Goal: Information Seeking & Learning: Learn about a topic

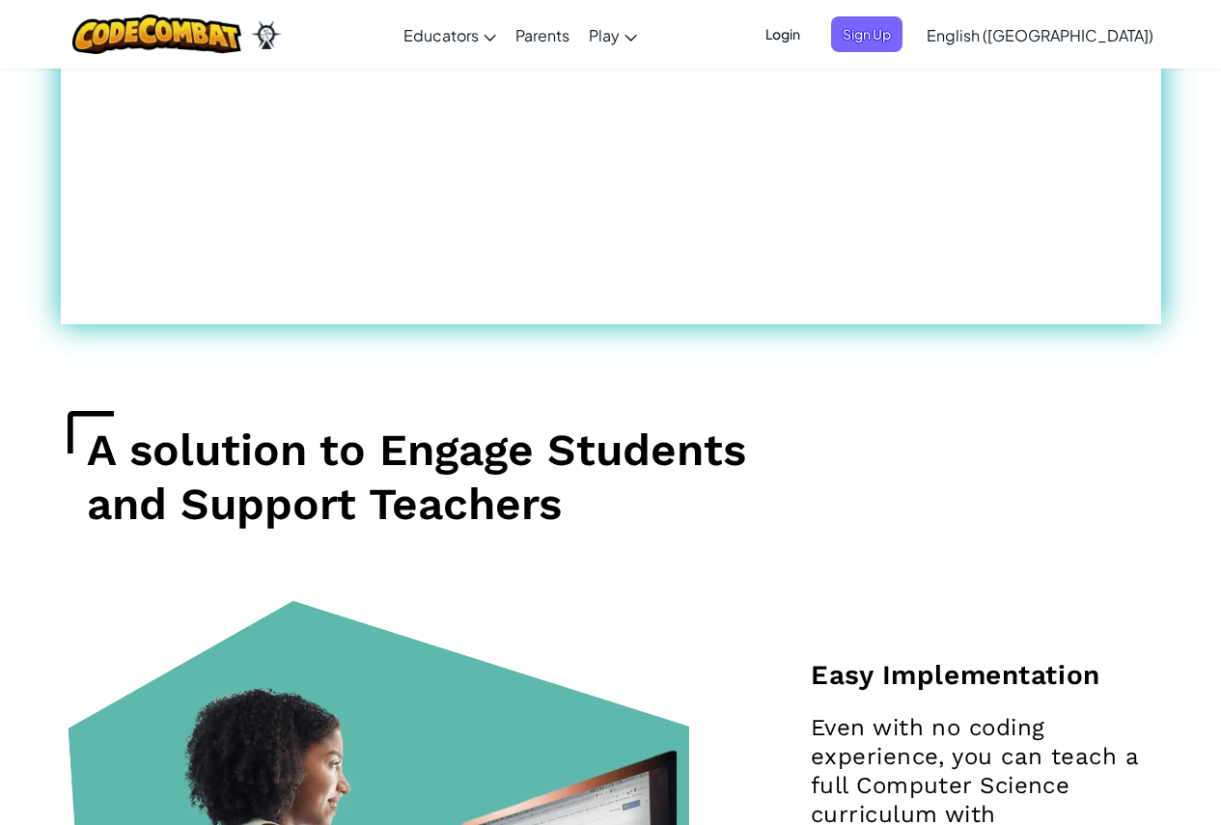
scroll to position [1447, 0]
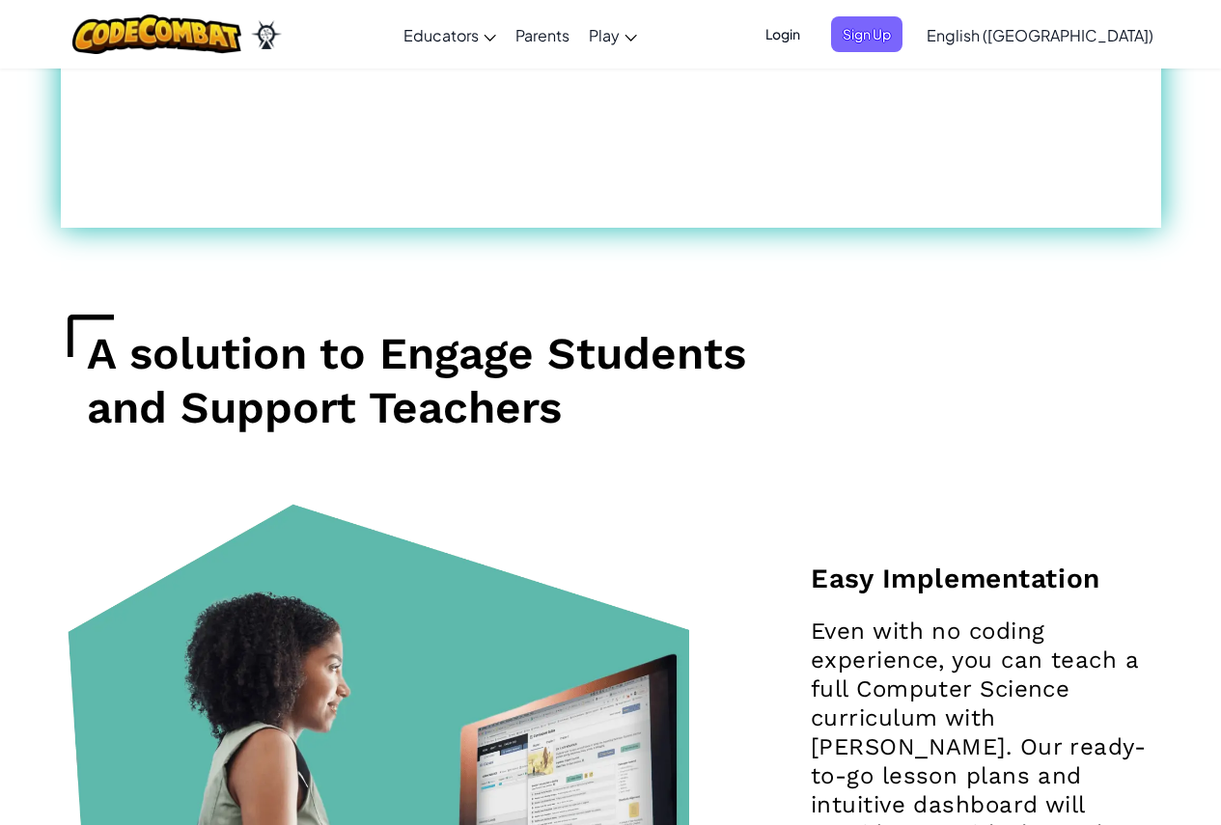
click at [812, 32] on span "Login" at bounding box center [783, 34] width 58 height 36
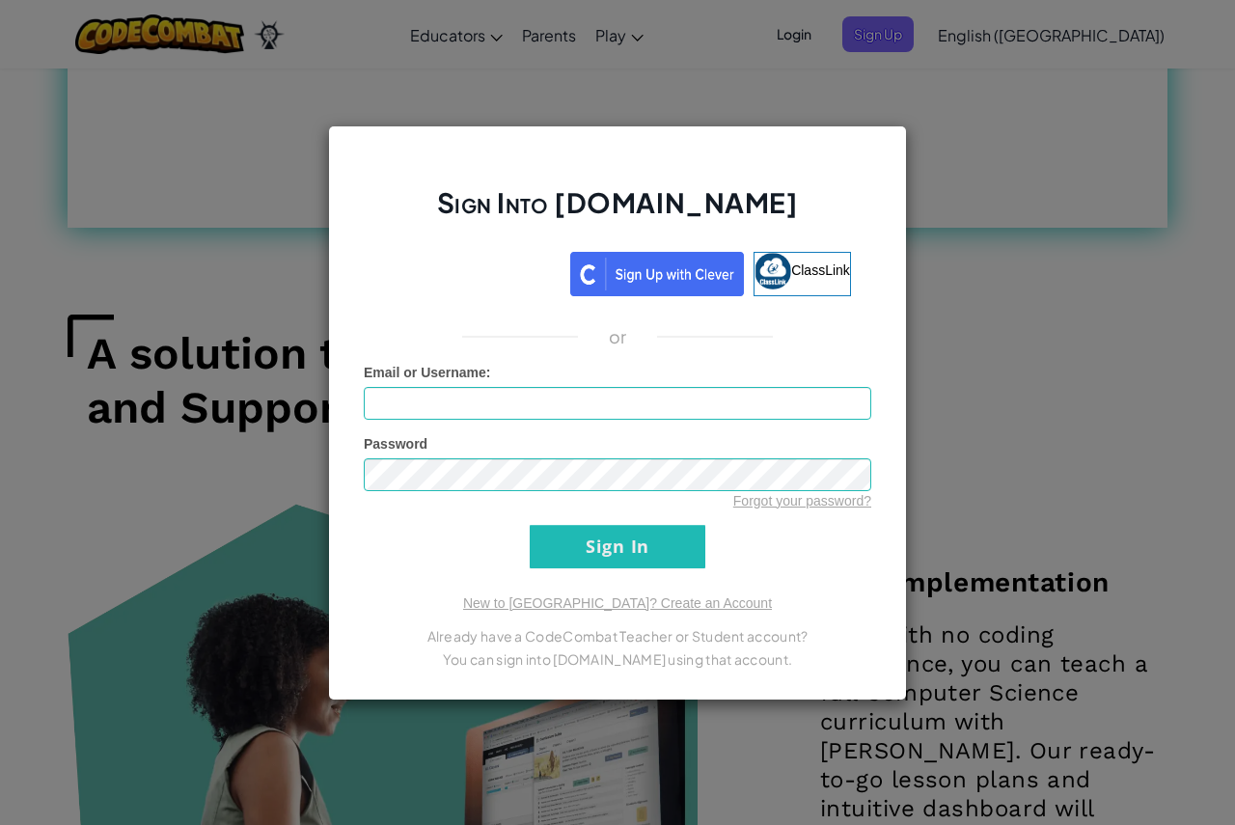
click at [980, 171] on div "Sign Into Ozaria.com ClassLink or Unknown Error Email or Username : Password Fo…" at bounding box center [617, 412] width 1235 height 825
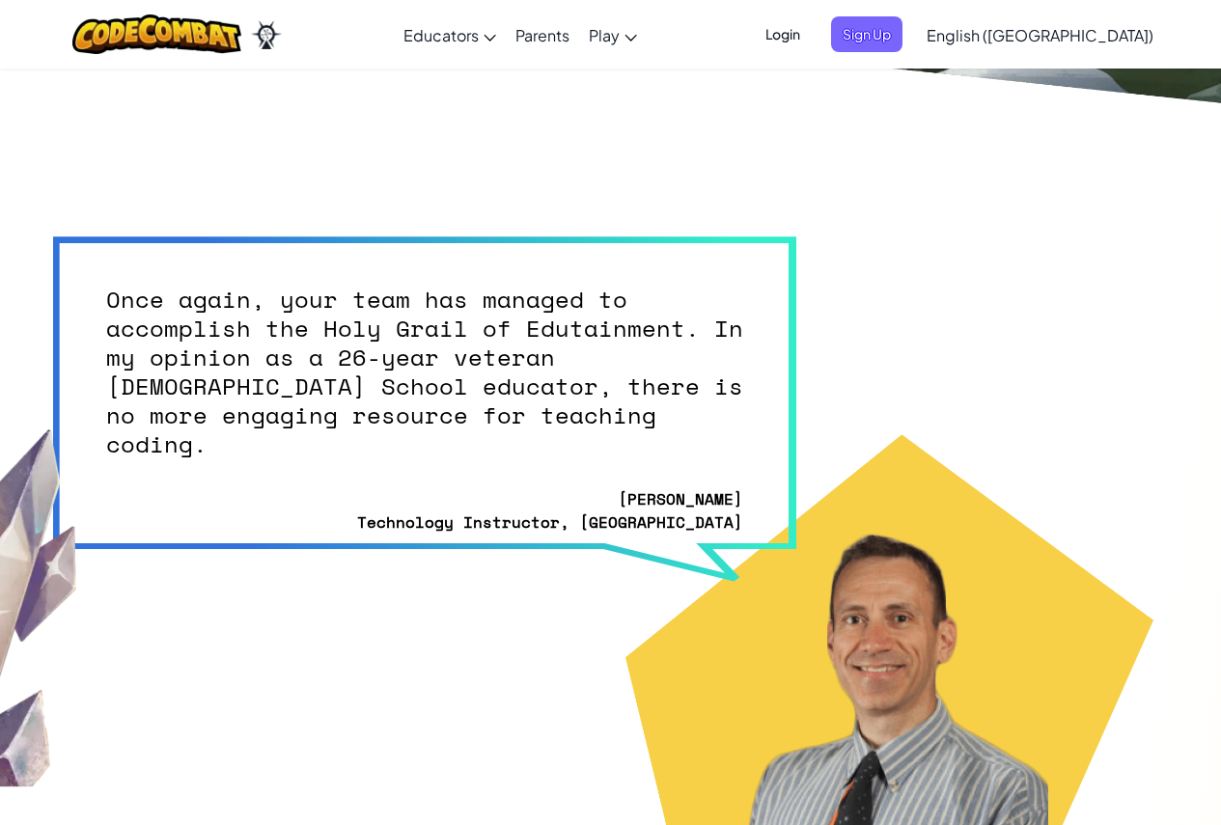
scroll to position [4053, 0]
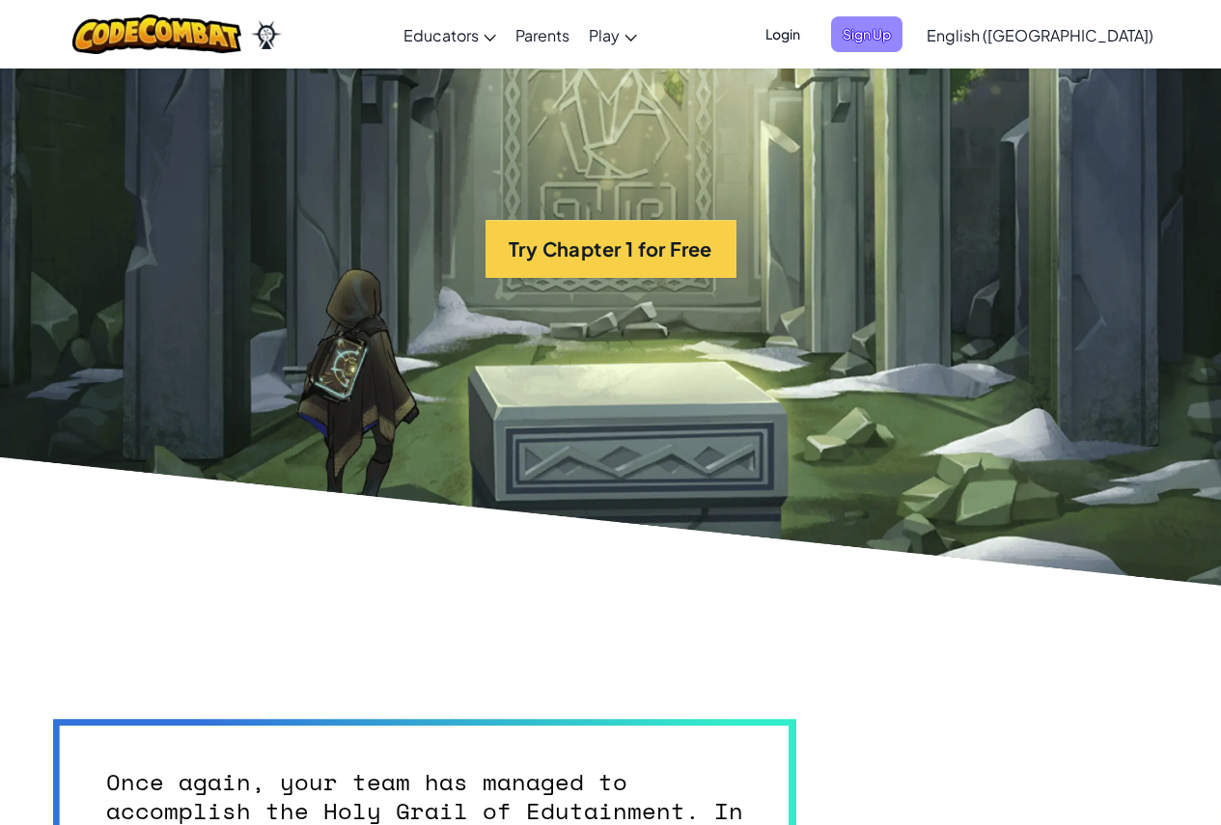
click at [902, 37] on span "Sign Up" at bounding box center [866, 34] width 71 height 36
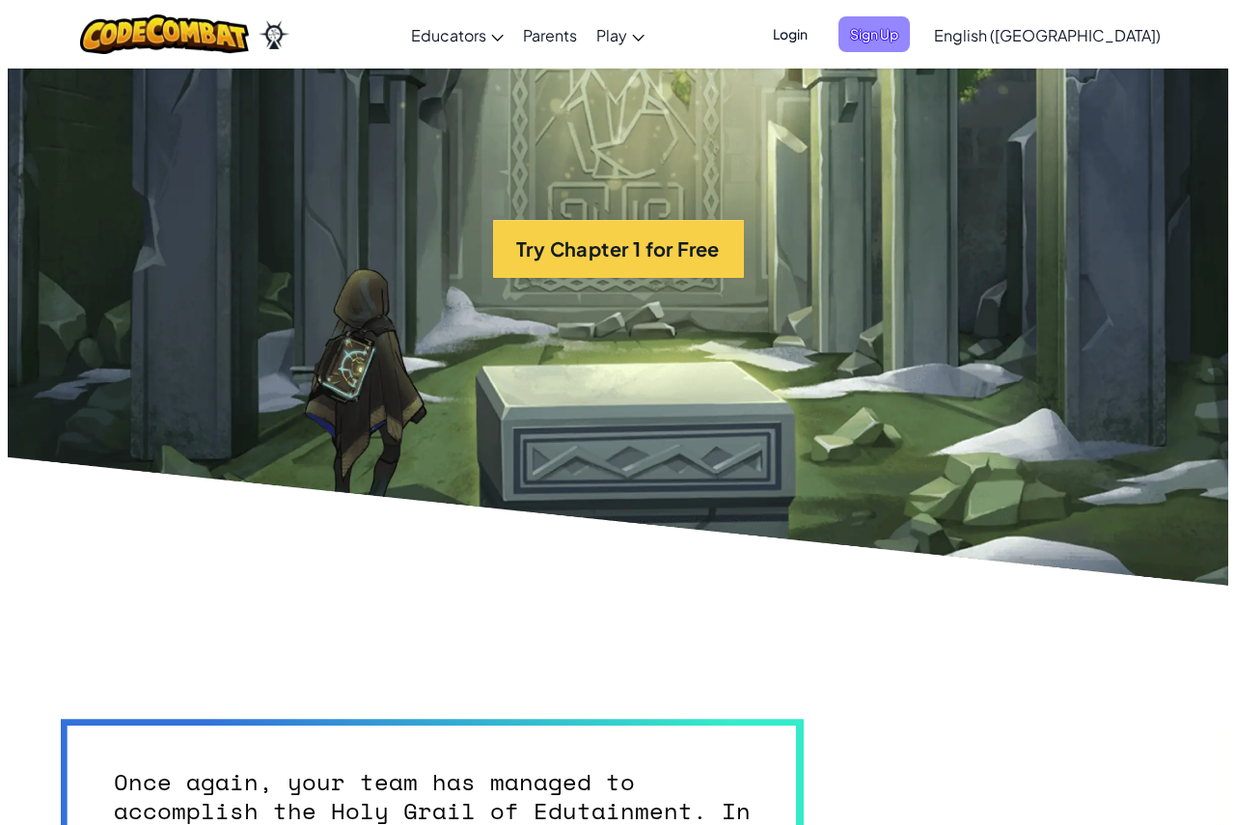
scroll to position [4069, 0]
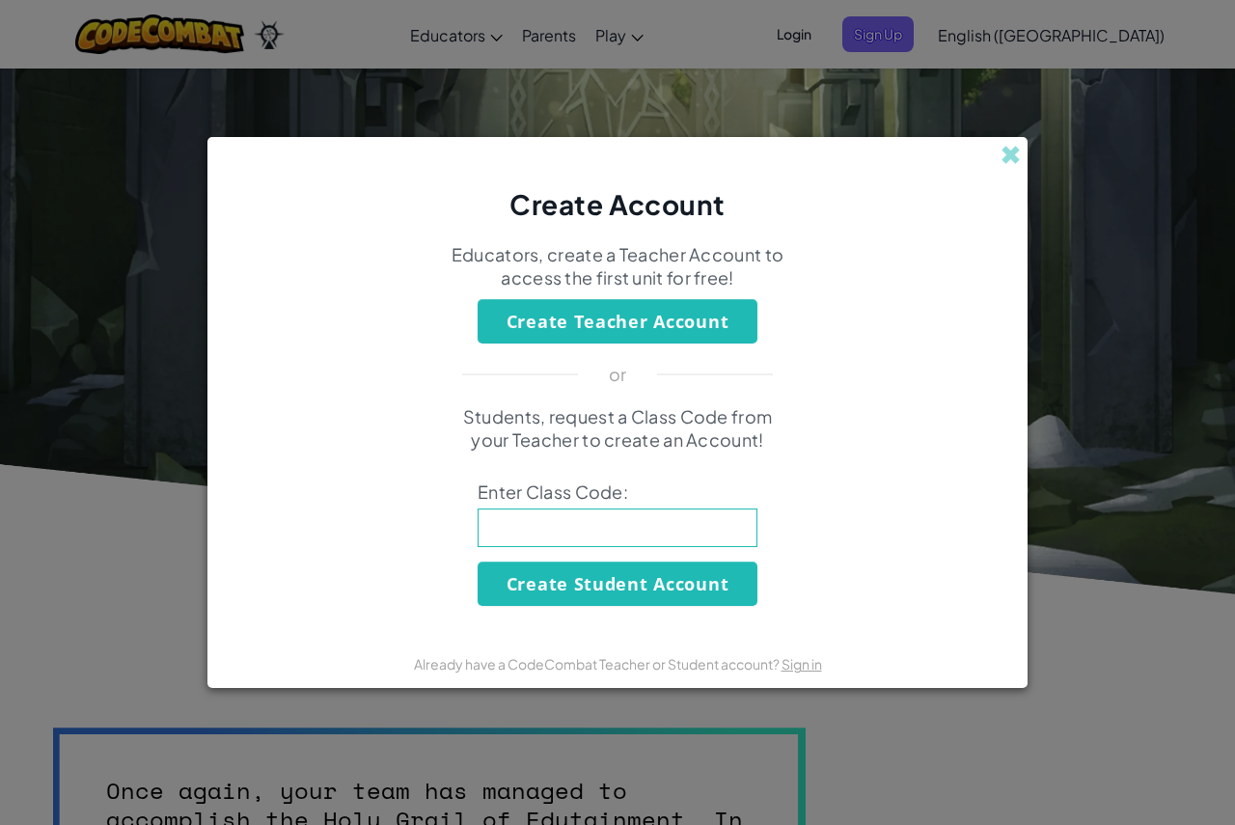
click at [556, 528] on input at bounding box center [618, 528] width 280 height 39
type input "DoorShirtNight"
click at [612, 581] on button "Create Student Account" at bounding box center [618, 584] width 280 height 44
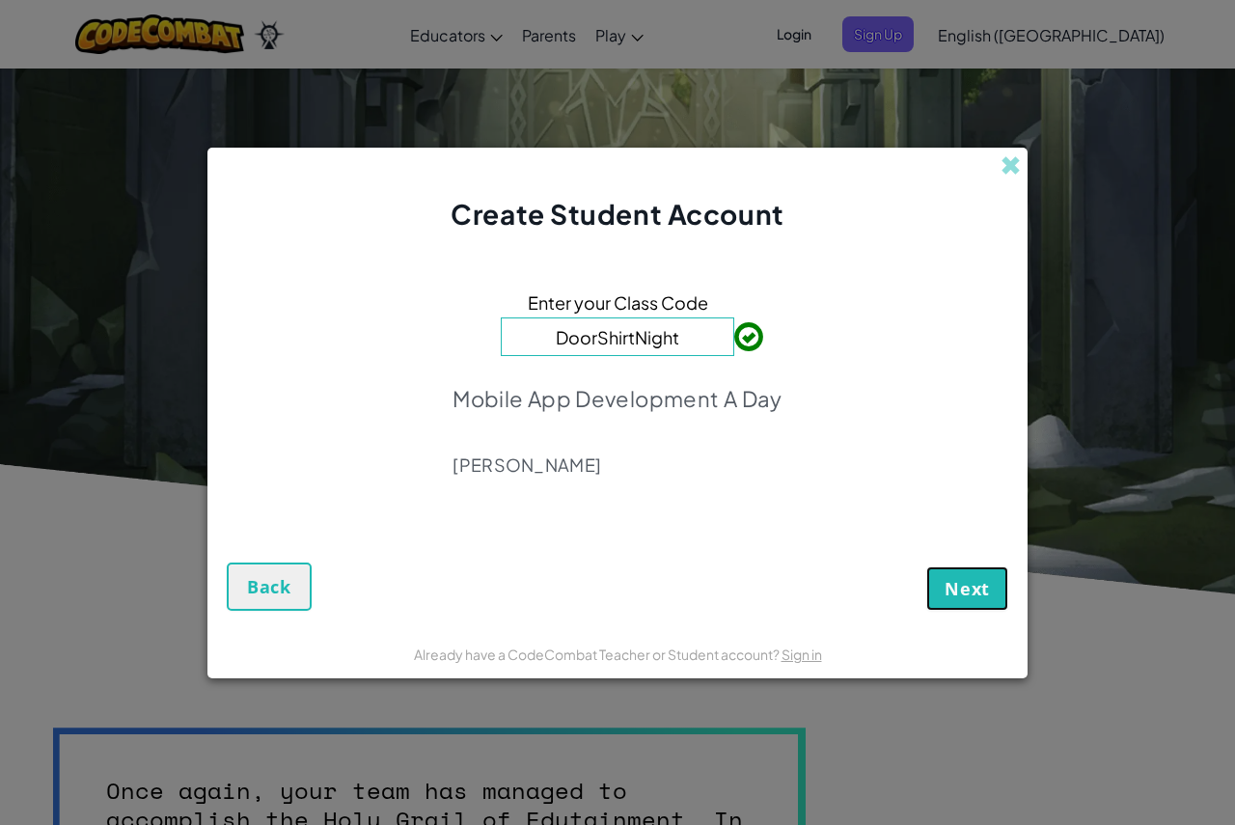
click at [985, 595] on span "Next" at bounding box center [967, 588] width 45 height 23
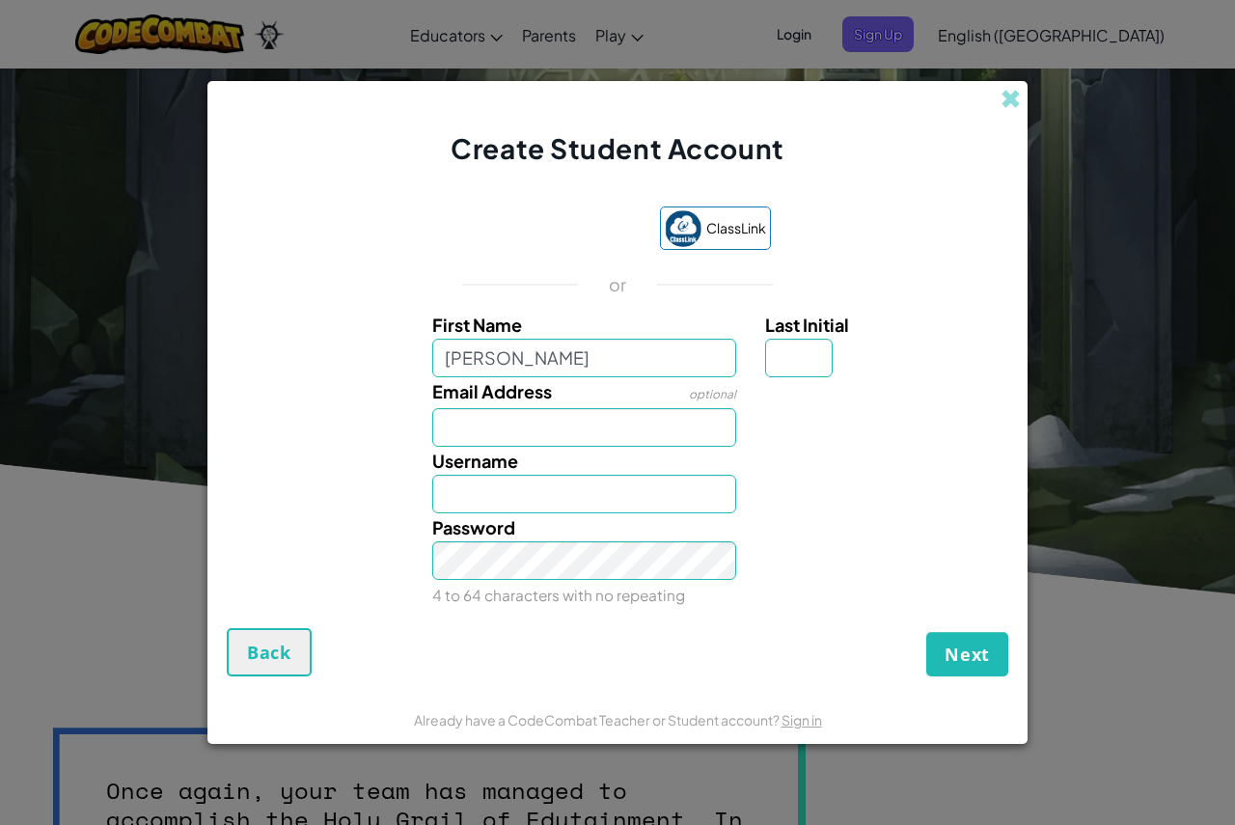
type input "Luis"
click at [601, 427] on input "Email Address" at bounding box center [584, 427] width 305 height 39
click at [785, 367] on input "Last Initial" at bounding box center [799, 358] width 68 height 39
type input "A"
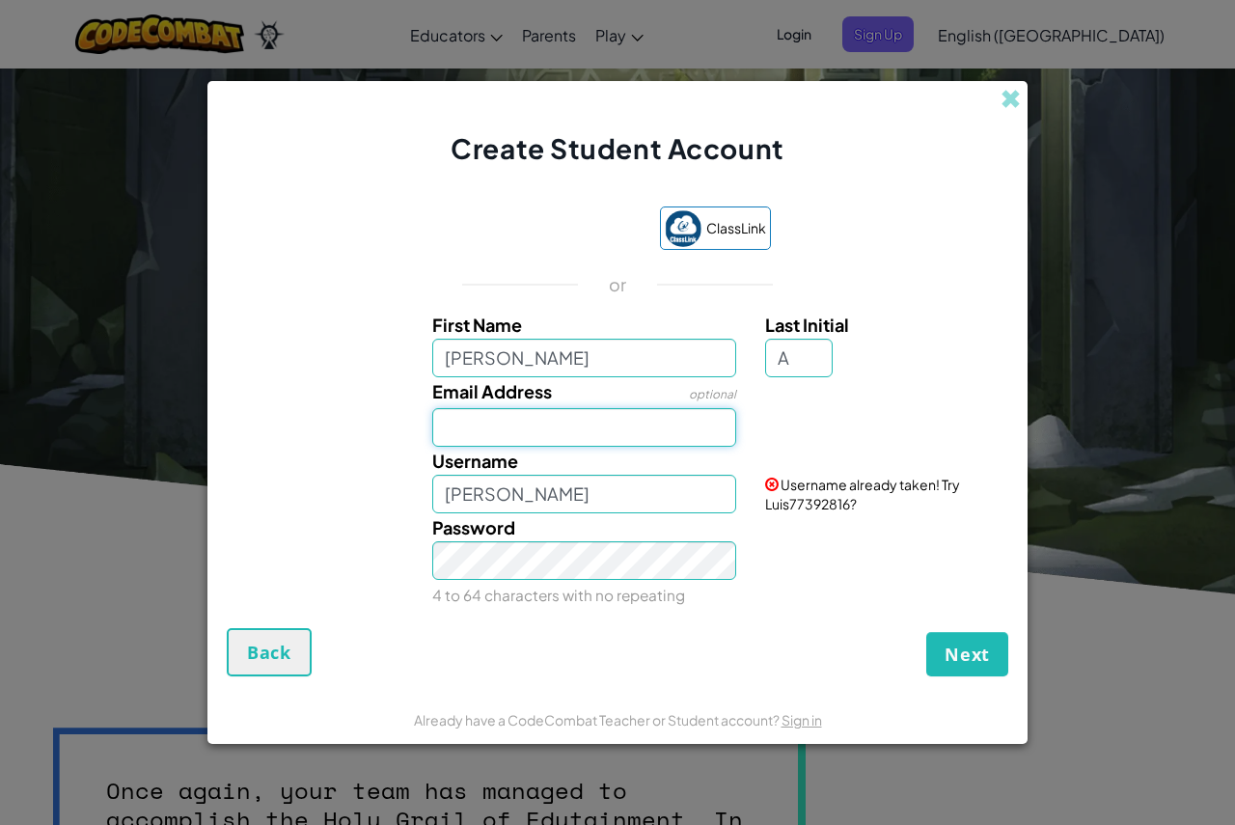
type input "LuisA"
click at [491, 417] on input "Email Address" at bounding box center [584, 427] width 305 height 39
type input "g"
type input "luigyalv6@gmail.com"
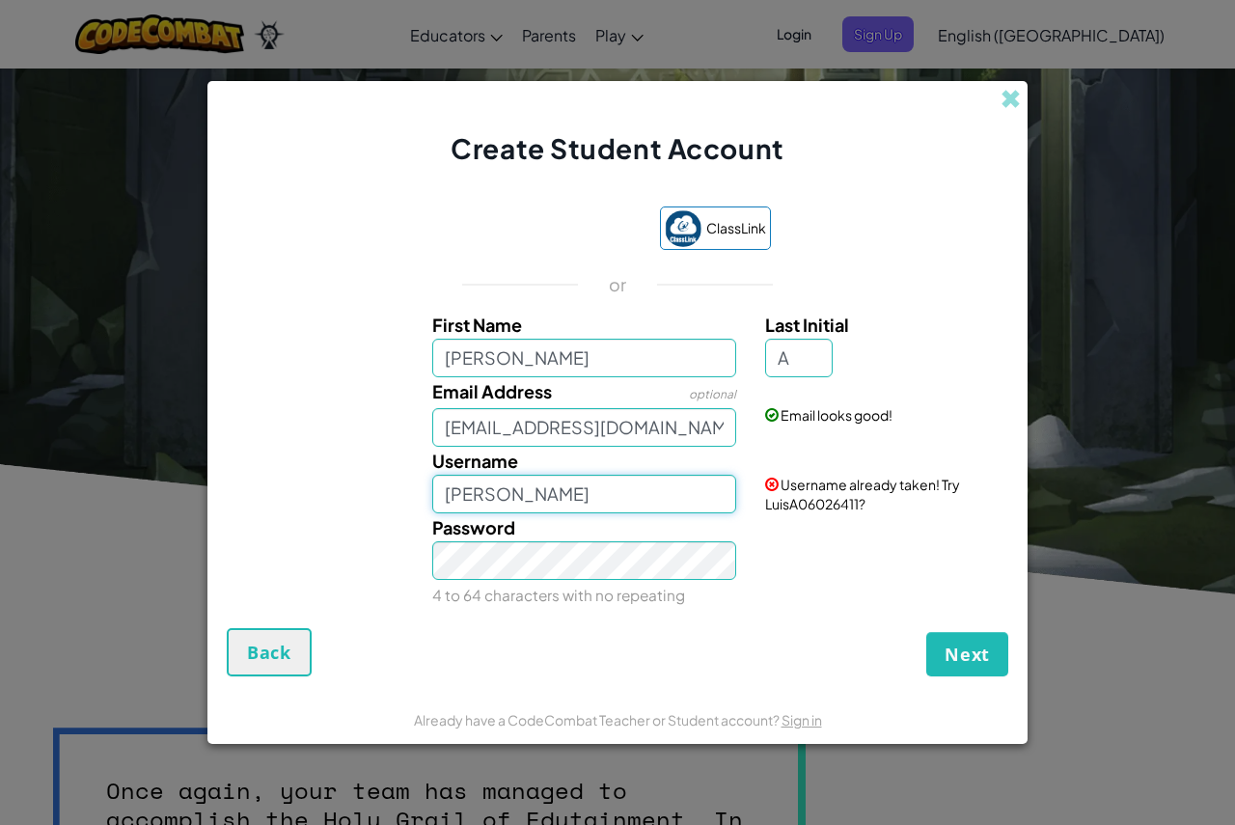
click at [524, 502] on input "LuisA" at bounding box center [584, 494] width 305 height 39
type input "L"
type input "Lwwuuiiss"
click at [520, 578] on div "Password 4 to 64 characters with no repeating" at bounding box center [585, 561] width 334 height 96
click at [926, 632] on button "Next" at bounding box center [967, 654] width 82 height 44
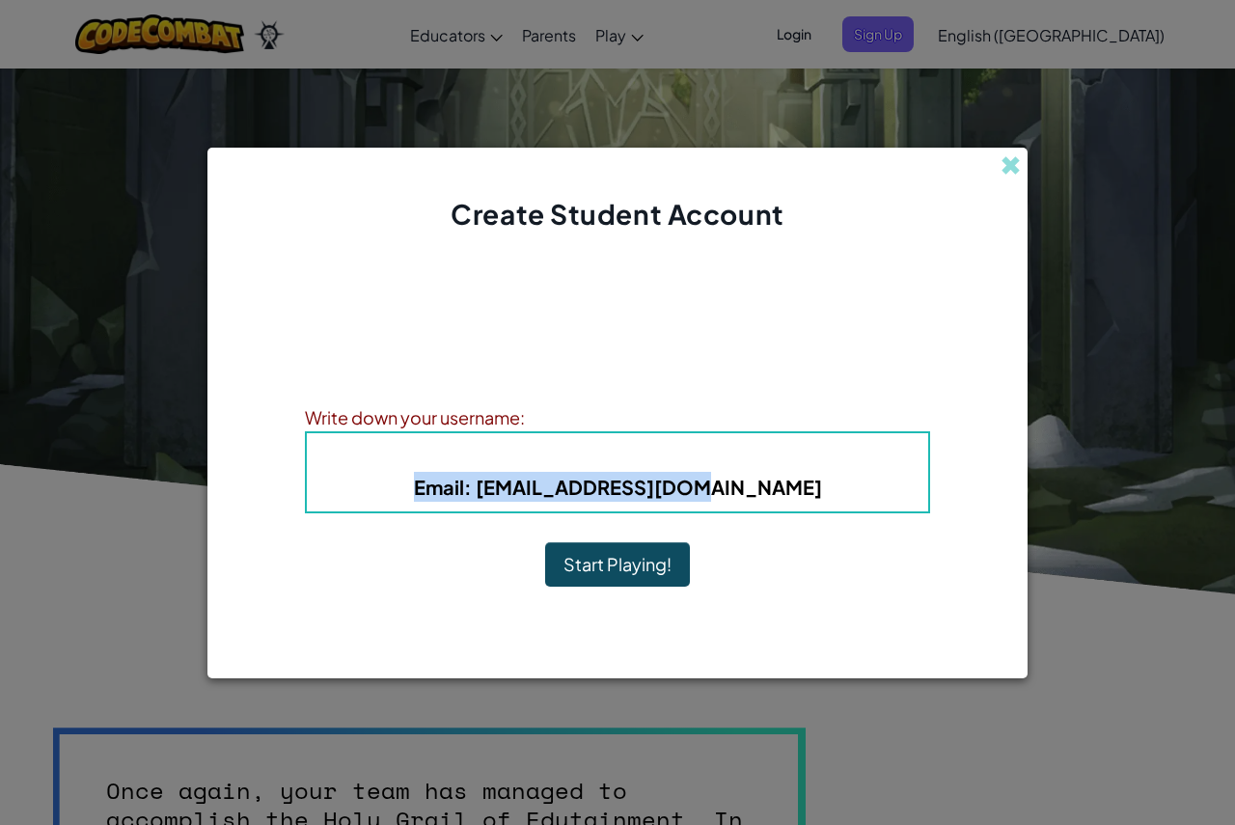
drag, startPoint x: 781, startPoint y: 474, endPoint x: 440, endPoint y: 485, distance: 340.8
click at [440, 485] on h5 "Email : luigyalv6@gmail.com" at bounding box center [617, 487] width 583 height 30
click at [786, 480] on h5 "Email : luigyalv6@gmail.com" at bounding box center [617, 487] width 583 height 30
click at [777, 484] on h5 "Email : luigyalv6@gmail.com" at bounding box center [617, 487] width 583 height 30
click at [537, 417] on div "Write down your username:" at bounding box center [617, 417] width 625 height 28
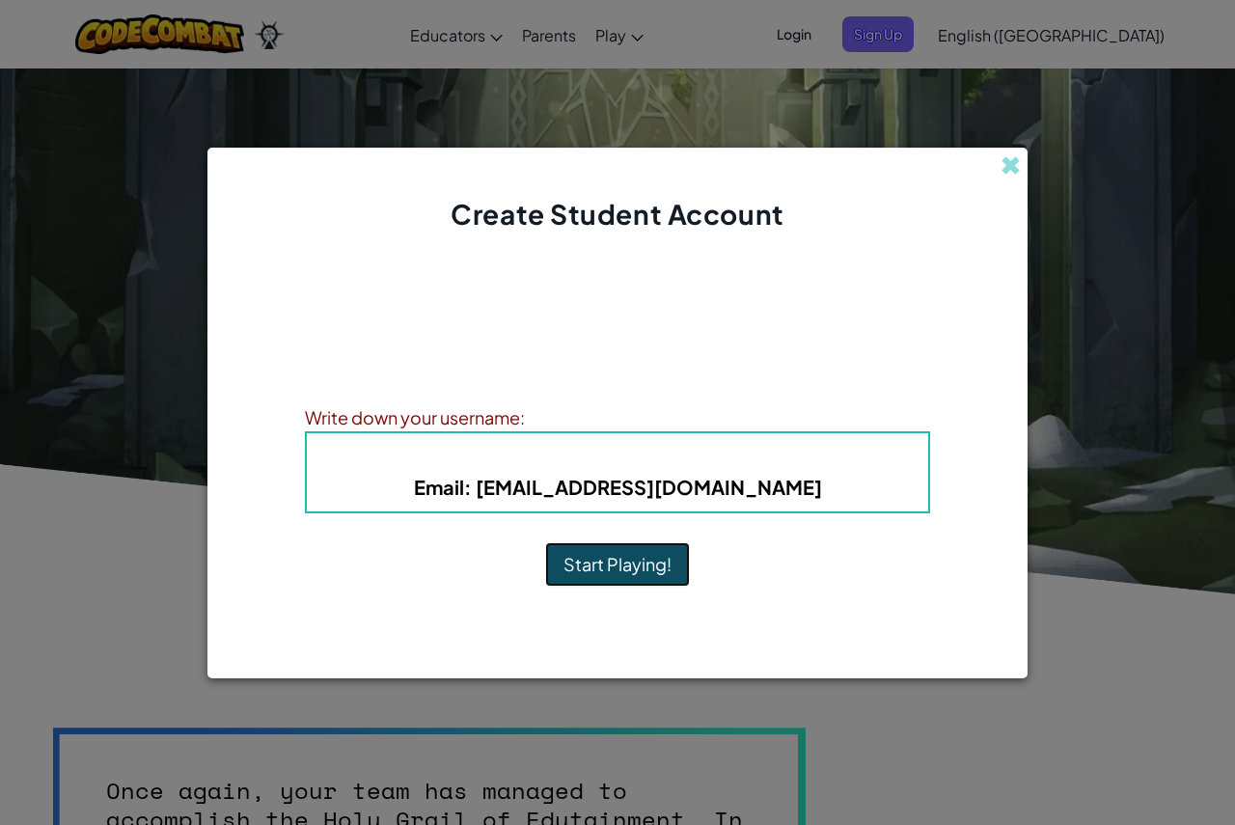
click at [606, 572] on button "Start Playing!" at bounding box center [617, 564] width 145 height 44
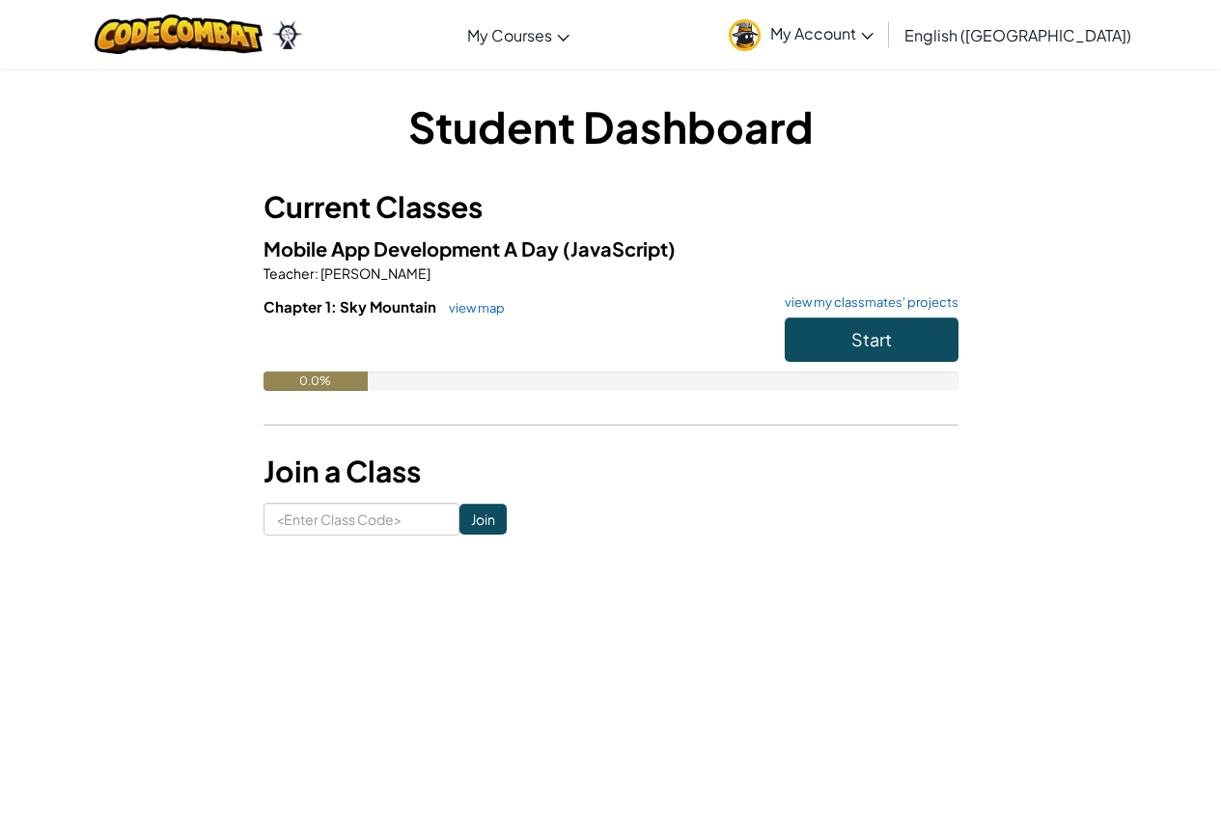
click at [883, 46] on link "My Account" at bounding box center [801, 34] width 164 height 61
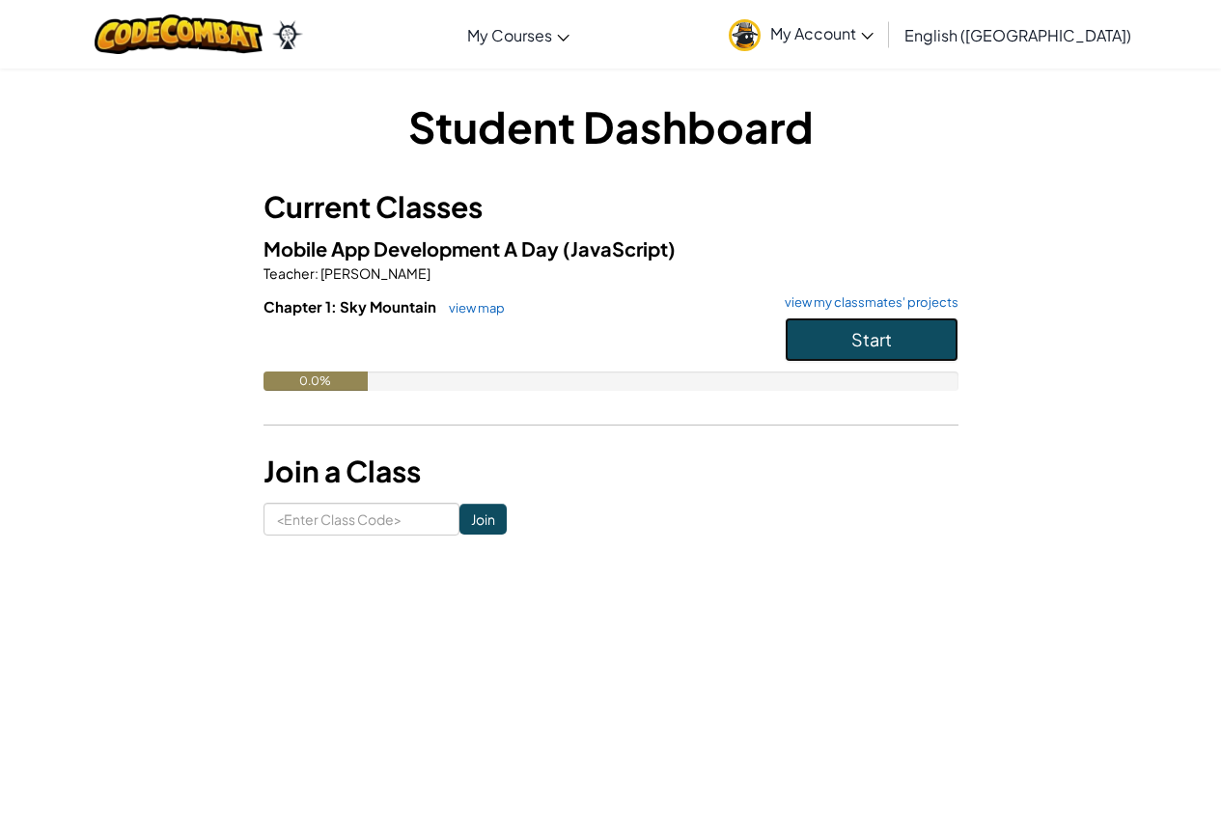
click at [918, 345] on button "Start" at bounding box center [872, 339] width 174 height 44
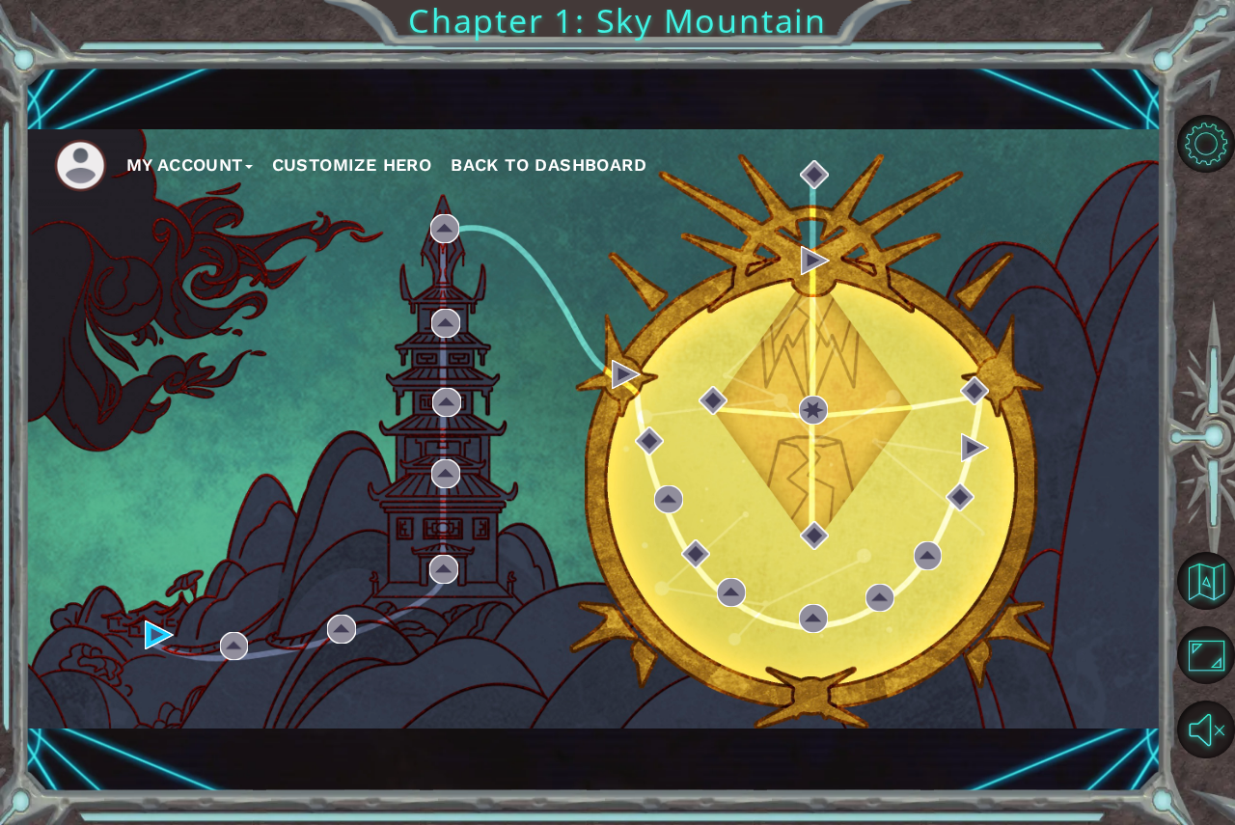
click at [305, 172] on button "Customize Hero" at bounding box center [352, 165] width 160 height 29
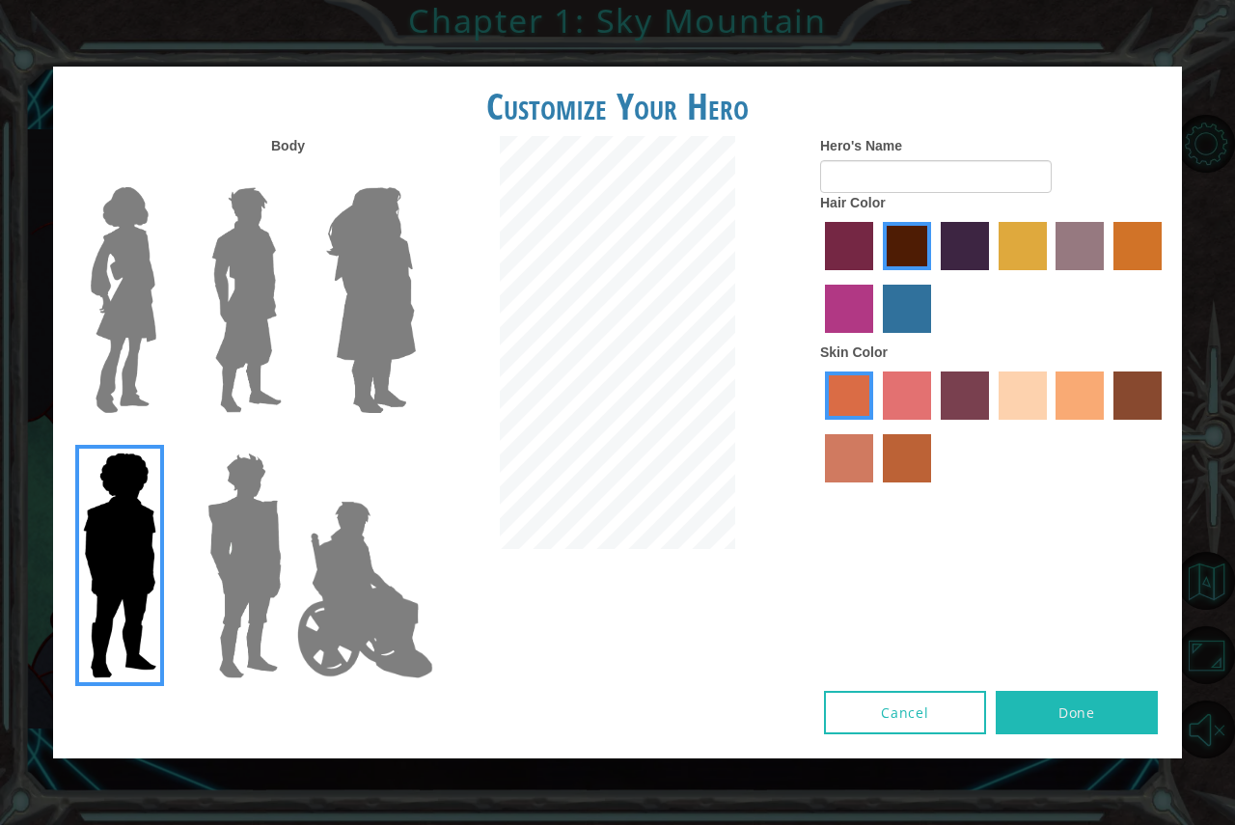
click at [261, 279] on img at bounding box center [247, 299] width 86 height 241
click at [289, 175] on input "Hero Lars" at bounding box center [289, 175] width 0 height 0
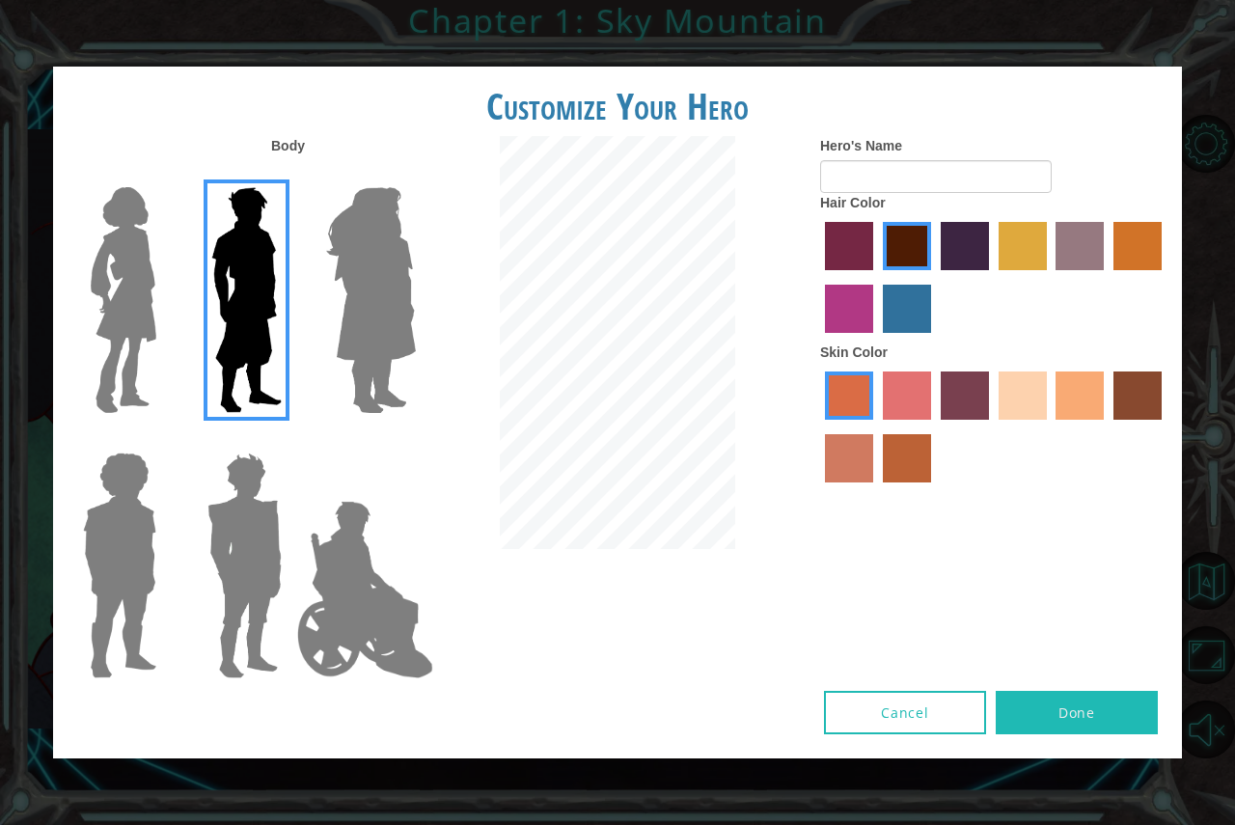
click at [367, 285] on img at bounding box center [370, 299] width 105 height 241
click at [415, 175] on input "Hero Amethyst" at bounding box center [415, 175] width 0 height 0
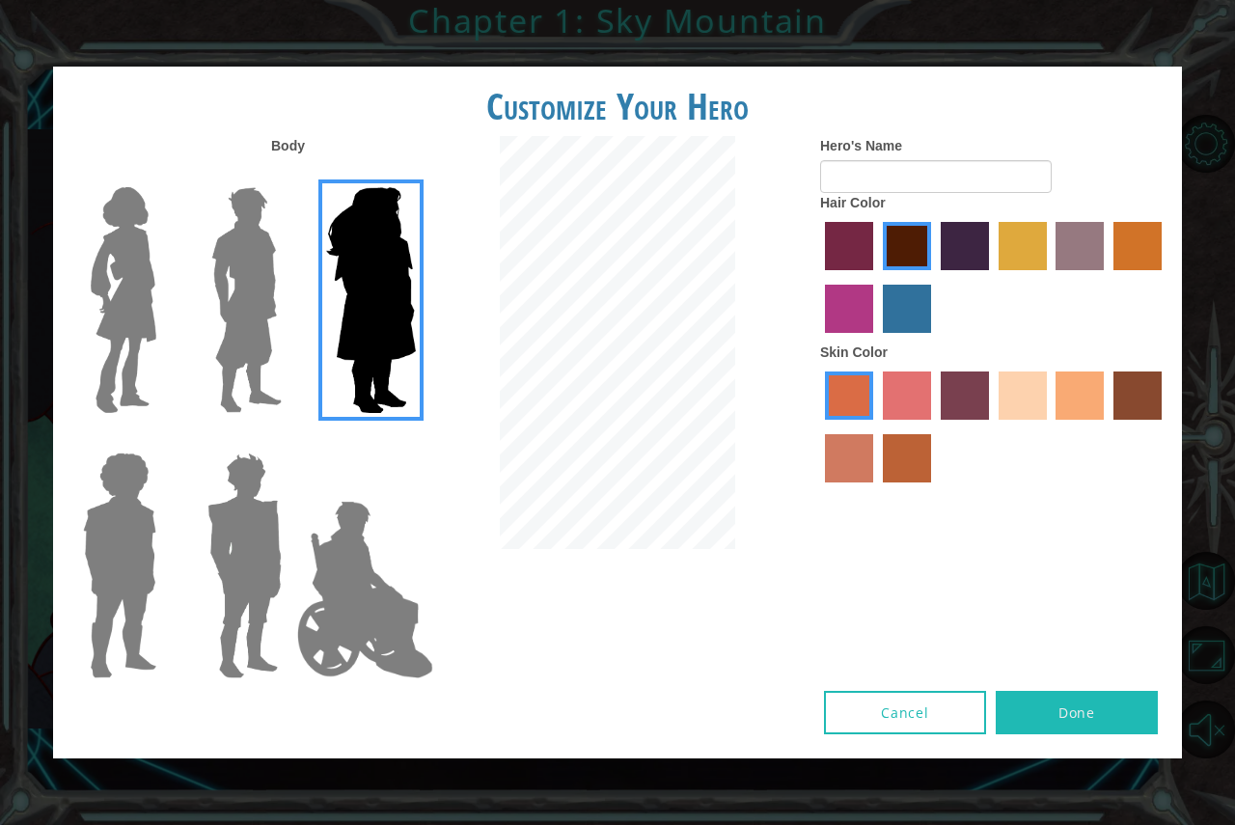
click at [110, 273] on img at bounding box center [123, 299] width 81 height 241
click at [164, 175] on input "Hero Connie" at bounding box center [164, 175] width 0 height 0
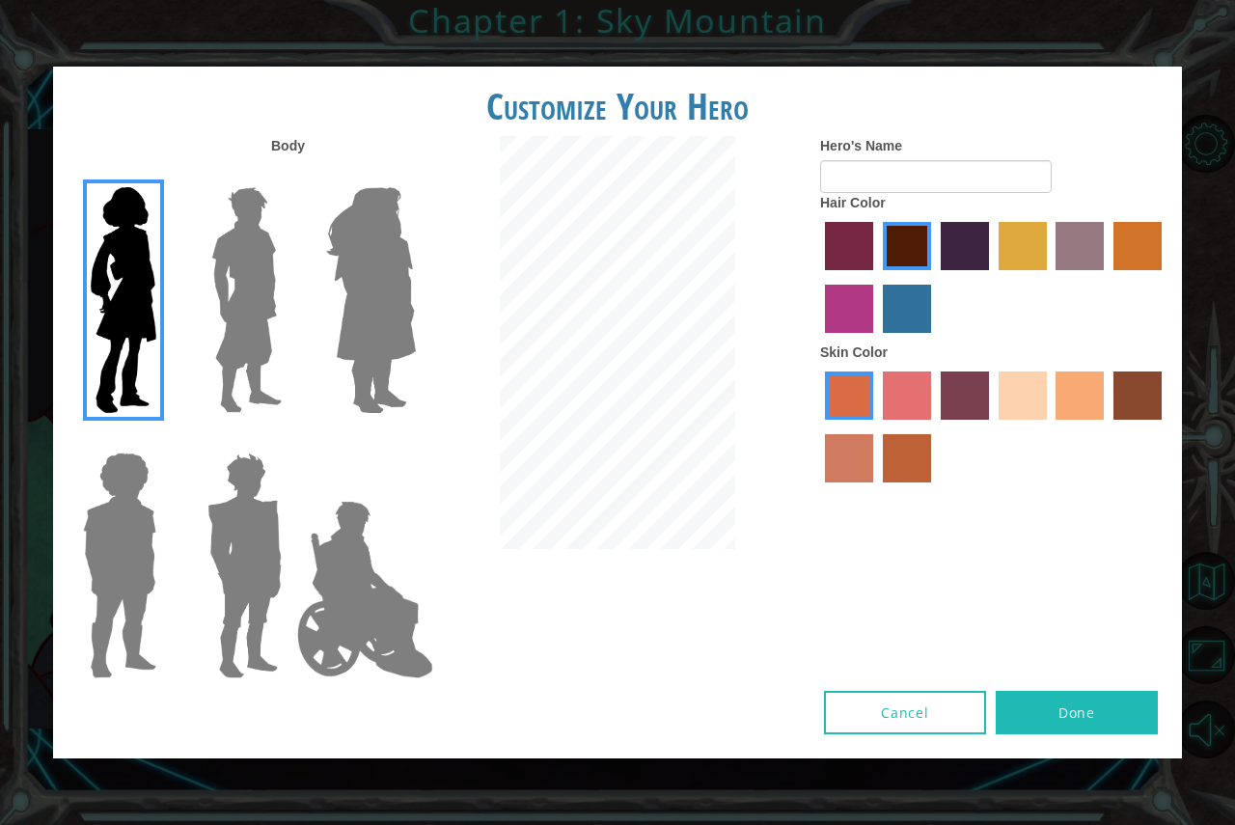
click at [236, 247] on img at bounding box center [247, 299] width 86 height 241
click at [289, 175] on input "Hero Lars" at bounding box center [289, 175] width 0 height 0
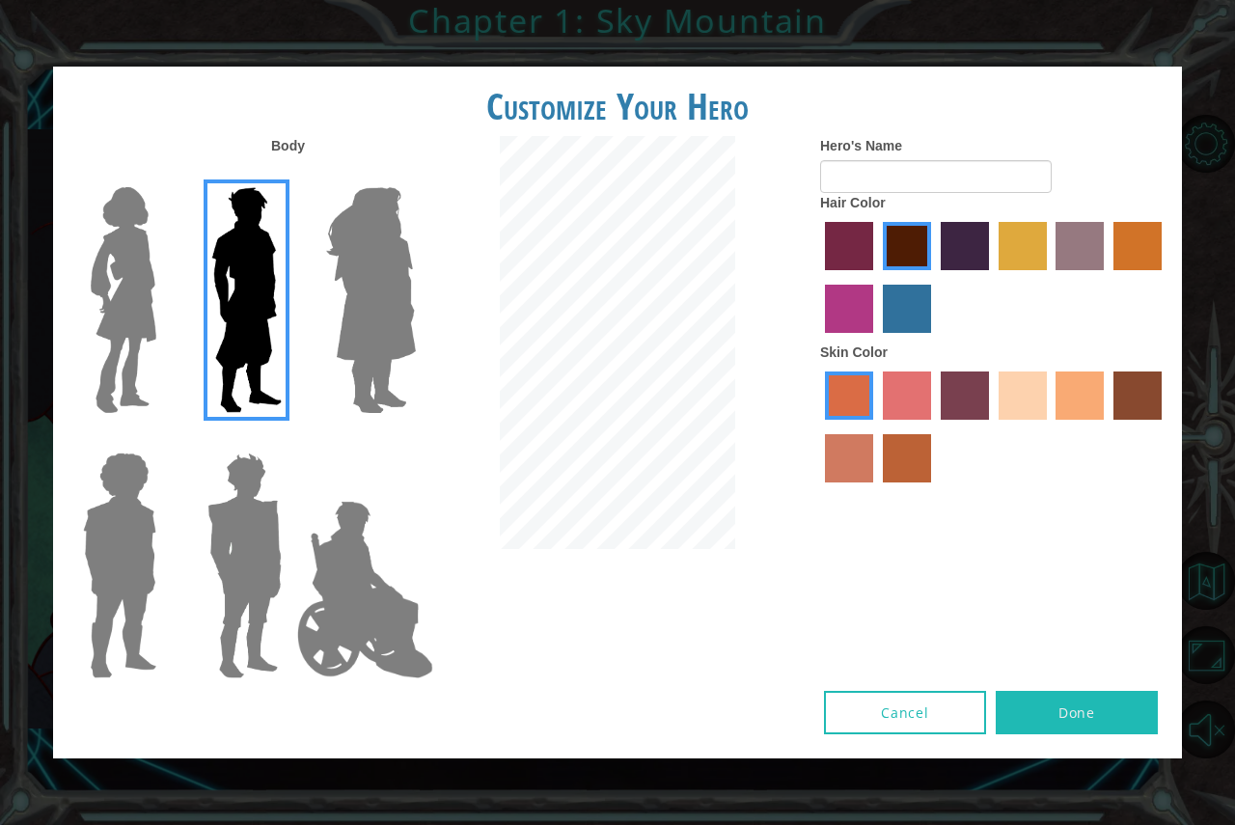
click at [384, 545] on img at bounding box center [364, 589] width 151 height 193
click at [415, 440] on input "Hero Jamie" at bounding box center [415, 440] width 0 height 0
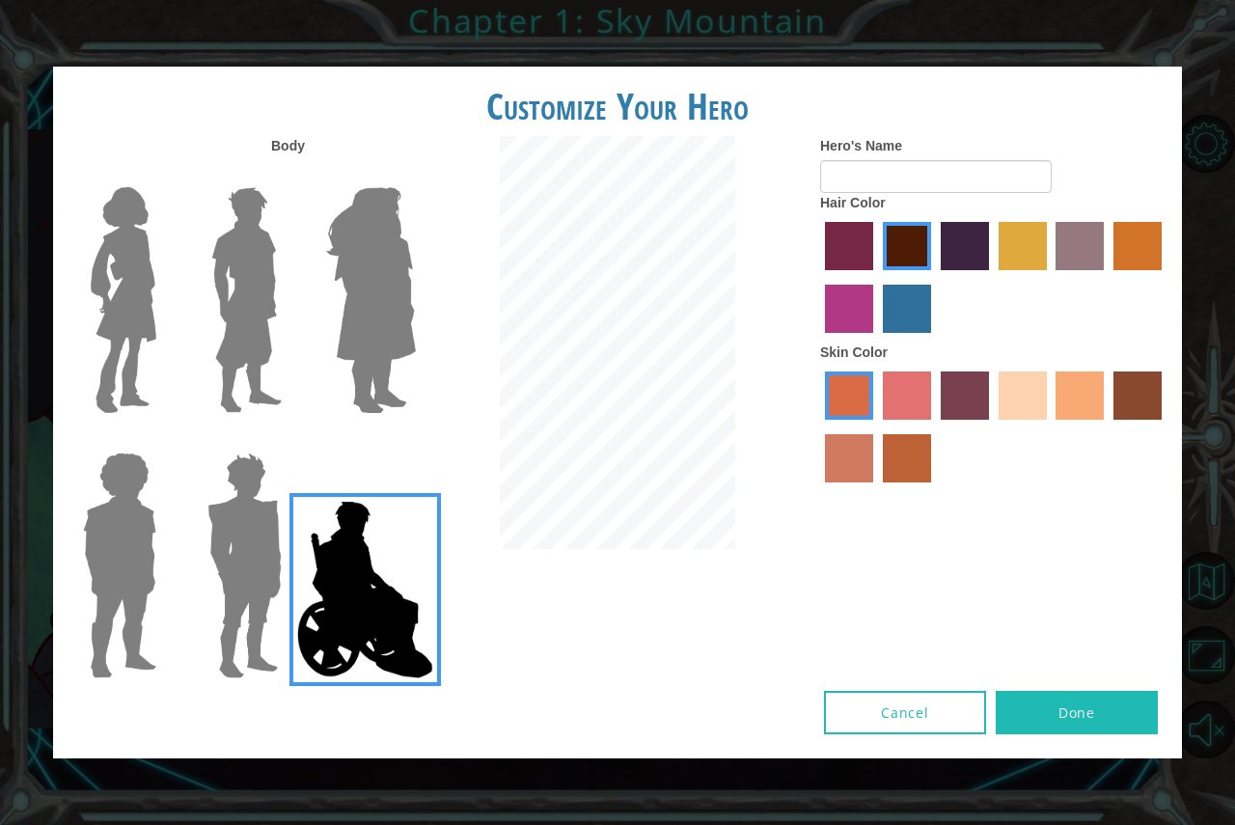
click at [273, 556] on img at bounding box center [245, 565] width 90 height 241
click at [289, 440] on input "Hero Garnet" at bounding box center [289, 440] width 0 height 0
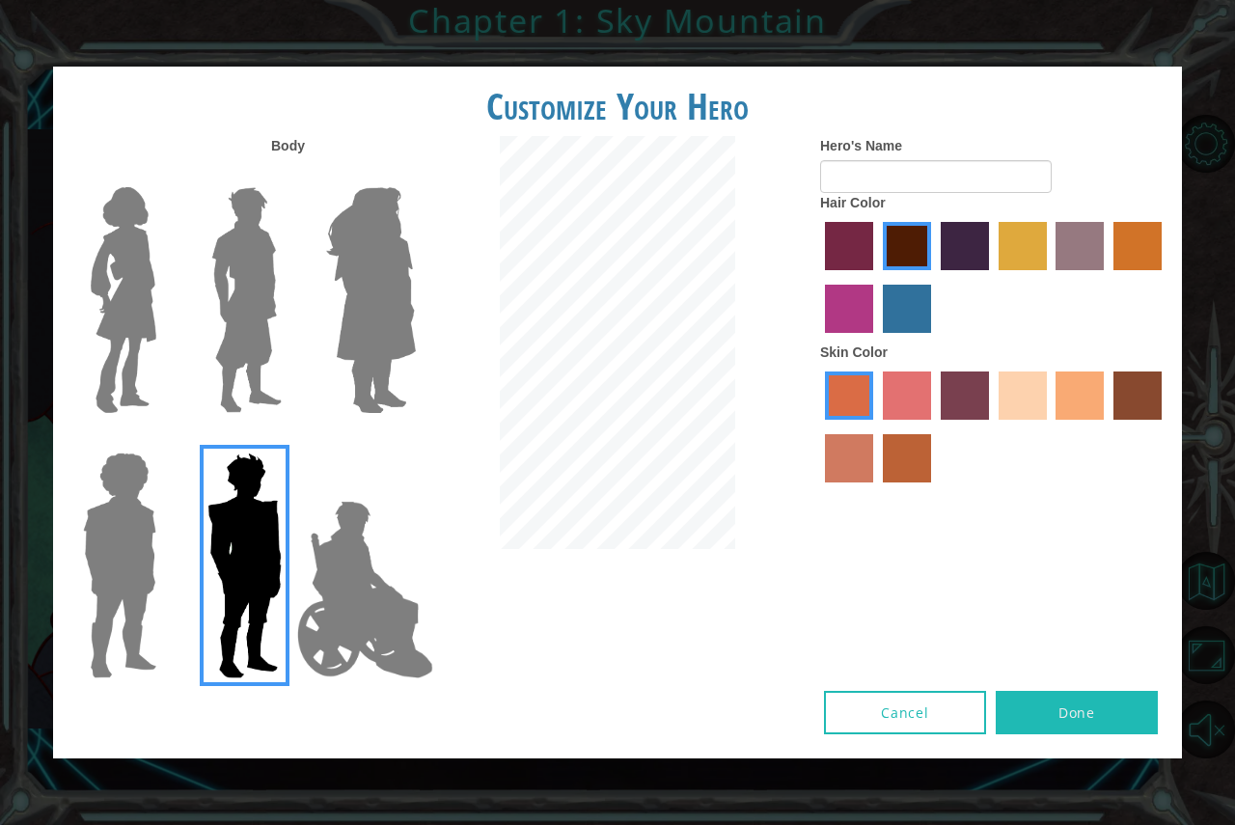
click at [266, 335] on img at bounding box center [247, 299] width 86 height 241
click at [289, 175] on input "Hero Lars" at bounding box center [289, 175] width 0 height 0
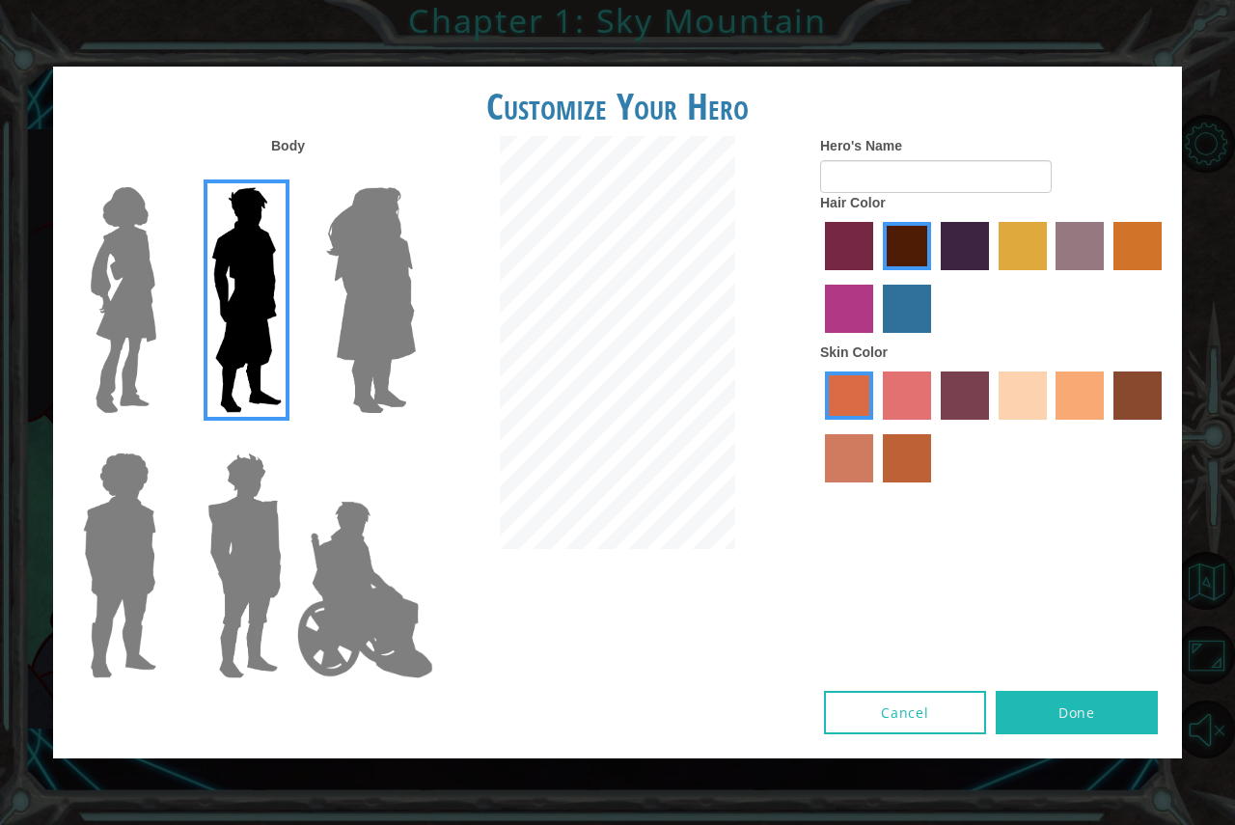
click at [1071, 400] on label "tacao skin color" at bounding box center [1080, 396] width 48 height 48
click at [1050, 427] on input "tacao skin color" at bounding box center [1050, 427] width 0 height 0
click at [855, 312] on label "medium red violet hair color" at bounding box center [849, 309] width 48 height 48
click at [1165, 277] on input "medium red violet hair color" at bounding box center [1165, 277] width 0 height 0
click at [847, 237] on label "paprika hair color" at bounding box center [849, 246] width 48 height 48
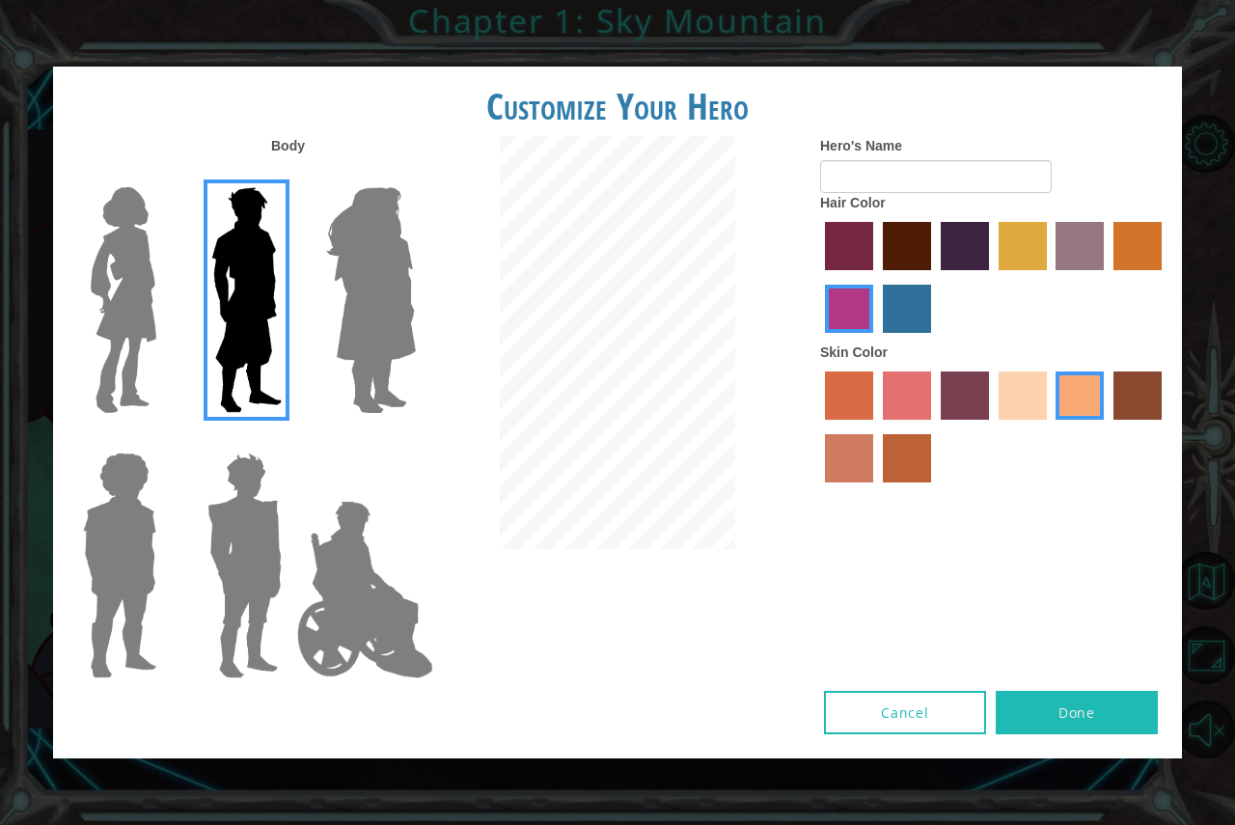
click at [818, 277] on input "paprika hair color" at bounding box center [818, 277] width 0 height 0
click at [924, 241] on label "maroon hair color" at bounding box center [907, 246] width 48 height 48
click at [876, 277] on input "maroon hair color" at bounding box center [876, 277] width 0 height 0
click at [956, 270] on label "hot purple hair color" at bounding box center [965, 246] width 48 height 48
click at [934, 277] on input "hot purple hair color" at bounding box center [934, 277] width 0 height 0
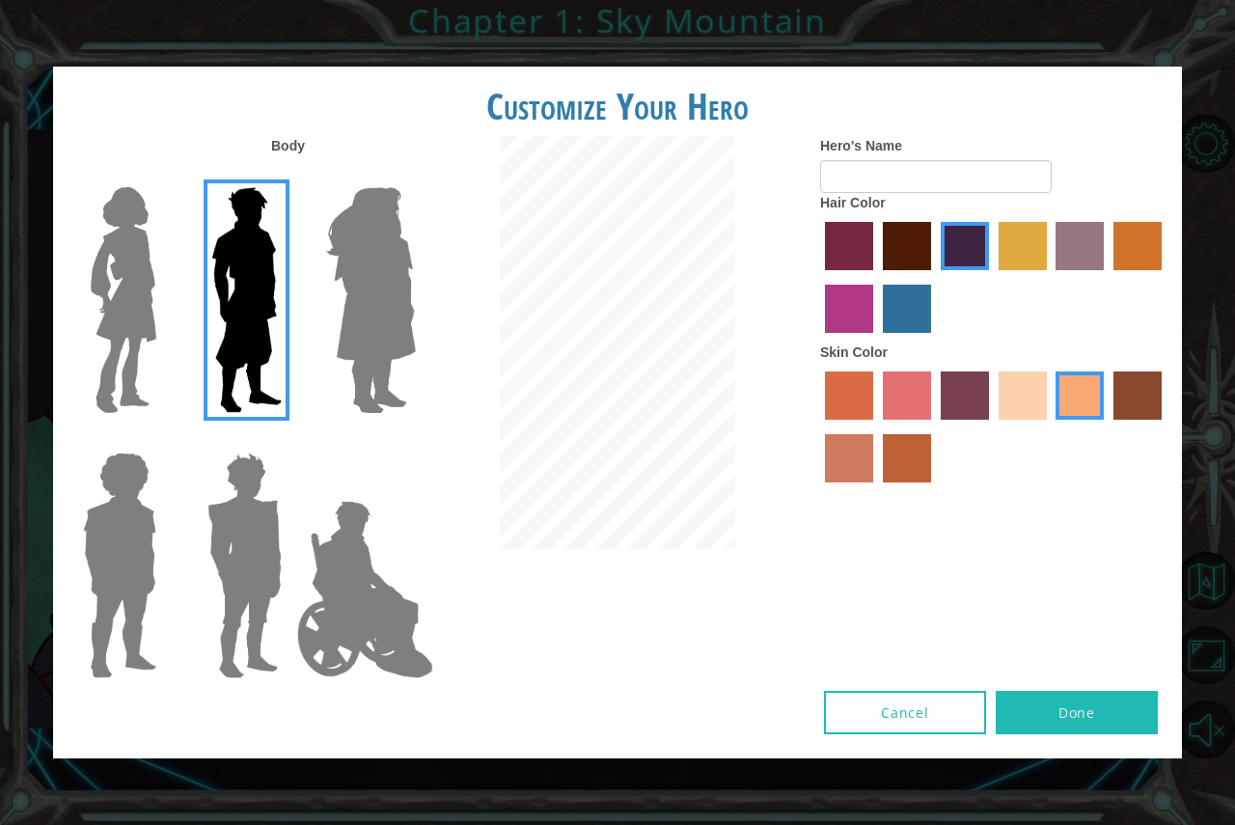
click at [1037, 252] on label "tulip tree hair color" at bounding box center [1023, 246] width 48 height 48
click at [992, 277] on input "tulip tree hair color" at bounding box center [992, 277] width 0 height 0
click at [1088, 248] on label "bazaar hair color" at bounding box center [1080, 246] width 48 height 48
click at [1050, 277] on input "bazaar hair color" at bounding box center [1050, 277] width 0 height 0
click at [1122, 254] on label "gold drop hair color" at bounding box center [1138, 246] width 48 height 48
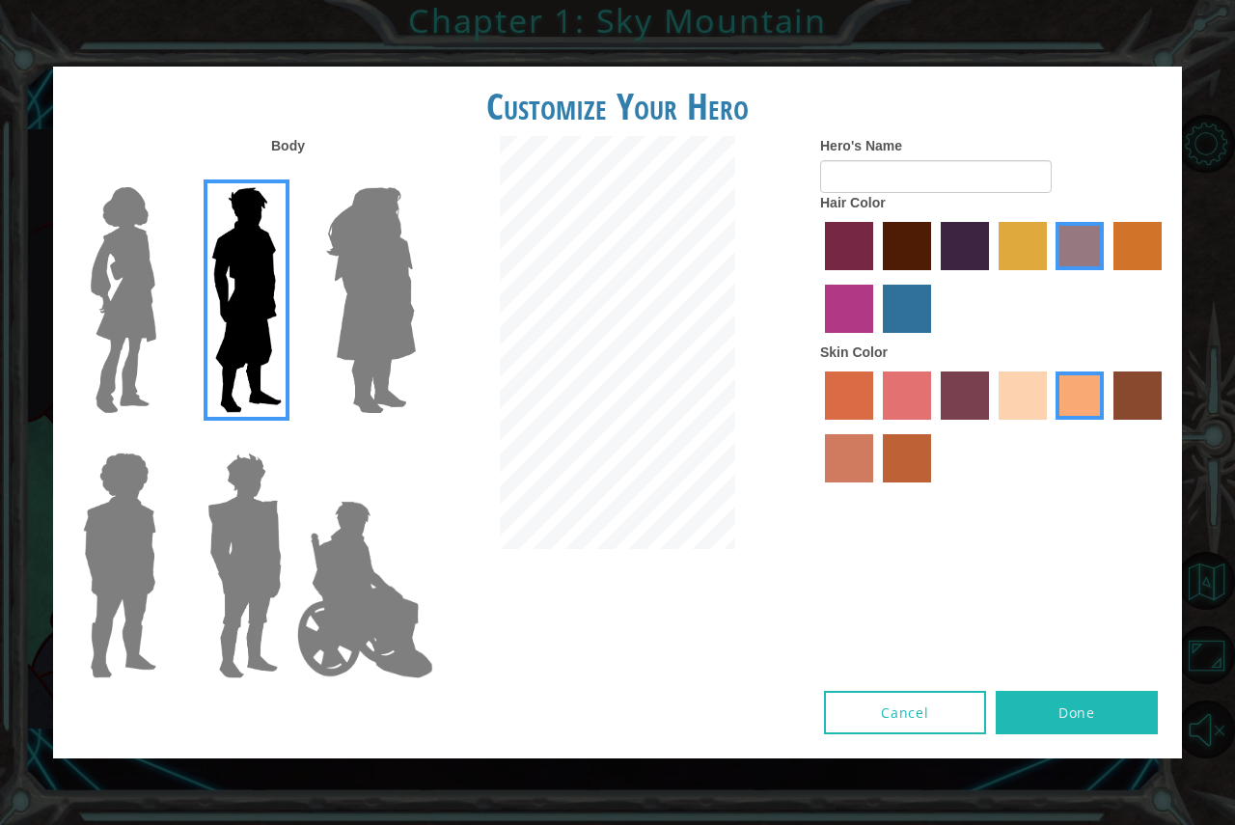
click at [1107, 277] on input "gold drop hair color" at bounding box center [1107, 277] width 0 height 0
click at [839, 311] on label "medium red violet hair color" at bounding box center [849, 309] width 48 height 48
click at [1165, 277] on input "medium red violet hair color" at bounding box center [1165, 277] width 0 height 0
click at [916, 304] on label "lachmara hair color" at bounding box center [907, 309] width 48 height 48
click at [876, 340] on input "lachmara hair color" at bounding box center [876, 340] width 0 height 0
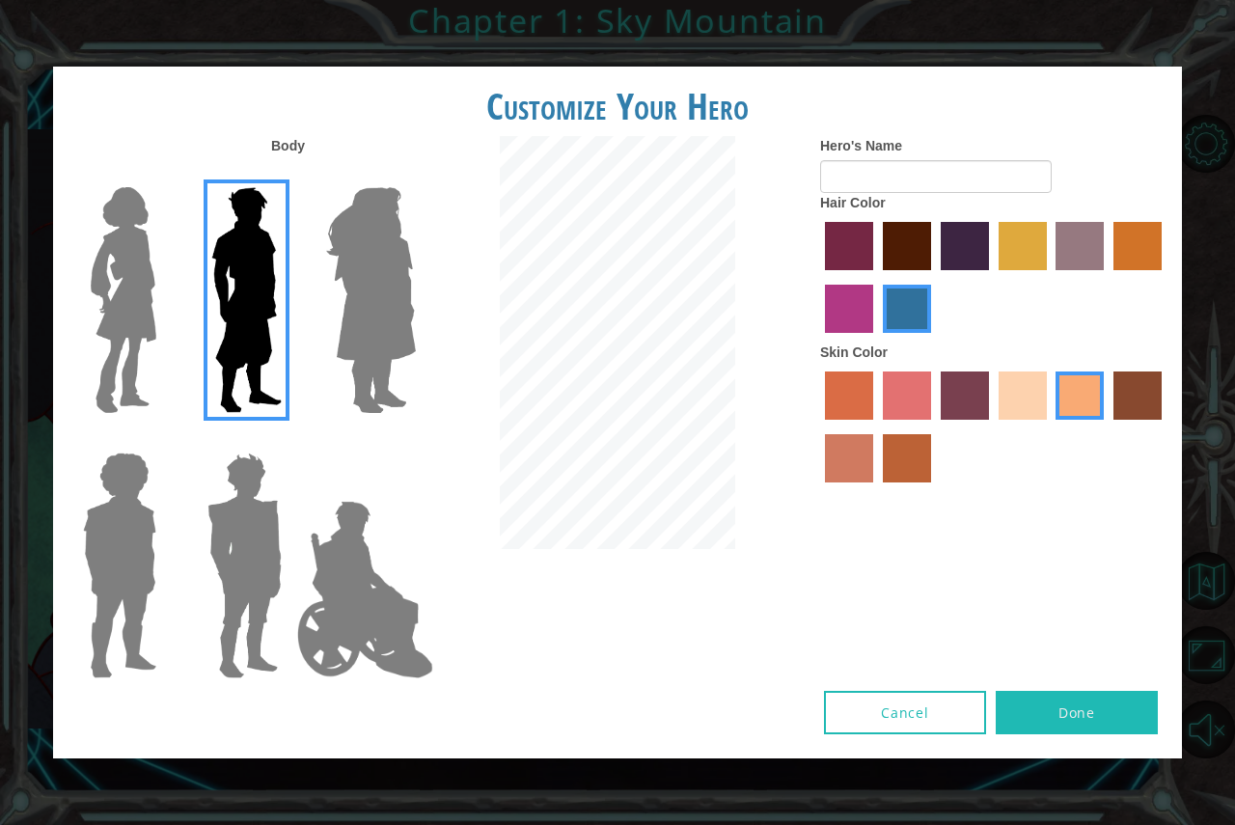
click at [903, 237] on label "maroon hair color" at bounding box center [907, 246] width 48 height 48
click at [876, 277] on input "maroon hair color" at bounding box center [876, 277] width 0 height 0
click at [989, 254] on div at bounding box center [993, 279] width 347 height 125
click at [971, 253] on label "hot purple hair color" at bounding box center [965, 246] width 48 height 48
click at [934, 277] on input "hot purple hair color" at bounding box center [934, 277] width 0 height 0
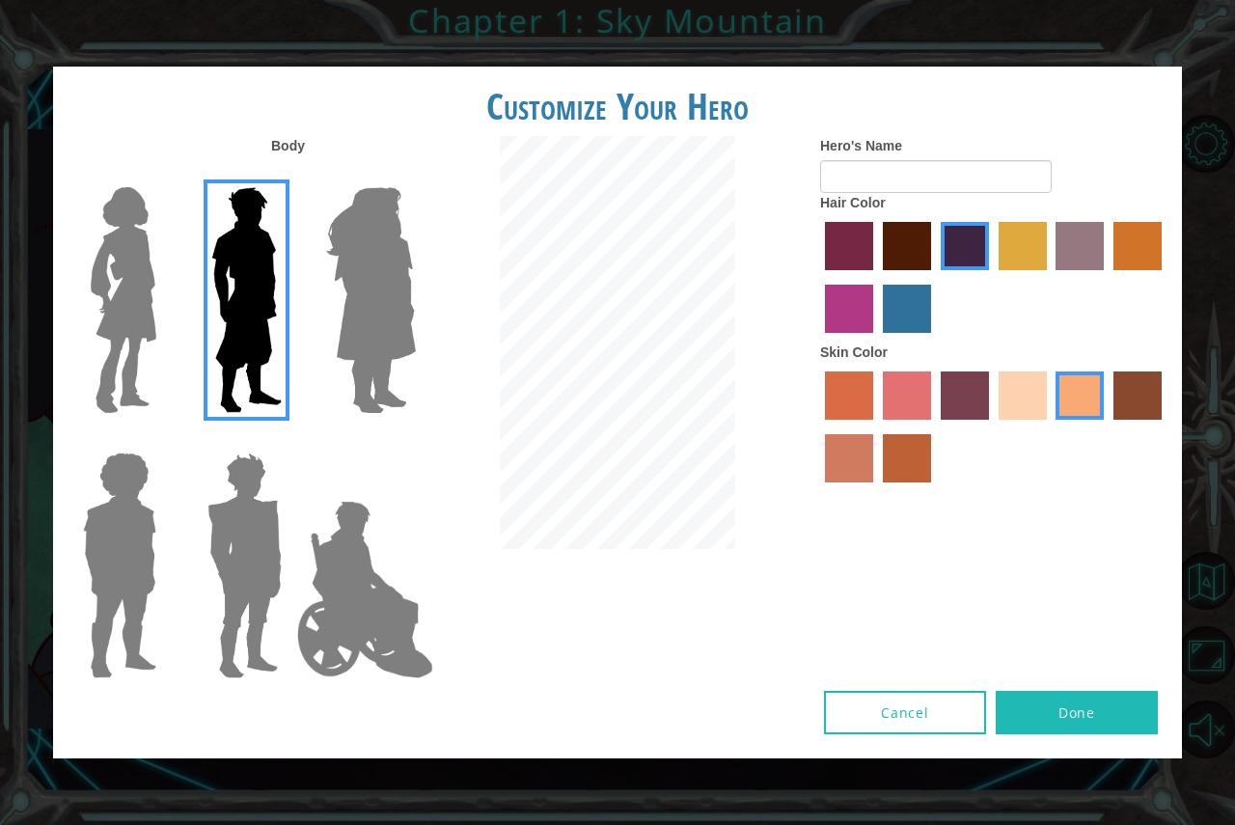
click at [1117, 713] on button "Done" at bounding box center [1077, 712] width 162 height 43
type input "l"
type input "Luis"
click at [1116, 710] on button "Done" at bounding box center [1077, 712] width 162 height 43
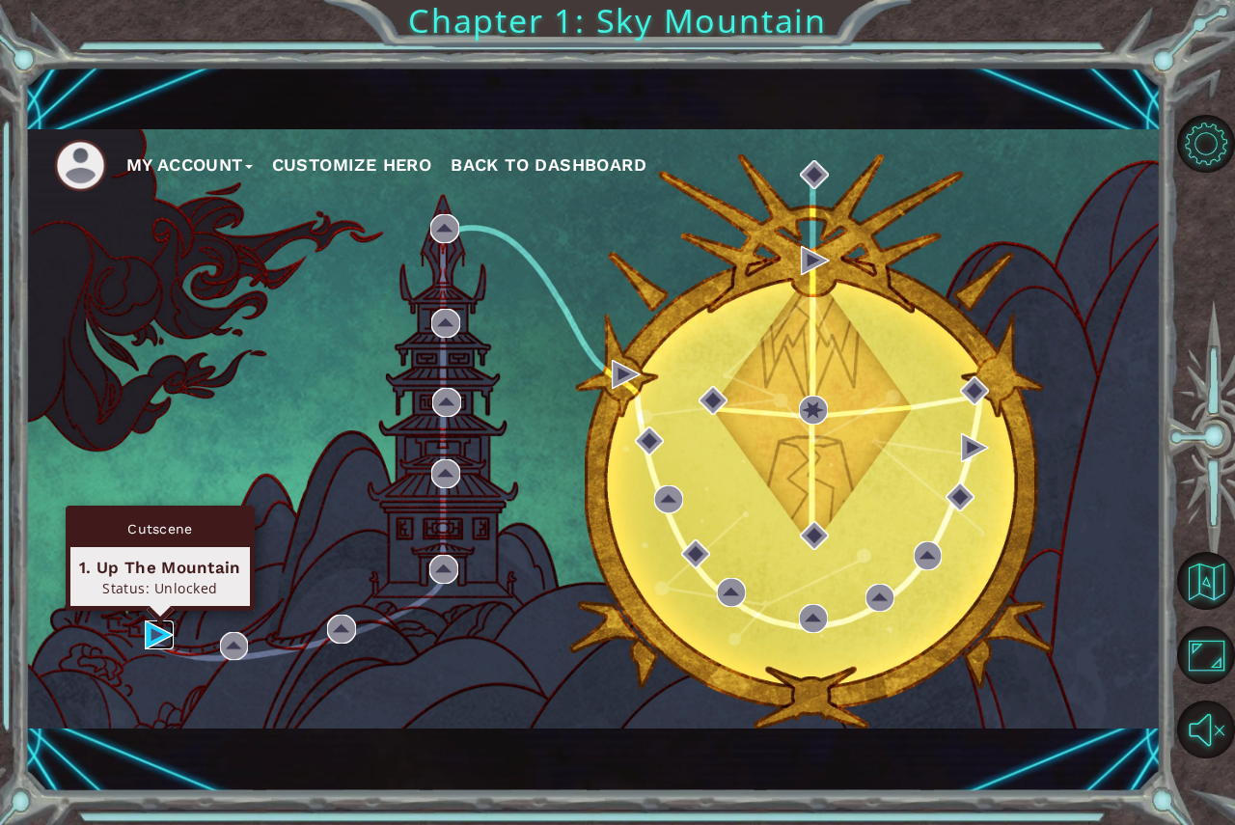
click at [153, 635] on img at bounding box center [159, 634] width 29 height 29
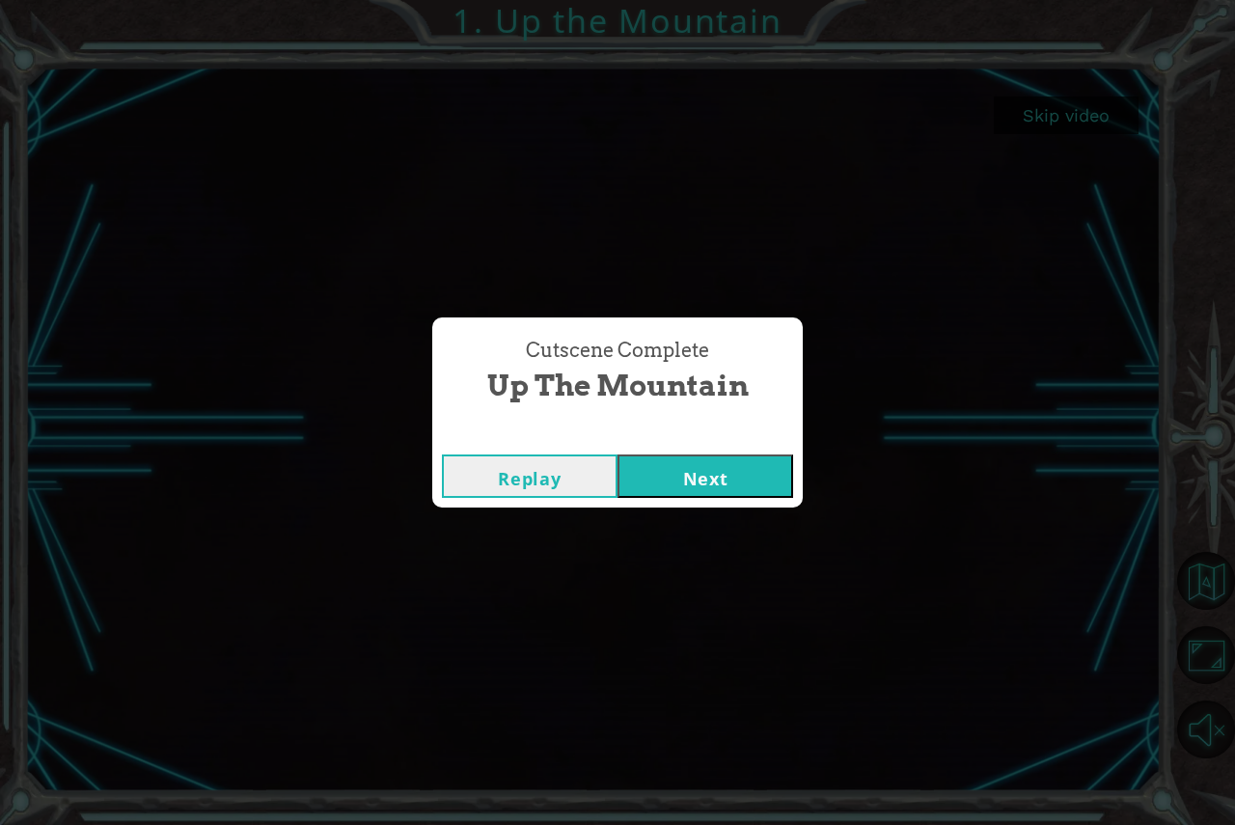
click at [682, 479] on button "Next" at bounding box center [706, 475] width 176 height 43
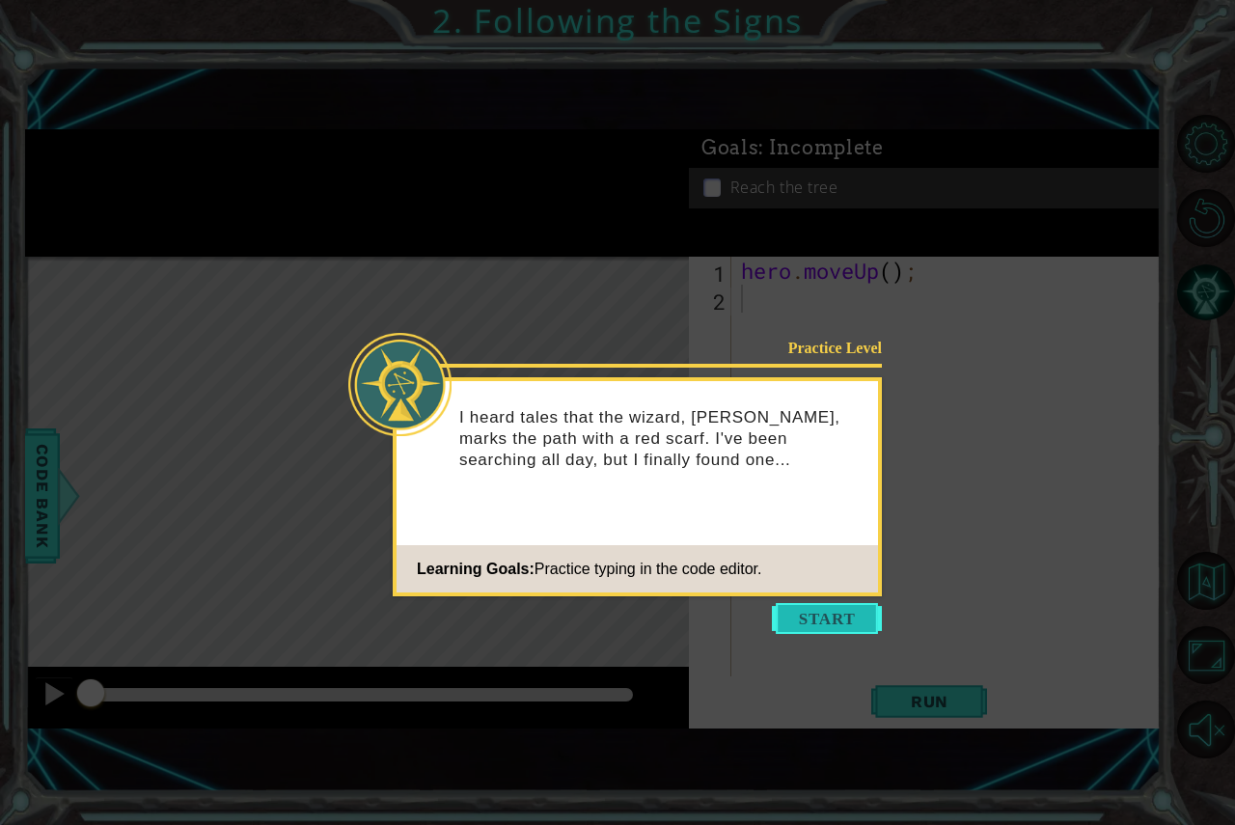
click at [858, 613] on button "Start" at bounding box center [827, 618] width 110 height 31
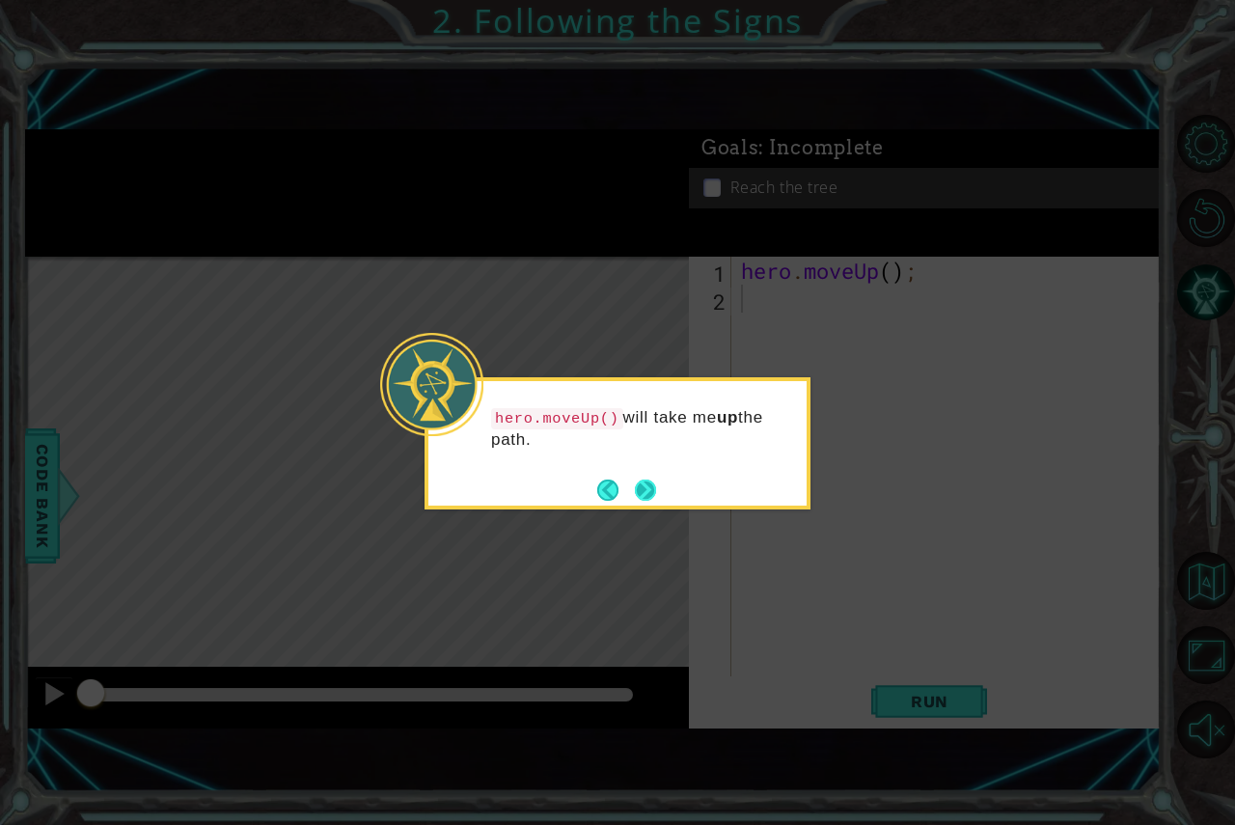
click at [637, 488] on button "Next" at bounding box center [645, 490] width 21 height 21
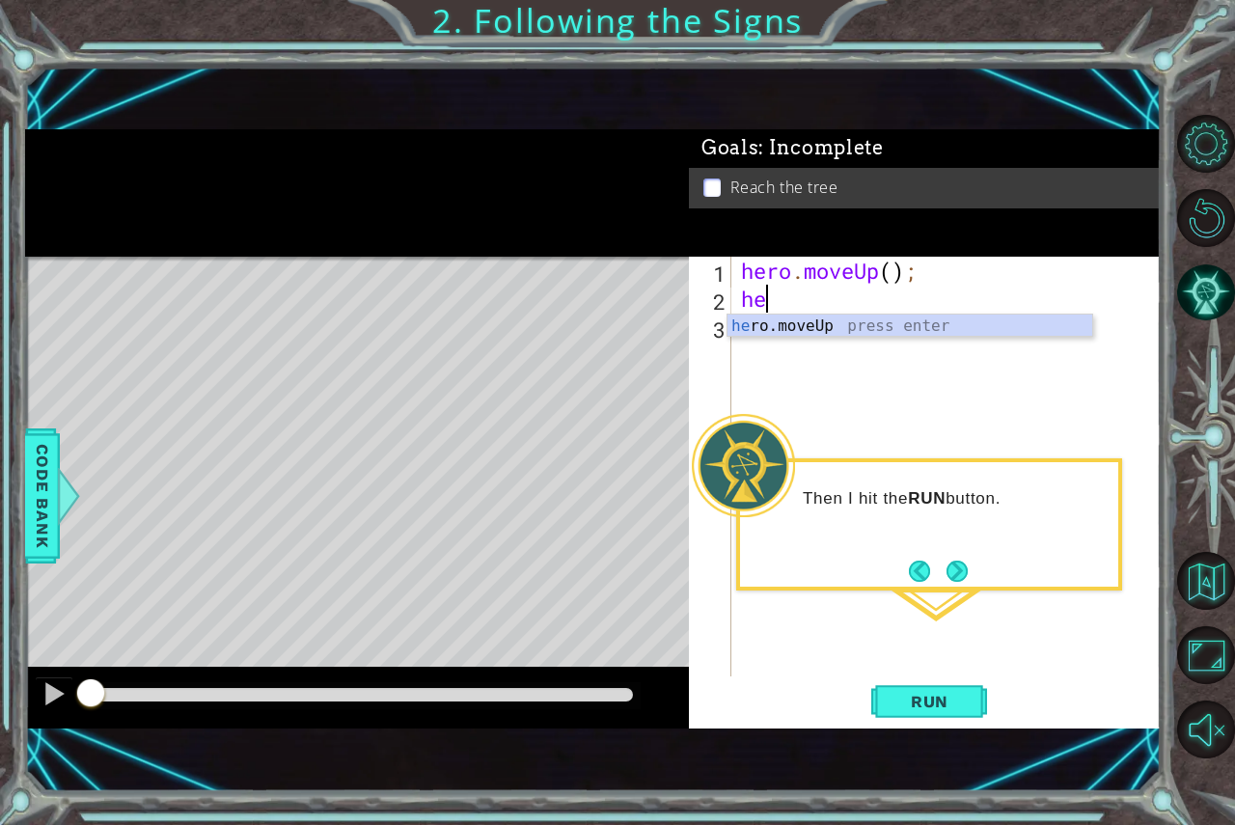
type textarea "h"
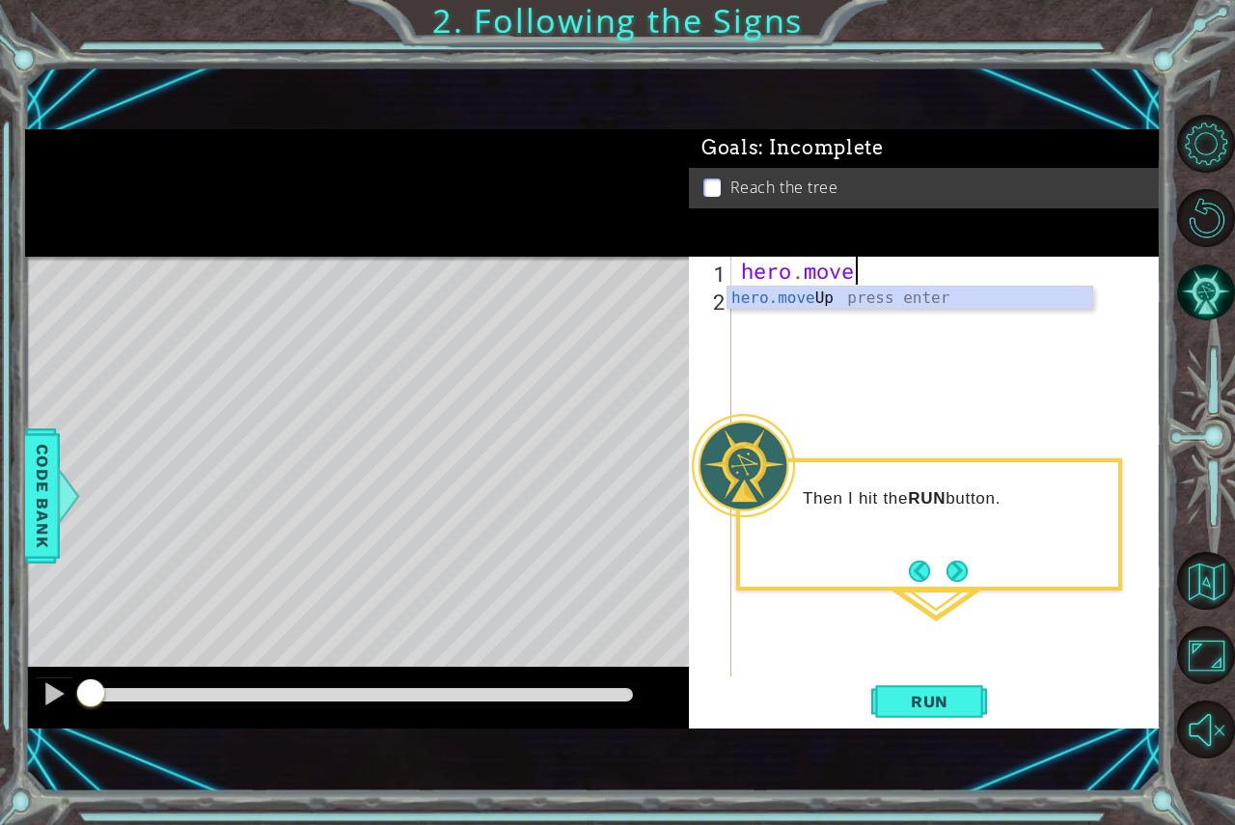
scroll to position [0, 5]
type textarea "hero.moveup"
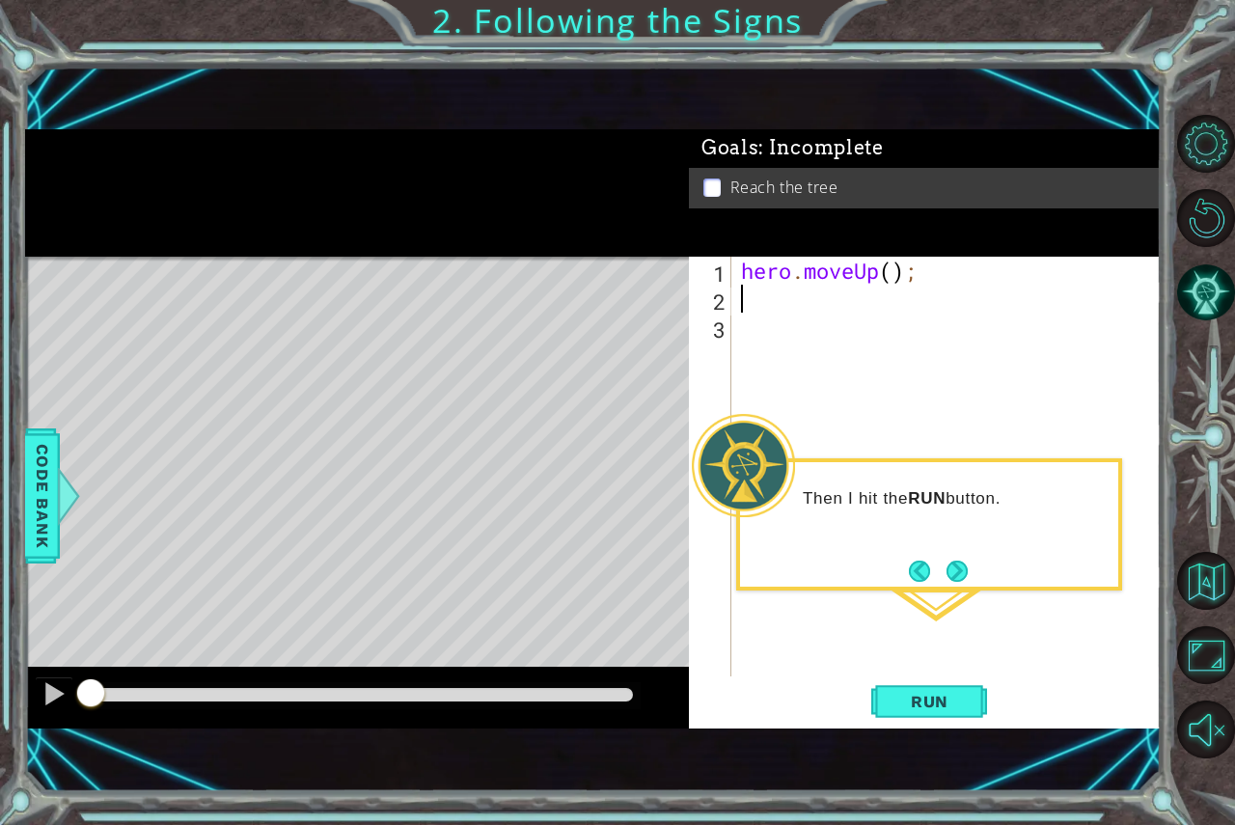
scroll to position [0, 0]
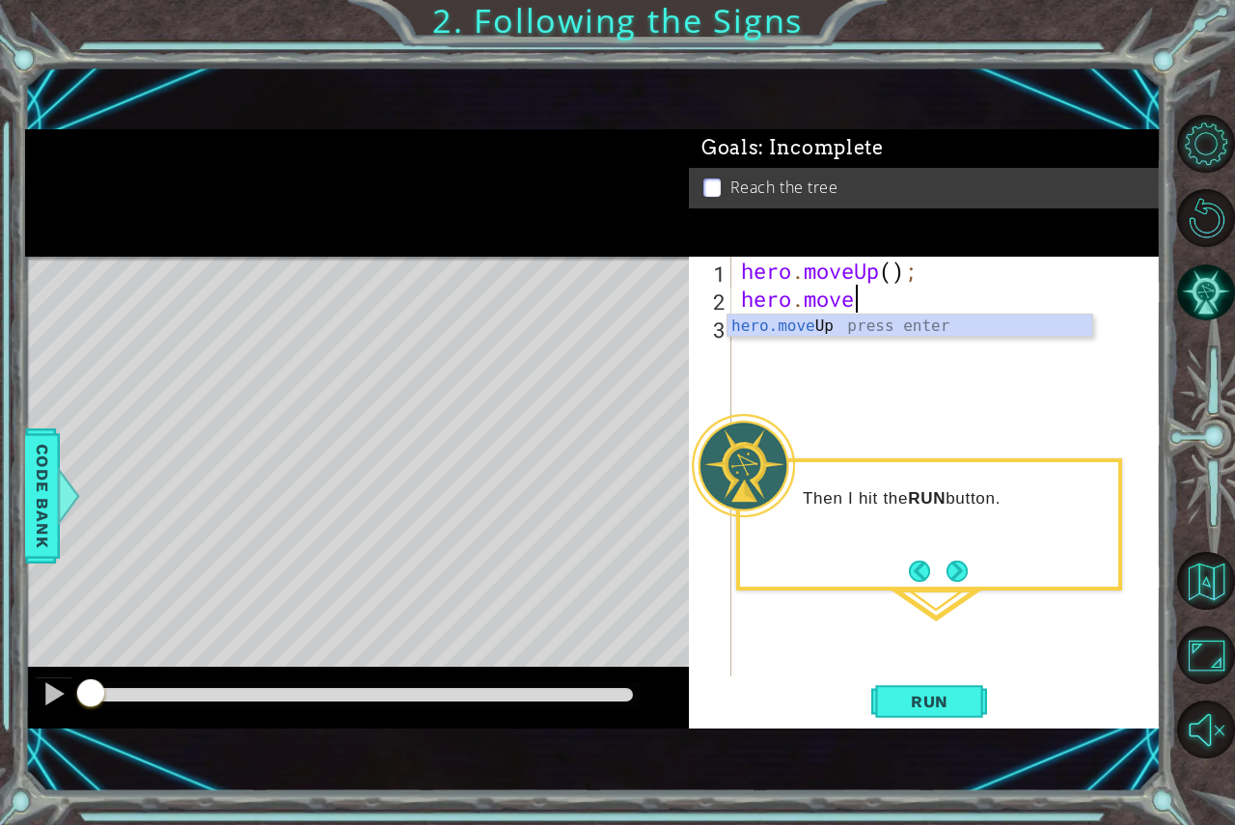
type textarea "hero.moveup"
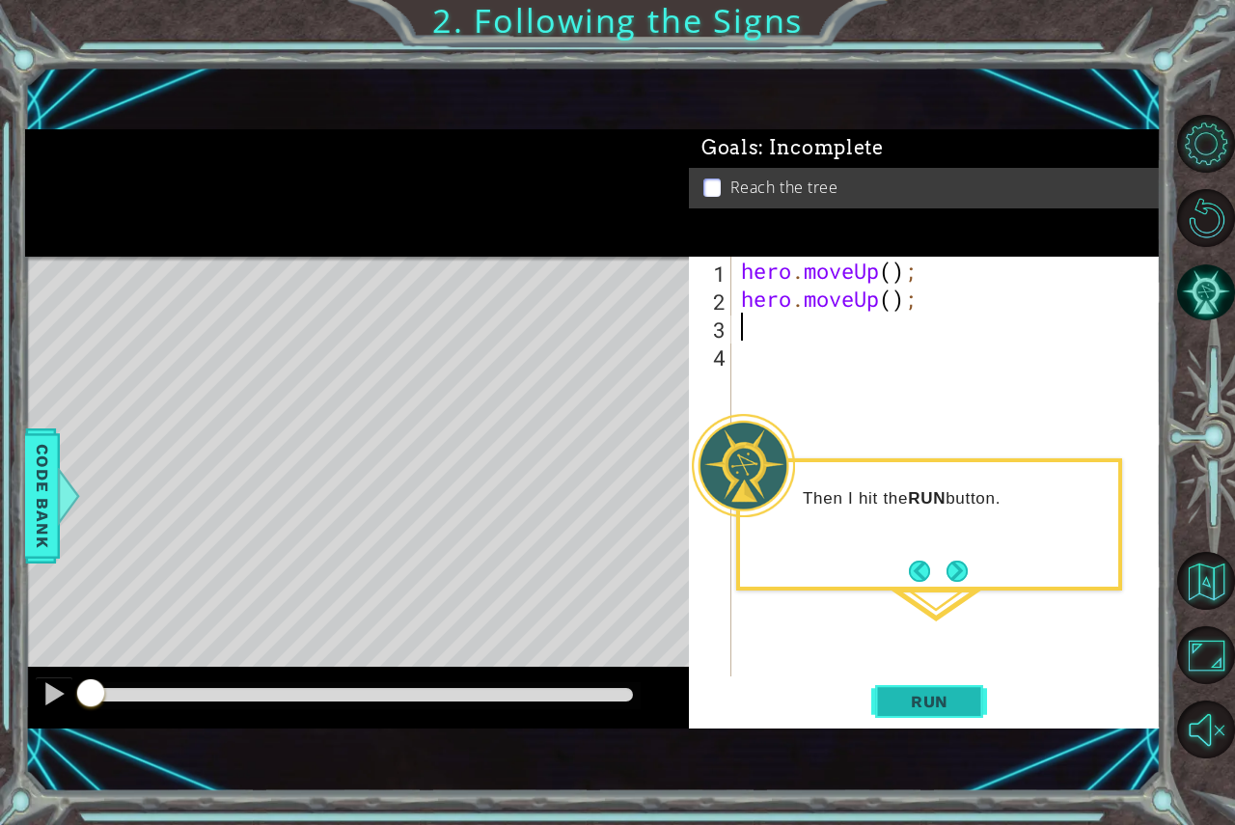
click at [908, 711] on button "Run" at bounding box center [929, 700] width 116 height 47
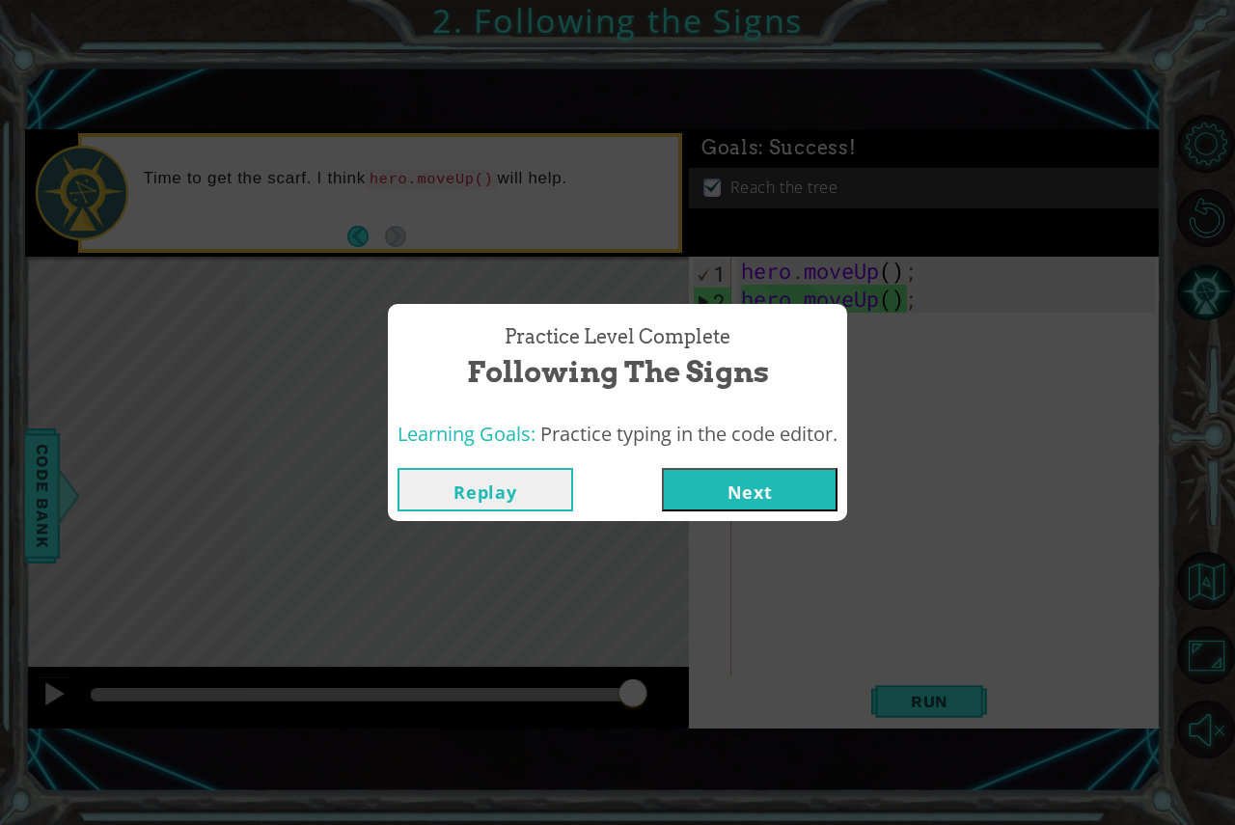
click at [788, 482] on button "Next" at bounding box center [750, 489] width 176 height 43
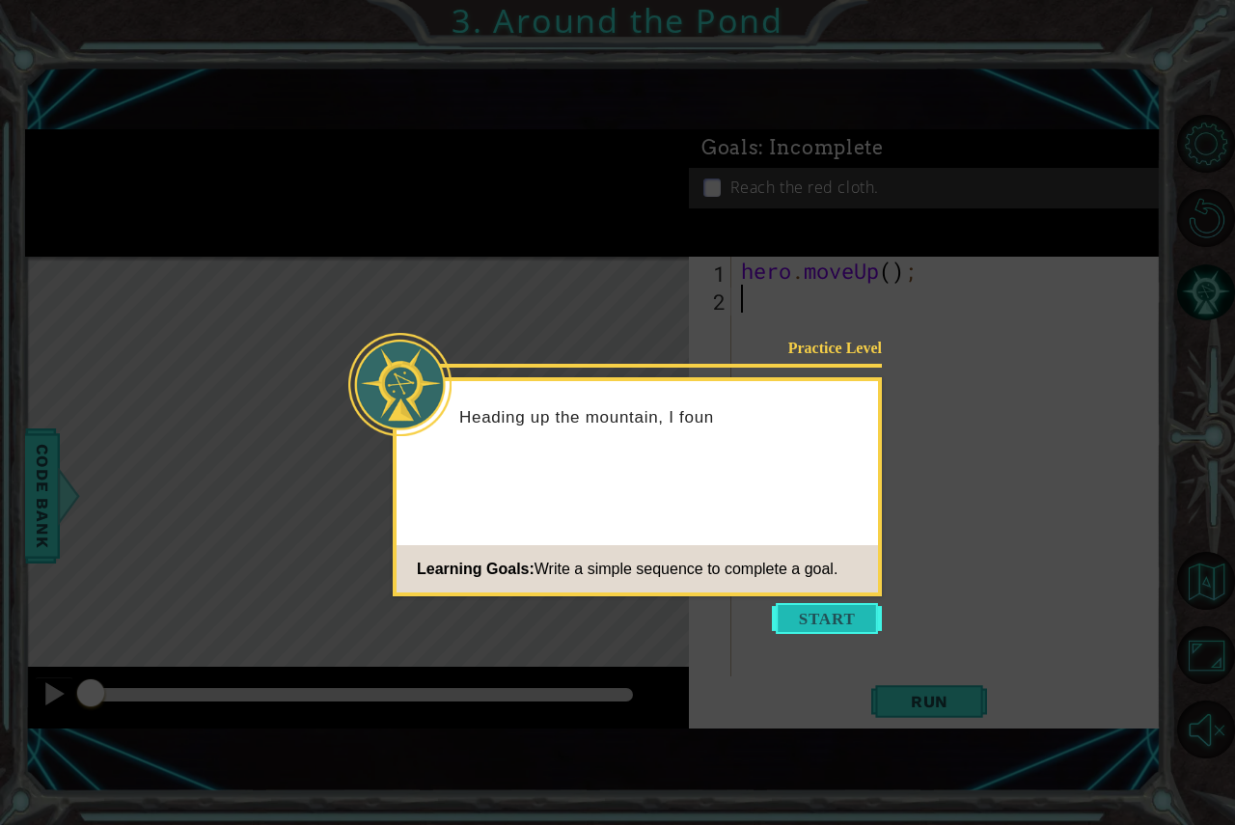
click at [823, 614] on button "Start" at bounding box center [827, 618] width 110 height 31
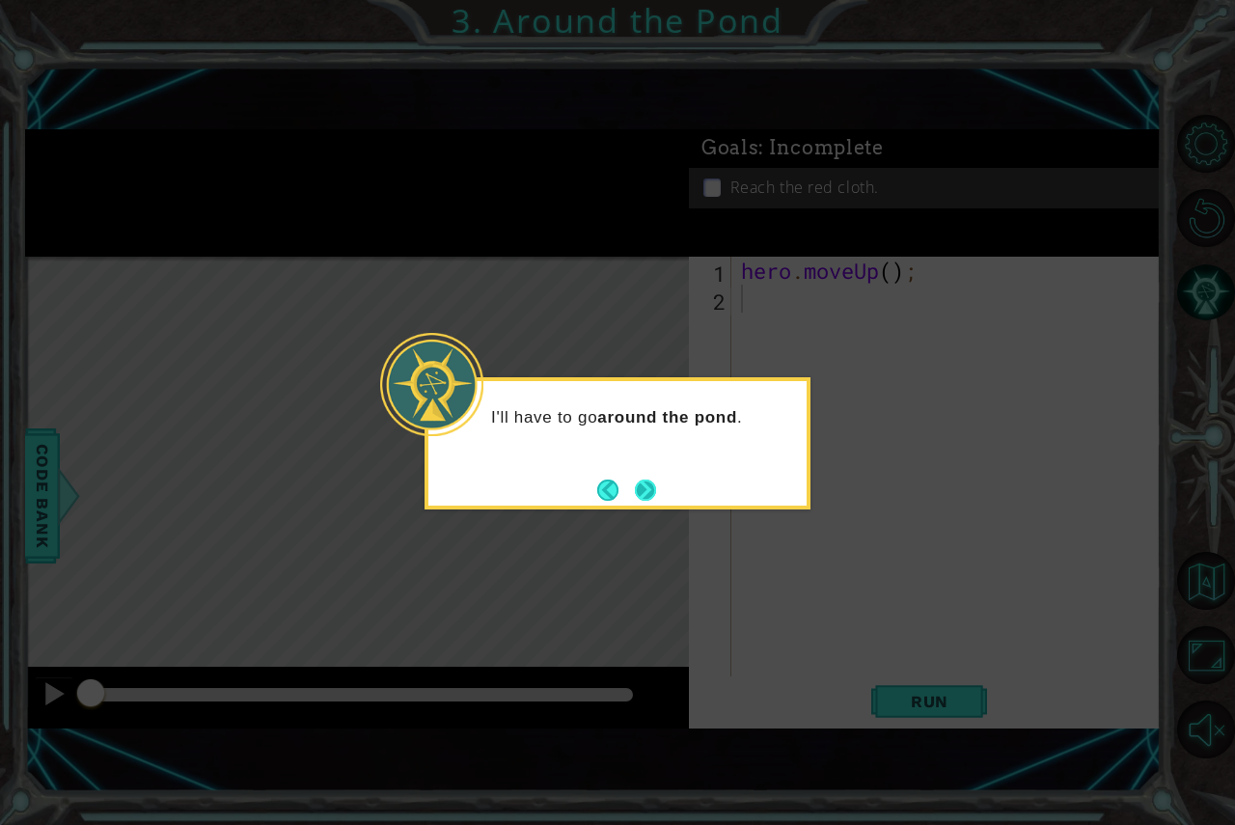
click at [649, 480] on button "Next" at bounding box center [645, 490] width 21 height 21
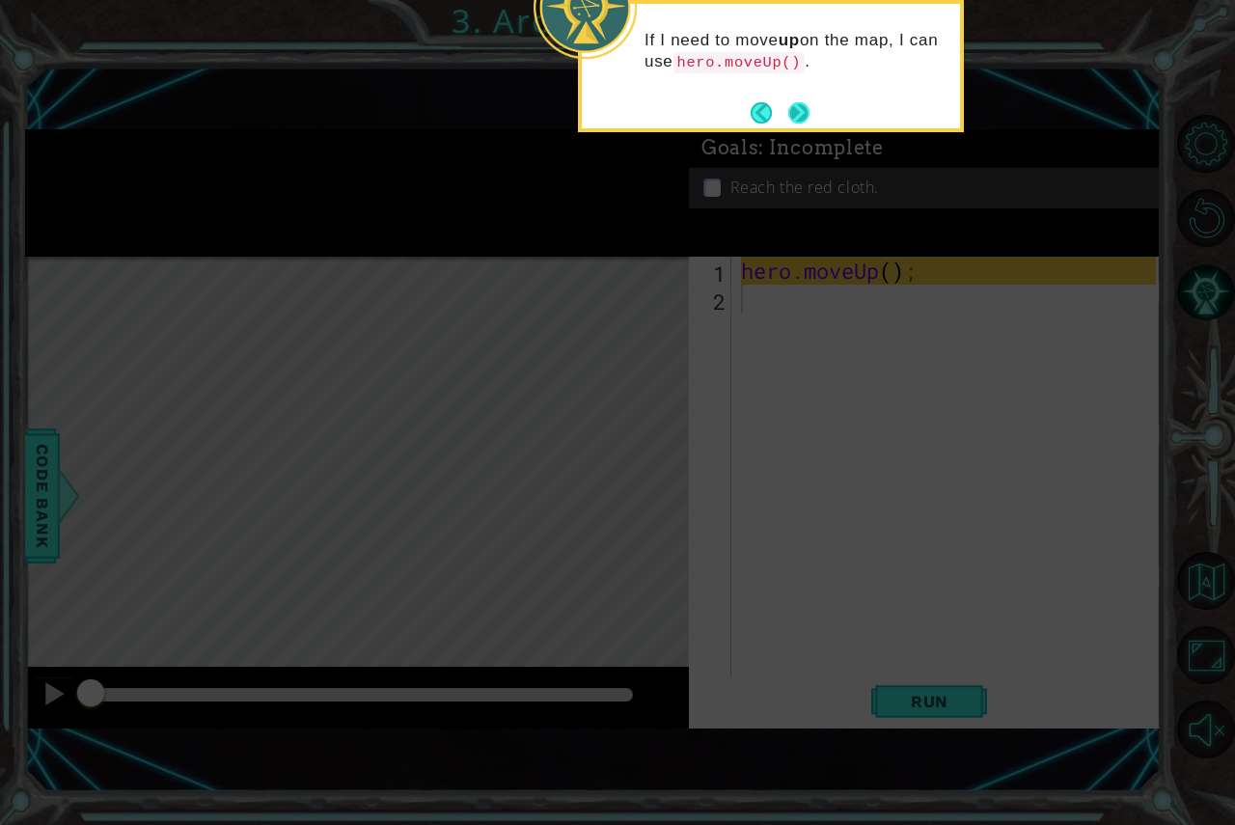
click at [798, 108] on button "Next" at bounding box center [799, 112] width 24 height 24
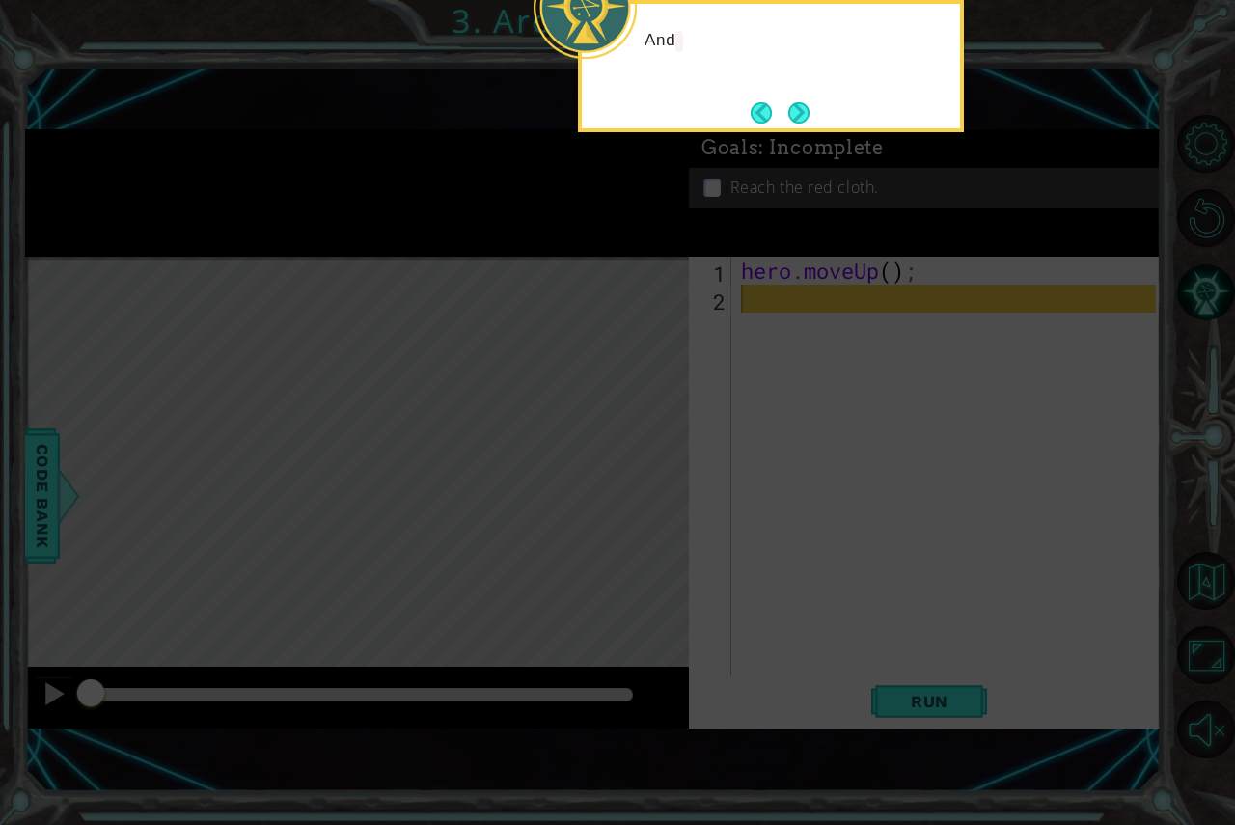
click at [798, 108] on button "Next" at bounding box center [798, 112] width 21 height 21
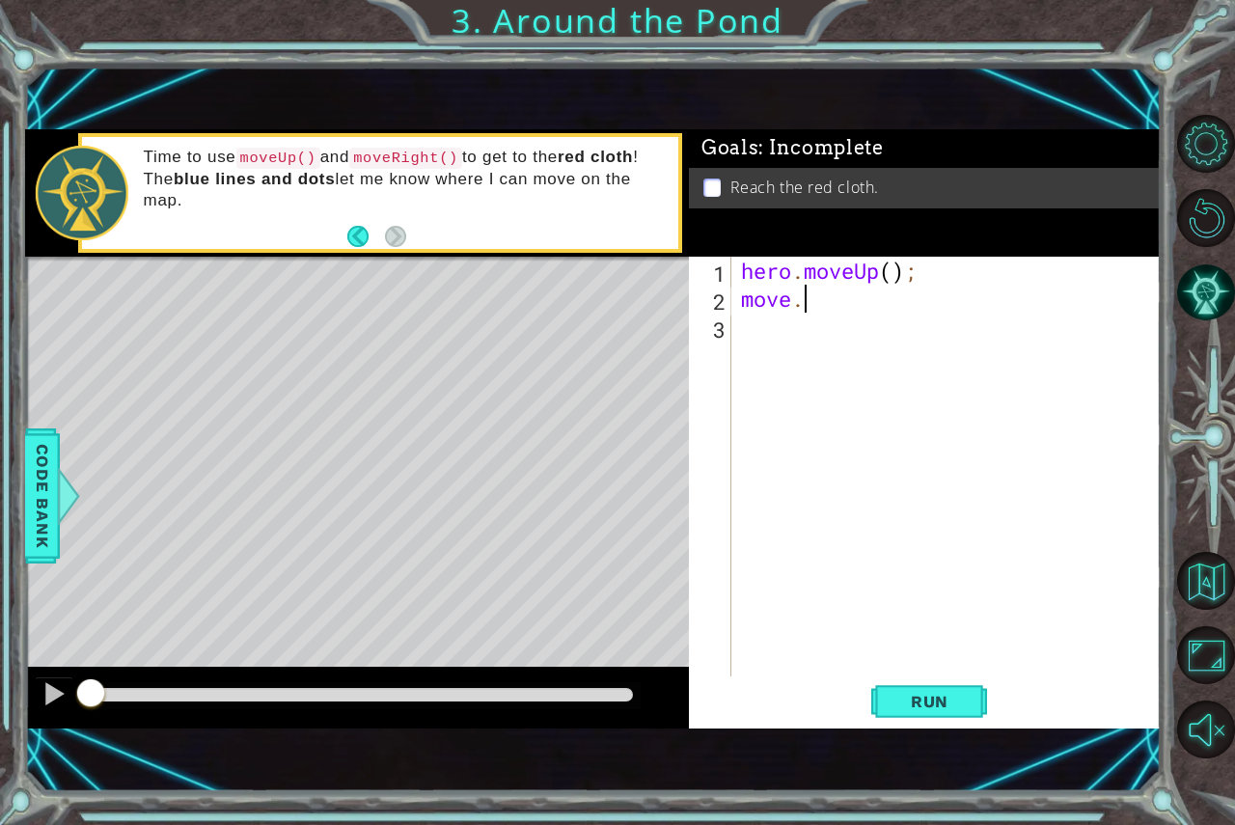
type textarea "m"
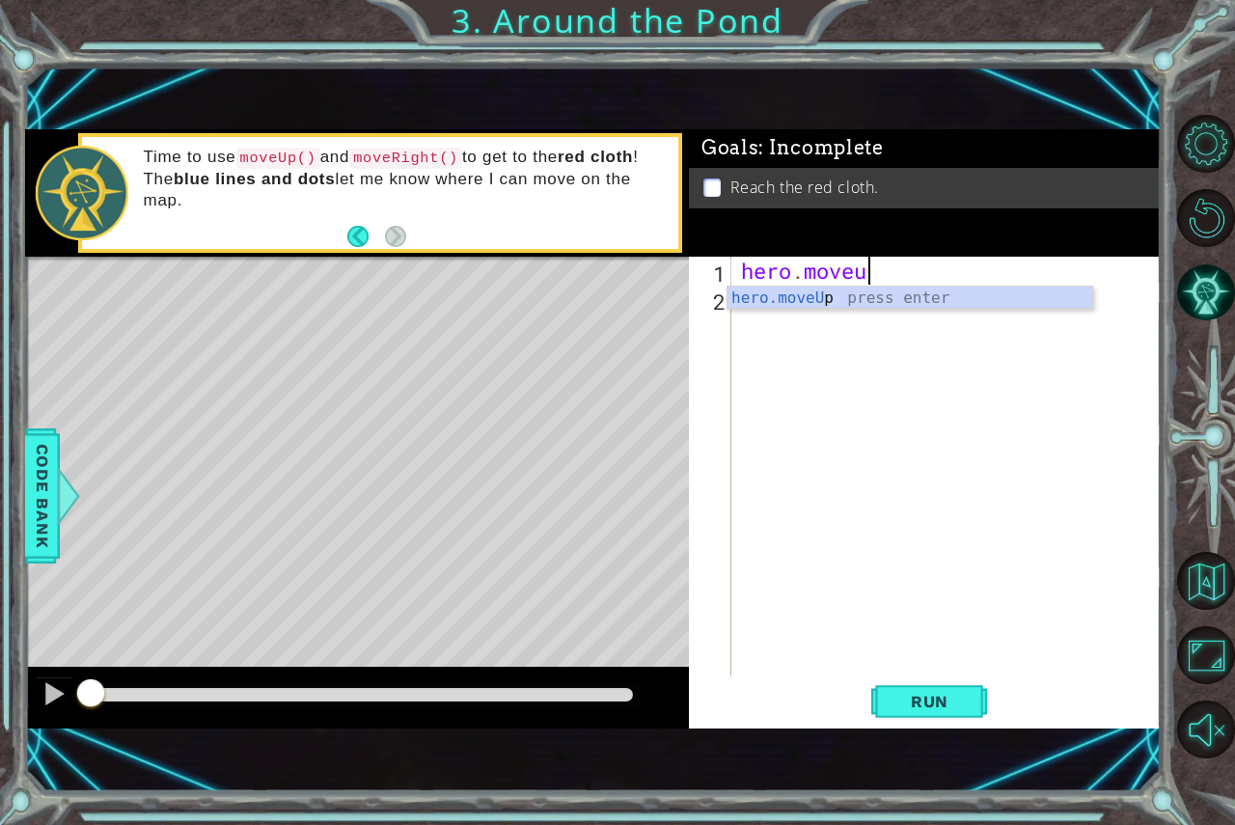
scroll to position [0, 5]
type textarea "hero.moveup"
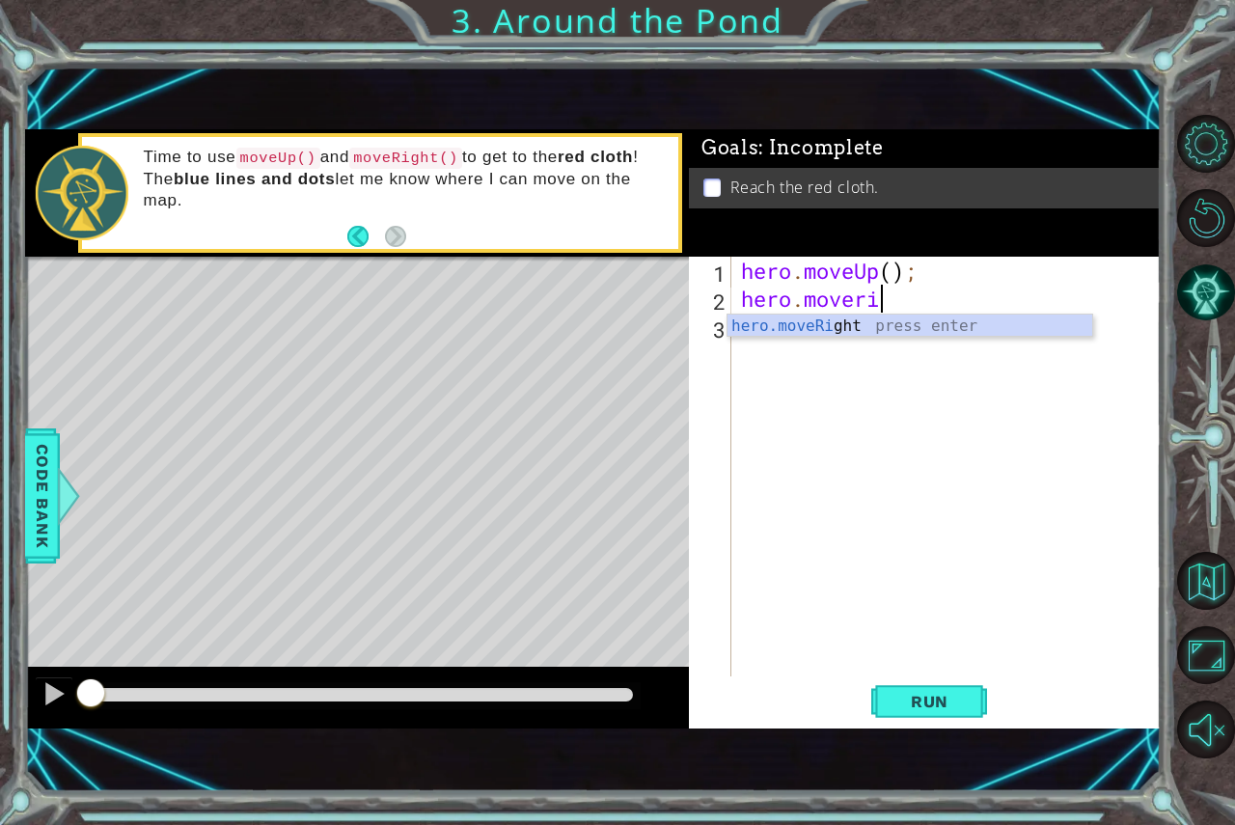
scroll to position [0, 6]
type textarea "hero.moveright"
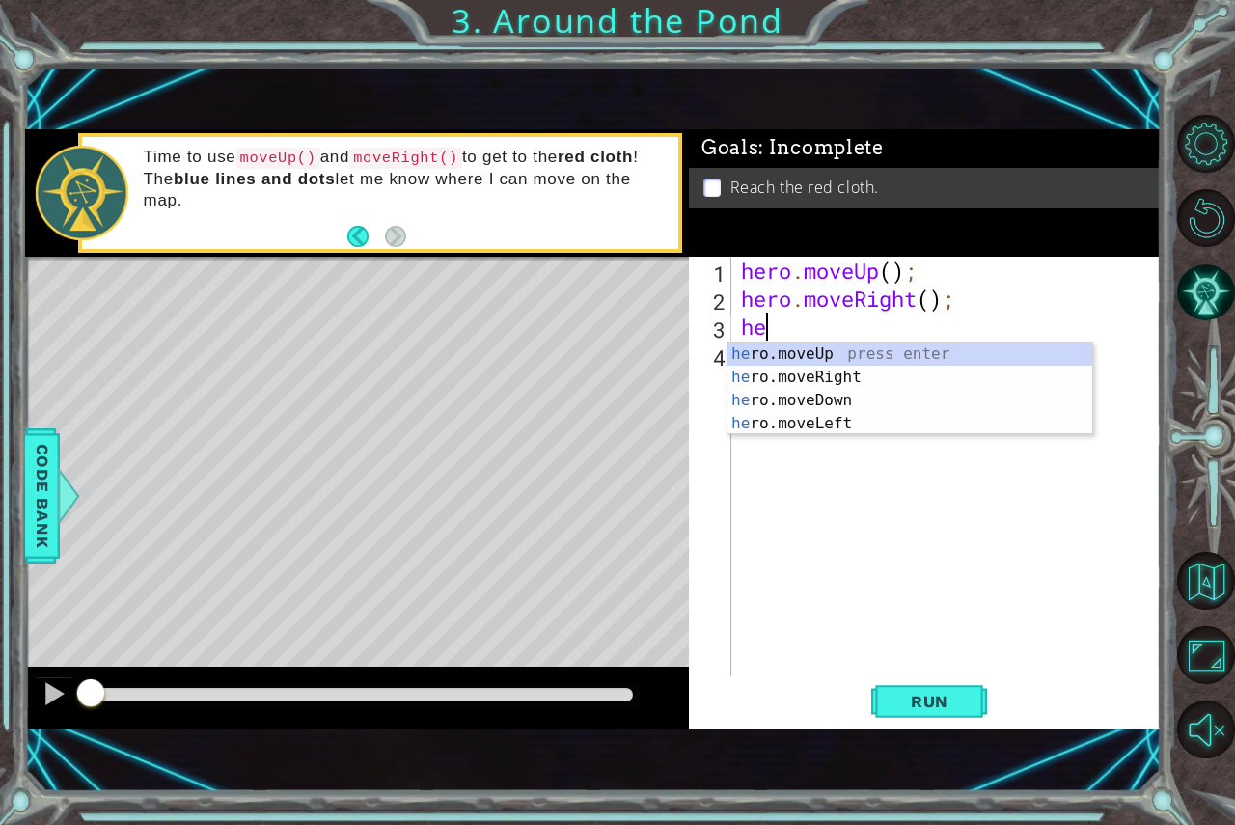
type textarea "her"
click at [819, 345] on div "her o.moveUp press enter her o.moveRight press enter her o.moveDown press enter…" at bounding box center [910, 412] width 365 height 139
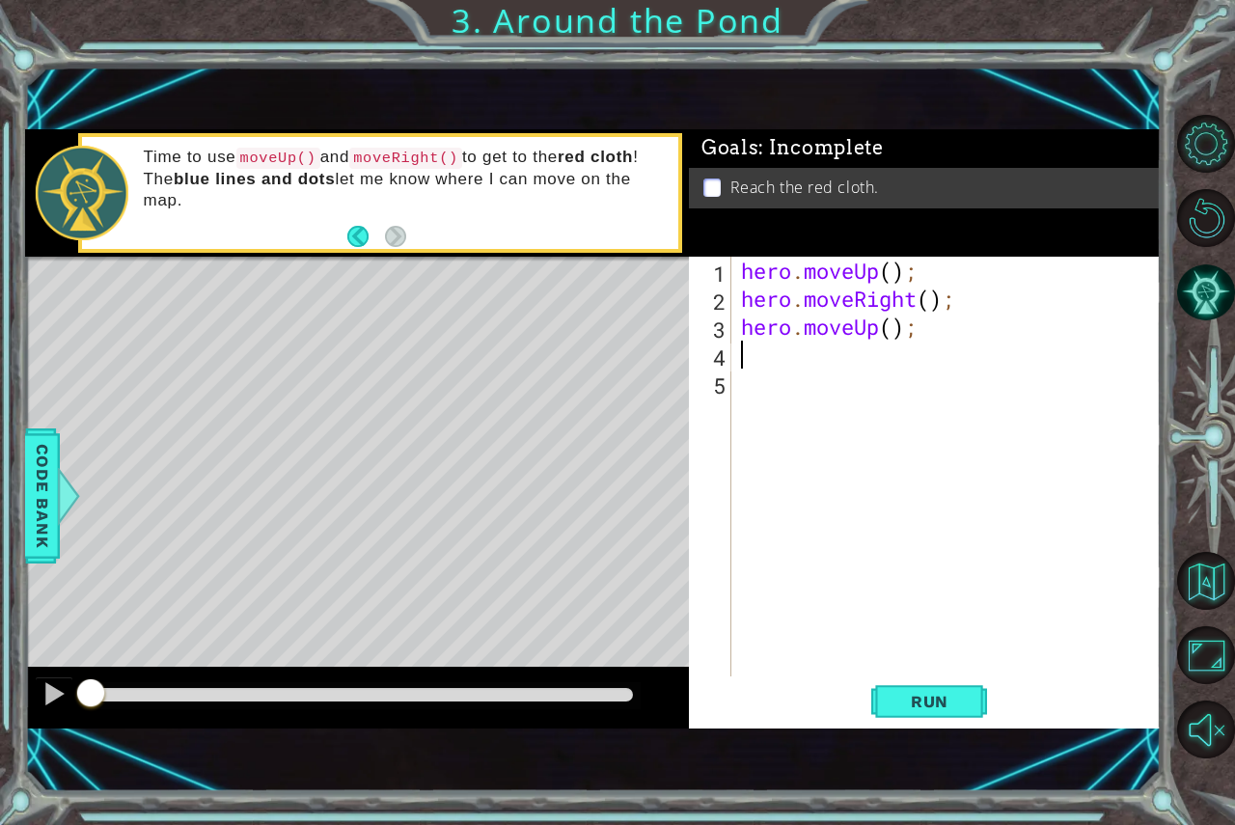
type textarea "h"
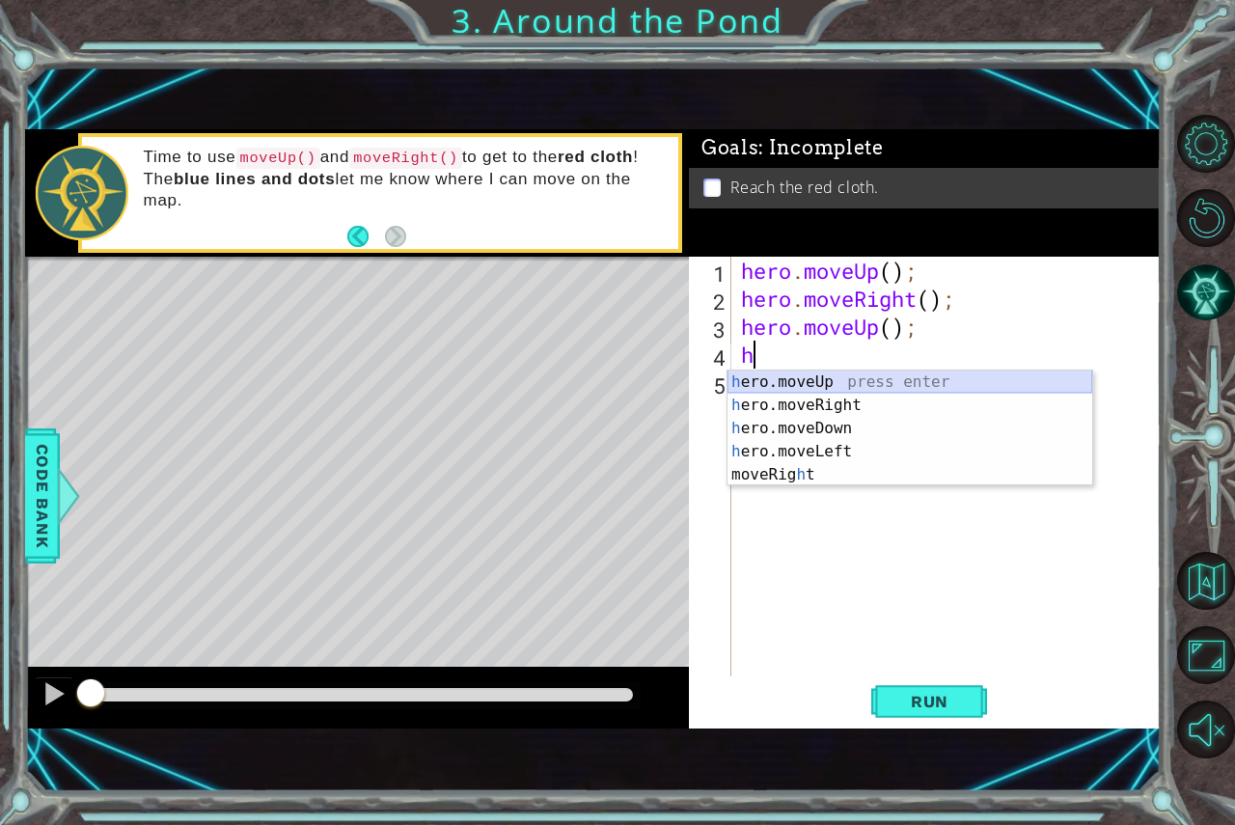
click at [800, 378] on div "h ero.moveUp press enter h ero.moveRight press enter h ero.moveDown press enter…" at bounding box center [910, 452] width 365 height 162
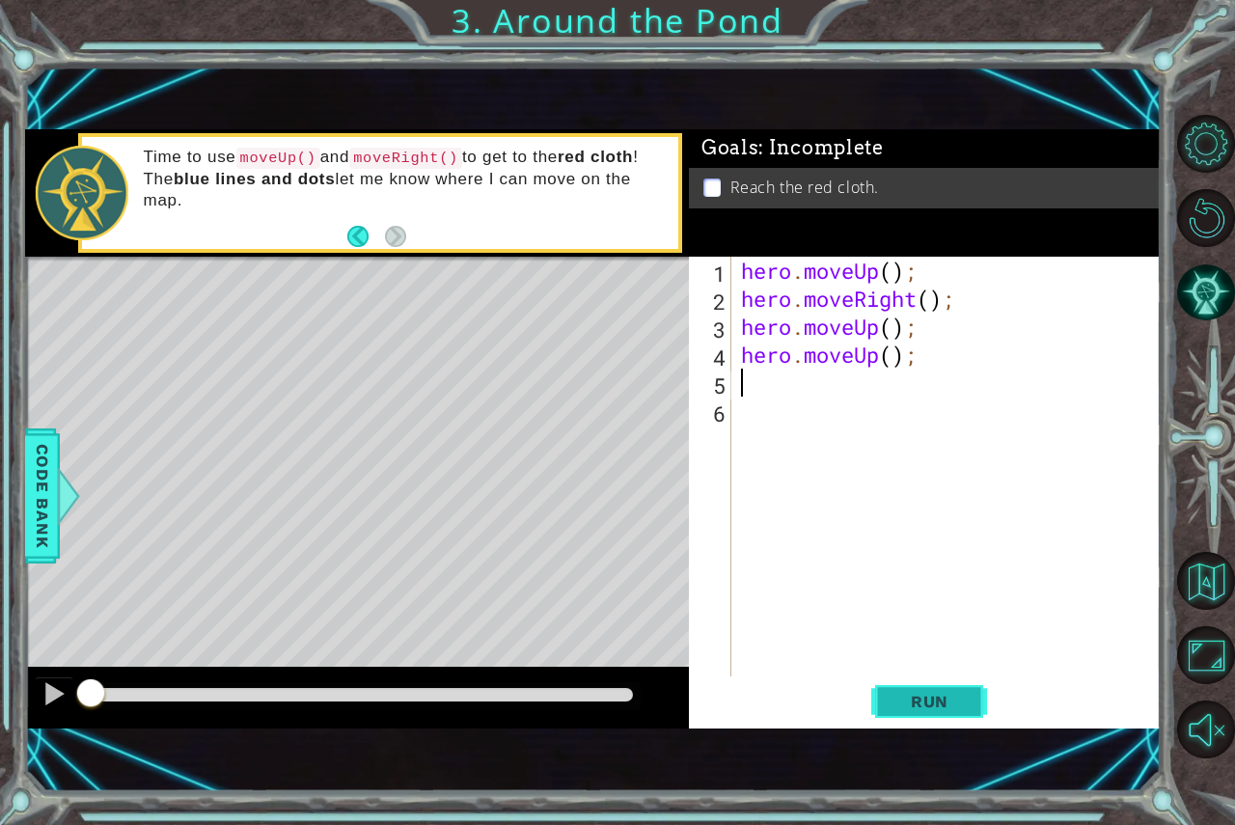
click at [930, 689] on button "Run" at bounding box center [929, 700] width 116 height 47
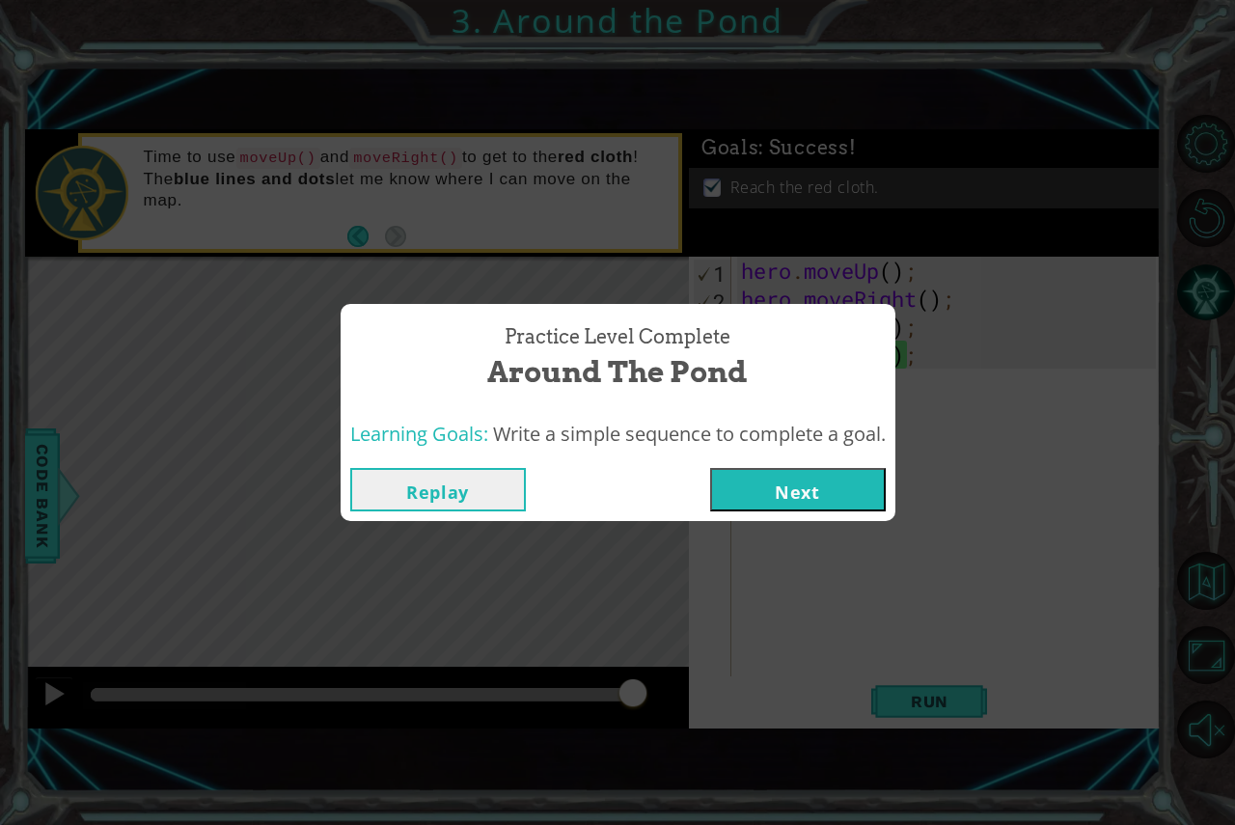
click at [789, 494] on button "Next" at bounding box center [798, 489] width 176 height 43
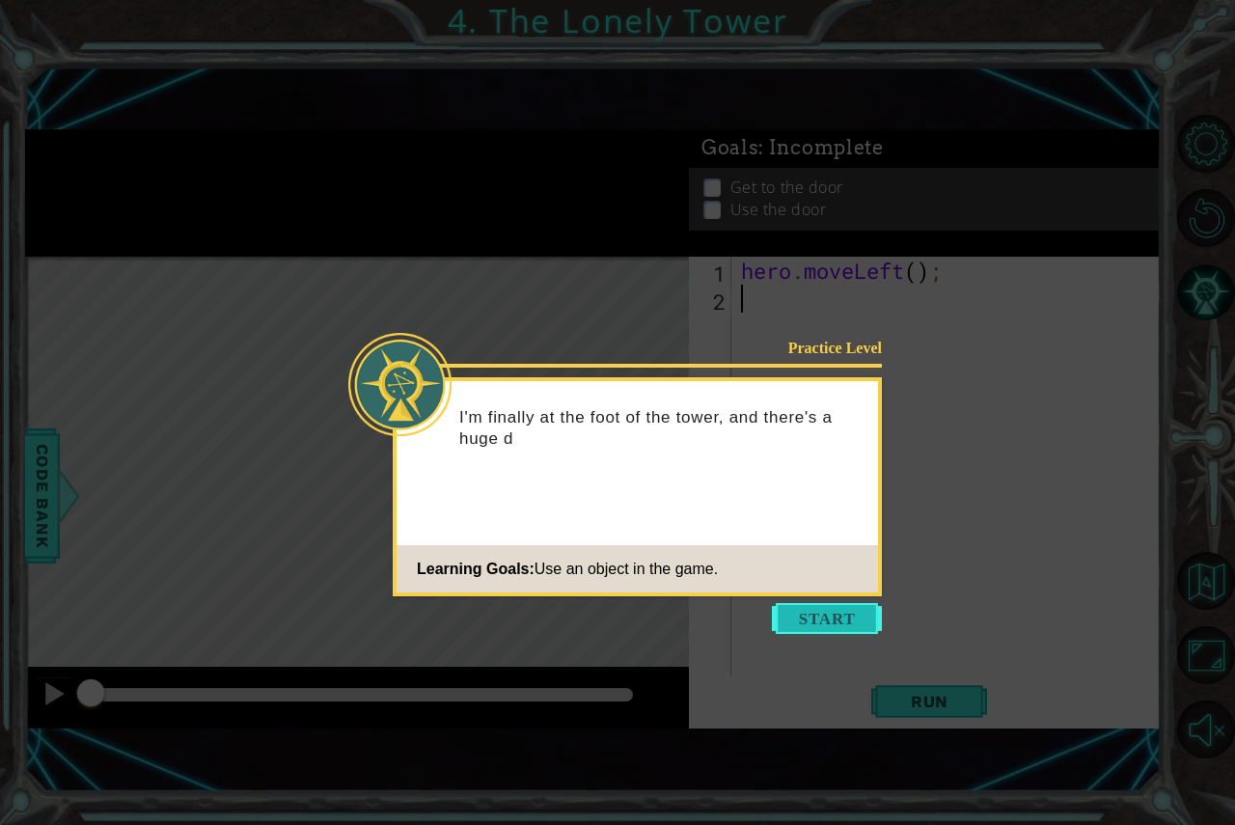
click at [841, 617] on button "Start" at bounding box center [827, 618] width 110 height 31
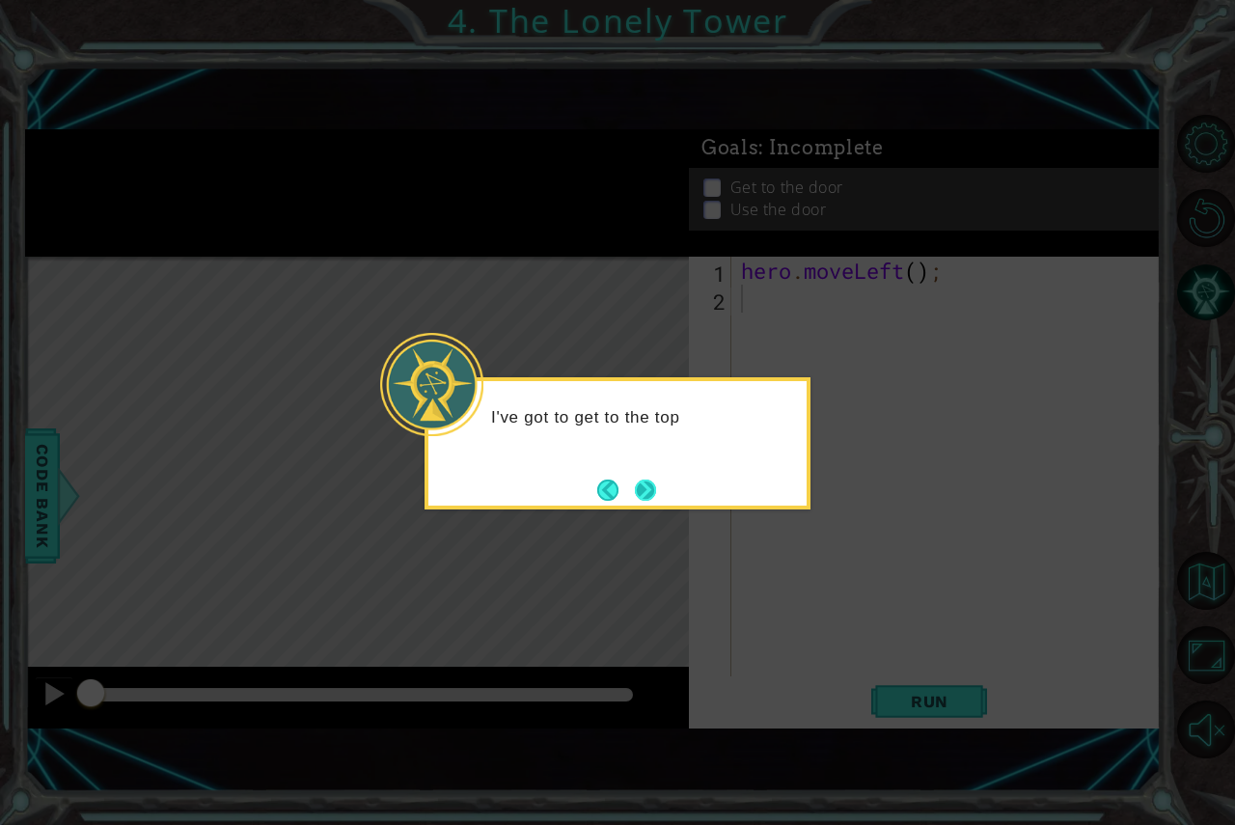
click at [643, 490] on button "Next" at bounding box center [645, 490] width 21 height 21
click at [648, 485] on button "Next" at bounding box center [645, 490] width 21 height 21
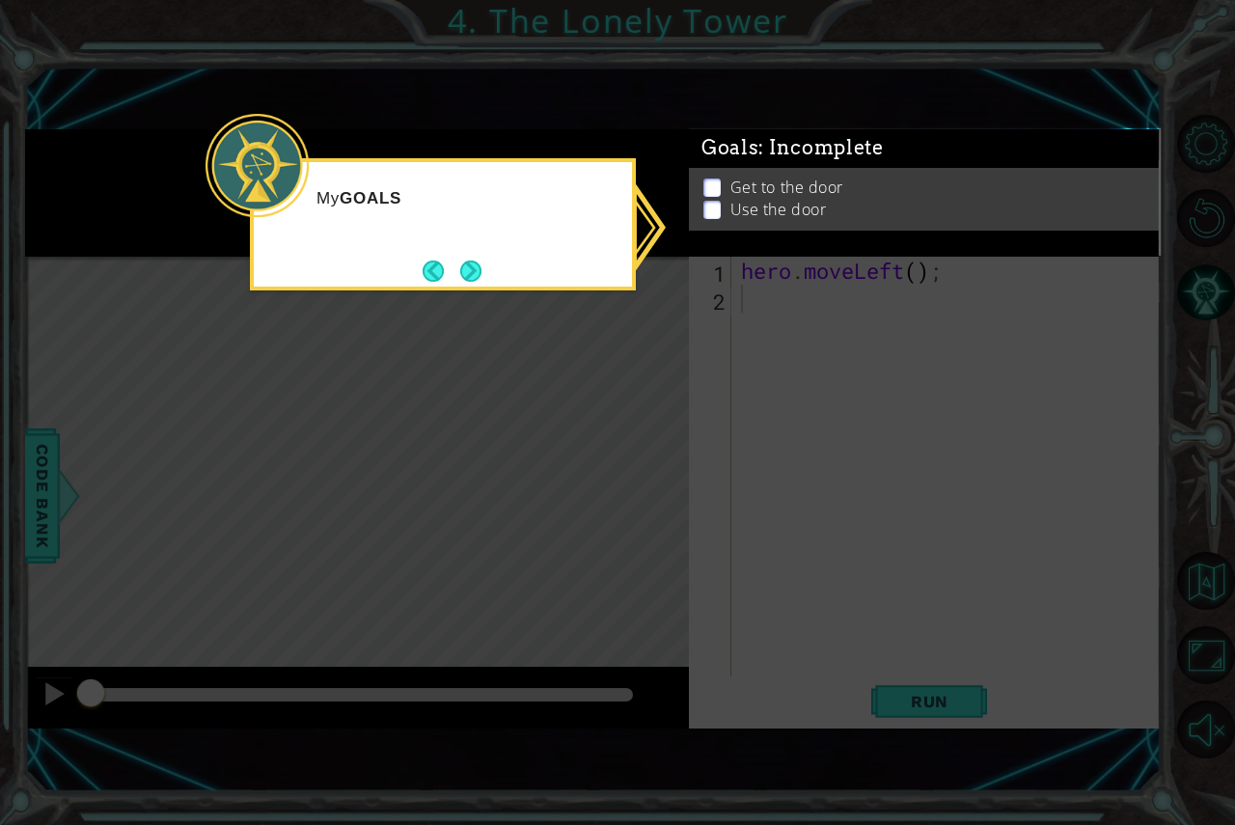
click at [708, 386] on icon at bounding box center [617, 412] width 1235 height 825
click at [477, 265] on button "Next" at bounding box center [470, 271] width 25 height 25
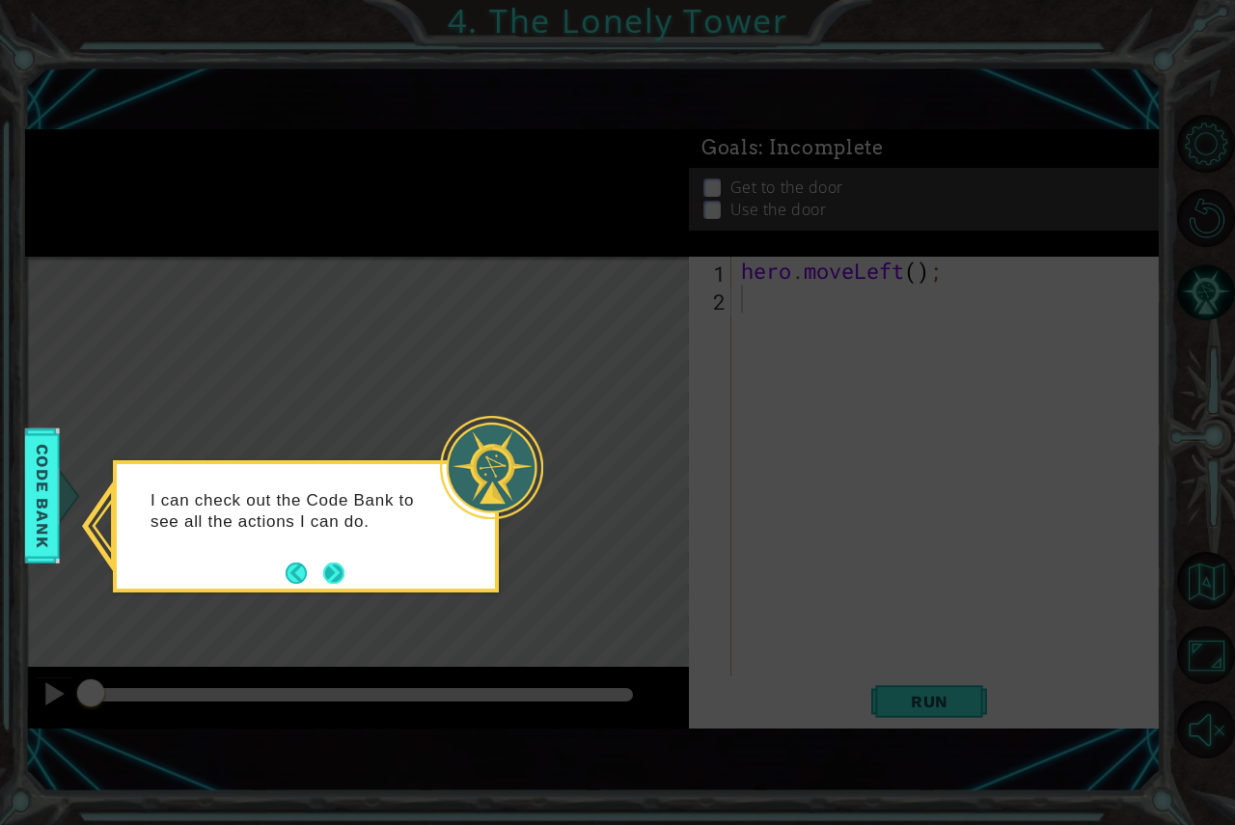
click at [335, 570] on button "Next" at bounding box center [333, 573] width 21 height 21
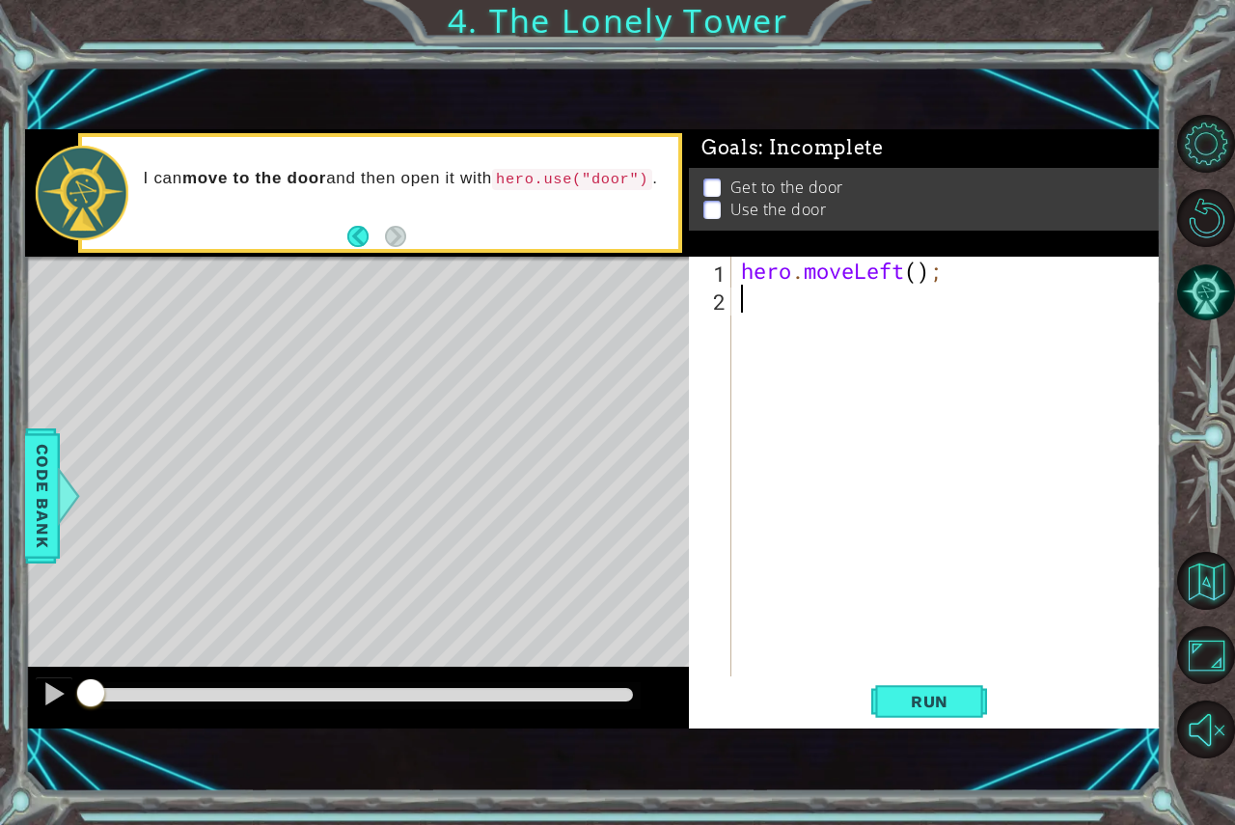
click at [1005, 436] on div "hero . moveLeft ( ) ;" at bounding box center [951, 495] width 428 height 476
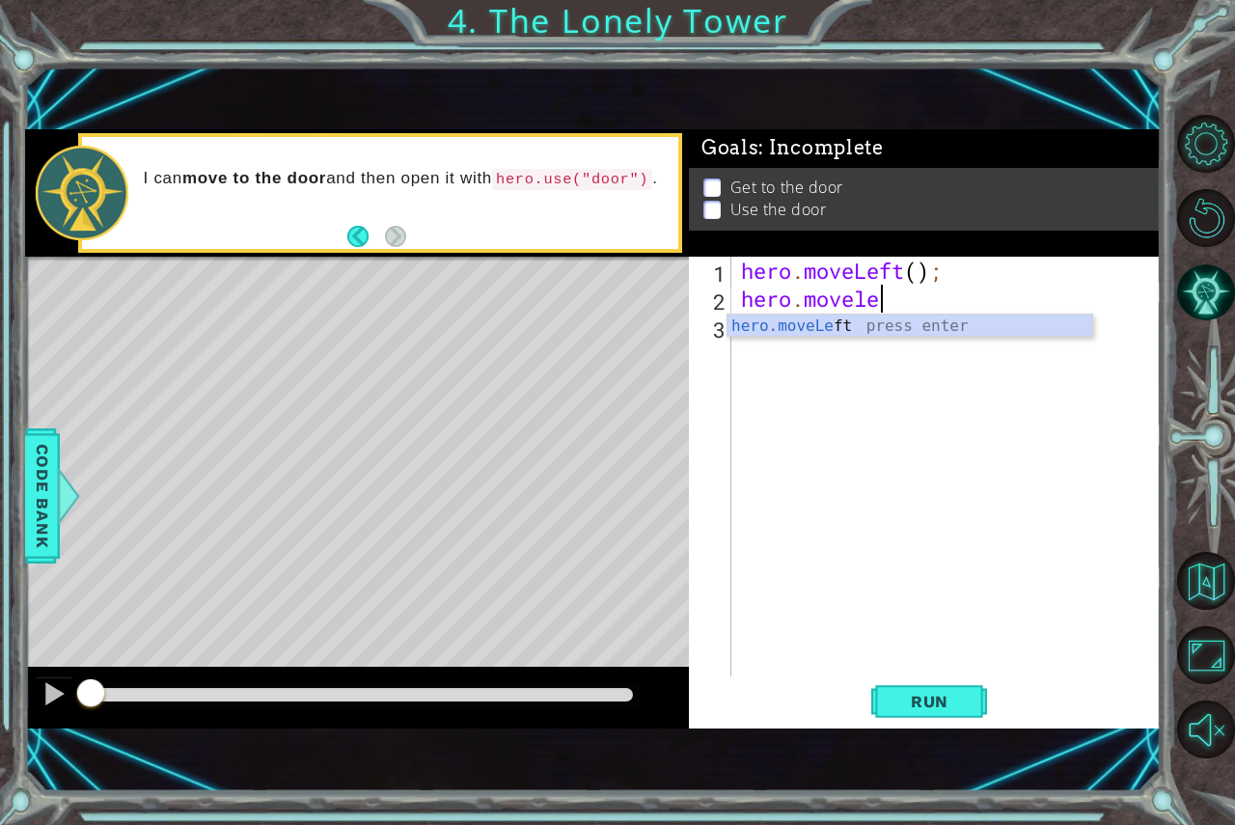
scroll to position [0, 6]
type textarea "hero.moveleft"
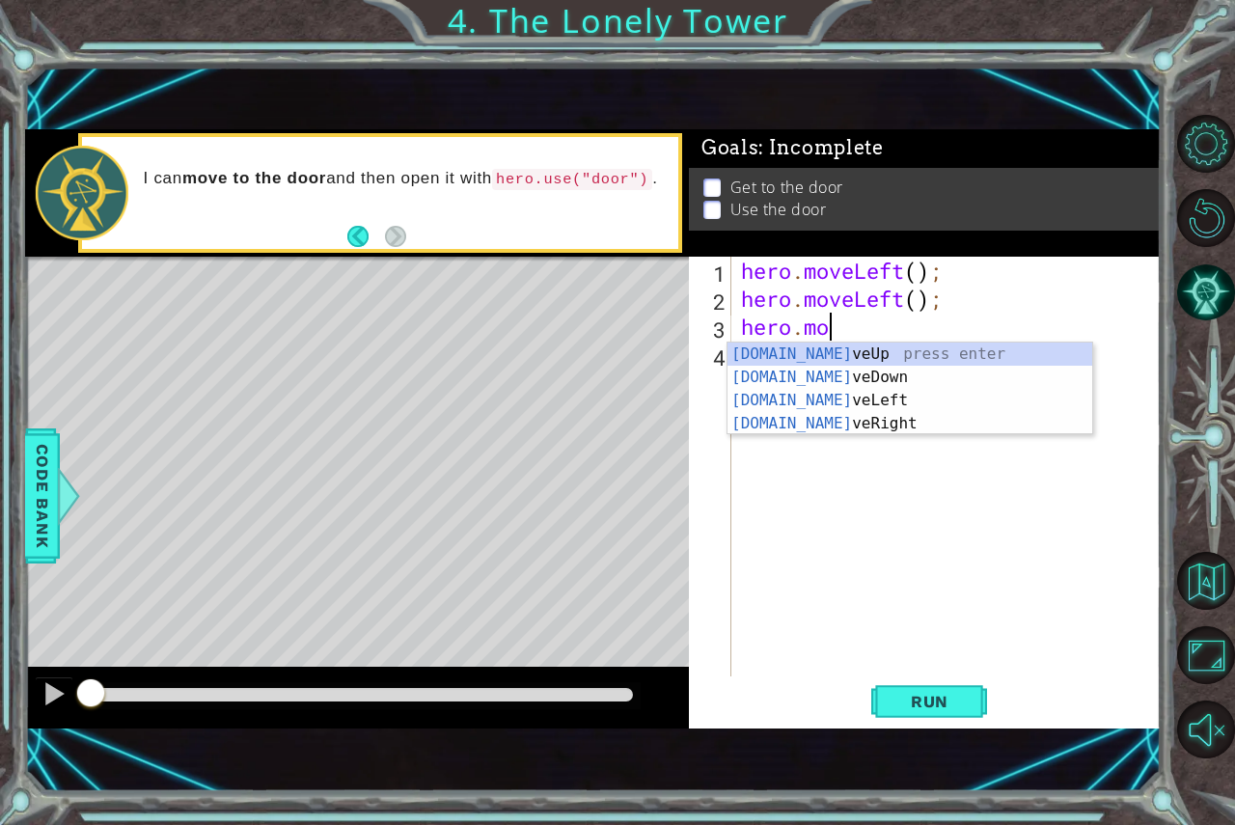
scroll to position [0, 3]
type textarea "hero.moveup"
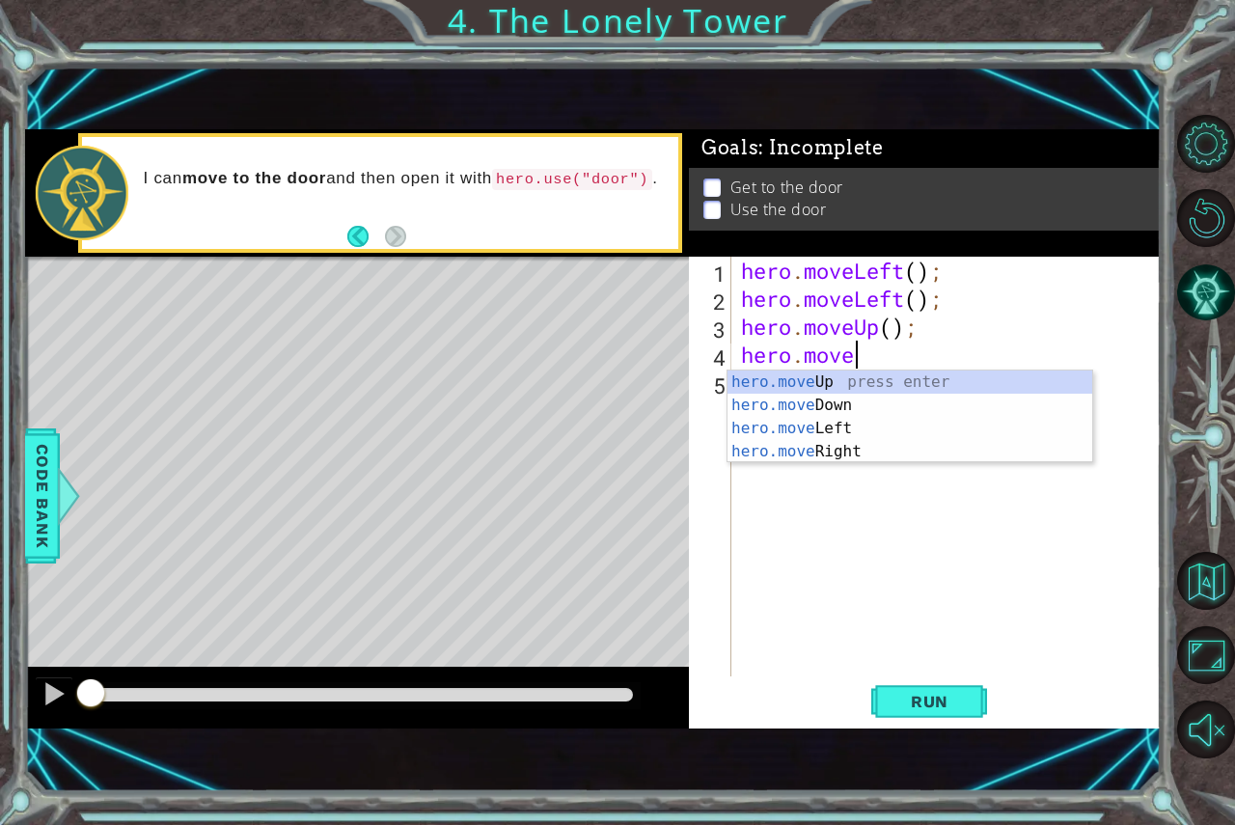
scroll to position [0, 5]
type textarea "hero.moveup"
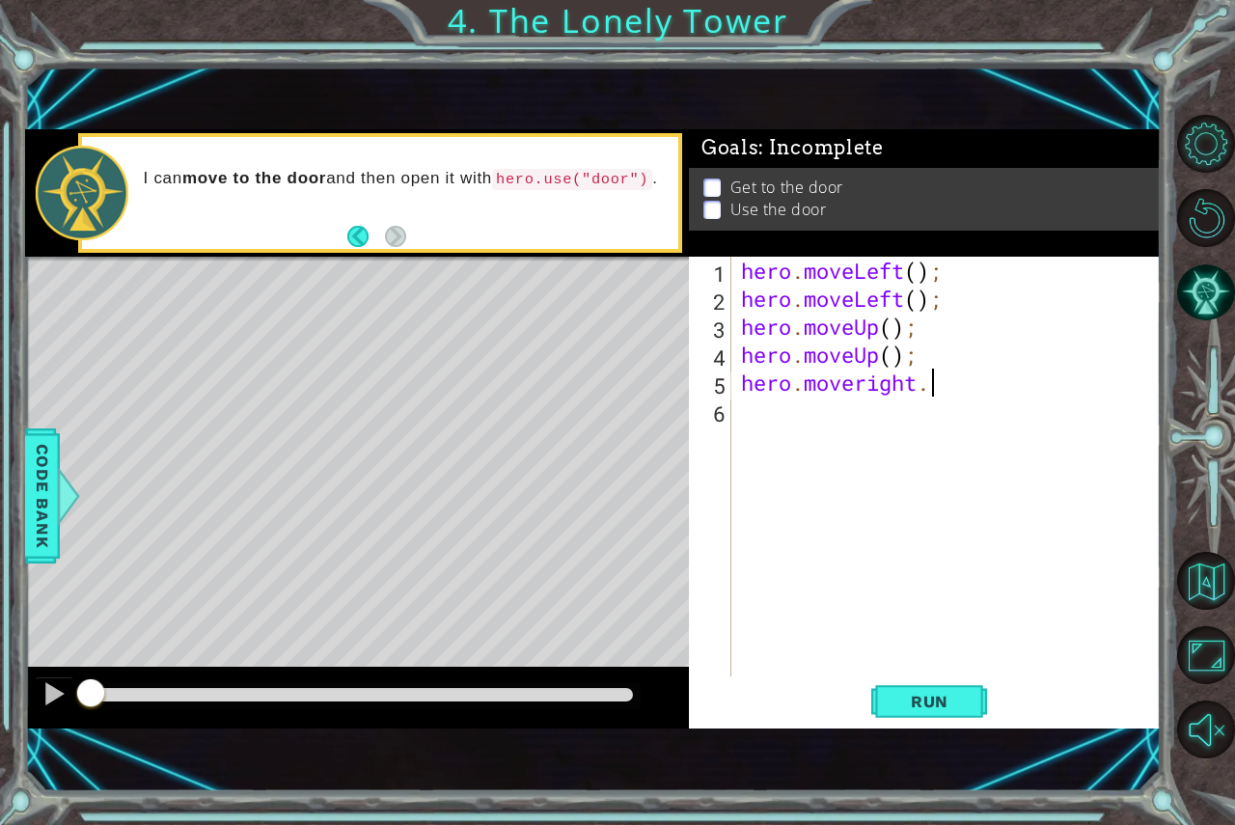
scroll to position [0, 7]
type textarea "hero.moveright"
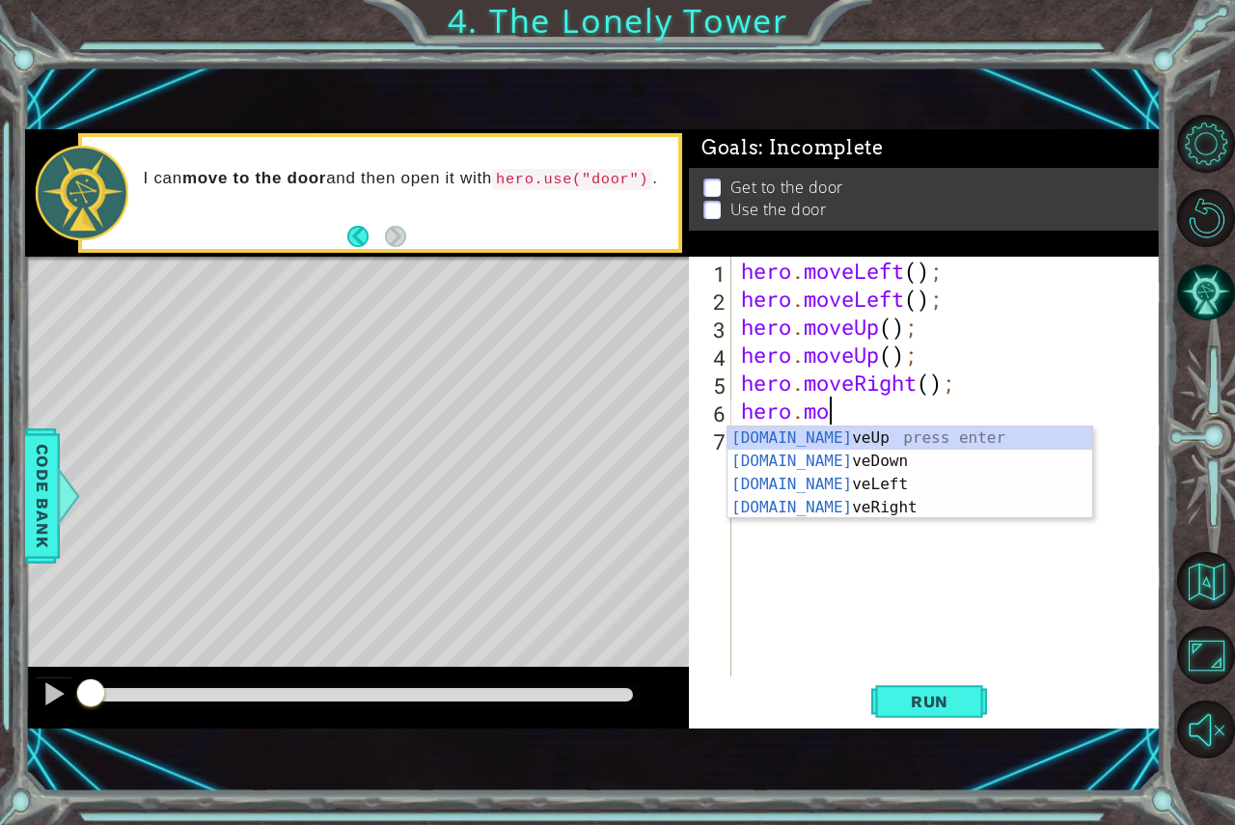
scroll to position [0, 3]
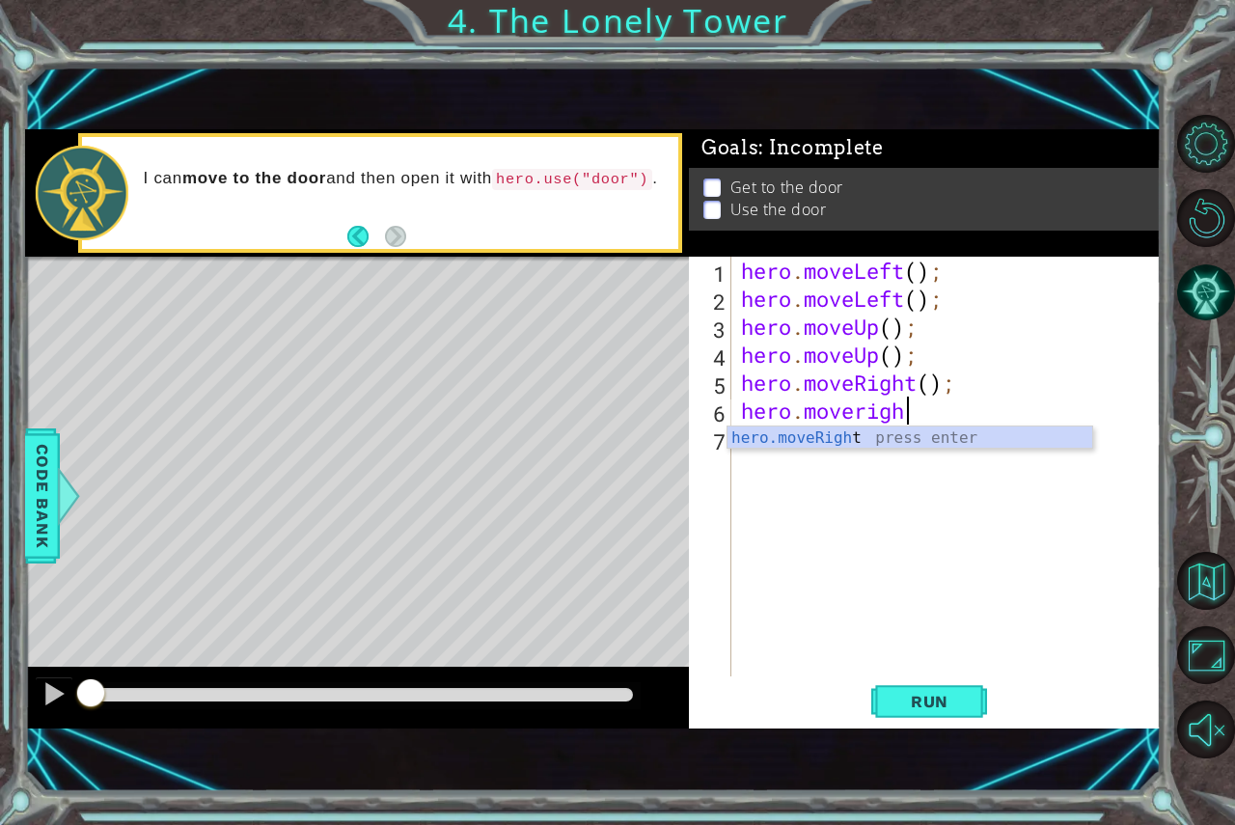
type textarea "hero.moveright"
type textarea "hero.use(door)"
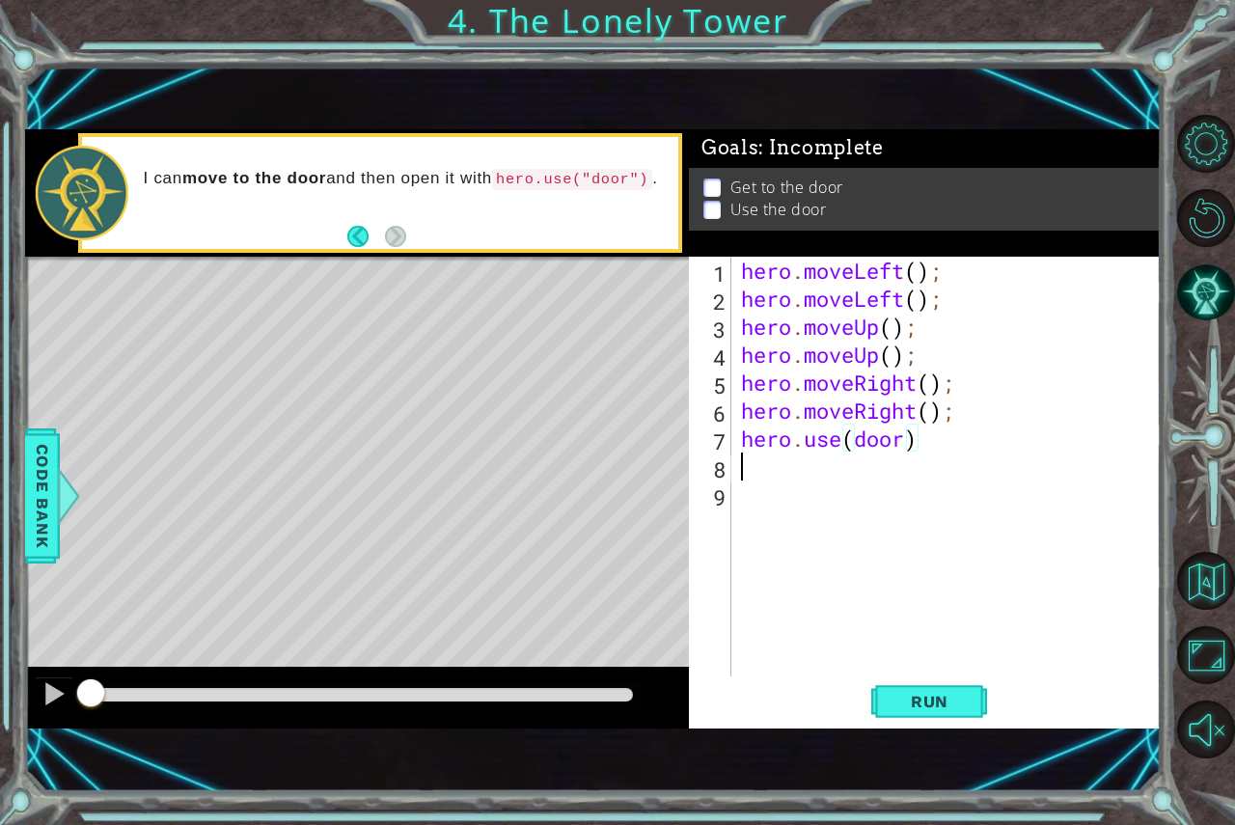
scroll to position [0, 0]
click at [922, 692] on span "Run" at bounding box center [930, 701] width 76 height 19
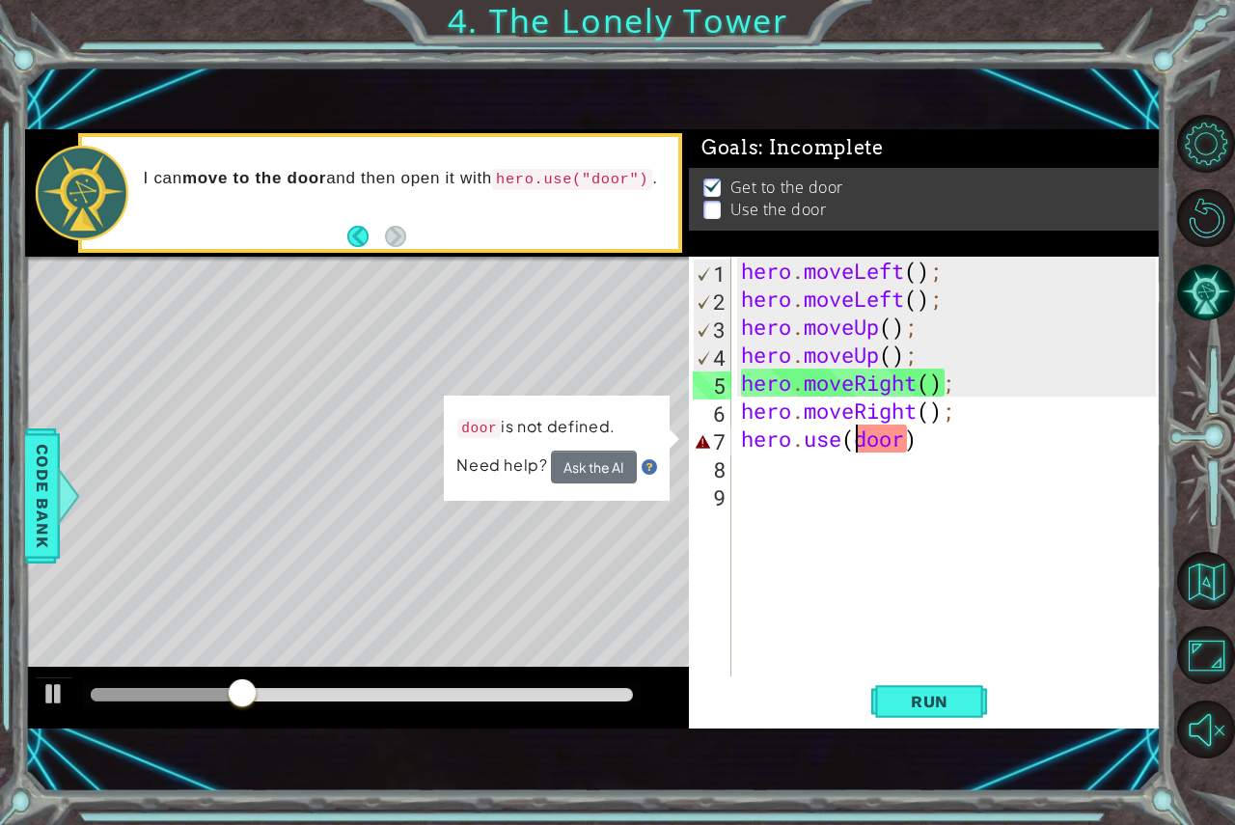
click at [855, 434] on div "hero . moveLeft ( ) ; hero . moveLeft ( ) ; hero . moveUp ( ) ; hero . moveUp (…" at bounding box center [951, 495] width 428 height 476
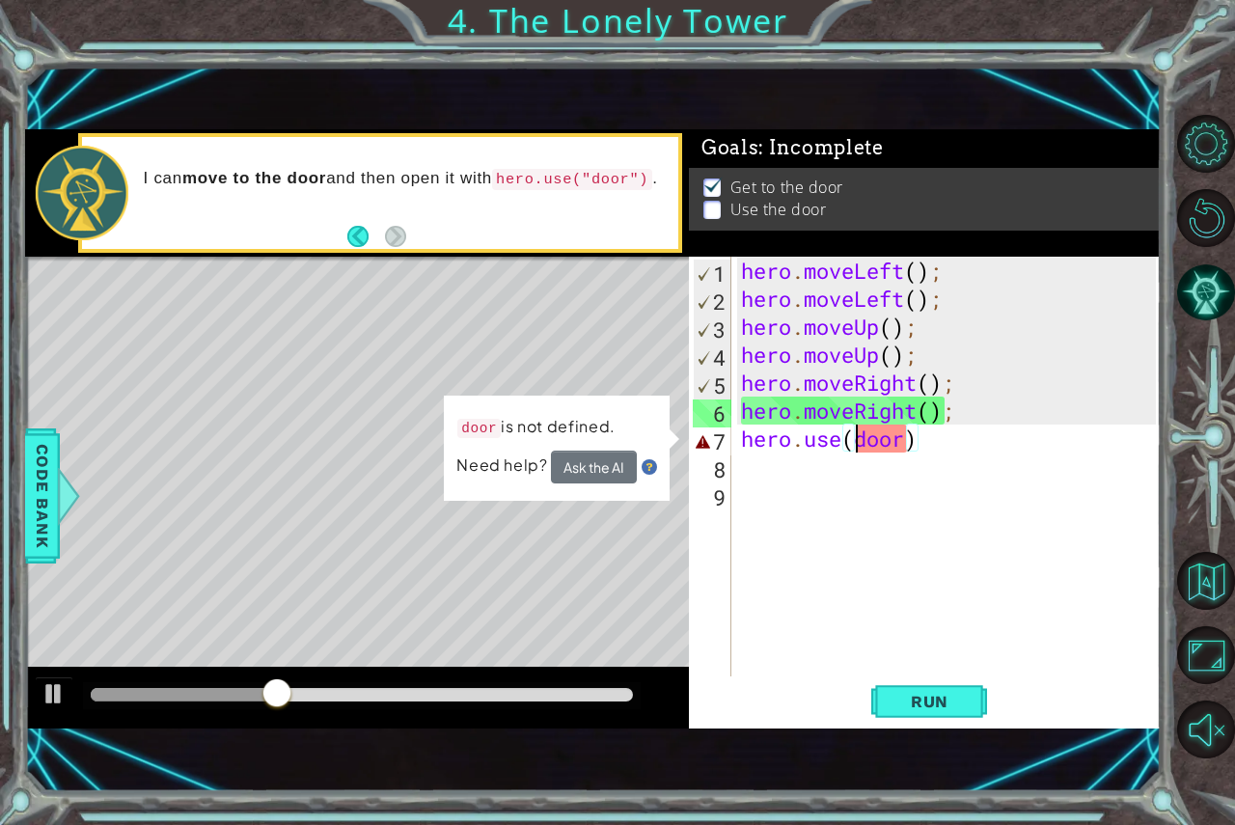
scroll to position [0, 6]
click at [922, 435] on div "hero . moveLeft ( ) ; hero . moveLeft ( ) ; hero . moveUp ( ) ; hero . moveUp (…" at bounding box center [951, 495] width 428 height 476
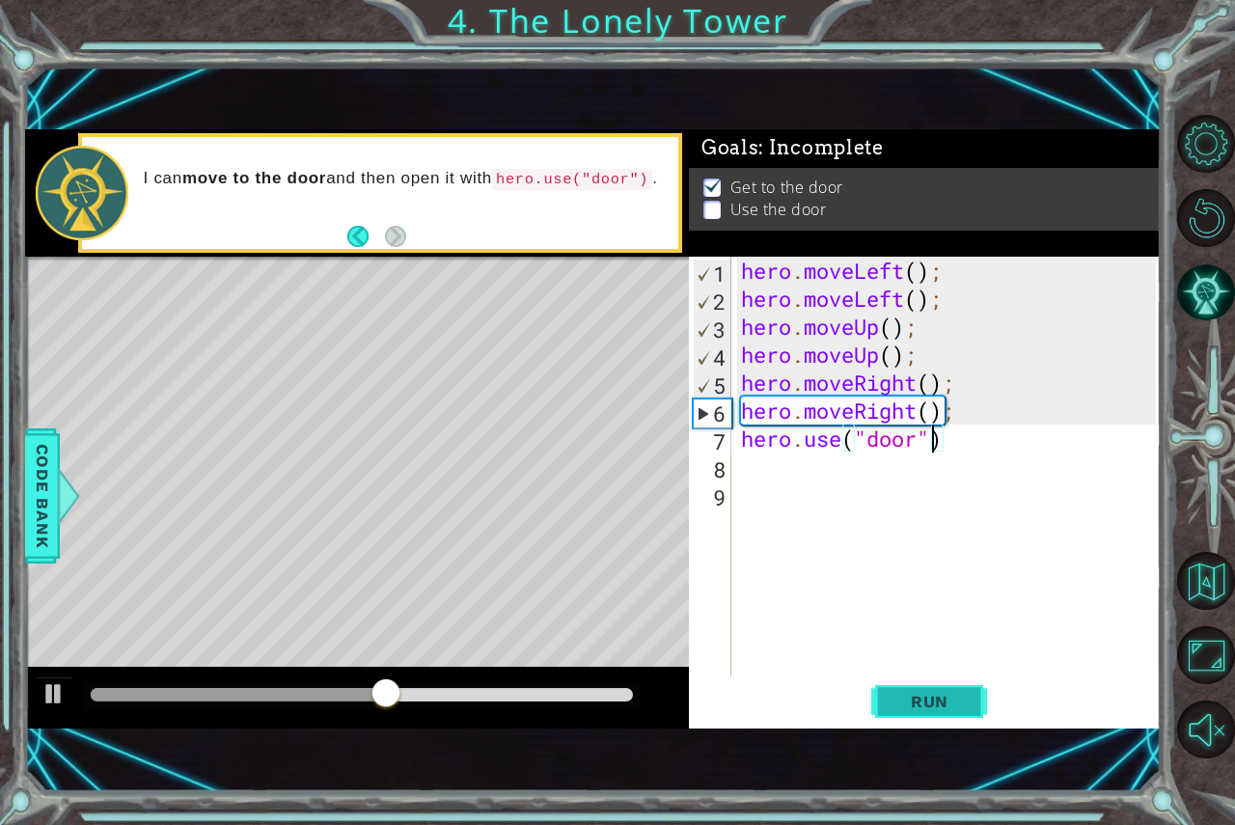
type textarea "hero.use("door")"
click at [935, 703] on span "Run" at bounding box center [930, 701] width 76 height 19
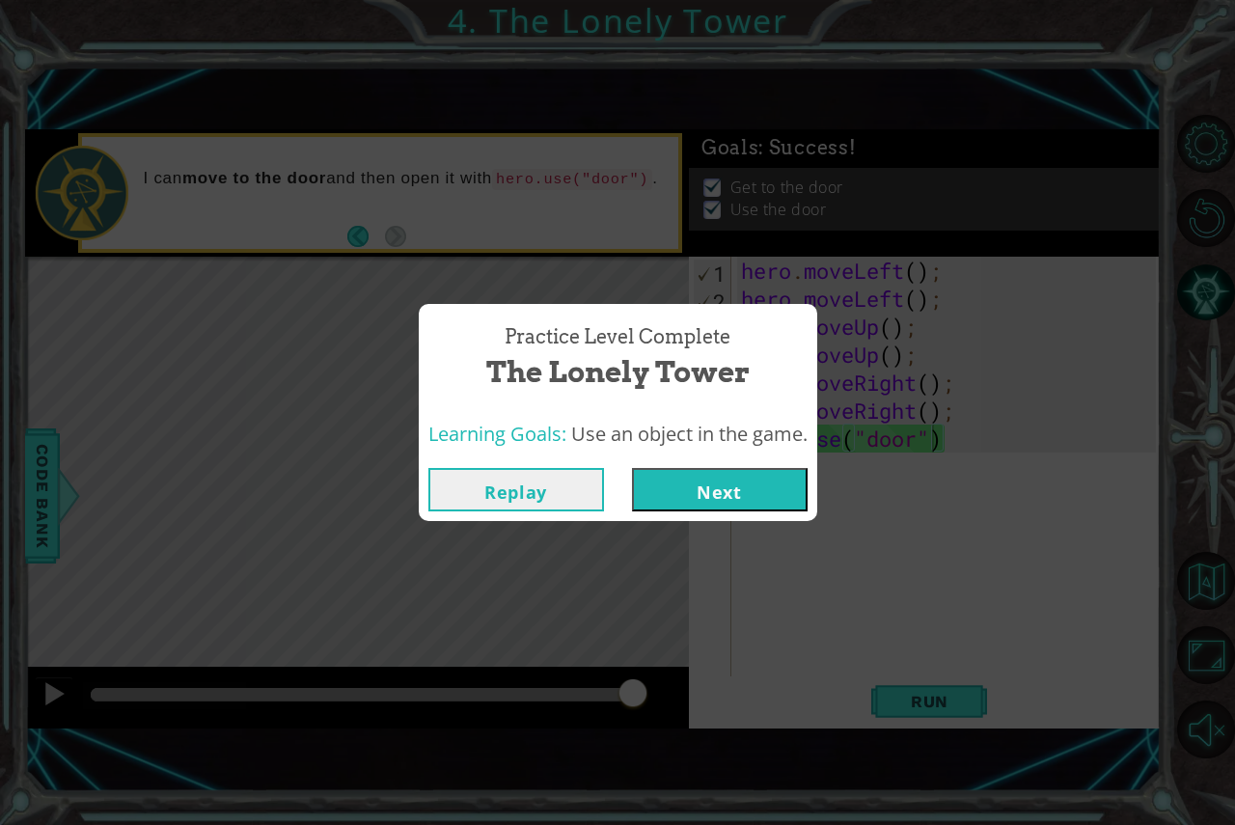
click at [671, 499] on button "Next" at bounding box center [720, 489] width 176 height 43
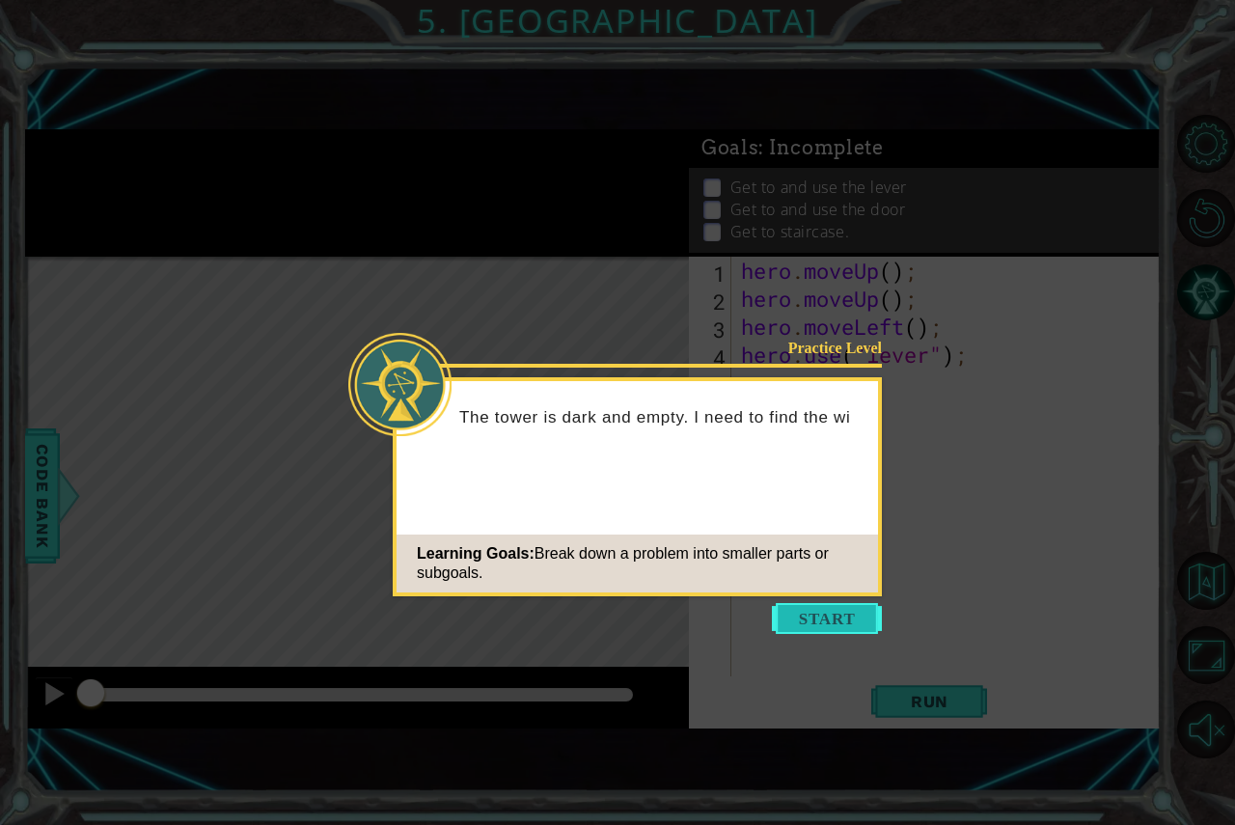
click at [816, 610] on button "Start" at bounding box center [827, 618] width 110 height 31
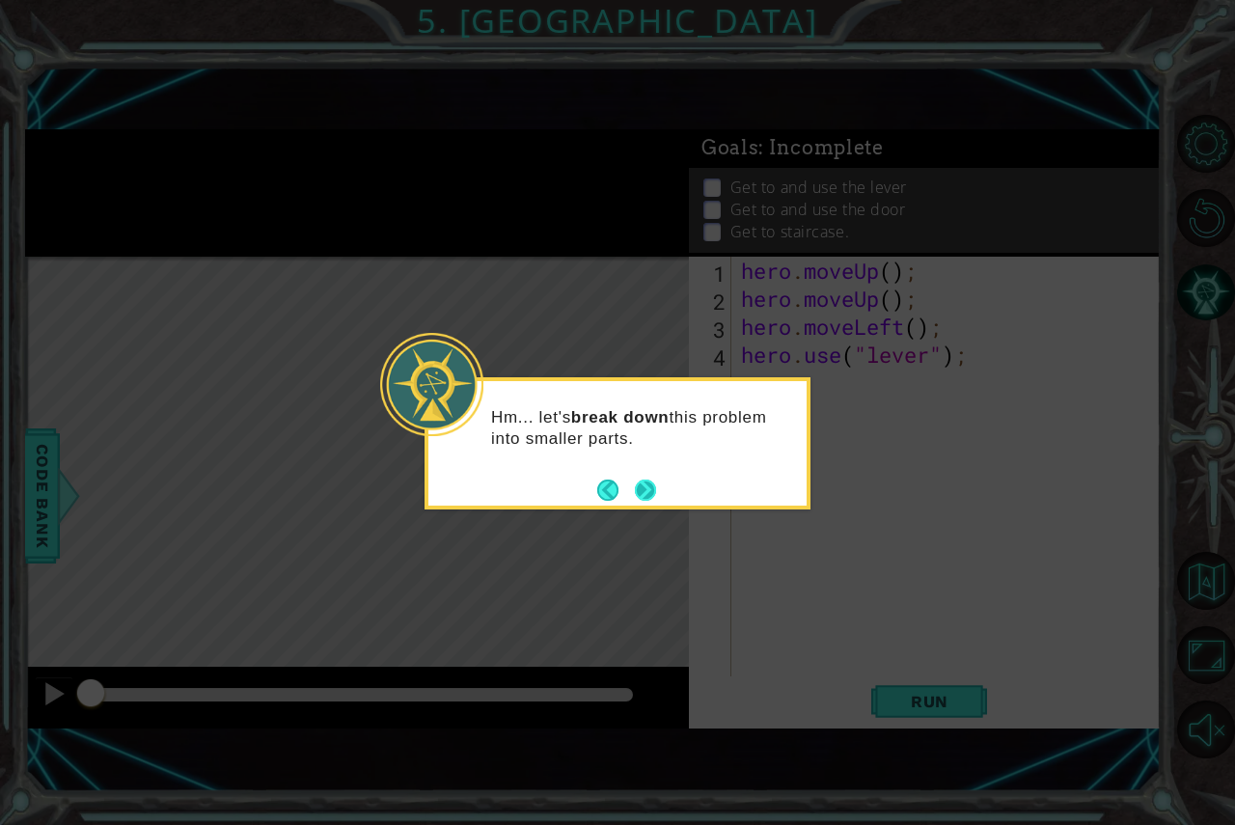
click at [646, 486] on button "Next" at bounding box center [645, 490] width 21 height 21
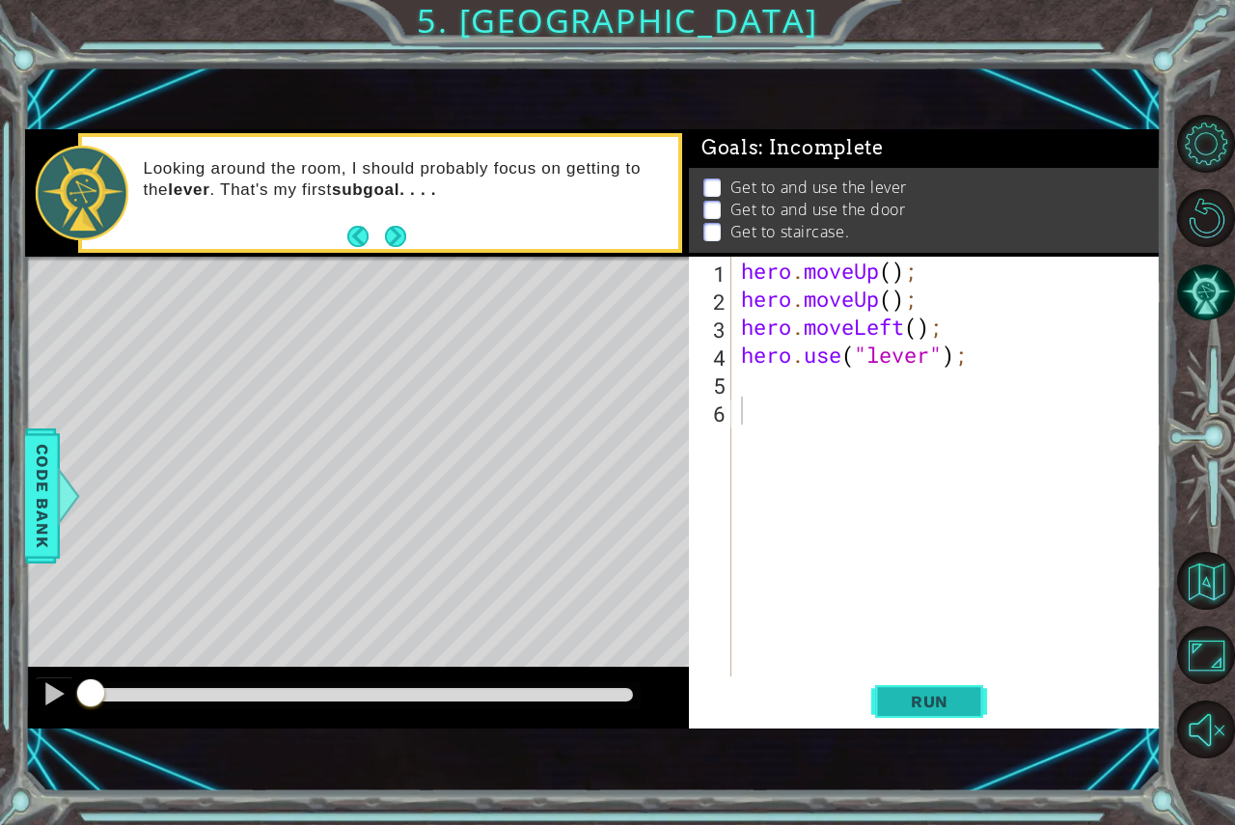
click at [964, 716] on button "Run" at bounding box center [929, 700] width 116 height 47
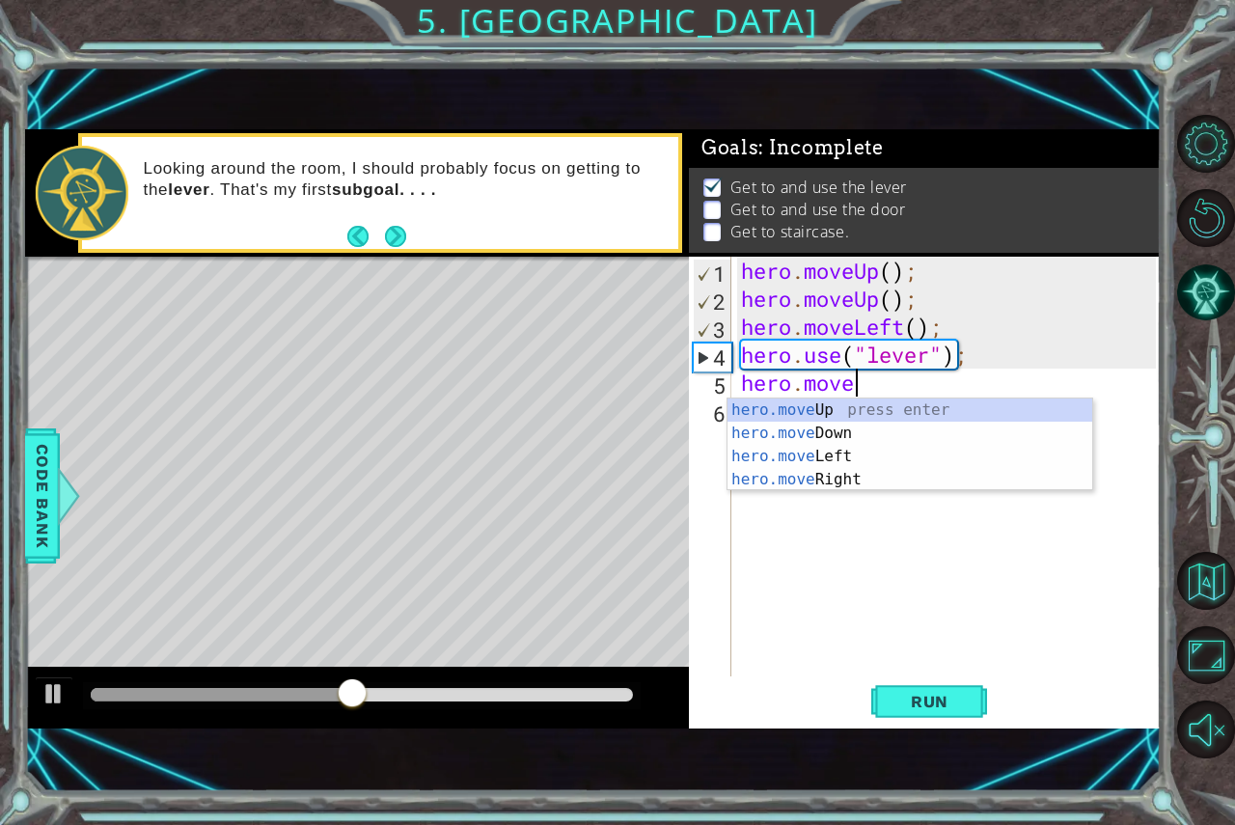
scroll to position [0, 4]
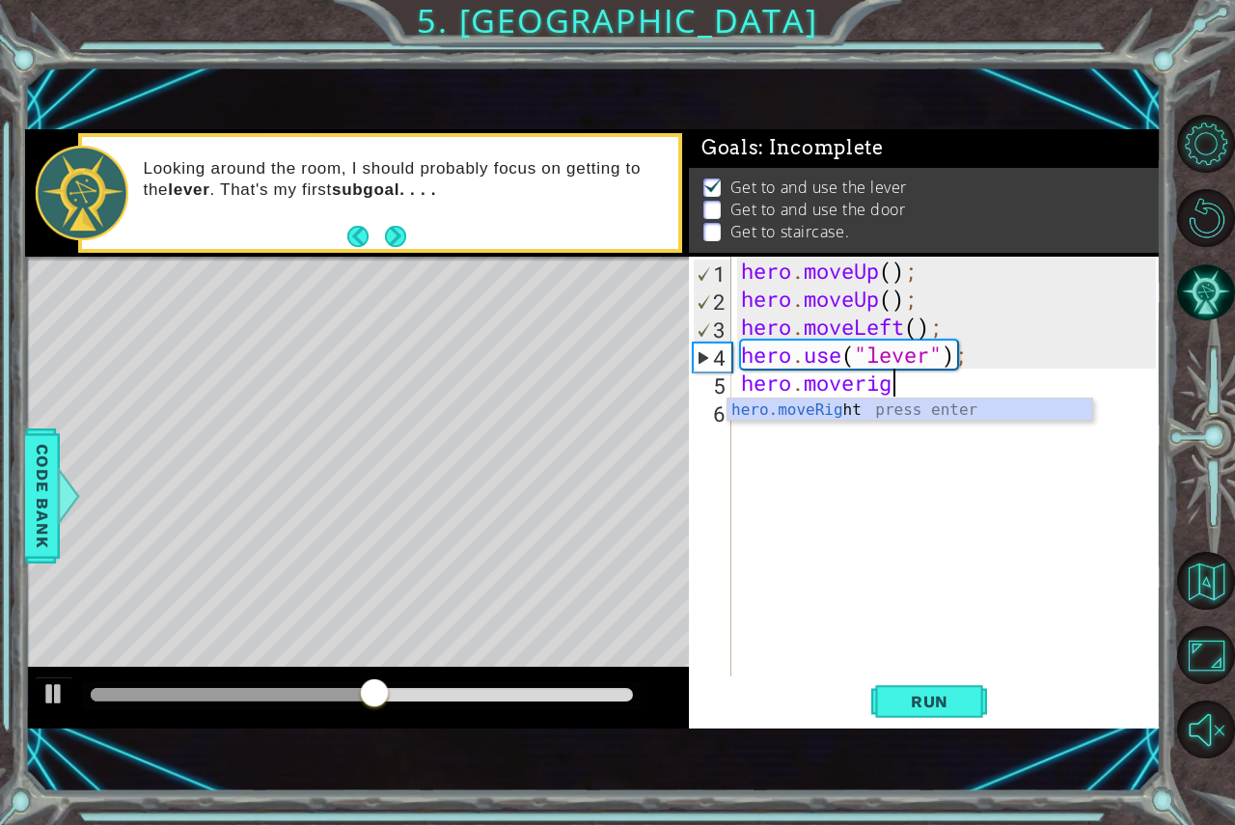
type textarea "hero.moveright"
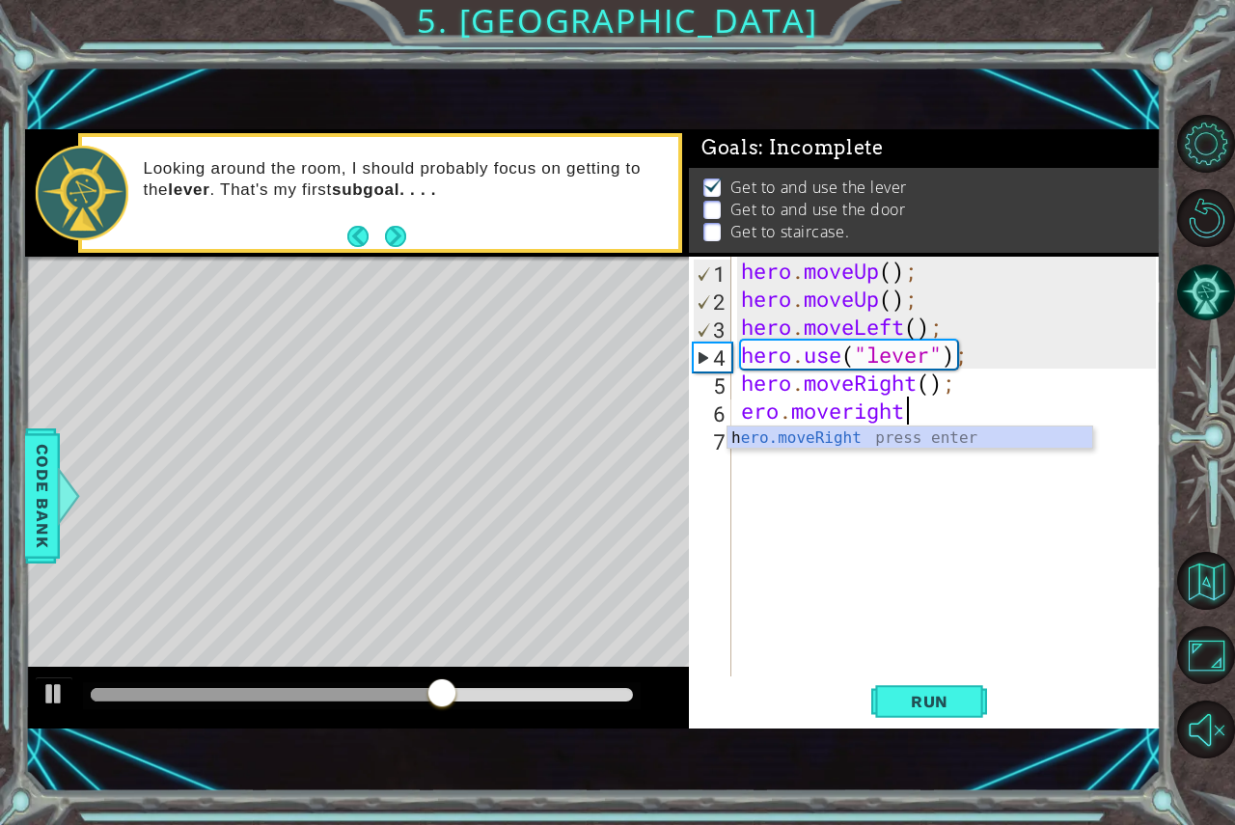
scroll to position [0, 7]
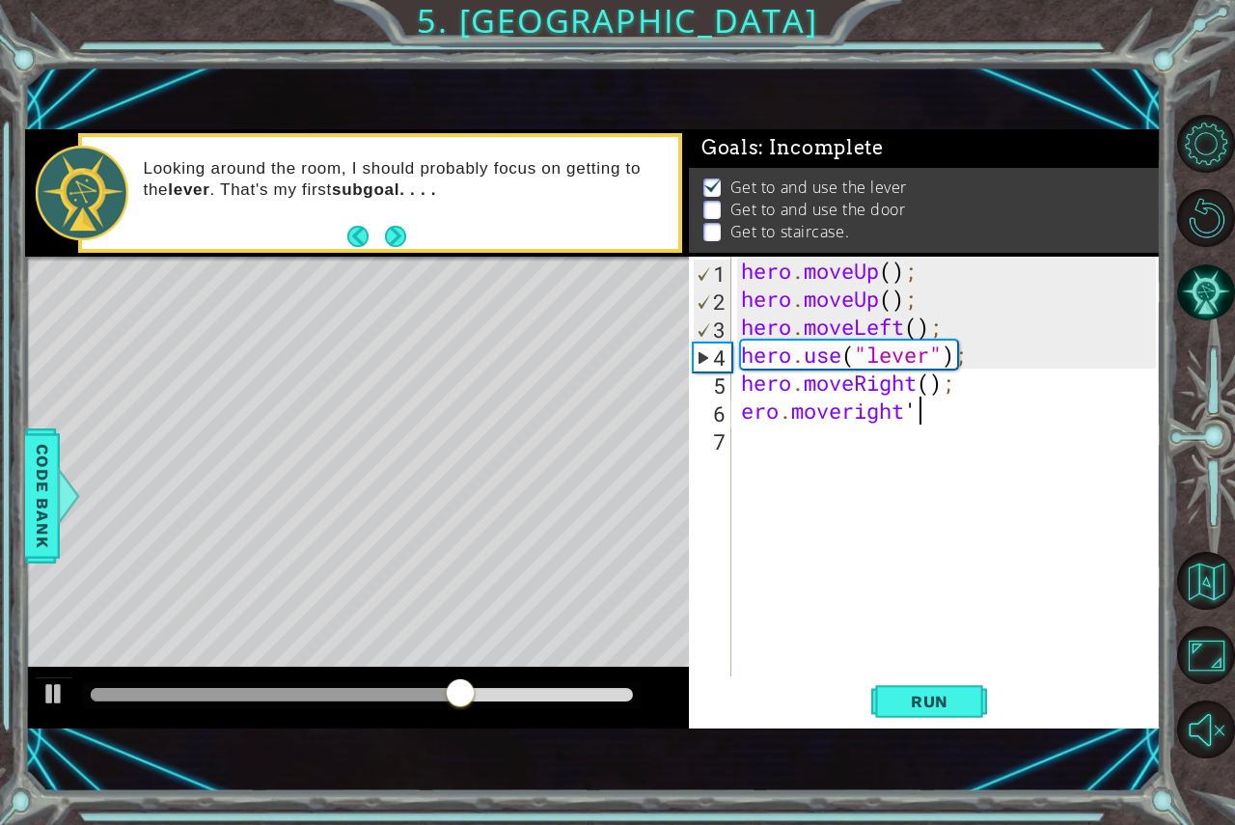
type textarea "ero.moveright"
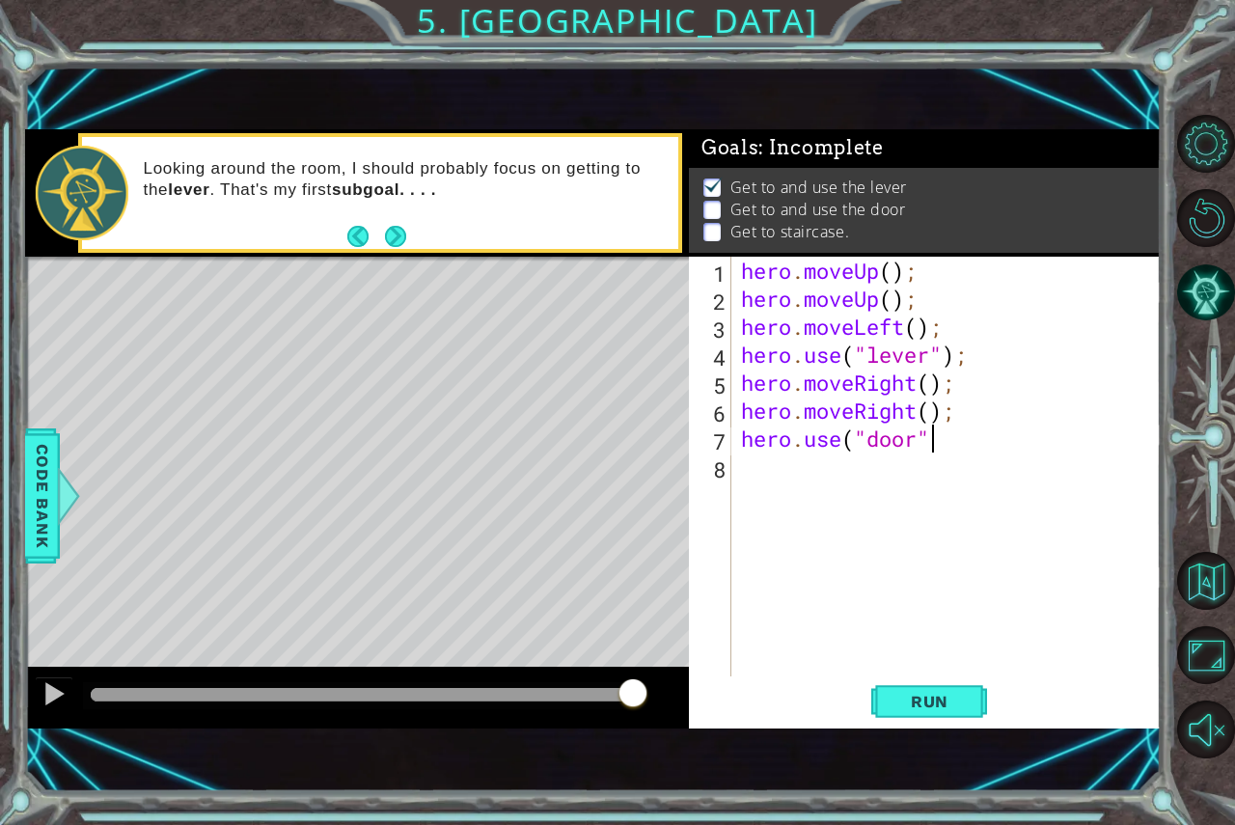
scroll to position [0, 8]
type textarea "hero.use("door")"
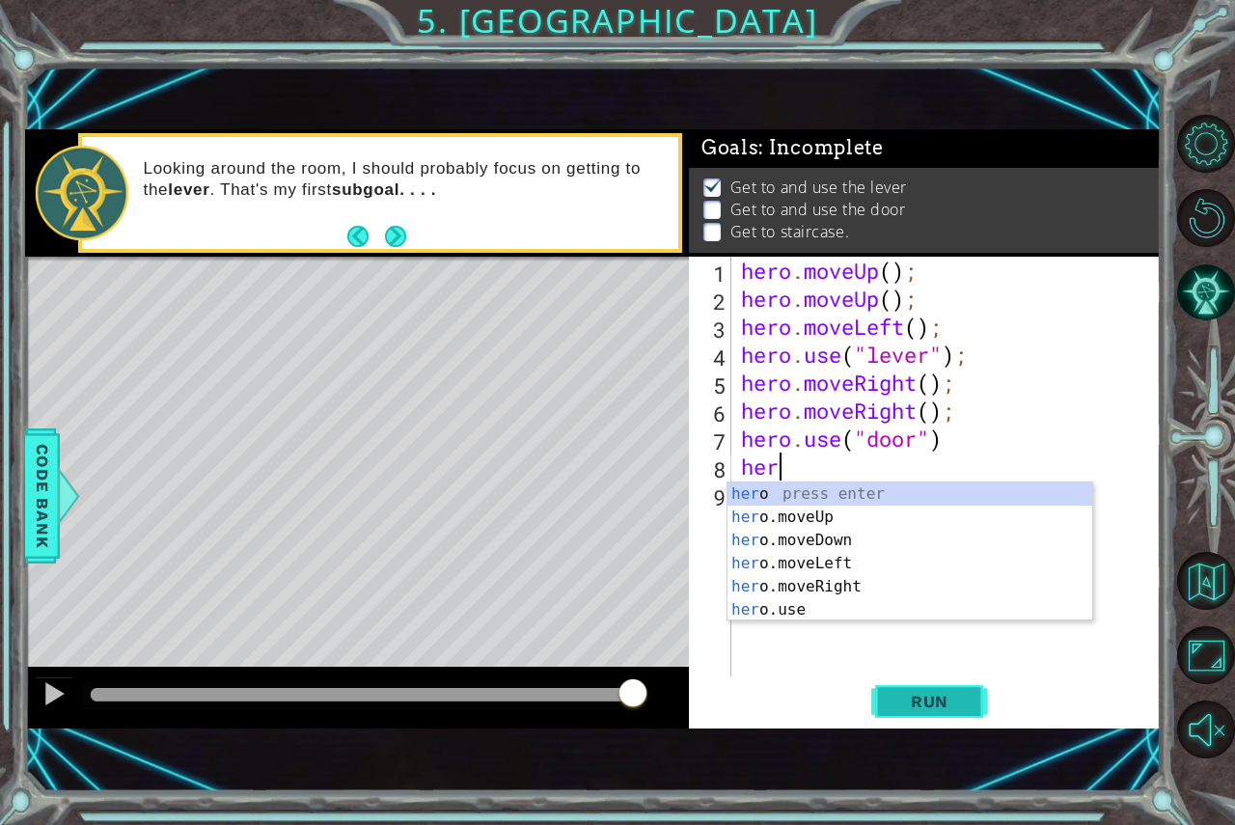
type textarea "h"
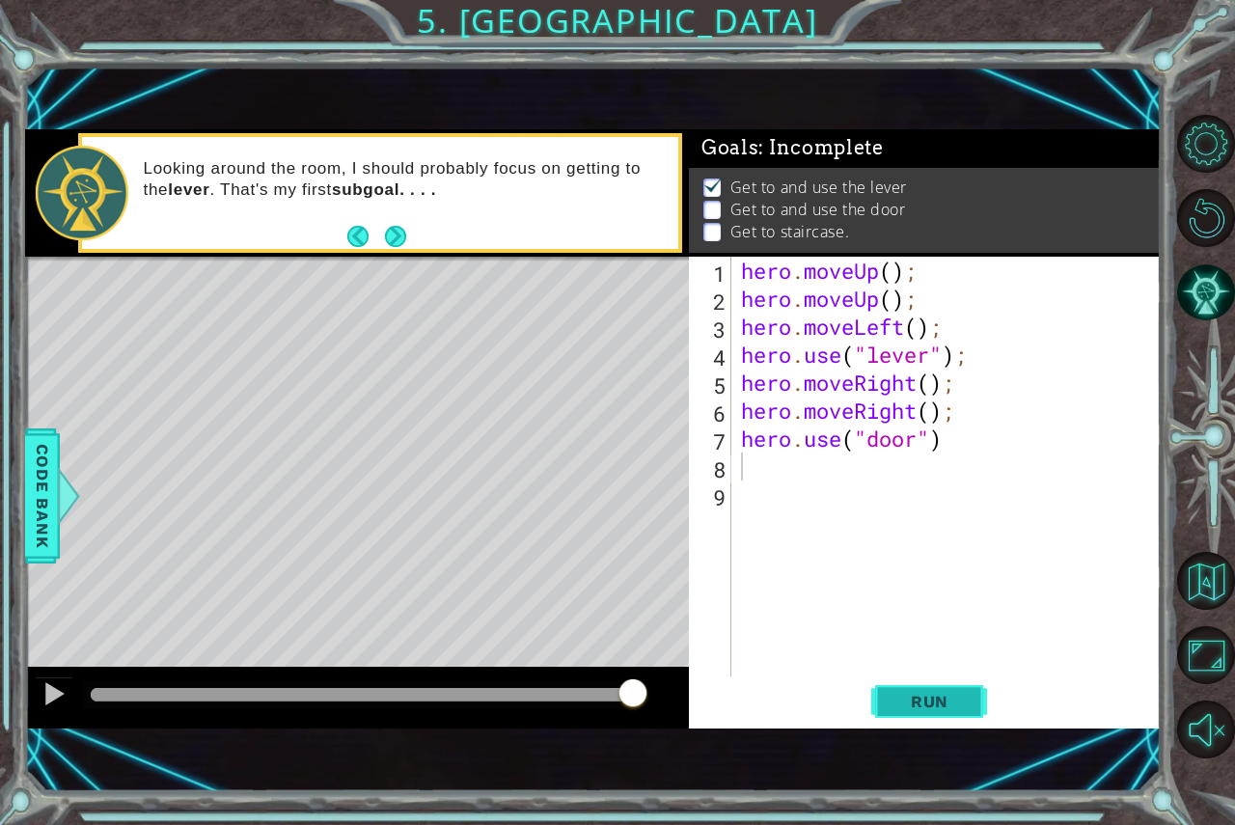
click at [916, 690] on button "Run" at bounding box center [929, 700] width 116 height 47
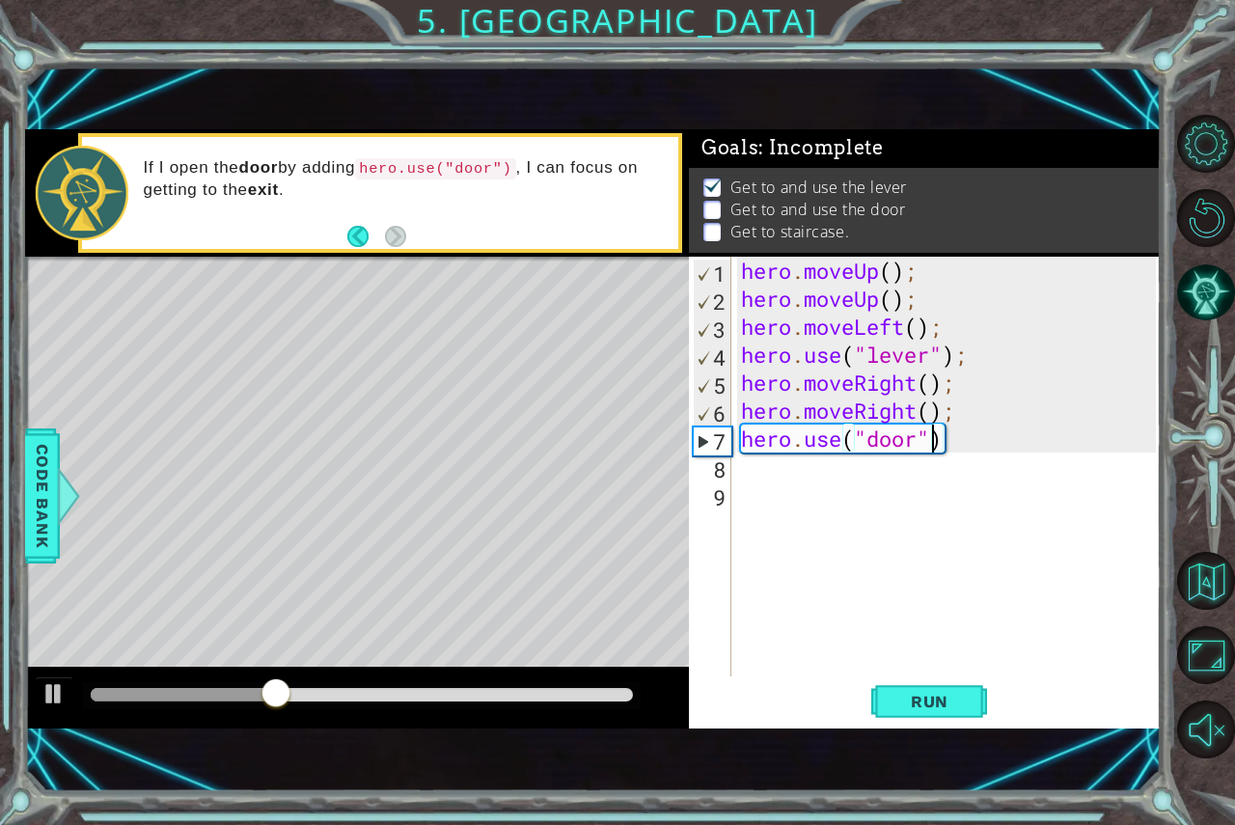
click at [935, 440] on div "hero . moveUp ( ) ; hero . moveUp ( ) ; hero . moveLeft ( ) ; hero . use ( "lev…" at bounding box center [951, 495] width 428 height 476
click at [947, 446] on div "hero . moveUp ( ) ; hero . moveUp ( ) ; hero . moveLeft ( ) ; hero . use ( "lev…" at bounding box center [951, 495] width 428 height 476
click at [941, 441] on div "hero . moveUp ( ) ; hero . moveUp ( ) ; hero . moveLeft ( ) ; hero . use ( "lev…" at bounding box center [951, 495] width 428 height 476
drag, startPoint x: 941, startPoint y: 441, endPoint x: 913, endPoint y: 432, distance: 29.3
click at [921, 435] on div "hero . moveUp ( ) ; hero . moveUp ( ) ; hero . moveLeft ( ) ; hero . use ( "lev…" at bounding box center [951, 495] width 428 height 476
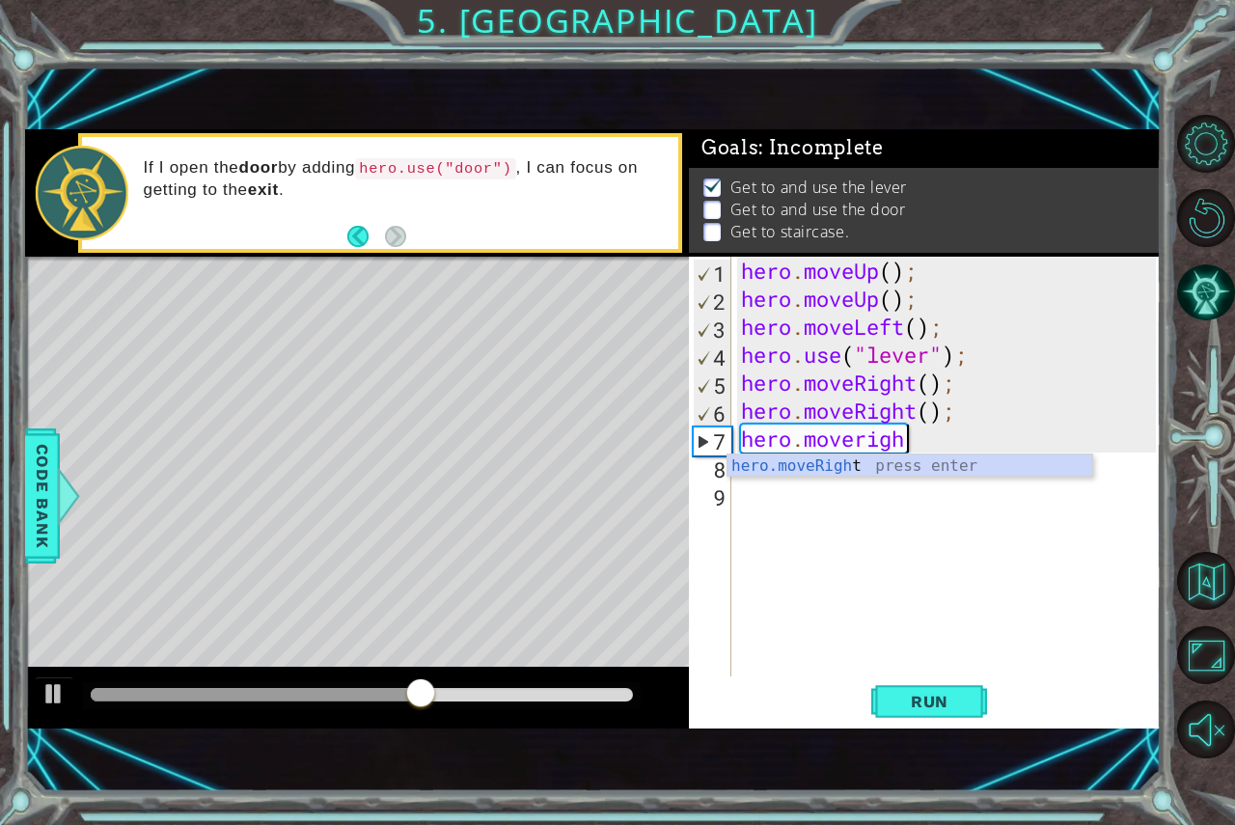
type textarea "hero.moveright"
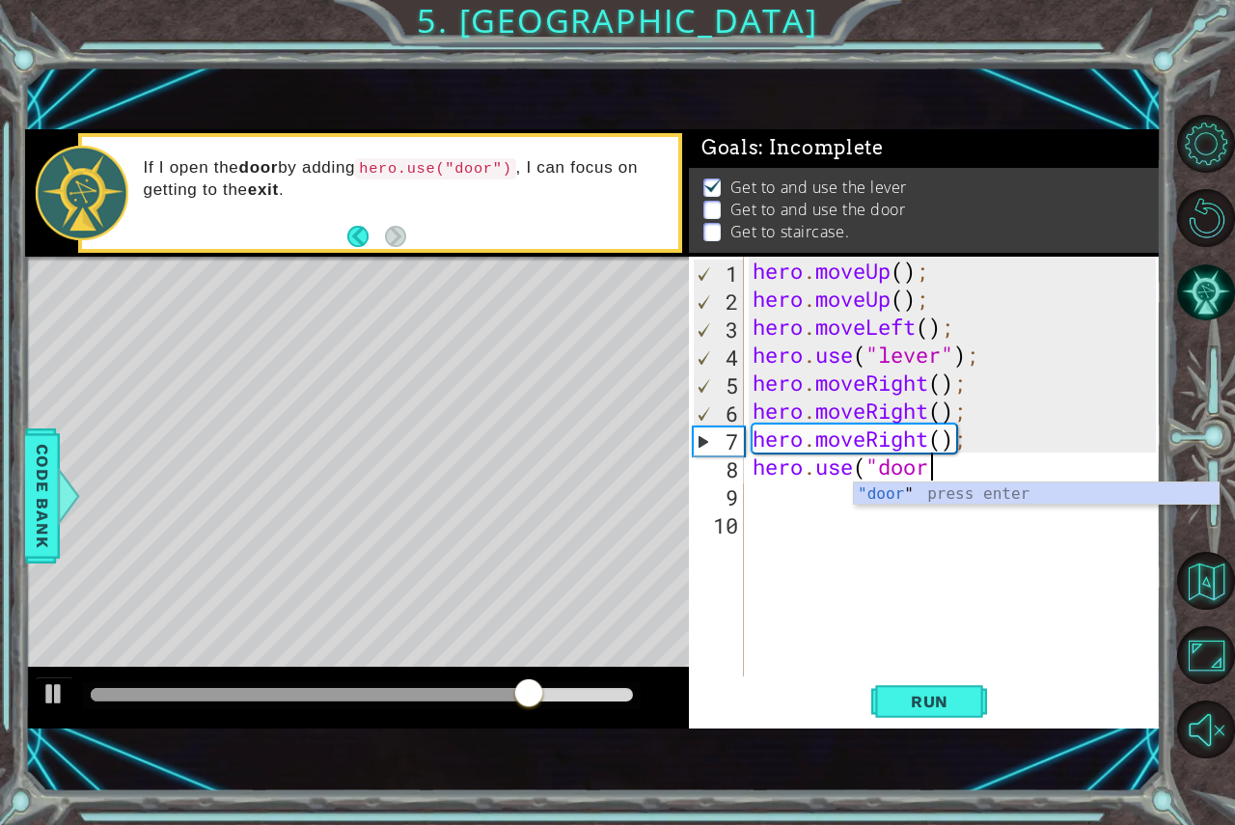
scroll to position [0, 8]
type textarea "hero.use("door")"
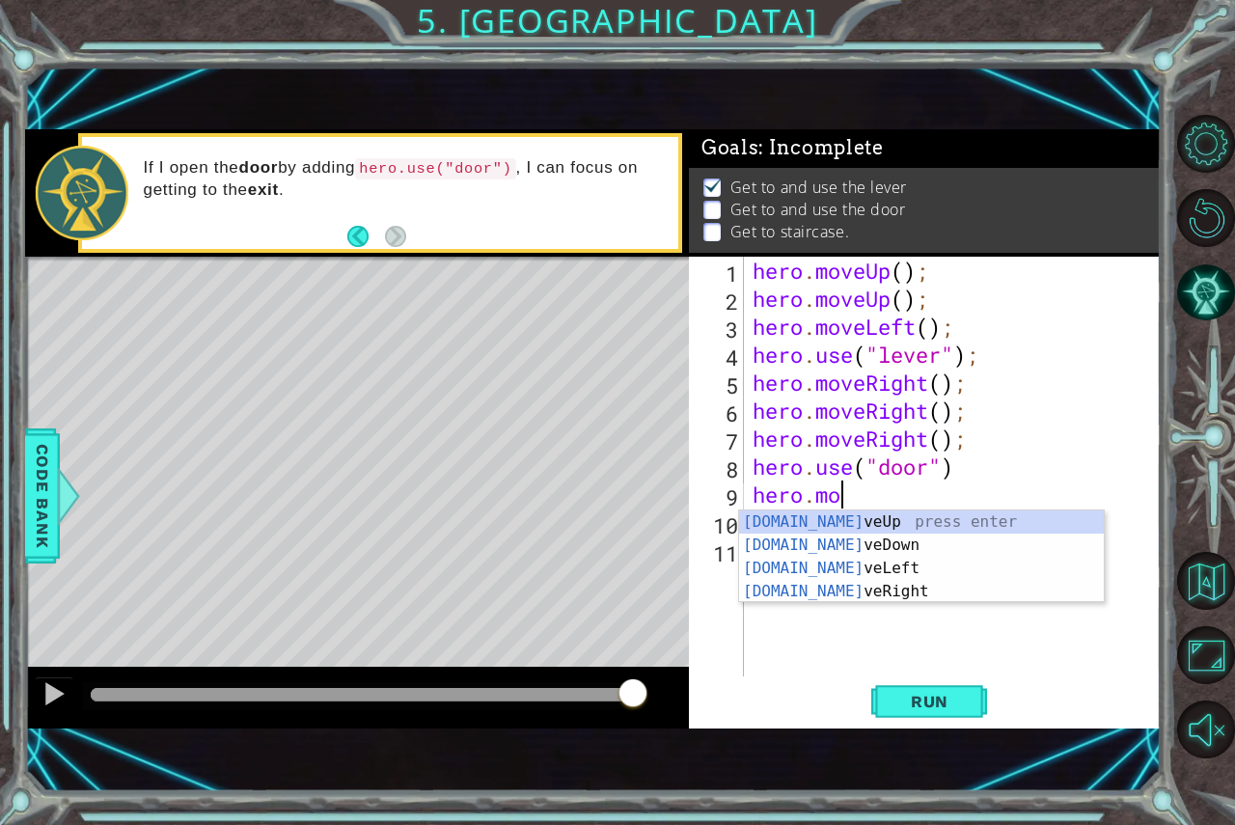
scroll to position [0, 4]
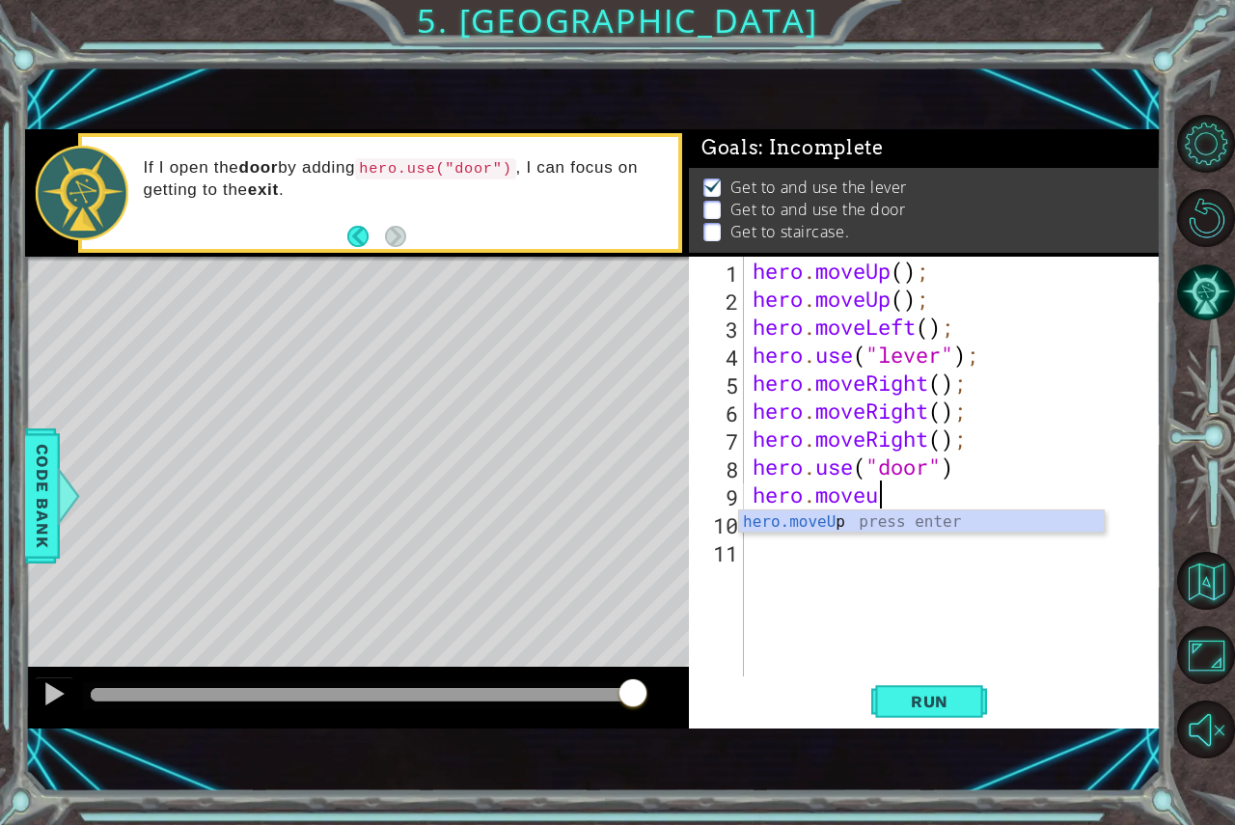
type textarea "hero.moveup"
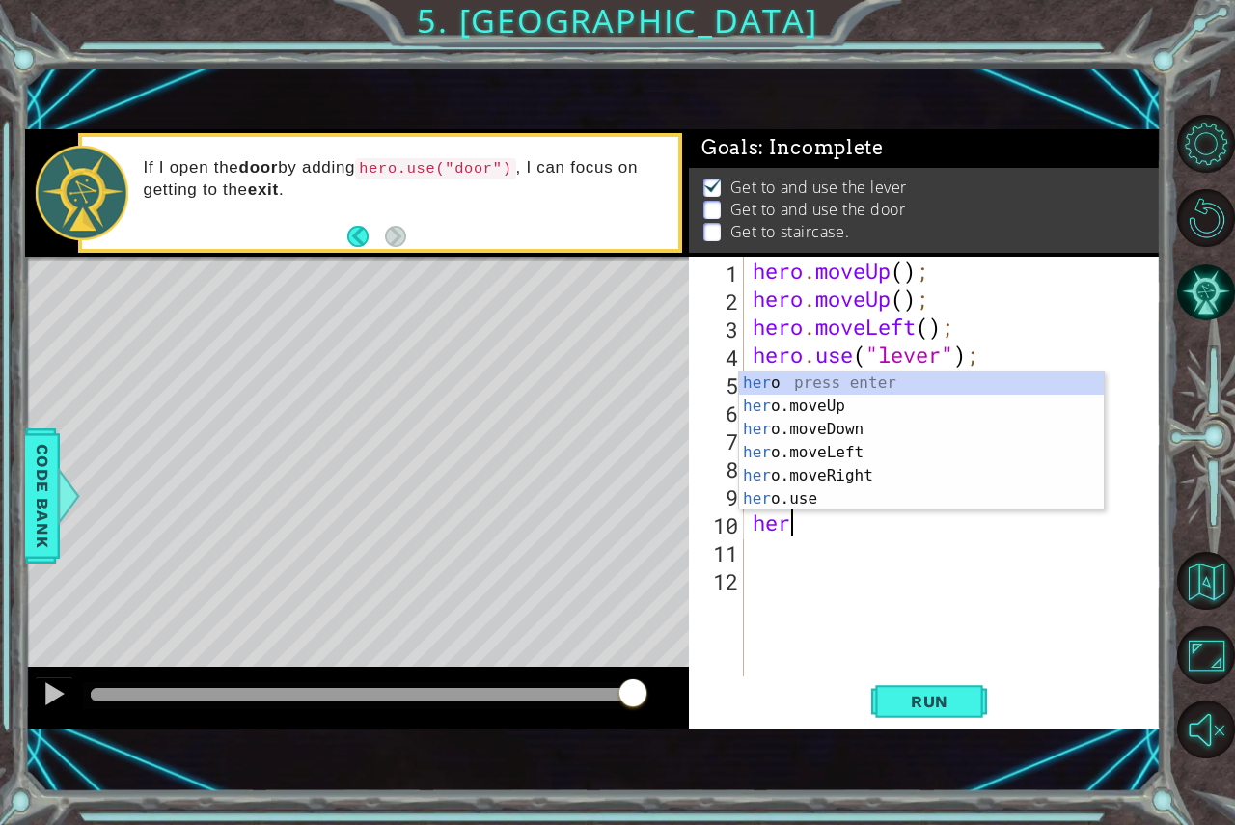
scroll to position [0, 1]
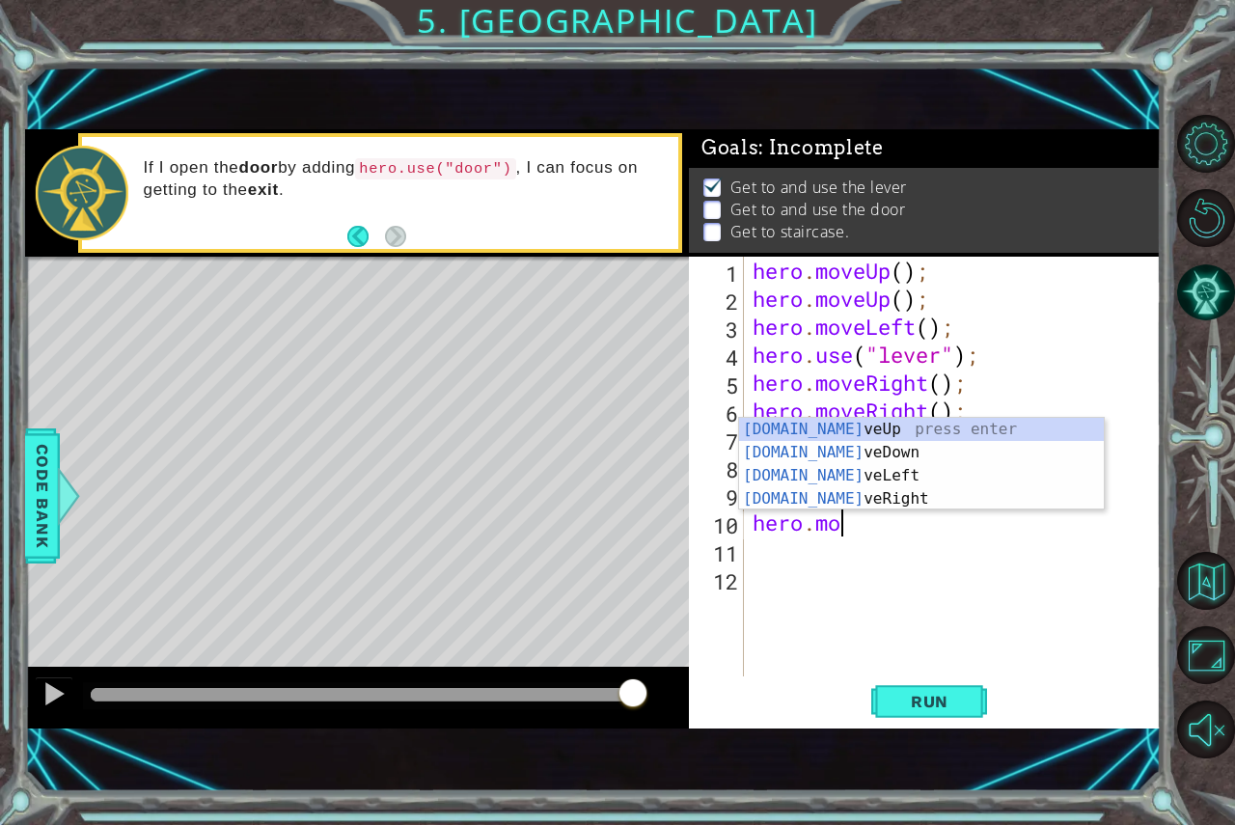
type textarea "hero.move"
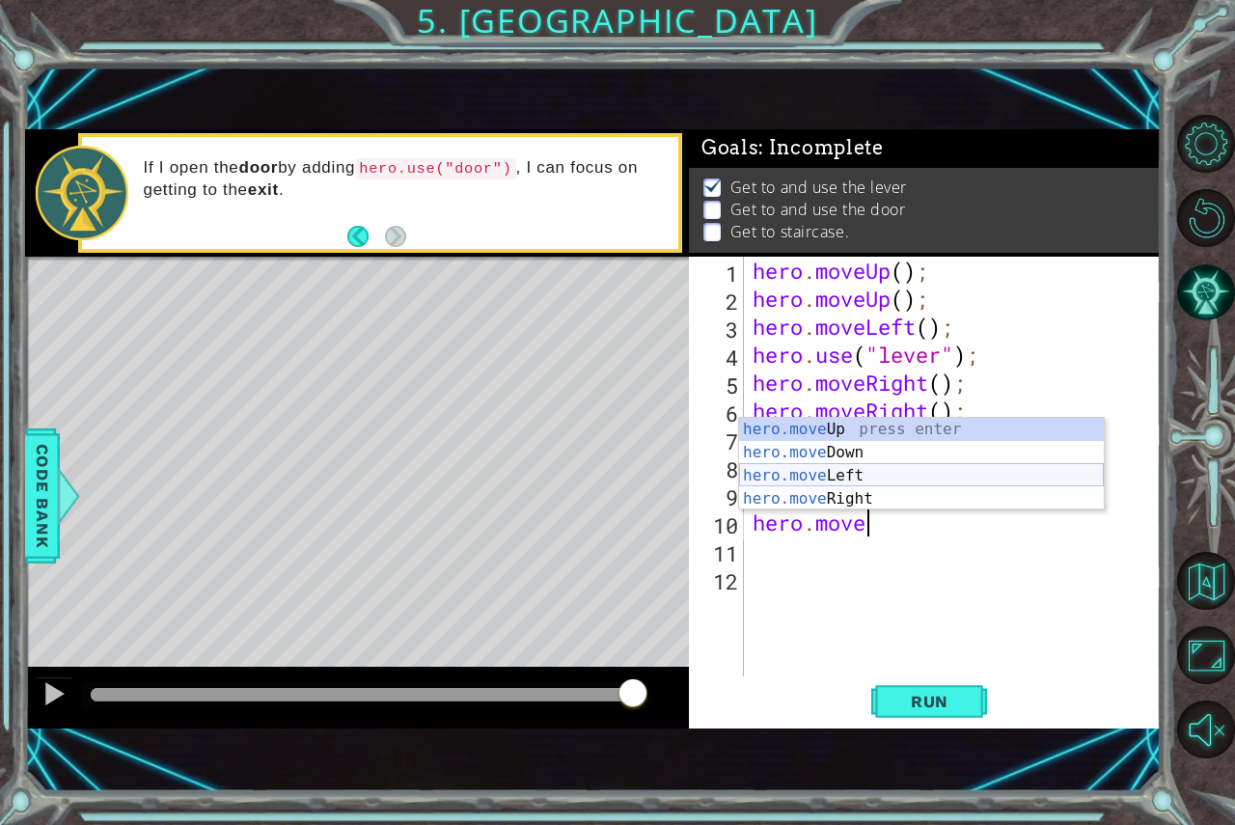
click at [878, 470] on div "hero.move Up press enter hero.move Down press enter hero.move Left press enter …" at bounding box center [921, 487] width 365 height 139
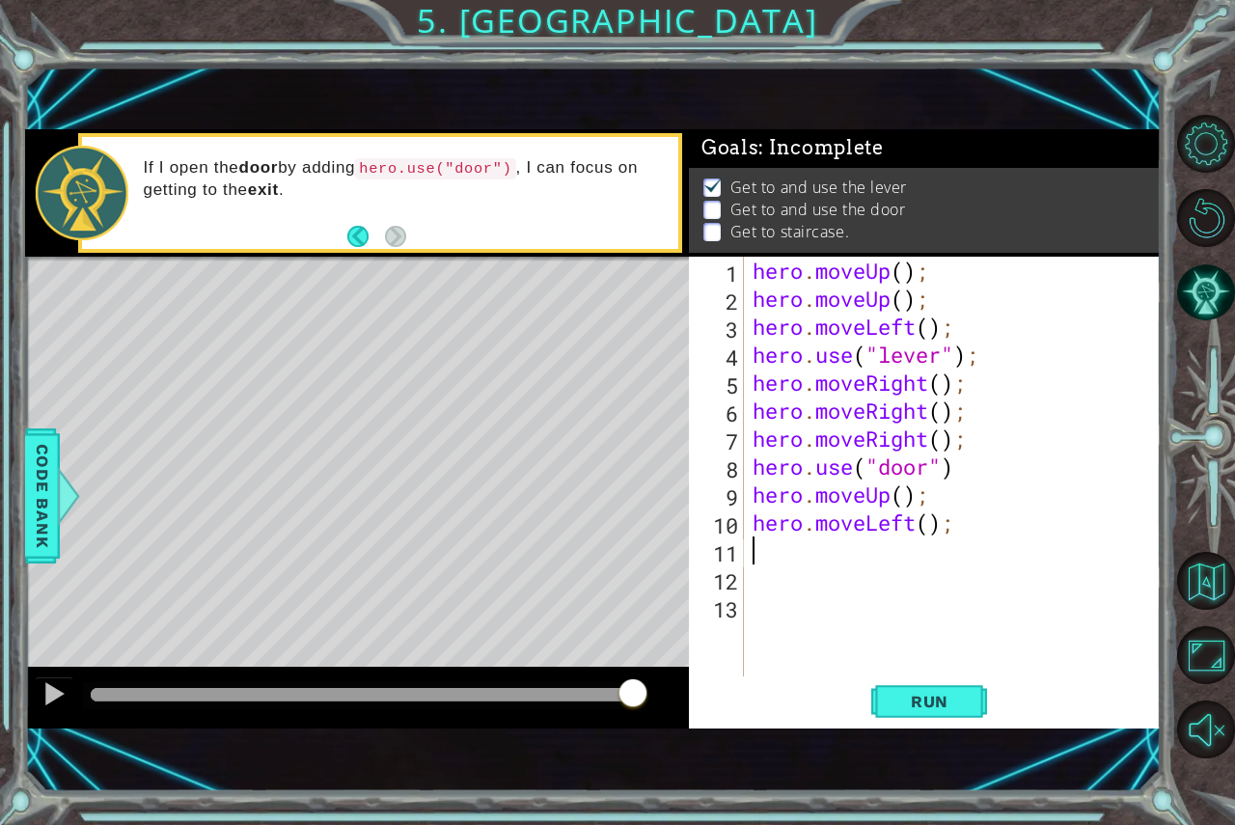
scroll to position [0, 0]
type textarea "h"
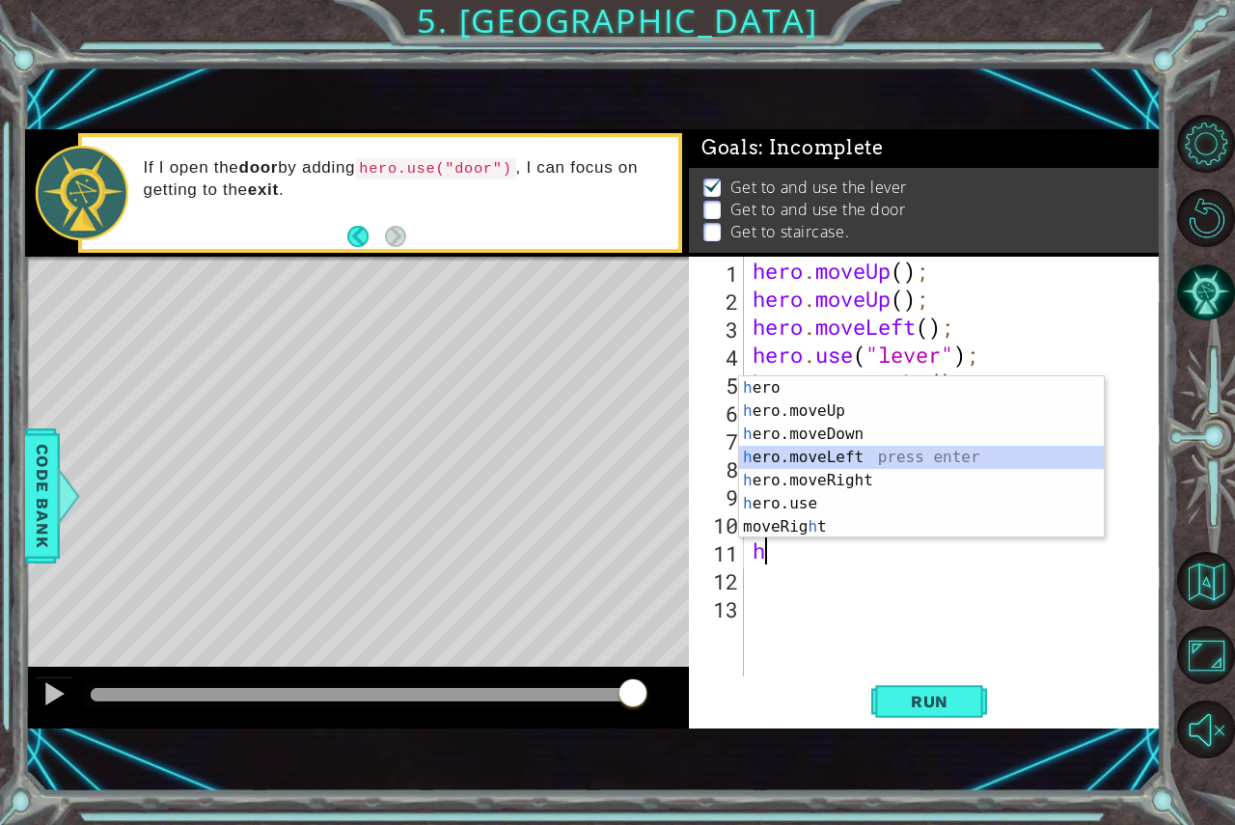
click at [847, 456] on div "h ero press enter h ero.moveUp press enter h ero.moveDown press enter h ero.mov…" at bounding box center [921, 480] width 365 height 208
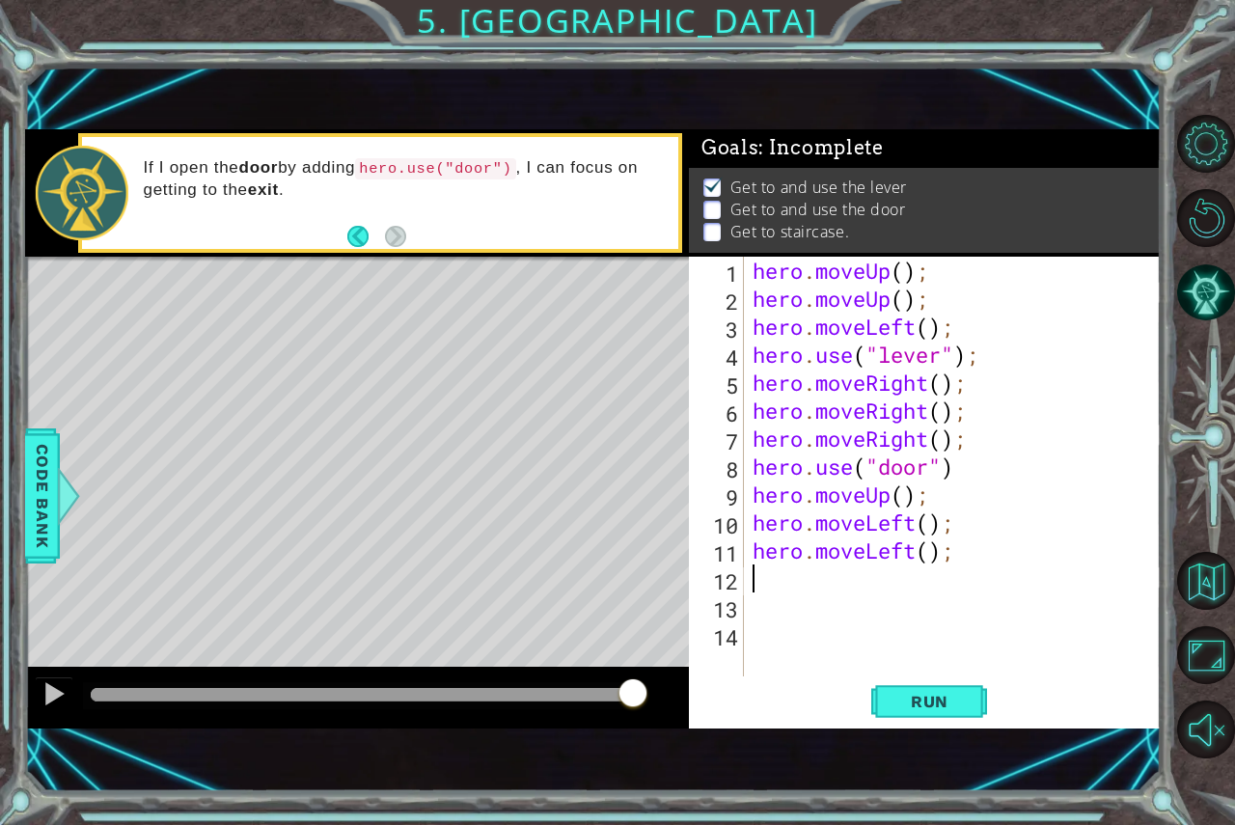
type textarea "h"
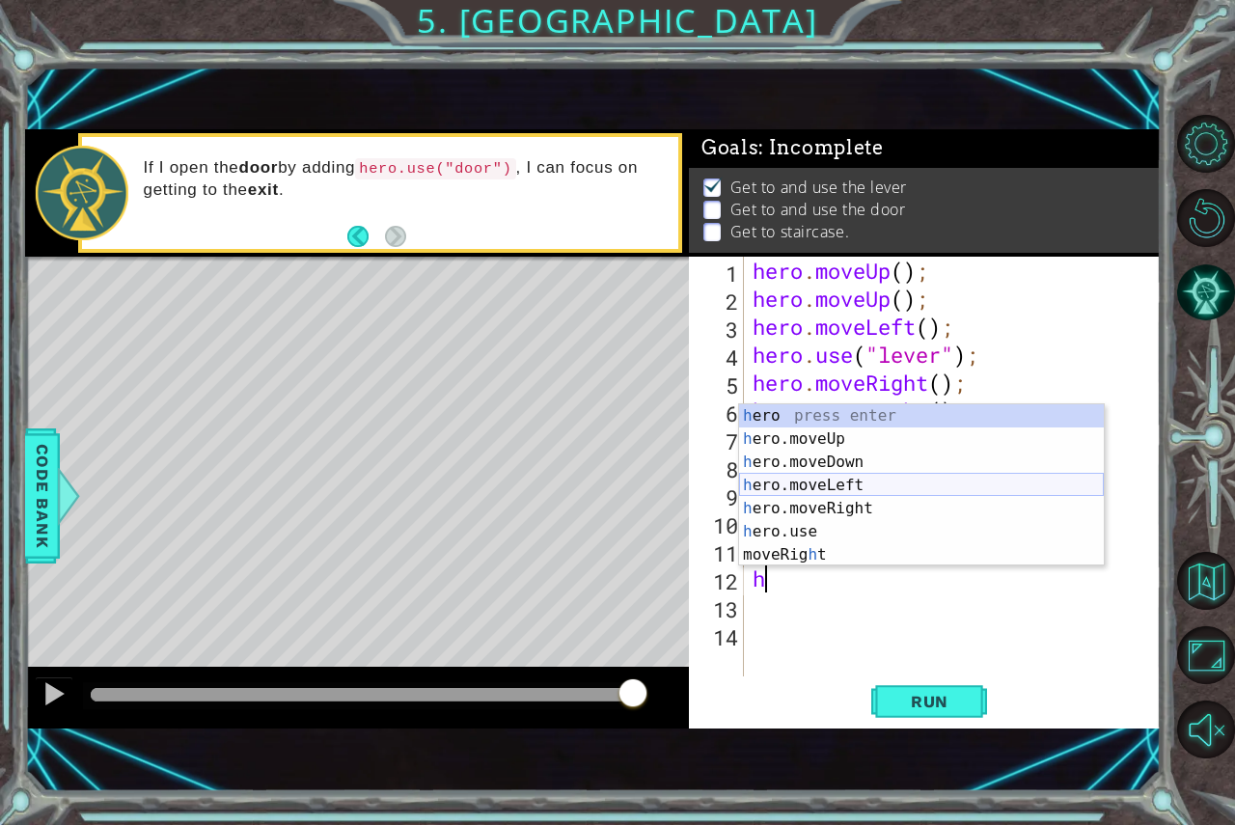
click at [859, 480] on div "h ero press enter h ero.moveUp press enter h ero.moveDown press enter h ero.mov…" at bounding box center [921, 508] width 365 height 208
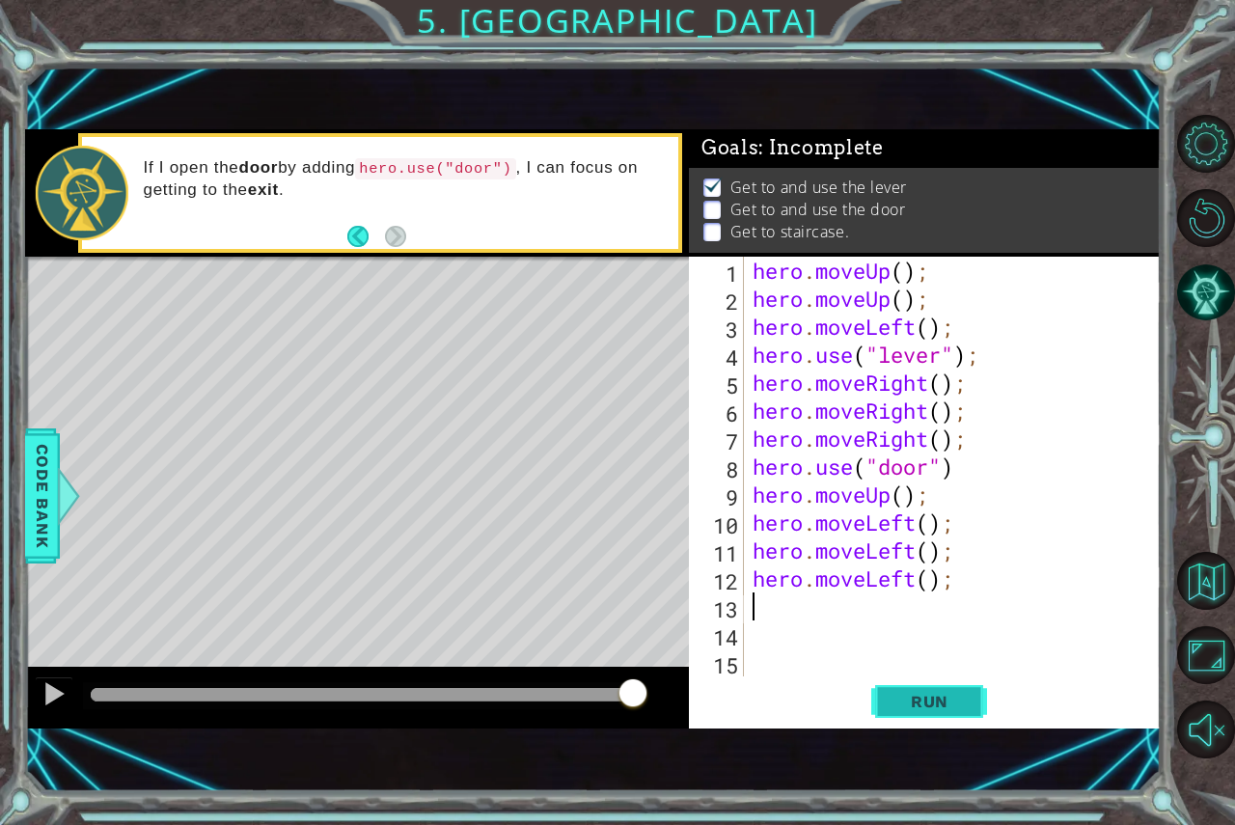
click at [968, 712] on button "Run" at bounding box center [929, 700] width 116 height 47
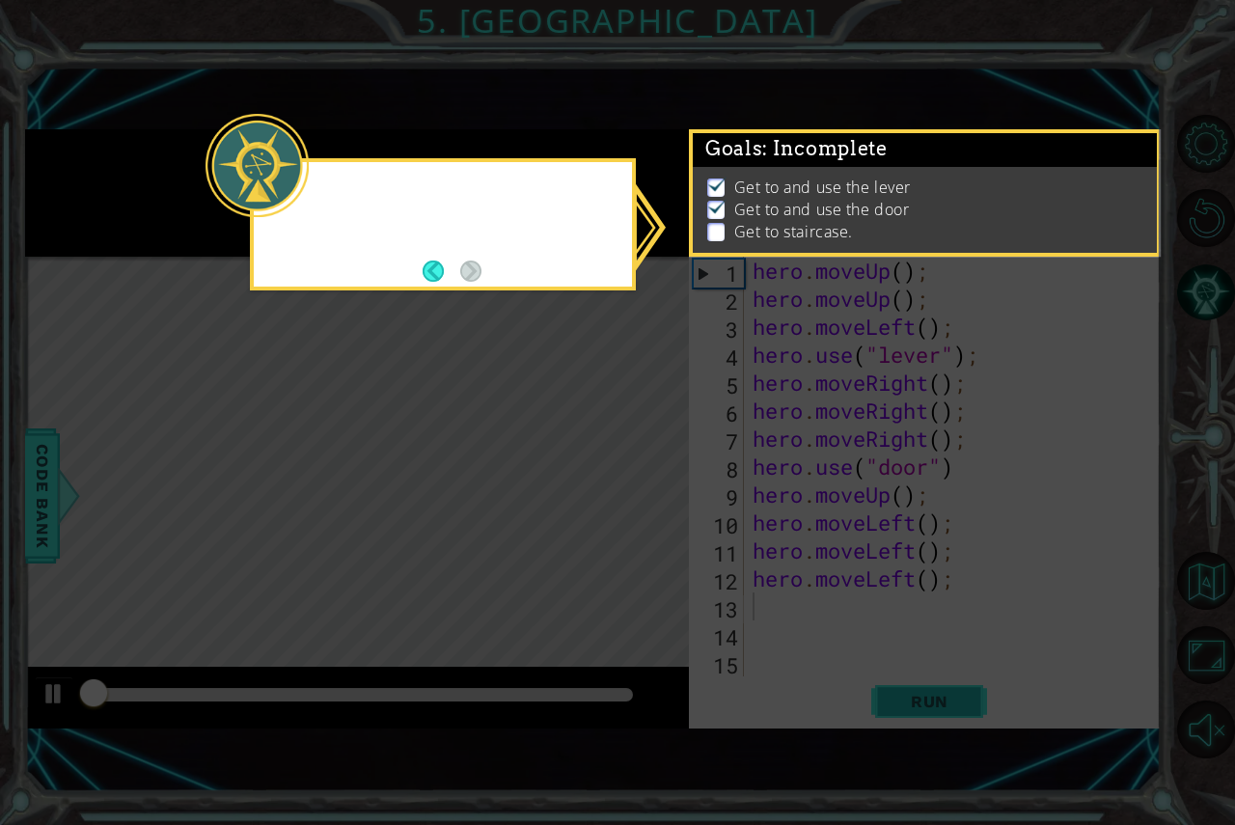
scroll to position [11, 0]
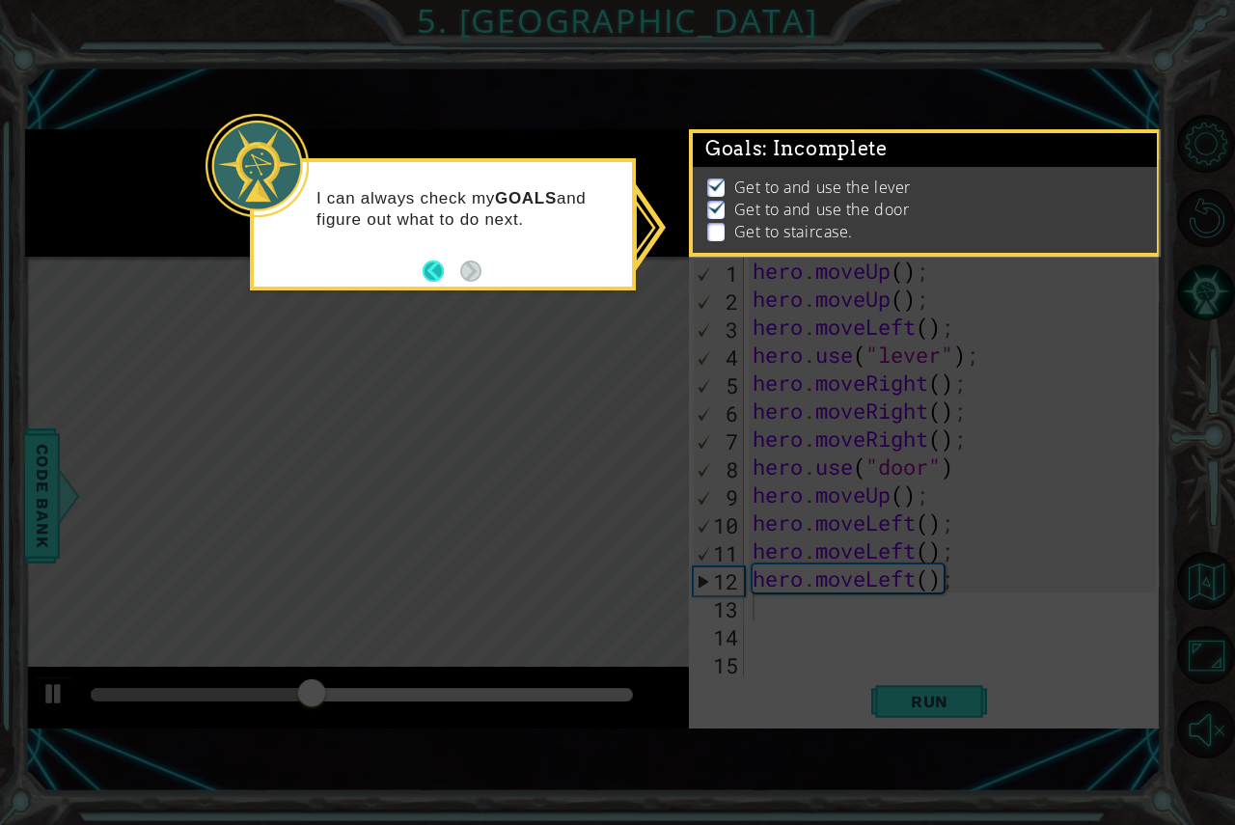
click at [427, 280] on button "Back" at bounding box center [442, 271] width 38 height 21
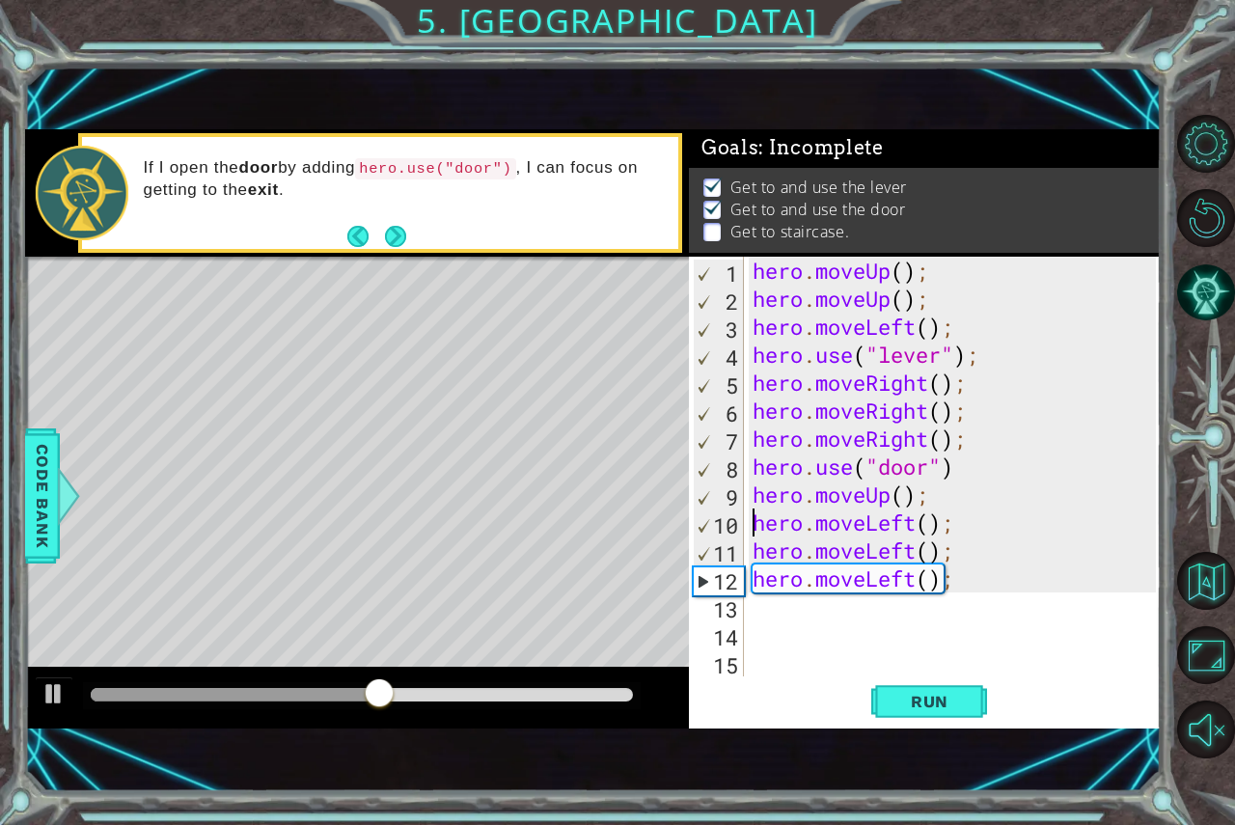
click at [752, 509] on div "hero . moveUp ( ) ; hero . moveUp ( ) ; hero . moveLeft ( ) ; hero . use ( "lev…" at bounding box center [957, 495] width 417 height 476
click at [928, 489] on div "hero . moveUp ( ) ; hero . moveUp ( ) ; hero . moveLeft ( ) ; hero . use ( "lev…" at bounding box center [957, 495] width 417 height 476
drag, startPoint x: 952, startPoint y: 516, endPoint x: 740, endPoint y: 518, distance: 212.3
click at [740, 518] on div "hero.moveUp(); 1 2 3 4 5 6 7 8 9 10 11 12 13 14 15 hero . moveUp ( ) ; hero . m…" at bounding box center [922, 467] width 467 height 420
type textarea "hero.moveLeft();"
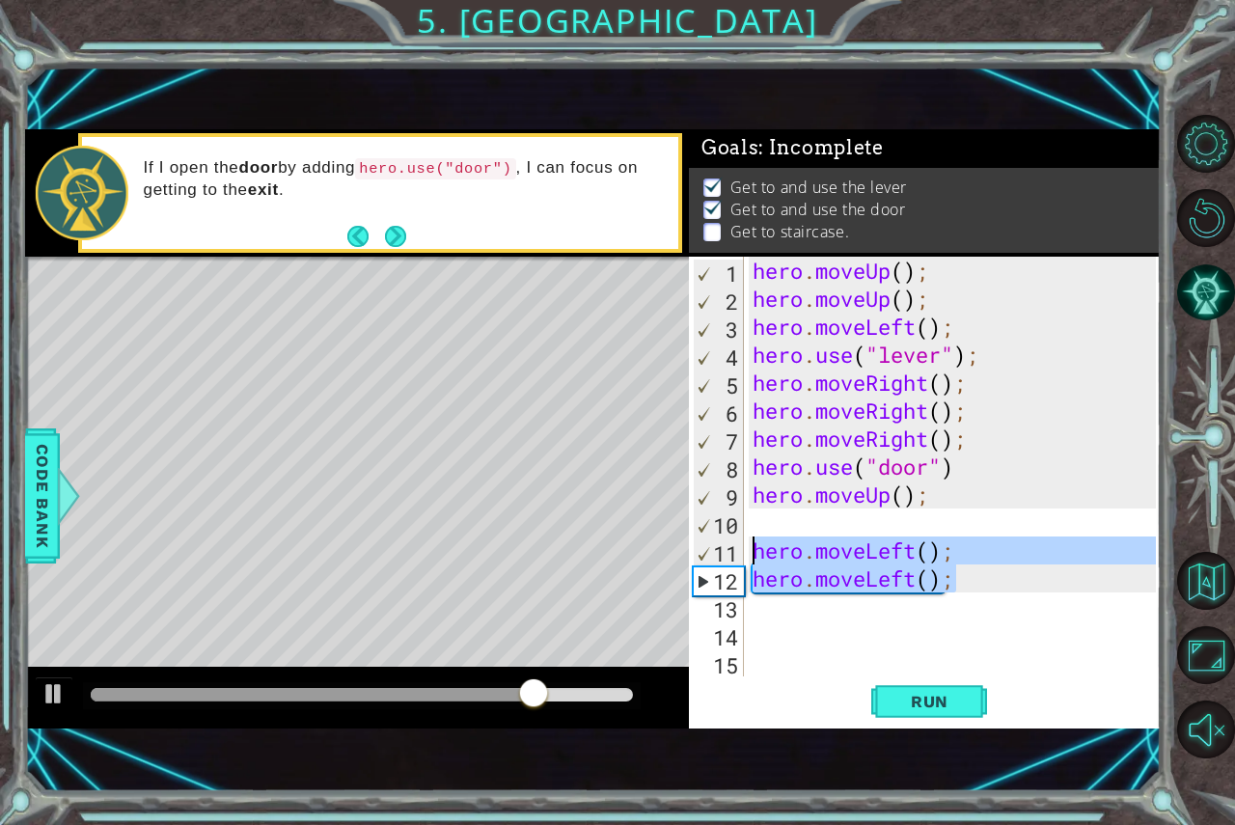
drag, startPoint x: 958, startPoint y: 567, endPoint x: 730, endPoint y: 556, distance: 228.0
click at [730, 556] on div "1 2 3 4 5 6 7 8 9 10 11 12 13 14 15 hero . moveUp ( ) ; hero . moveUp ( ) ; her…" at bounding box center [922, 467] width 467 height 420
type textarea "hero.moveLeft(); hero.moveLeft();"
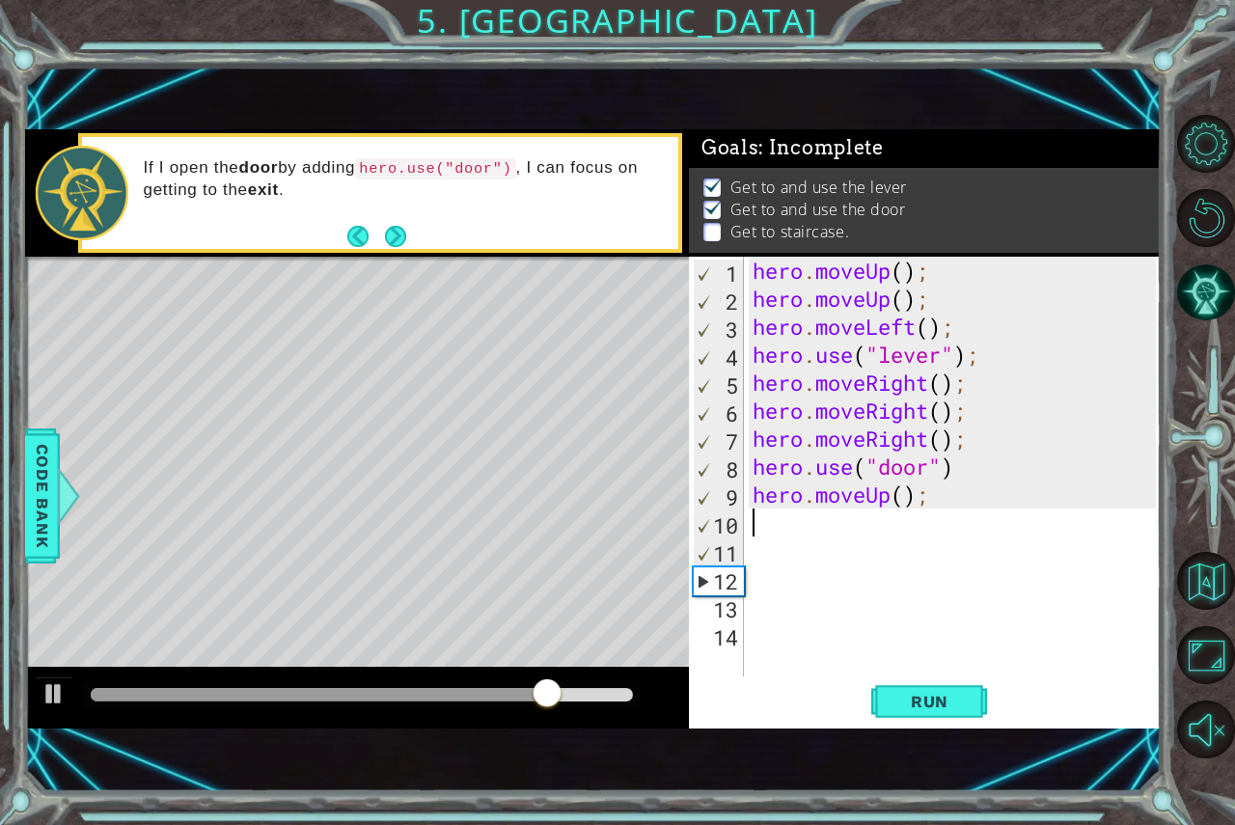
click at [751, 518] on div "hero . moveUp ( ) ; hero . moveUp ( ) ; hero . moveLeft ( ) ; hero . use ( "lev…" at bounding box center [957, 495] width 417 height 476
type textarea "h"
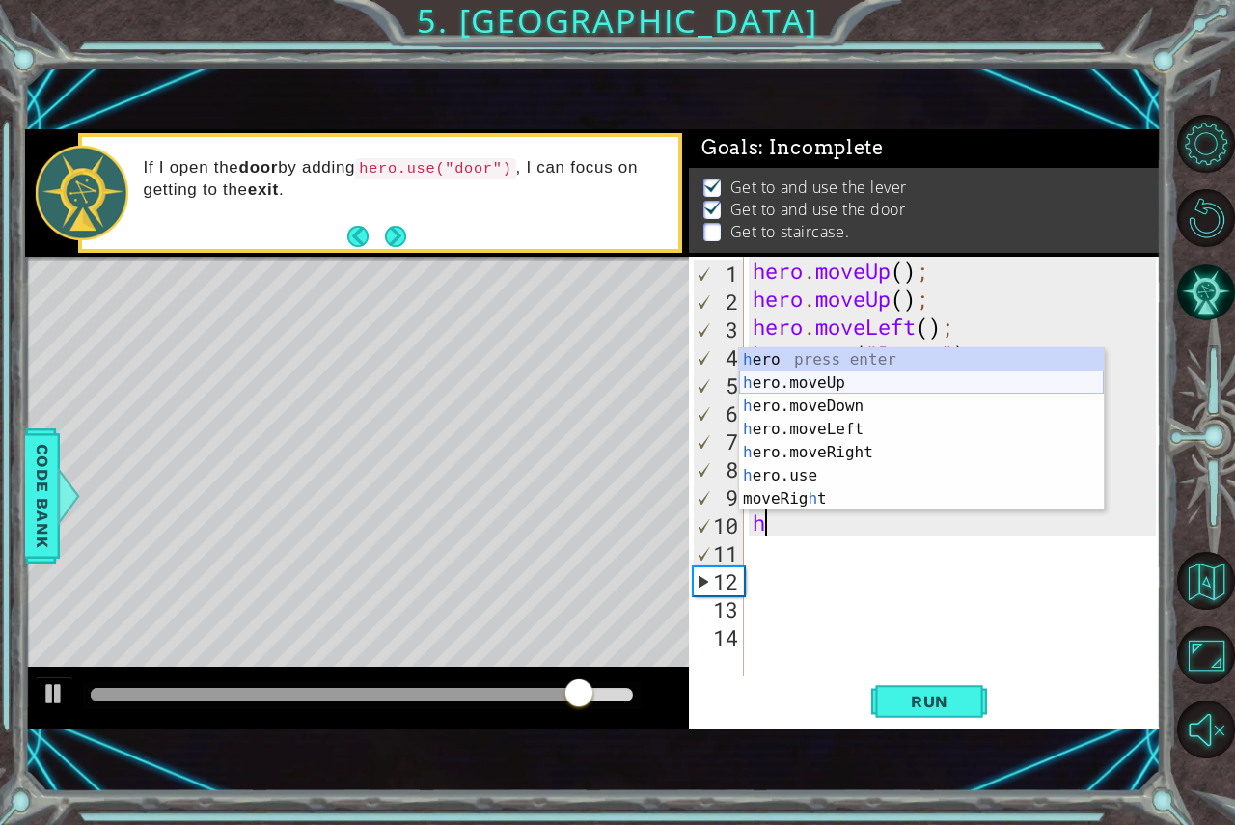
click at [867, 385] on div "h ero press enter h ero.moveUp press enter h ero.moveDown press enter h ero.mov…" at bounding box center [921, 452] width 365 height 208
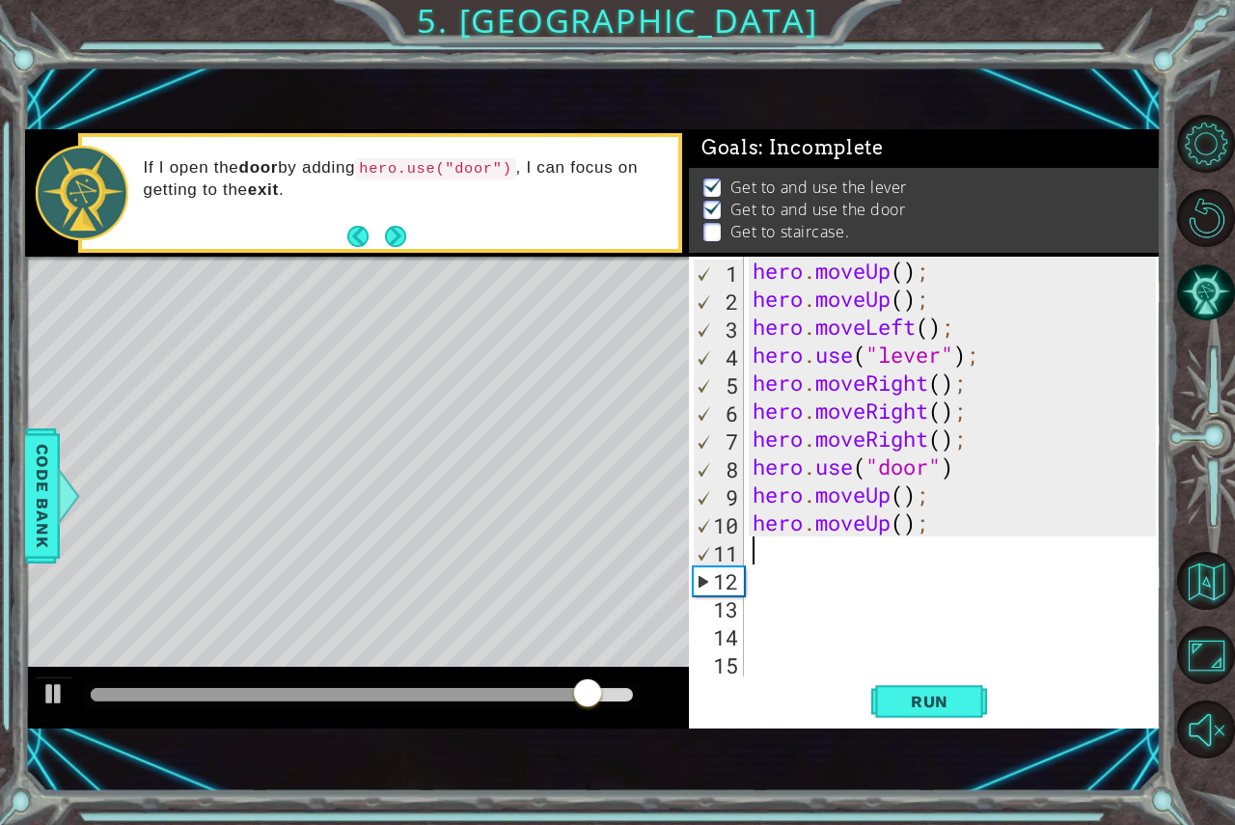
click at [809, 580] on div "hero . moveUp ( ) ; hero . moveUp ( ) ; hero . moveLeft ( ) ; hero . use ( "lev…" at bounding box center [957, 495] width 417 height 476
click at [803, 553] on div "hero . moveUp ( ) ; hero . moveUp ( ) ; hero . moveLeft ( ) ; hero . use ( "lev…" at bounding box center [957, 495] width 417 height 476
type textarea "h"
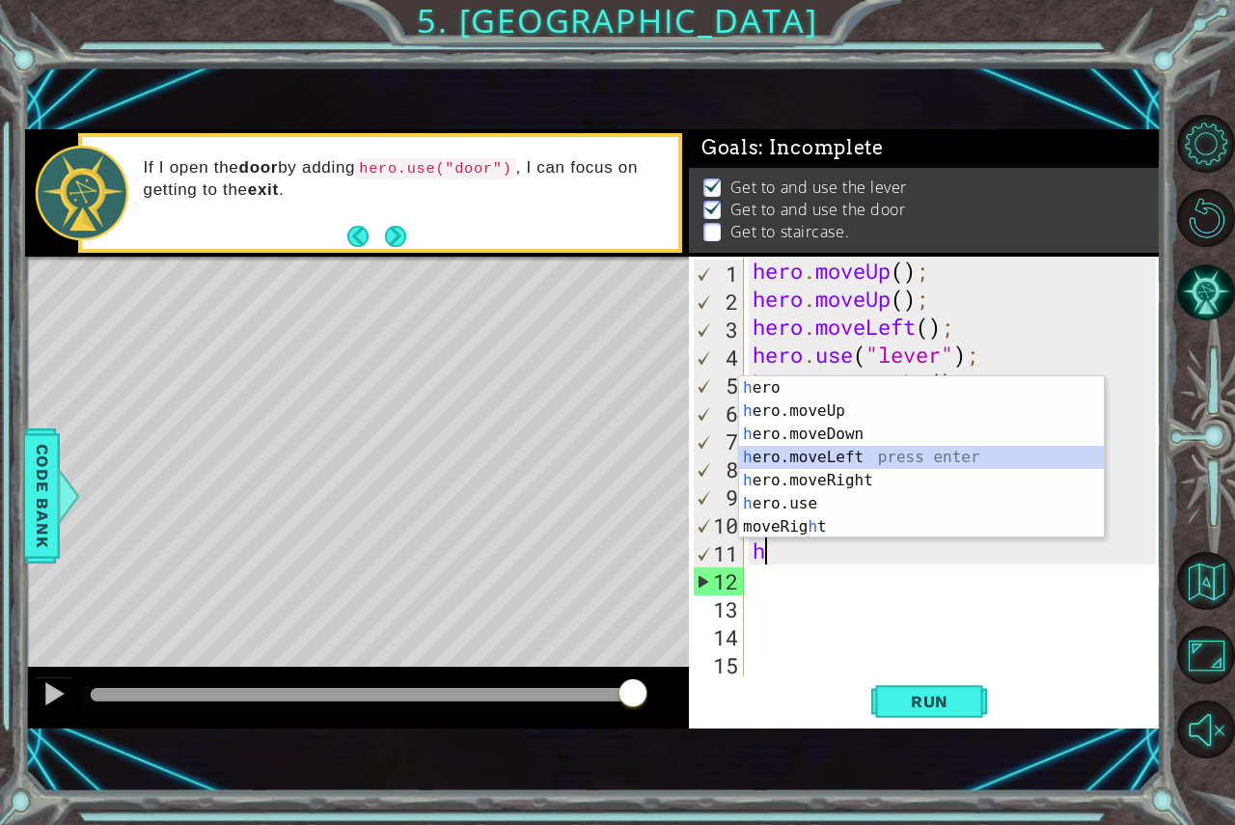
click at [814, 455] on div "h ero press enter h ero.moveUp press enter h ero.moveDown press enter h ero.mov…" at bounding box center [921, 480] width 365 height 208
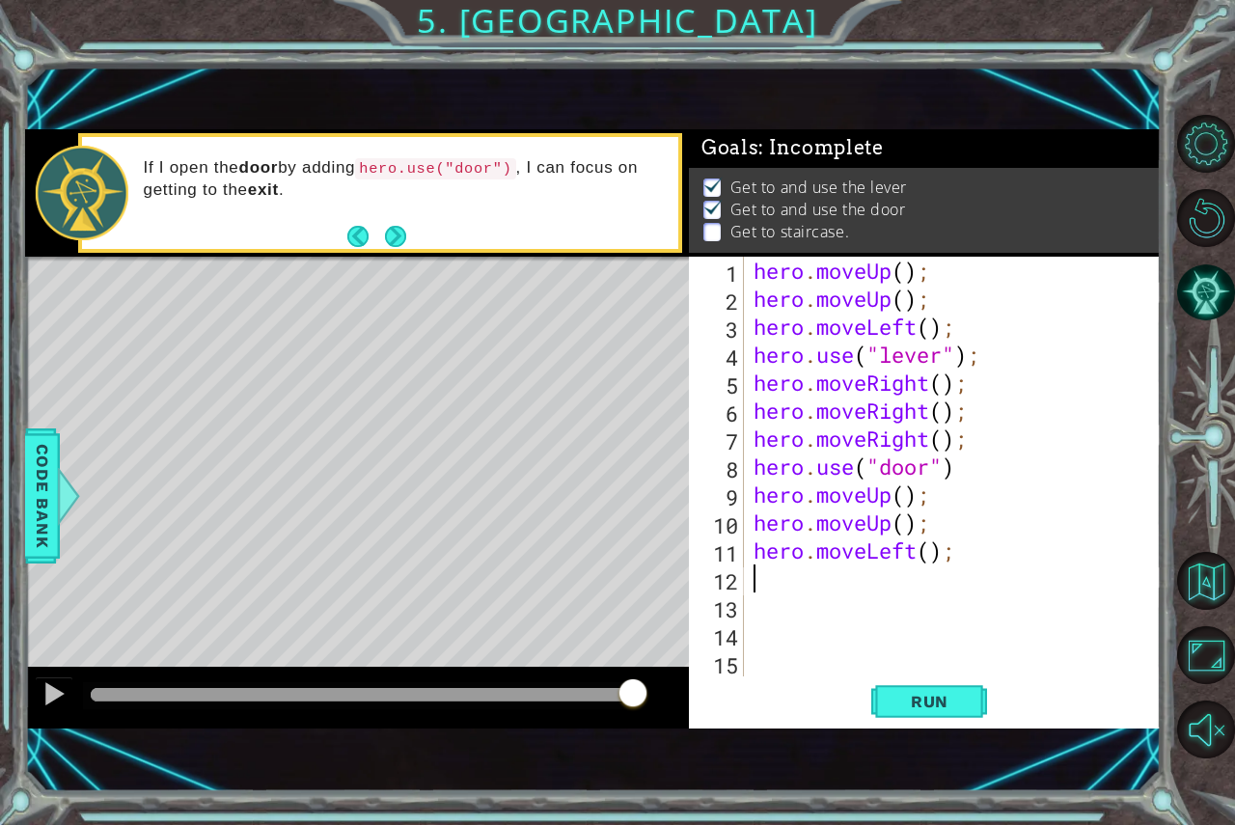
type textarea "h"
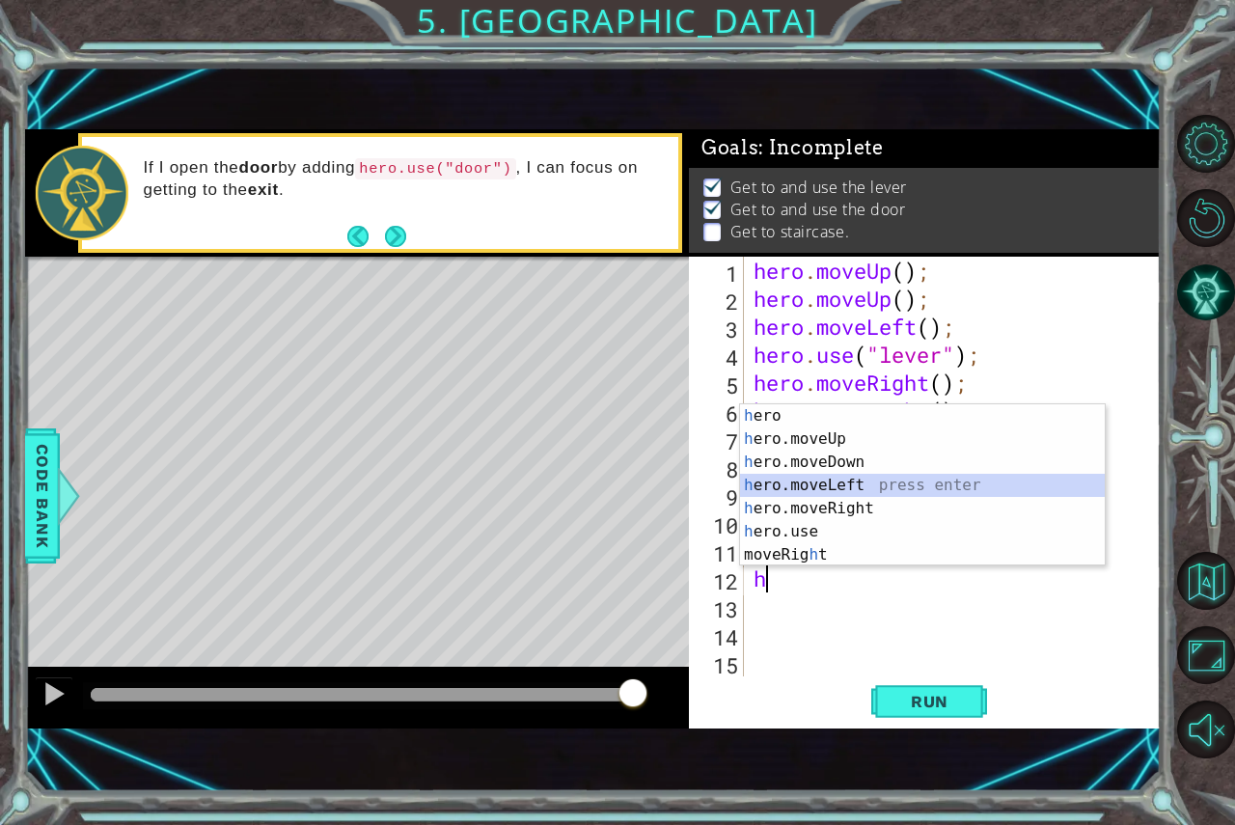
click at [821, 482] on div "h ero press enter h ero.moveUp press enter h ero.moveDown press enter h ero.mov…" at bounding box center [922, 508] width 365 height 208
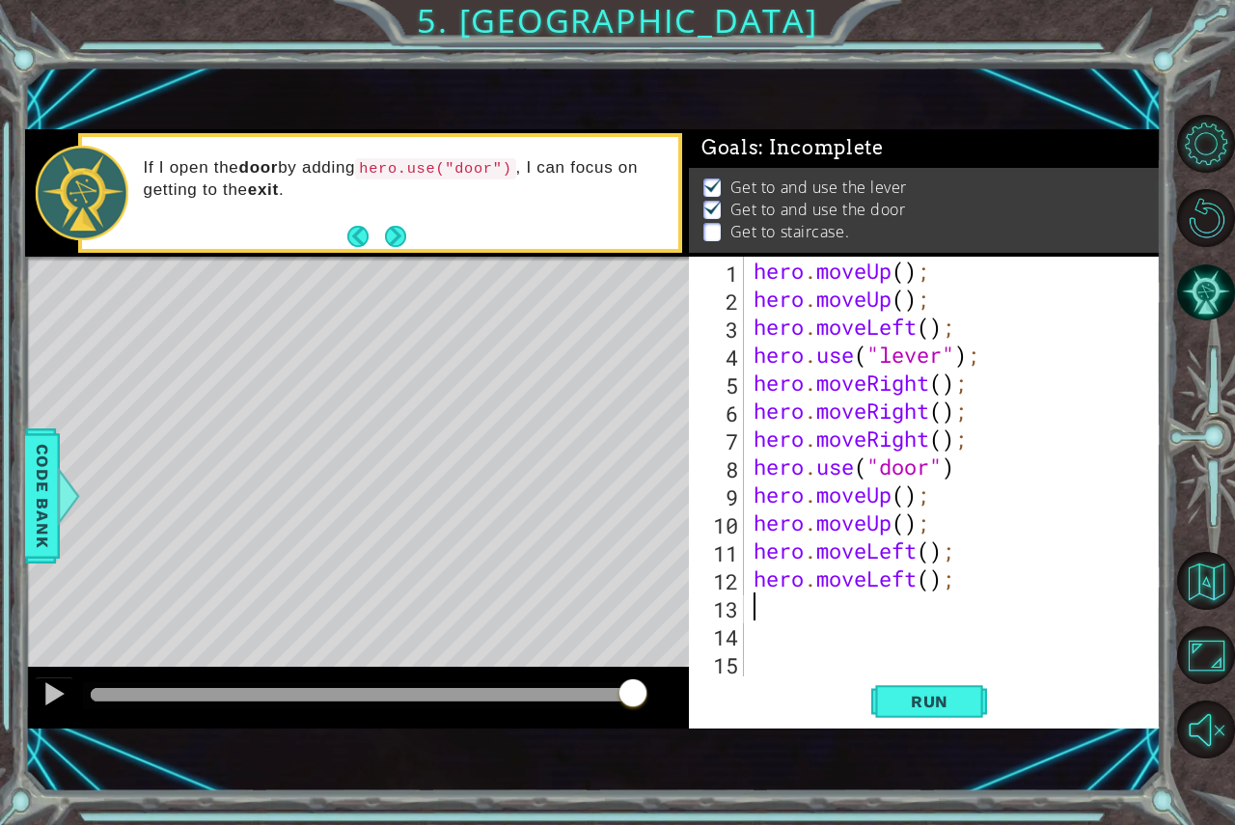
type textarea "h"
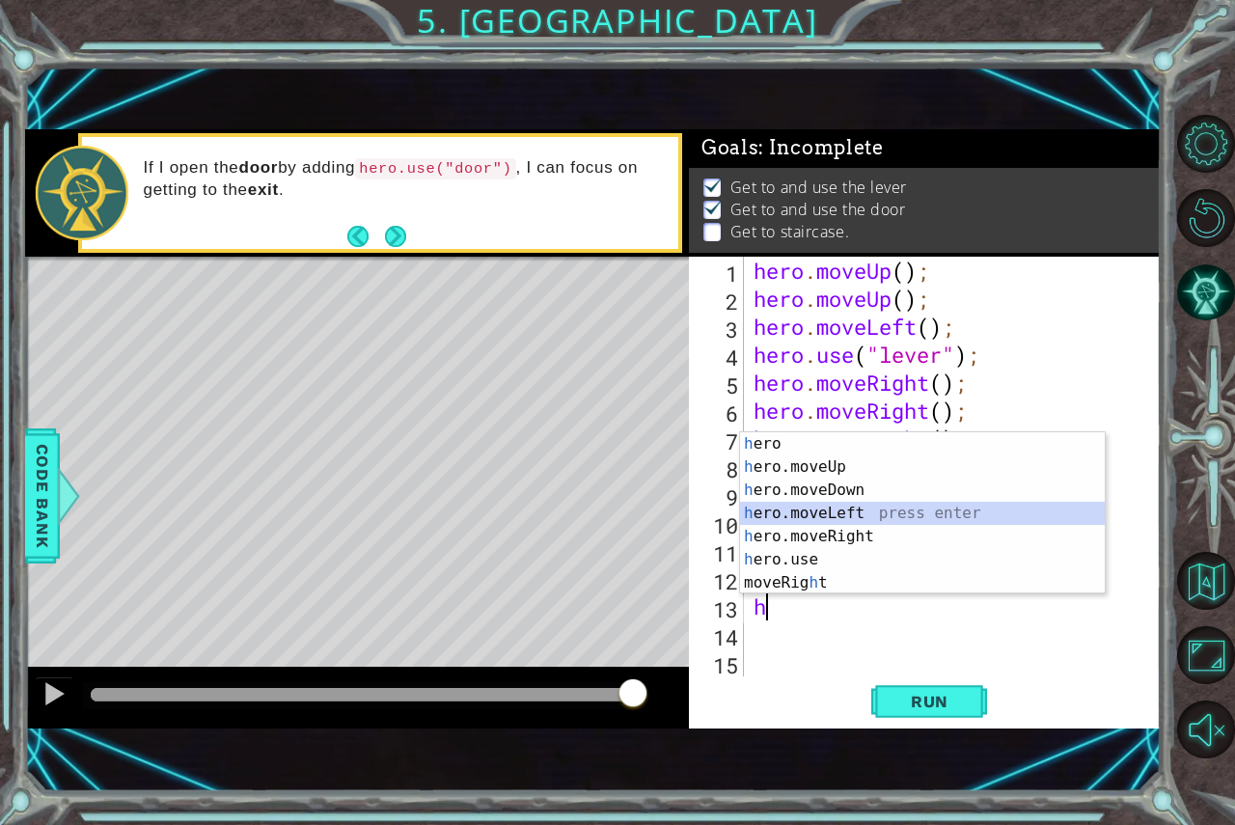
click at [820, 512] on div "h ero press enter h ero.moveUp press enter h ero.moveDown press enter h ero.mov…" at bounding box center [922, 536] width 365 height 208
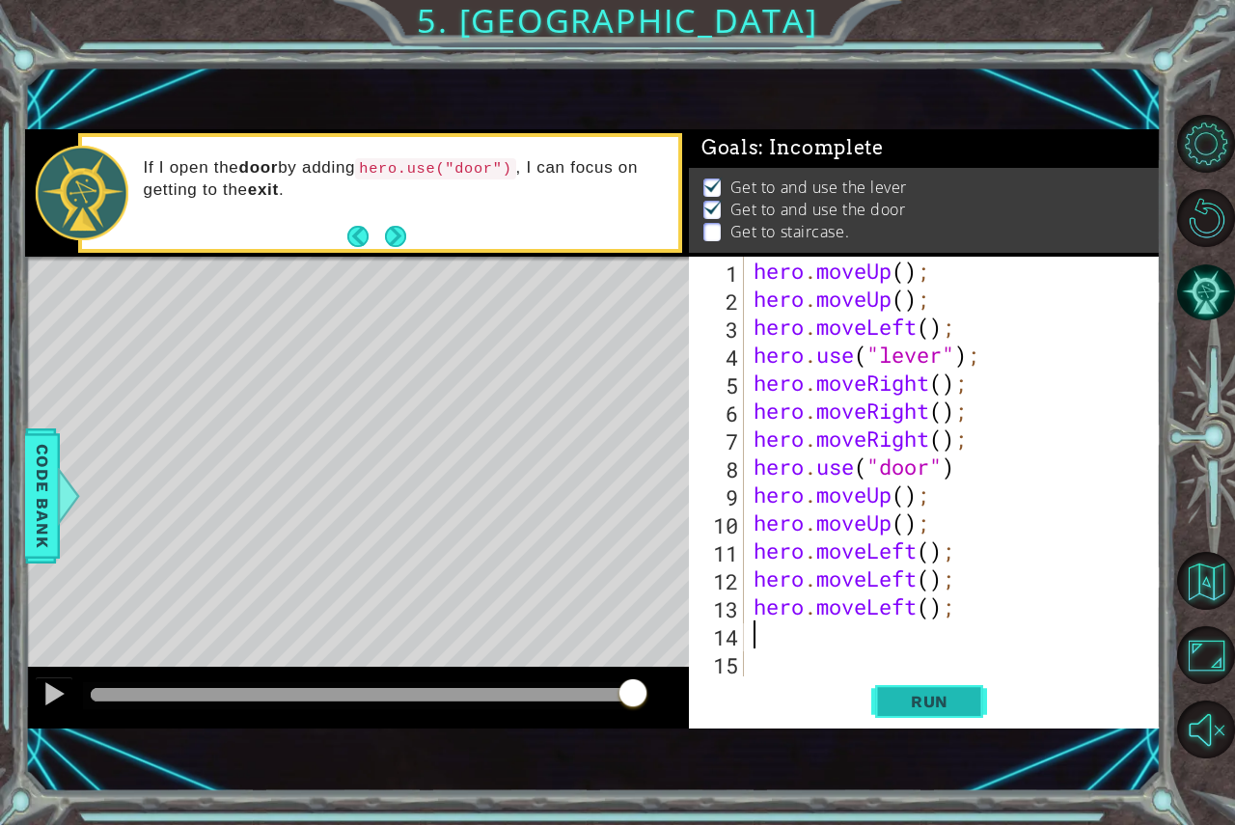
click at [901, 690] on button "Run" at bounding box center [929, 700] width 116 height 47
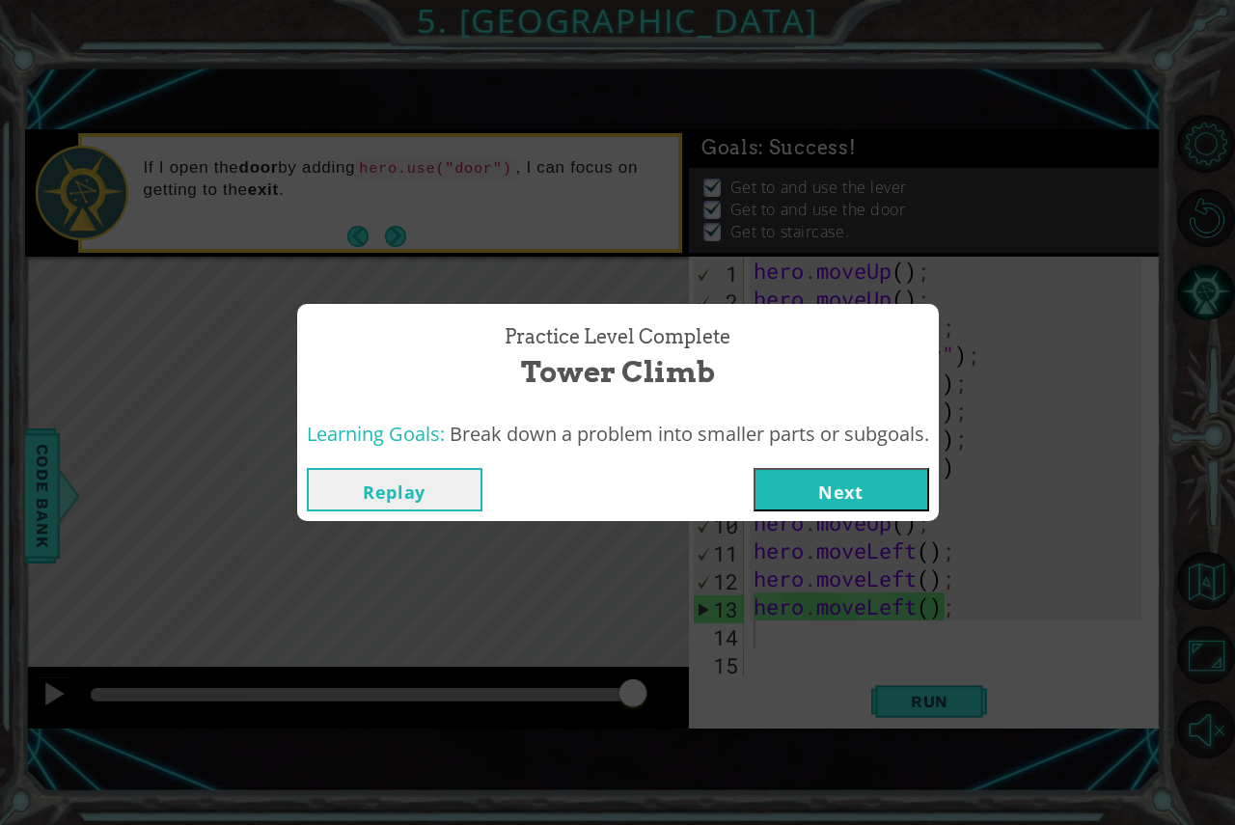
click at [847, 492] on button "Next" at bounding box center [842, 489] width 176 height 43
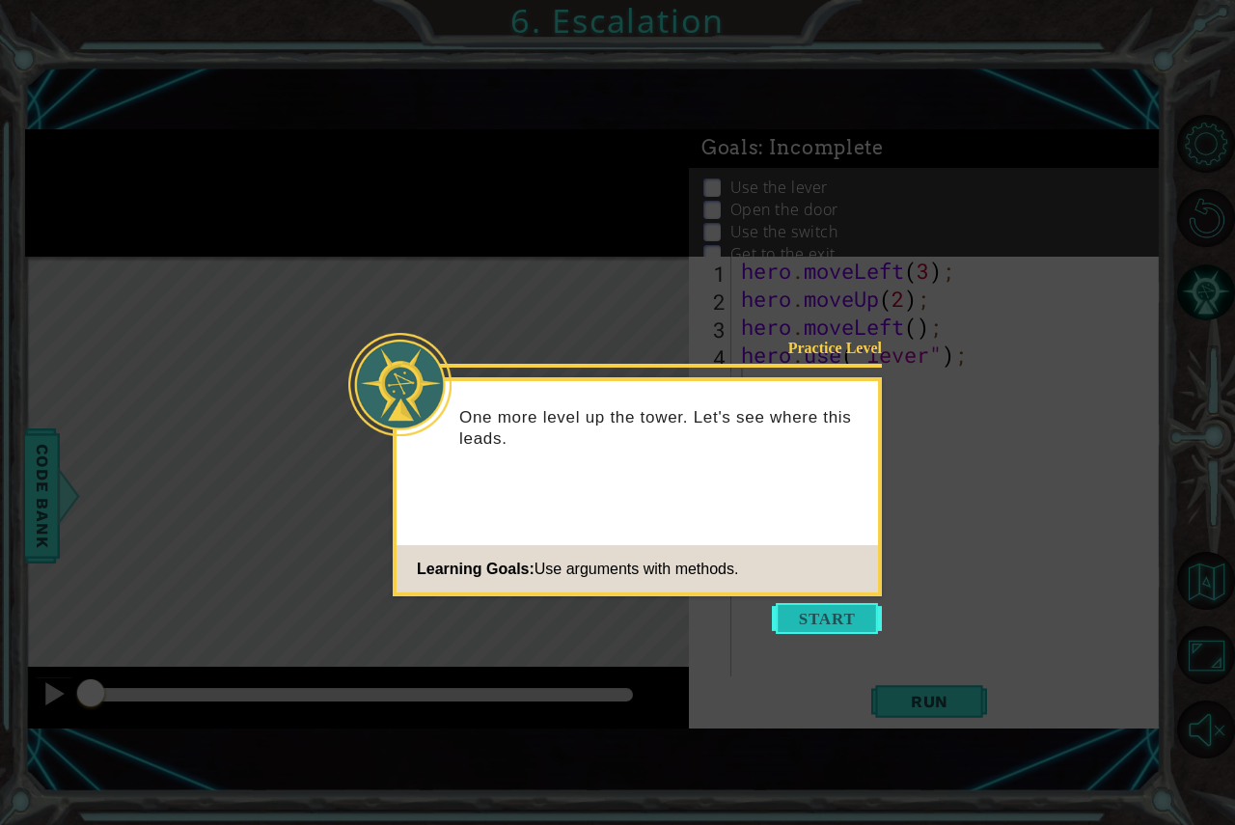
click at [816, 621] on button "Start" at bounding box center [827, 618] width 110 height 31
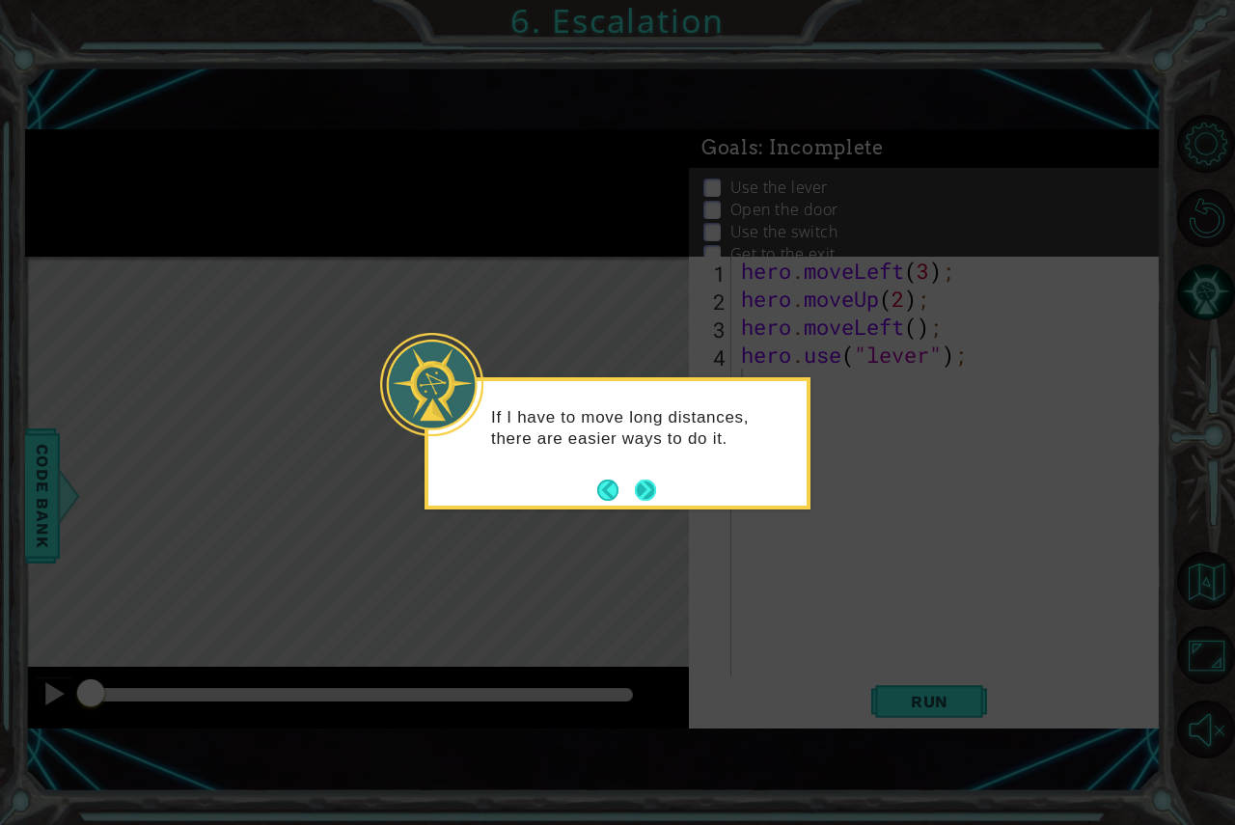
click at [645, 494] on button "Next" at bounding box center [645, 490] width 22 height 22
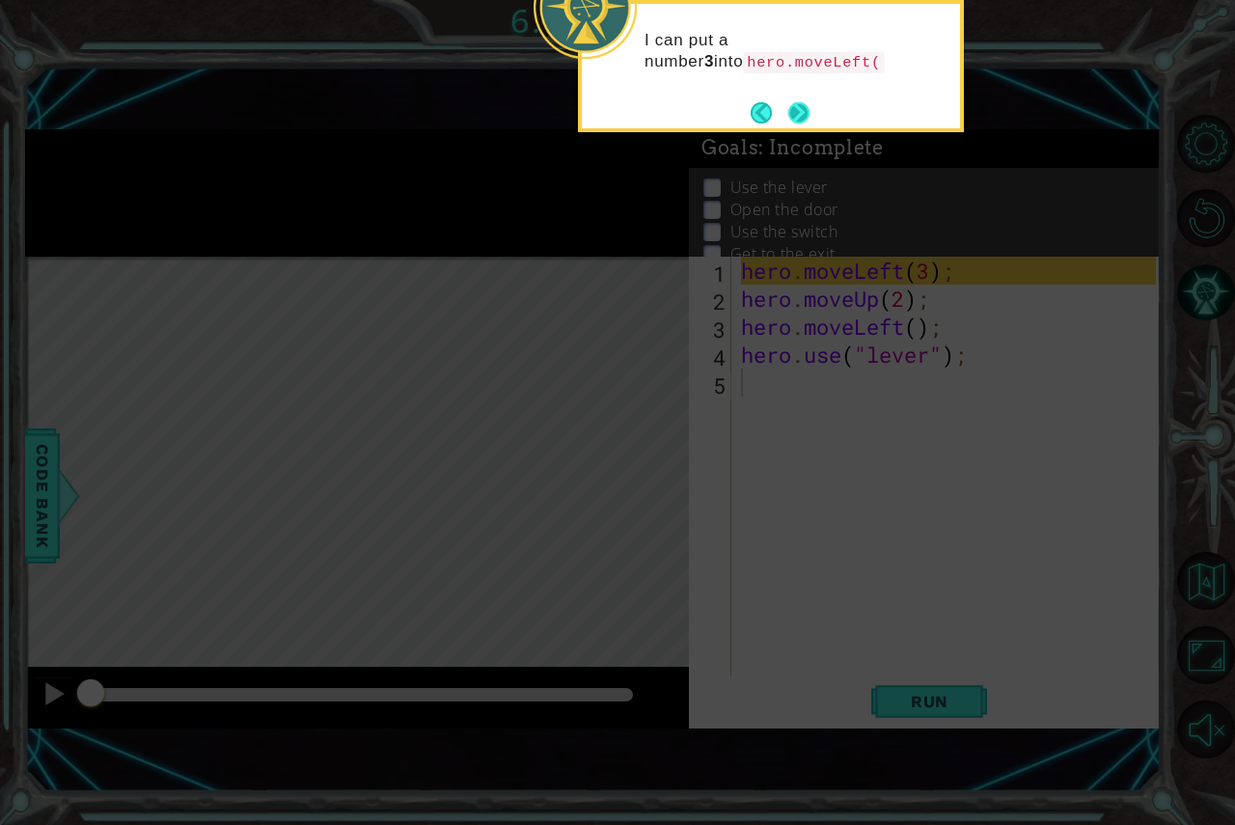
click at [797, 103] on button "Next" at bounding box center [798, 112] width 21 height 21
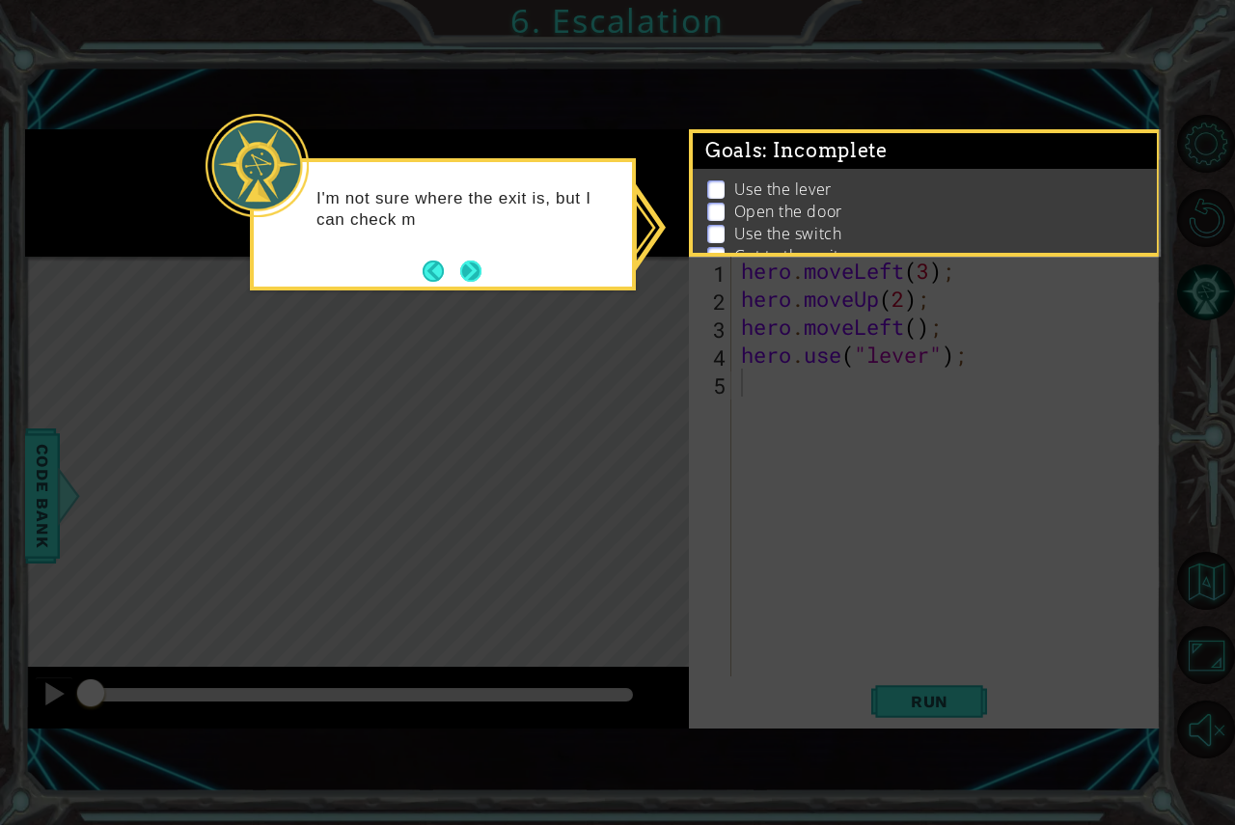
click at [460, 281] on button "Next" at bounding box center [470, 271] width 21 height 21
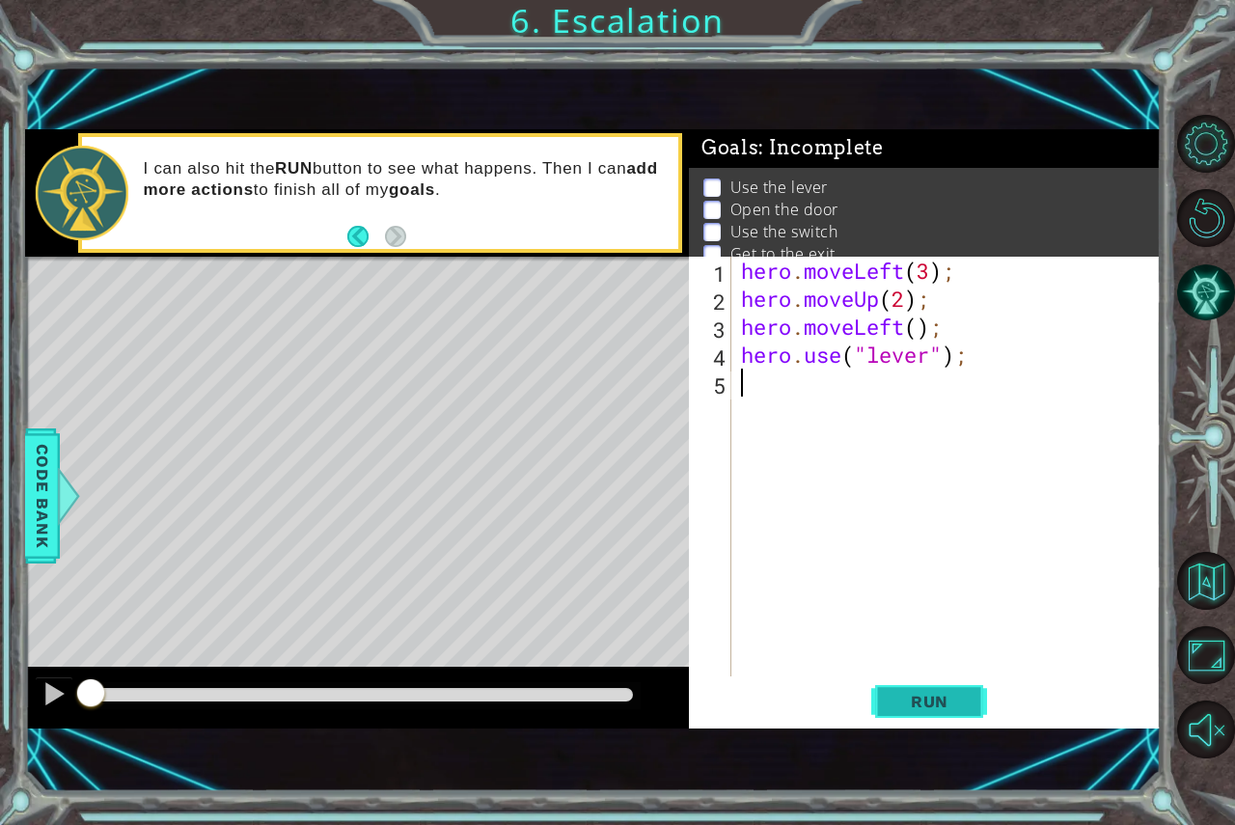
click at [916, 712] on button "Run" at bounding box center [929, 700] width 116 height 47
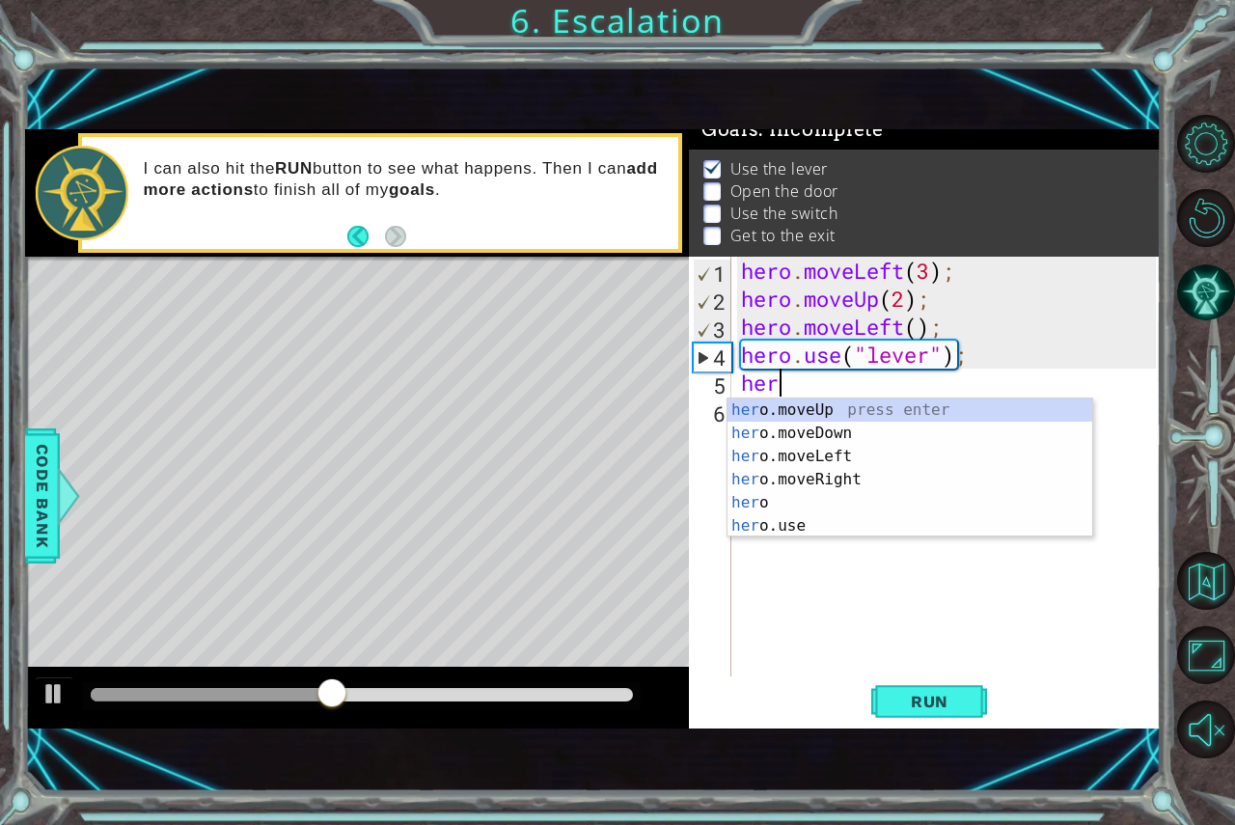
scroll to position [0, 1]
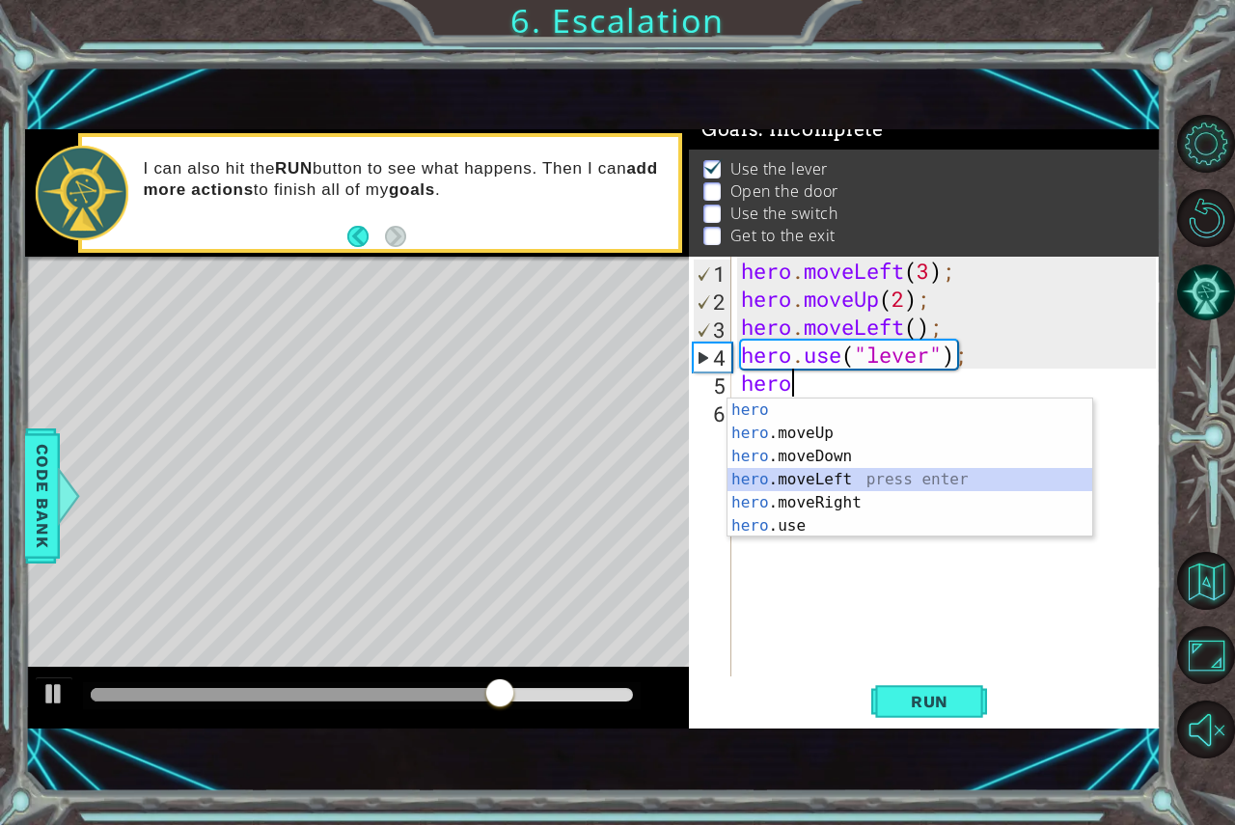
click at [817, 474] on div "hero press enter hero .moveUp press enter hero .moveDown press enter hero .move…" at bounding box center [910, 491] width 365 height 185
type textarea "hero.moveLeft(1);"
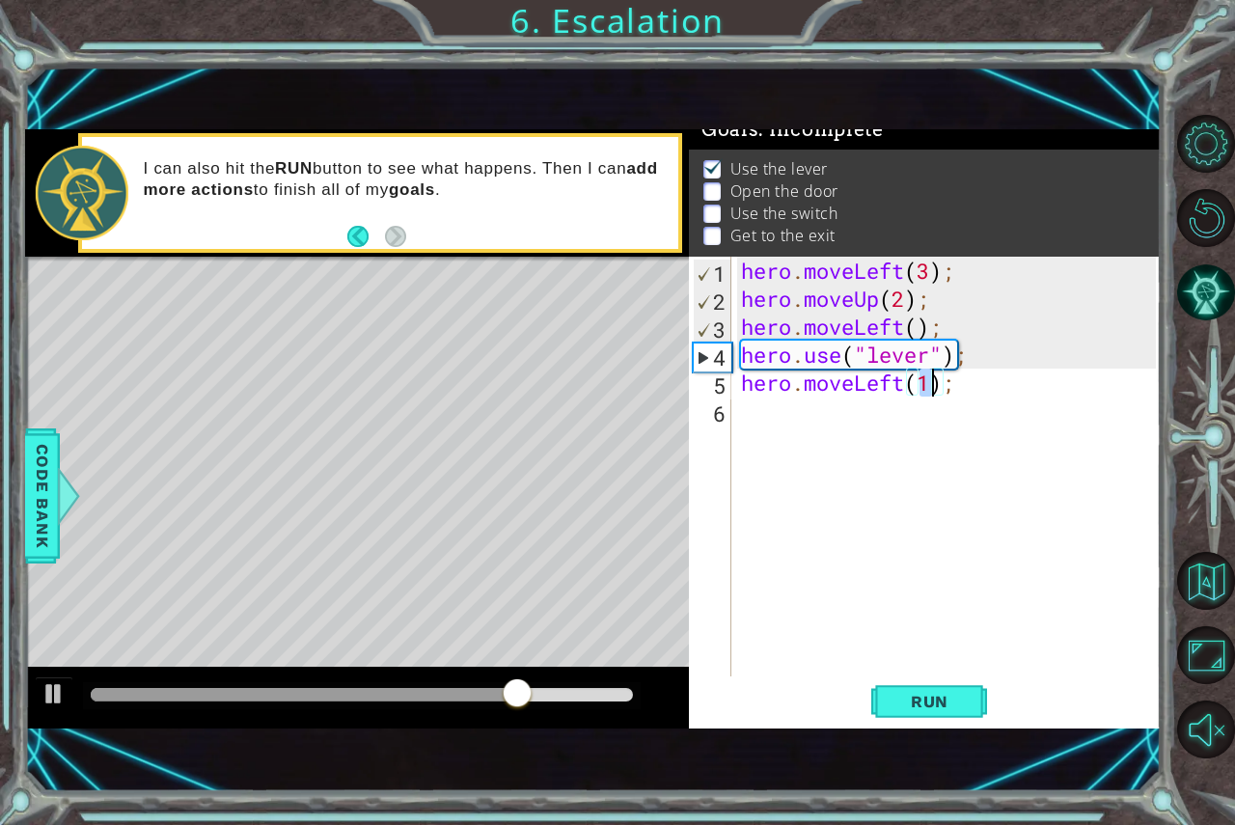
click at [809, 423] on div "hero . moveLeft ( 3 ) ; hero . moveUp ( 2 ) ; hero . moveLeft ( ) ; hero . use …" at bounding box center [951, 495] width 428 height 476
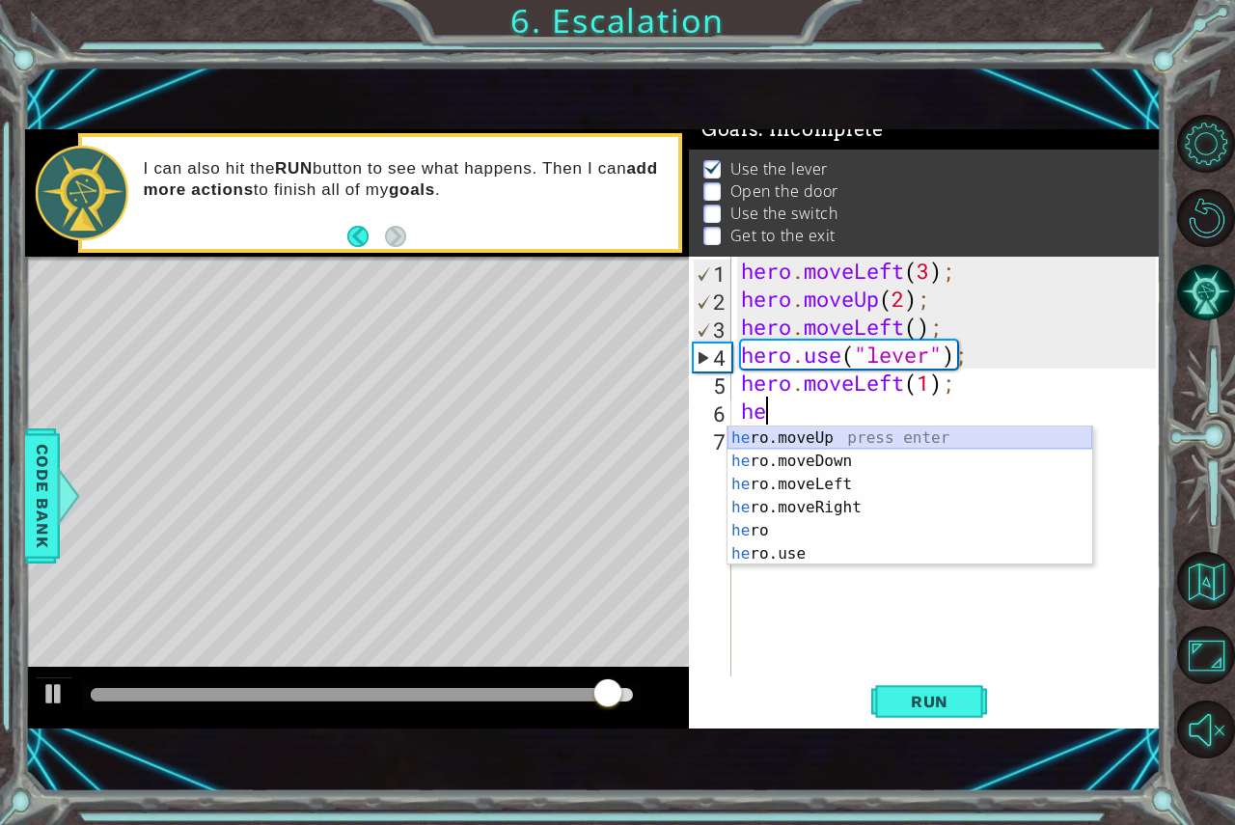
click at [805, 438] on div "he ro.moveUp press enter he ro.moveDown press enter he ro.moveLeft press enter …" at bounding box center [910, 519] width 365 height 185
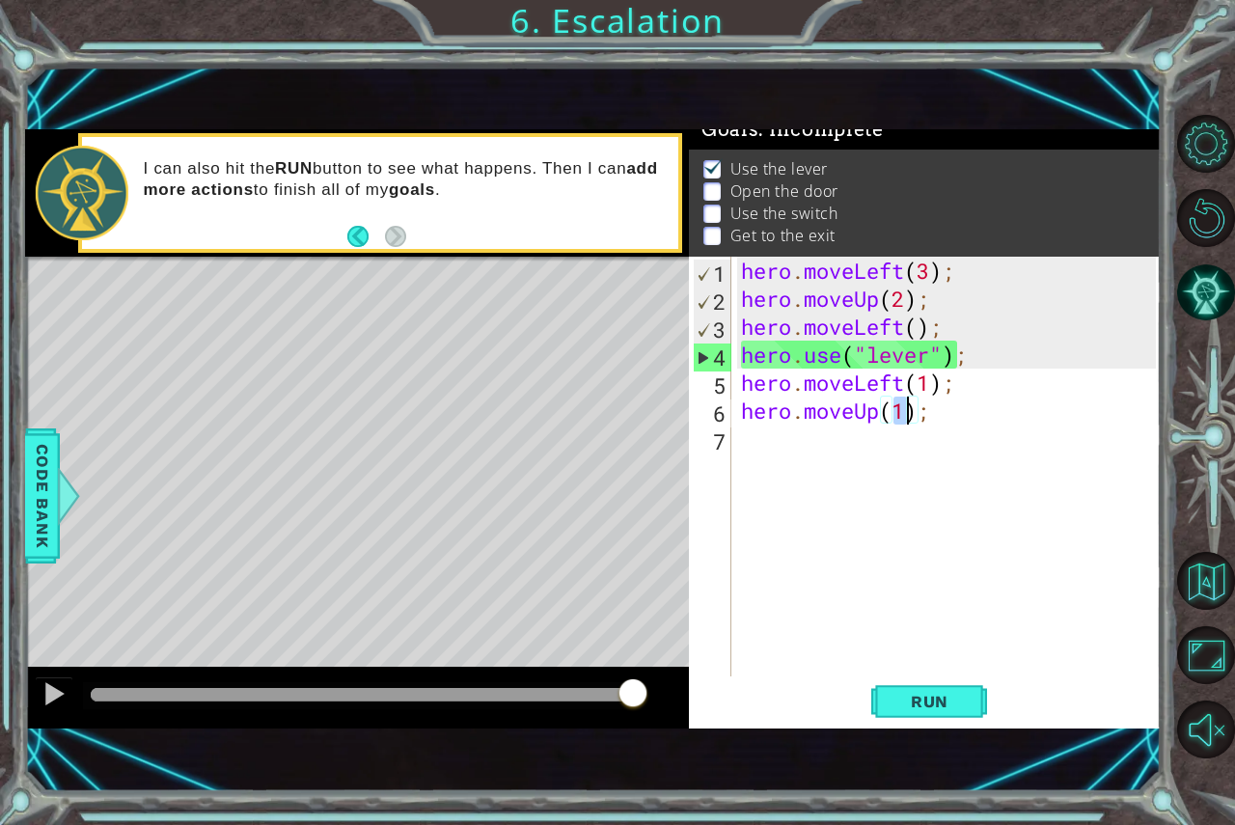
type textarea "hero.moveUp(2);"
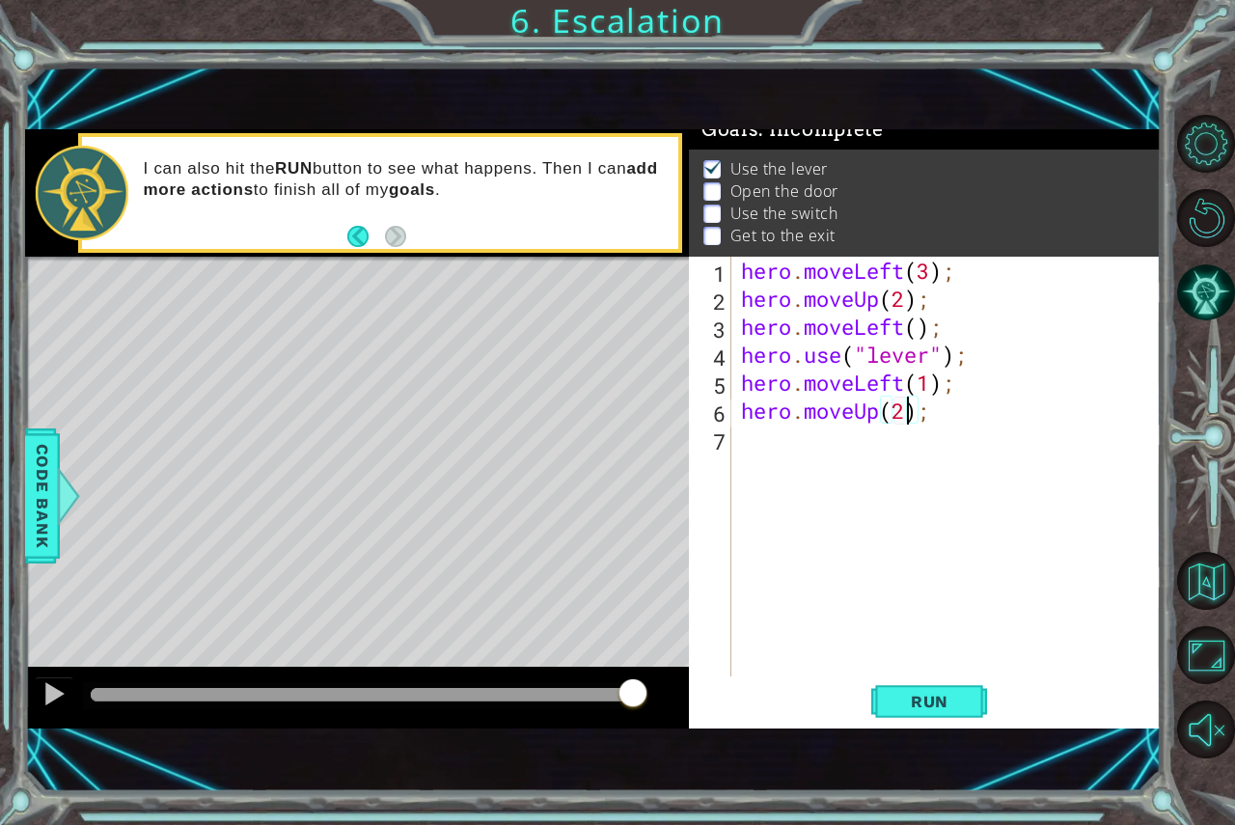
click at [789, 432] on div "hero . moveLeft ( 3 ) ; hero . moveUp ( 2 ) ; hero . moveLeft ( ) ; hero . use …" at bounding box center [951, 495] width 428 height 476
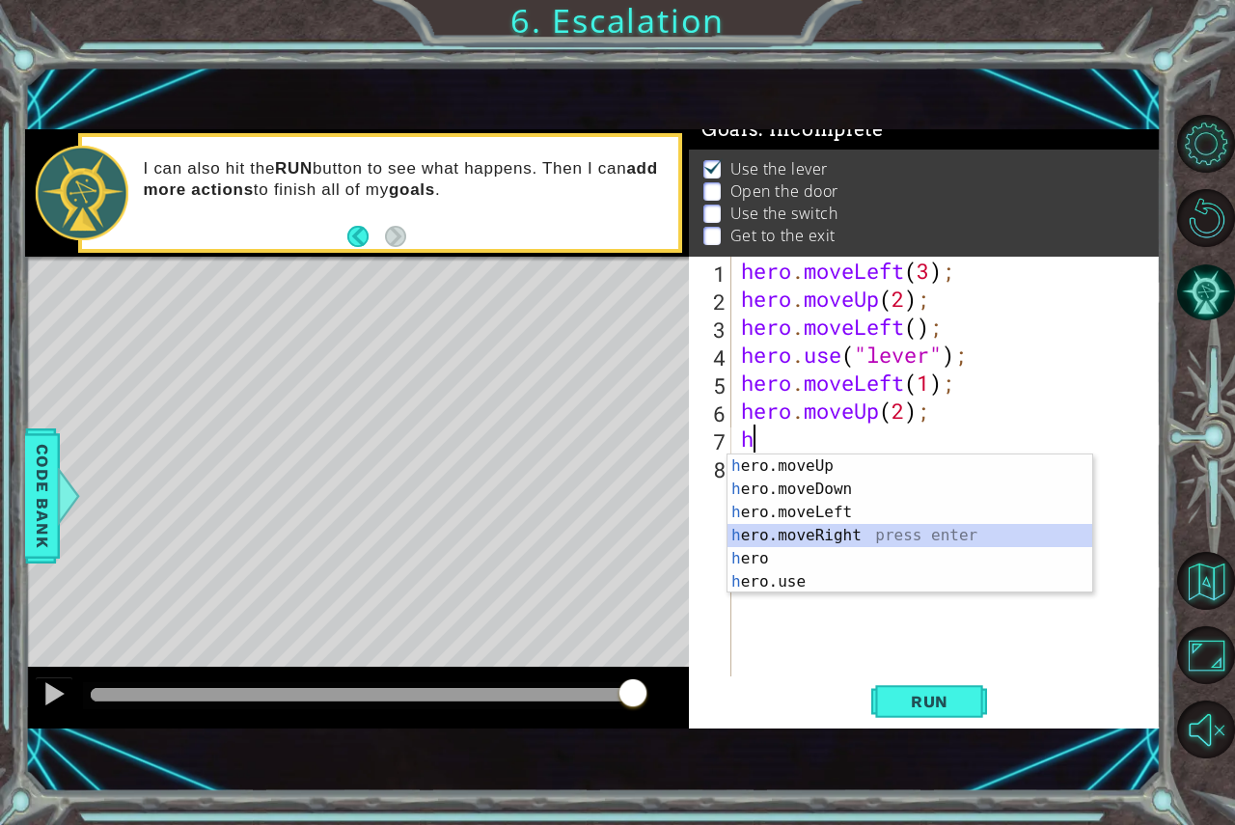
click at [806, 541] on div "h ero.moveUp press enter h ero.moveDown press enter h ero.moveLeft press enter …" at bounding box center [910, 546] width 365 height 185
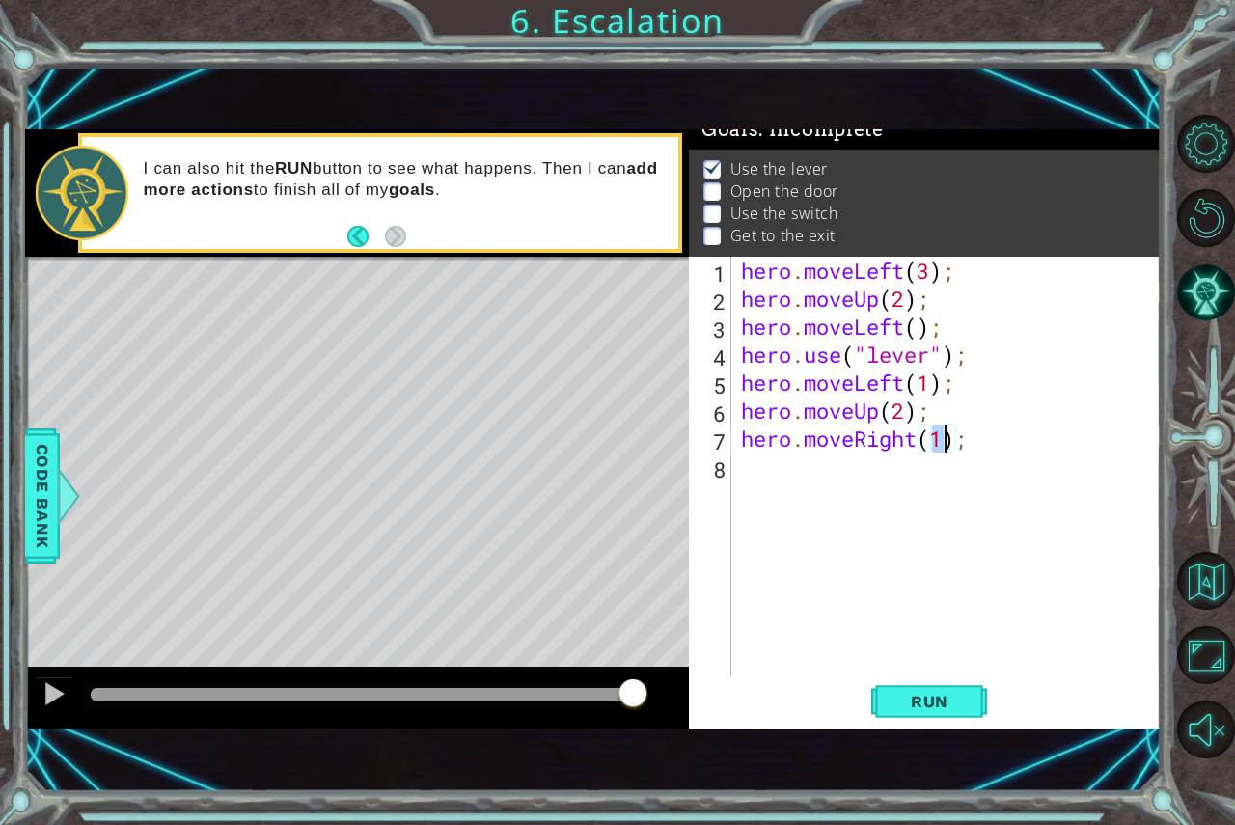
type textarea "hero.moveRight(3);"
click at [973, 714] on button "Run" at bounding box center [929, 700] width 116 height 47
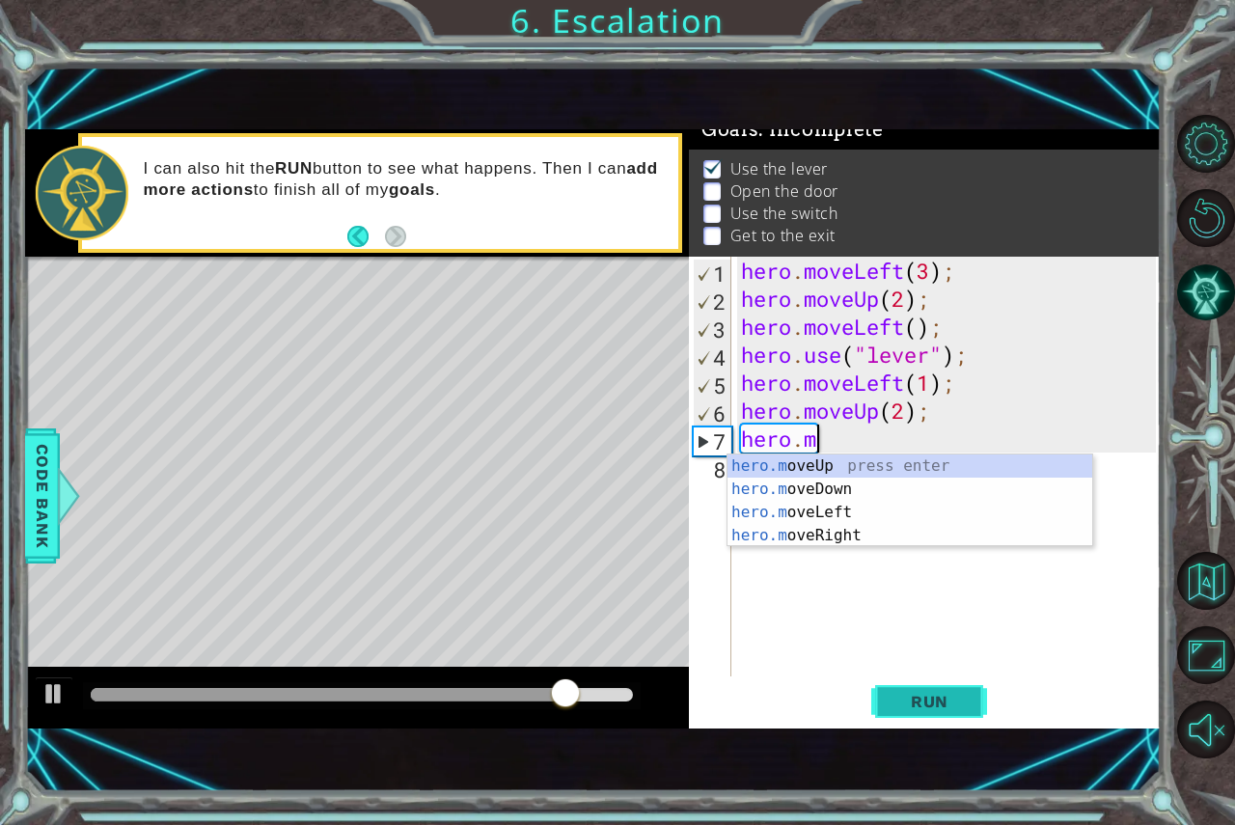
type textarea "h"
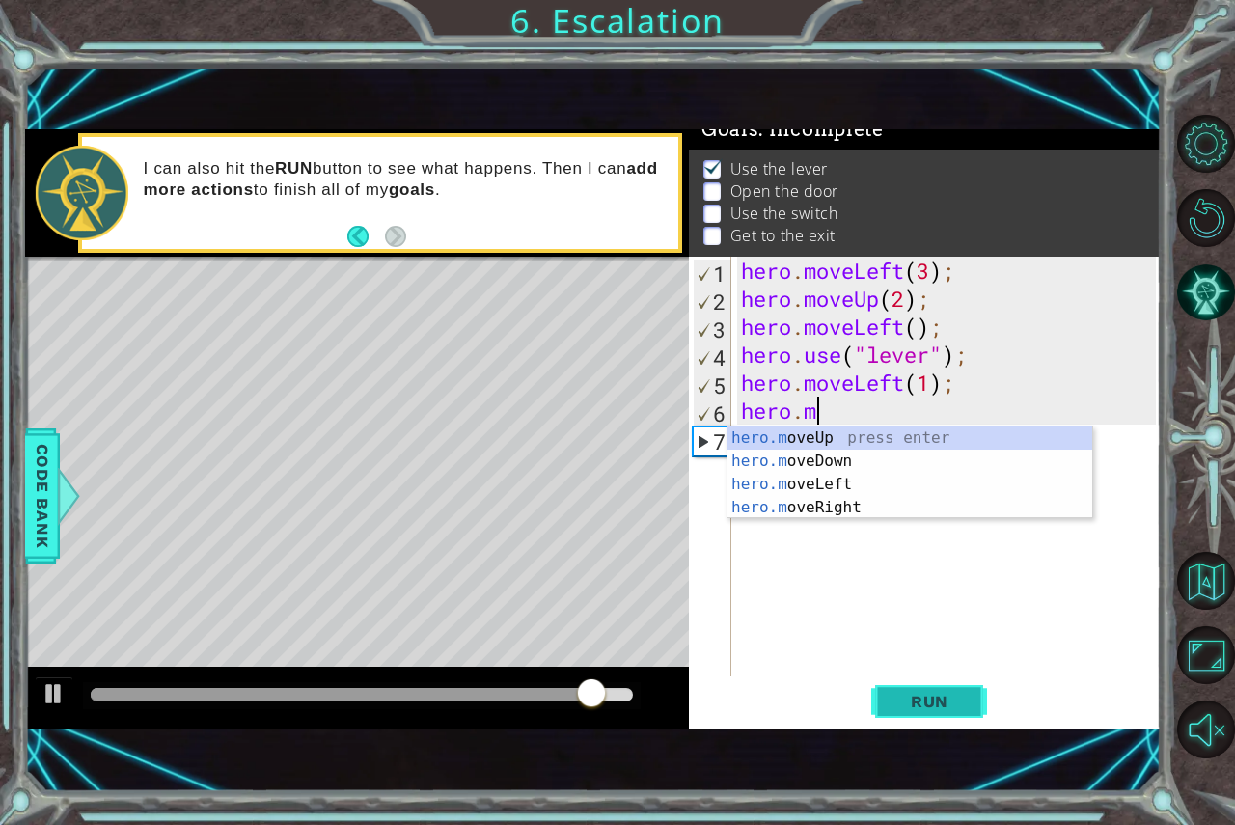
type textarea "h"
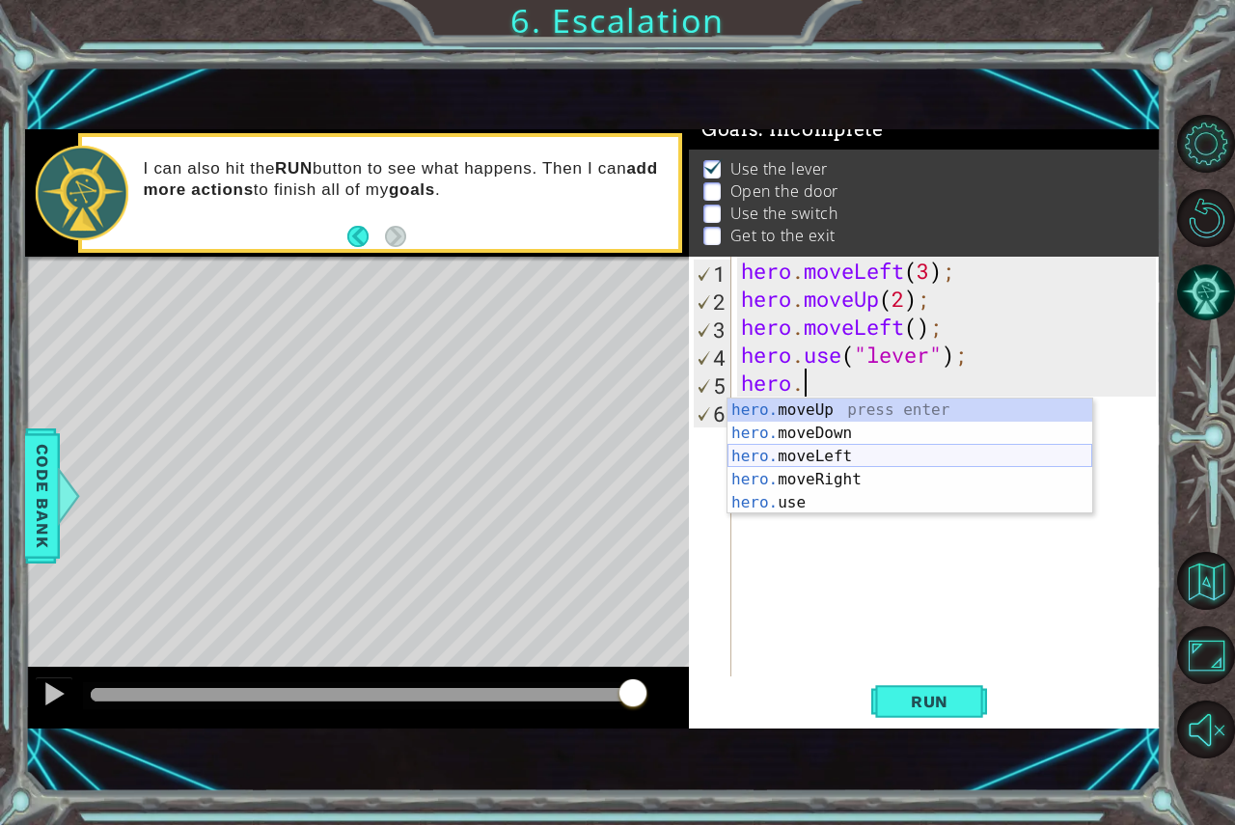
click at [803, 452] on div "hero. moveUp press enter hero. moveDown press enter hero. moveLeft press enter …" at bounding box center [910, 480] width 365 height 162
type textarea "hero.moveLeft(1);"
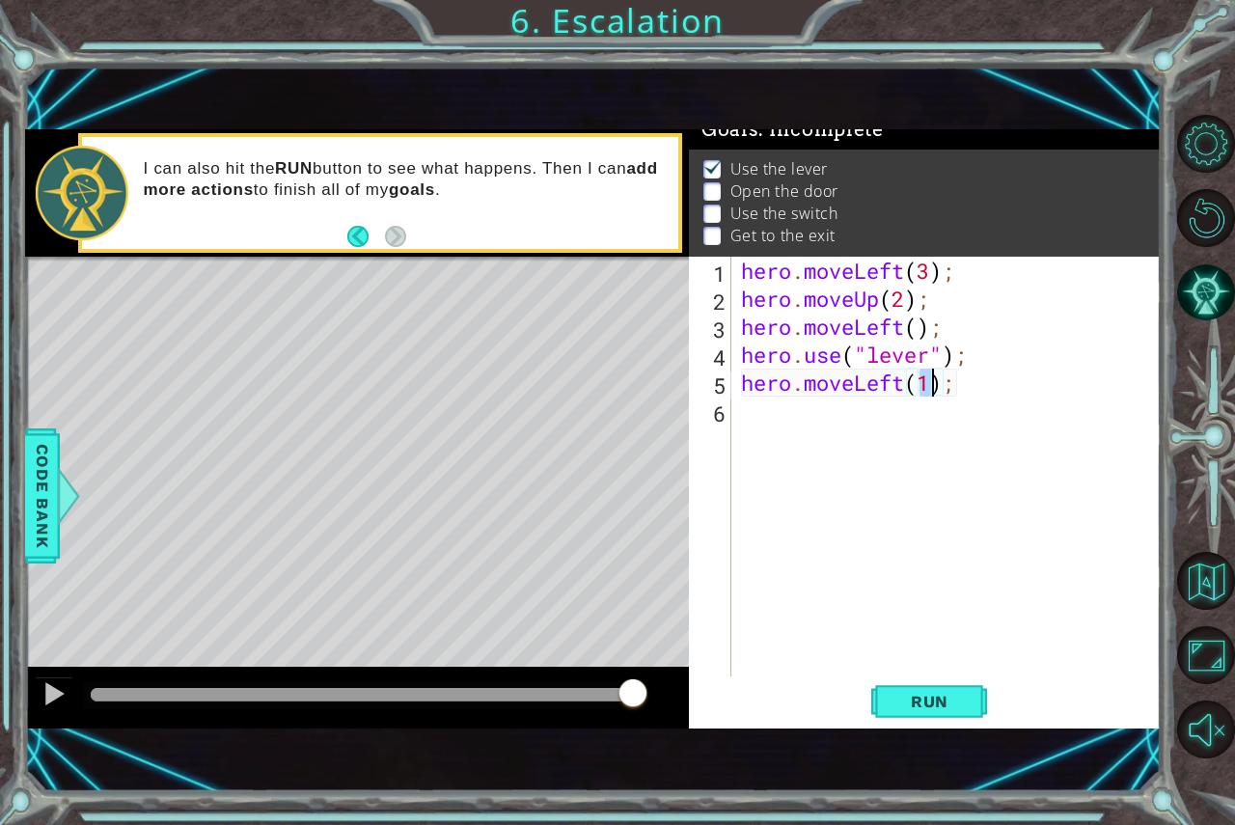
click at [825, 418] on div "hero . moveLeft ( 3 ) ; hero . moveUp ( 2 ) ; hero . moveLeft ( ) ; hero . use …" at bounding box center [951, 495] width 428 height 476
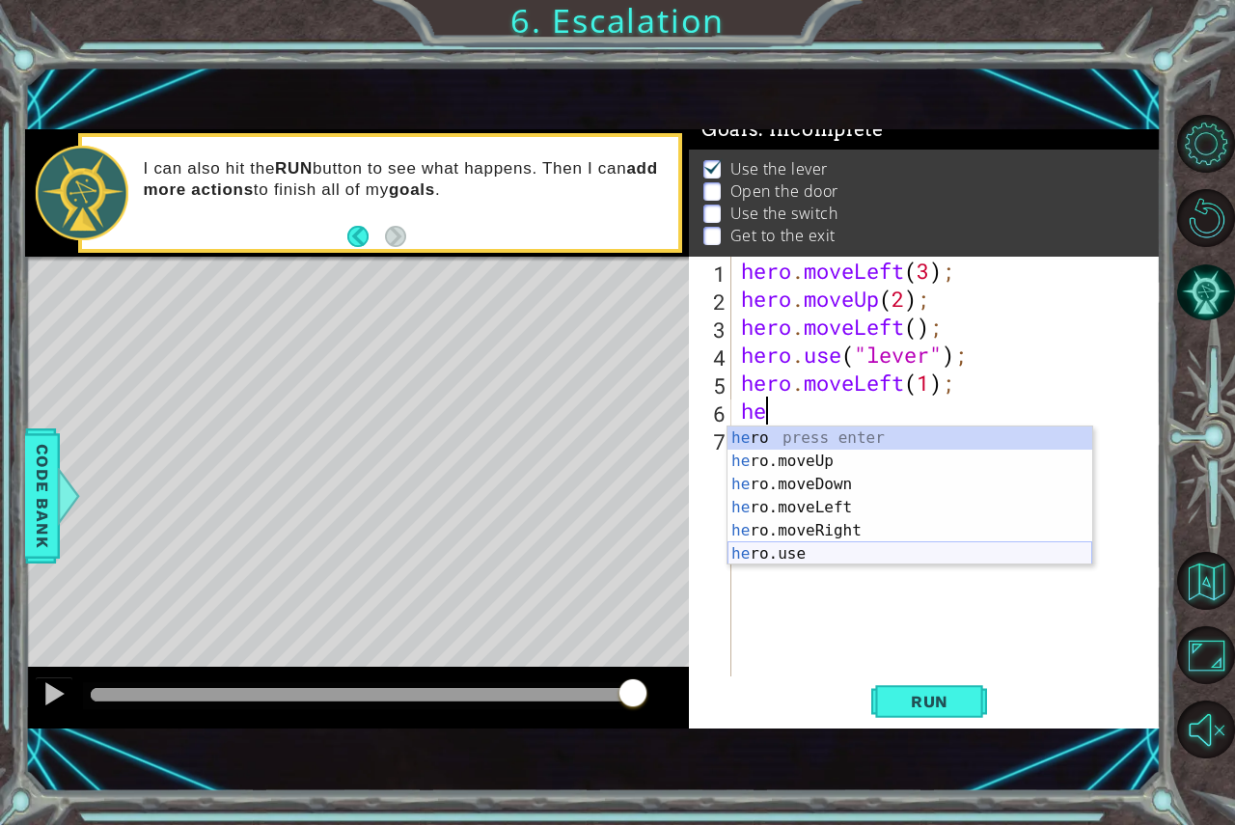
click at [846, 550] on div "he ro press enter he ro.moveUp press enter he ro.moveDown press enter he ro.mov…" at bounding box center [910, 519] width 365 height 185
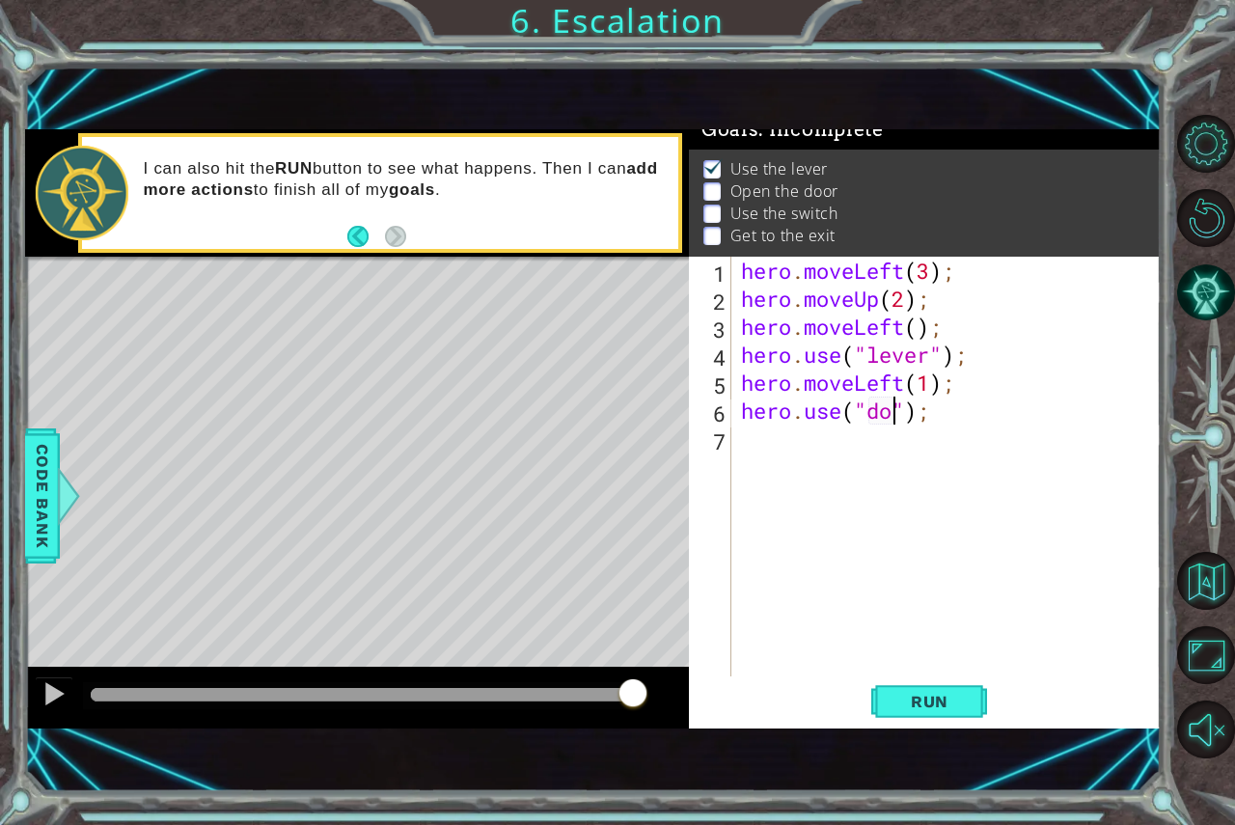
type textarea "hero.use("door");"
click at [752, 442] on div "hero . moveLeft ( 3 ) ; hero . moveUp ( 2 ) ; hero . moveLeft ( ) ; hero . use …" at bounding box center [951, 495] width 428 height 476
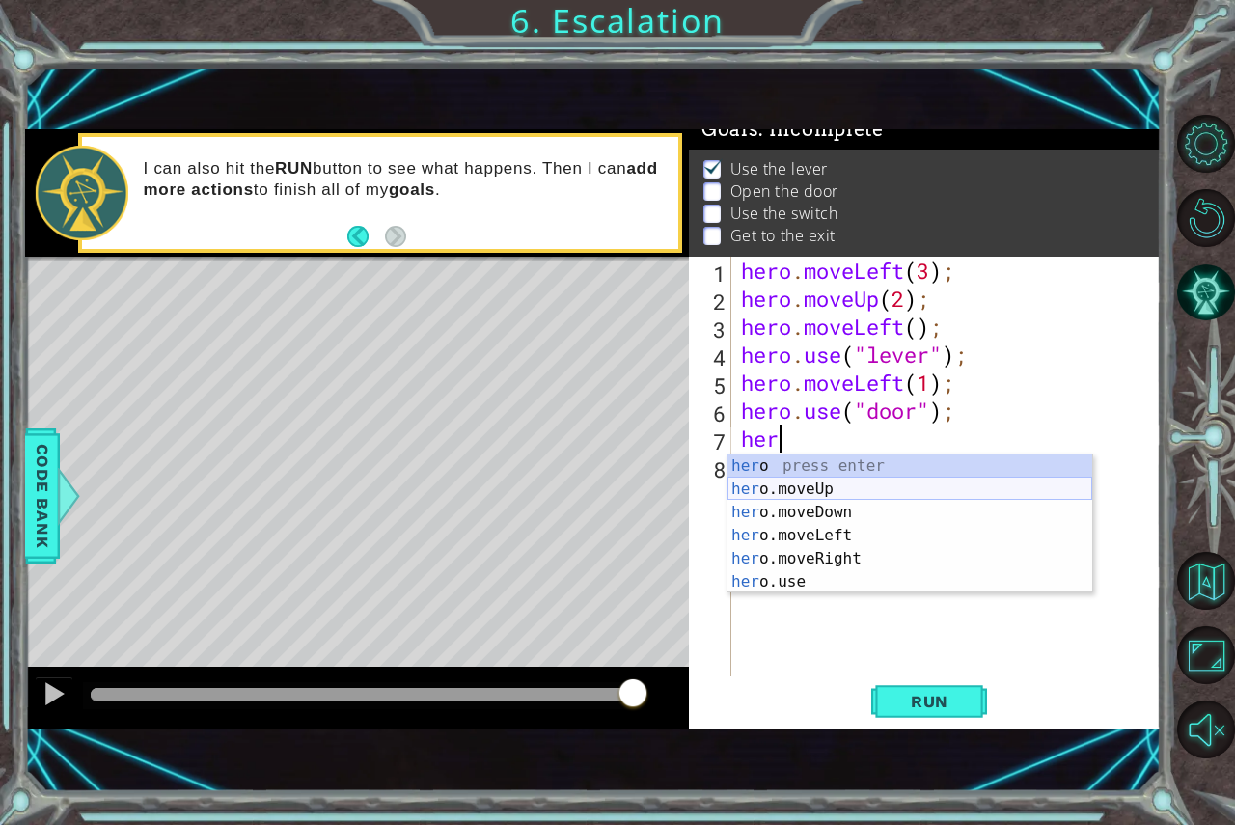
click at [859, 488] on div "her o press enter her o.moveUp press enter her o.moveDown press enter her o.mov…" at bounding box center [910, 546] width 365 height 185
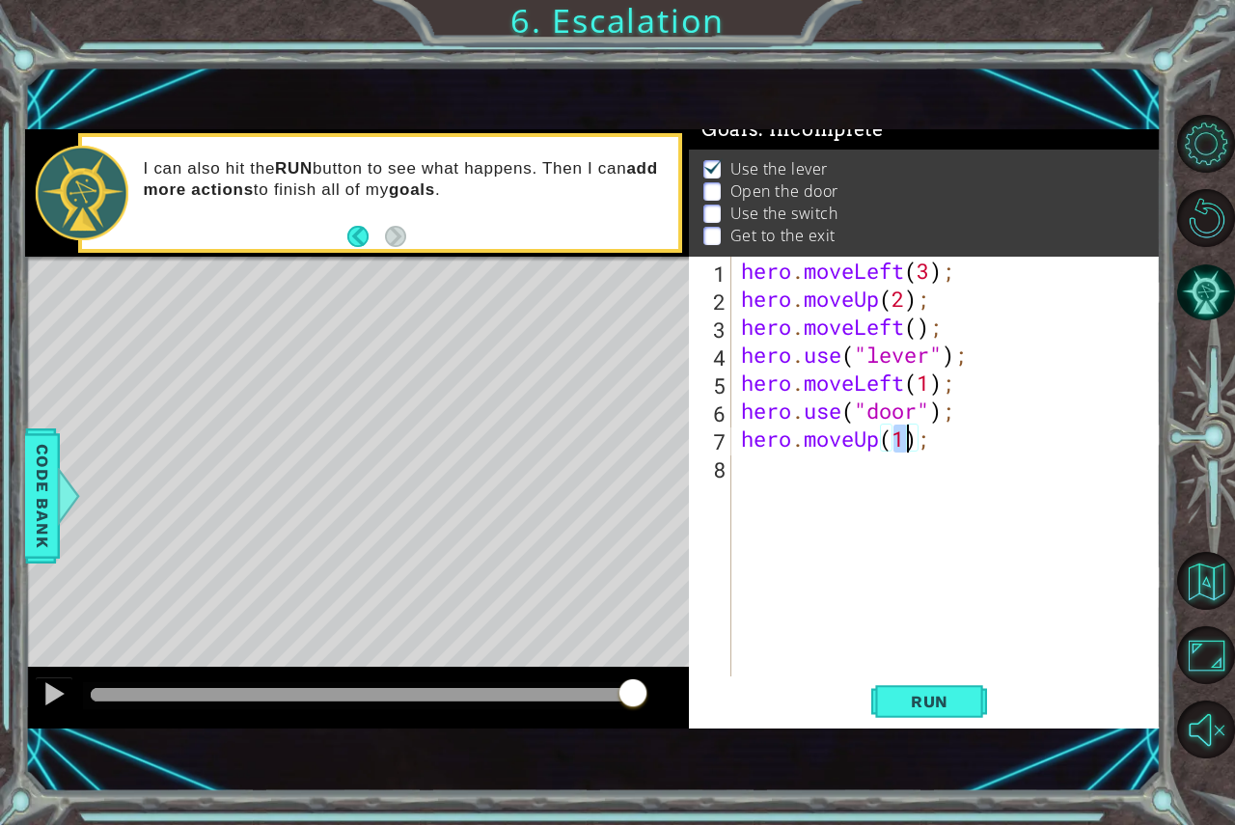
type textarea "hero.moveUp(2);"
click at [840, 489] on div "hero . moveLeft ( 3 ) ; hero . moveUp ( 2 ) ; hero . moveLeft ( ) ; hero . use …" at bounding box center [951, 495] width 428 height 476
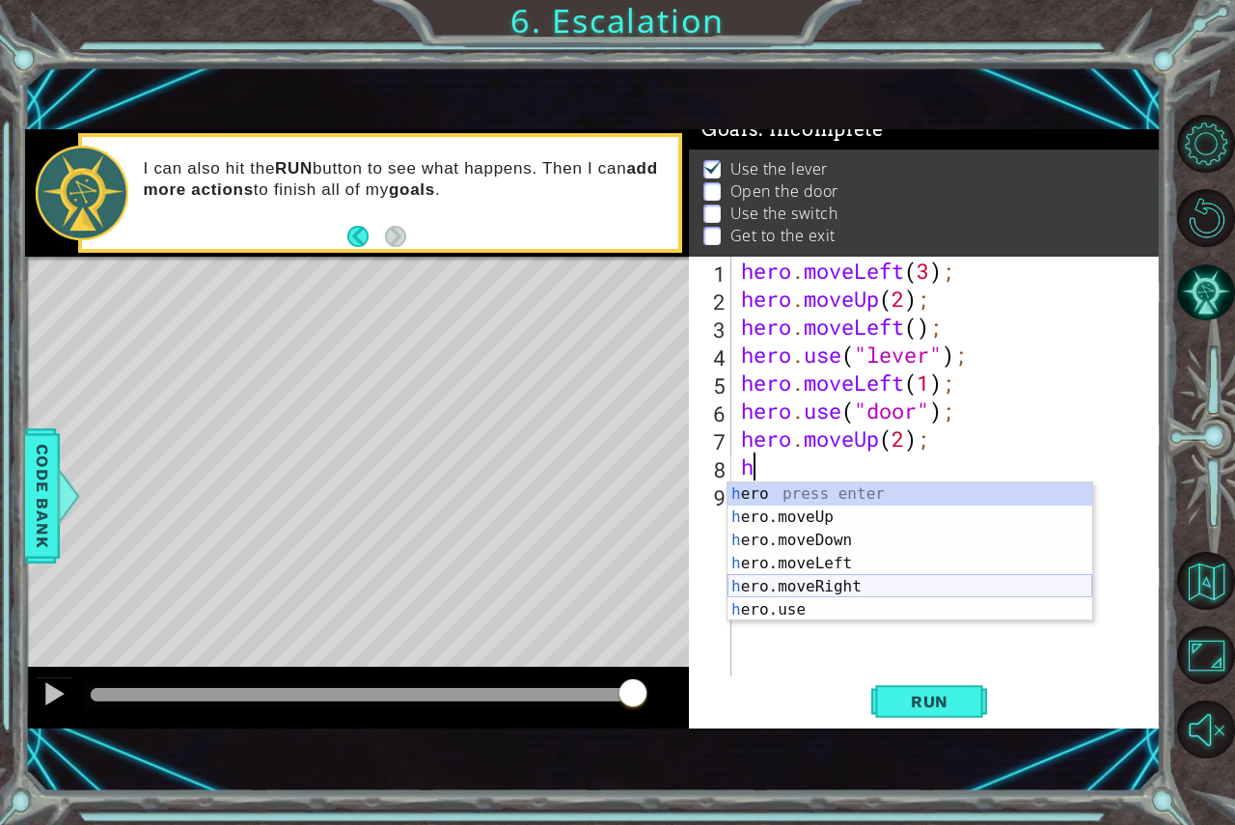
click at [825, 586] on div "h ero press enter h ero.moveUp press enter h ero.moveDown press enter h ero.mov…" at bounding box center [910, 574] width 365 height 185
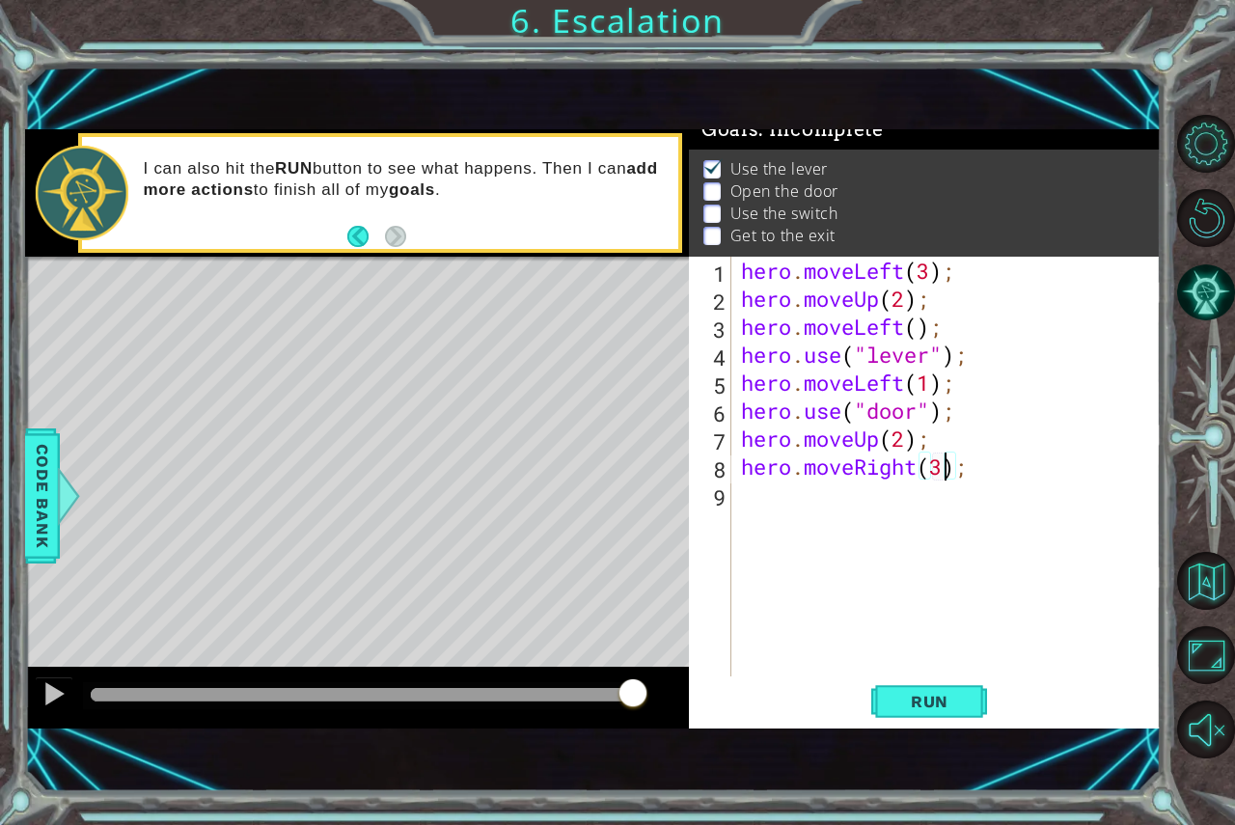
scroll to position [0, 9]
type textarea "hero.moveRight(3);"
click at [919, 710] on span "Run" at bounding box center [930, 701] width 76 height 19
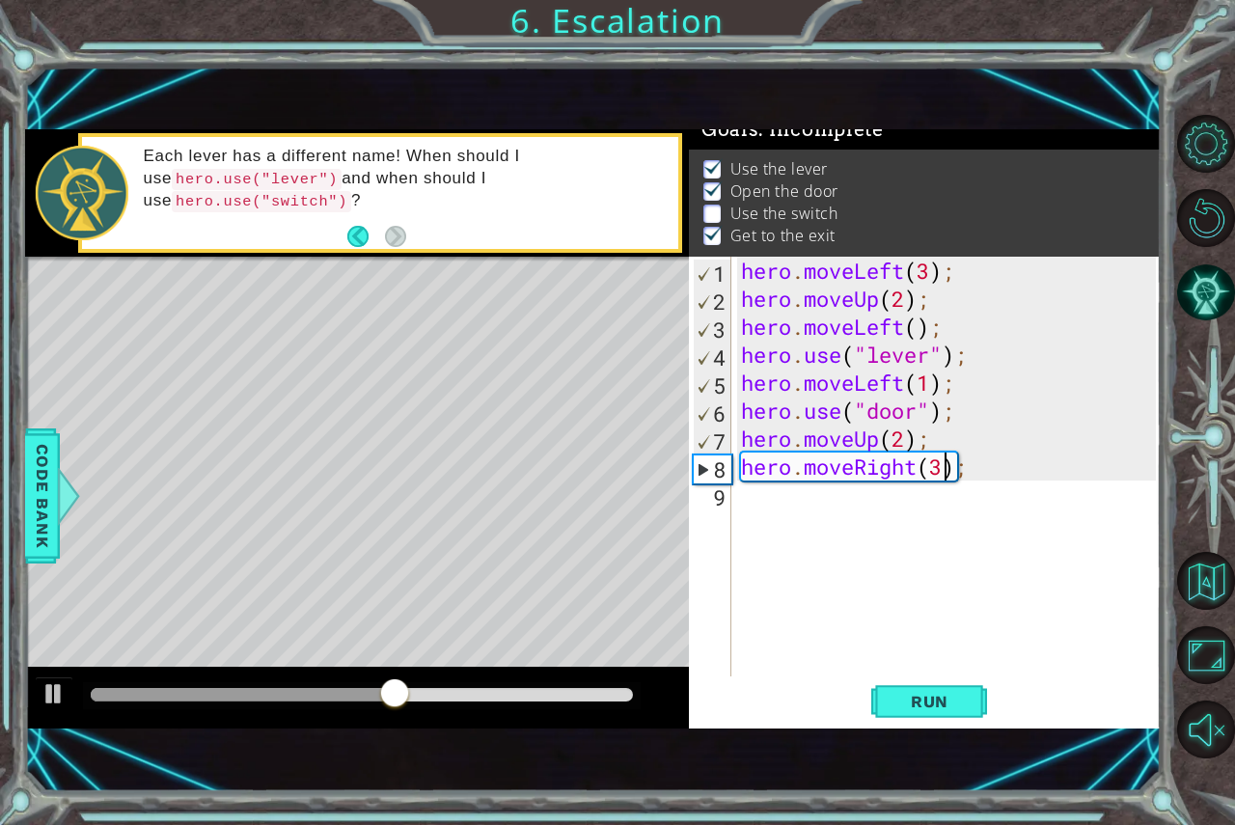
click at [852, 519] on div "hero . moveLeft ( 3 ) ; hero . moveUp ( 2 ) ; hero . moveLeft ( ) ; hero . use …" at bounding box center [951, 495] width 428 height 476
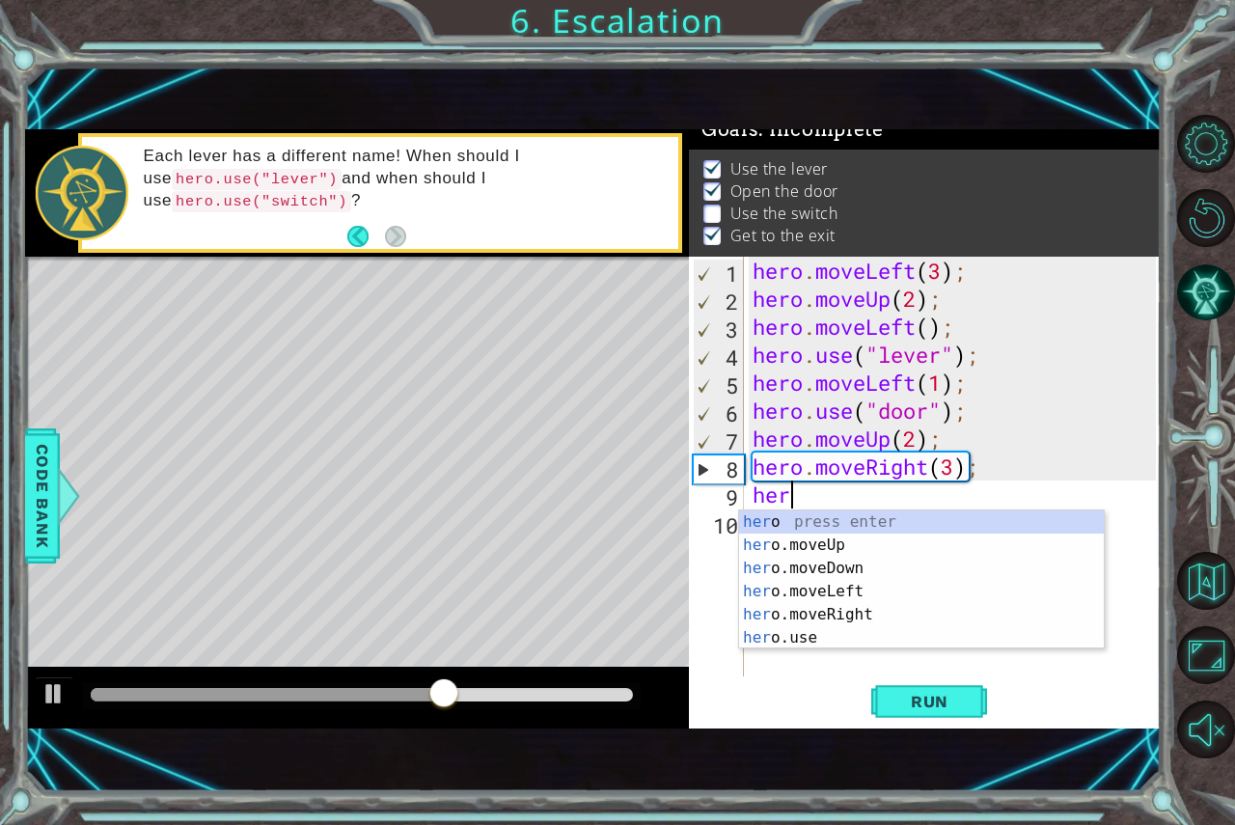
scroll to position [0, 1]
type textarea "h"
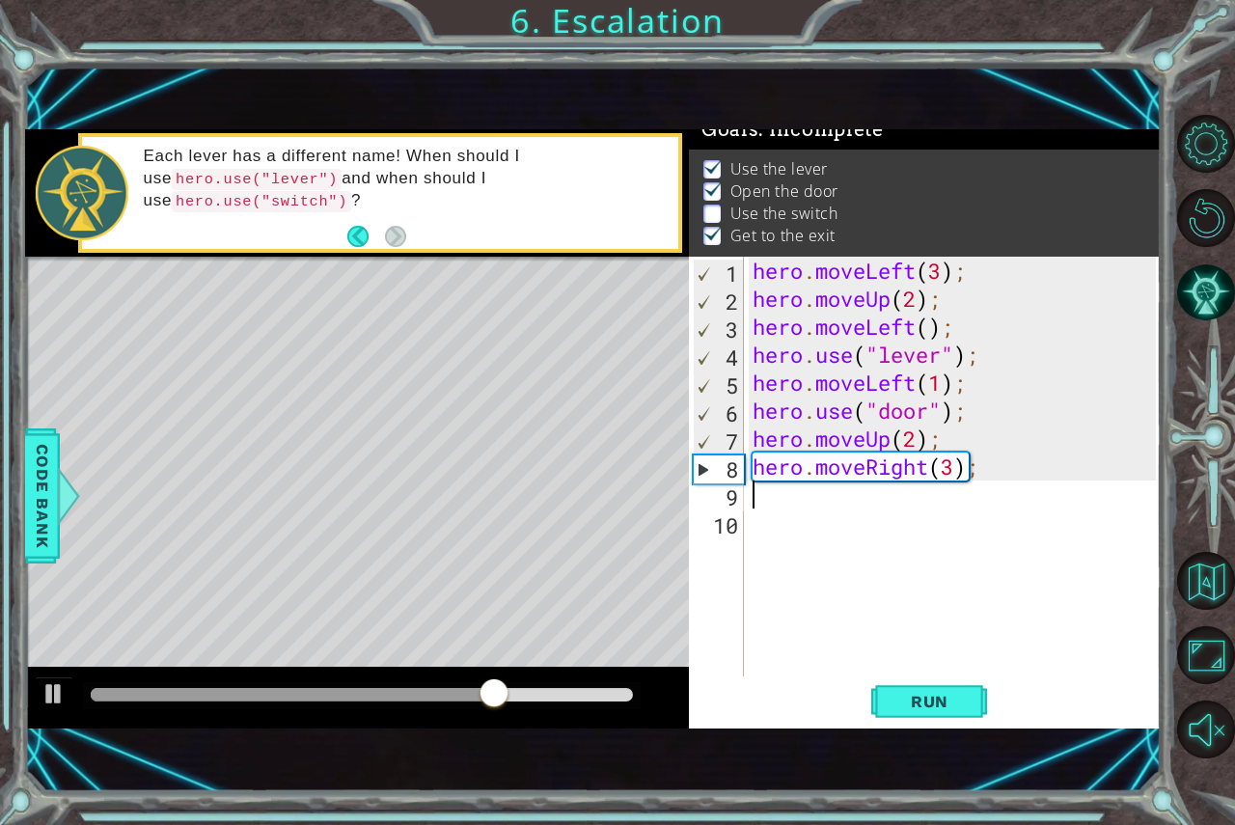
scroll to position [0, 0]
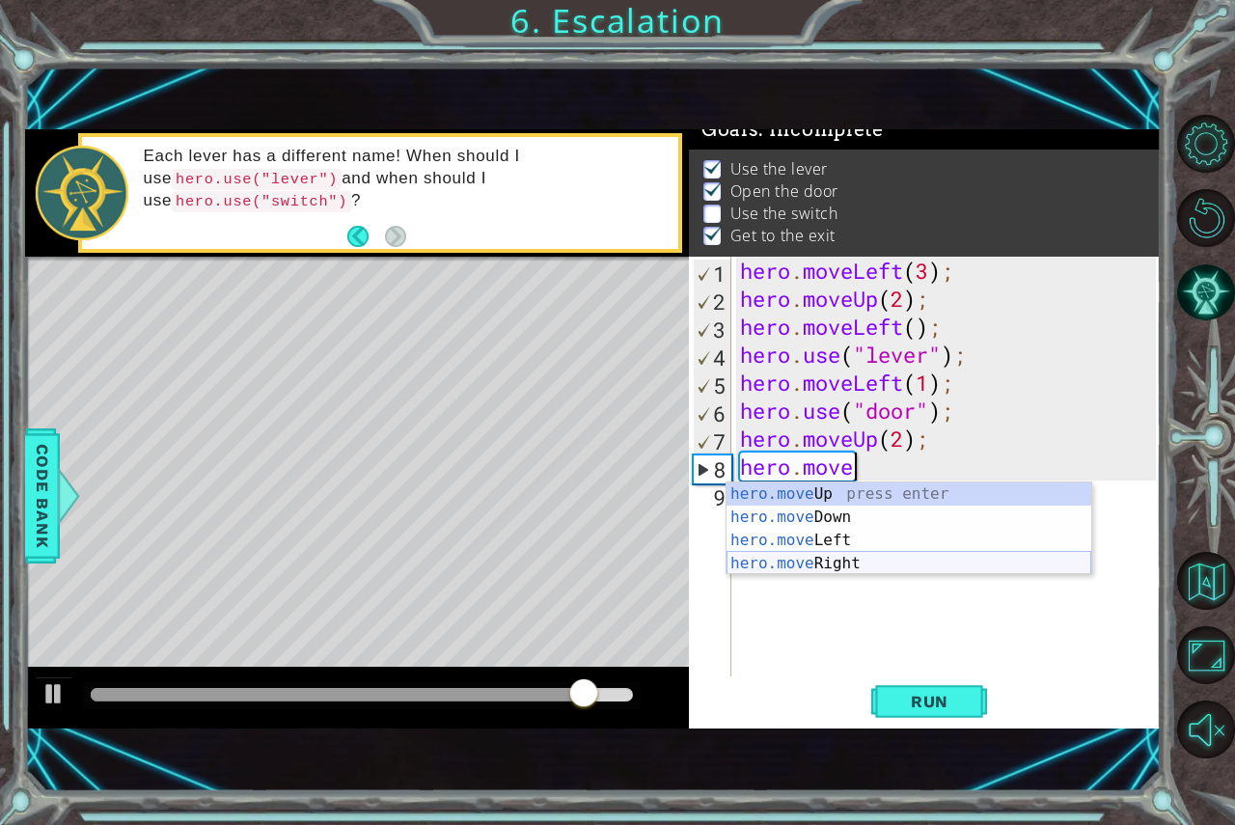
click at [838, 562] on div "hero.move Up press enter hero.move Down press enter hero.move Left press enter …" at bounding box center [909, 551] width 365 height 139
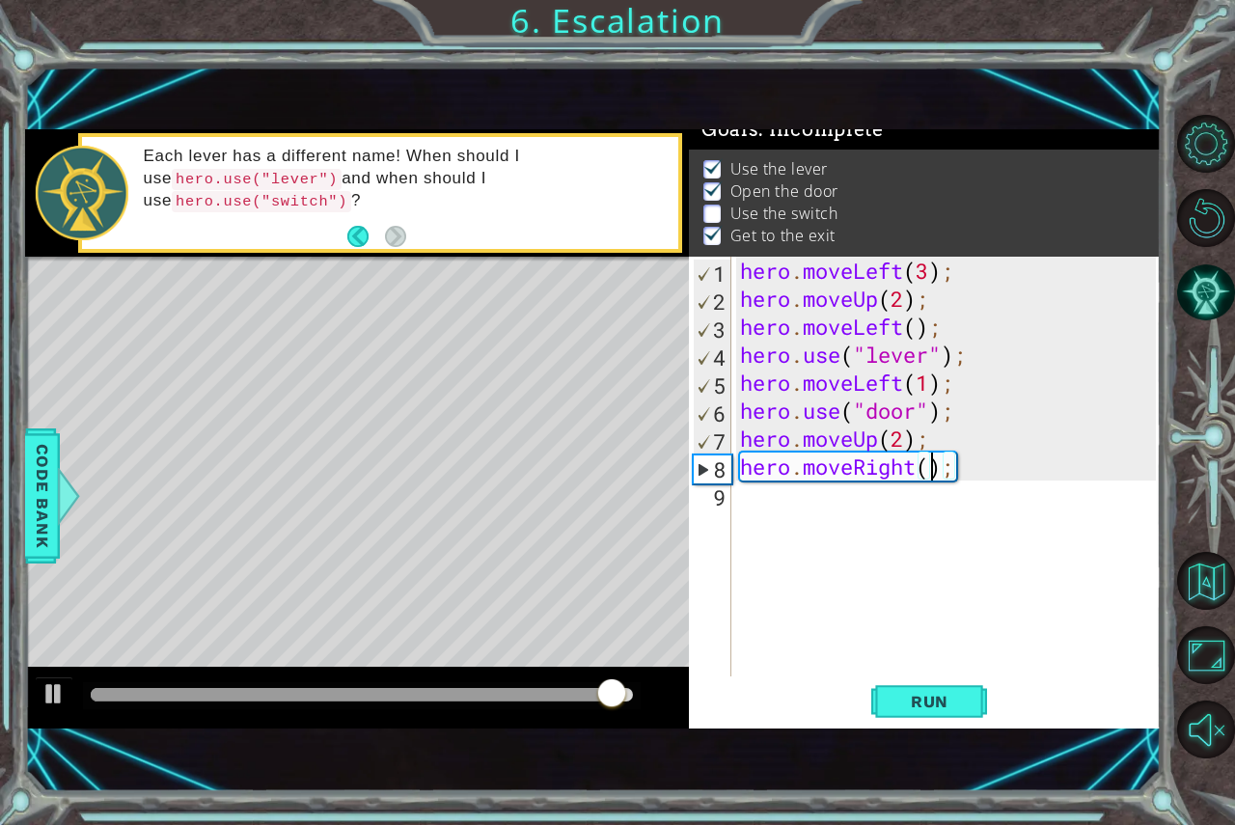
type textarea "hero.moveRight(2);"
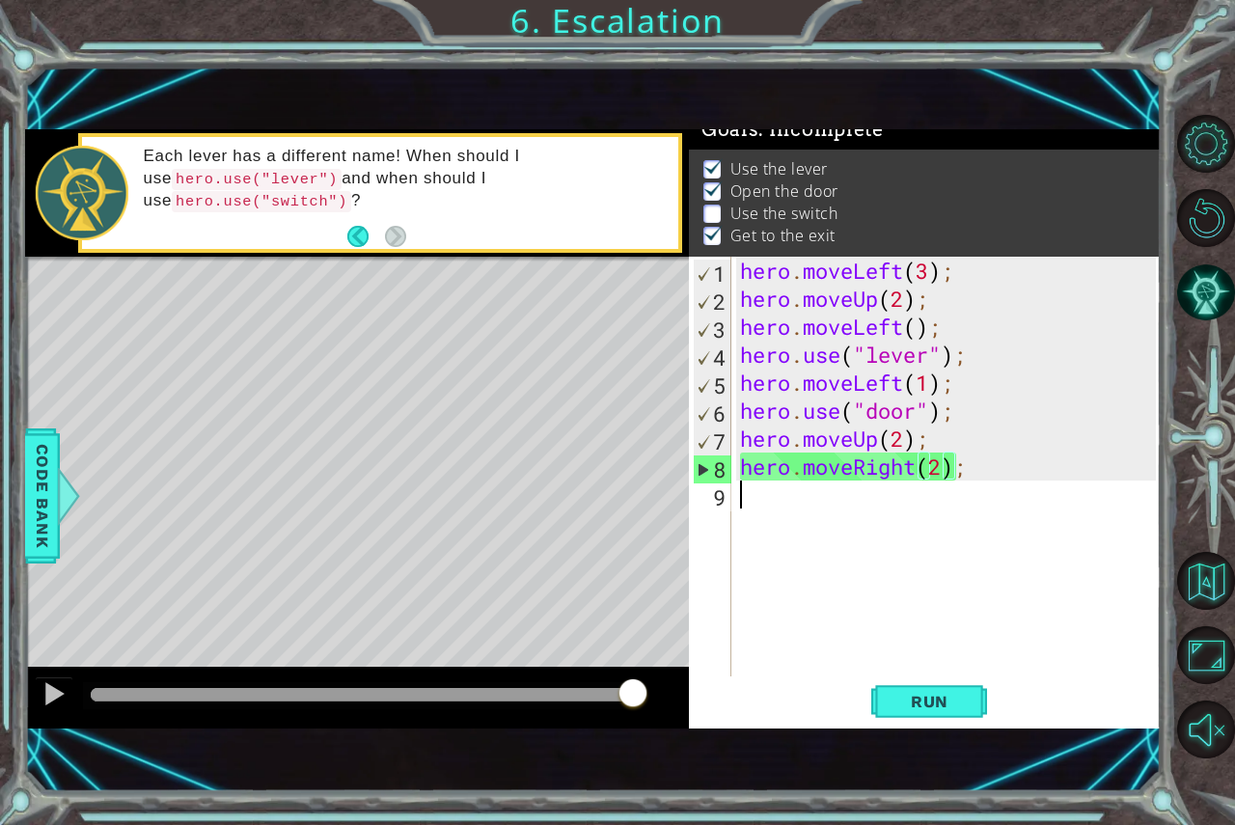
click at [858, 509] on div "hero . moveLeft ( 3 ) ; hero . moveUp ( 2 ) ; hero . moveLeft ( ) ; hero . use …" at bounding box center [950, 495] width 429 height 476
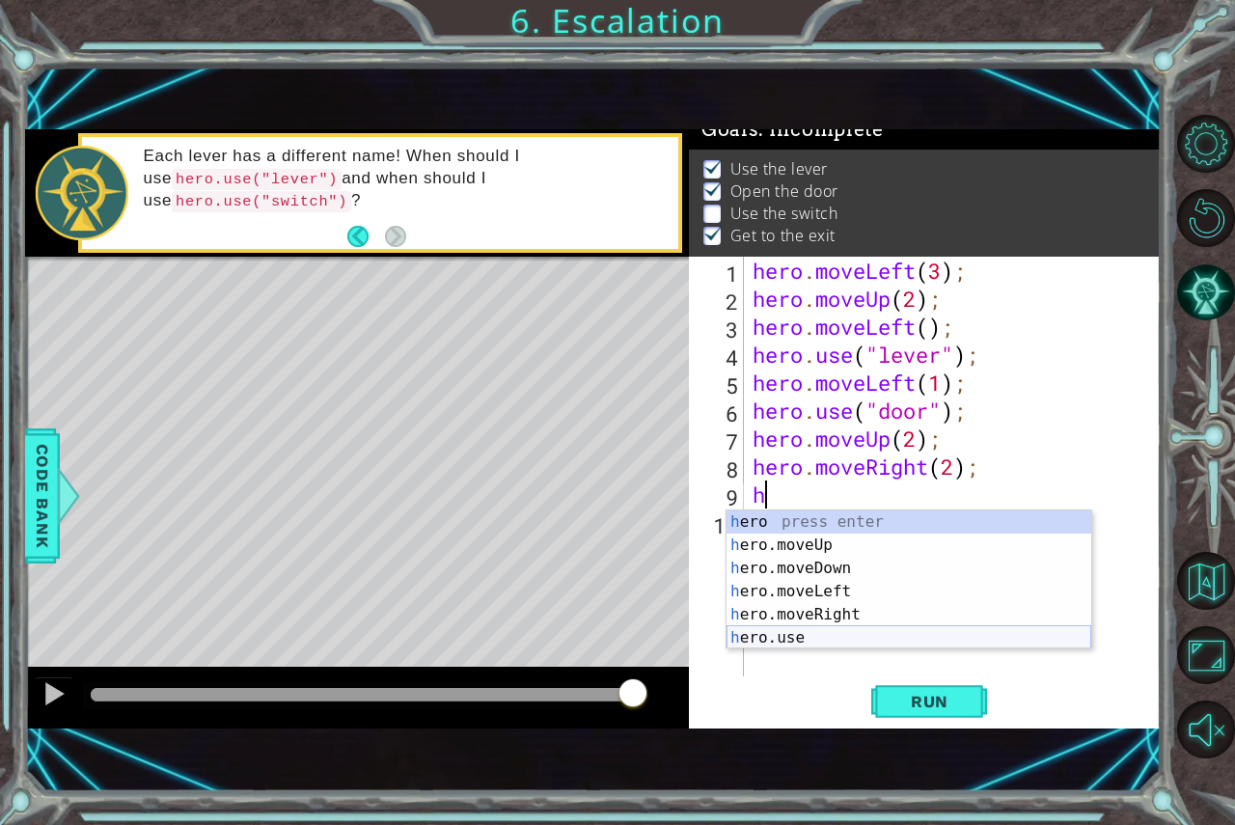
click at [784, 636] on div "h ero press enter h ero.moveUp press enter h ero.moveDown press enter h ero.mov…" at bounding box center [909, 602] width 365 height 185
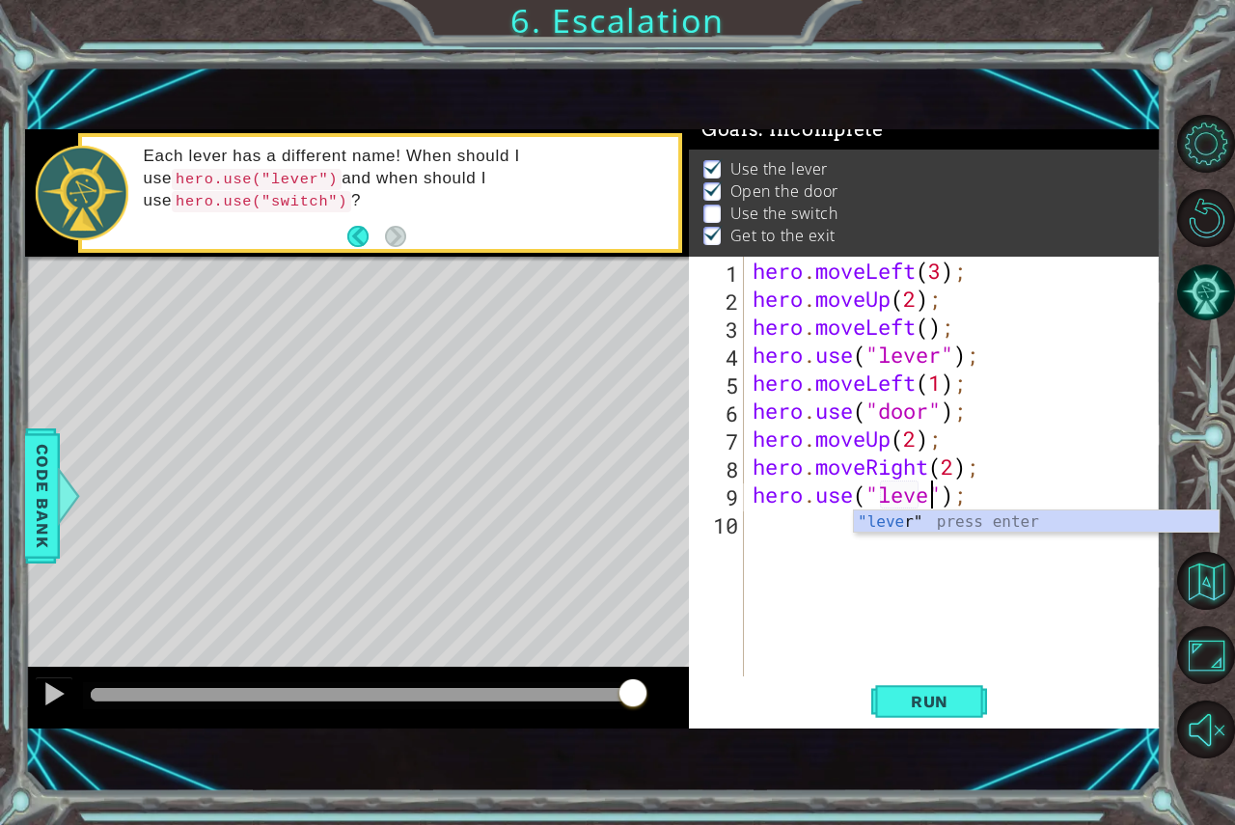
type textarea "hero.use("lever");"
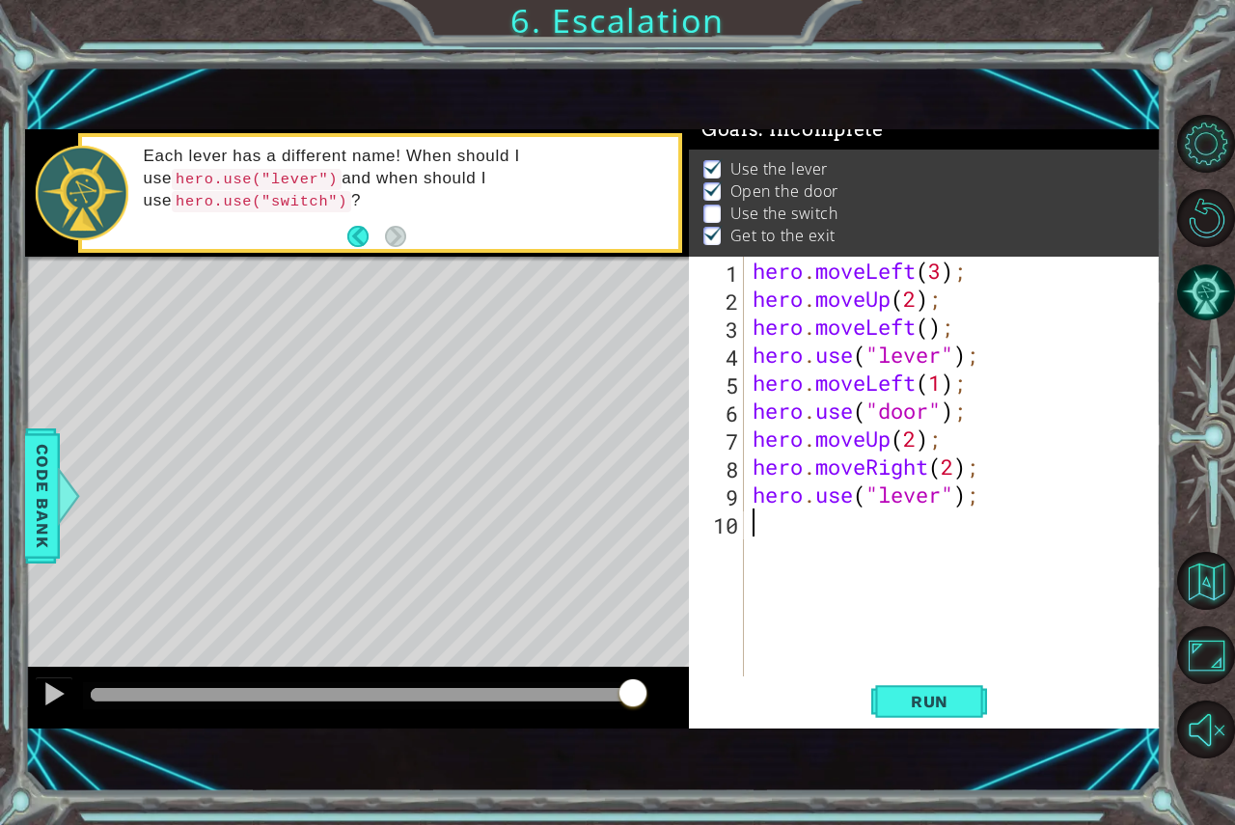
click at [803, 524] on div "hero . moveLeft ( 3 ) ; hero . moveUp ( 2 ) ; hero . moveLeft ( ) ; hero . use …" at bounding box center [957, 495] width 417 height 476
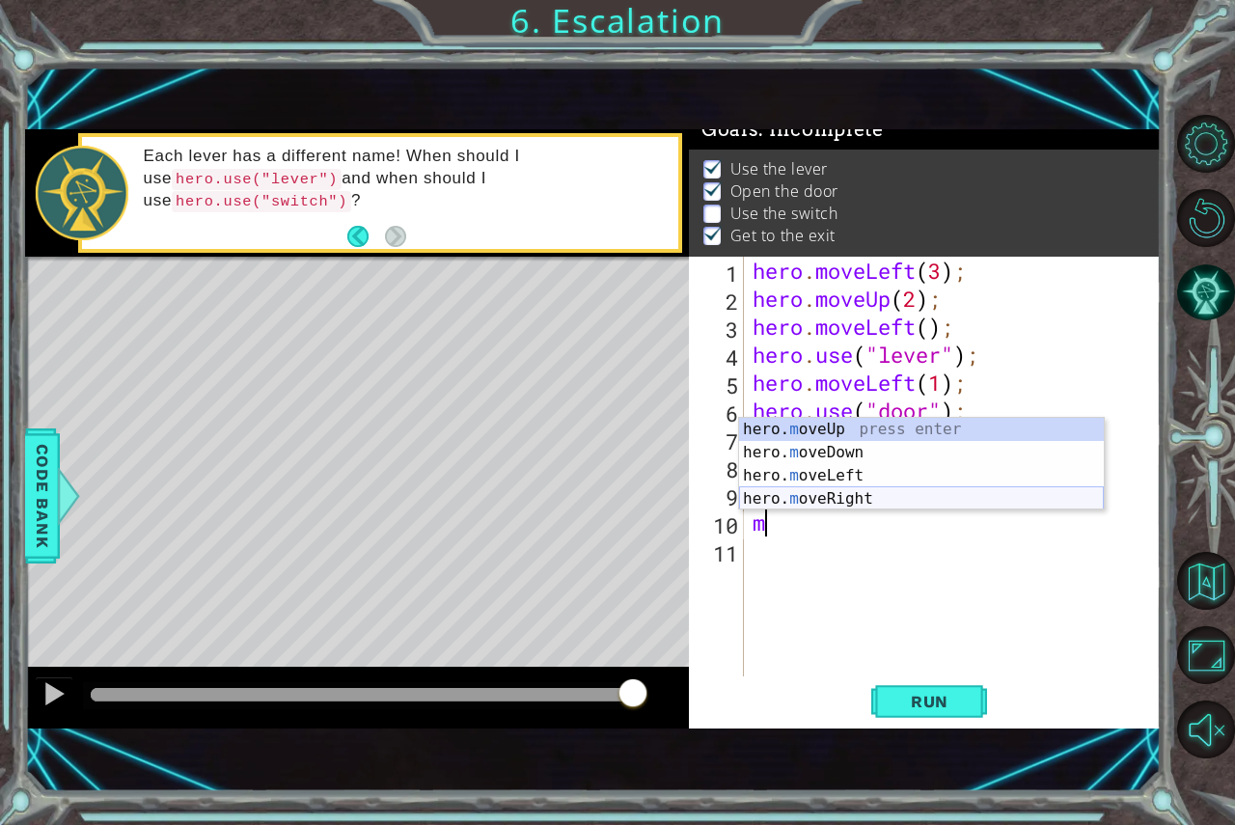
click at [849, 499] on div "hero. m oveUp press enter hero. m oveDown press enter hero. m oveLeft press ent…" at bounding box center [921, 487] width 365 height 139
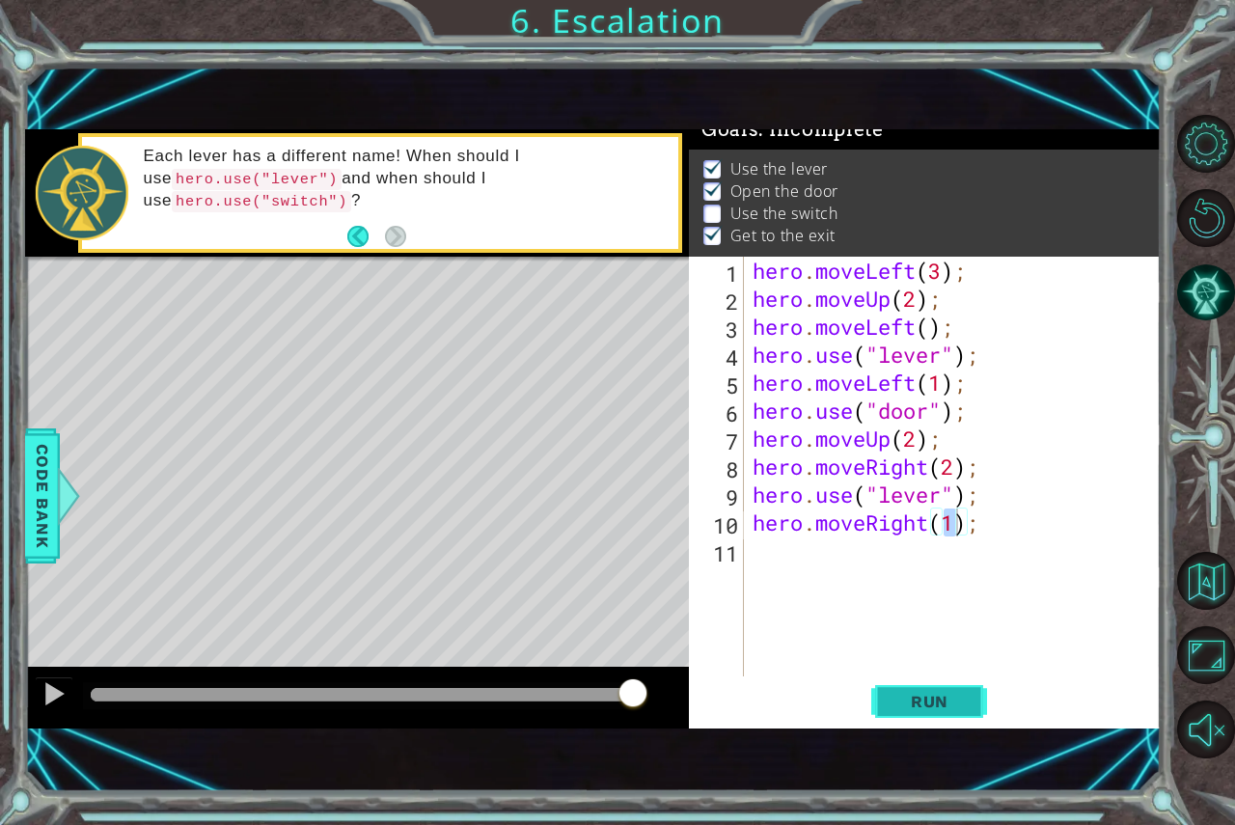
click at [970, 706] on button "Run" at bounding box center [929, 700] width 116 height 47
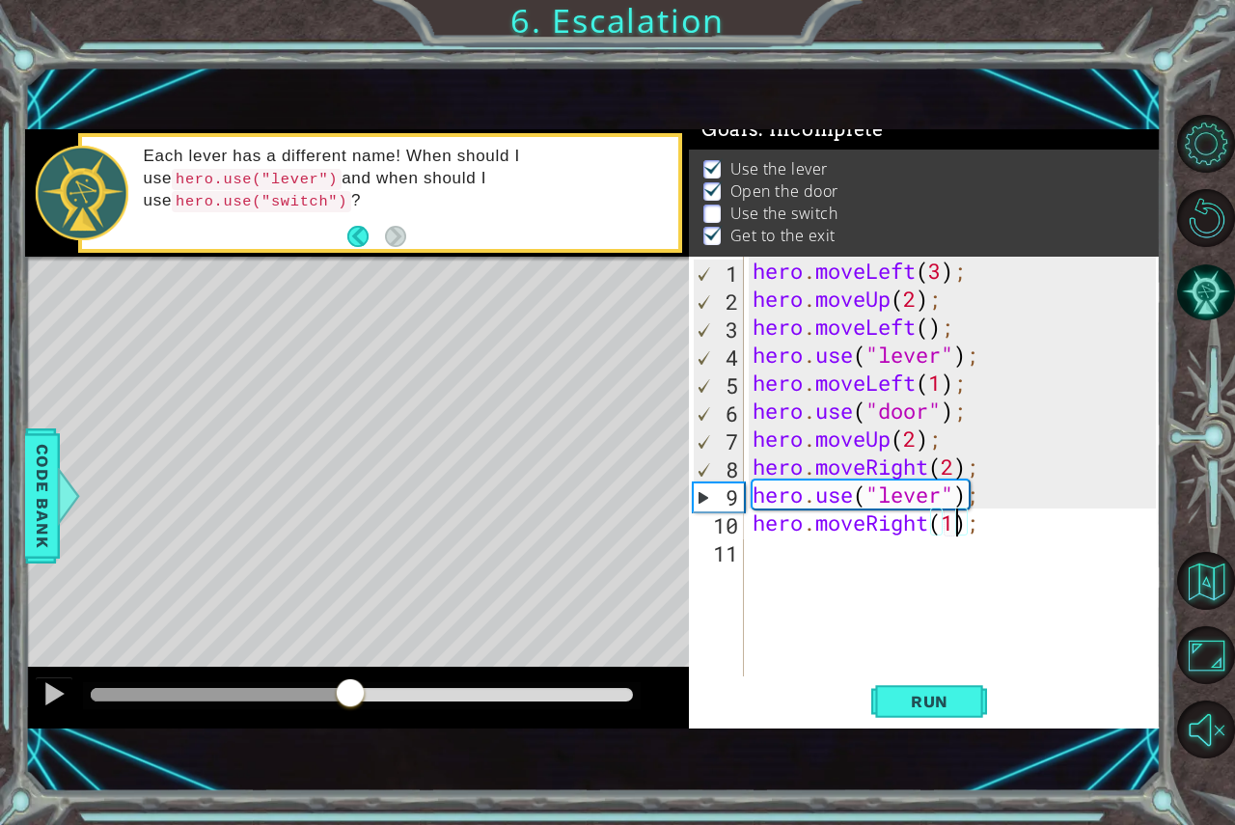
drag, startPoint x: 151, startPoint y: 683, endPoint x: 349, endPoint y: 675, distance: 199.0
click at [349, 675] on div at bounding box center [357, 698] width 664 height 62
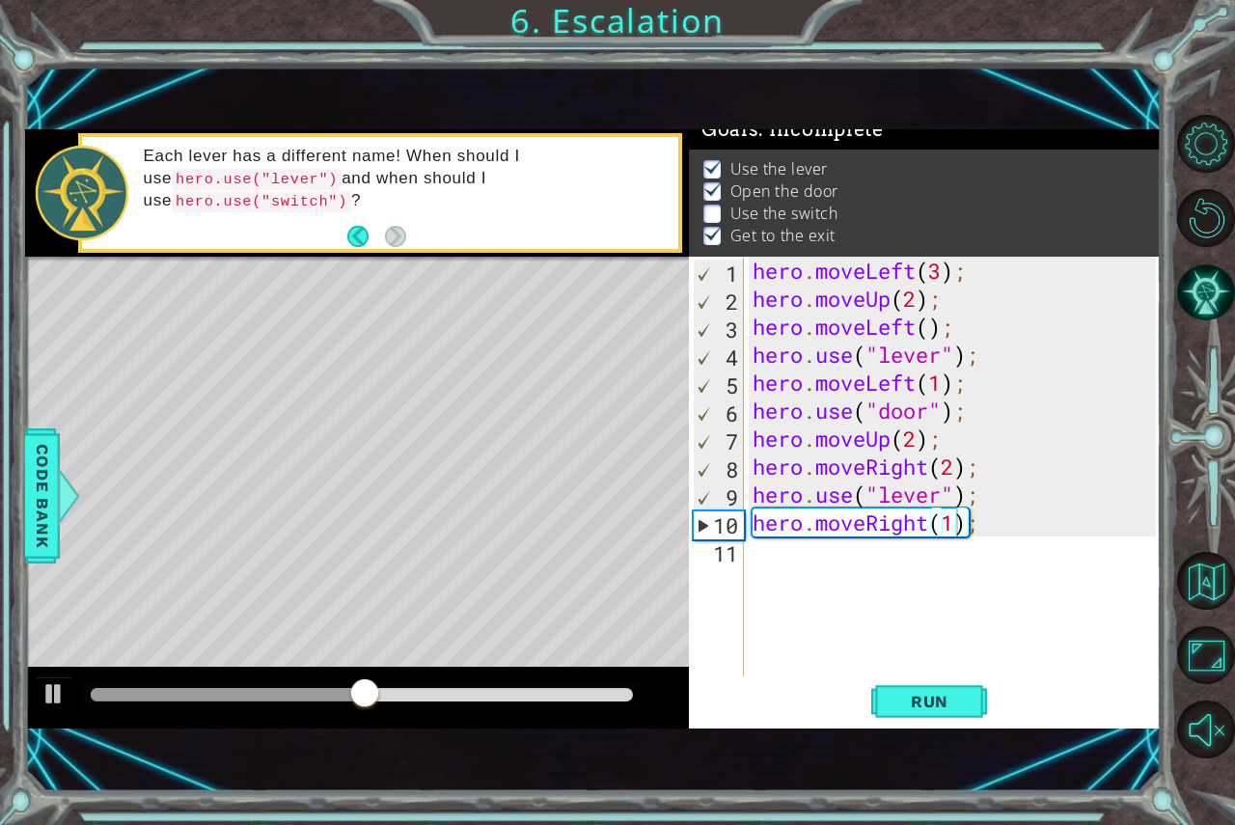
drag, startPoint x: 349, startPoint y: 675, endPoint x: 329, endPoint y: 666, distance: 22.0
click at [329, 666] on div "methods hero moveDown(steps) moveUp(steps) moveLeft(steps) moveRight(steps) use…" at bounding box center [593, 428] width 1137 height 599
drag, startPoint x: 468, startPoint y: 680, endPoint x: 371, endPoint y: 649, distance: 102.2
click at [371, 649] on div "methods hero moveDown(steps) moveUp(steps) moveLeft(steps) moveRight(steps) use…" at bounding box center [593, 428] width 1137 height 599
drag, startPoint x: 338, startPoint y: 635, endPoint x: 317, endPoint y: 626, distance: 22.0
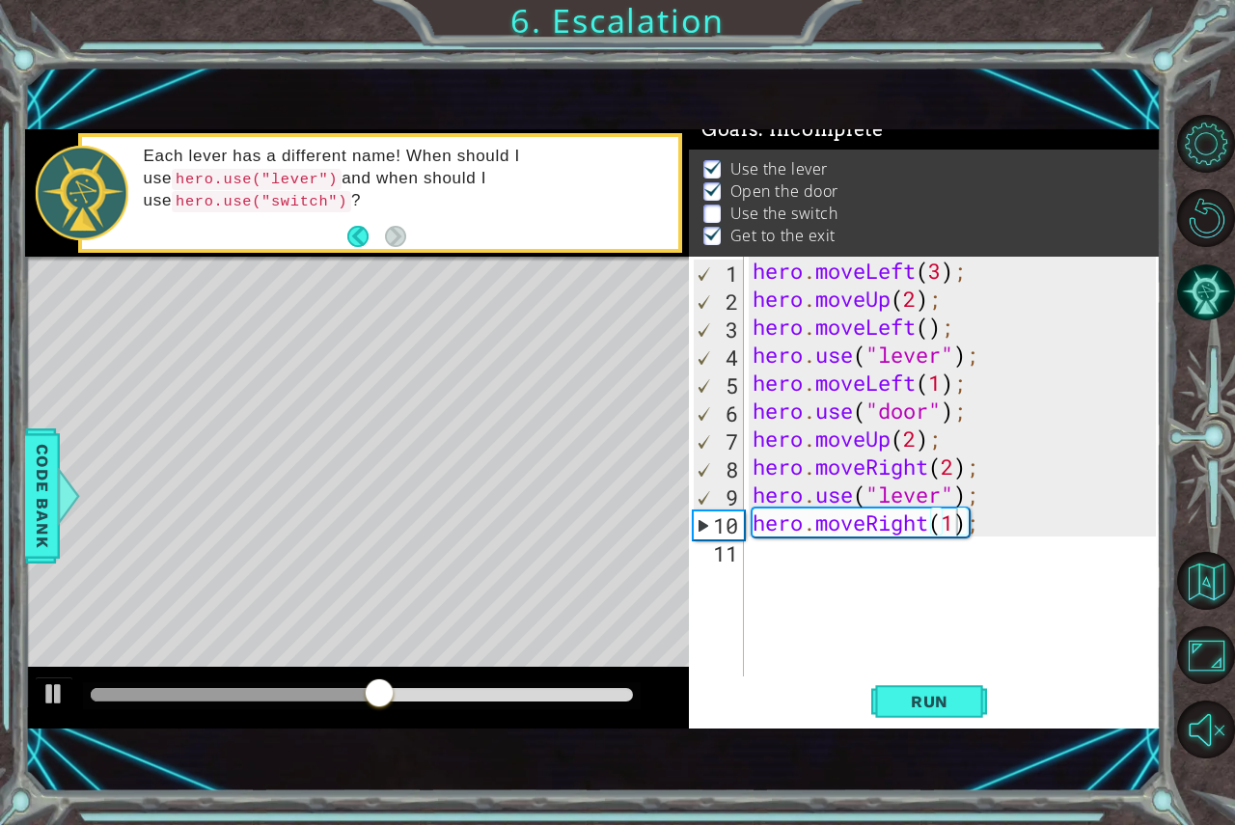
click at [317, 626] on div "Level Map" at bounding box center [471, 541] width 892 height 568
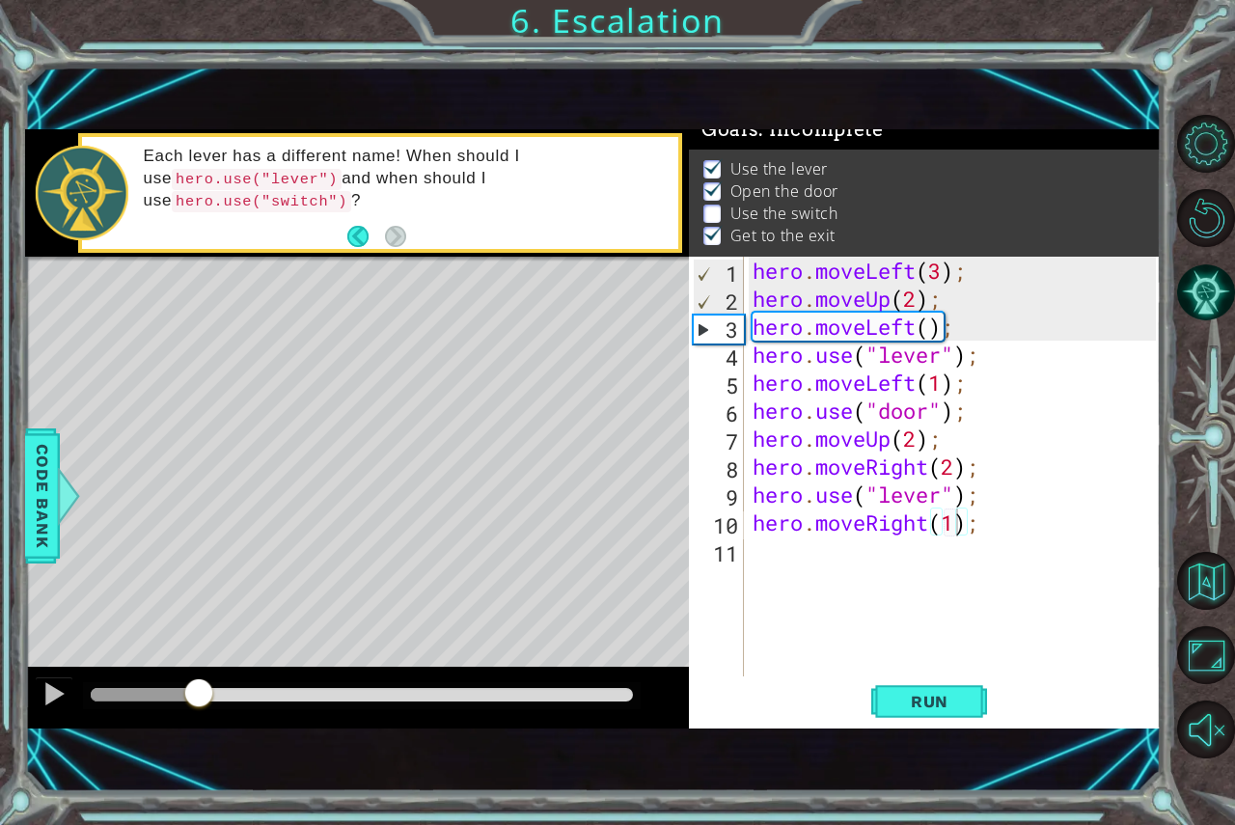
drag, startPoint x: 377, startPoint y: 691, endPoint x: 10, endPoint y: 607, distance: 377.1
click at [164, 607] on div "methods hero moveDown(steps) moveUp(steps) moveLeft(steps) moveRight(steps) use…" at bounding box center [593, 428] width 1137 height 599
click at [935, 494] on div "hero . moveLeft ( 3 ) ; hero . moveUp ( 2 ) ; hero . moveLeft ( ) ; hero . use …" at bounding box center [957, 495] width 417 height 476
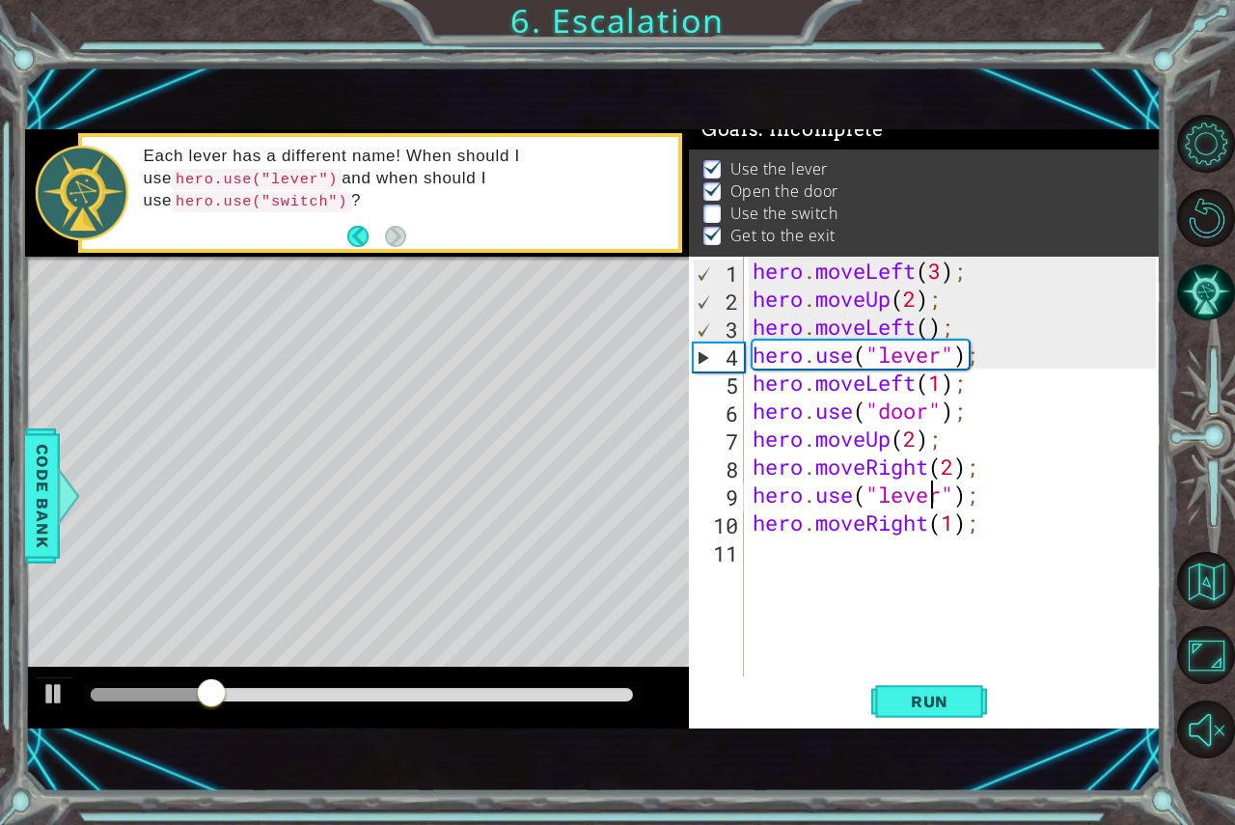
click at [940, 494] on div "hero . moveLeft ( 3 ) ; hero . moveUp ( 2 ) ; hero . moveLeft ( ) ; hero . use …" at bounding box center [957, 495] width 417 height 476
drag, startPoint x: 940, startPoint y: 494, endPoint x: 922, endPoint y: 489, distance: 19.0
click at [922, 489] on div "hero . moveLeft ( 3 ) ; hero . moveUp ( 2 ) ; hero . moveLeft ( ) ; hero . use …" at bounding box center [957, 495] width 417 height 476
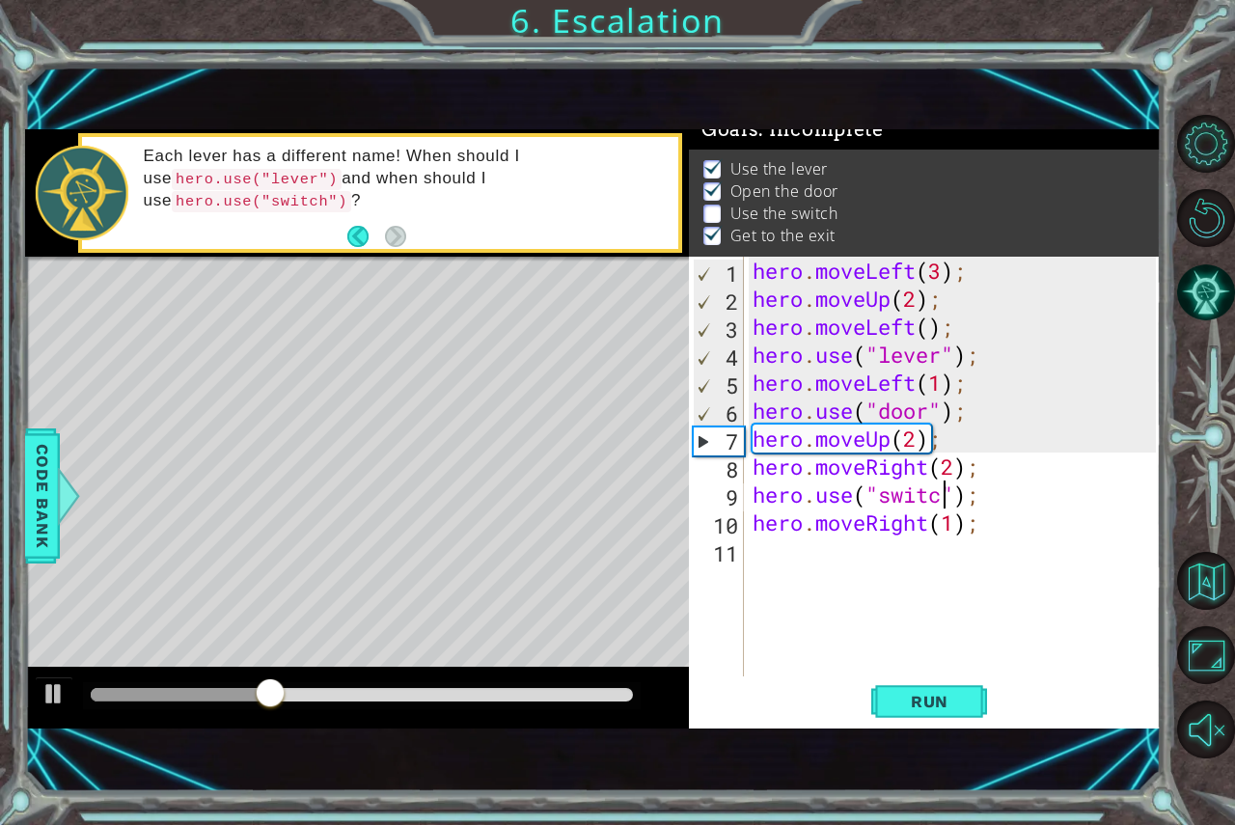
scroll to position [0, 9]
type textarea "hero.use("switch");"
click at [947, 700] on span "Run" at bounding box center [930, 701] width 76 height 19
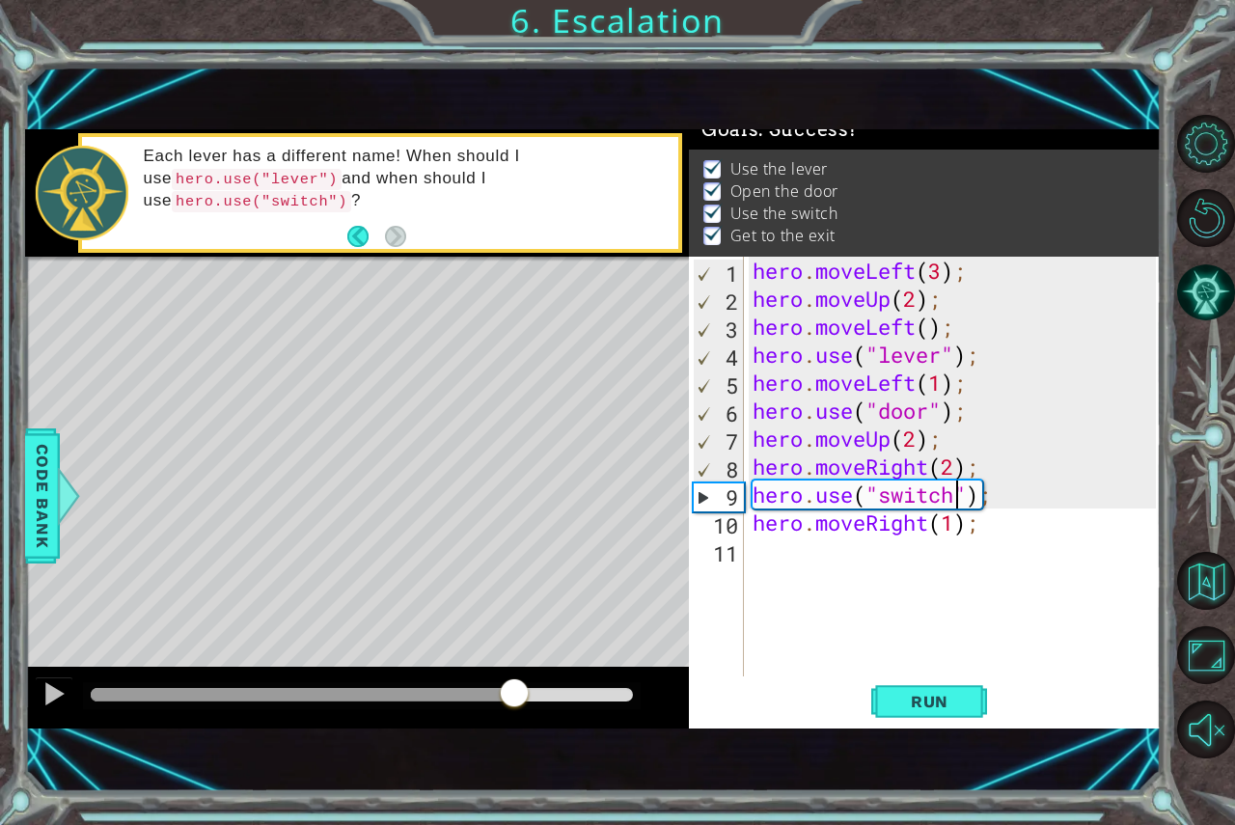
drag, startPoint x: 354, startPoint y: 701, endPoint x: 517, endPoint y: 701, distance: 163.1
click at [517, 701] on div at bounding box center [362, 695] width 542 height 14
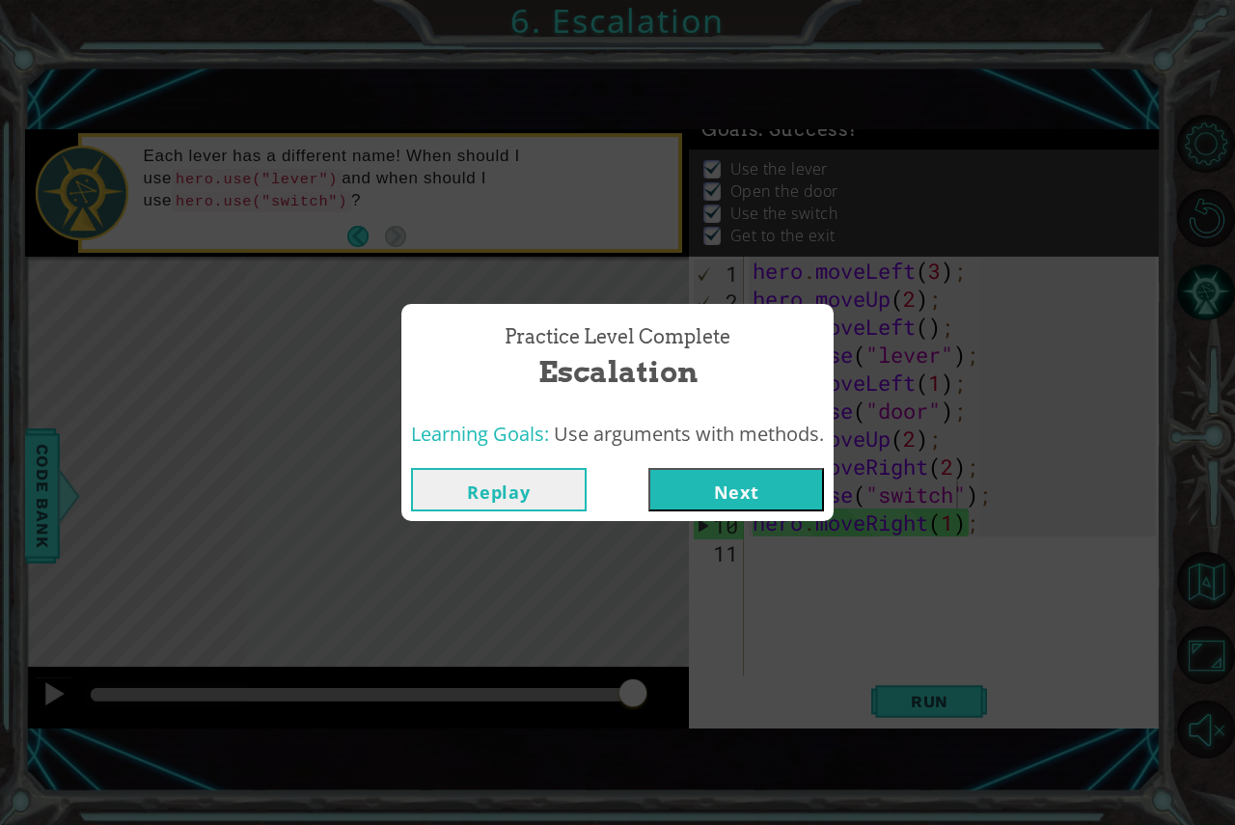
click at [772, 500] on button "Next" at bounding box center [736, 489] width 176 height 43
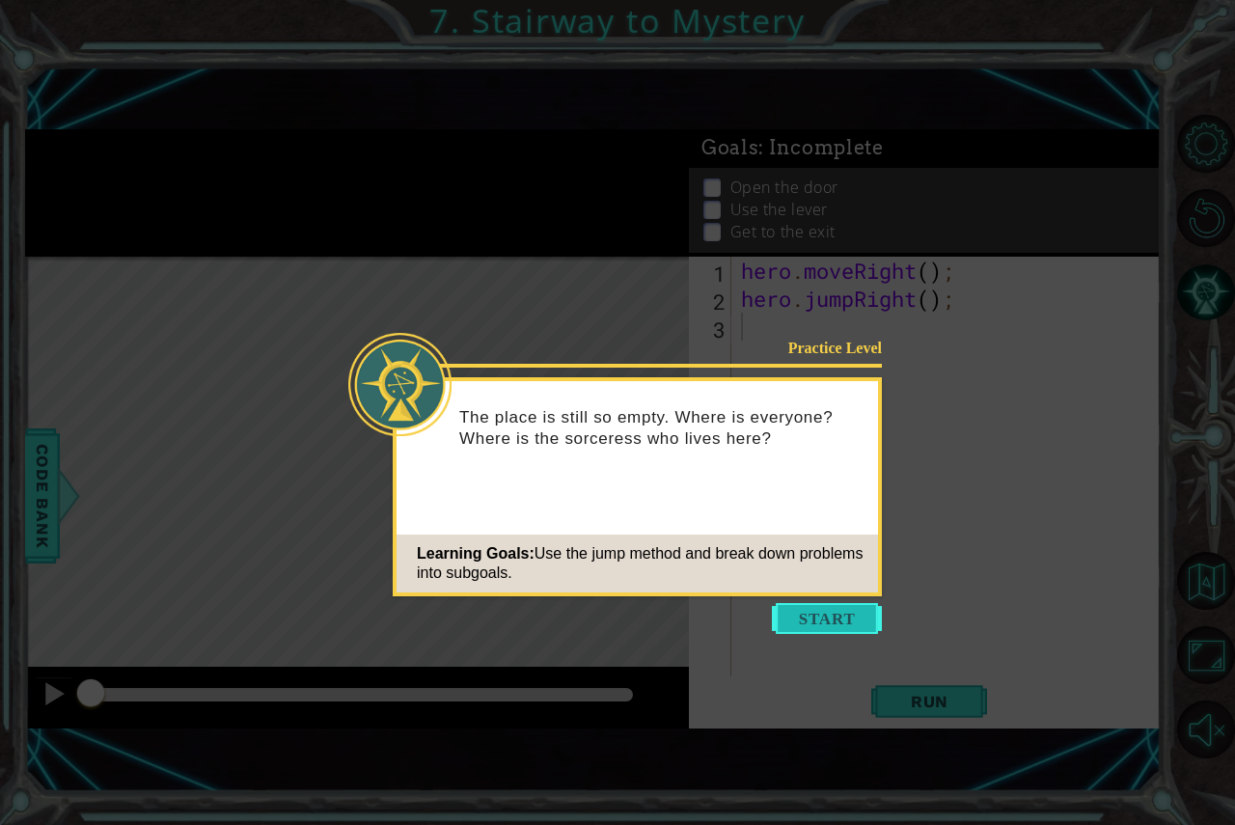
click at [824, 617] on button "Start" at bounding box center [827, 618] width 110 height 31
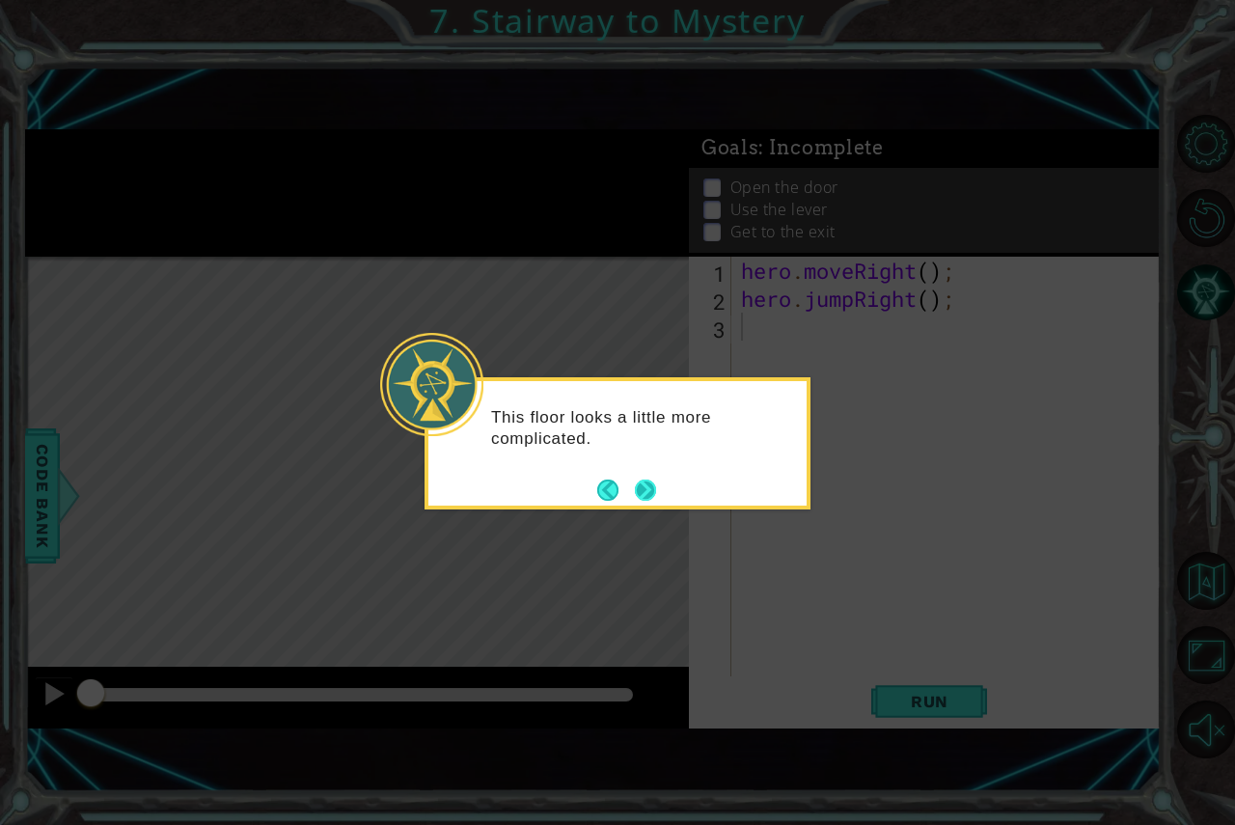
click at [649, 502] on footer at bounding box center [626, 490] width 59 height 29
click at [649, 501] on button "Next" at bounding box center [645, 490] width 21 height 21
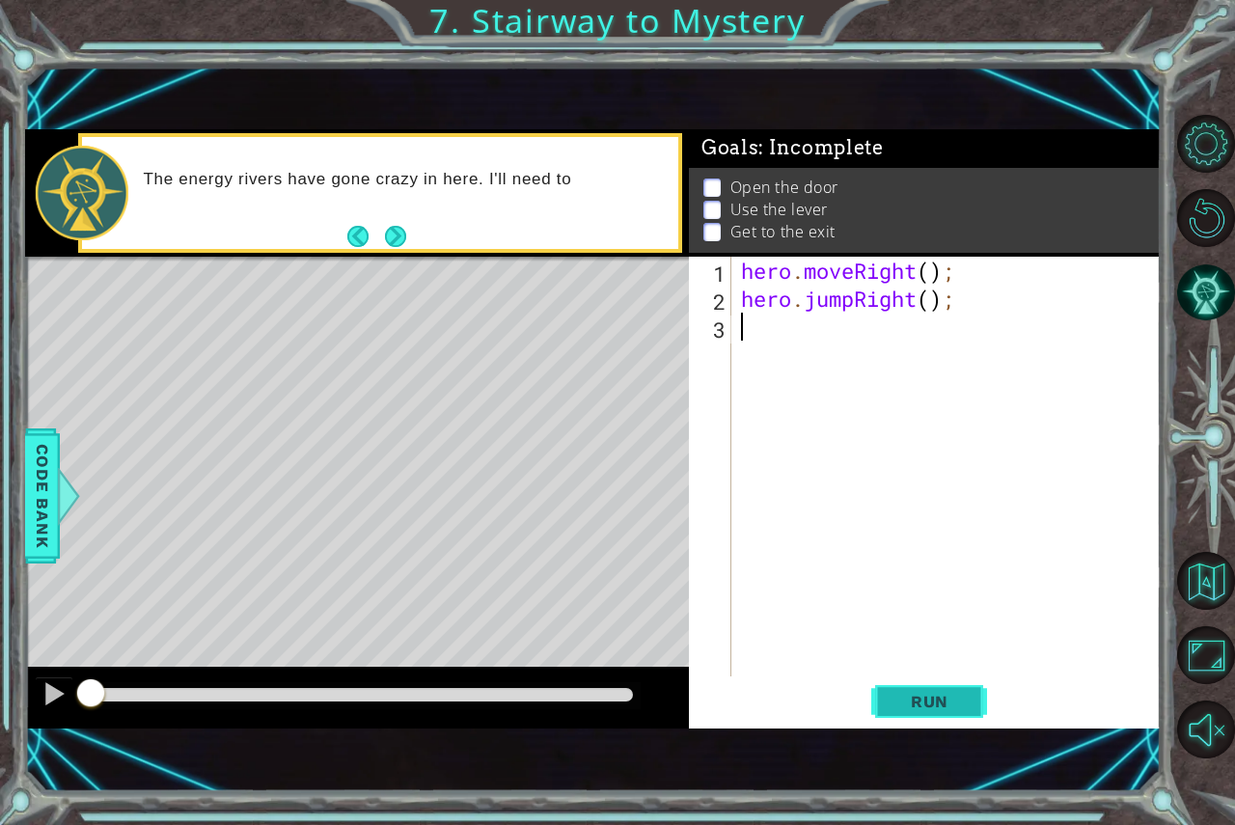
click at [935, 711] on button "Run" at bounding box center [929, 700] width 116 height 47
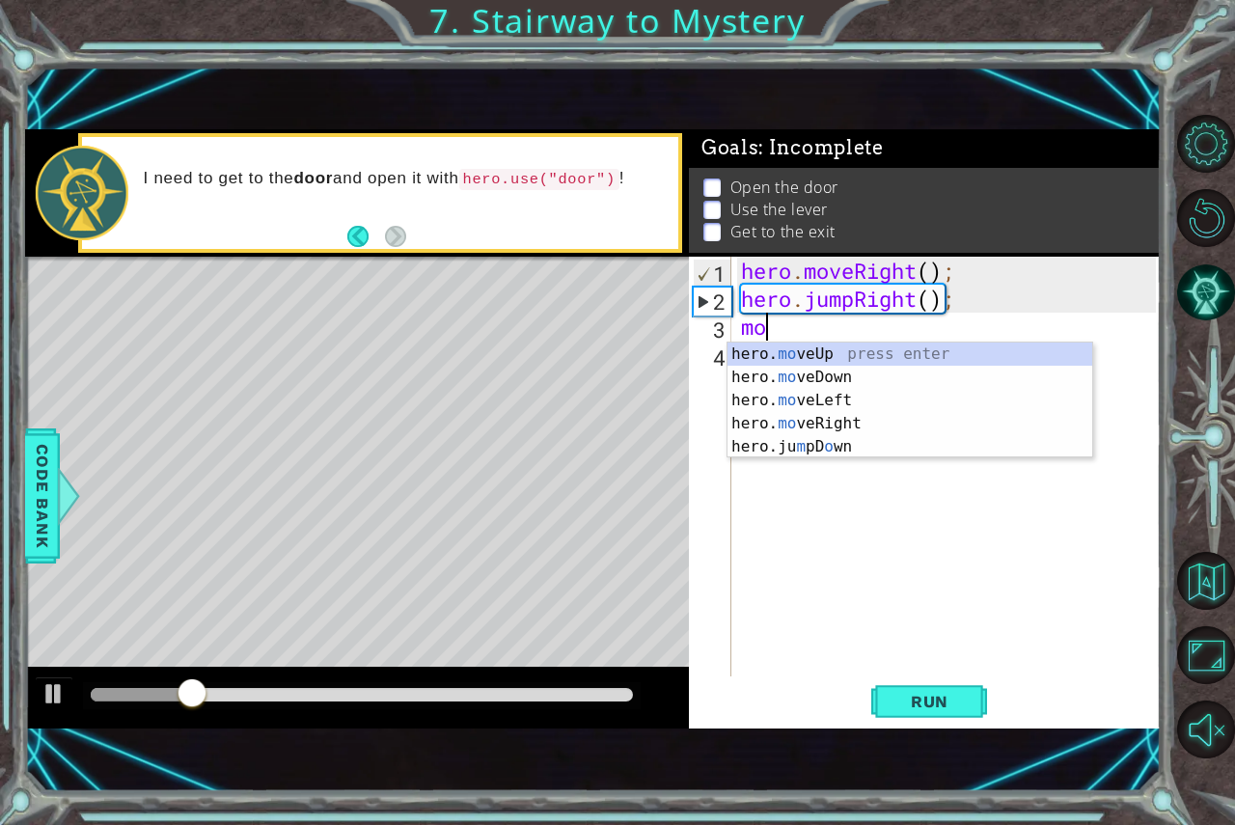
scroll to position [0, 1]
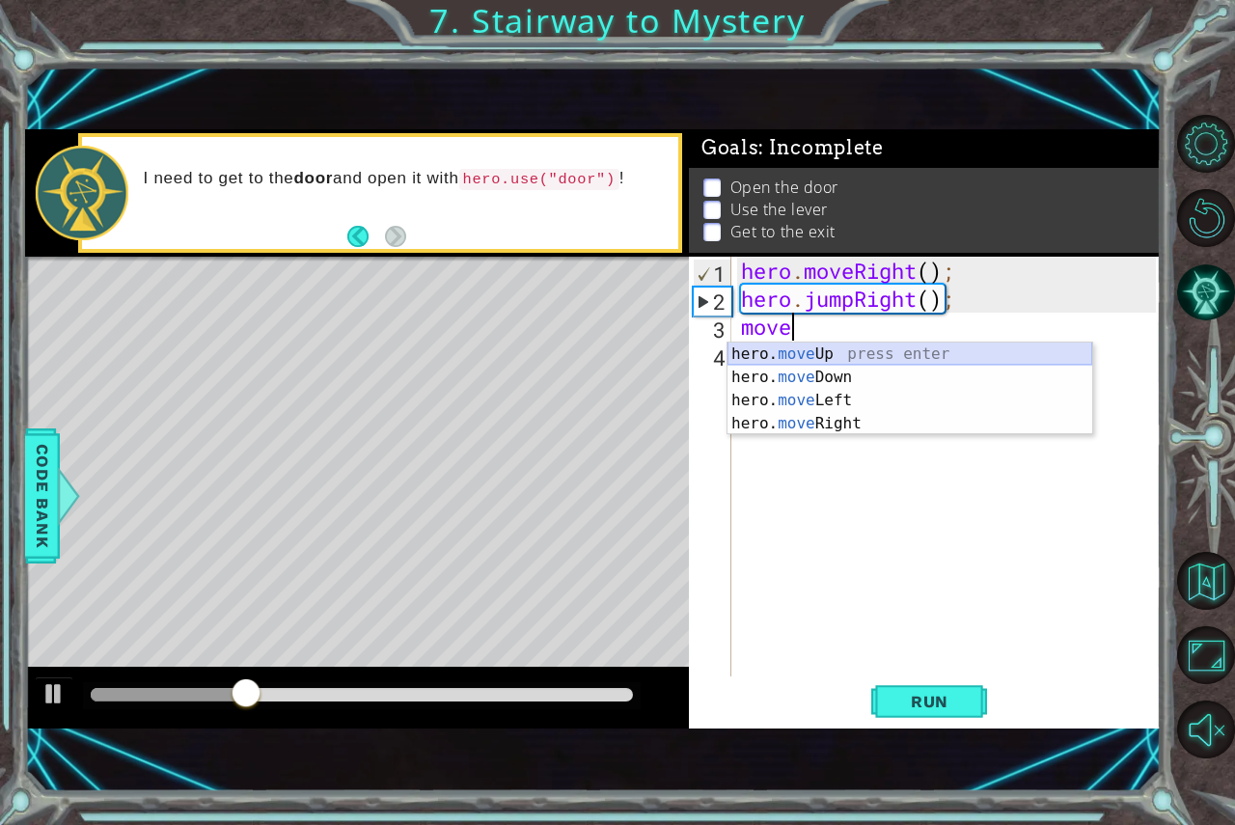
click at [829, 344] on div "hero. move Up press enter hero. move Down press enter hero. move Left press ent…" at bounding box center [910, 412] width 365 height 139
type textarea "hero.moveUp(1);"
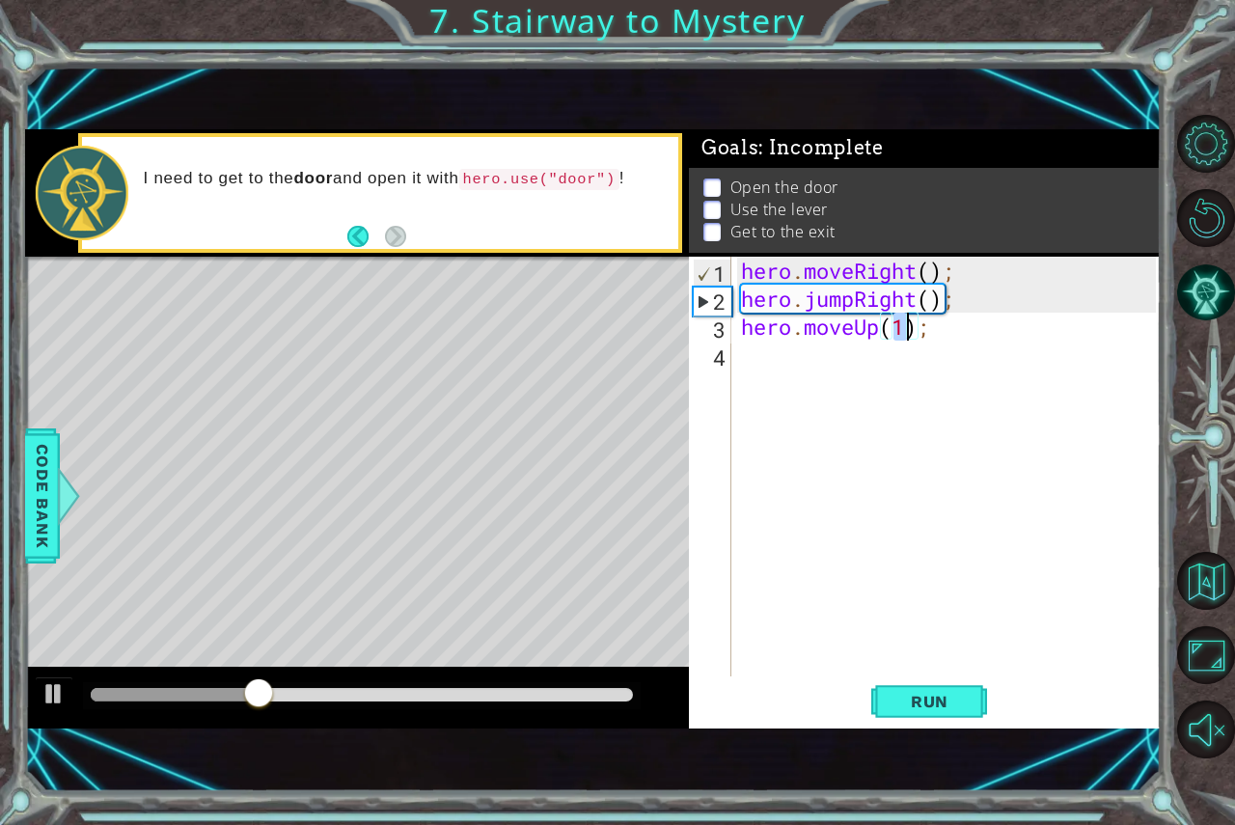
click at [829, 359] on div "hero . moveRight ( ) ; hero . jumpRight ( ) ; hero . moveUp ( 1 ) ;" at bounding box center [951, 495] width 428 height 476
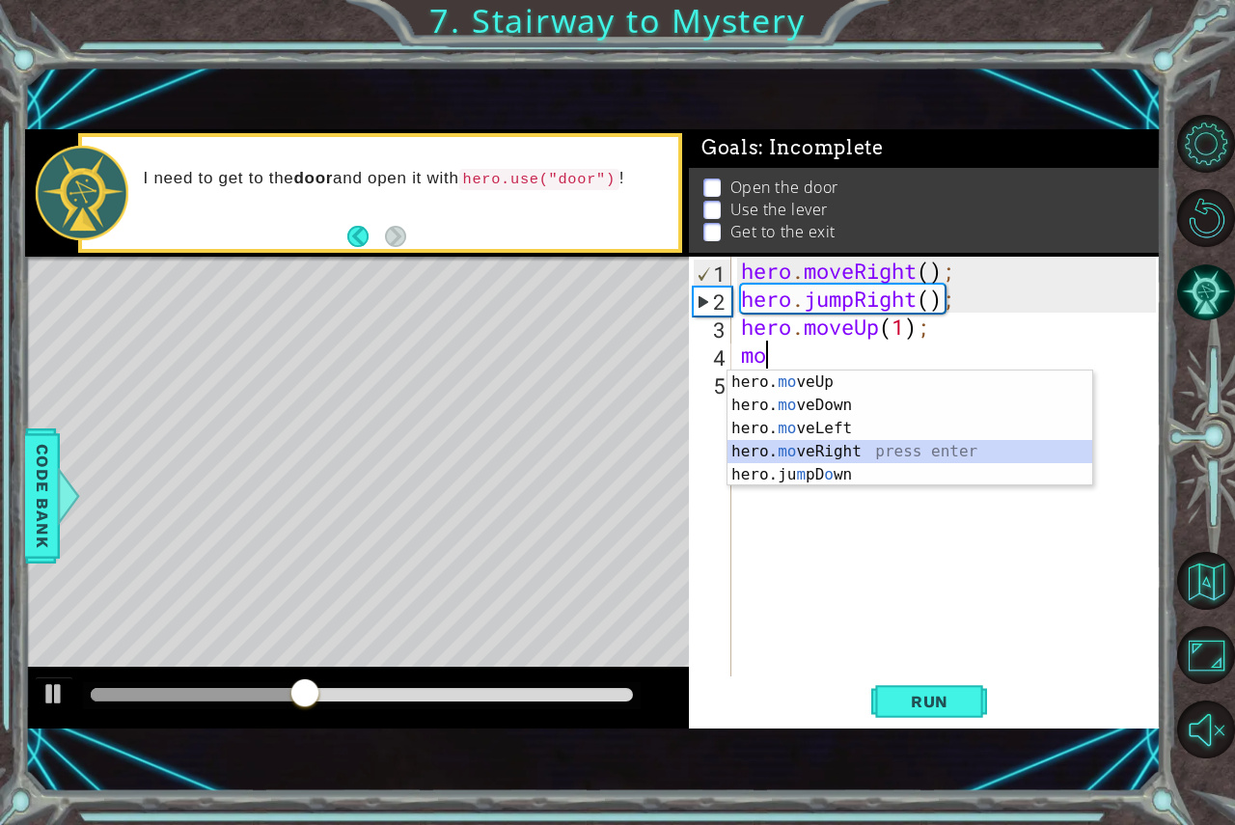
click at [812, 454] on div "hero. mo veUp press enter hero. mo veDown press enter hero. mo veLeft press ent…" at bounding box center [910, 452] width 365 height 162
type textarea "hero.moveRight(1);"
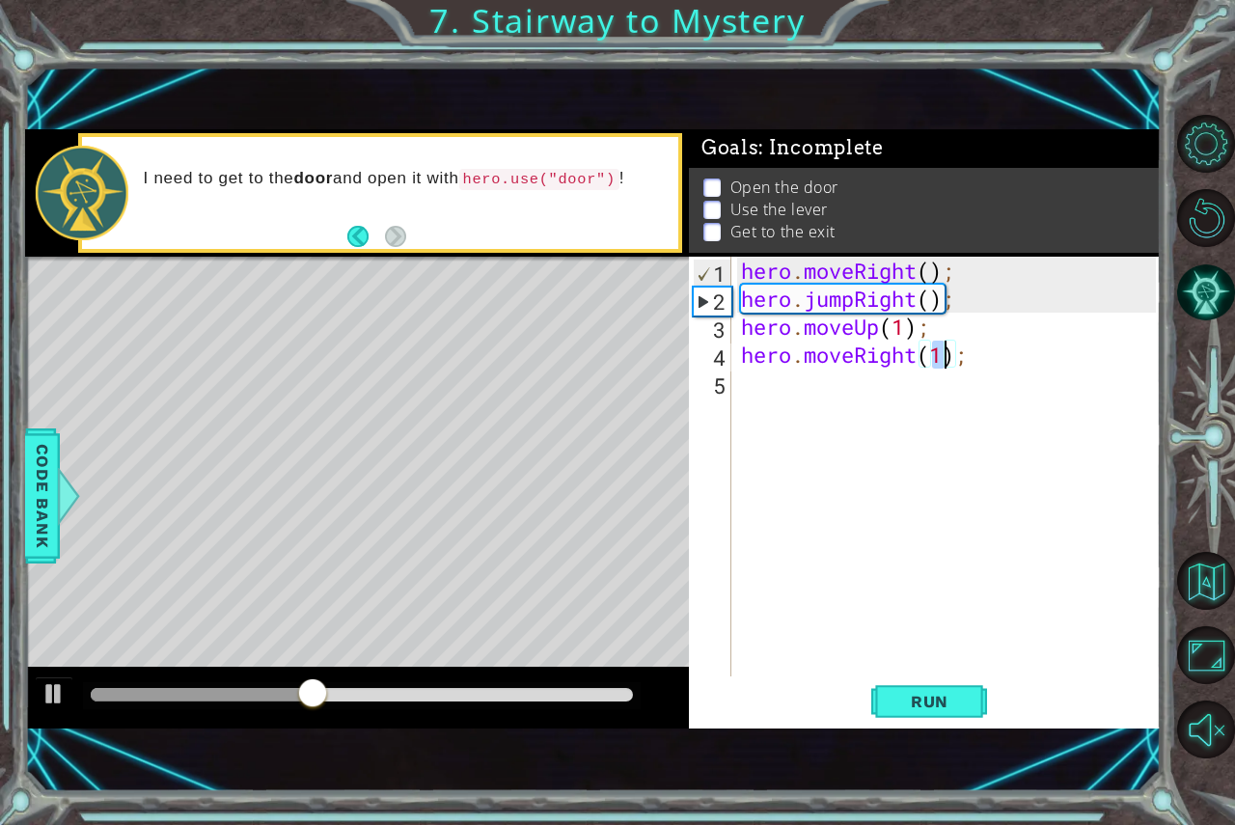
click at [816, 400] on div "hero . moveRight ( ) ; hero . jumpRight ( ) ; hero . moveUp ( 1 ) ; hero . move…" at bounding box center [951, 495] width 428 height 476
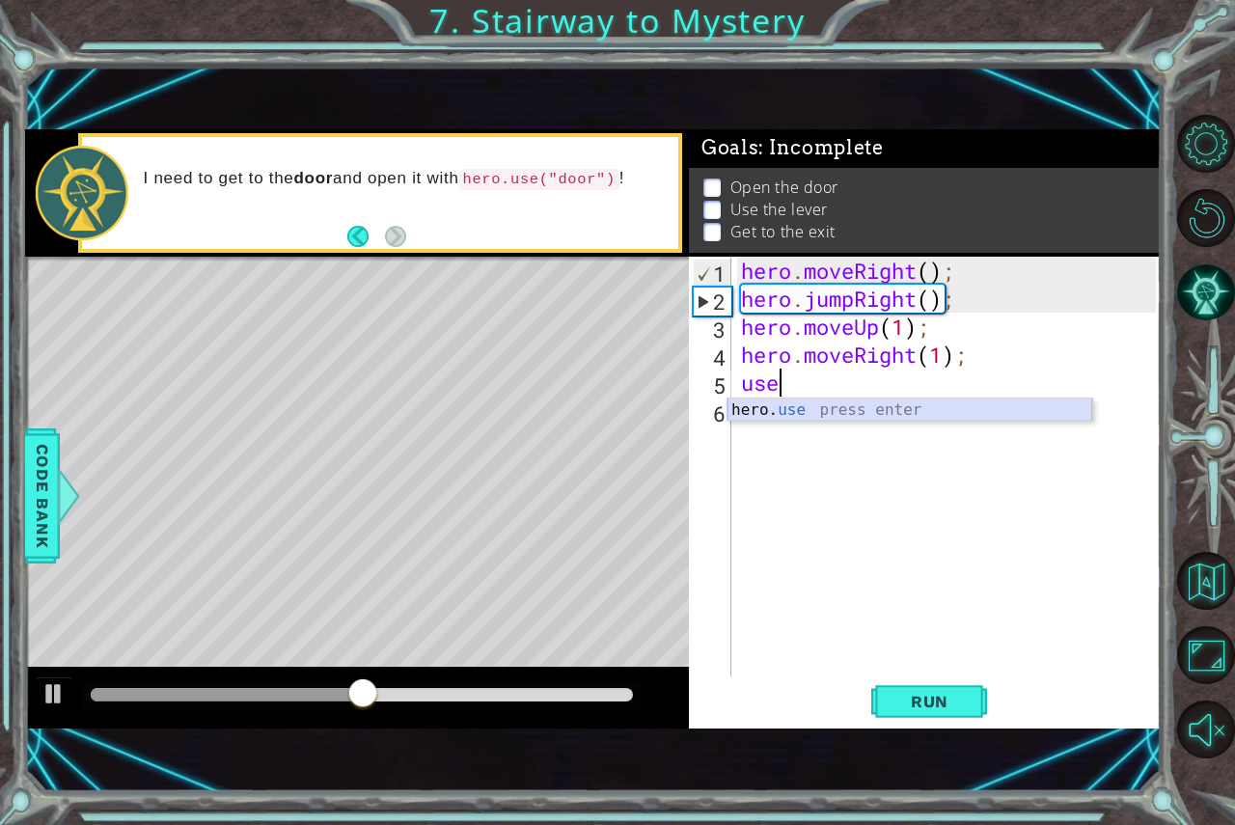
click at [827, 402] on div "hero. use press enter" at bounding box center [910, 433] width 365 height 69
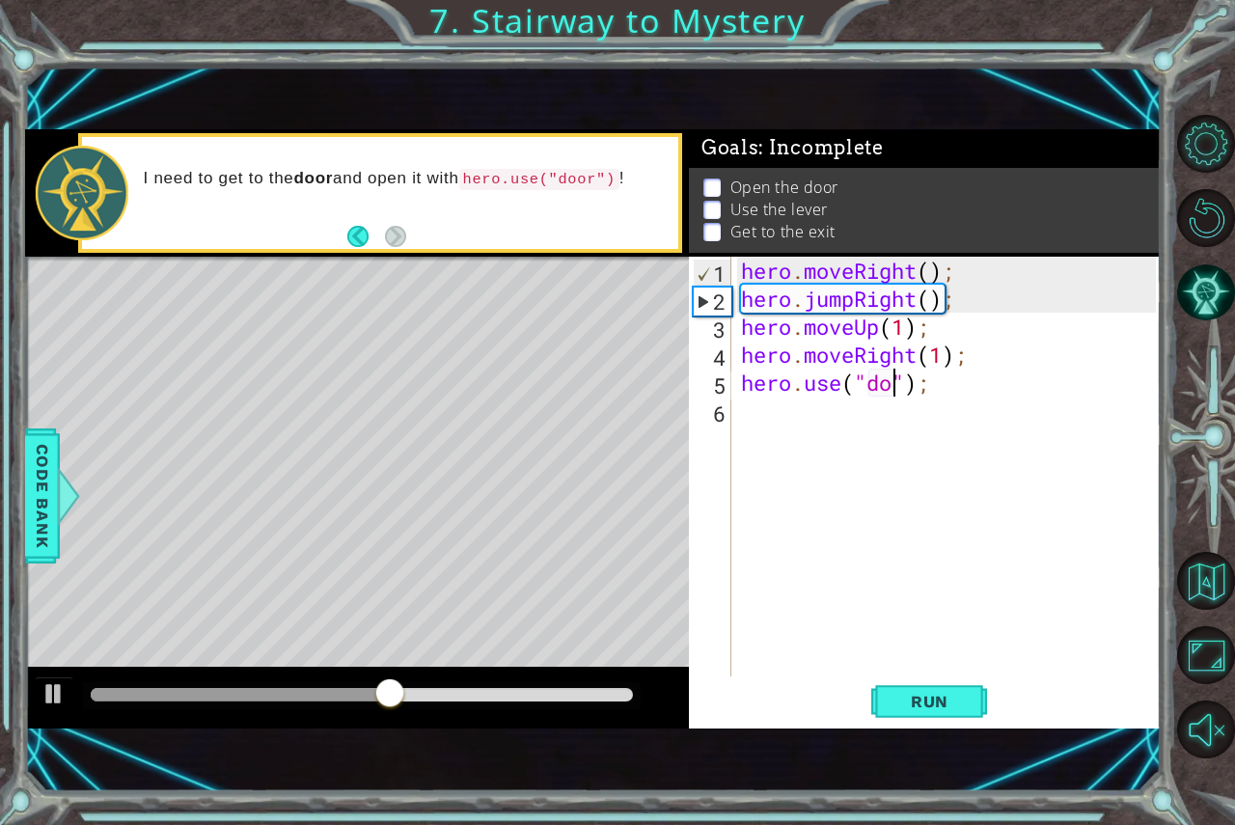
type textarea "hero.use("door");"
click at [836, 429] on div "hero . moveRight ( ) ; hero . jumpRight ( ) ; hero . moveUp ( 1 ) ; hero . move…" at bounding box center [951, 495] width 428 height 476
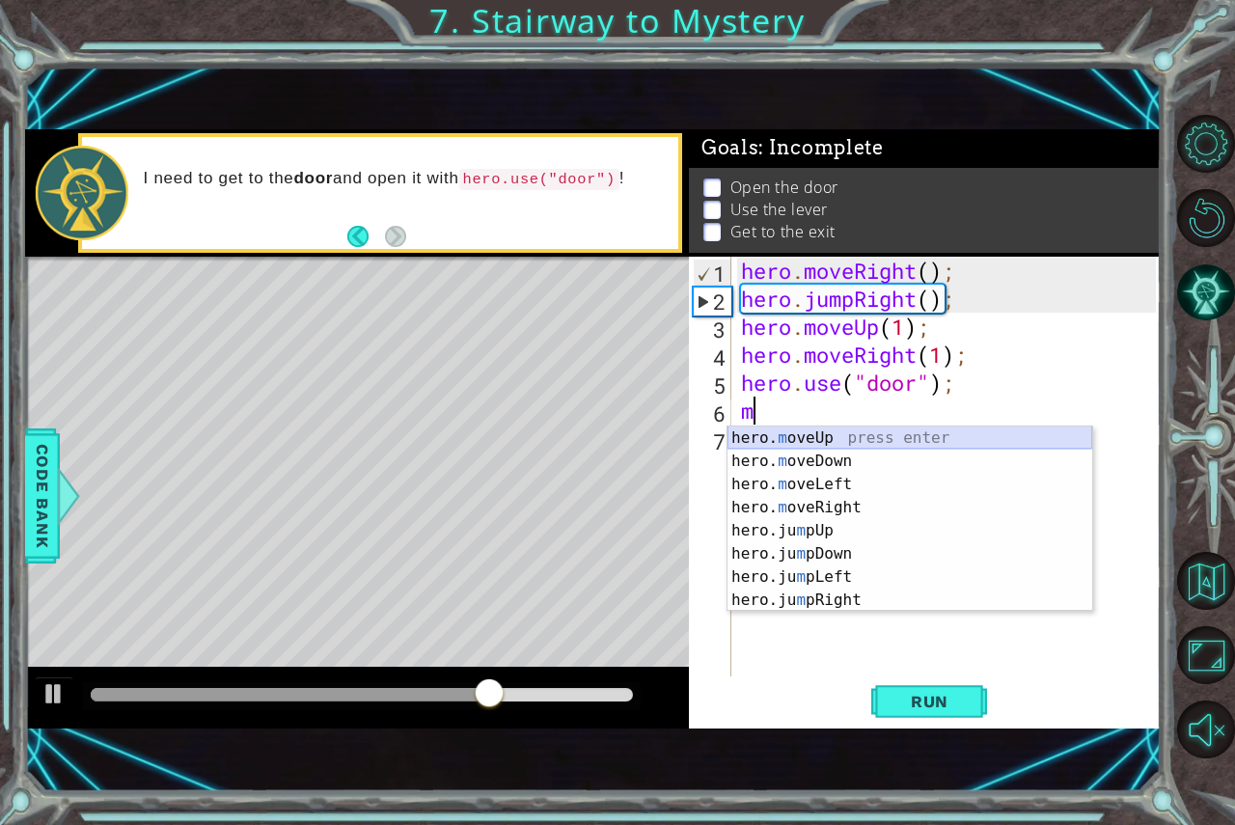
click at [829, 430] on div "hero. m oveUp press enter hero. m oveDown press enter hero. m oveLeft press ent…" at bounding box center [910, 543] width 365 height 232
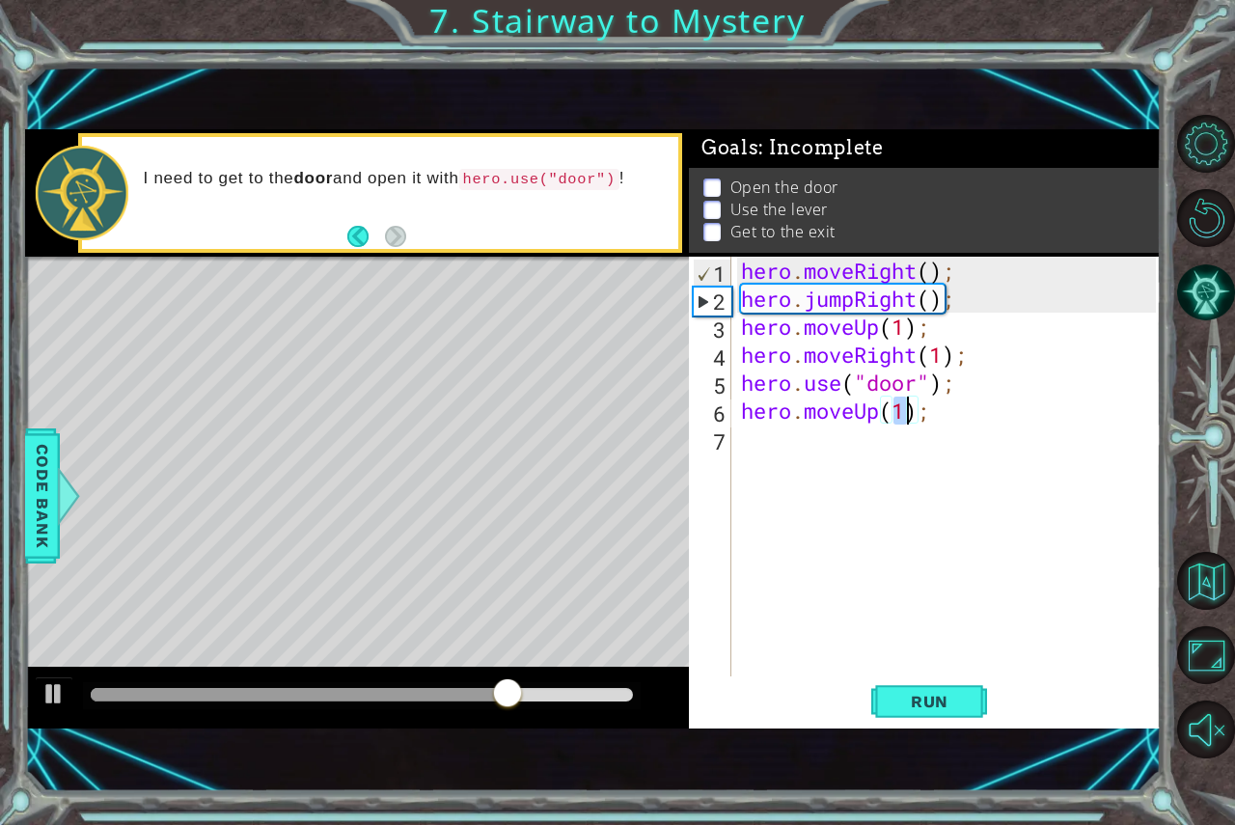
type textarea "hero.moveUp(2);"
click at [810, 458] on div "hero . moveRight ( ) ; hero . jumpRight ( ) ; hero . moveUp ( 1 ) ; hero . move…" at bounding box center [951, 495] width 428 height 476
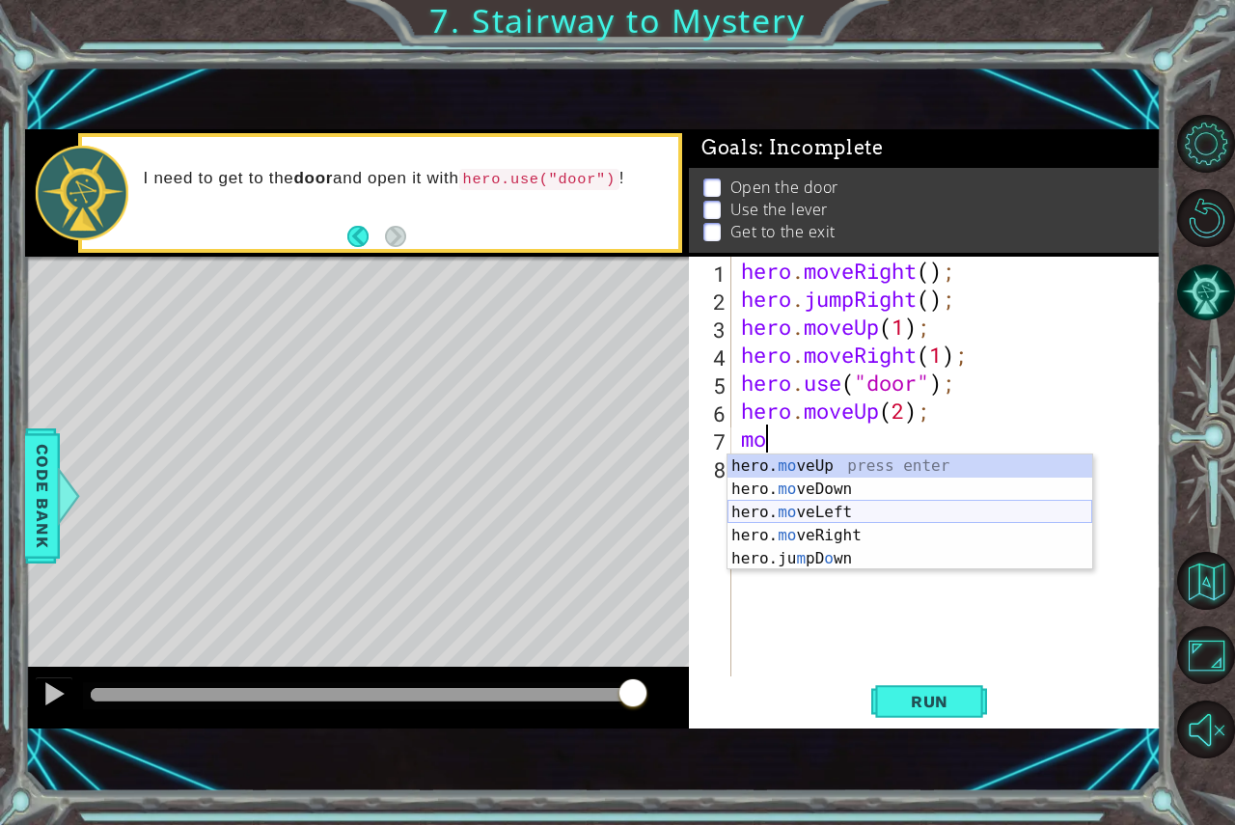
click at [877, 515] on div "hero. mo veUp press enter hero. mo veDown press enter hero. mo veLeft press ent…" at bounding box center [910, 535] width 365 height 162
type textarea "hero.moveLeft(1);"
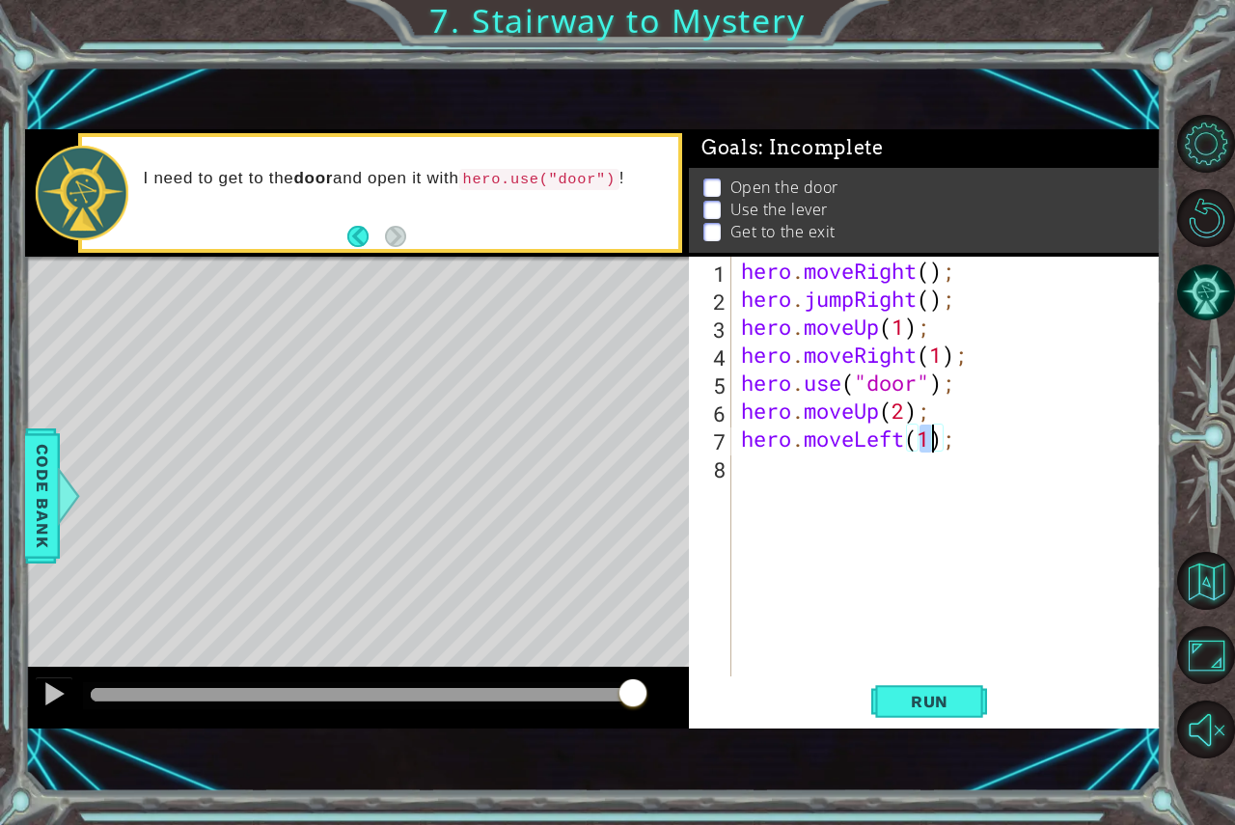
click at [851, 478] on div "hero . moveRight ( ) ; hero . jumpRight ( ) ; hero . moveUp ( 1 ) ; hero . move…" at bounding box center [951, 495] width 428 height 476
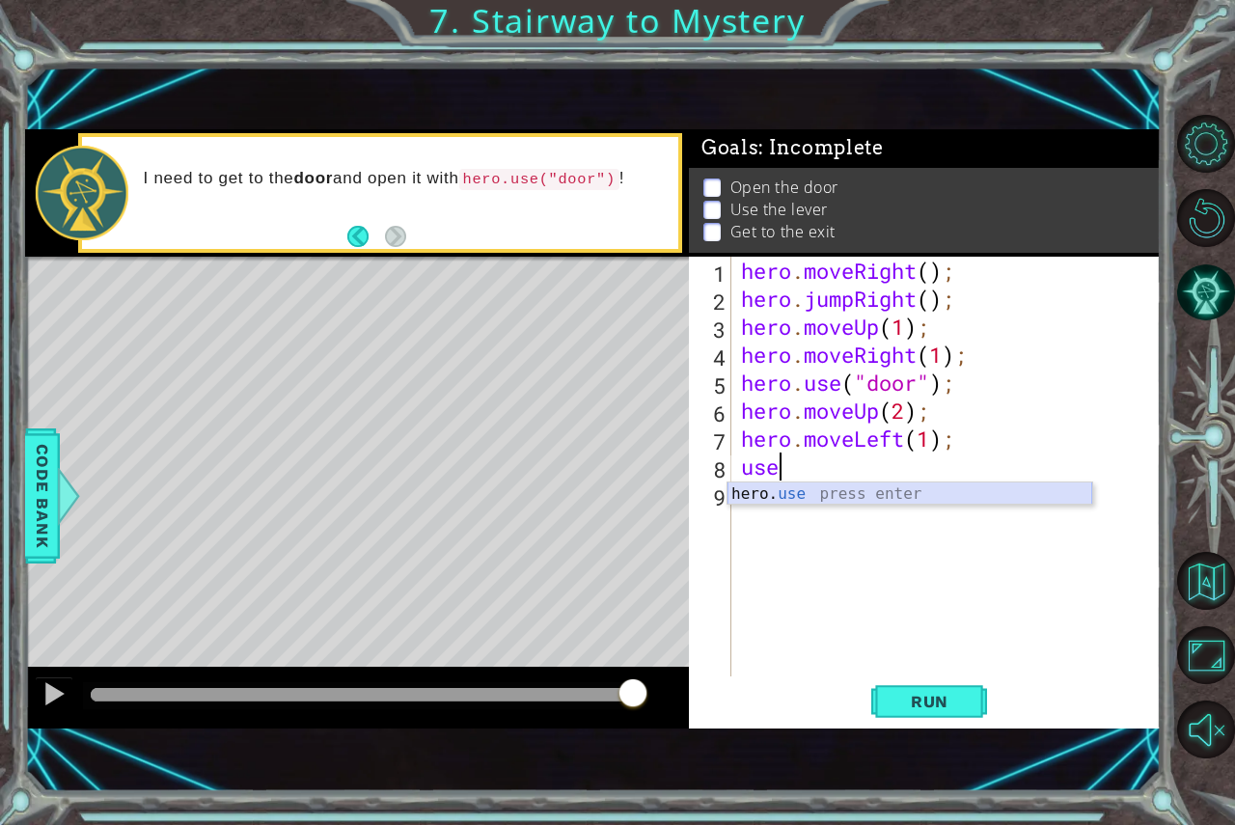
click at [817, 502] on div "hero. use press enter" at bounding box center [910, 516] width 365 height 69
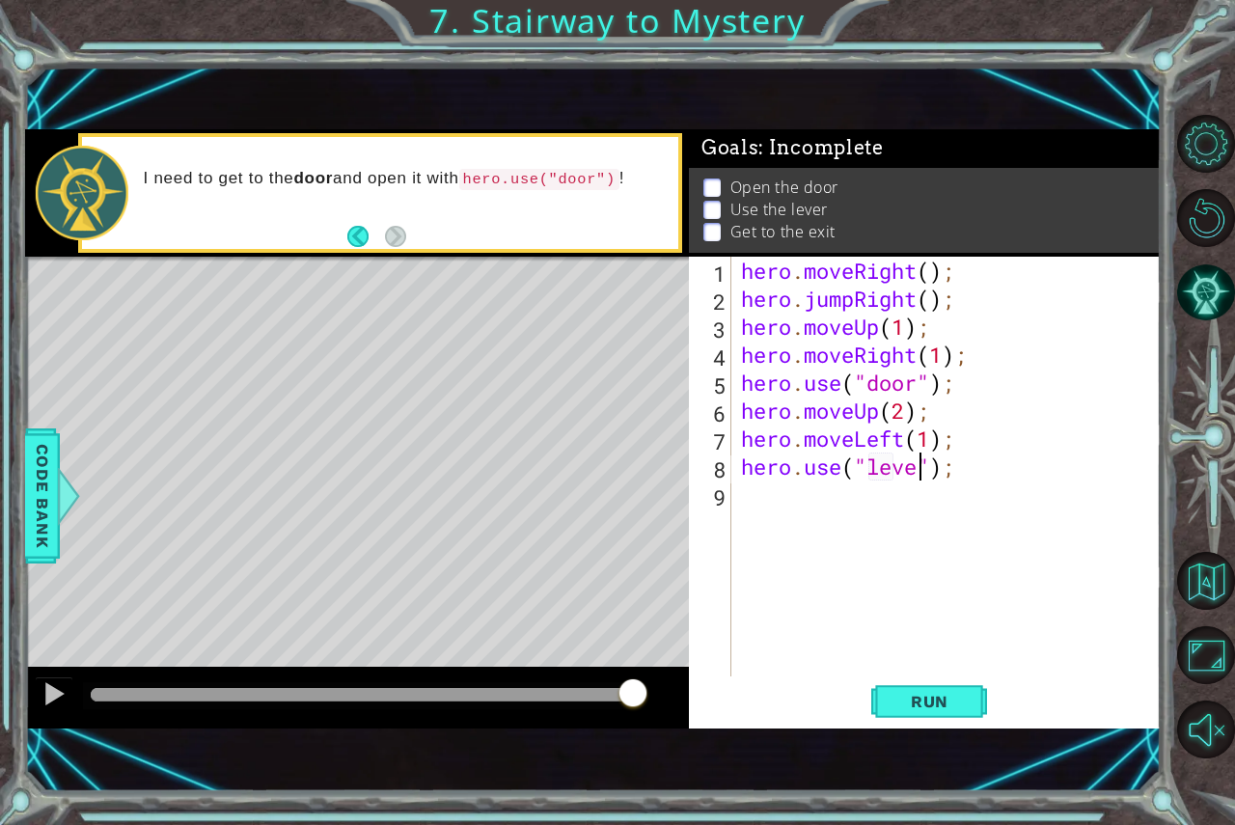
type textarea "hero.use("lever");"
click at [819, 496] on div "hero . moveRight ( ) ; hero . jumpRight ( ) ; hero . moveUp ( 1 ) ; hero . move…" at bounding box center [951, 495] width 428 height 476
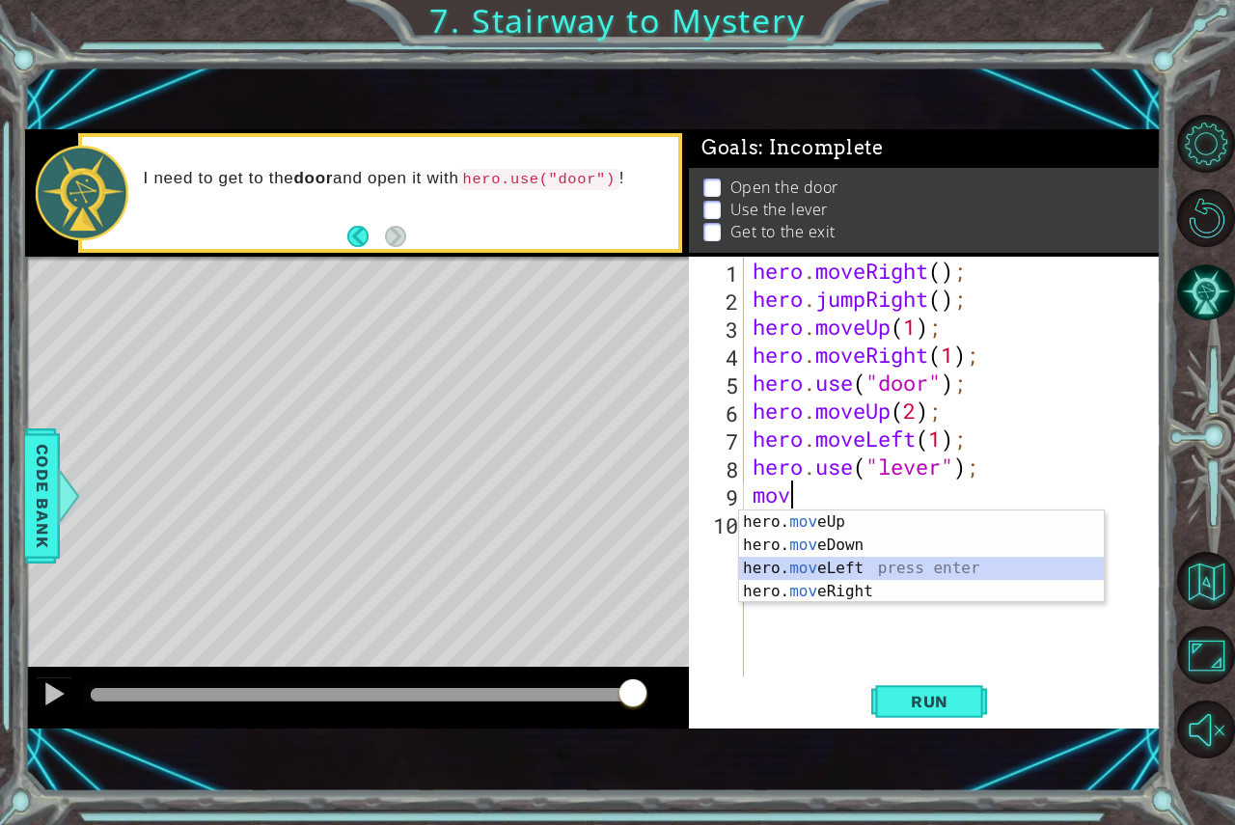
click at [786, 561] on div "hero. mov eUp press enter hero. mov eDown press enter hero. mov eLeft press ent…" at bounding box center [921, 579] width 365 height 139
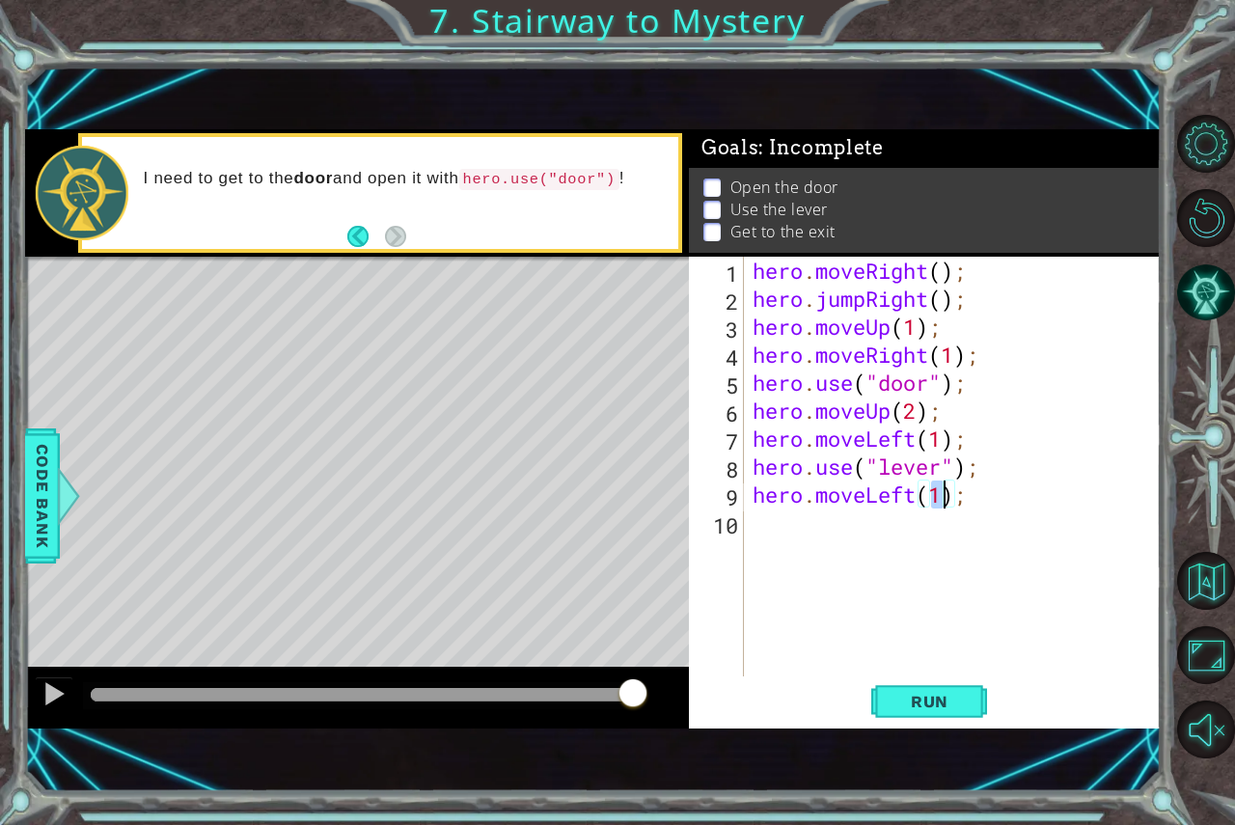
type textarea "hero.moveLeft(2);"
click at [794, 545] on div "hero . moveRight ( ) ; hero . jumpRight ( ) ; hero . moveUp ( 1 ) ; hero . move…" at bounding box center [957, 495] width 417 height 476
type textarea "j"
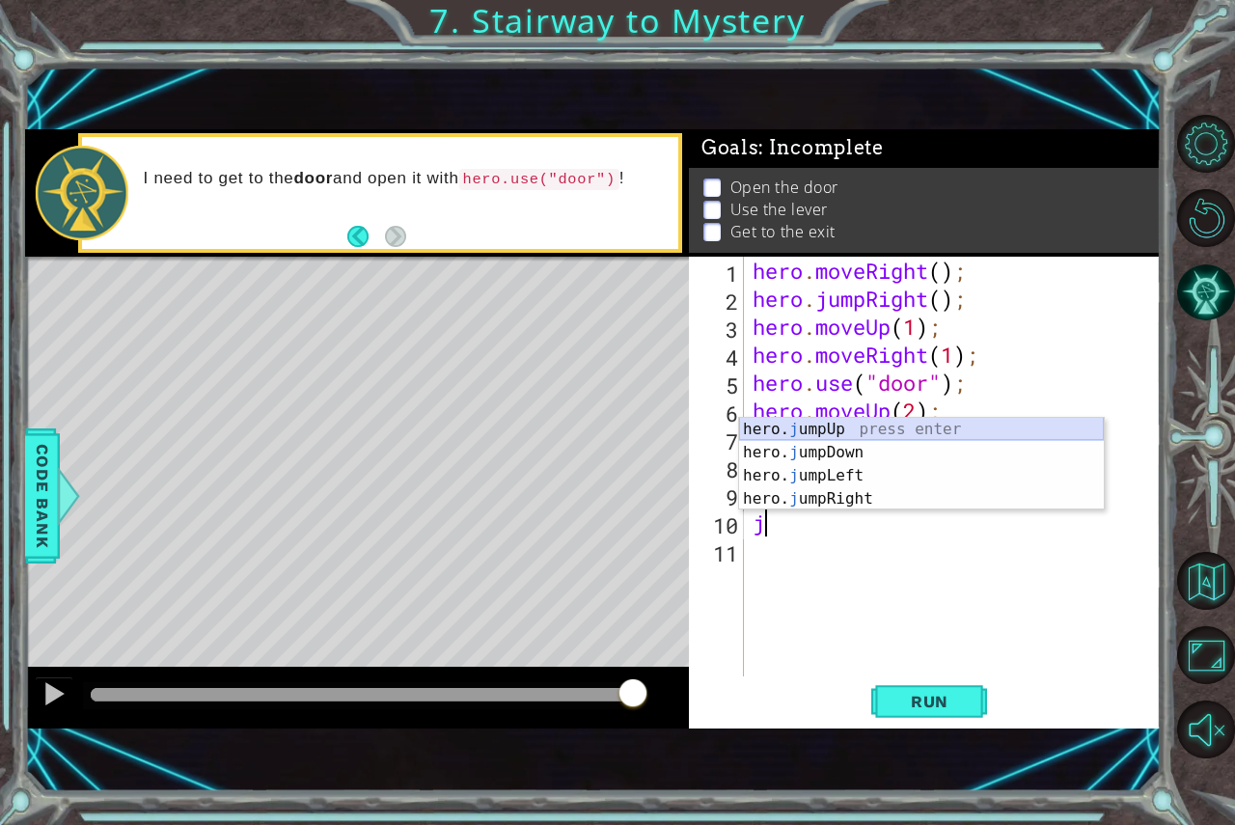
click at [1001, 429] on div "hero. j umpUp press enter hero. j umpDown press enter hero. j umpLeft press ent…" at bounding box center [921, 487] width 365 height 139
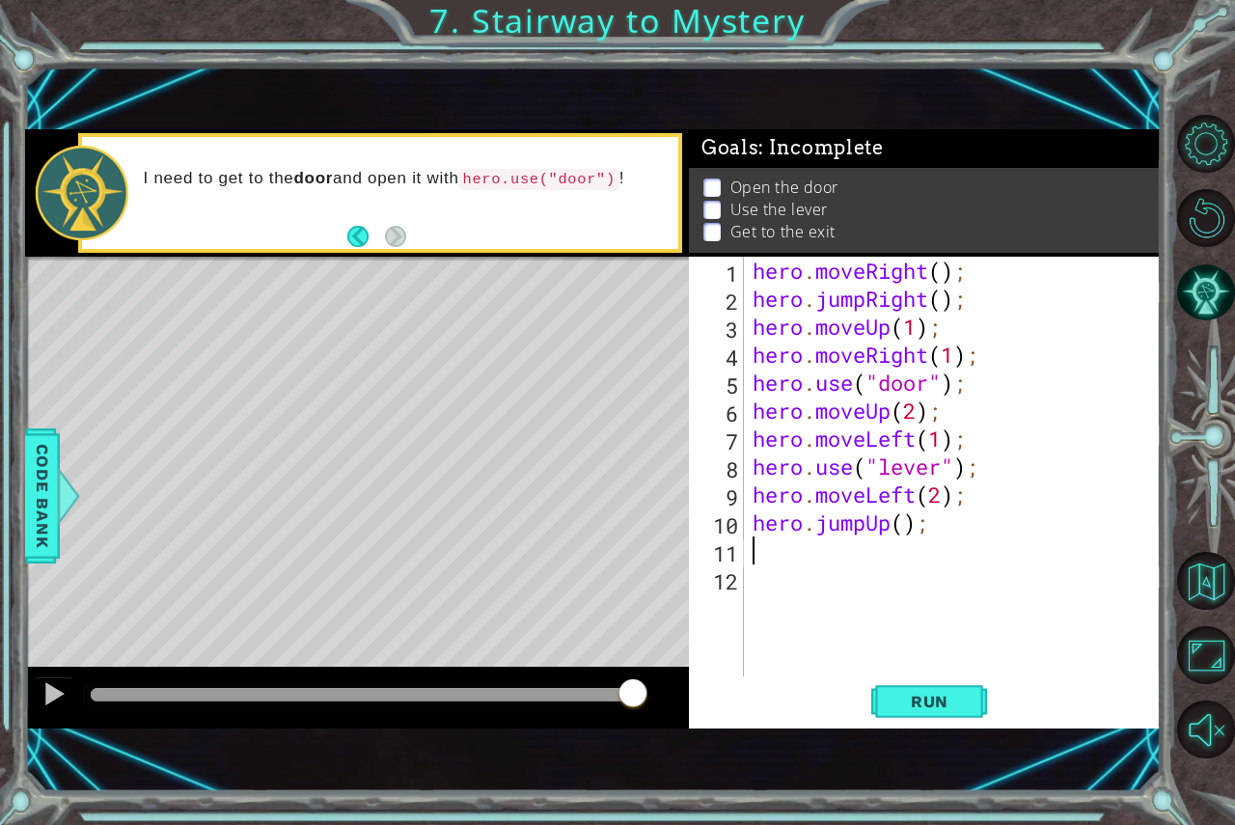
type textarea "1"
click at [866, 579] on div "hero . moveRight ( ) ; hero . jumpRight ( ) ; hero . moveUp ( 1 ) ; hero . move…" at bounding box center [957, 495] width 417 height 476
click at [816, 553] on div "hero . moveRight ( ) ; hero . jumpRight ( ) ; hero . moveUp ( 1 ) ; hero . move…" at bounding box center [957, 495] width 417 height 476
type textarea "1"
click at [908, 516] on div "hero . moveRight ( ) ; hero . jumpRight ( ) ; hero . moveUp ( 1 ) ; hero . move…" at bounding box center [957, 495] width 417 height 476
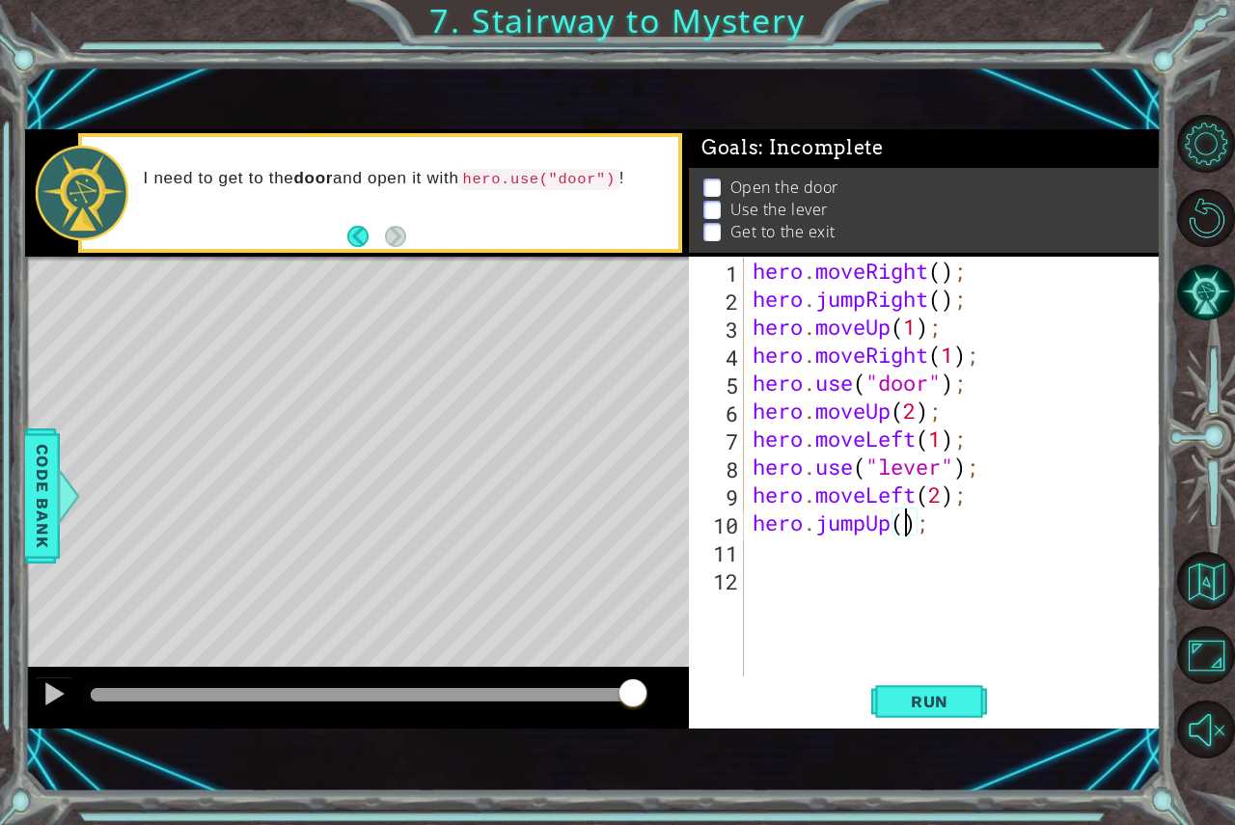
type textarea "hero.jumpUp(1);"
click at [776, 557] on div "hero . moveRight ( ) ; hero . jumpRight ( ) ; hero . moveUp ( 1 ) ; hero . move…" at bounding box center [957, 495] width 417 height 476
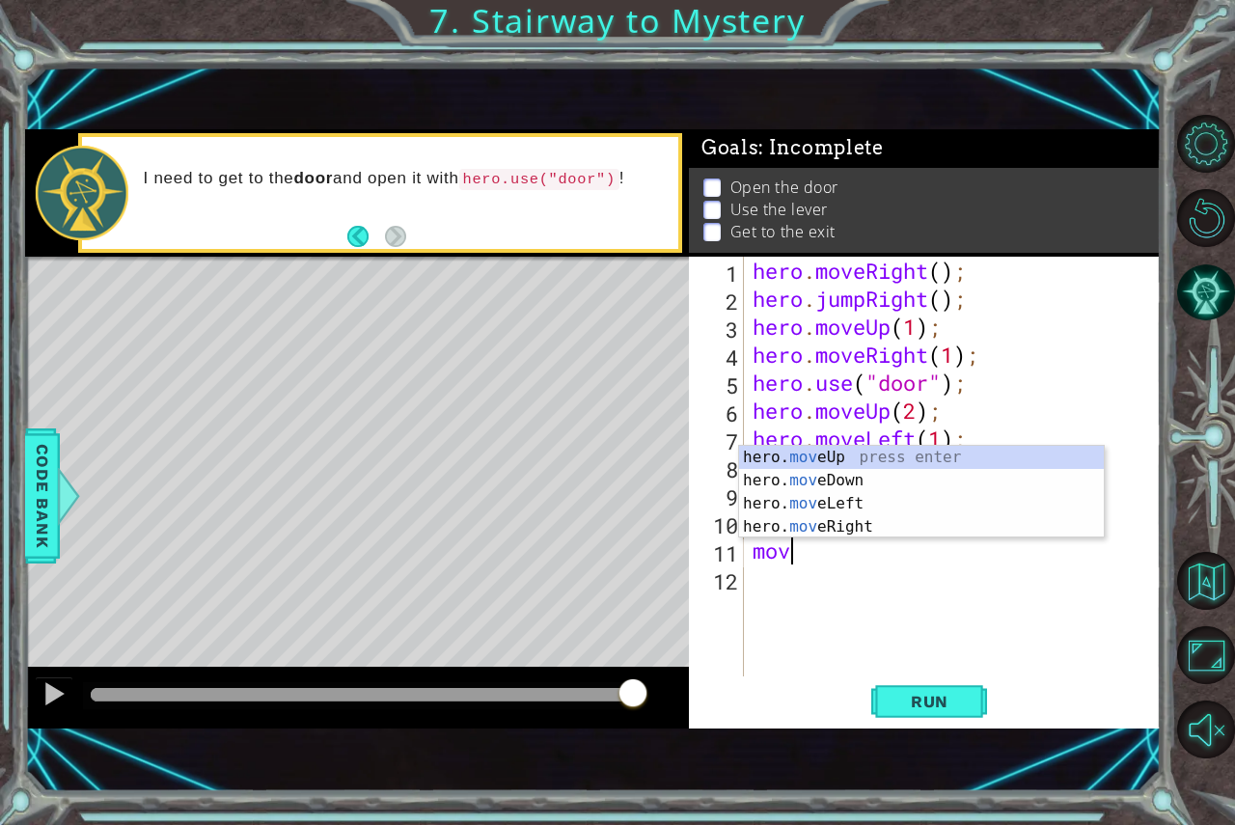
scroll to position [0, 1]
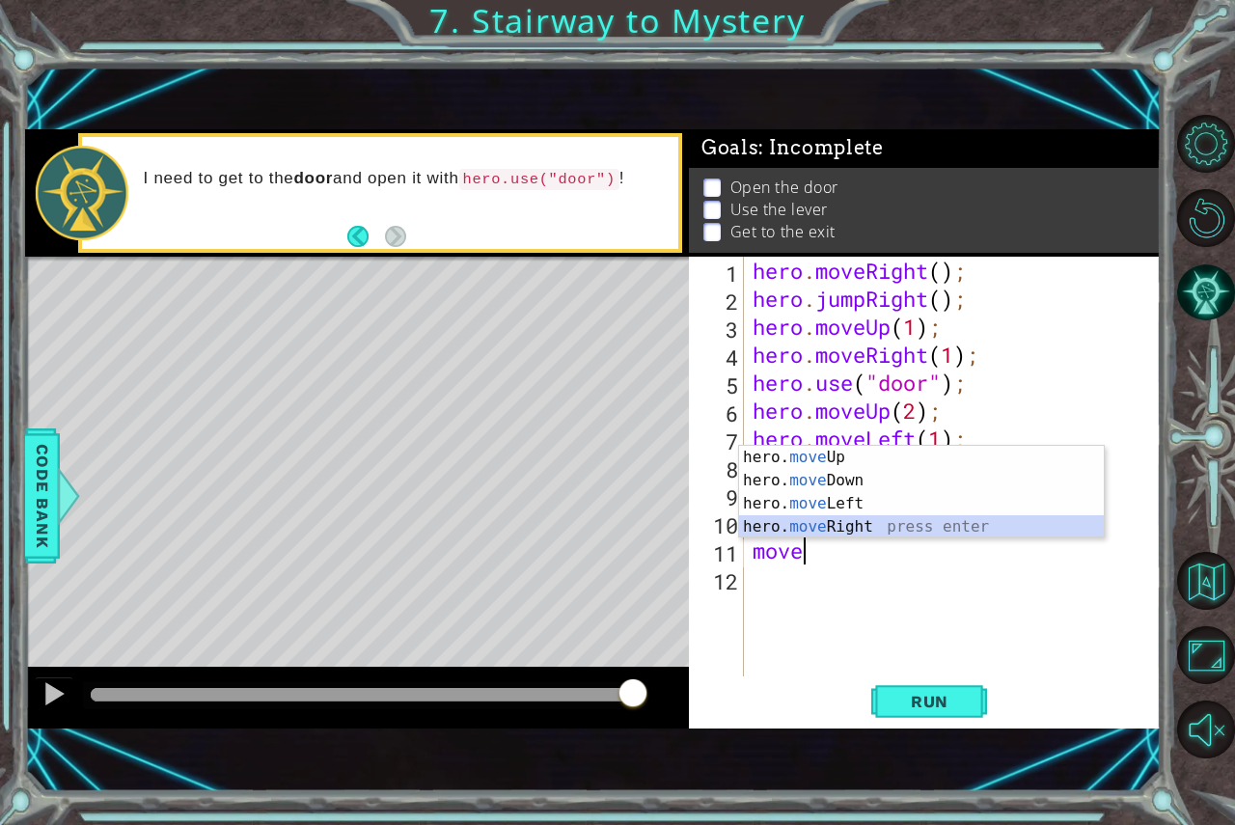
click at [872, 528] on div "hero. move Up press enter hero. move Down press enter hero. move Left press ent…" at bounding box center [921, 515] width 365 height 139
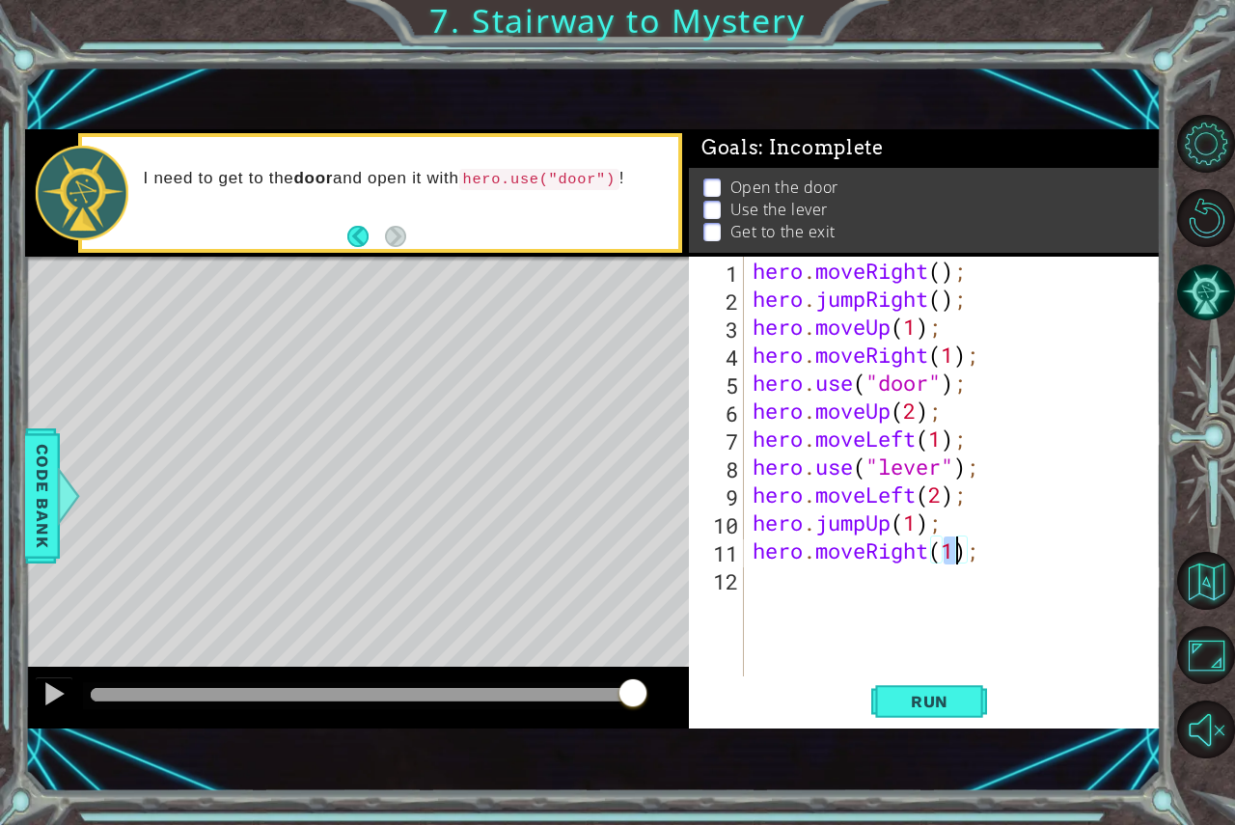
scroll to position [0, 9]
type textarea "hero.moveRight(2);"
click at [976, 701] on button "Run" at bounding box center [929, 700] width 116 height 47
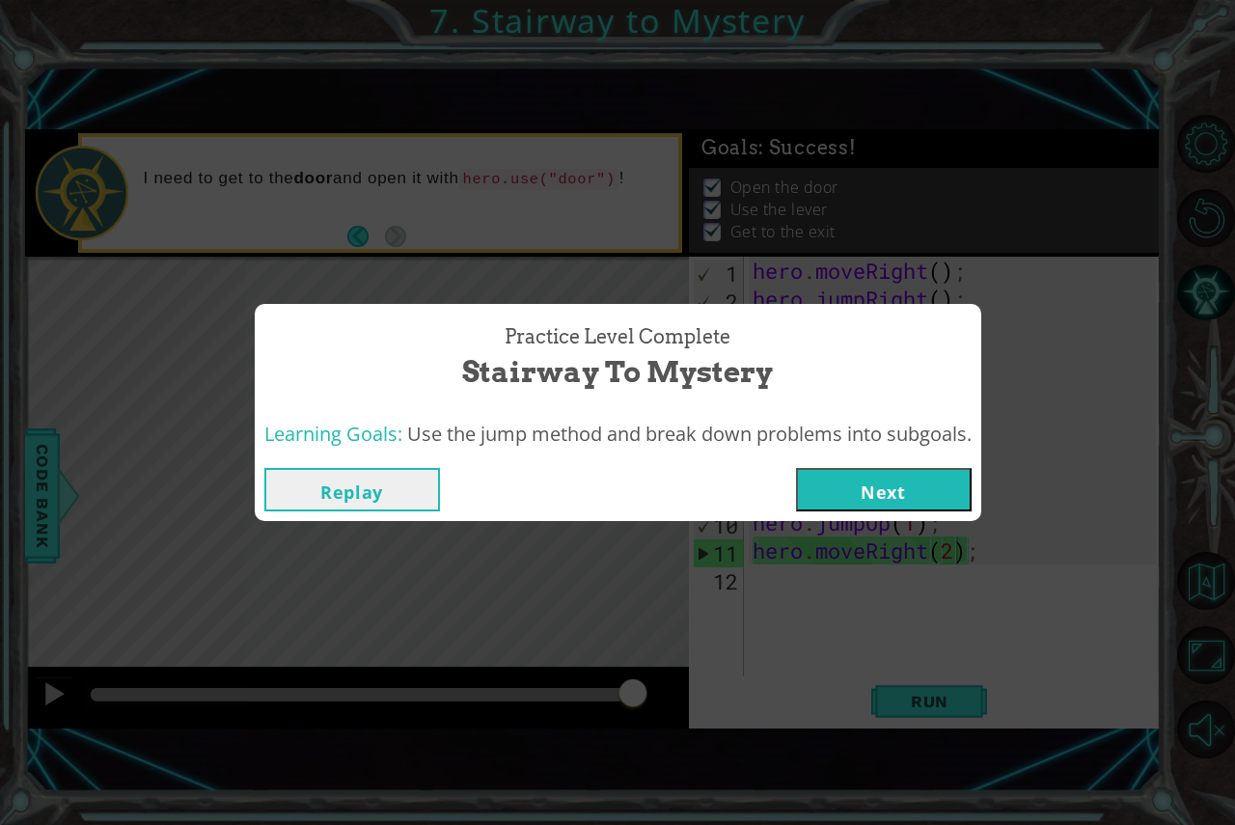
click at [886, 502] on button "Next" at bounding box center [884, 489] width 176 height 43
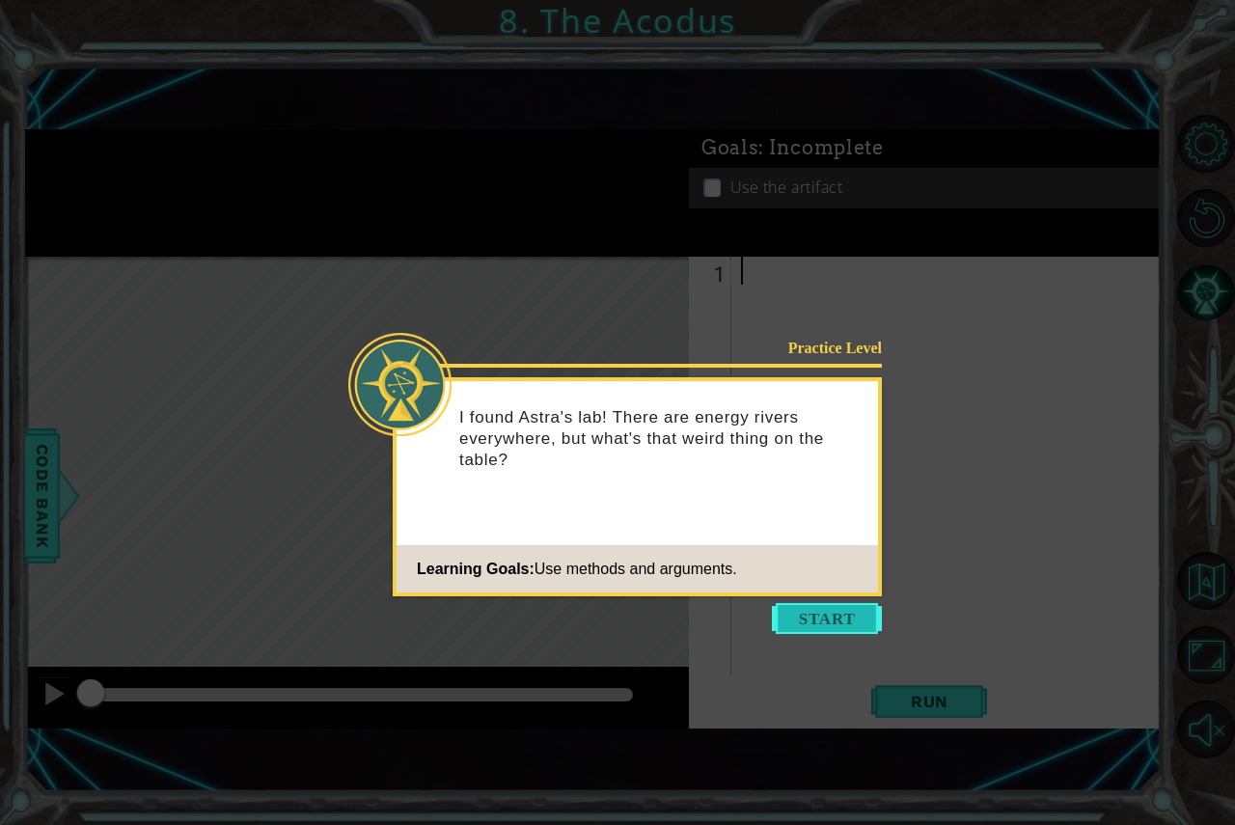
click at [823, 624] on button "Start" at bounding box center [827, 618] width 110 height 31
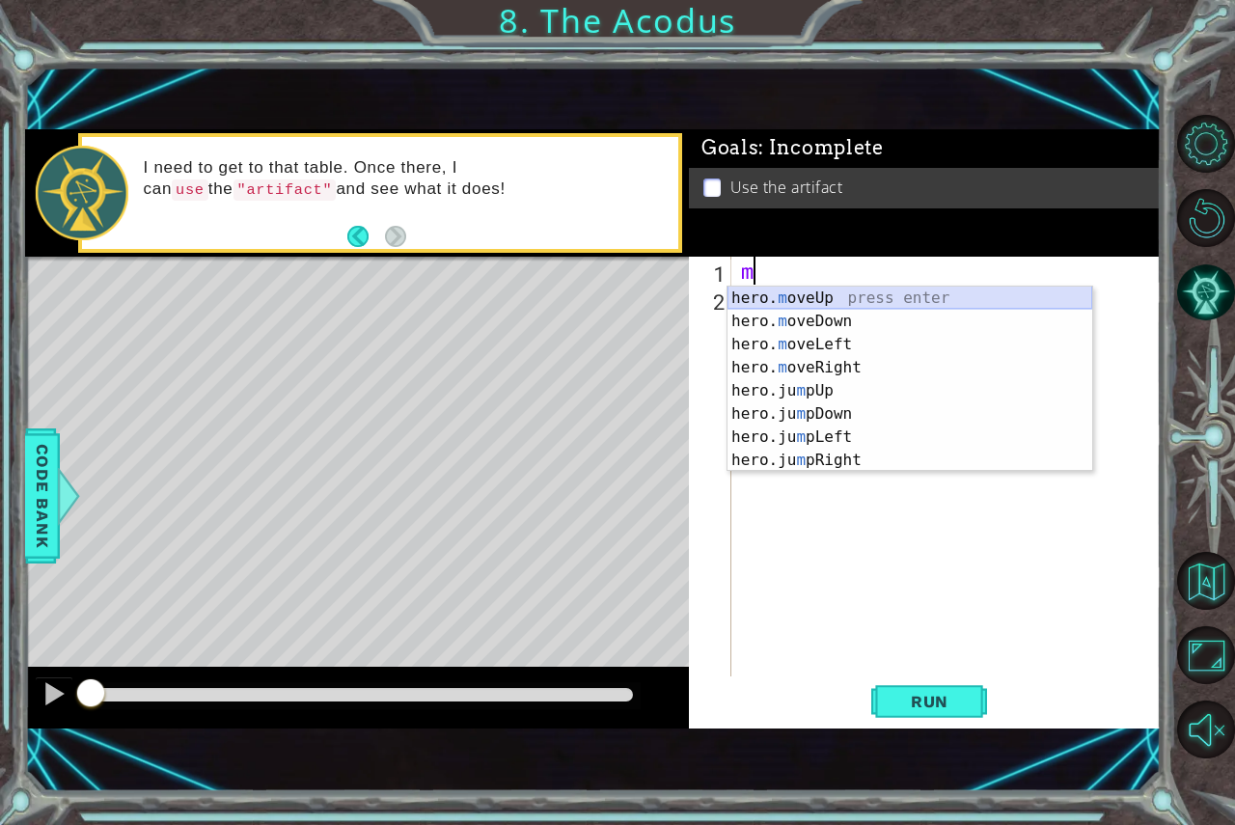
click at [809, 292] on div "hero. m oveUp press enter hero. m oveDown press enter hero. m oveLeft press ent…" at bounding box center [910, 403] width 365 height 232
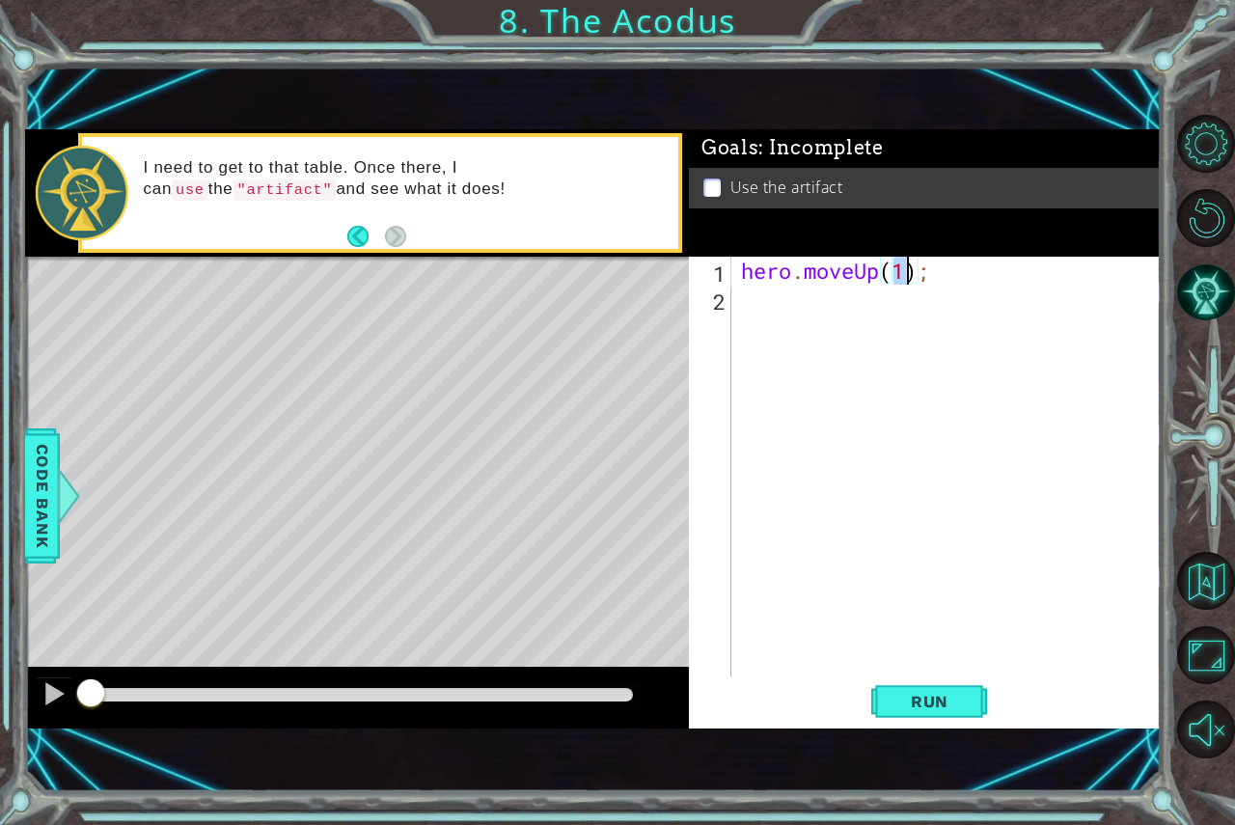
type textarea "hero.moveUp(2);"
click at [836, 325] on div "hero . moveUp ( 2 ) ;" at bounding box center [951, 495] width 428 height 476
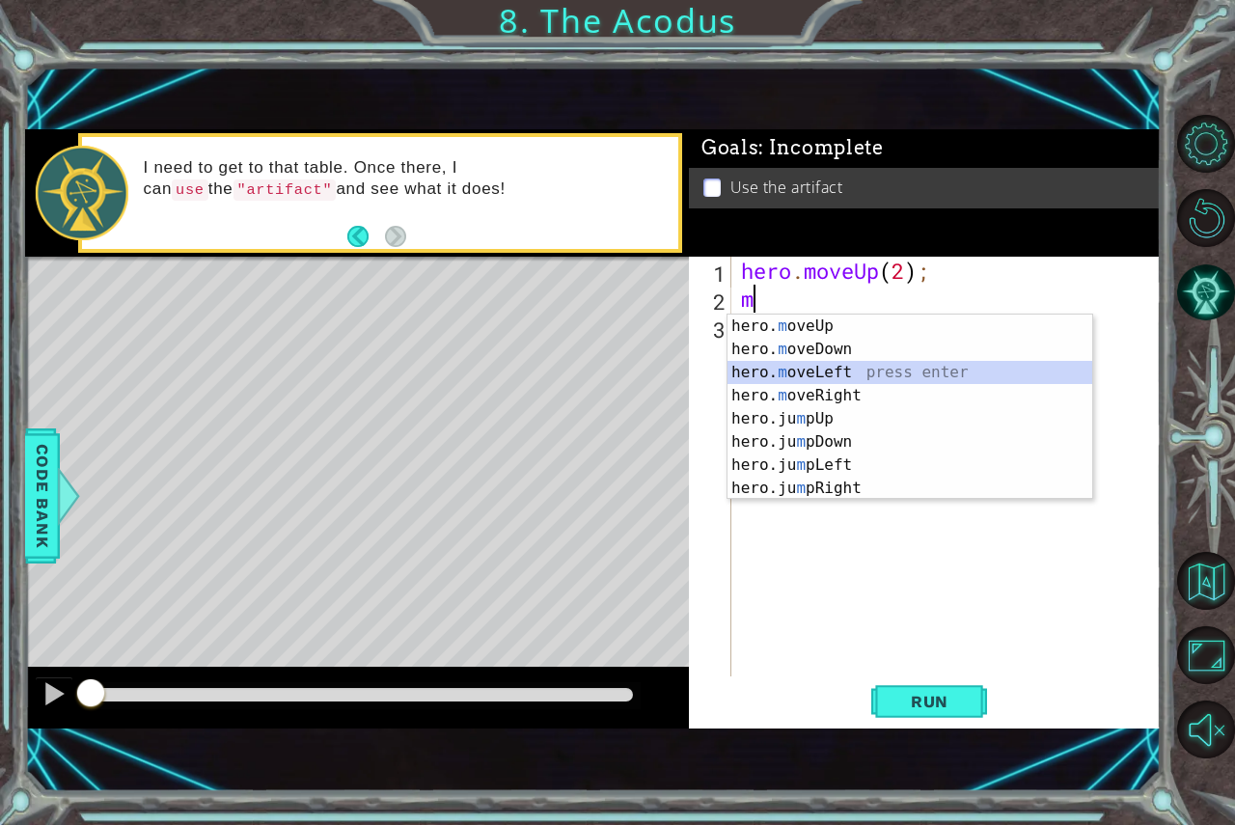
click at [822, 366] on div "hero. m oveUp press enter hero. m oveDown press enter hero. m oveLeft press ent…" at bounding box center [910, 431] width 365 height 232
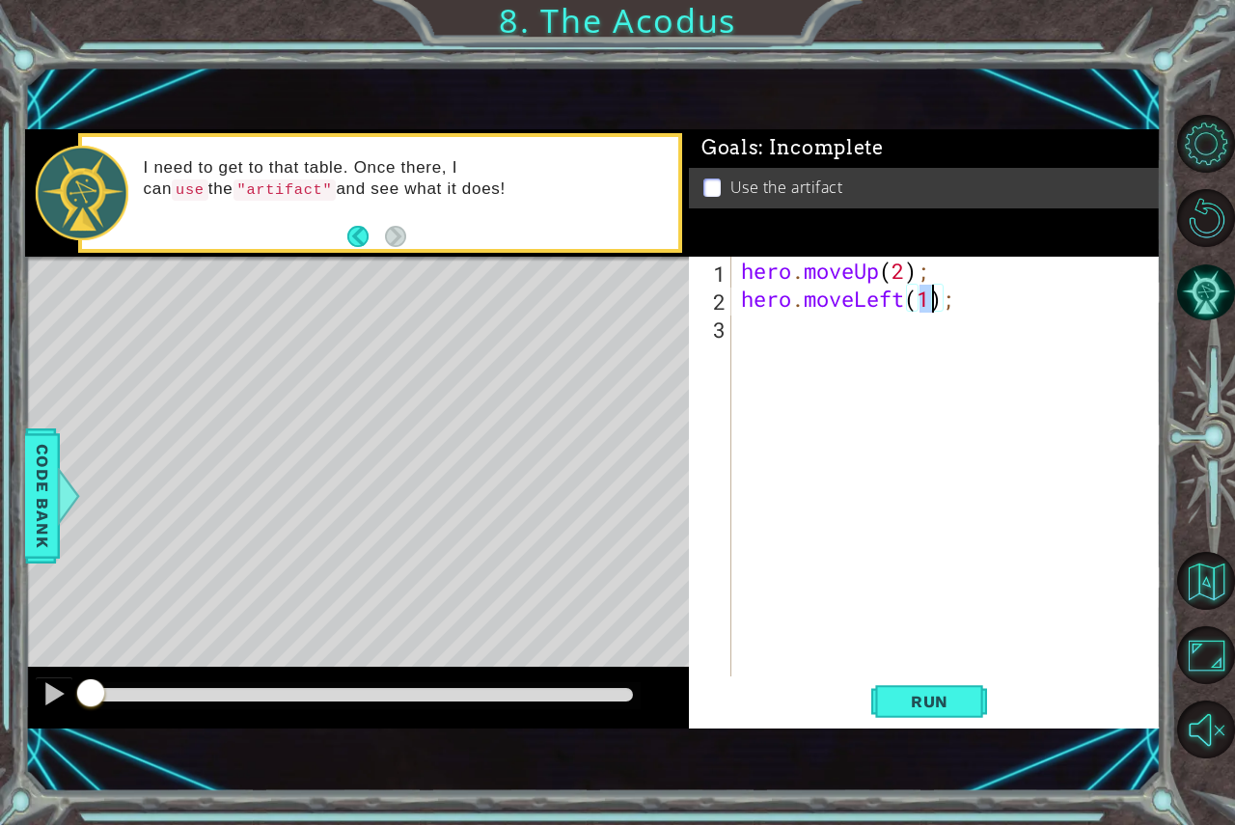
click at [822, 374] on div "hero . moveUp ( 2 ) ; hero . moveLeft ( 1 ) ;" at bounding box center [951, 495] width 428 height 476
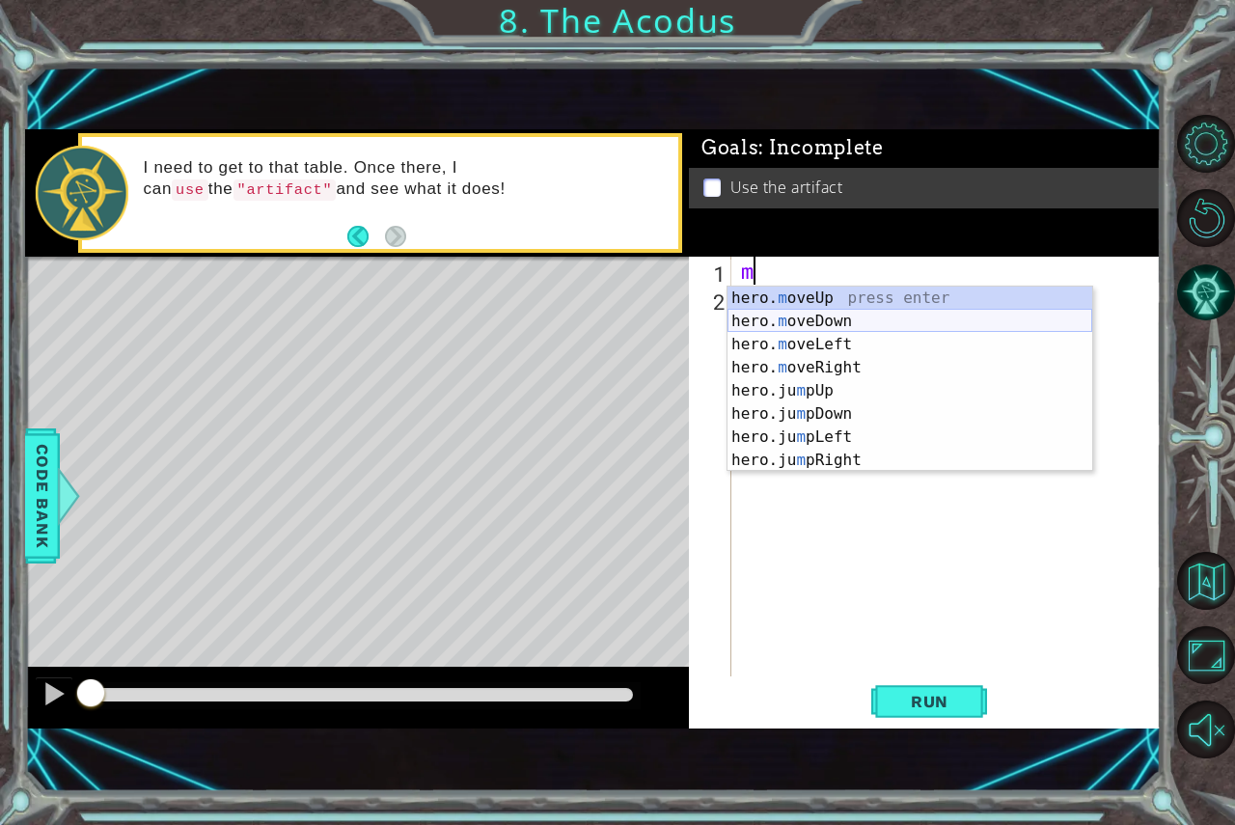
click at [830, 326] on div "hero. m oveUp press enter hero. m oveDown press enter hero. m oveLeft press ent…" at bounding box center [910, 403] width 365 height 232
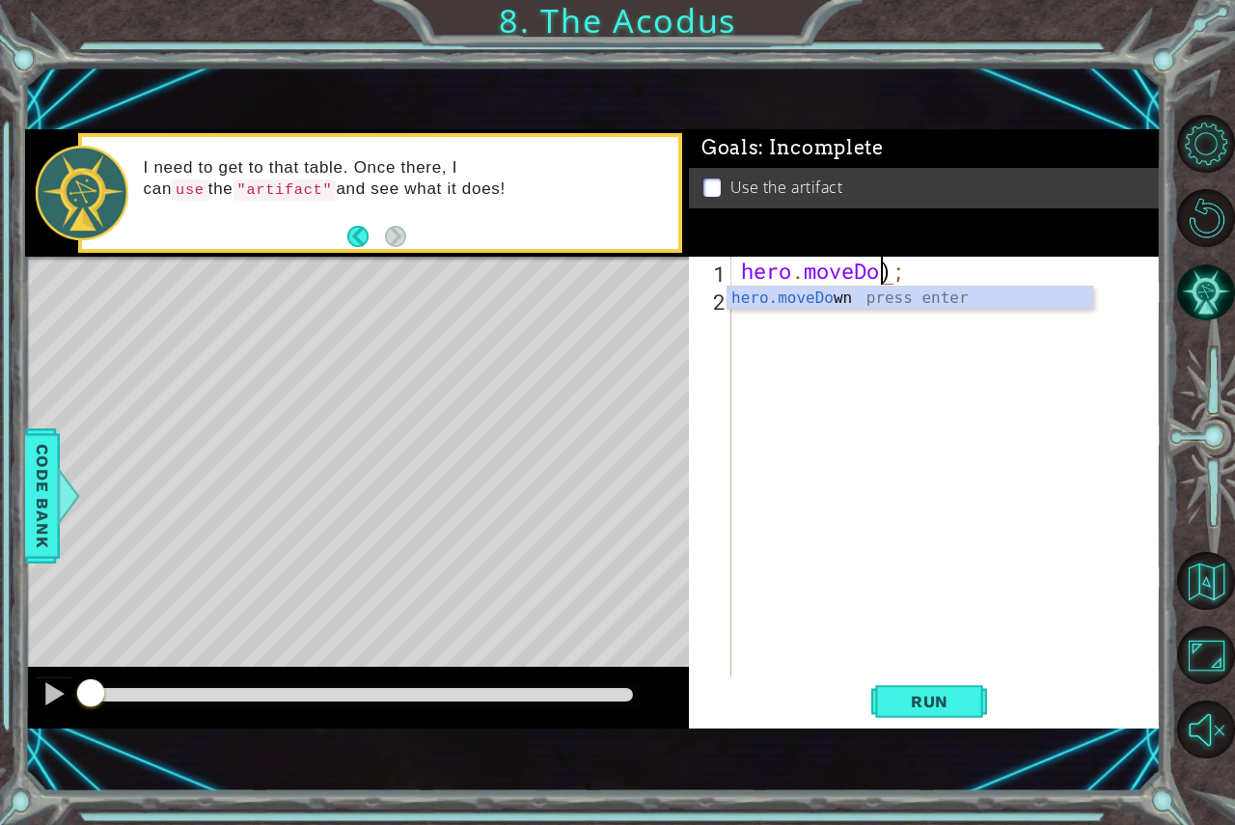
scroll to position [0, 6]
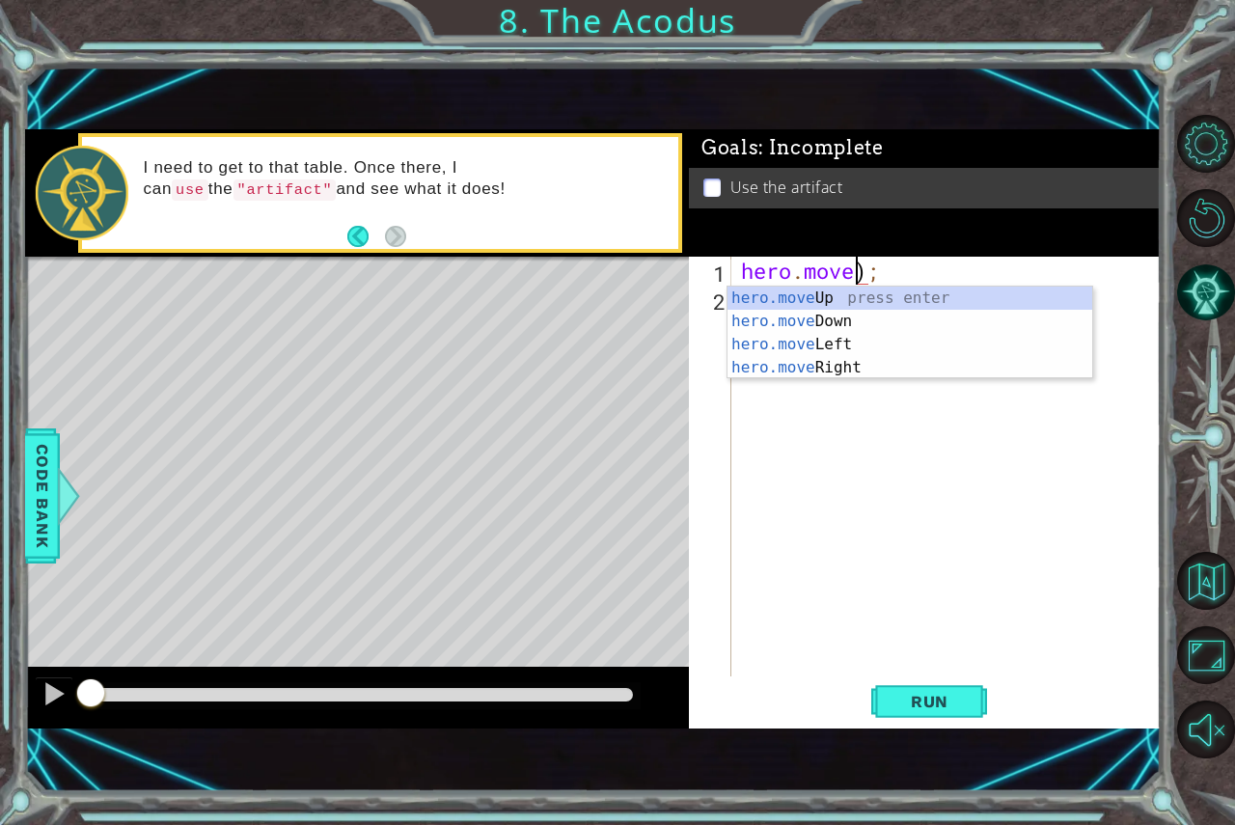
click at [915, 303] on div "hero.move Up press enter hero.move Down press enter hero.move Left press enter …" at bounding box center [910, 356] width 365 height 139
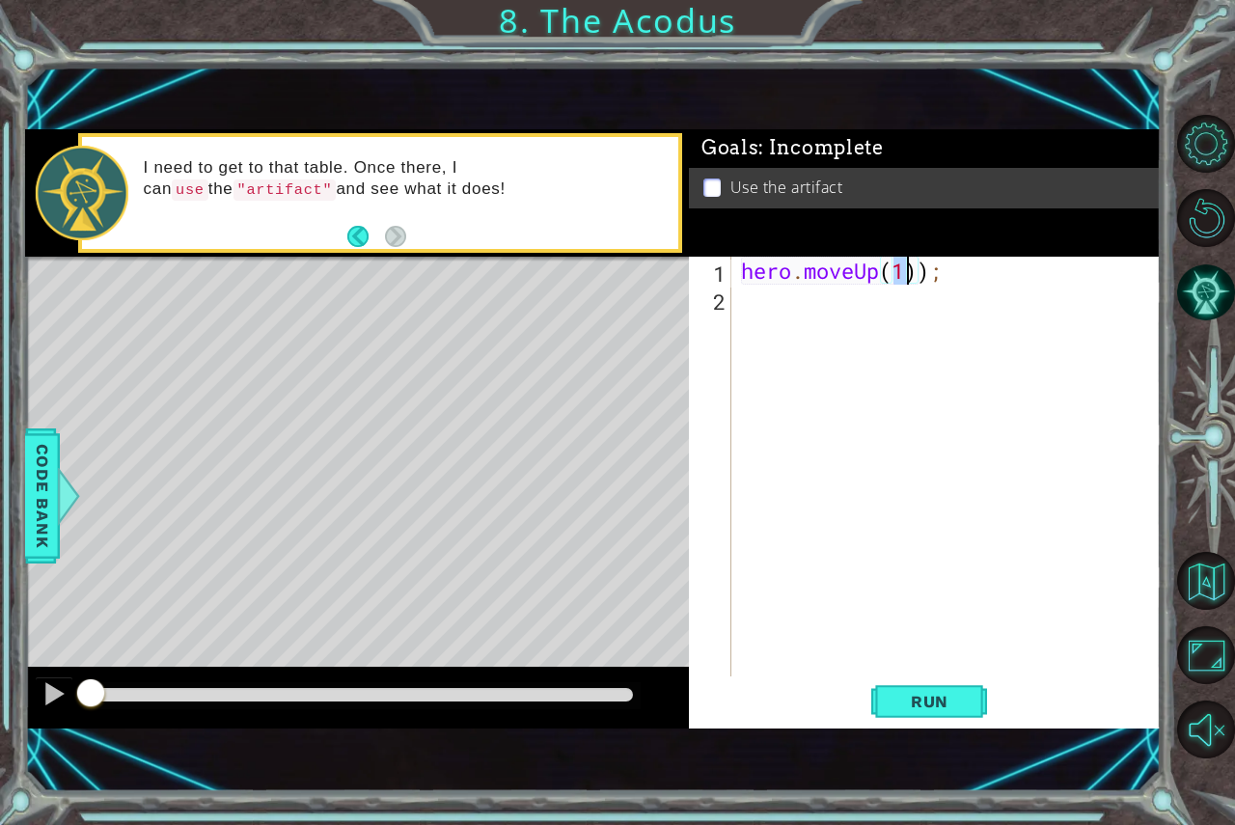
scroll to position [0, 7]
click at [926, 270] on div "hero . moveUp ( 2 )) ;" at bounding box center [951, 495] width 428 height 476
type textarea "hero.moveUp(2);"
click at [899, 324] on div "hero . moveUp ( 2 ) ;" at bounding box center [951, 495] width 428 height 476
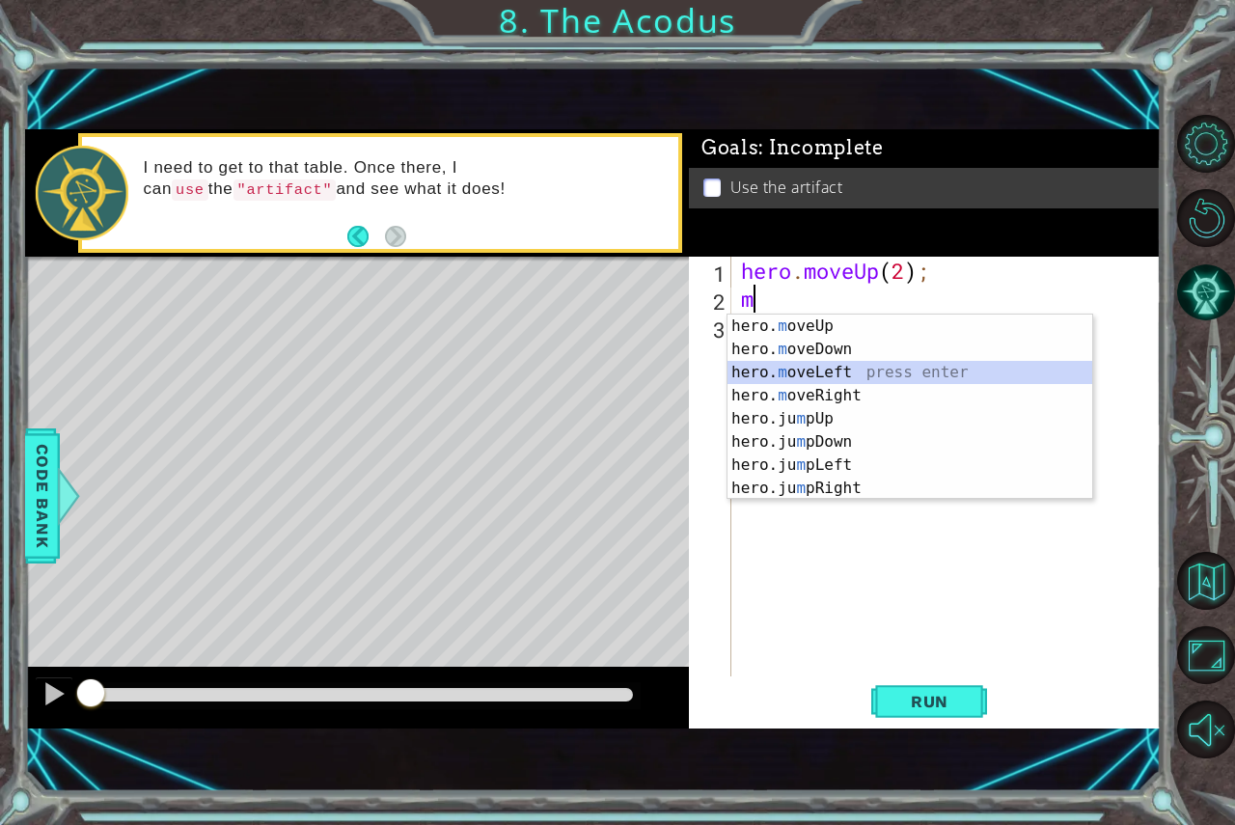
click at [881, 374] on div "hero. m oveUp press enter hero. m oveDown press enter hero. m oveLeft press ent…" at bounding box center [910, 431] width 365 height 232
type textarea "hero.moveLeft(1);"
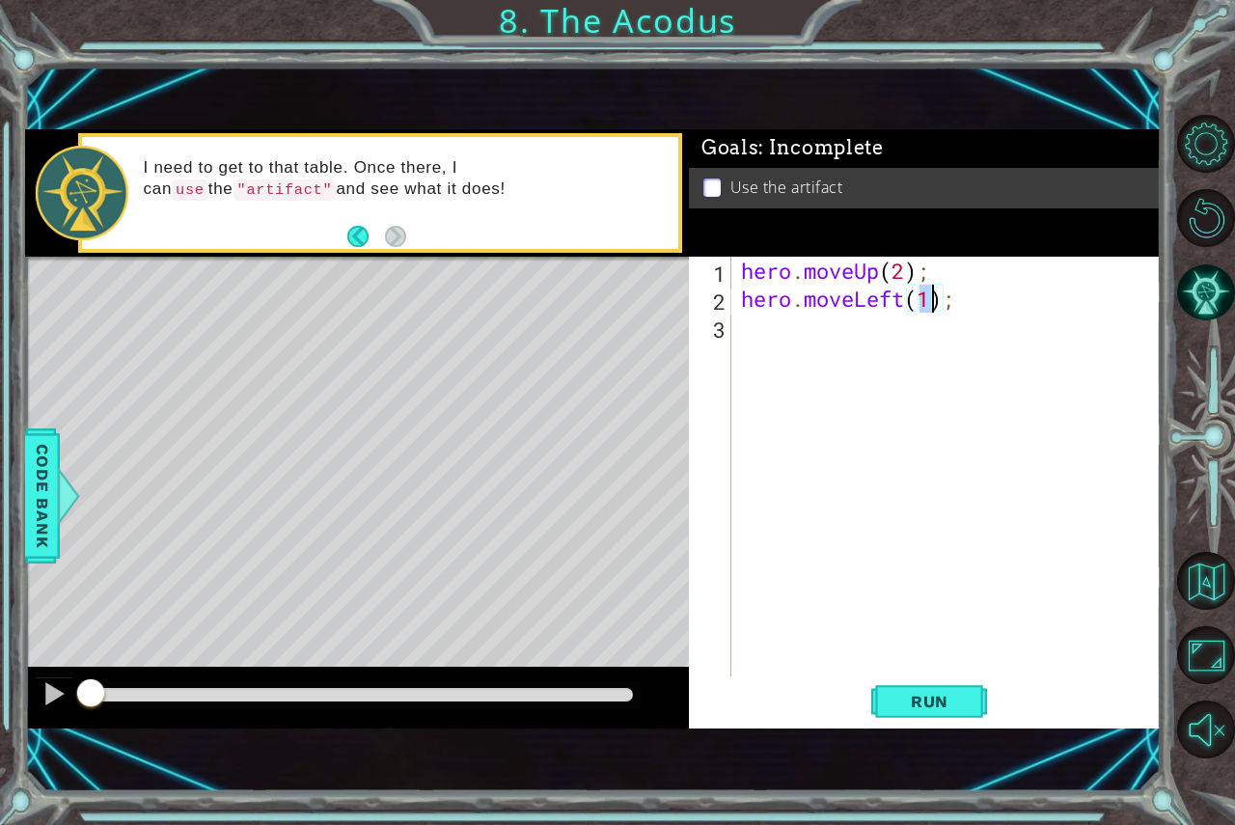
click at [867, 353] on div "hero . moveUp ( 2 ) ; hero . moveLeft ( 1 ) ;" at bounding box center [951, 495] width 428 height 476
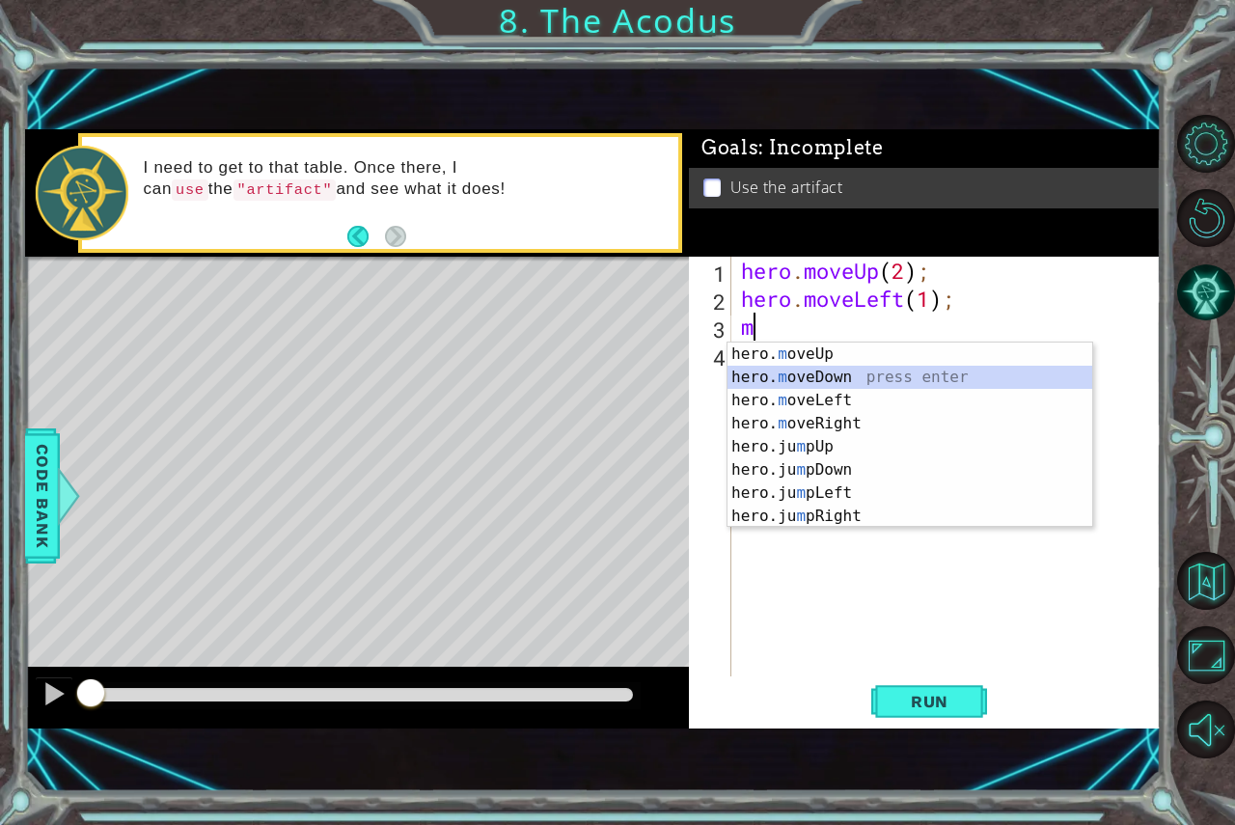
click at [862, 372] on div "hero. m oveUp press enter hero. m oveDown press enter hero. m oveLeft press ent…" at bounding box center [910, 459] width 365 height 232
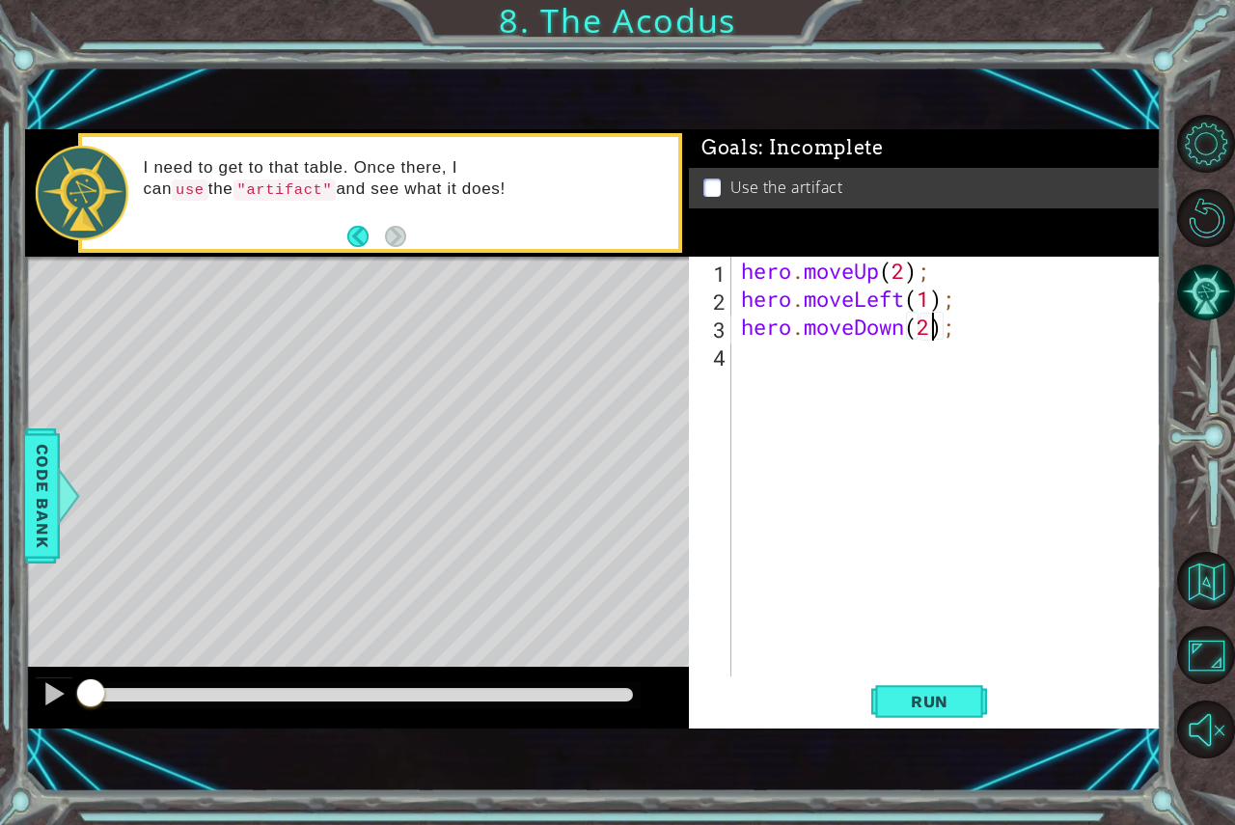
scroll to position [0, 9]
click at [862, 372] on div "hero . moveUp ( 2 ) ; hero . moveLeft ( 1 ) ; hero . moveDown ( 2 ) ;" at bounding box center [951, 495] width 428 height 476
type textarea "hero.moveUp(2); hero.moveLeft(1);"
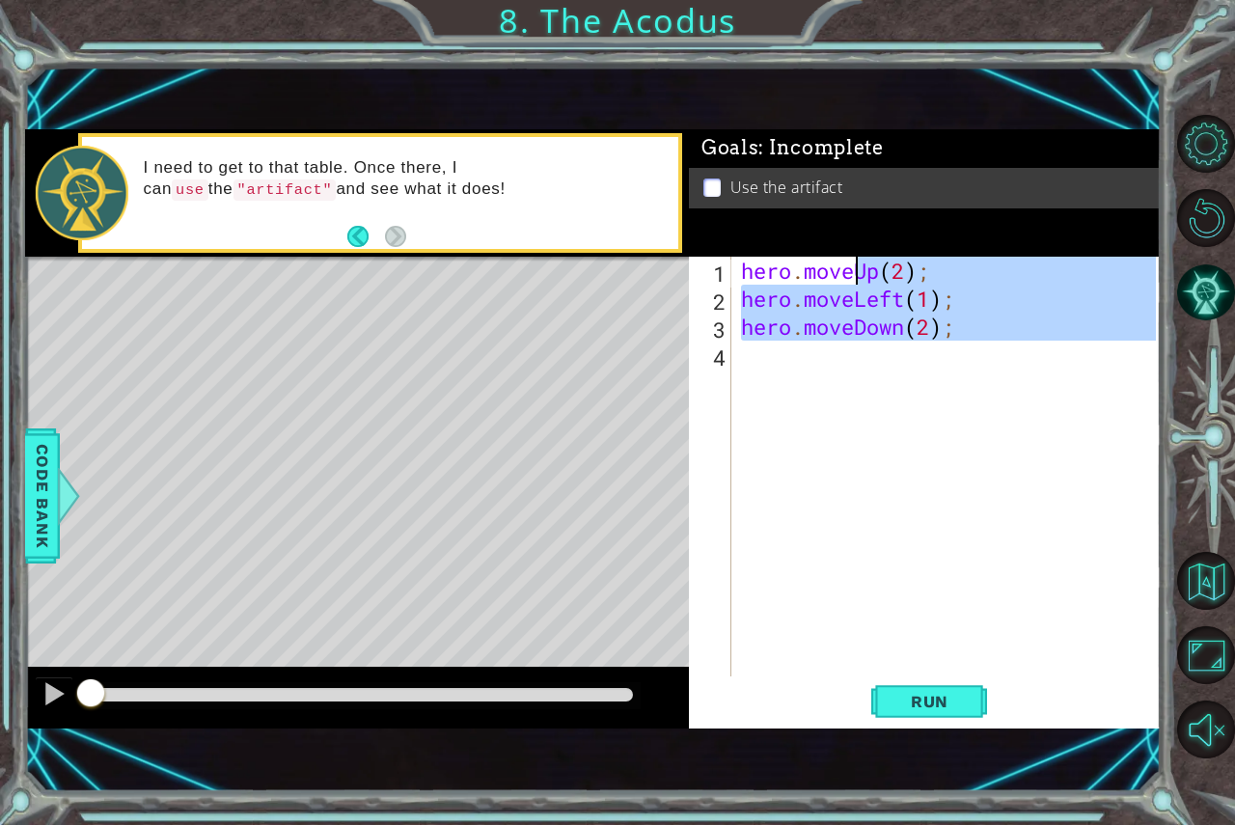
click at [862, 372] on div "hero . moveUp ( 2 ) ; hero . moveLeft ( 1 ) ; hero . moveDown ( 2 ) ;" at bounding box center [951, 495] width 428 height 476
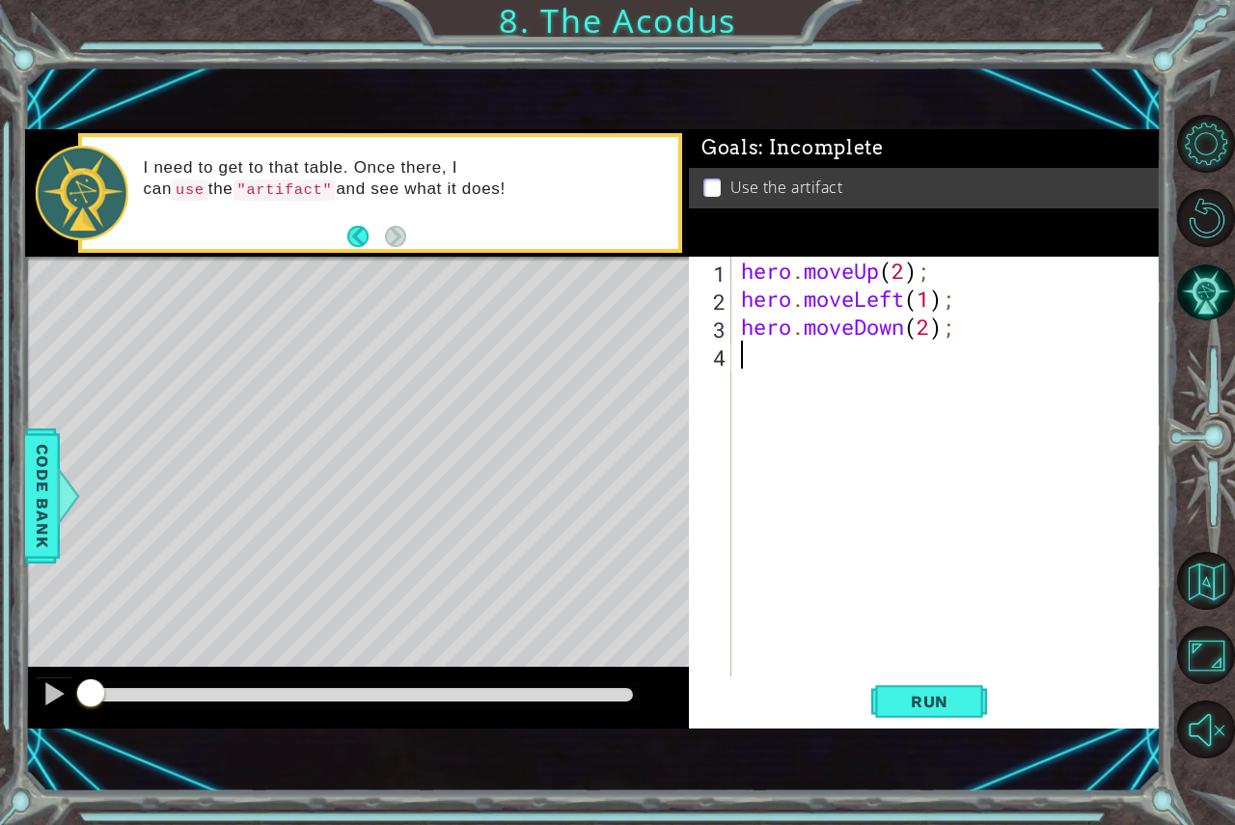
scroll to position [0, 0]
type textarea "m"
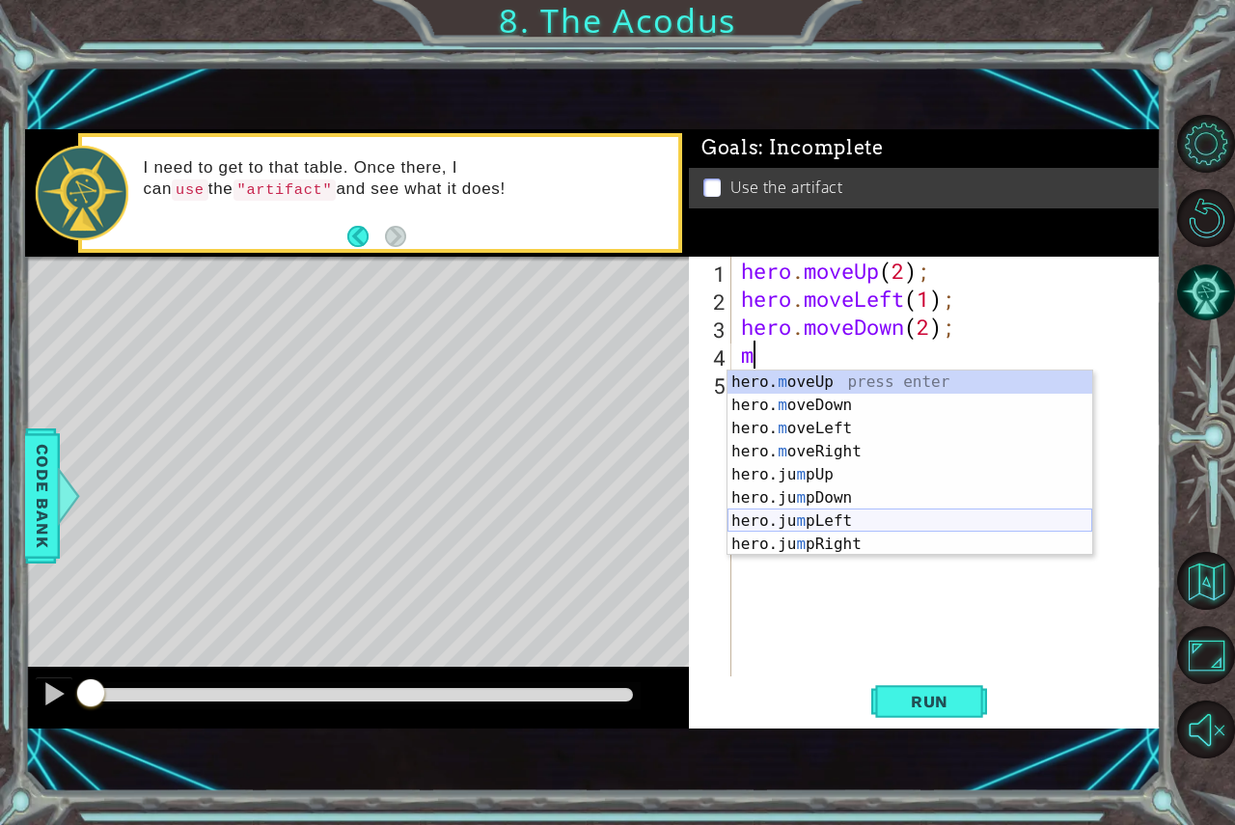
click at [802, 520] on div "hero. m oveUp press enter hero. m oveDown press enter hero. m oveLeft press ent…" at bounding box center [910, 487] width 365 height 232
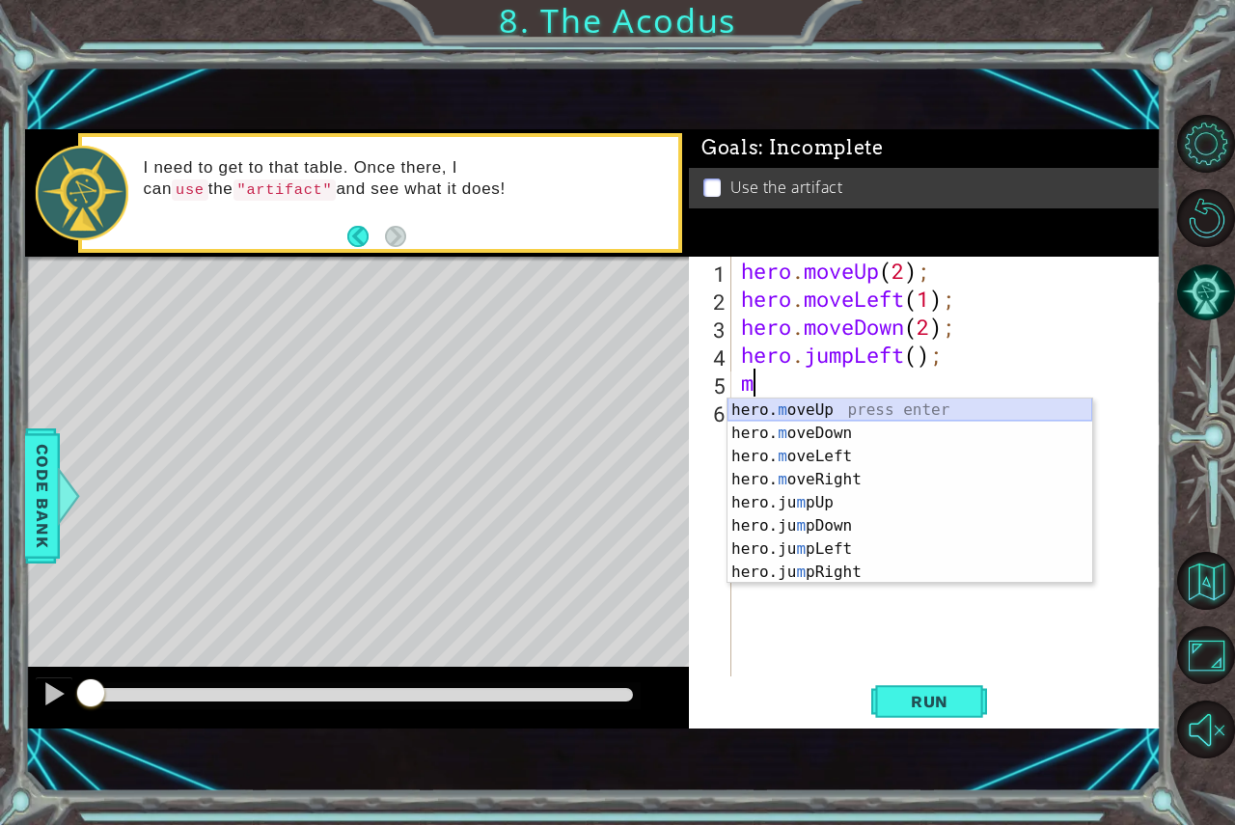
click at [891, 413] on div "hero. m oveUp press enter hero. m oveDown press enter hero. m oveLeft press ent…" at bounding box center [910, 515] width 365 height 232
type textarea "hero.moveUp(2);"
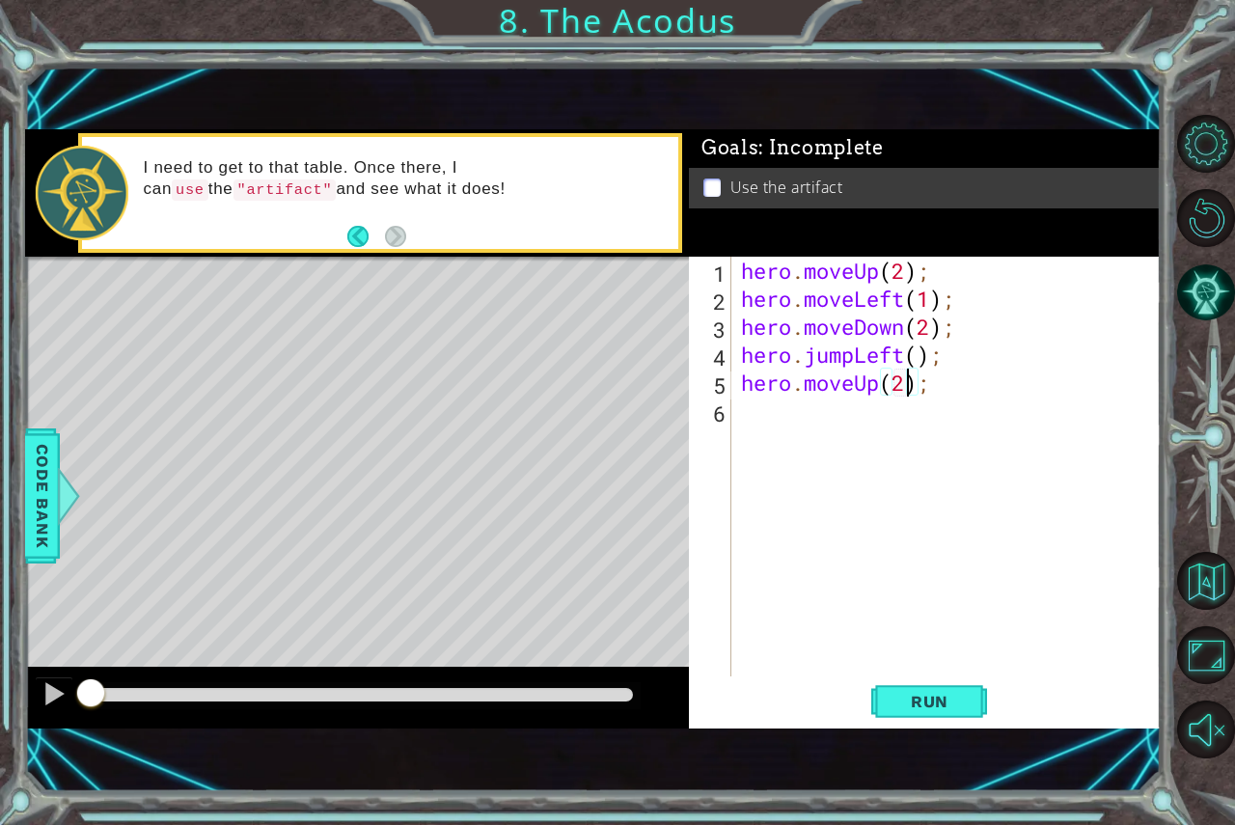
scroll to position [0, 7]
click at [889, 423] on div "hero . moveUp ( 2 ) ; hero . moveLeft ( 1 ) ; hero . moveDown ( 2 ) ; hero . ju…" at bounding box center [951, 495] width 428 height 476
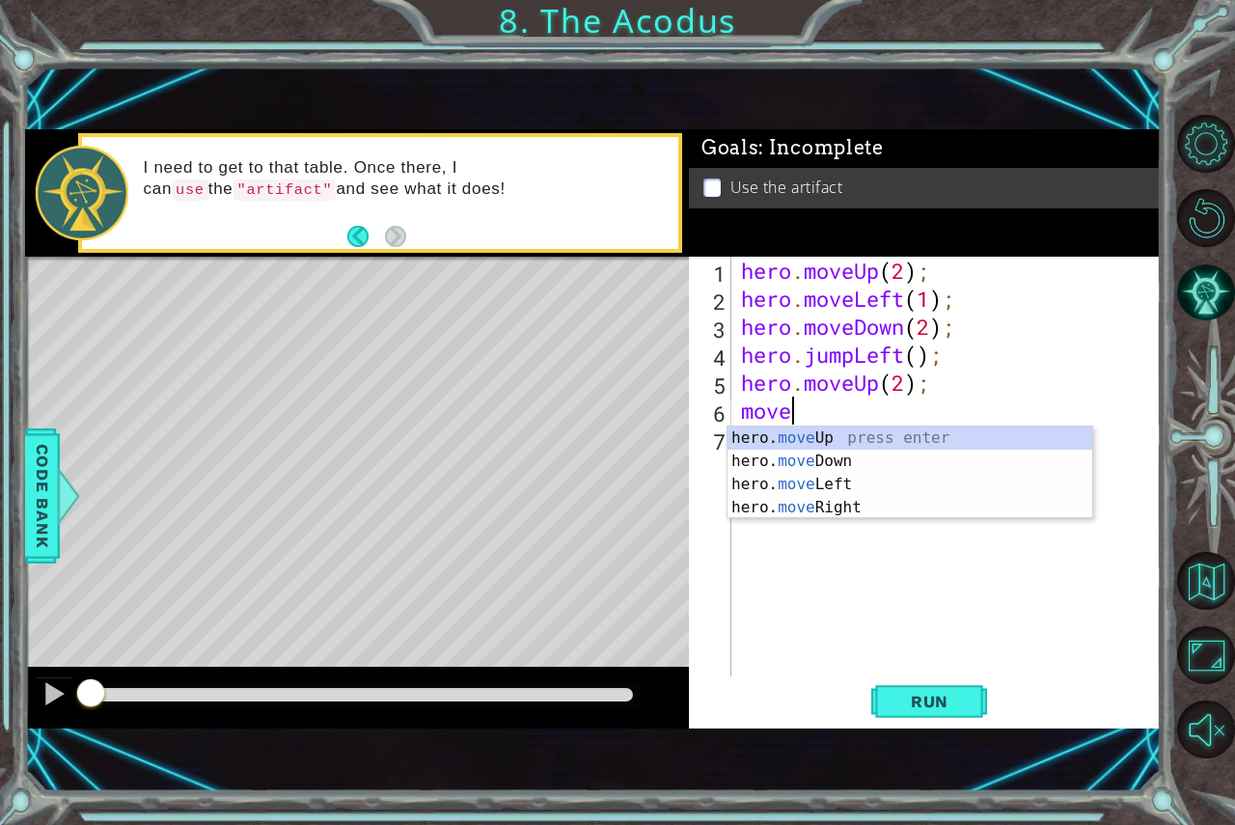
scroll to position [0, 1]
type textarea "m"
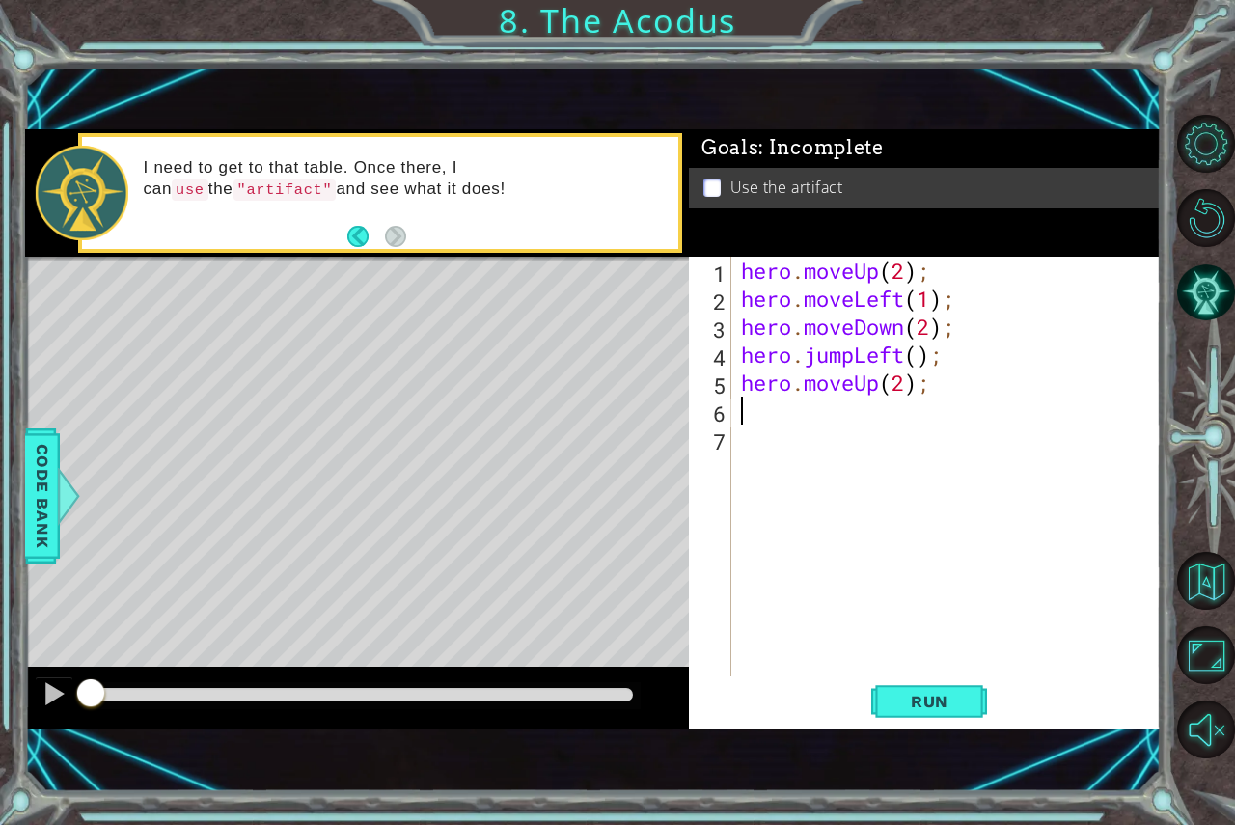
scroll to position [0, 0]
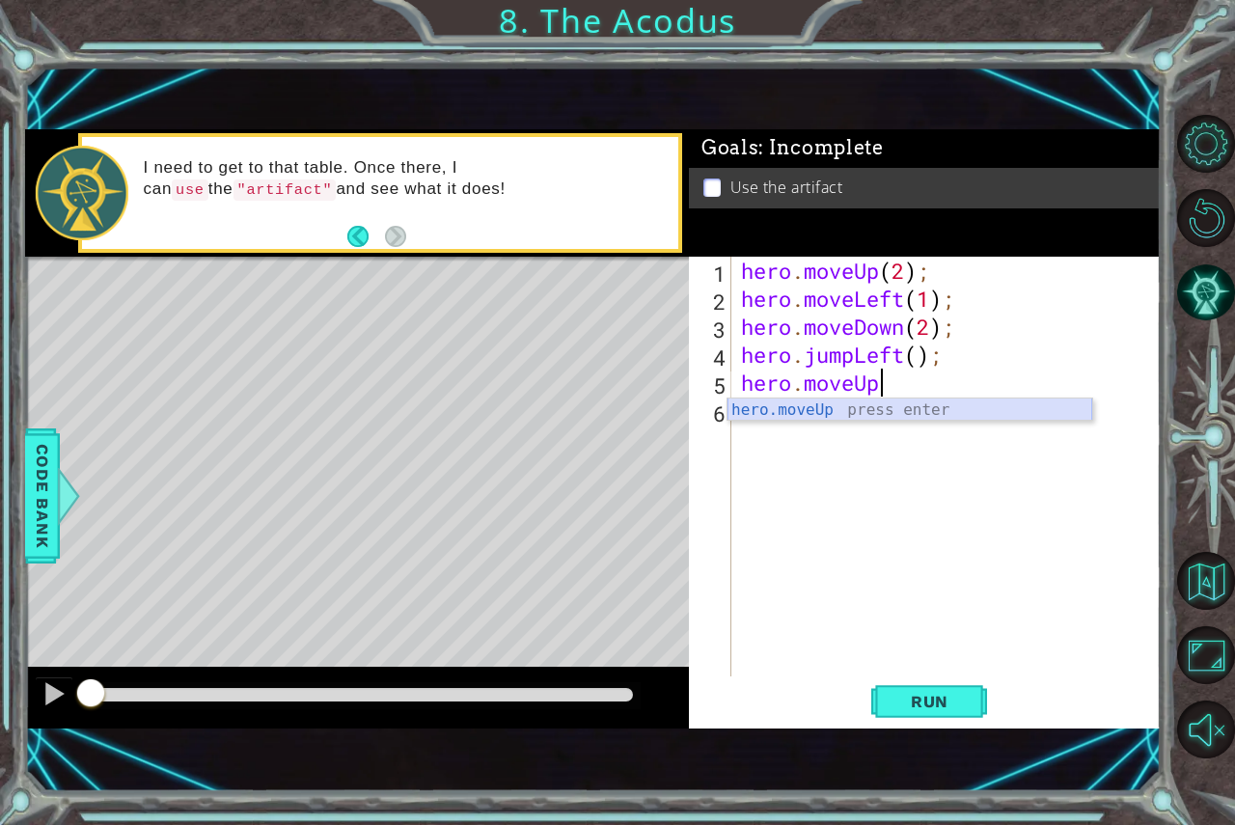
click at [886, 413] on div "hero.moveUp press enter" at bounding box center [910, 433] width 365 height 69
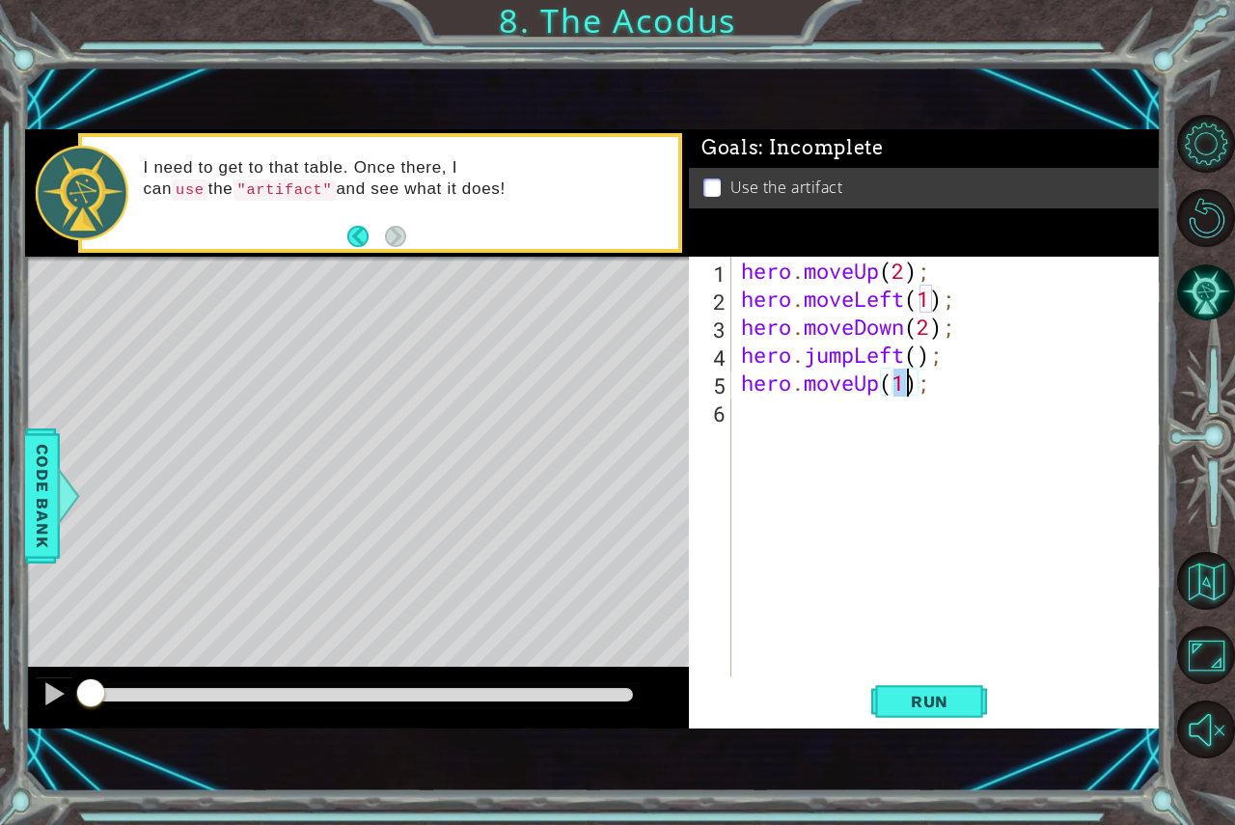
type textarea "hero.moveUp(2);"
click at [760, 416] on div "hero . moveUp ( 2 ) ; hero . moveLeft ( 1 ) ; hero . moveDown ( 2 ) ; hero . ju…" at bounding box center [951, 495] width 428 height 476
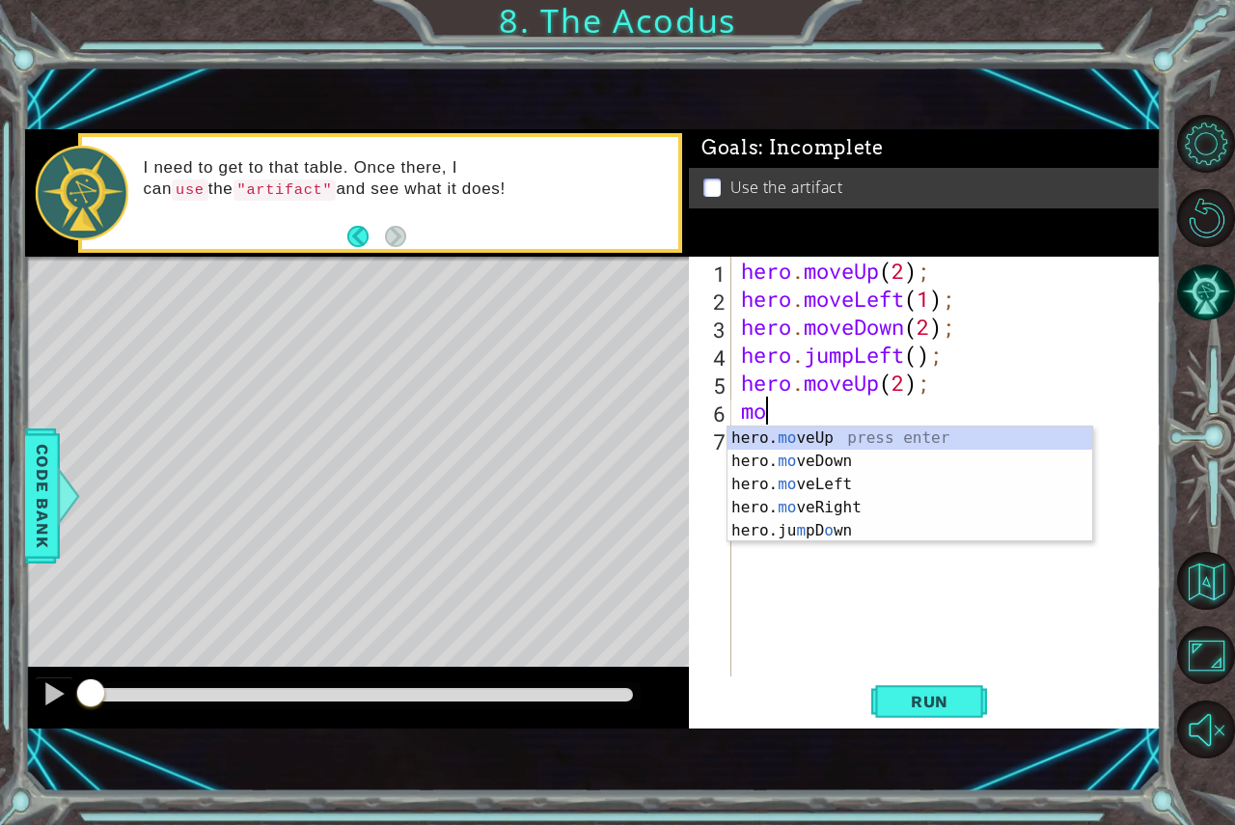
scroll to position [0, 0]
type textarea "m"
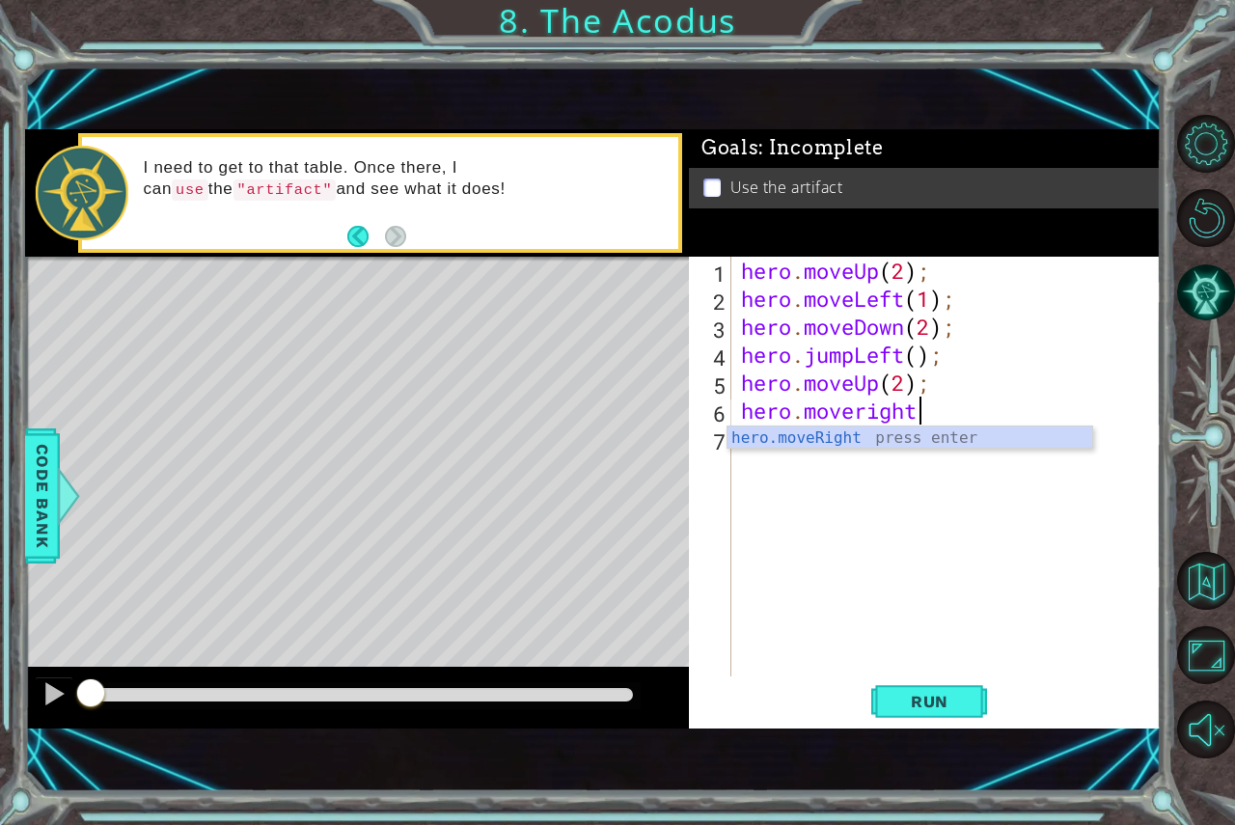
scroll to position [0, 7]
click at [926, 431] on div "hero.moveRigh t press enter" at bounding box center [910, 461] width 365 height 69
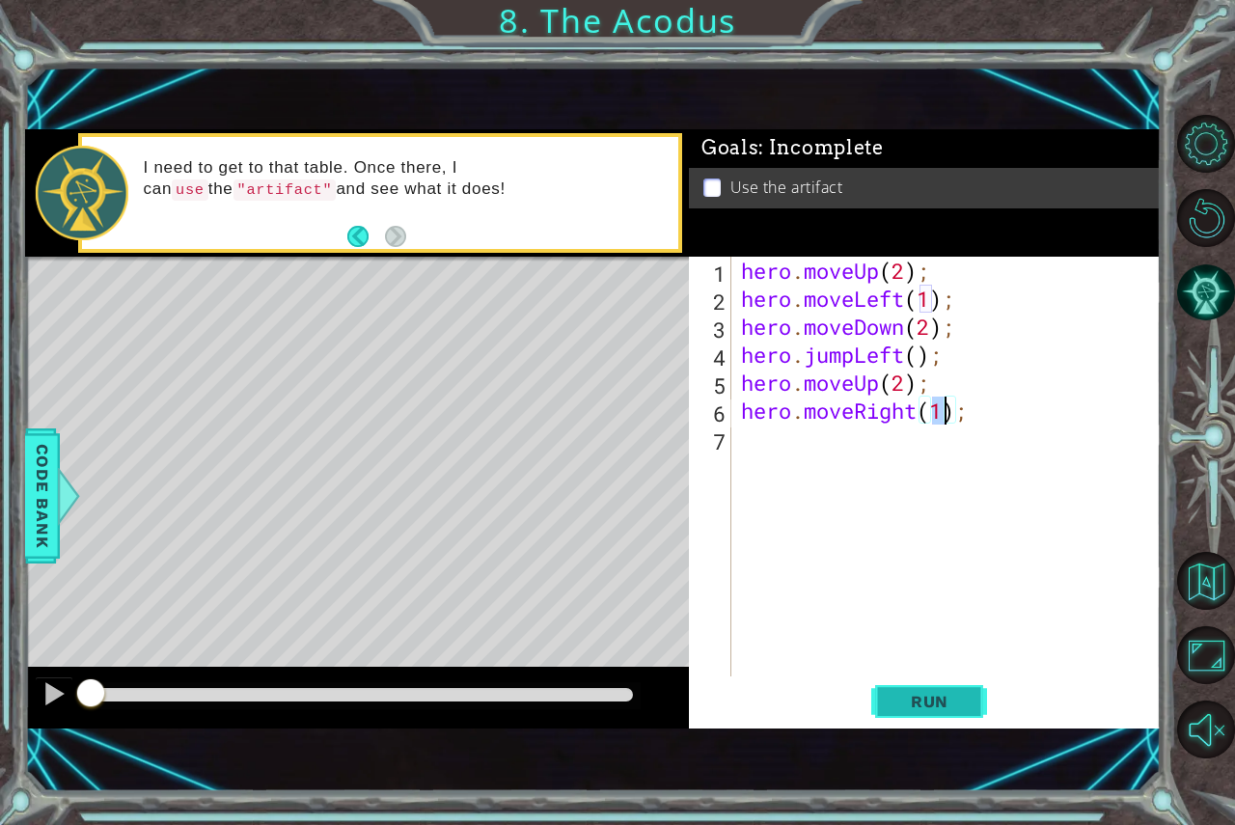
type textarea "hero.moveRight(1);"
click at [945, 699] on span "Run" at bounding box center [930, 701] width 76 height 19
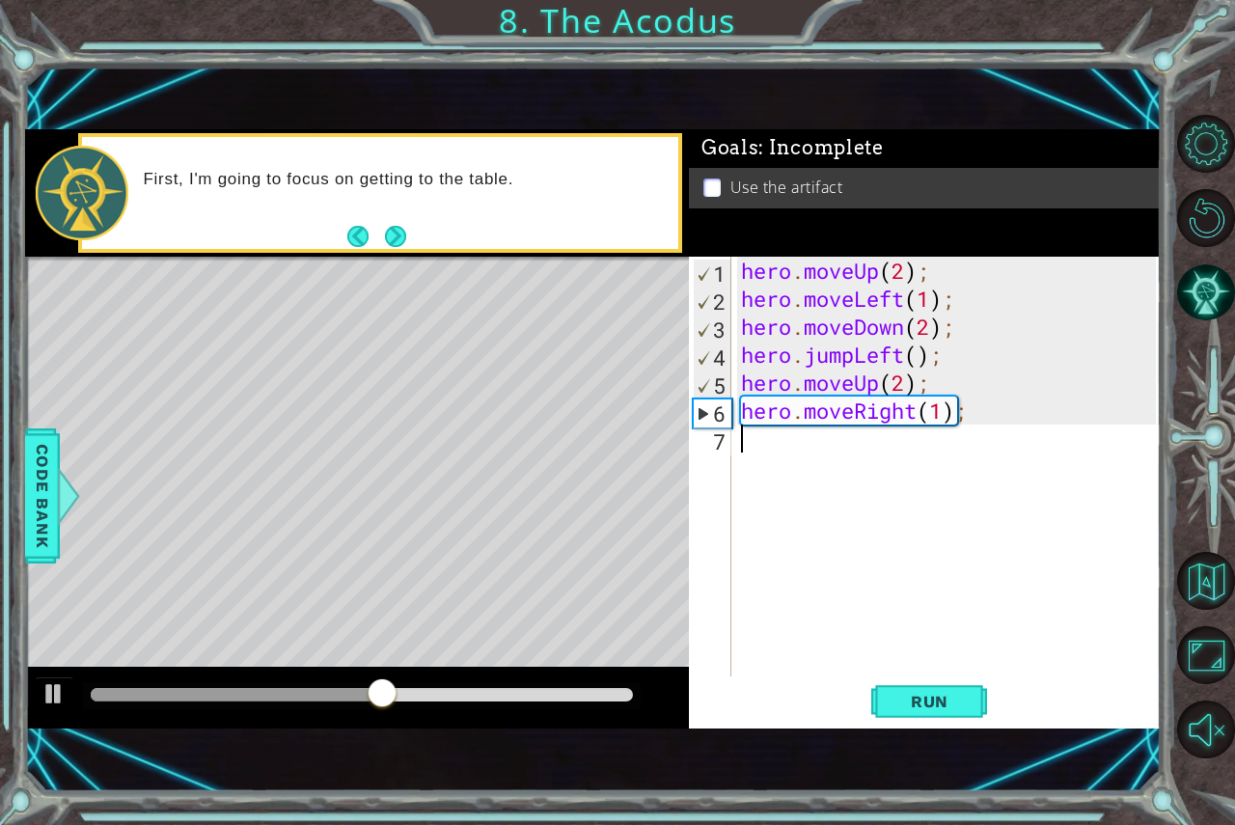
click at [849, 446] on div "hero . moveUp ( 2 ) ; hero . moveLeft ( 1 ) ; hero . moveDown ( 2 ) ; hero . ju…" at bounding box center [951, 495] width 428 height 476
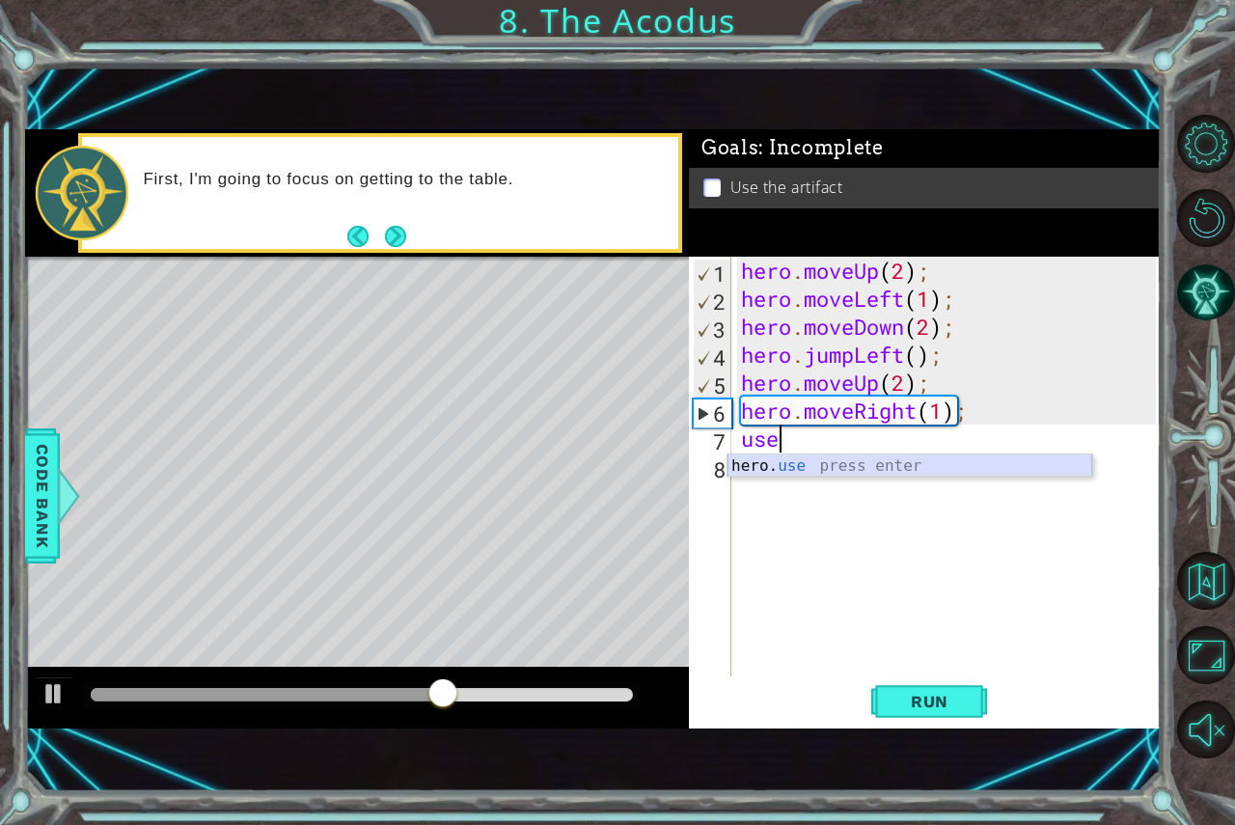
click at [893, 462] on div "hero. use press enter" at bounding box center [910, 488] width 365 height 69
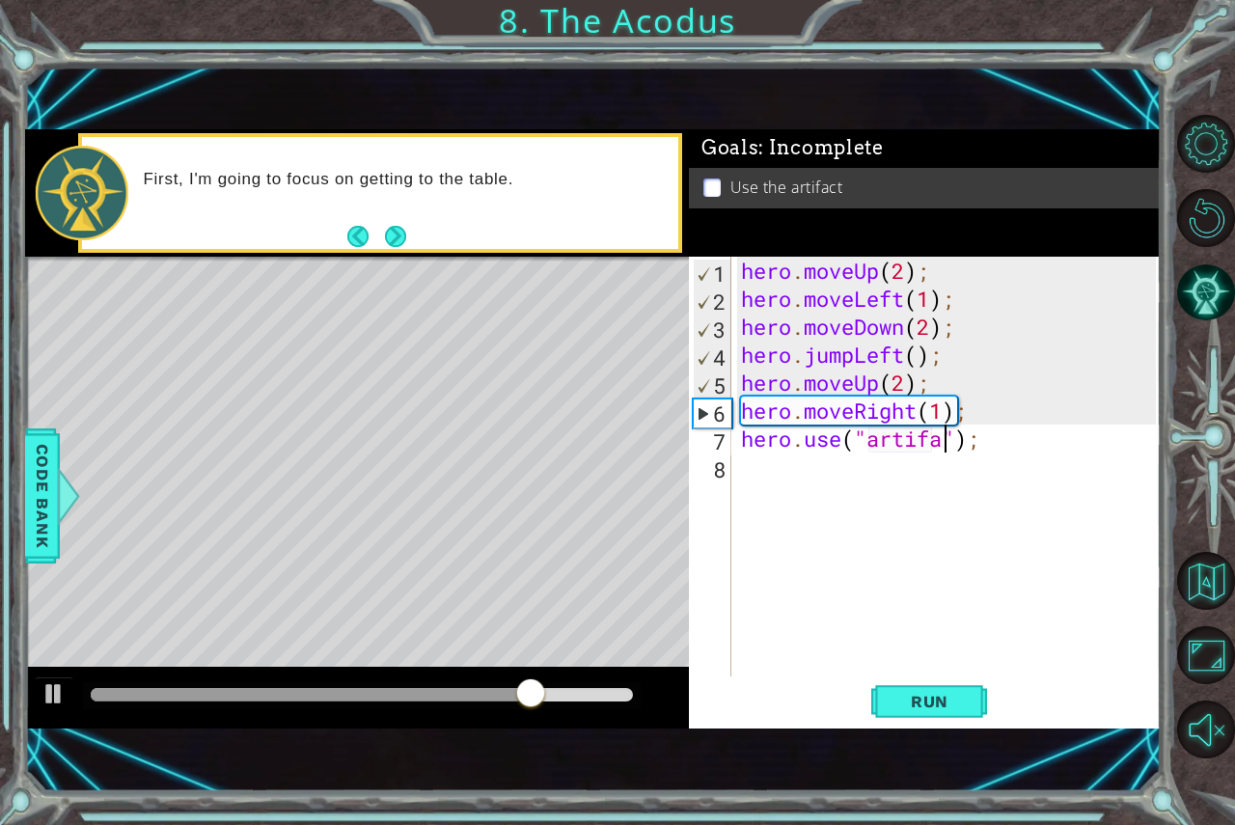
scroll to position [0, 10]
type textarea "hero.use("artifact");"
click at [918, 700] on span "Run" at bounding box center [930, 701] width 76 height 19
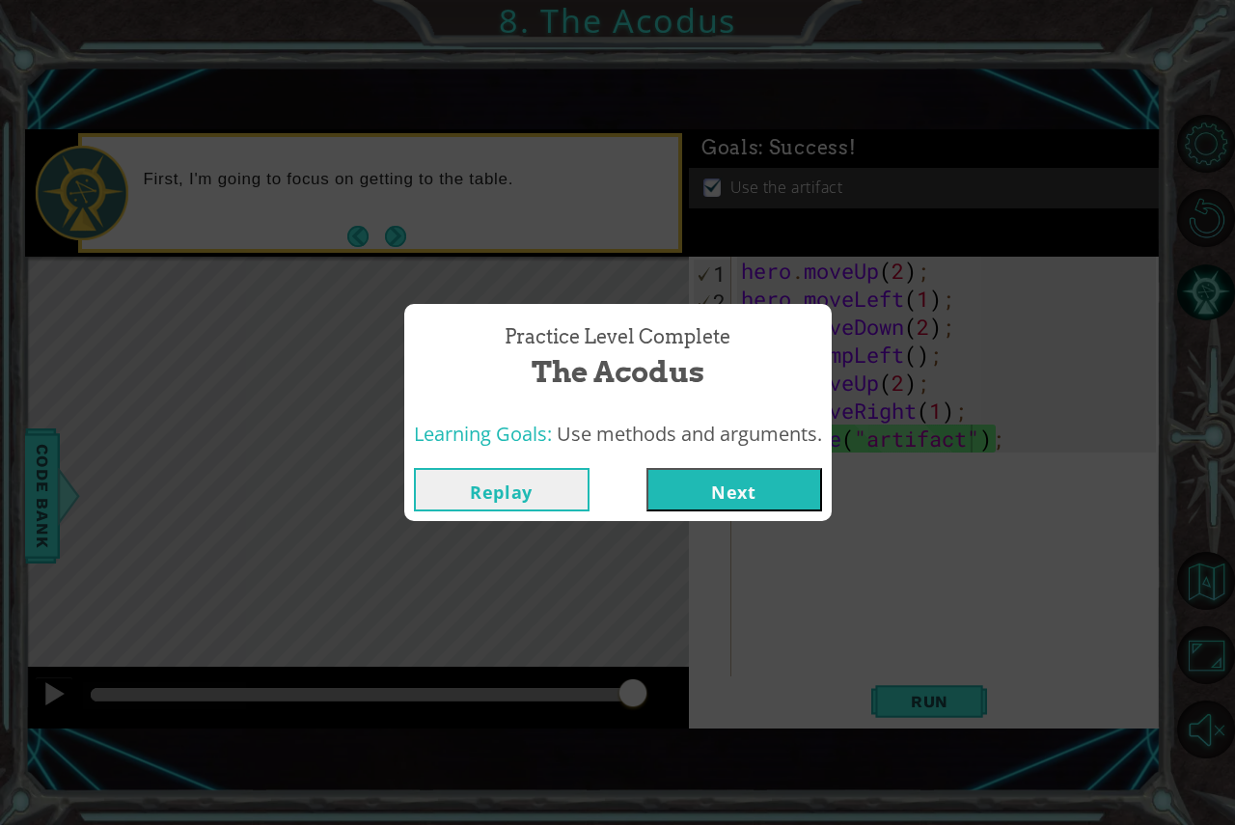
click at [732, 482] on button "Next" at bounding box center [735, 489] width 176 height 43
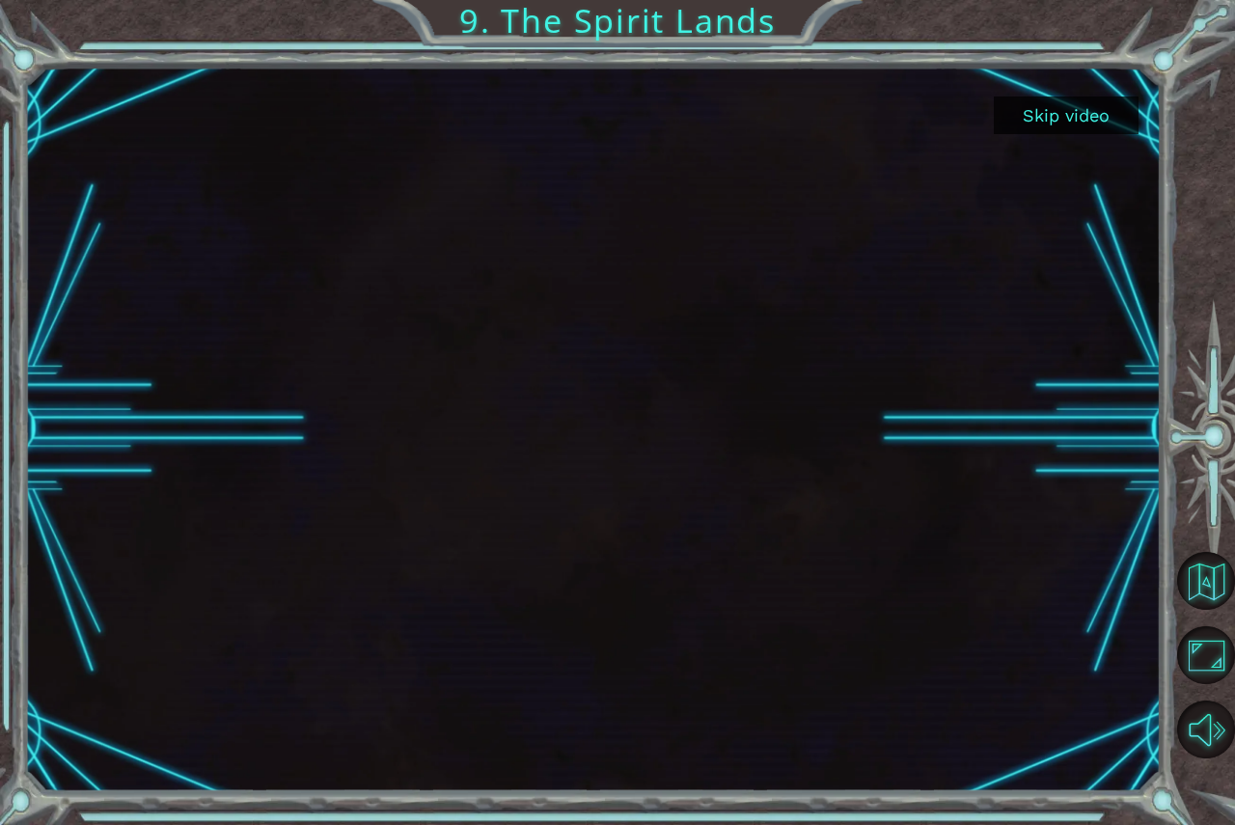
click at [1099, 103] on button "Skip video" at bounding box center [1066, 115] width 145 height 38
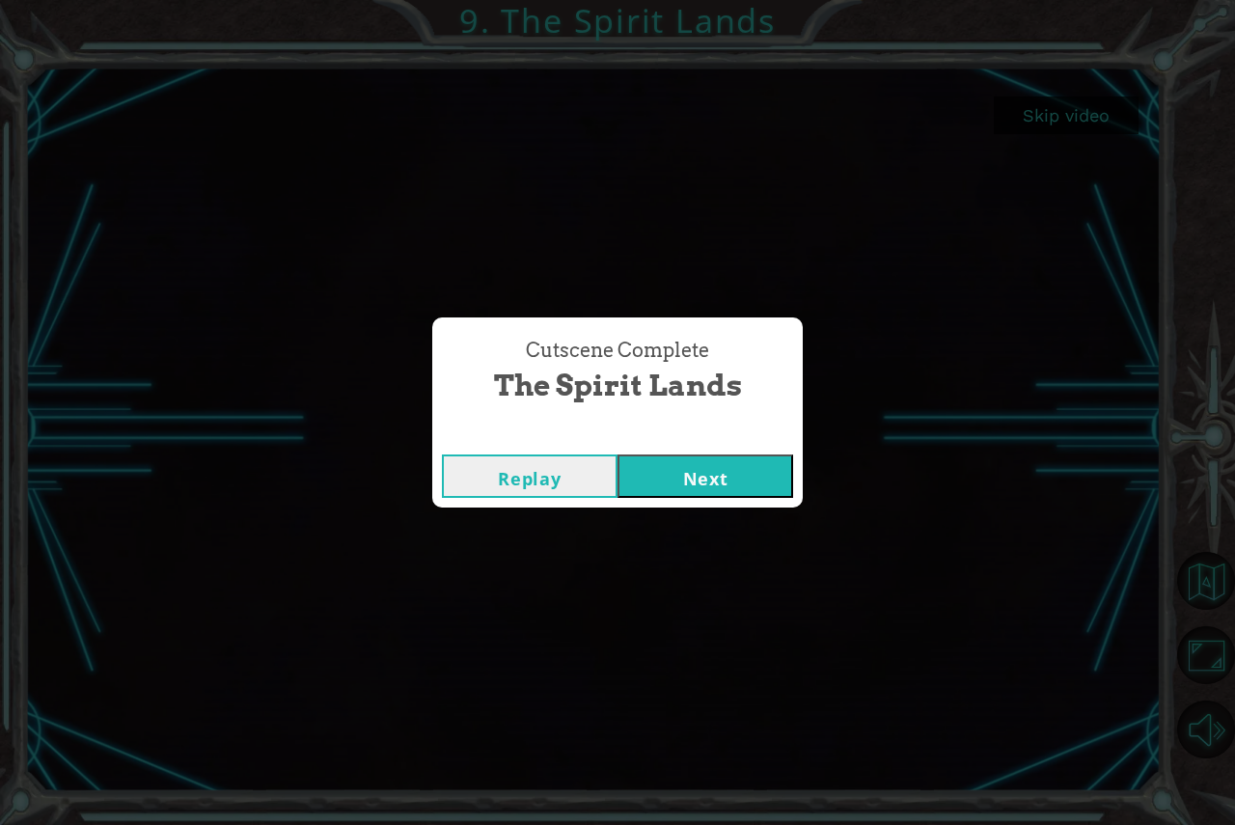
click at [707, 482] on button "Next" at bounding box center [706, 475] width 176 height 43
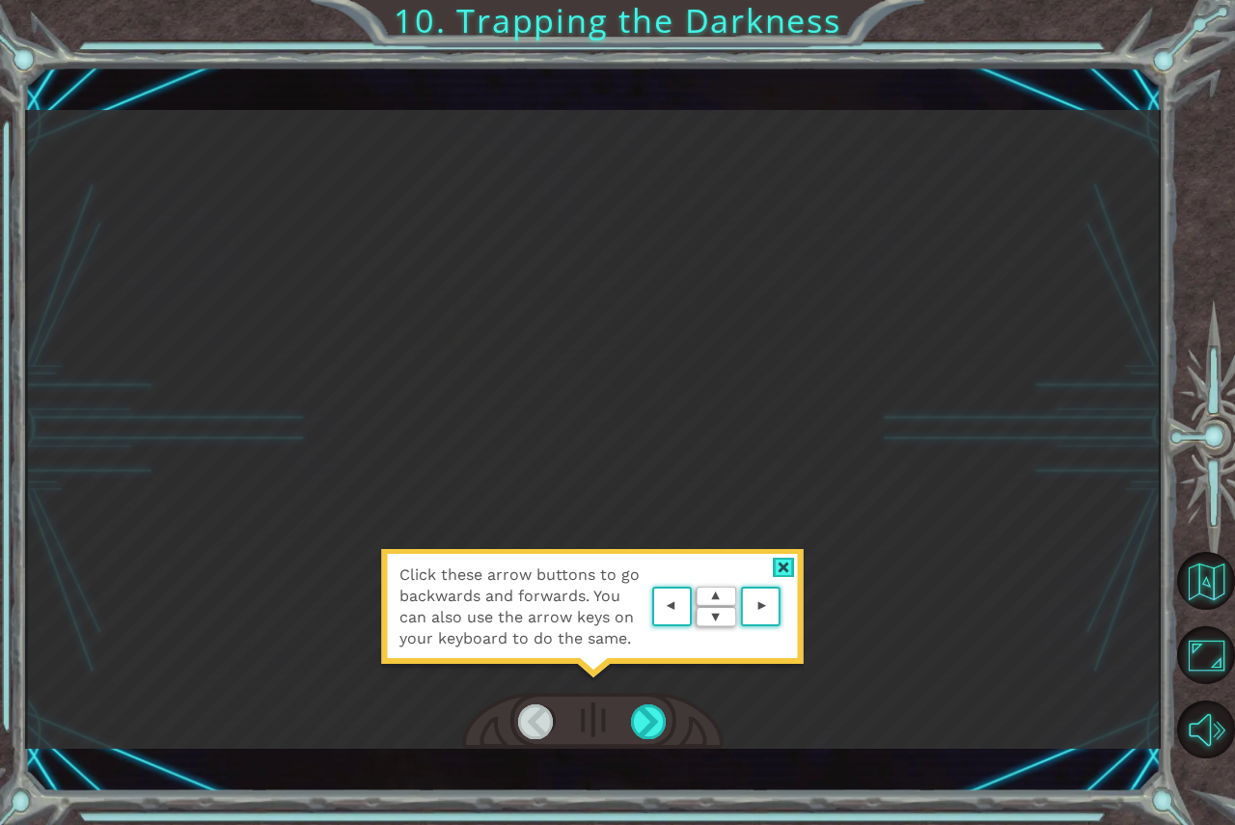
click at [672, 619] on img at bounding box center [716, 607] width 138 height 50
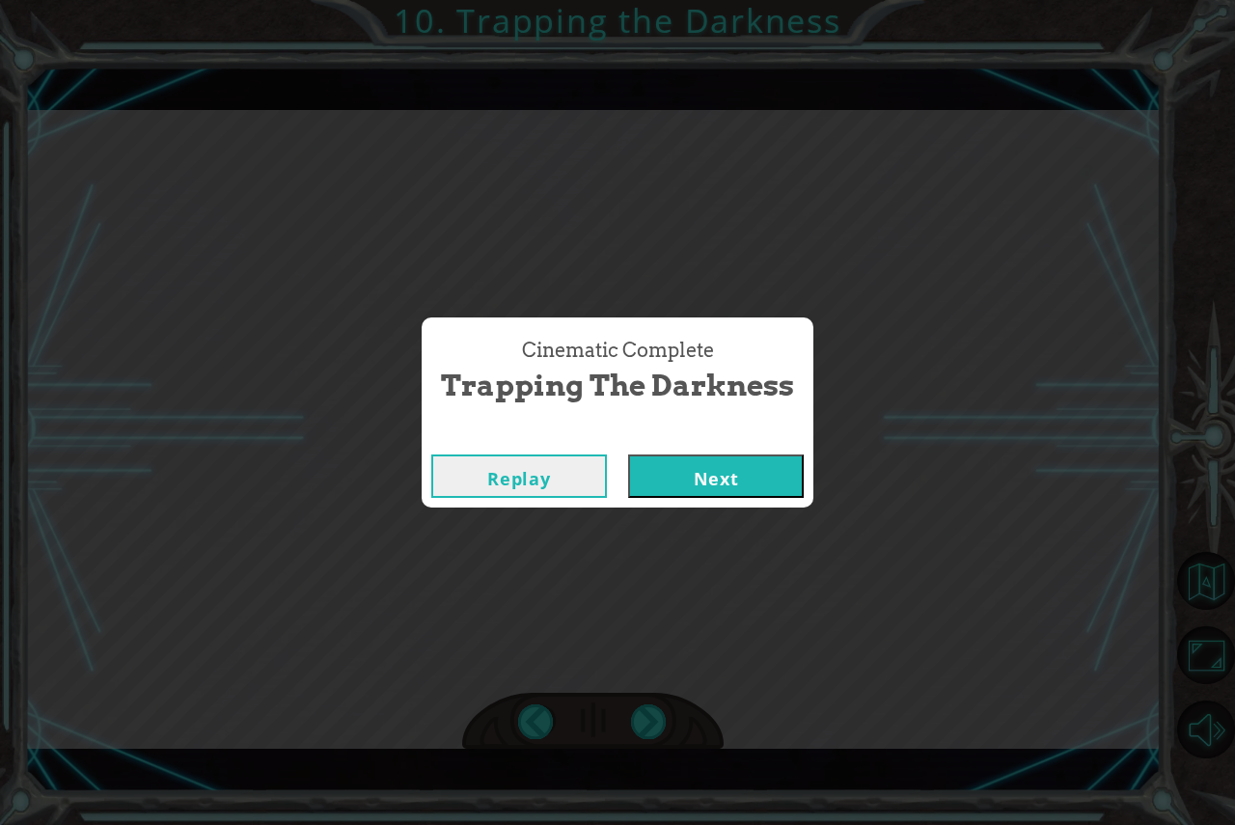
click at [720, 490] on button "Next" at bounding box center [716, 475] width 176 height 43
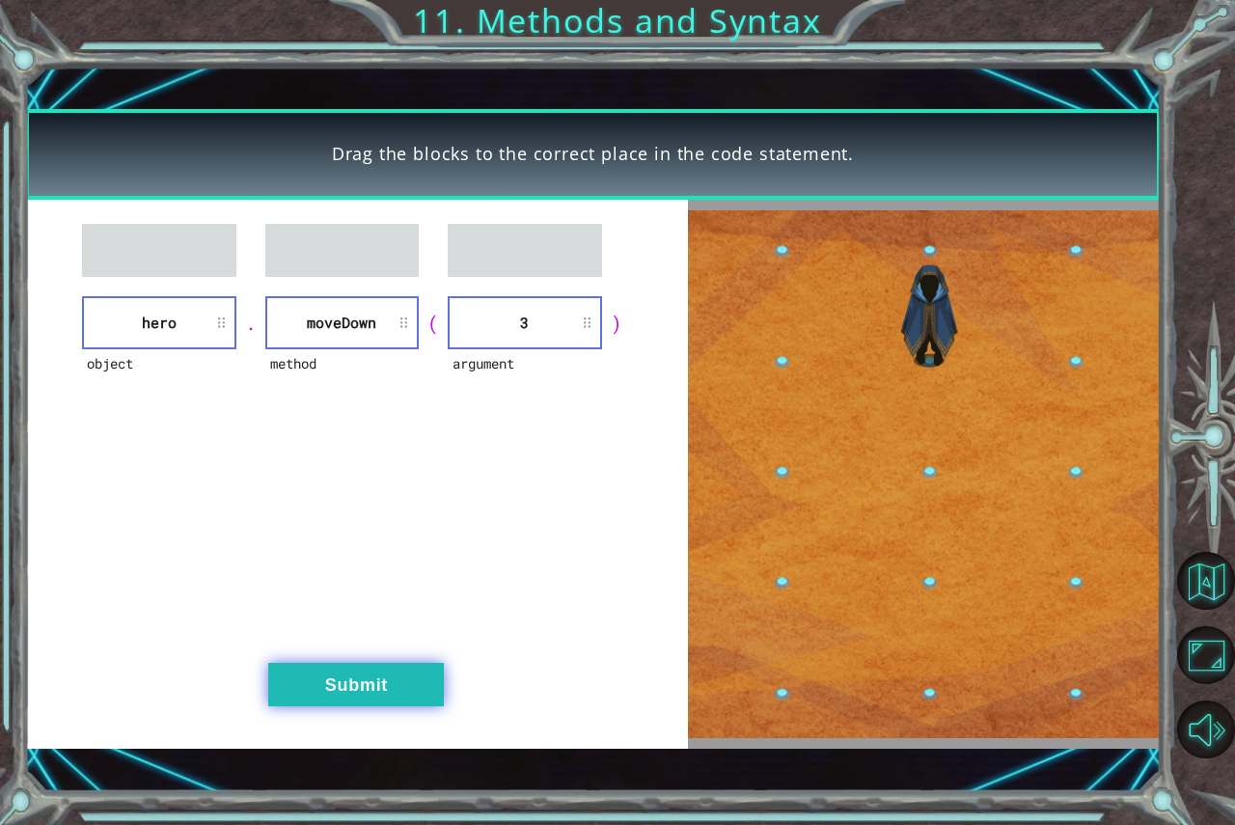
click at [365, 700] on button "Submit" at bounding box center [356, 684] width 176 height 43
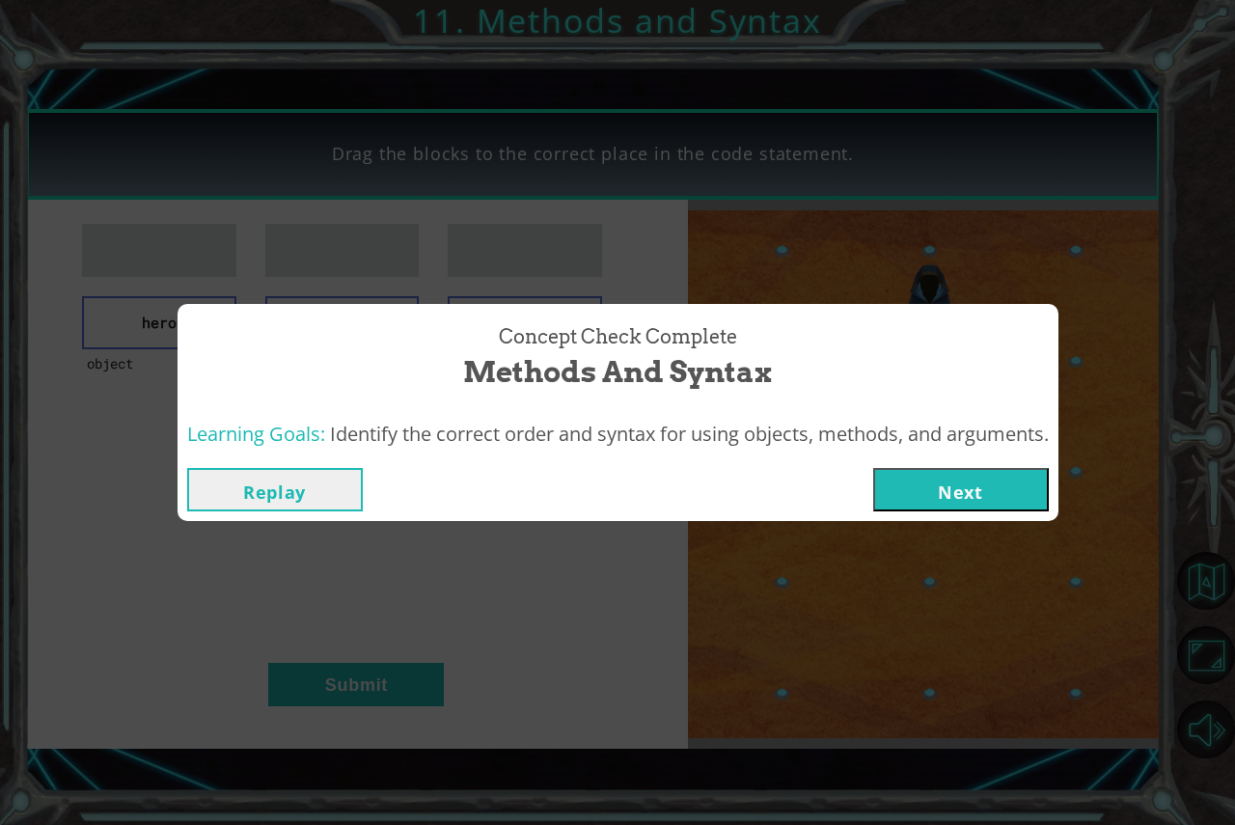
click at [947, 493] on button "Next" at bounding box center [961, 489] width 176 height 43
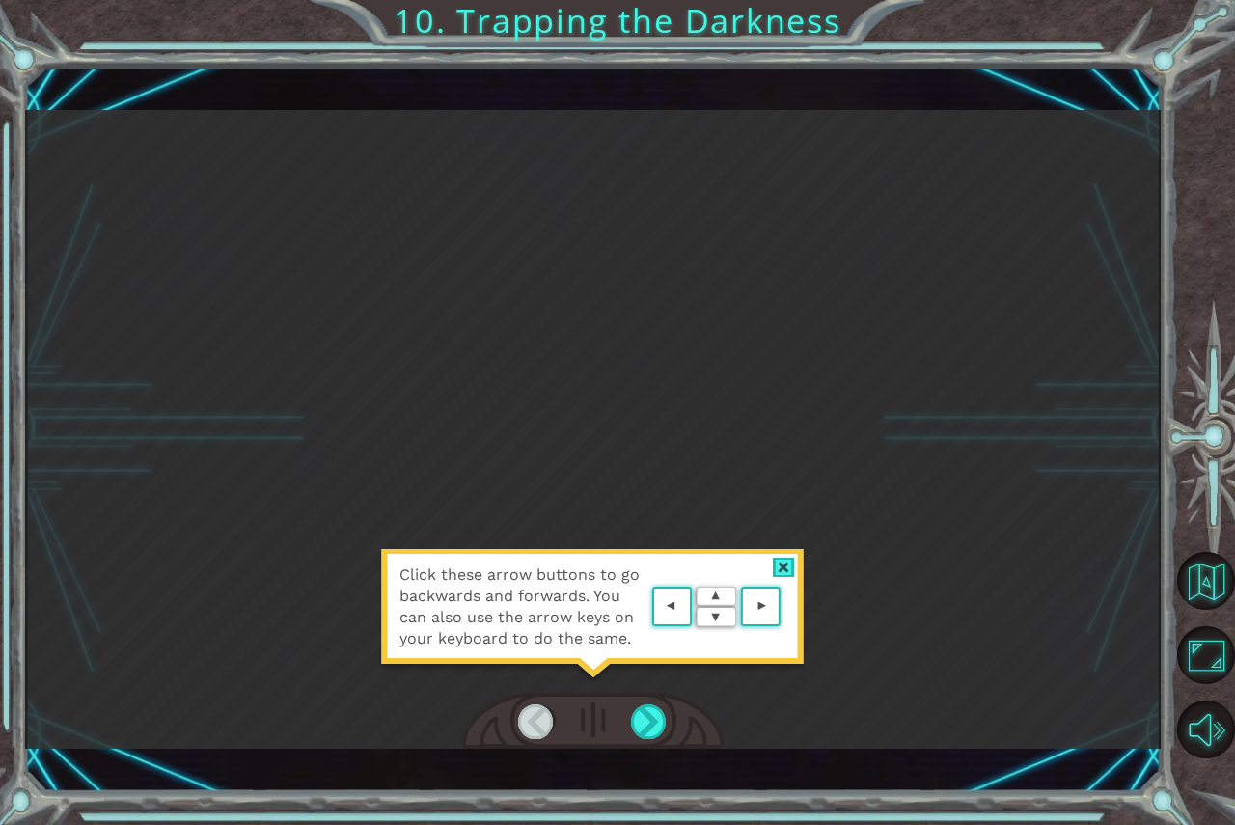
click at [785, 562] on div at bounding box center [784, 568] width 22 height 20
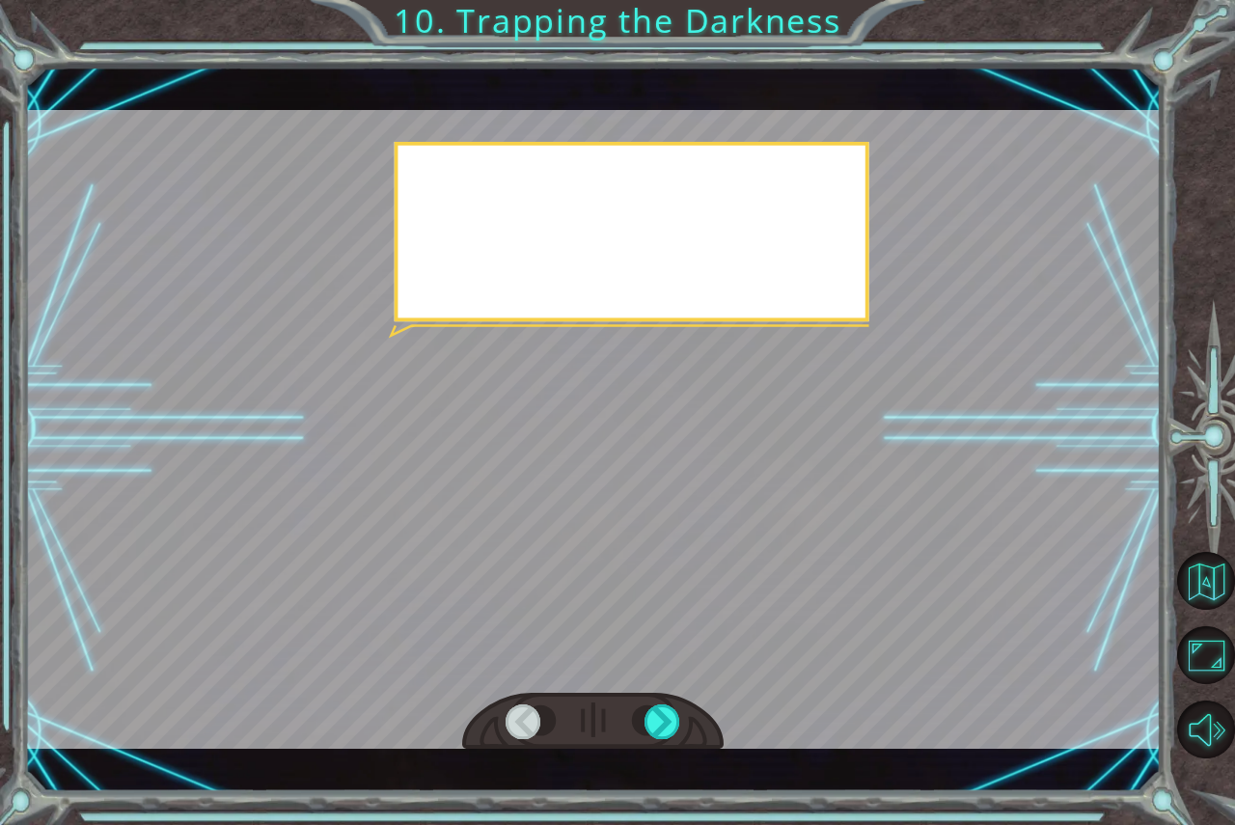
click at [784, 562] on div at bounding box center [593, 429] width 1137 height 639
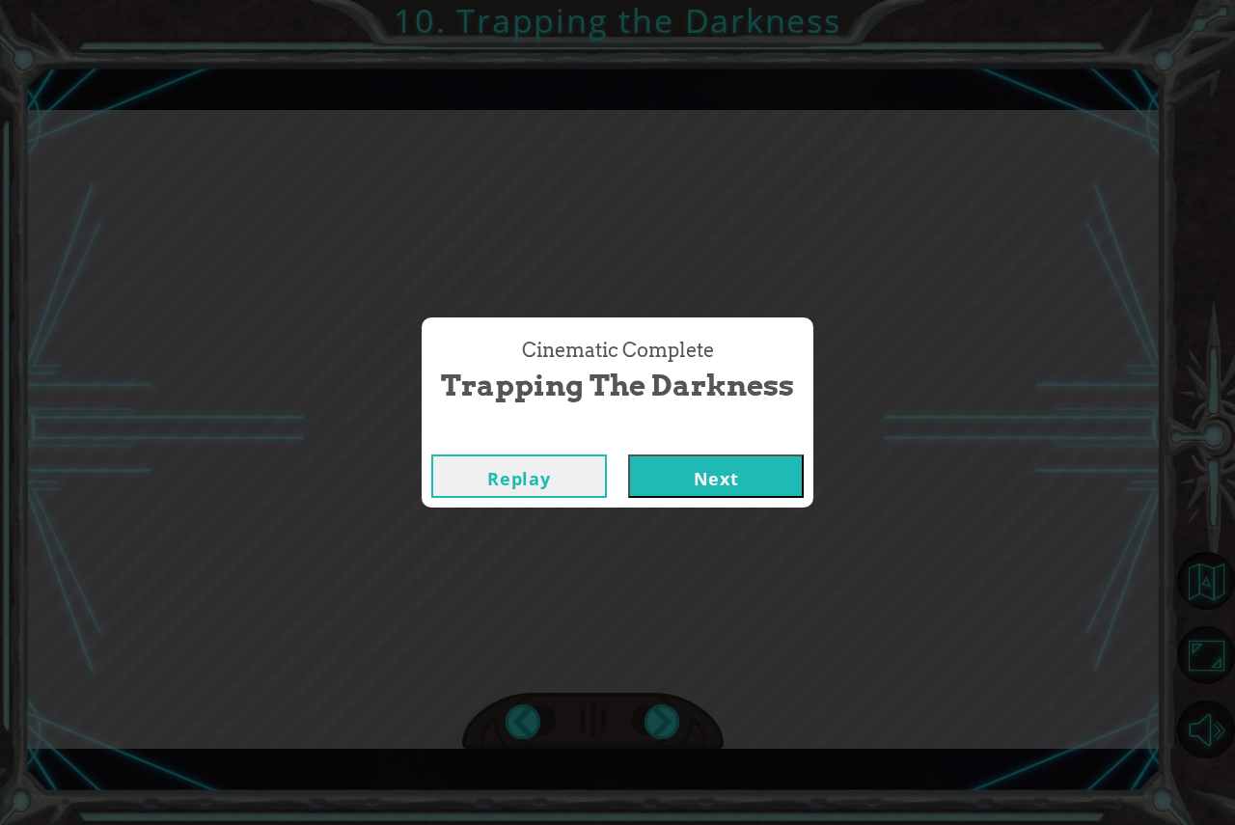
click at [715, 479] on button "Next" at bounding box center [716, 475] width 176 height 43
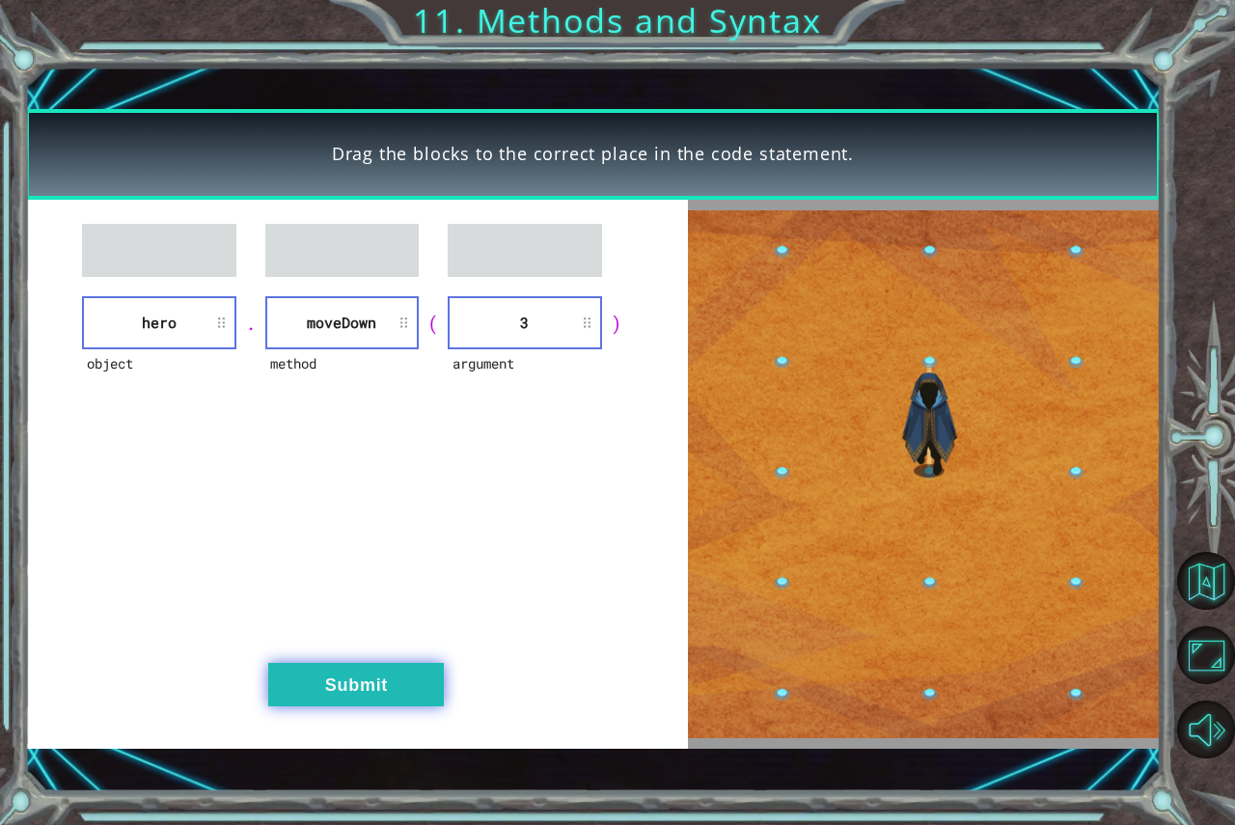
click at [343, 678] on button "Submit" at bounding box center [356, 684] width 176 height 43
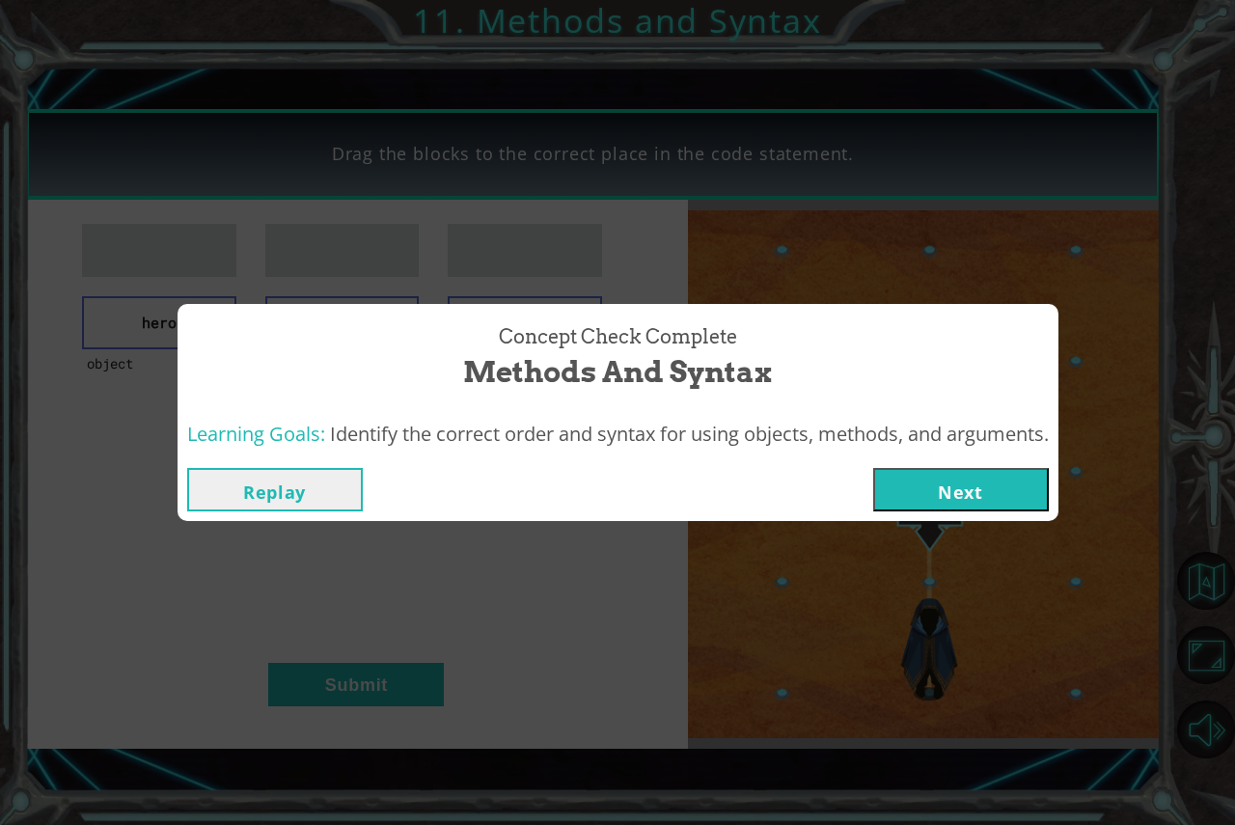
click at [970, 488] on button "Next" at bounding box center [961, 489] width 176 height 43
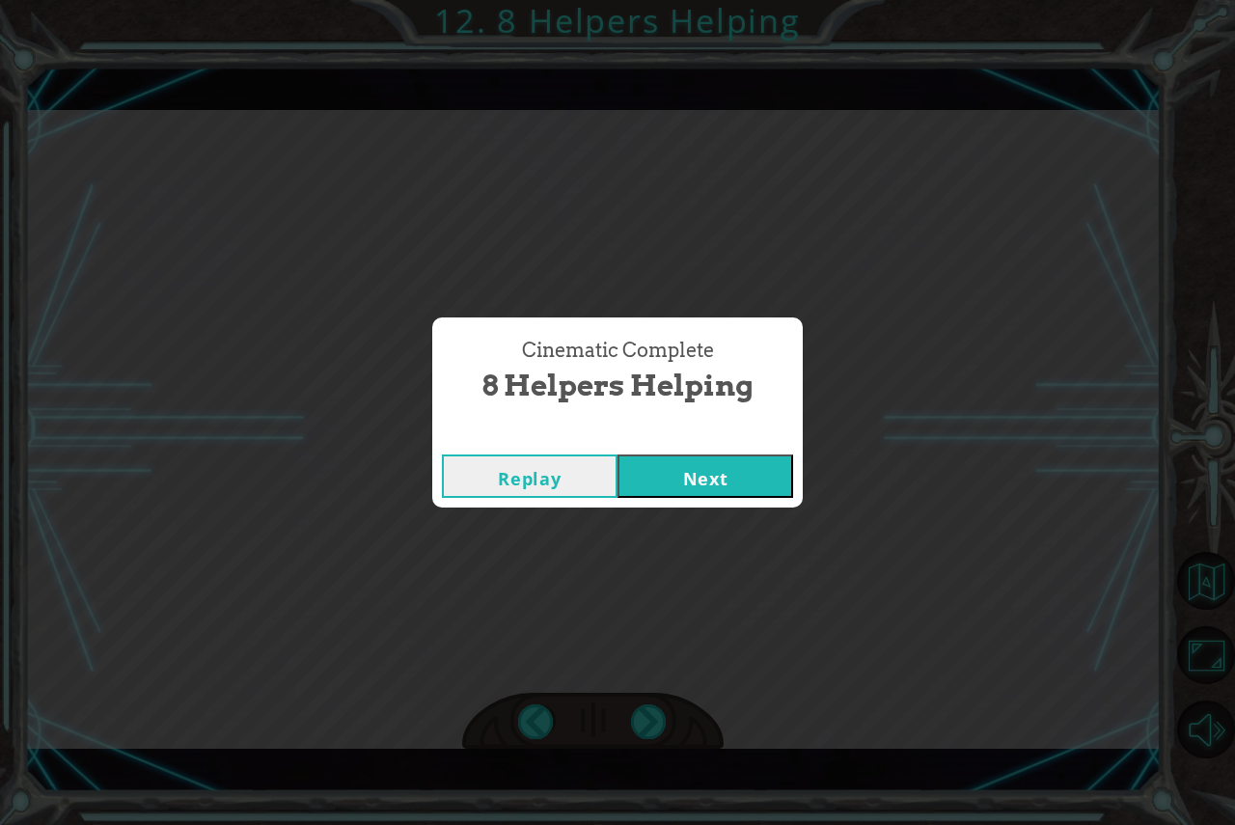
click at [696, 474] on button "Next" at bounding box center [706, 475] width 176 height 43
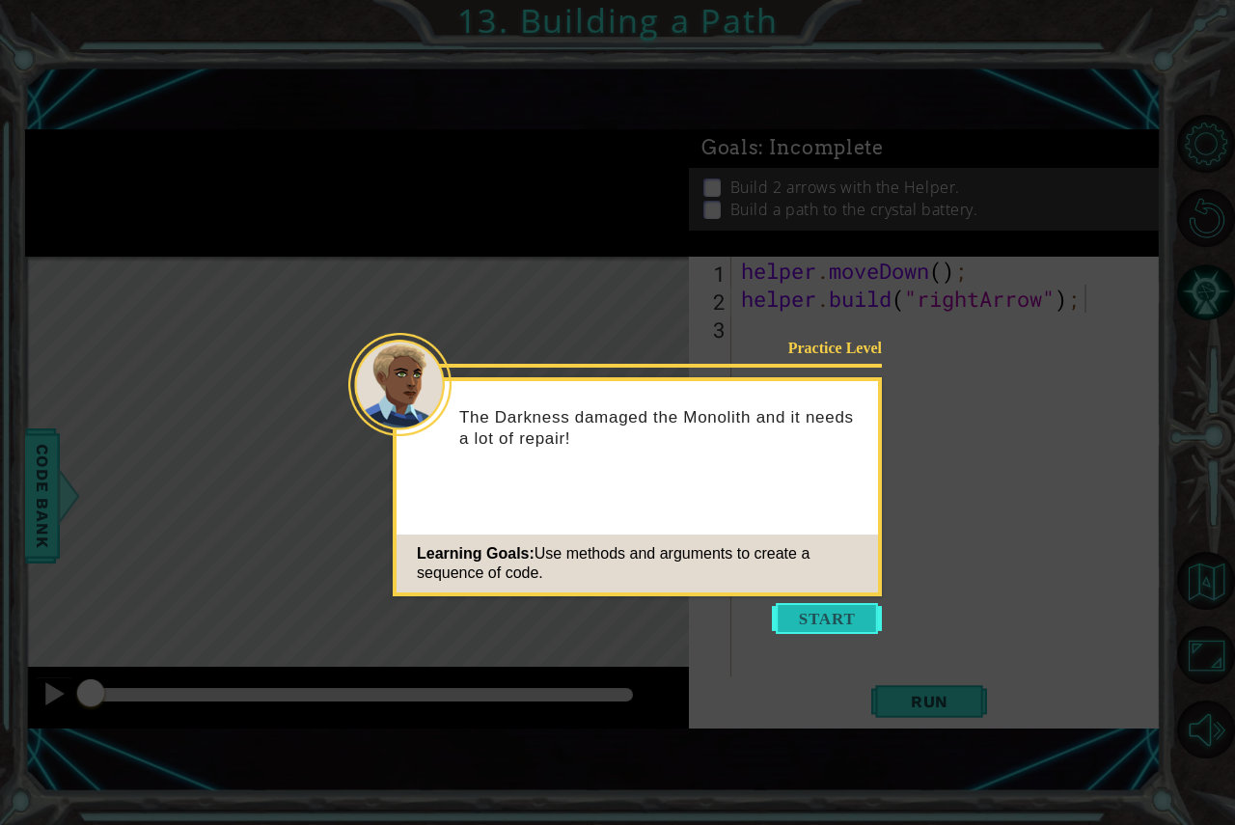
click at [854, 631] on button "Start" at bounding box center [827, 618] width 110 height 31
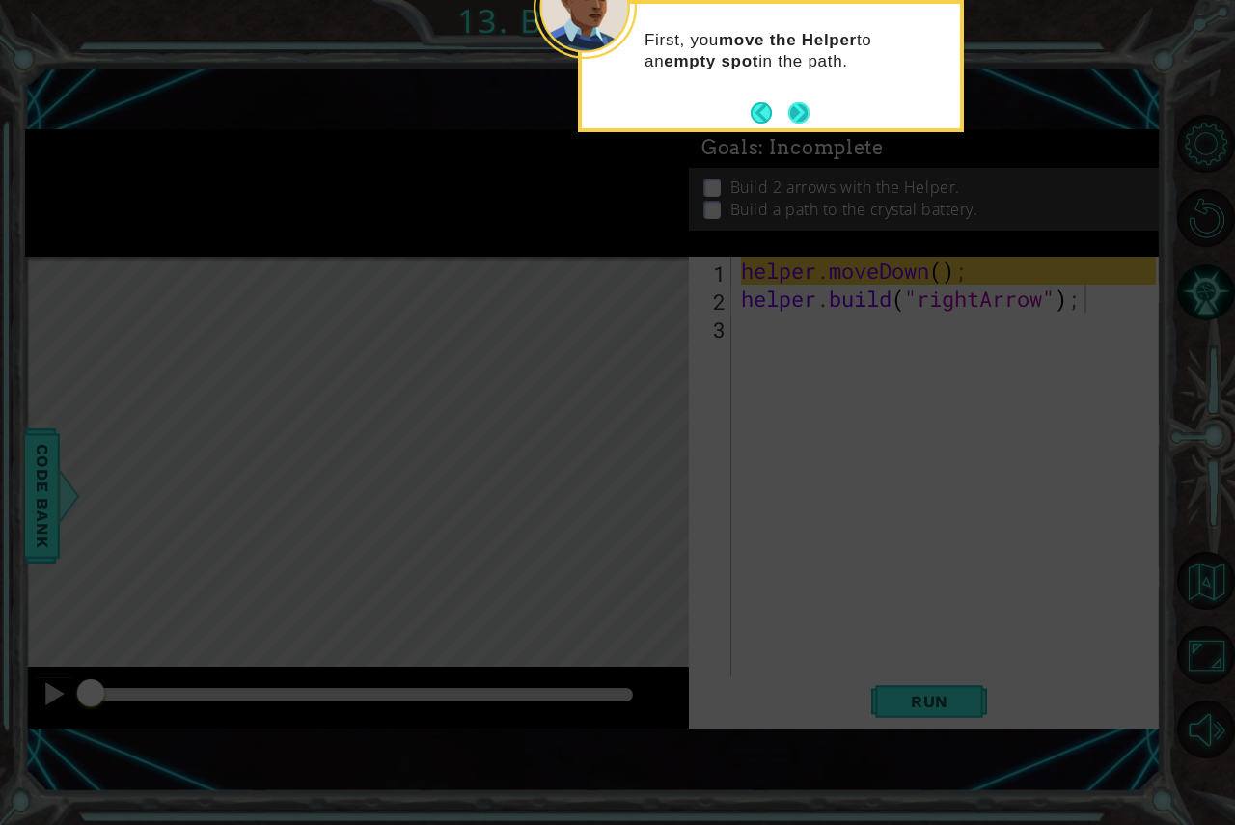
click at [800, 117] on button "Next" at bounding box center [798, 112] width 21 height 21
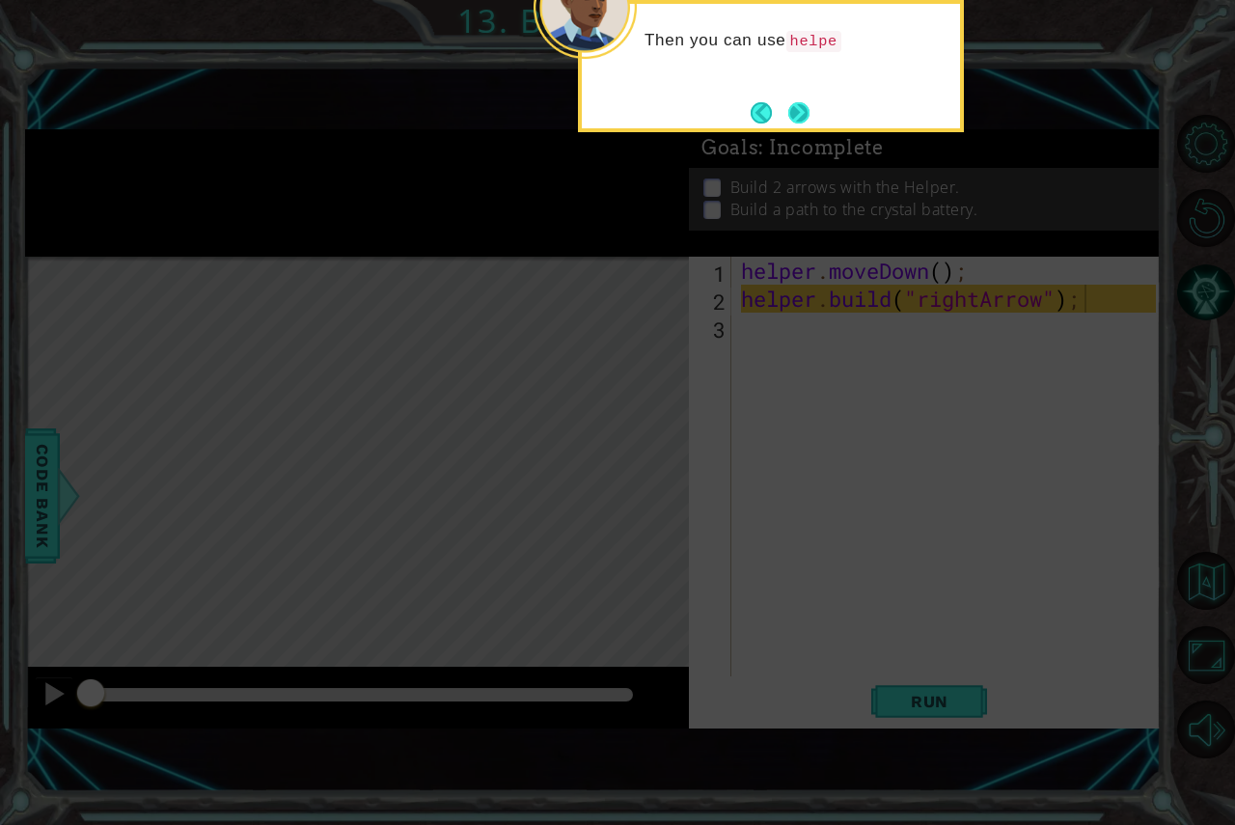
click at [796, 115] on button "Next" at bounding box center [798, 112] width 21 height 21
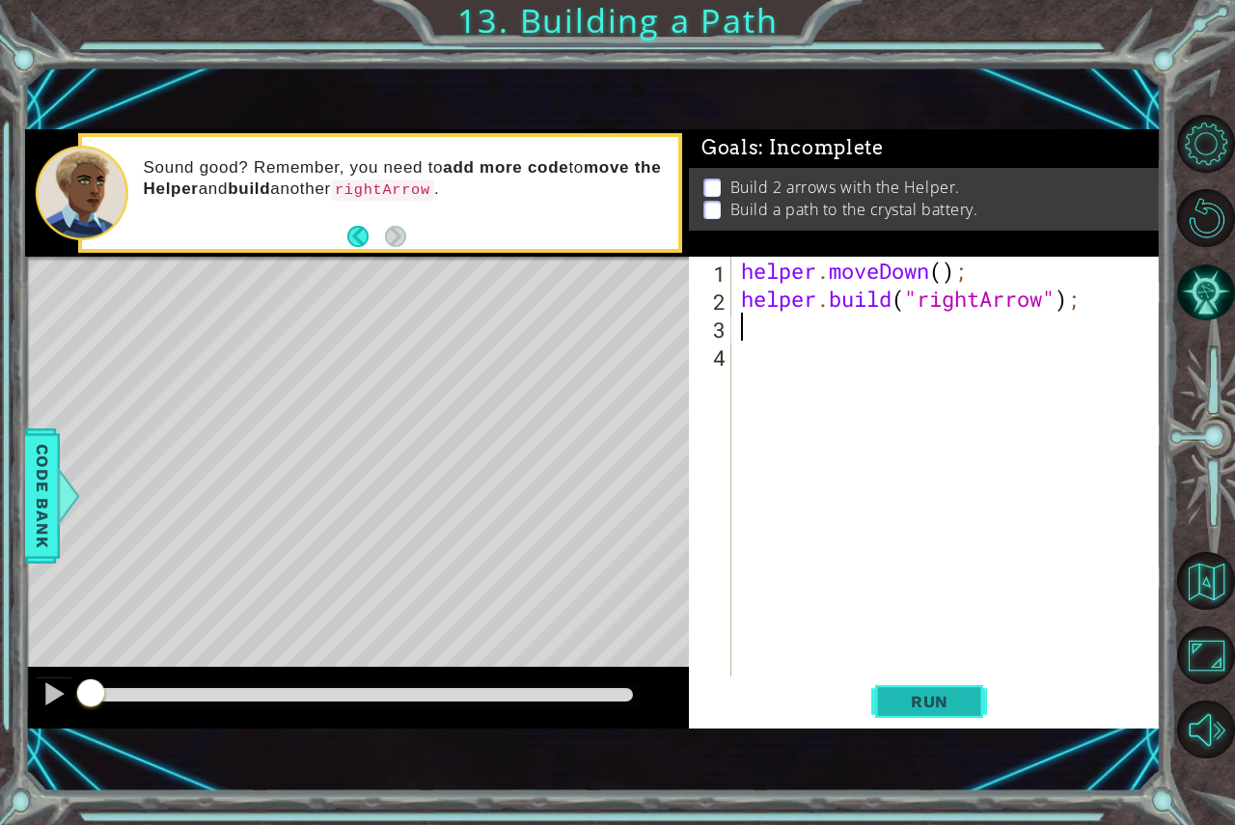
click at [955, 687] on button "Run" at bounding box center [929, 700] width 116 height 47
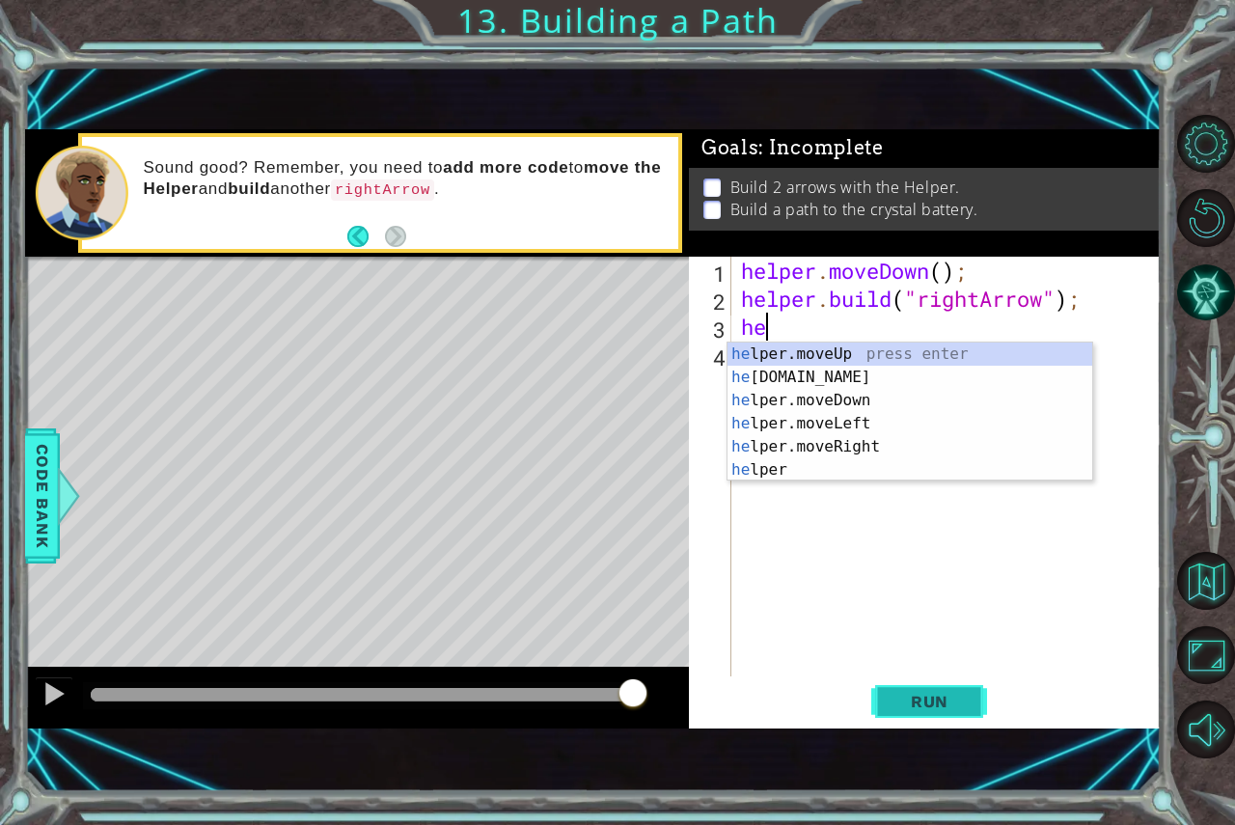
type textarea "h"
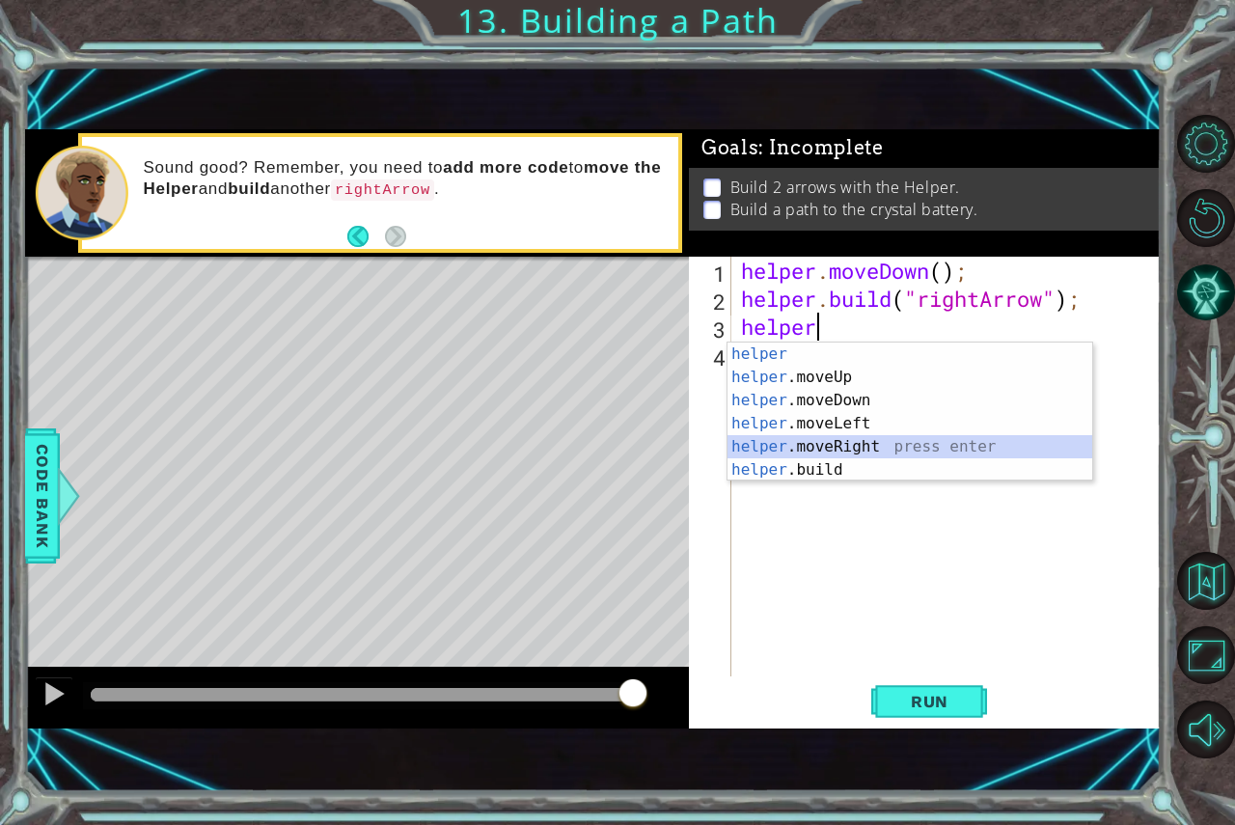
click at [831, 449] on div "helper press enter helper .moveUp press enter helper .moveDown press enter help…" at bounding box center [910, 435] width 365 height 185
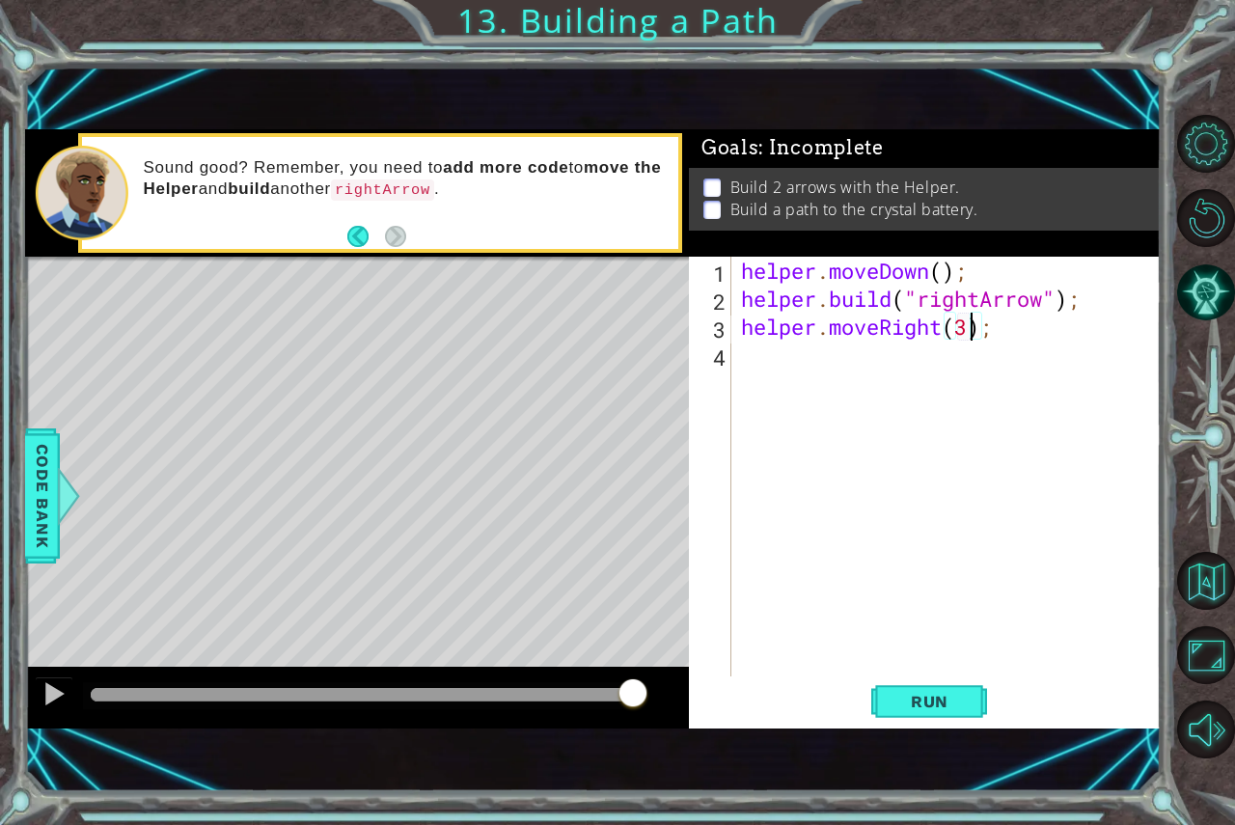
scroll to position [0, 10]
click at [880, 355] on div "helper . moveDown ( ) ; helper . build ( "rightArrow" ) ; helper . moveRight ( …" at bounding box center [951, 495] width 428 height 476
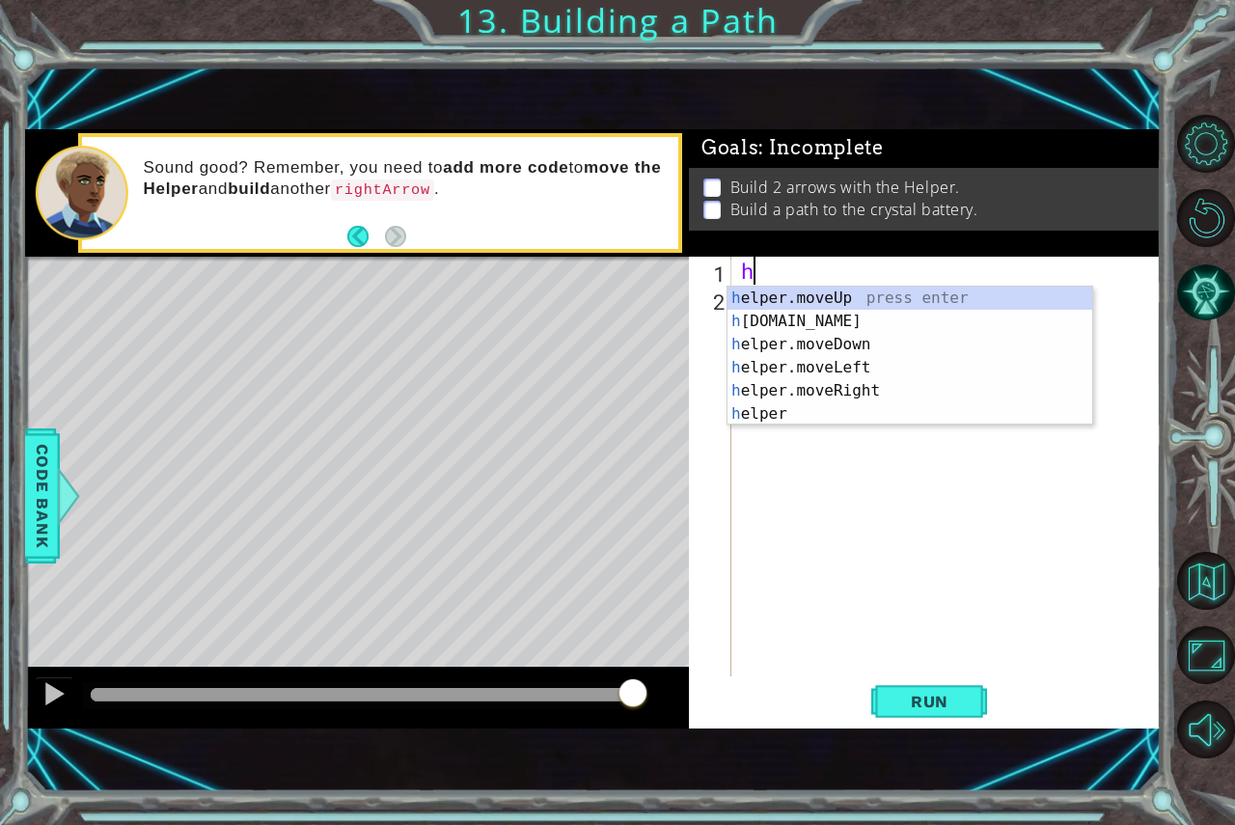
scroll to position [0, 0]
drag, startPoint x: 842, startPoint y: 317, endPoint x: 851, endPoint y: 337, distance: 22.0
click at [842, 316] on div "he lper.moveUp press enter he lper.build press enter he lper.moveDown press ent…" at bounding box center [910, 379] width 365 height 185
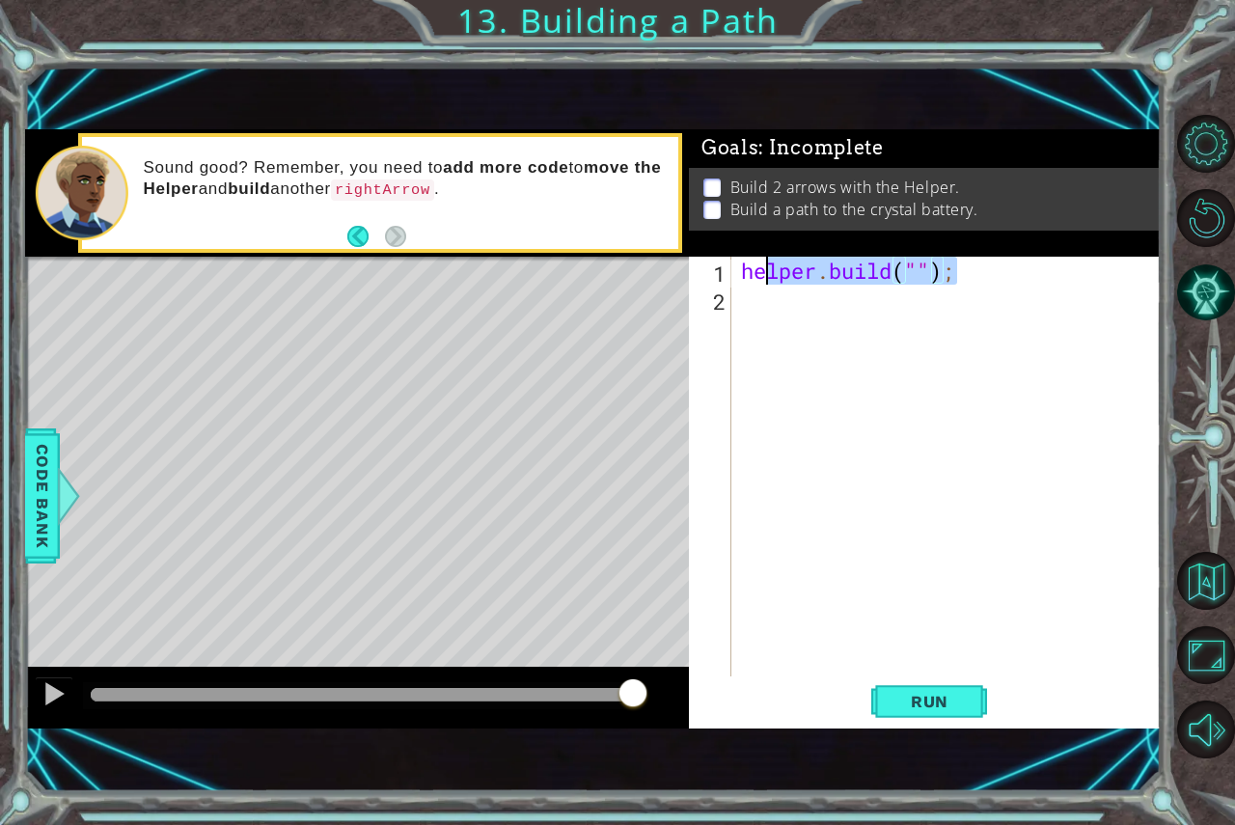
drag, startPoint x: 976, startPoint y: 266, endPoint x: 534, endPoint y: 292, distance: 442.7
click at [534, 292] on div "1 ההההההההההההההההההההההההההההההההההההההההההההההההההההההההההההההההההההההההההההה…" at bounding box center [593, 428] width 1137 height 599
drag, startPoint x: 812, startPoint y: 265, endPoint x: 589, endPoint y: 248, distance: 224.5
click at [589, 248] on div "1 ההההההההההההההההההההההההההההההההההההההההההההההההההההההההההההההההההההההההההההה…" at bounding box center [593, 428] width 1137 height 599
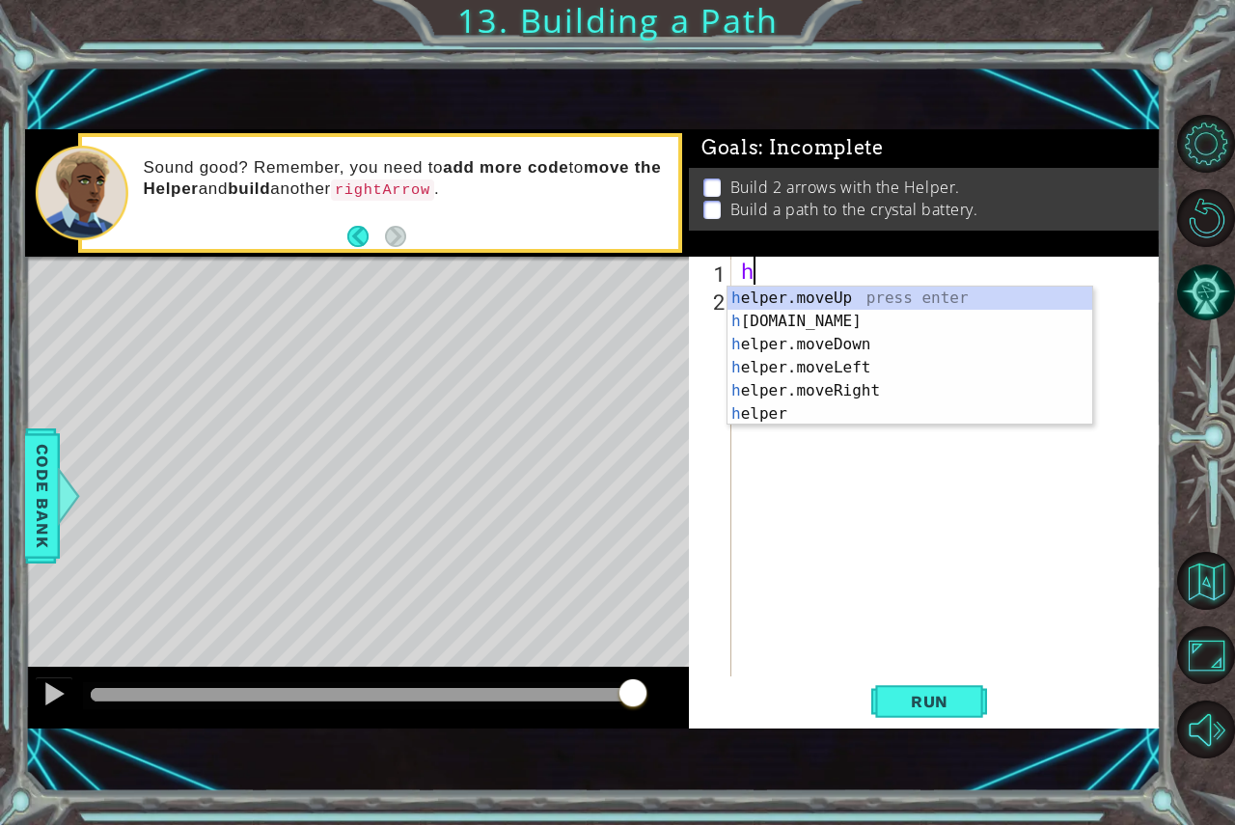
scroll to position [0, 0]
click at [830, 344] on div "h elper.moveUp press enter h elper.build press enter h elper.moveDown press ent…" at bounding box center [910, 379] width 365 height 185
type textarea "helper.moveDown(1);"
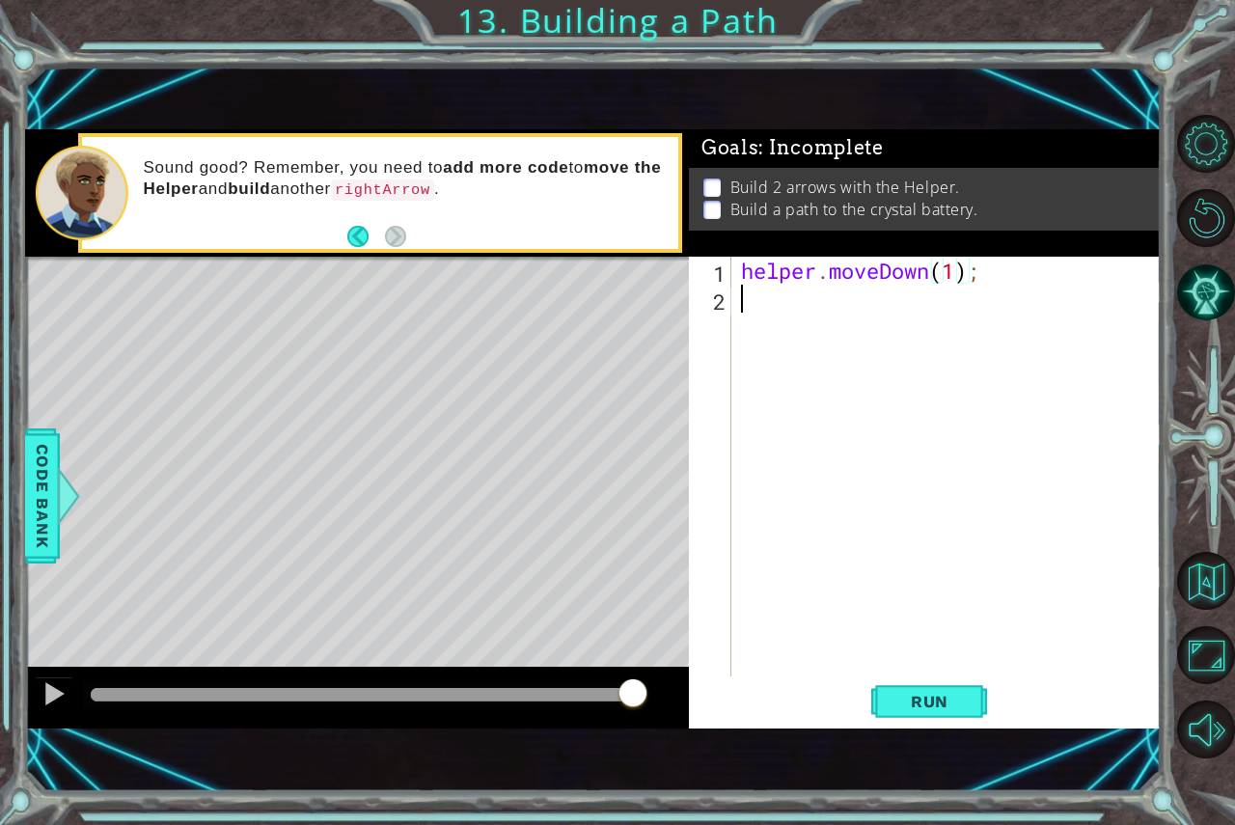
click at [816, 321] on div "helper . moveDown ( 1 ) ;" at bounding box center [951, 495] width 428 height 476
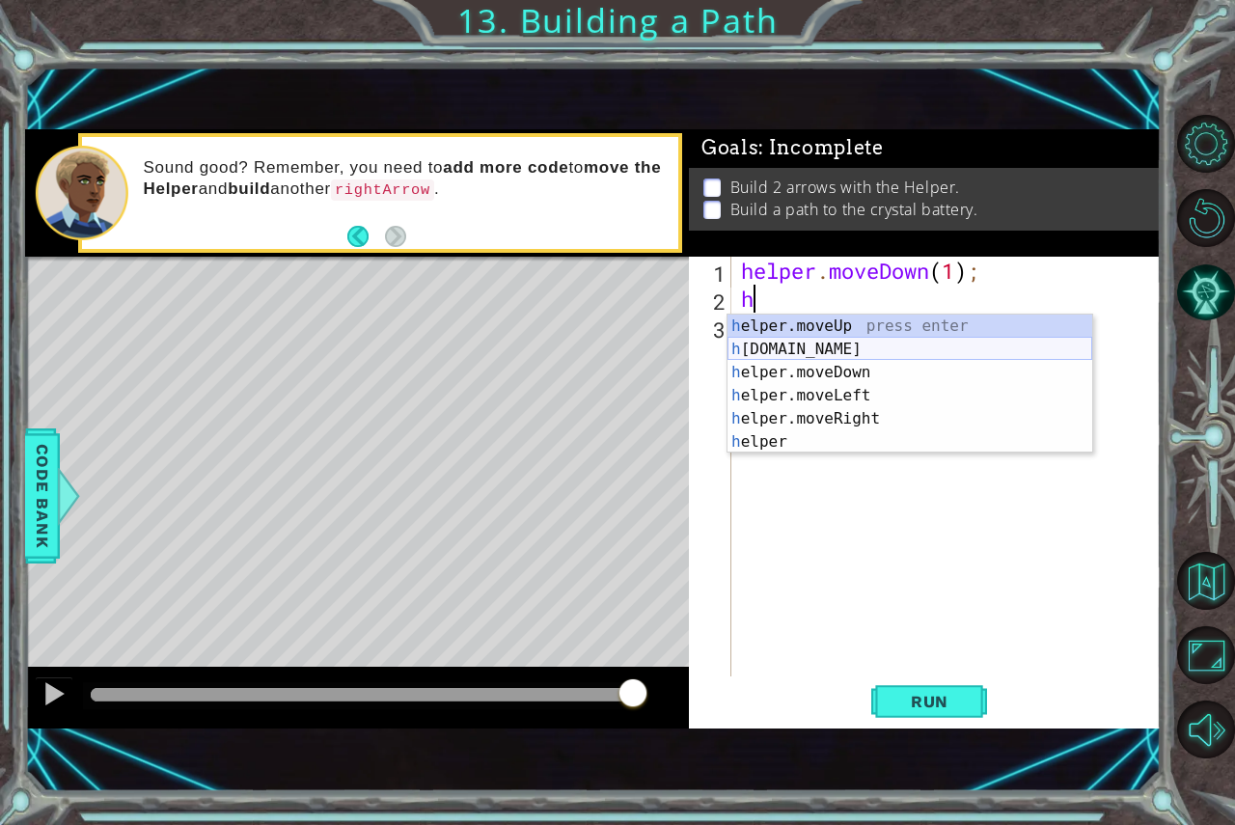
click at [811, 341] on div "h elper.moveUp press enter h elper.build press enter h elper.moveDown press ent…" at bounding box center [910, 407] width 365 height 185
type textarea "helper.build("rightArrow");"
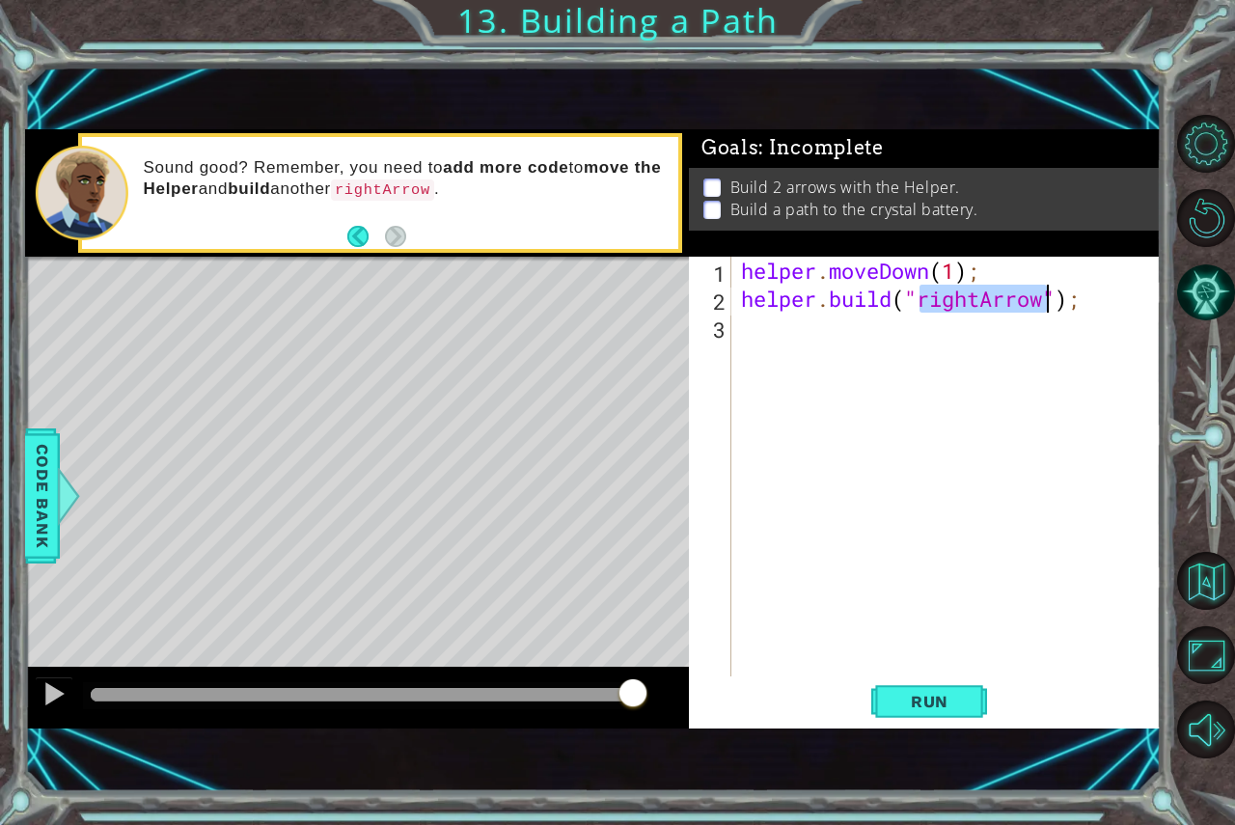
click at [767, 331] on div "helper . moveDown ( 1 ) ; helper . build ( "rightArrow" ) ;" at bounding box center [951, 495] width 428 height 476
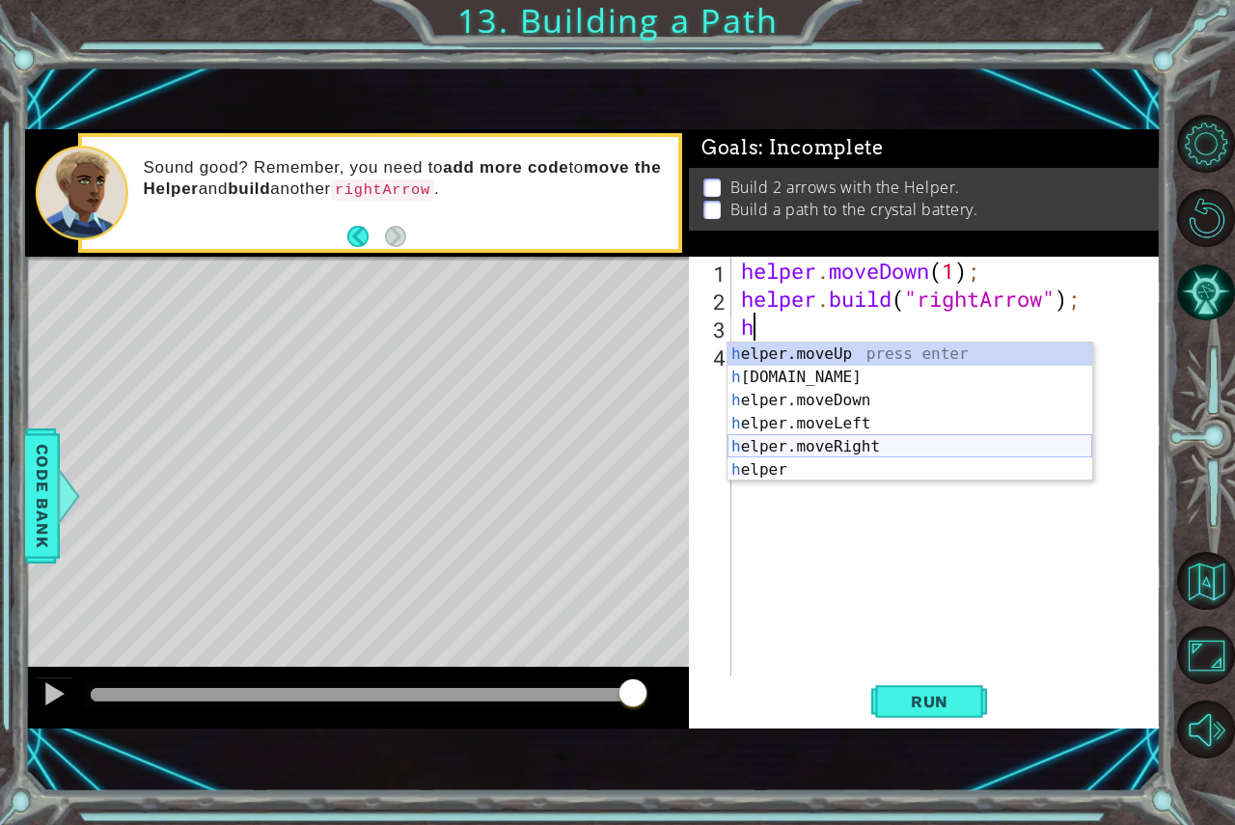
click at [824, 442] on div "h elper.moveUp press enter h elper.build press enter h elper.moveDown press ent…" at bounding box center [910, 435] width 365 height 185
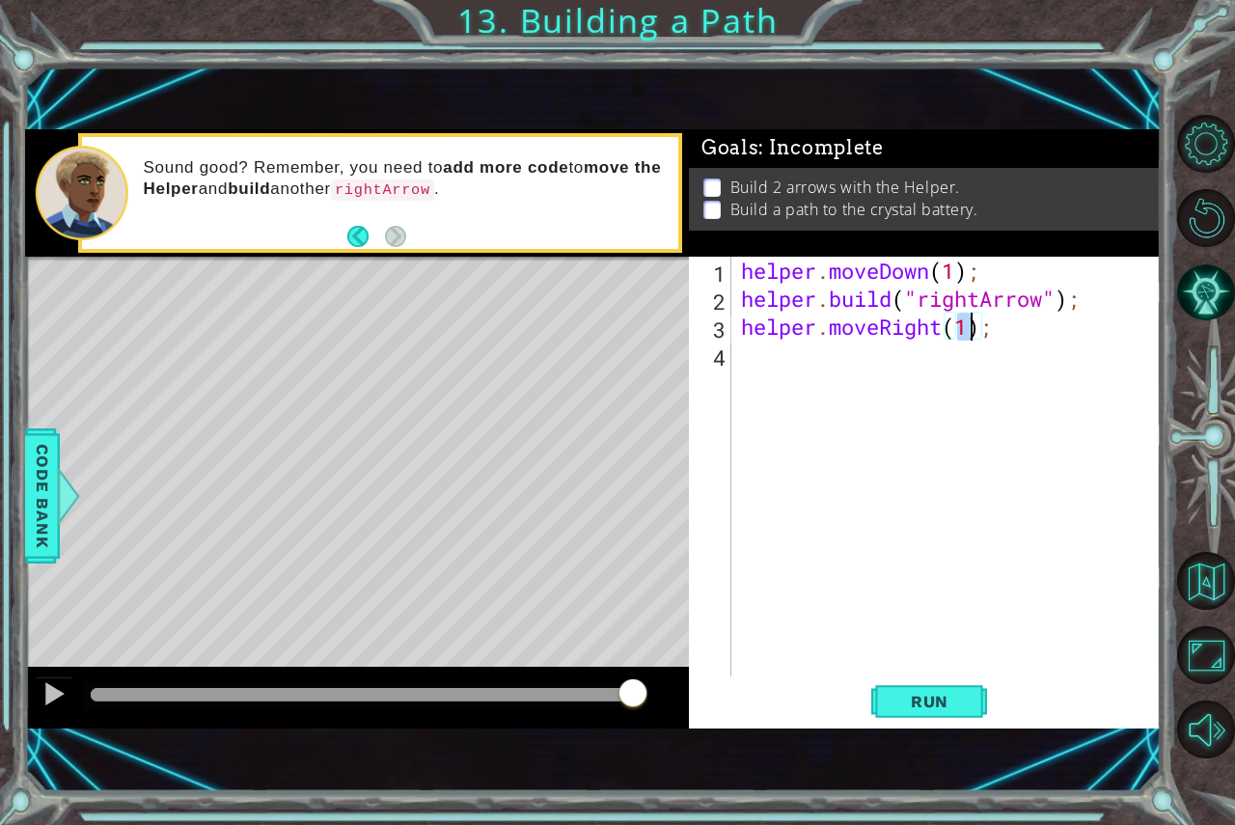
type textarea "helper.moveRight(3);"
click at [868, 371] on div "helper . moveDown ( 1 ) ; helper . build ( "rightArrow" ) ; helper . moveRight …" at bounding box center [951, 495] width 428 height 476
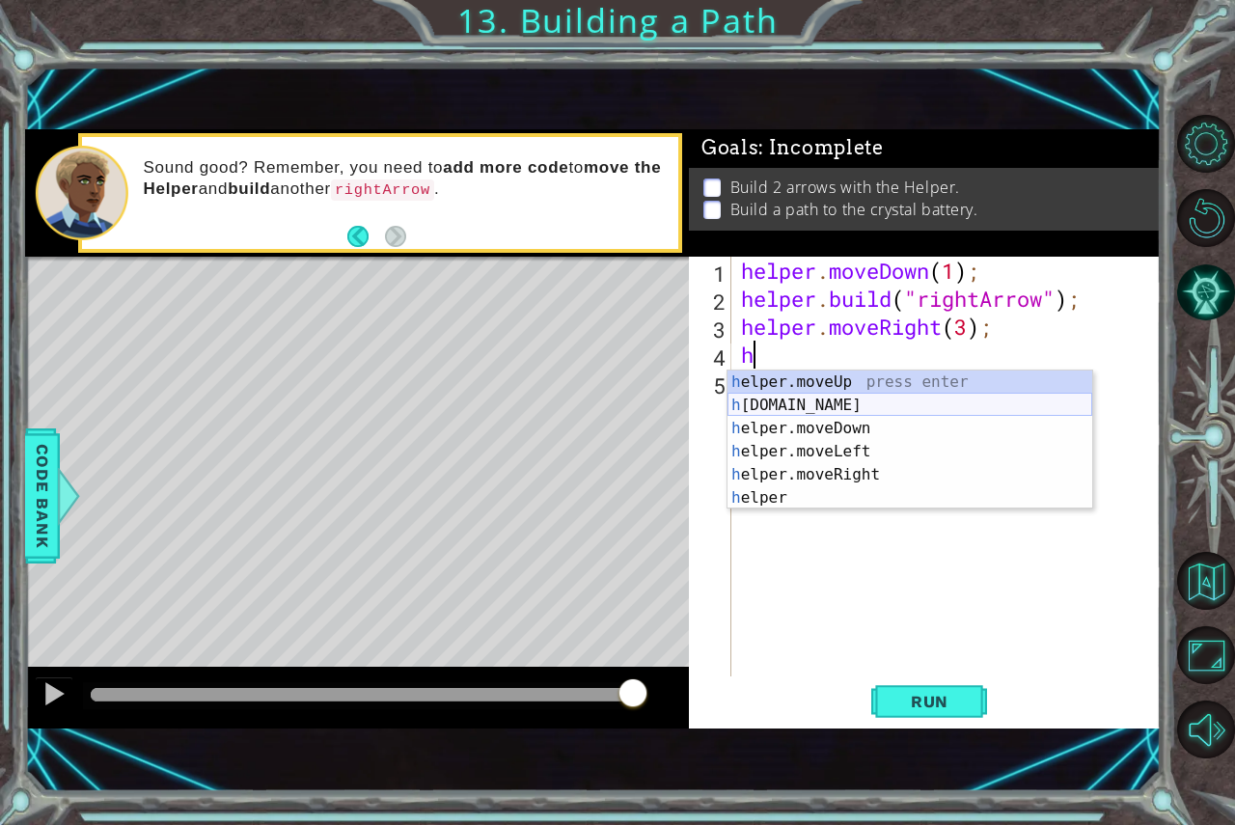
click at [820, 394] on div "h elper.moveUp press enter h elper.build press enter h elper.moveDown press ent…" at bounding box center [910, 463] width 365 height 185
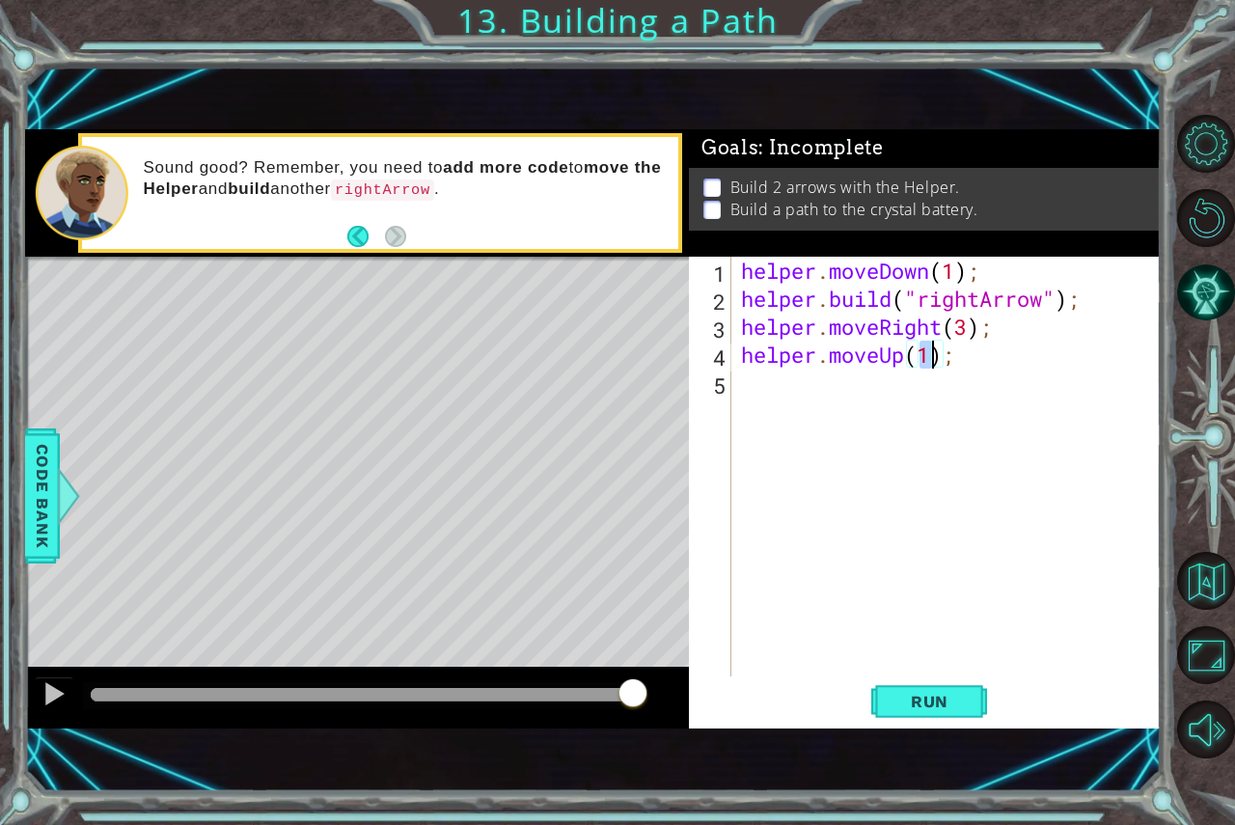
scroll to position [0, 9]
drag, startPoint x: 968, startPoint y: 356, endPoint x: 737, endPoint y: 360, distance: 230.7
click at [737, 360] on div "helper . moveDown ( 1 ) ; helper . build ( "rightArrow" ) ; helper . moveRight …" at bounding box center [951, 495] width 428 height 476
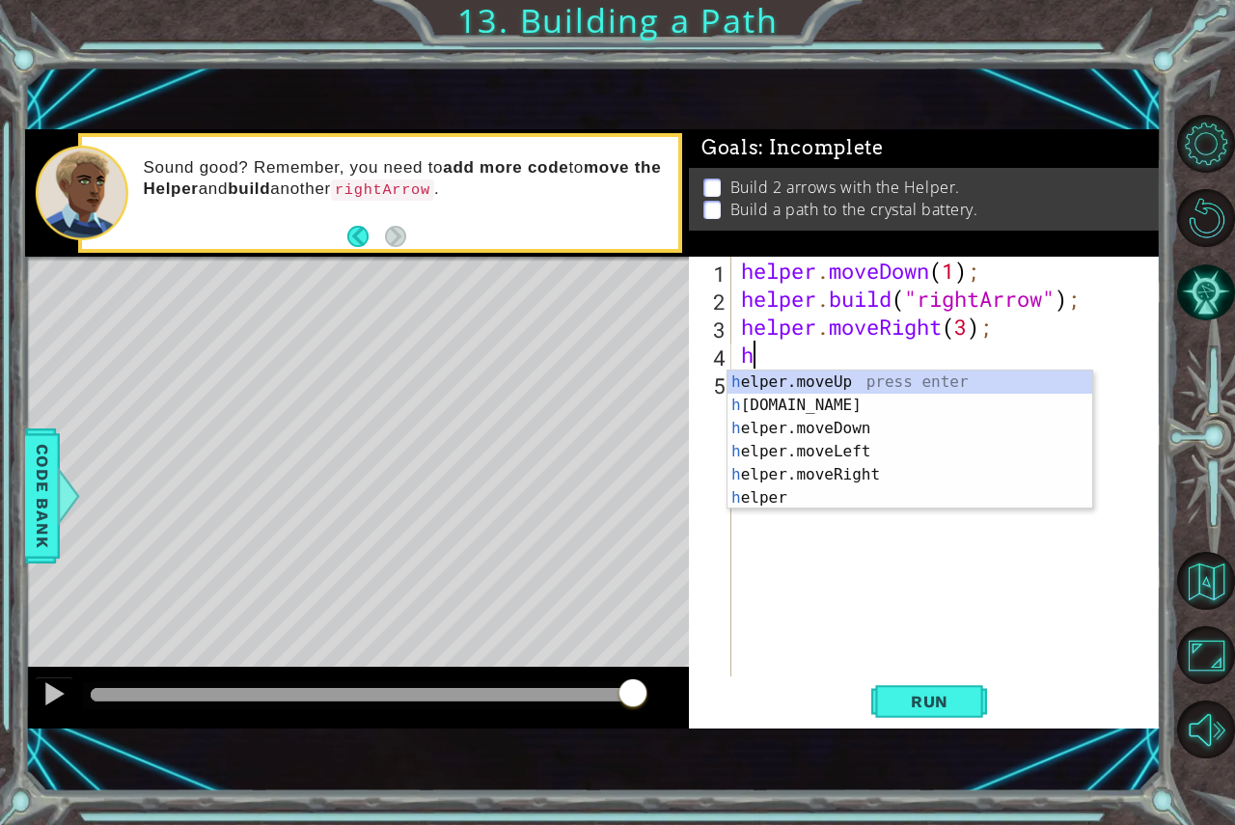
scroll to position [0, 0]
click at [774, 401] on div "h elper.moveUp press enter h elper.build press enter h elper.moveDown press ent…" at bounding box center [910, 463] width 365 height 185
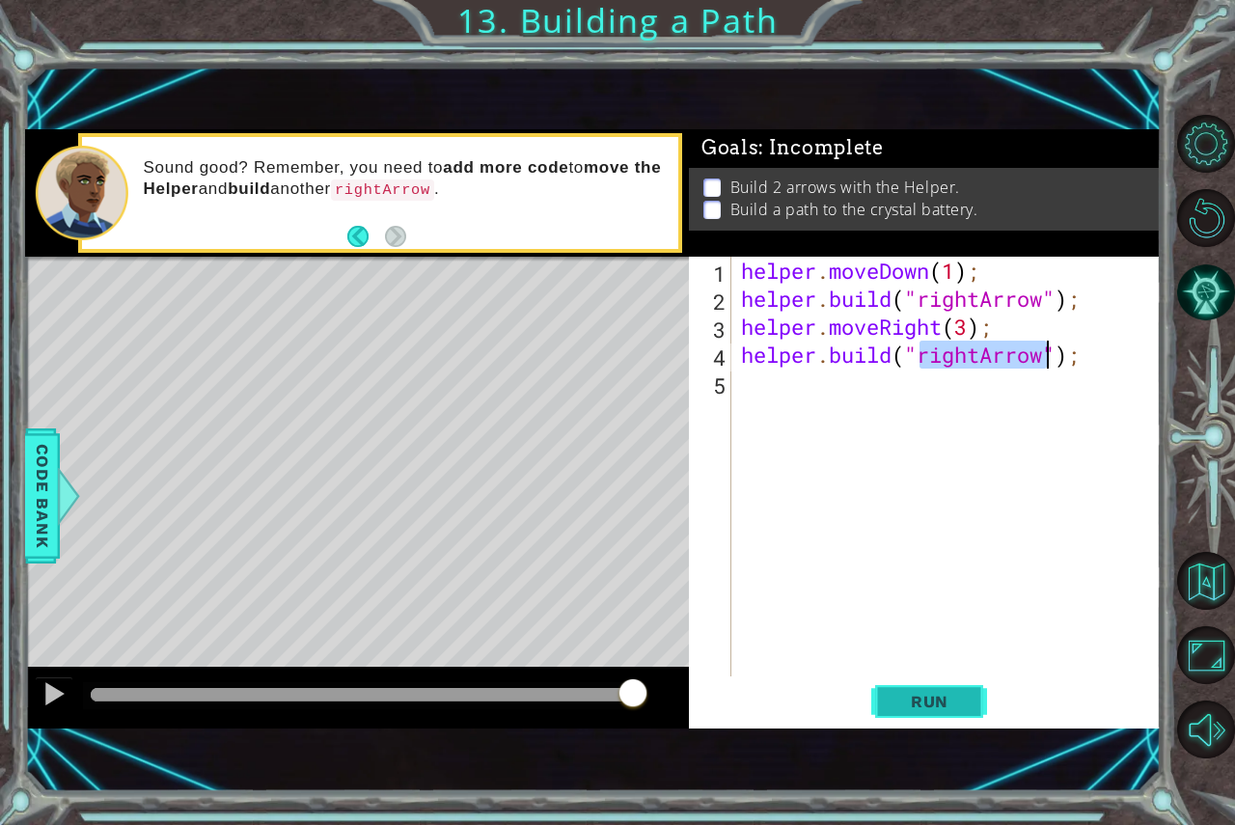
type textarea "helper.build("rightArrow");"
click at [935, 695] on span "Run" at bounding box center [930, 701] width 76 height 19
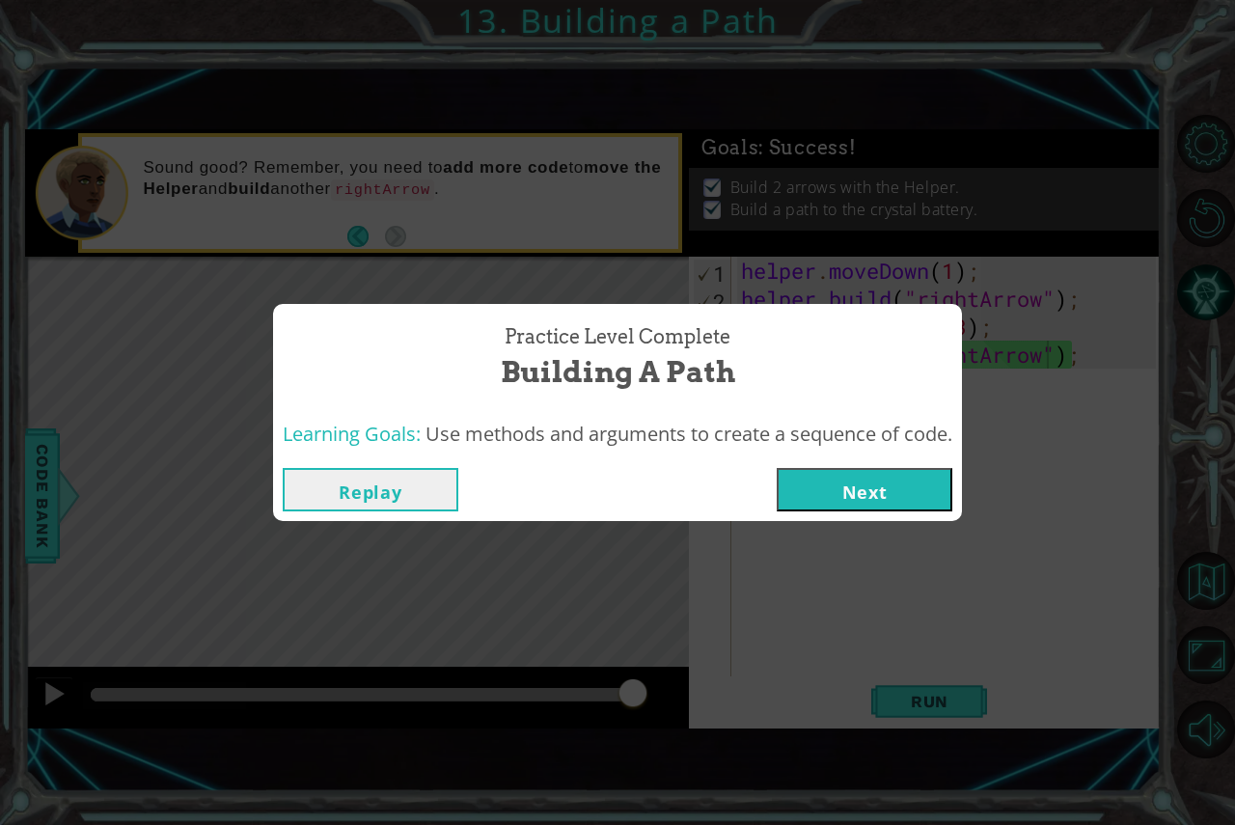
click at [886, 496] on button "Next" at bounding box center [865, 489] width 176 height 43
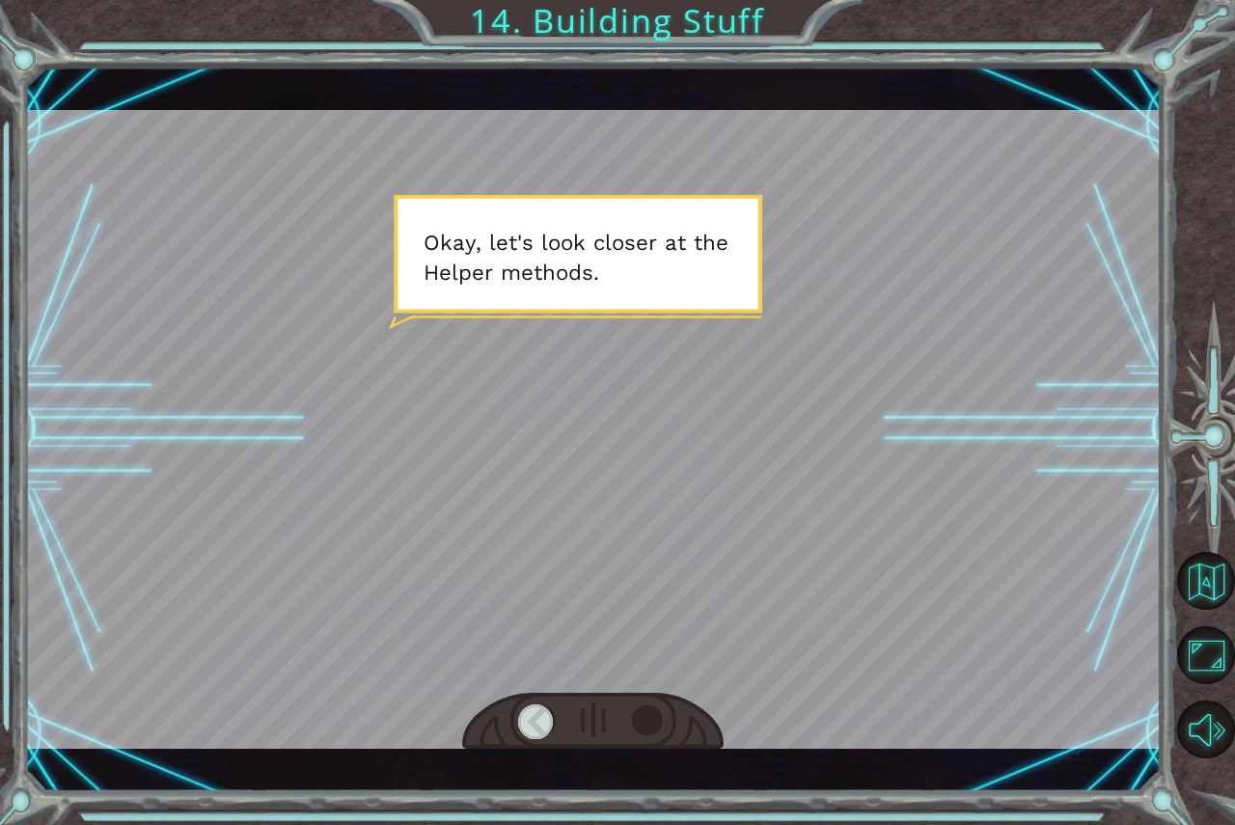
click at [647, 720] on div at bounding box center [649, 721] width 37 height 35
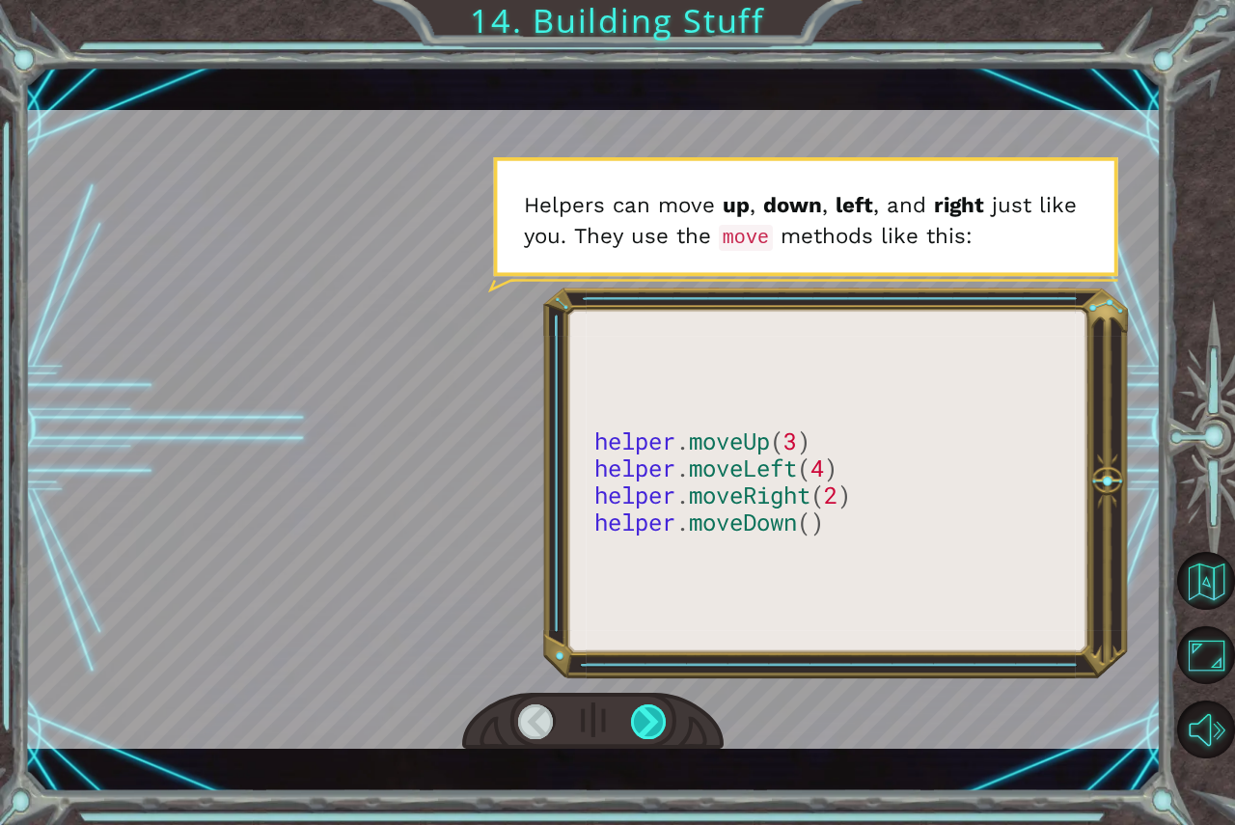
click at [646, 717] on div at bounding box center [649, 721] width 37 height 35
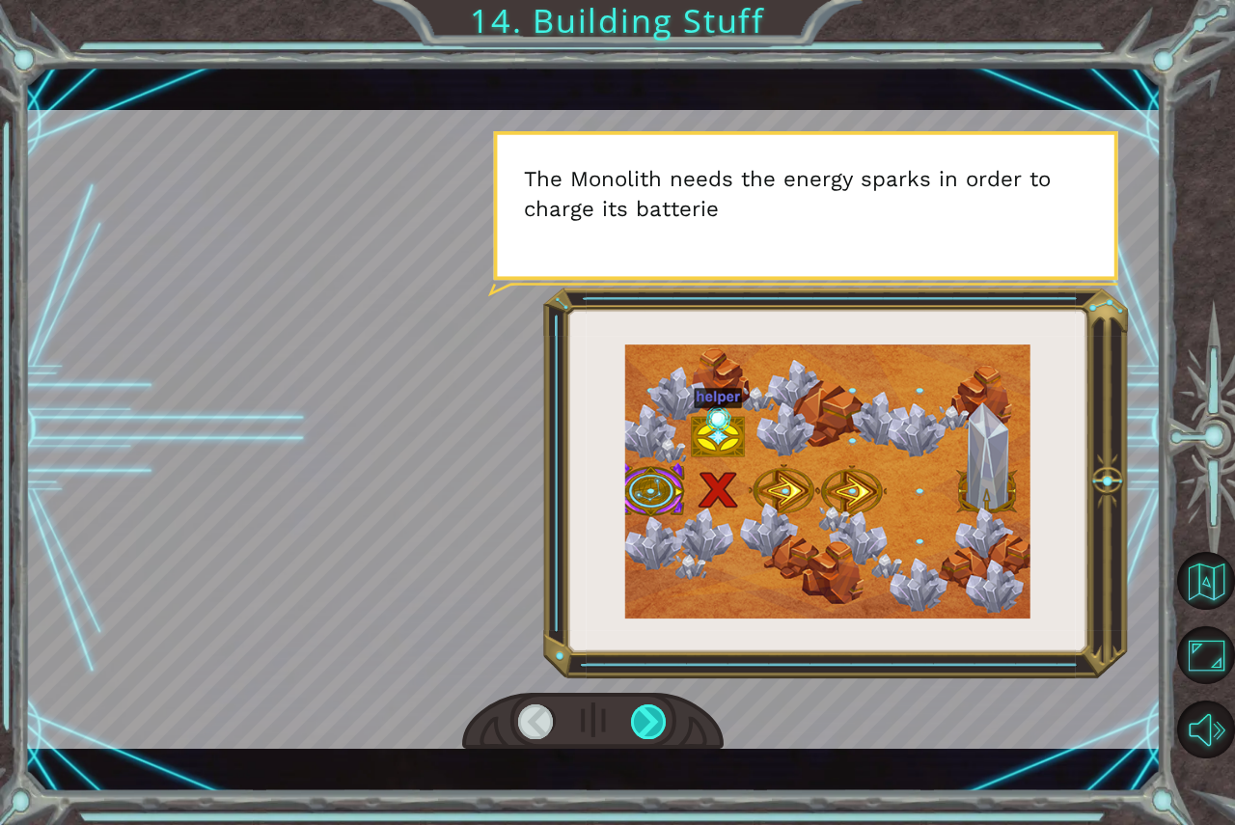
click at [646, 717] on div at bounding box center [649, 721] width 37 height 35
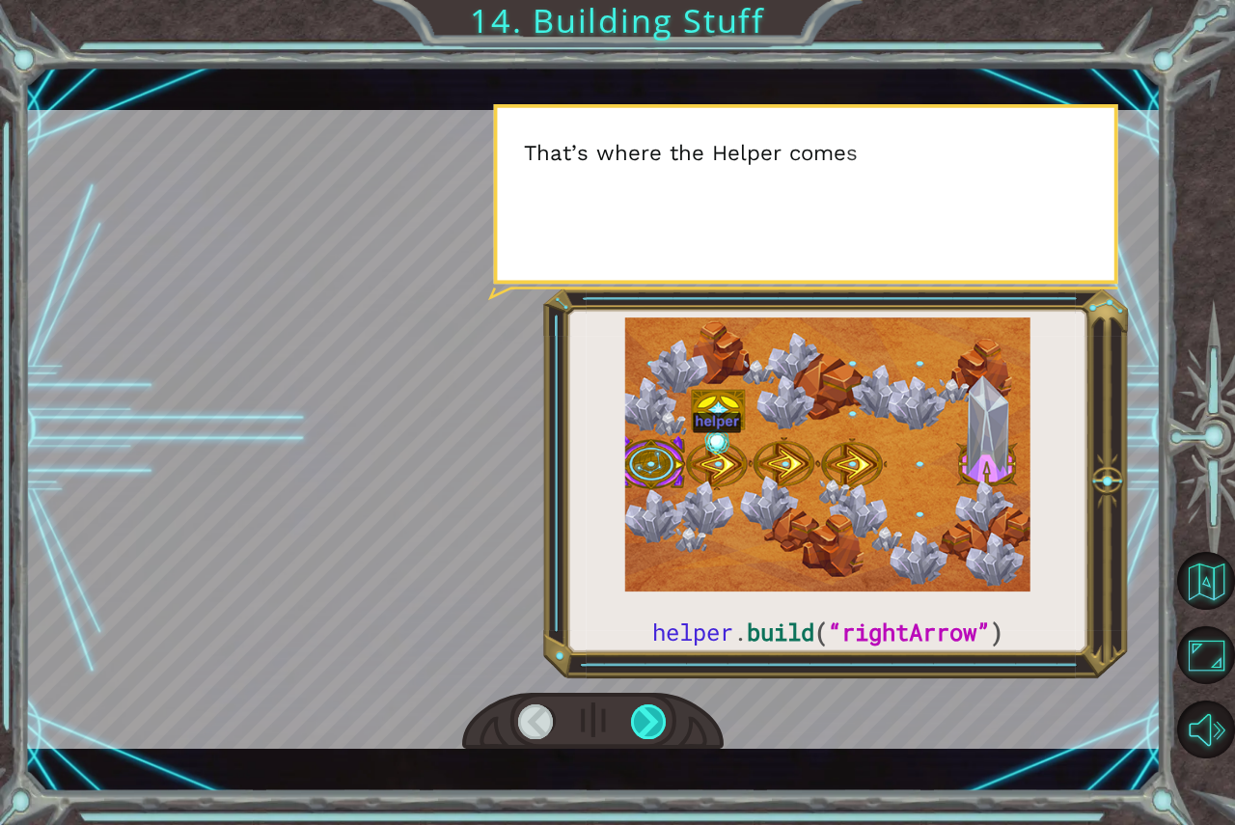
click at [646, 717] on div at bounding box center [649, 721] width 37 height 35
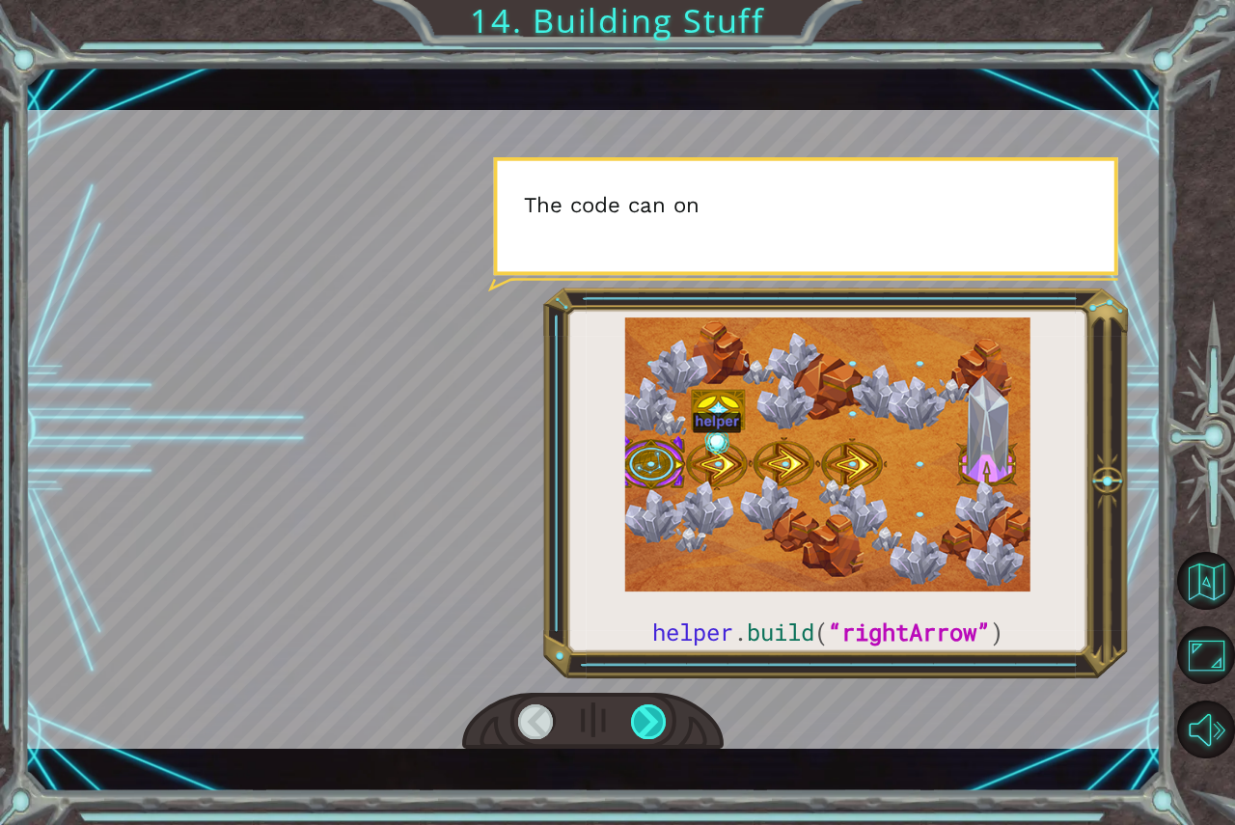
click at [646, 717] on div at bounding box center [649, 721] width 37 height 35
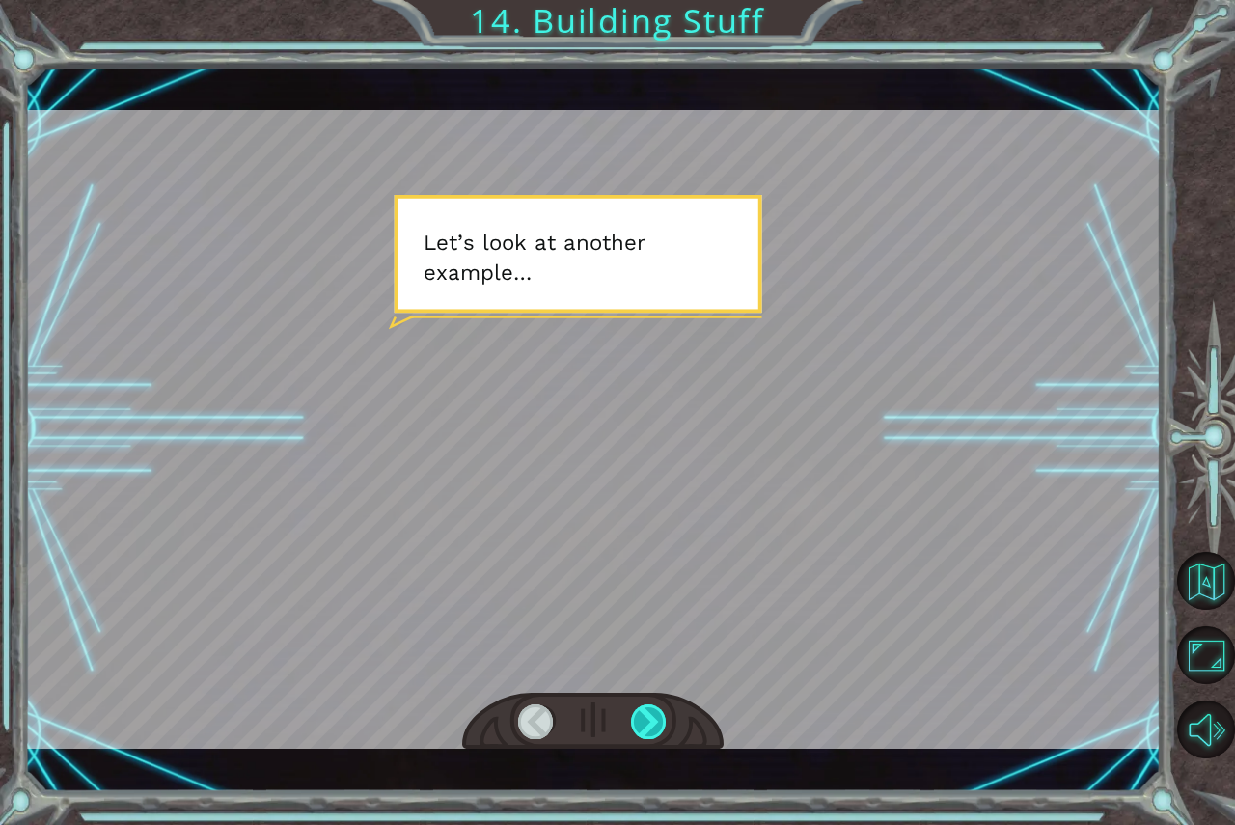
click at [646, 717] on div at bounding box center [649, 721] width 37 height 35
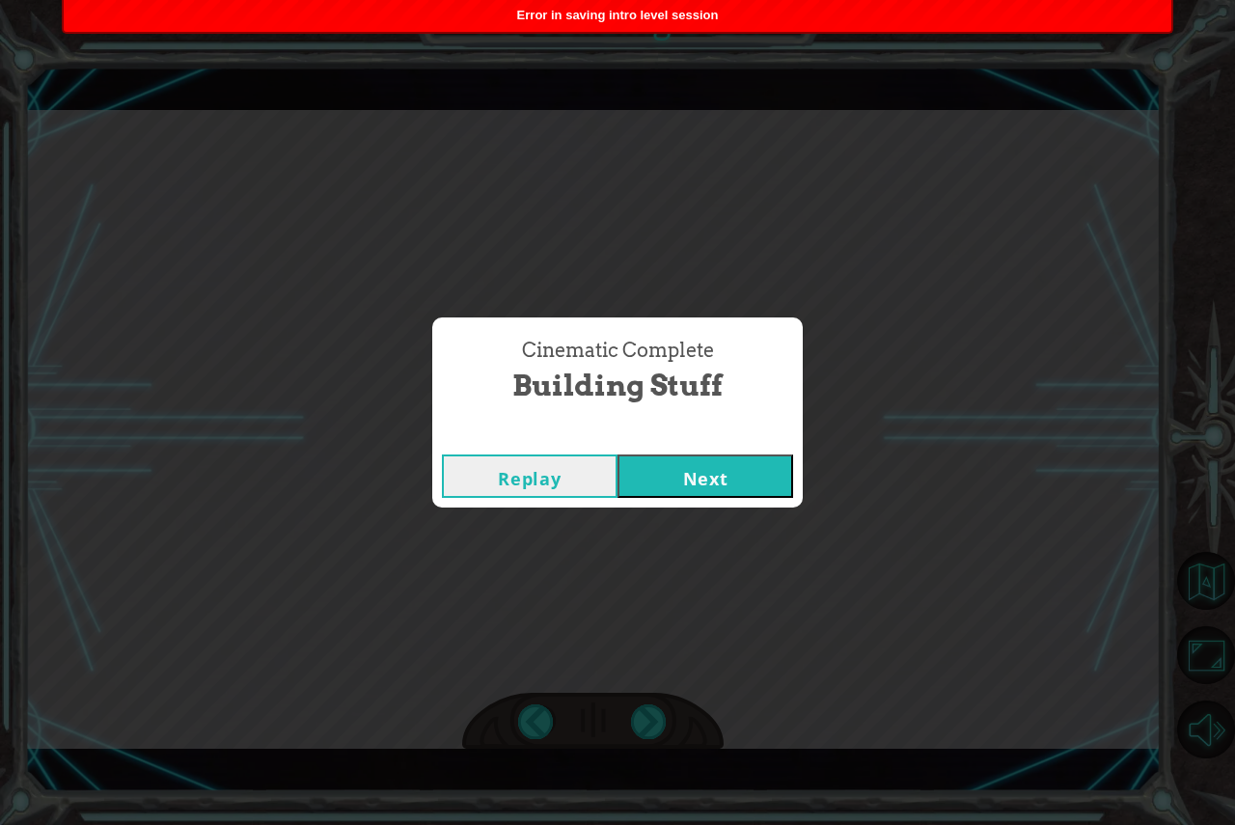
click at [699, 485] on button "Next" at bounding box center [706, 475] width 176 height 43
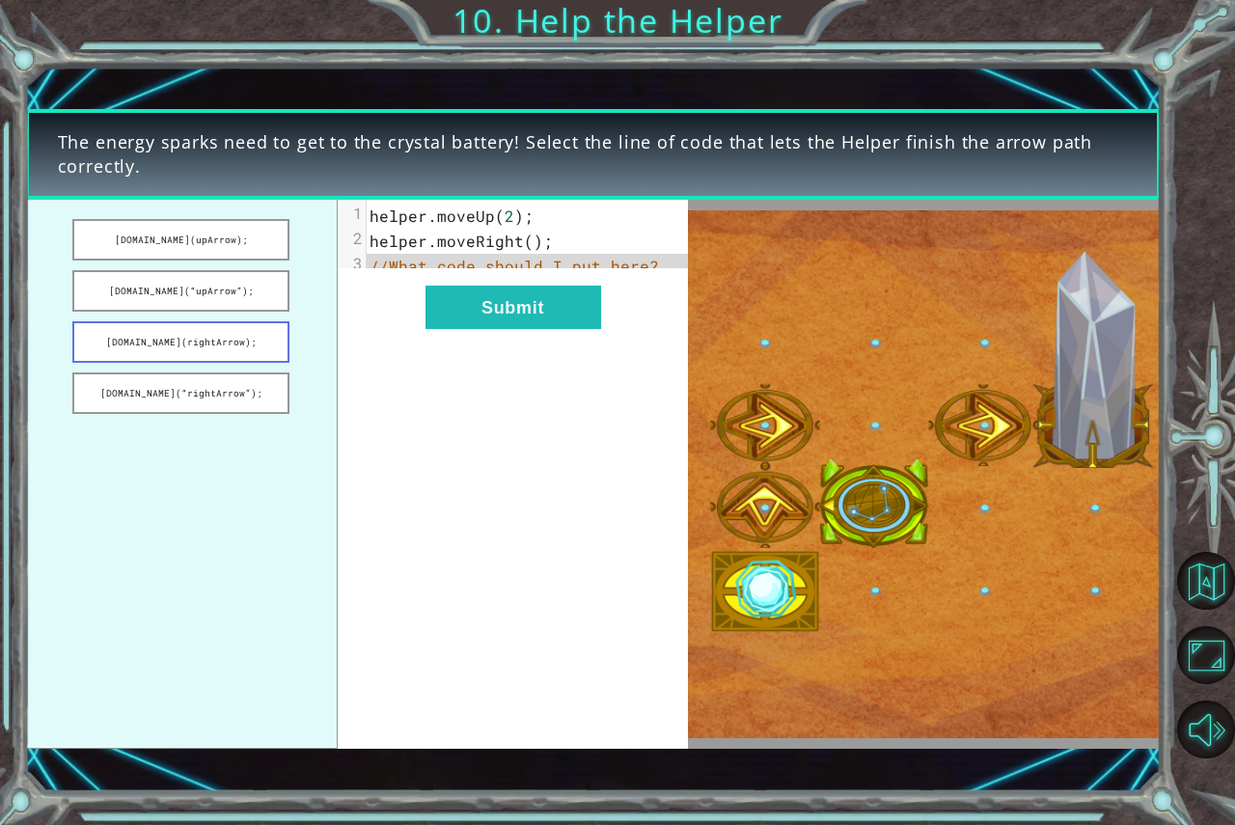
click at [161, 342] on button "helper.build(rightArrow);" at bounding box center [181, 341] width 218 height 41
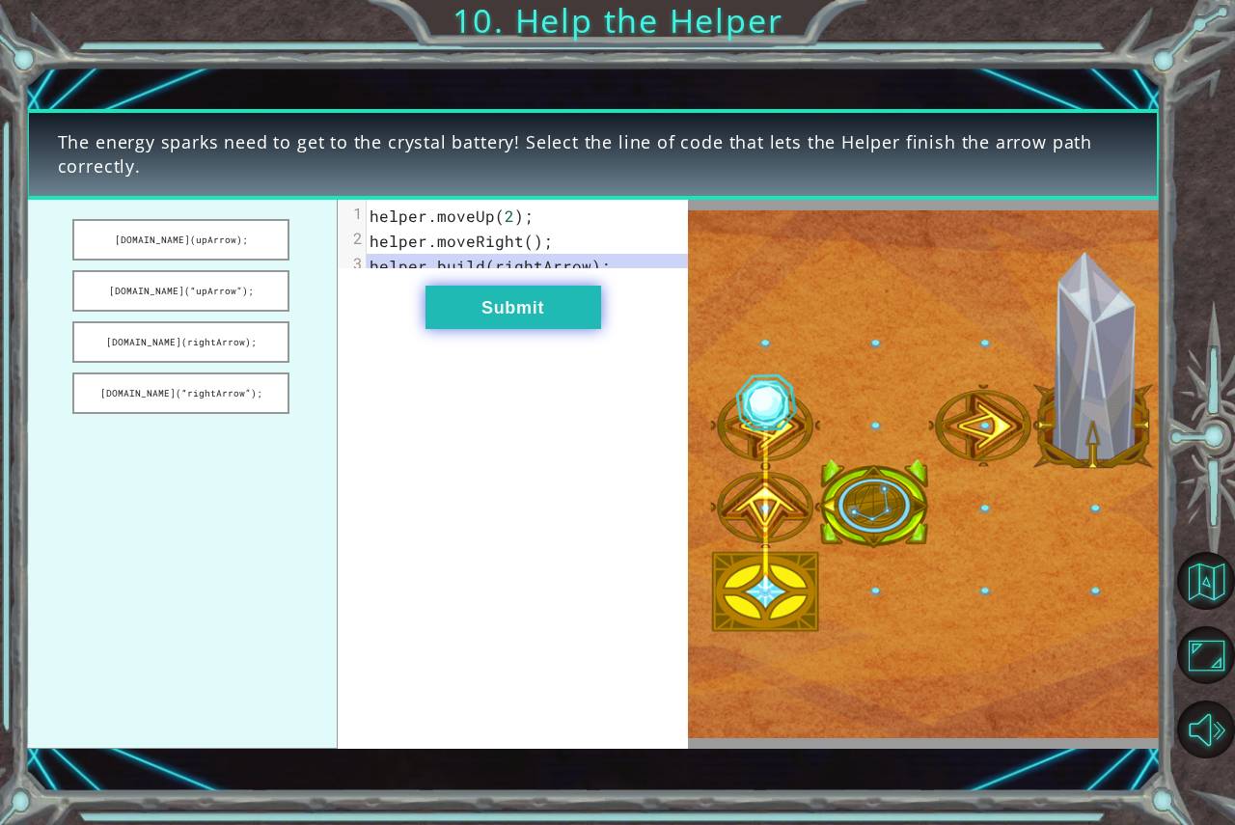
click at [548, 329] on button "Submit" at bounding box center [514, 307] width 176 height 43
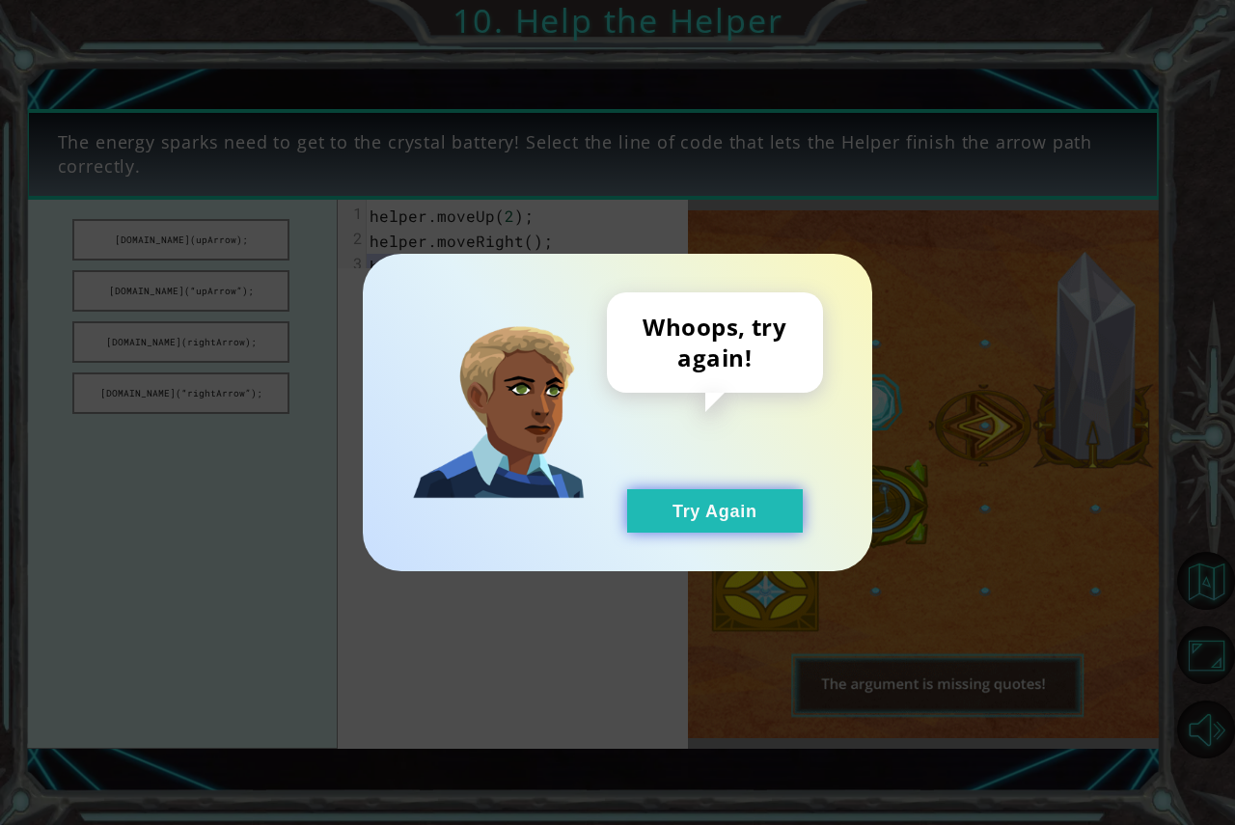
click at [680, 506] on button "Try Again" at bounding box center [715, 510] width 176 height 43
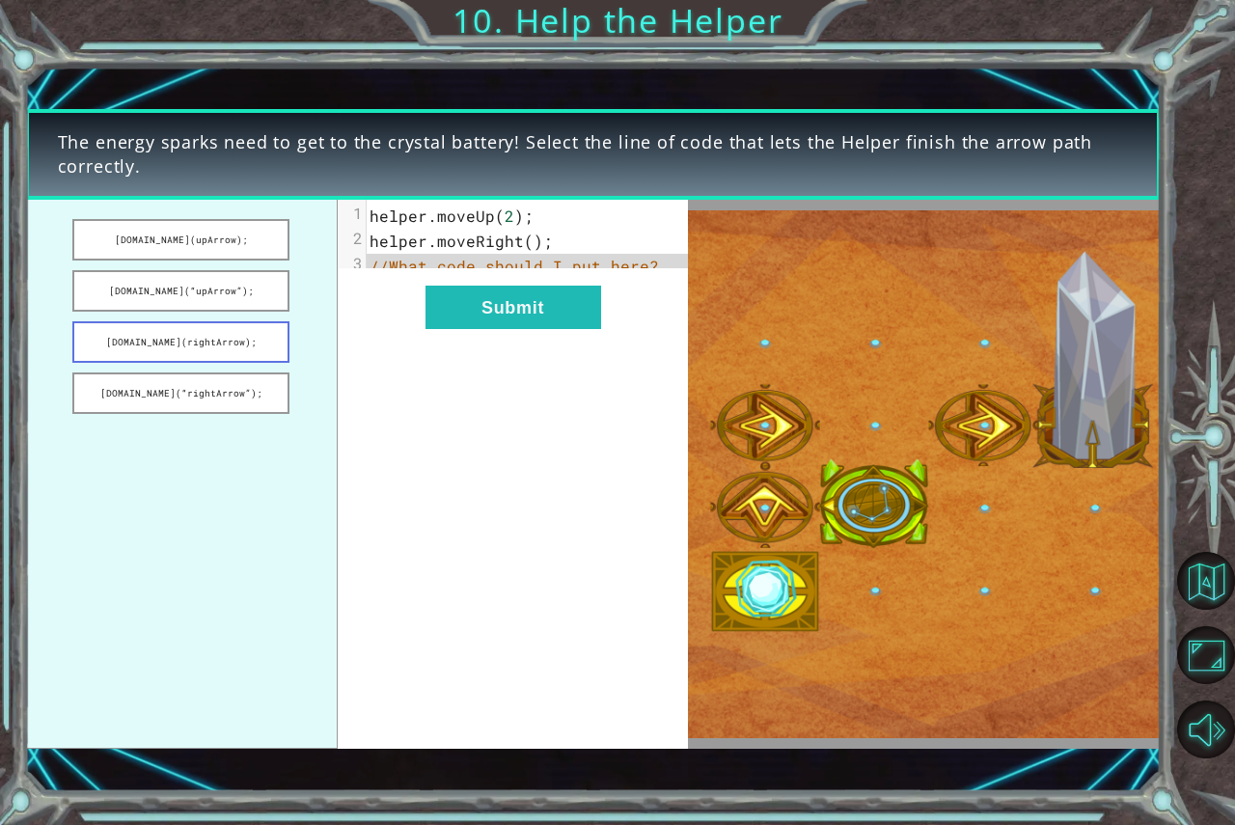
click at [150, 332] on button "helper.build(rightArrow);" at bounding box center [181, 341] width 218 height 41
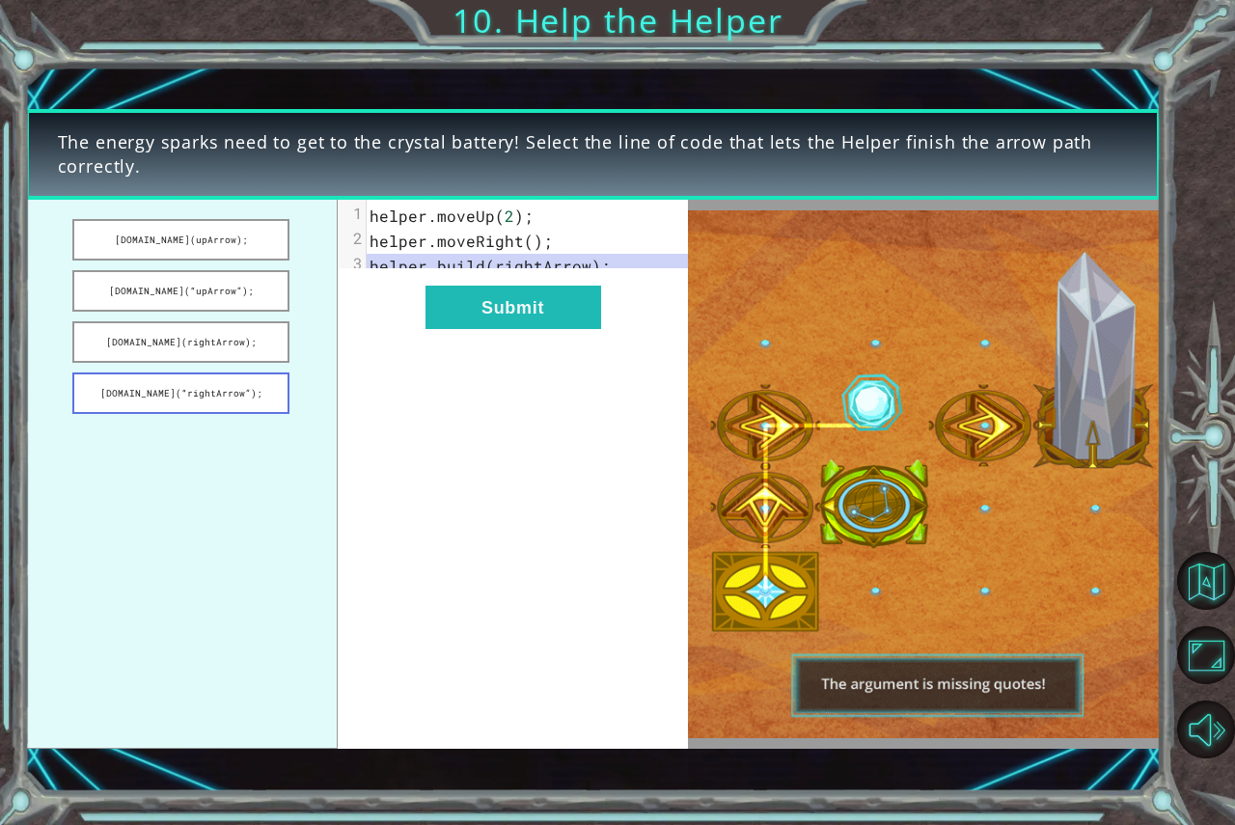
click at [266, 392] on button "helper.build(“rightArrow”);" at bounding box center [181, 392] width 218 height 41
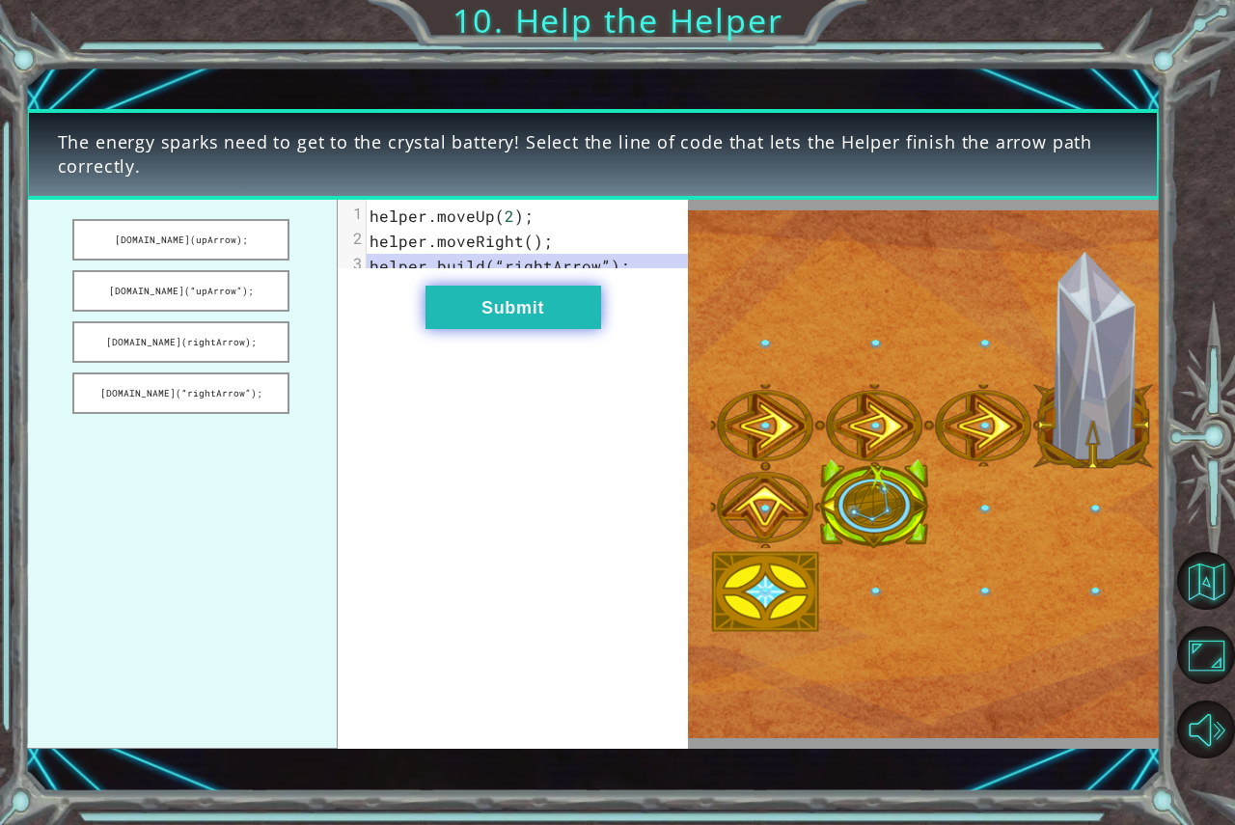
click at [596, 328] on button "Submit" at bounding box center [514, 307] width 176 height 43
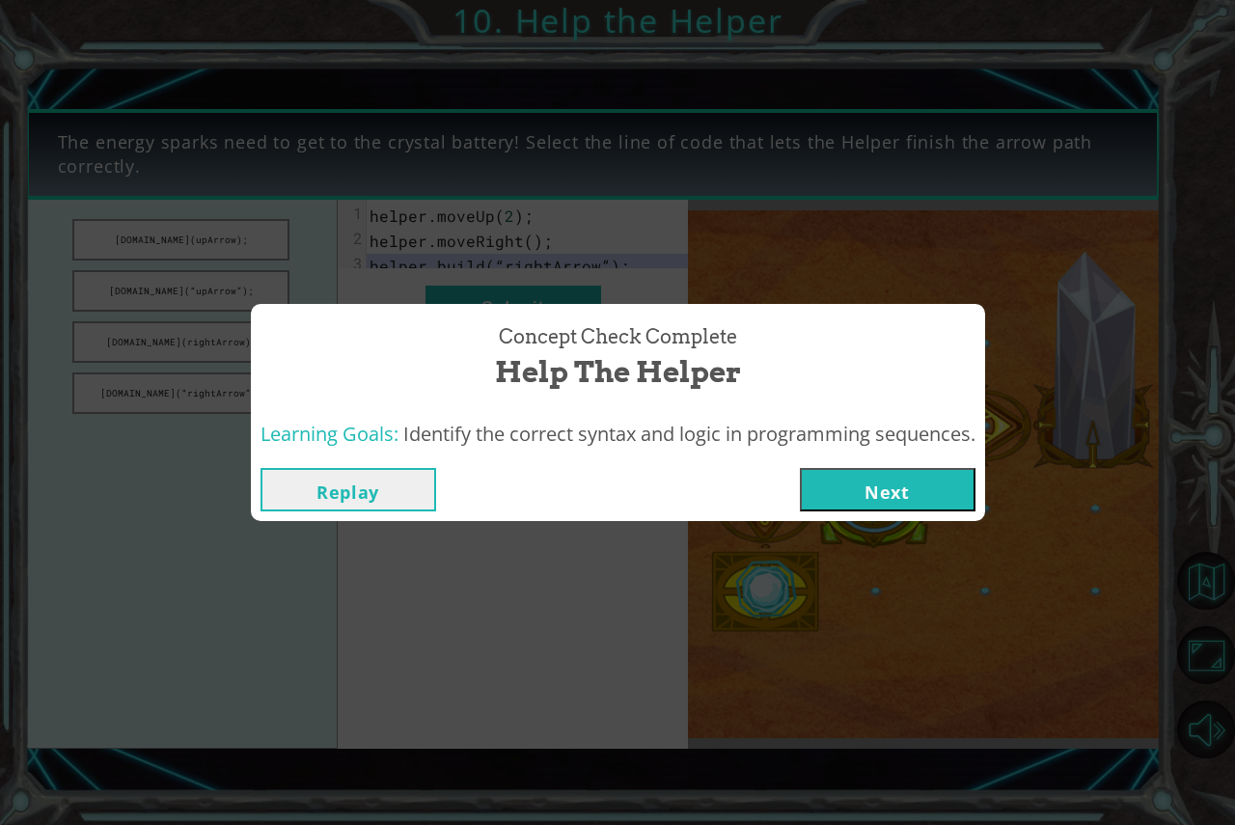
click at [881, 502] on button "Next" at bounding box center [888, 489] width 176 height 43
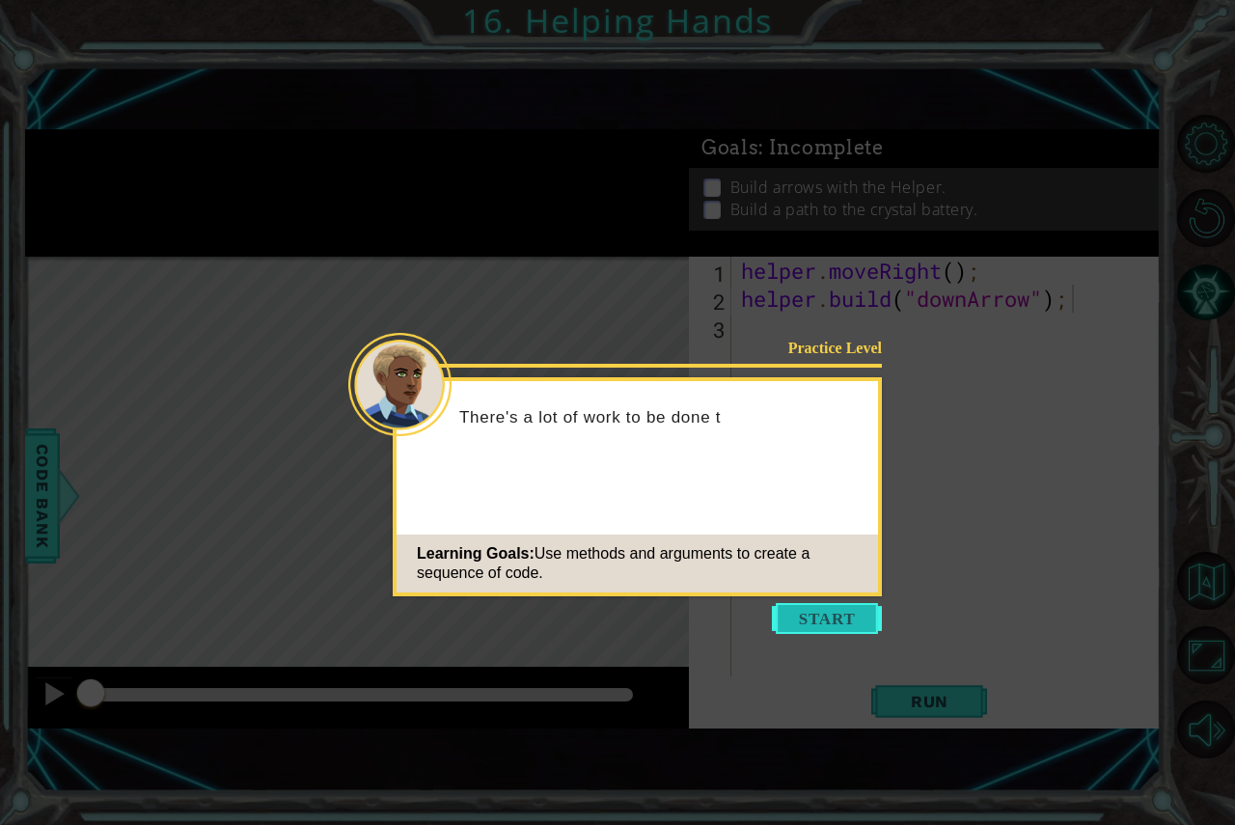
click at [795, 617] on button "Start" at bounding box center [827, 618] width 110 height 31
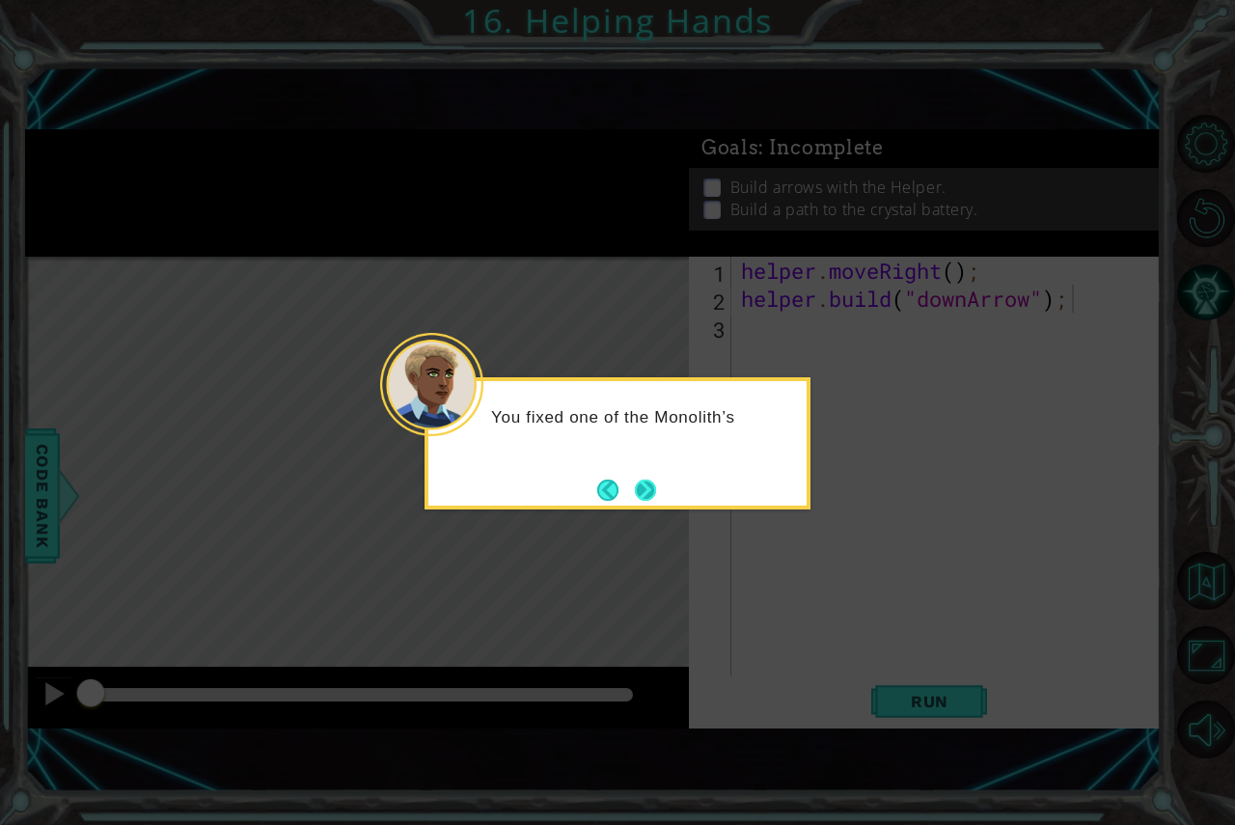
click at [656, 488] on button "Next" at bounding box center [645, 490] width 21 height 21
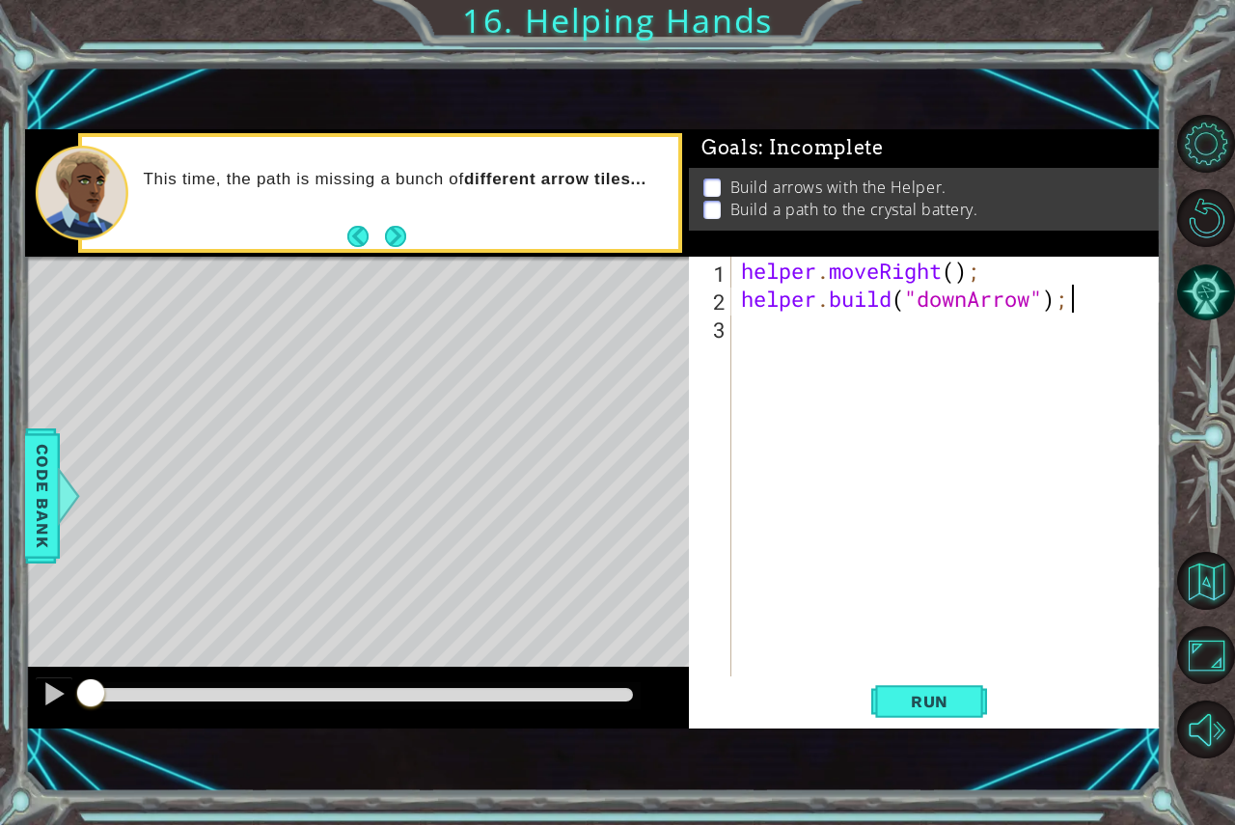
click at [888, 354] on div "helper . moveRight ( ) ; helper . build ( "downArrow" ) ;" at bounding box center [951, 495] width 428 height 476
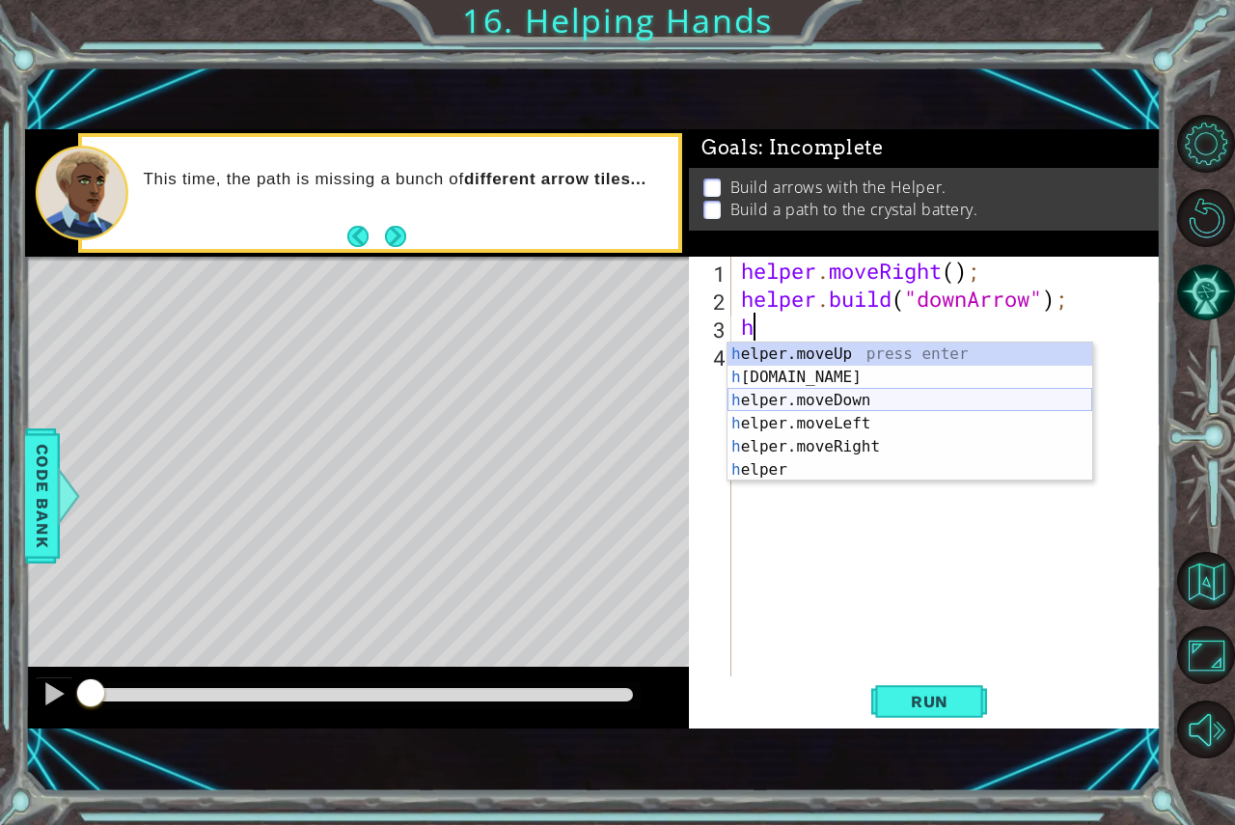
click at [847, 402] on div "h elper.moveUp press enter h elper.build press enter h elper.moveDown press ent…" at bounding box center [910, 435] width 365 height 185
type textarea "helper.moveDown(1);"
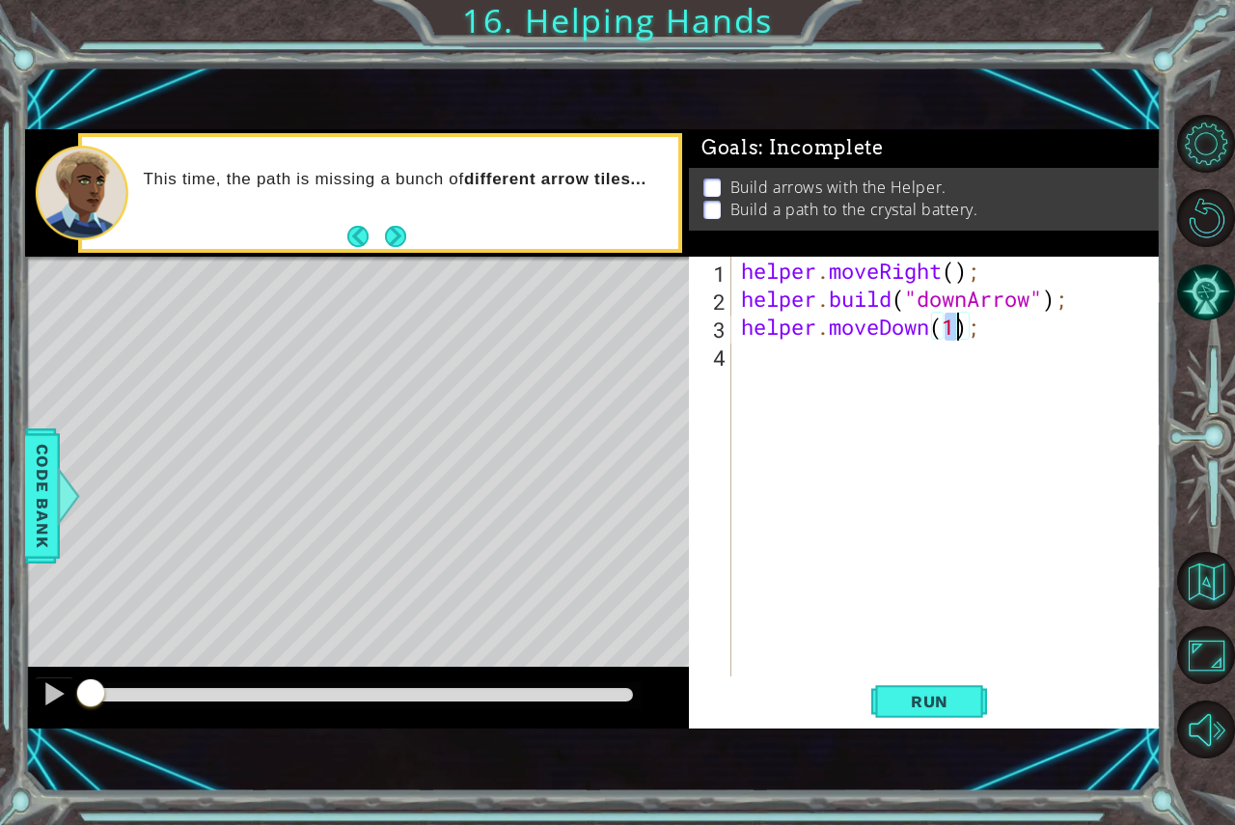
click at [876, 379] on div "helper . moveRight ( ) ; helper . build ( "downArrow" ) ; helper . moveDown ( 1…" at bounding box center [951, 495] width 428 height 476
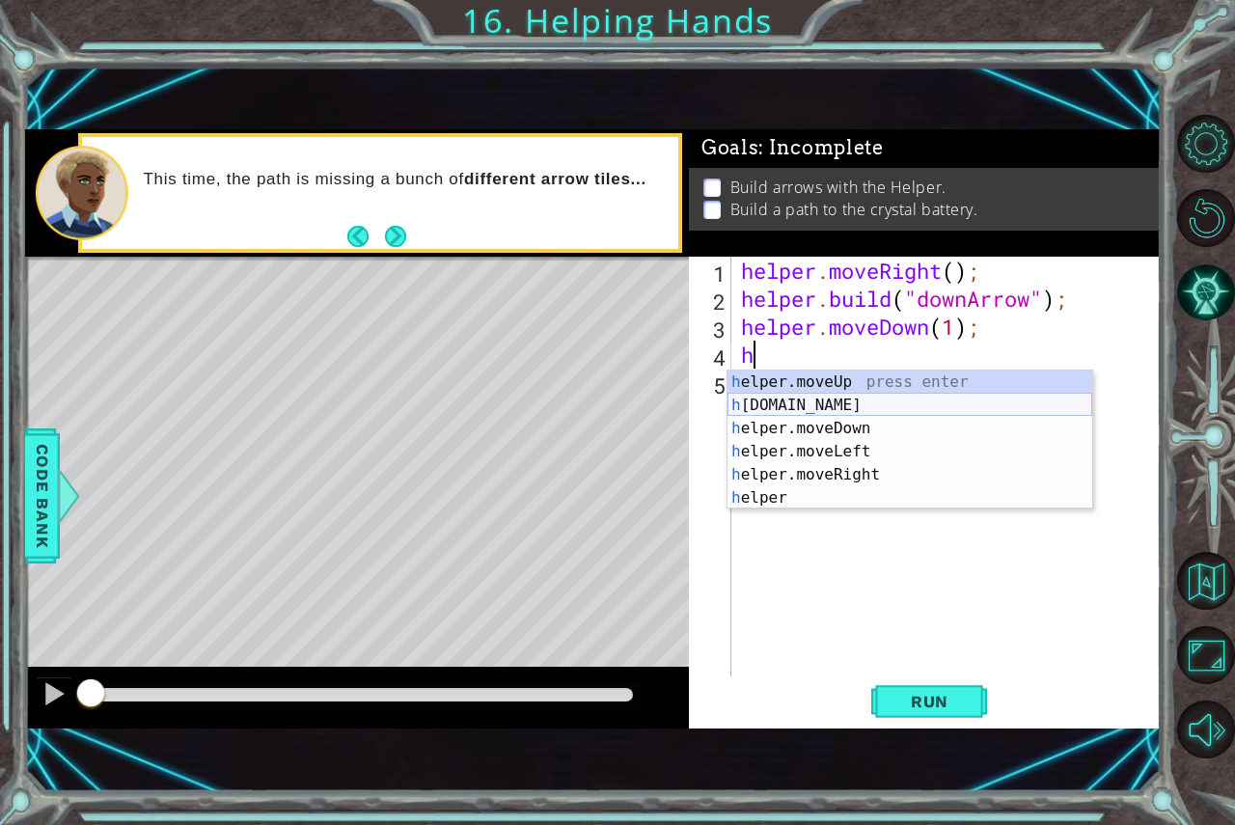
click at [863, 401] on div "h elper.moveUp press enter h elper.build press enter h elper.moveDown press ent…" at bounding box center [910, 463] width 365 height 185
type textarea "helper.build("rightArrow");"
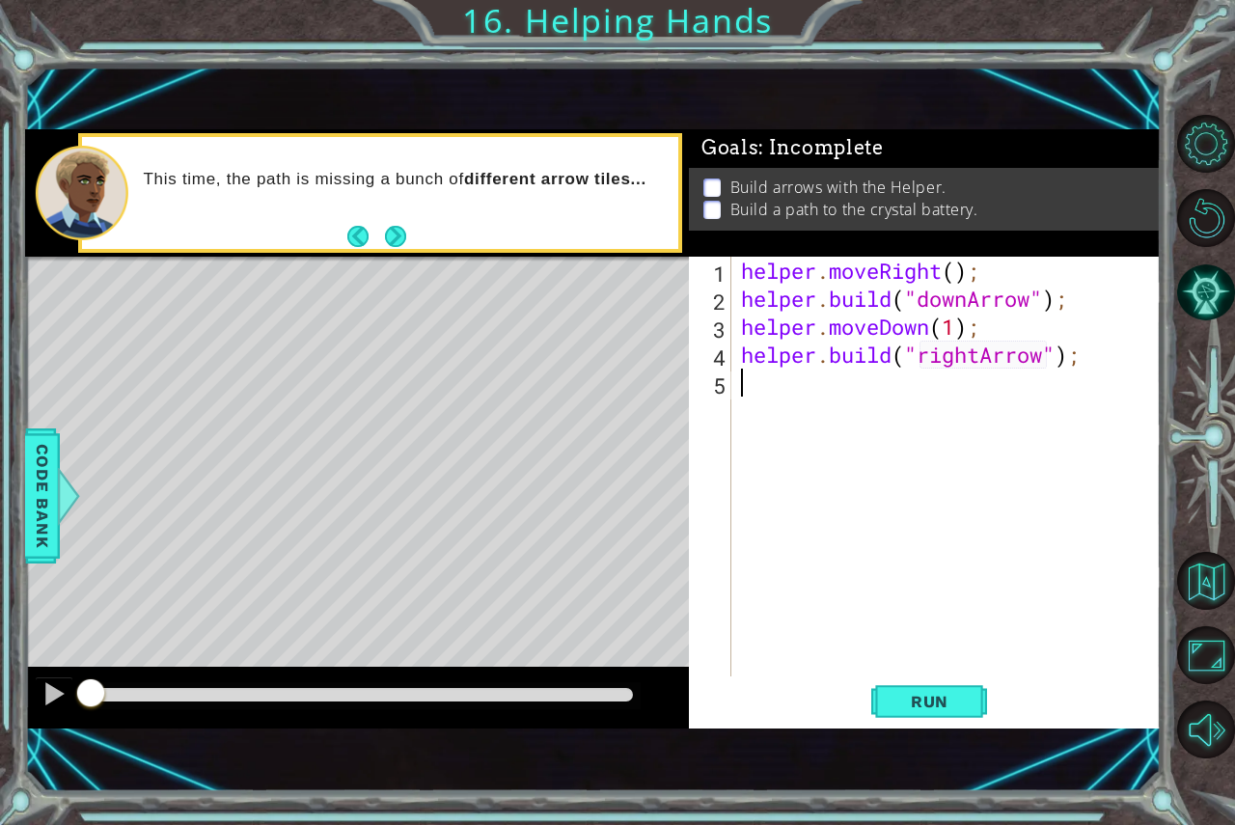
click at [904, 399] on div "helper . moveRight ( ) ; helper . build ( "downArrow" ) ; helper . moveDown ( 1…" at bounding box center [951, 495] width 428 height 476
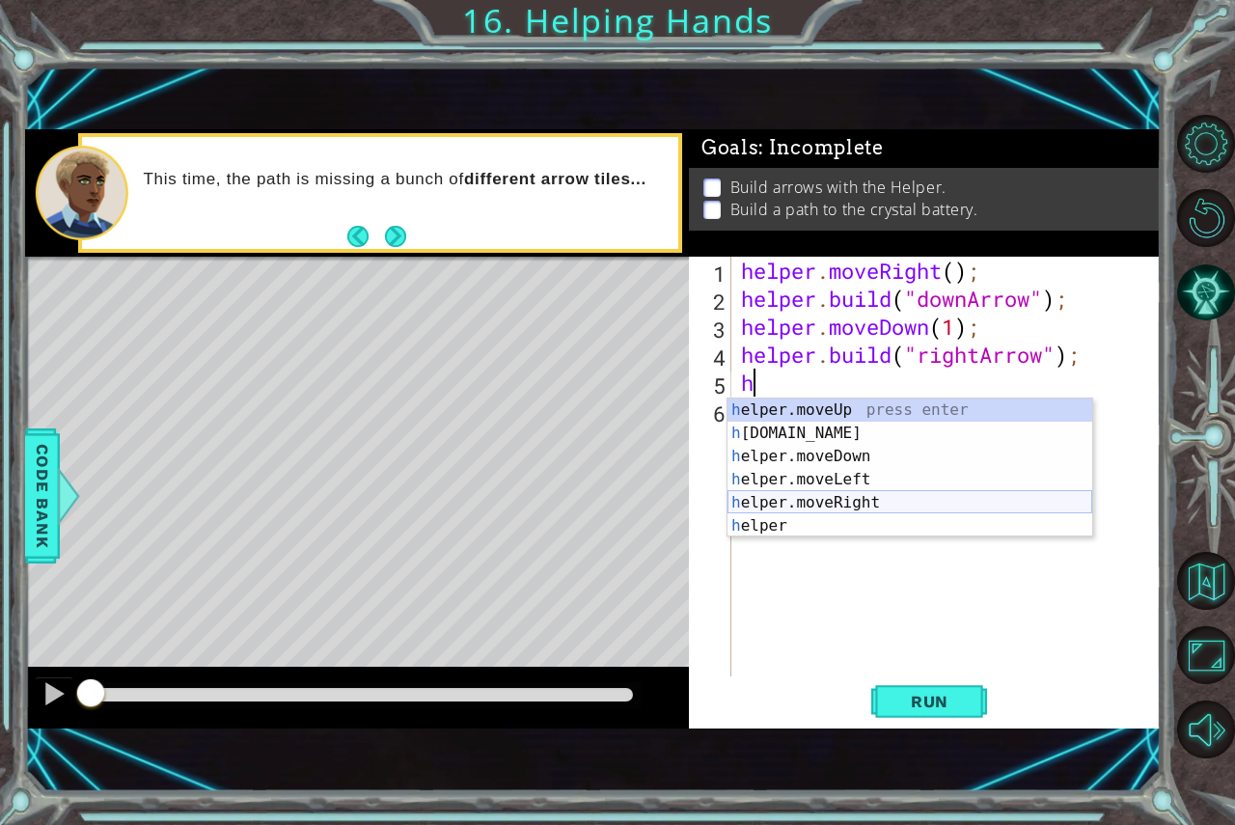
click at [852, 508] on div "h elper.moveUp press enter h elper.build press enter h elper.moveDown press ent…" at bounding box center [910, 491] width 365 height 185
type textarea "helper.moveRight(1);"
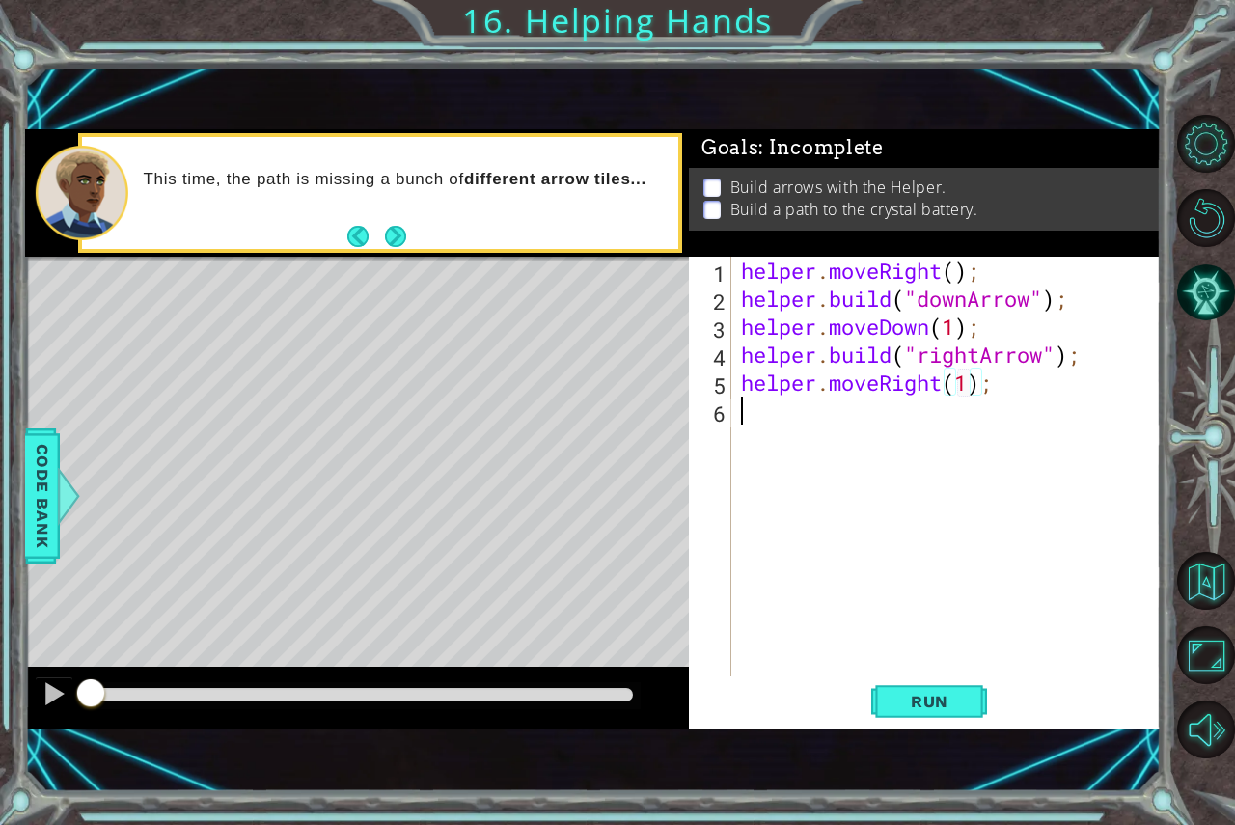
click at [864, 436] on div "helper . moveRight ( ) ; helper . build ( "downArrow" ) ; helper . moveDown ( 1…" at bounding box center [951, 495] width 428 height 476
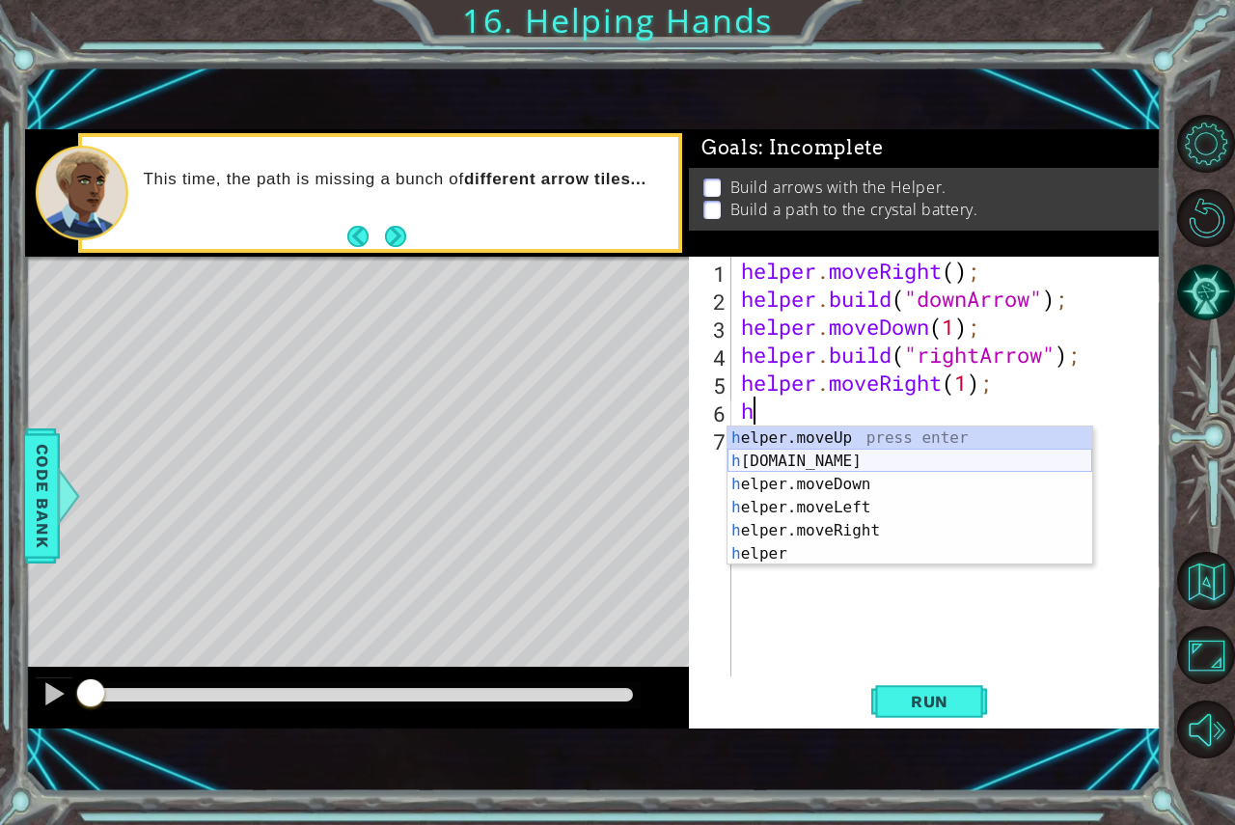
click at [866, 467] on div "h elper.moveUp press enter h elper.build press enter h elper.moveDown press ent…" at bounding box center [910, 519] width 365 height 185
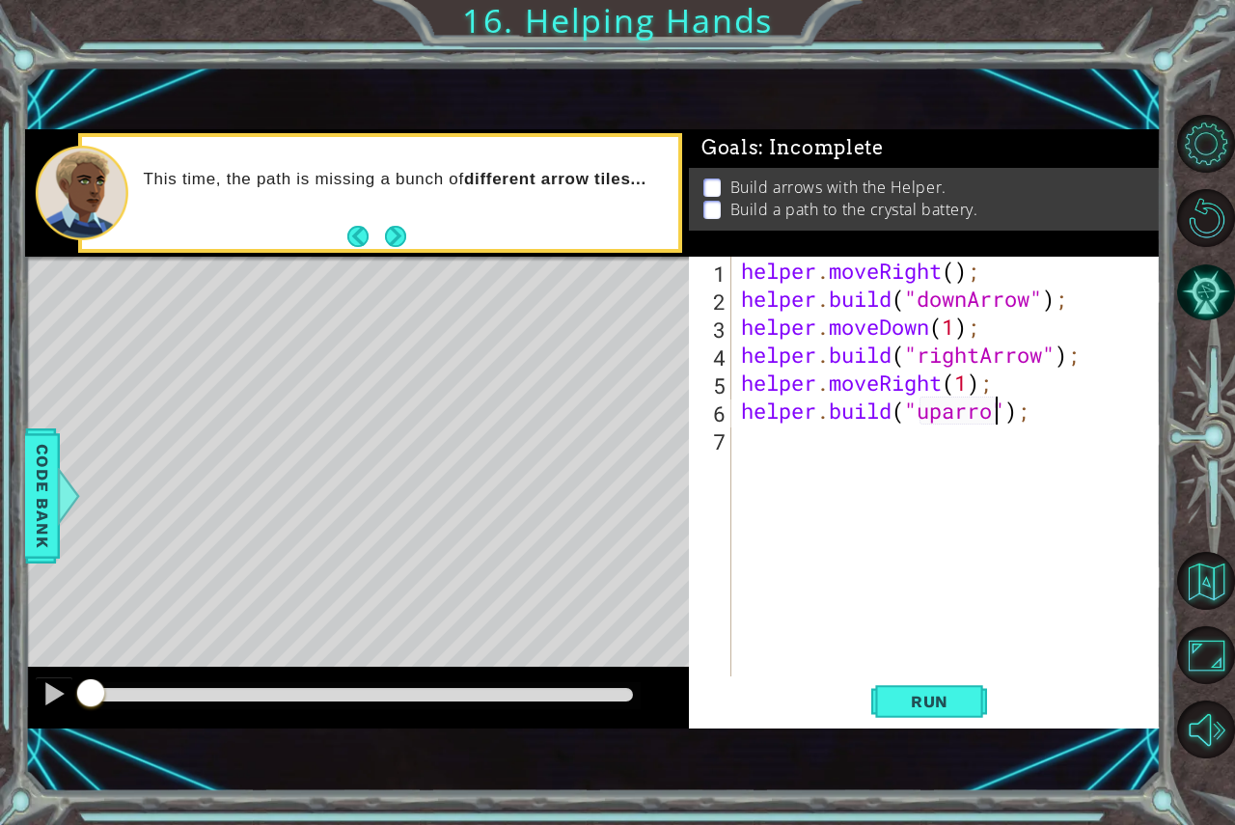
scroll to position [0, 12]
click at [960, 418] on div "helper . moveRight ( ) ; helper . build ( "downArrow" ) ; helper . moveDown ( 1…" at bounding box center [951, 495] width 428 height 476
click at [947, 702] on span "Run" at bounding box center [930, 701] width 76 height 19
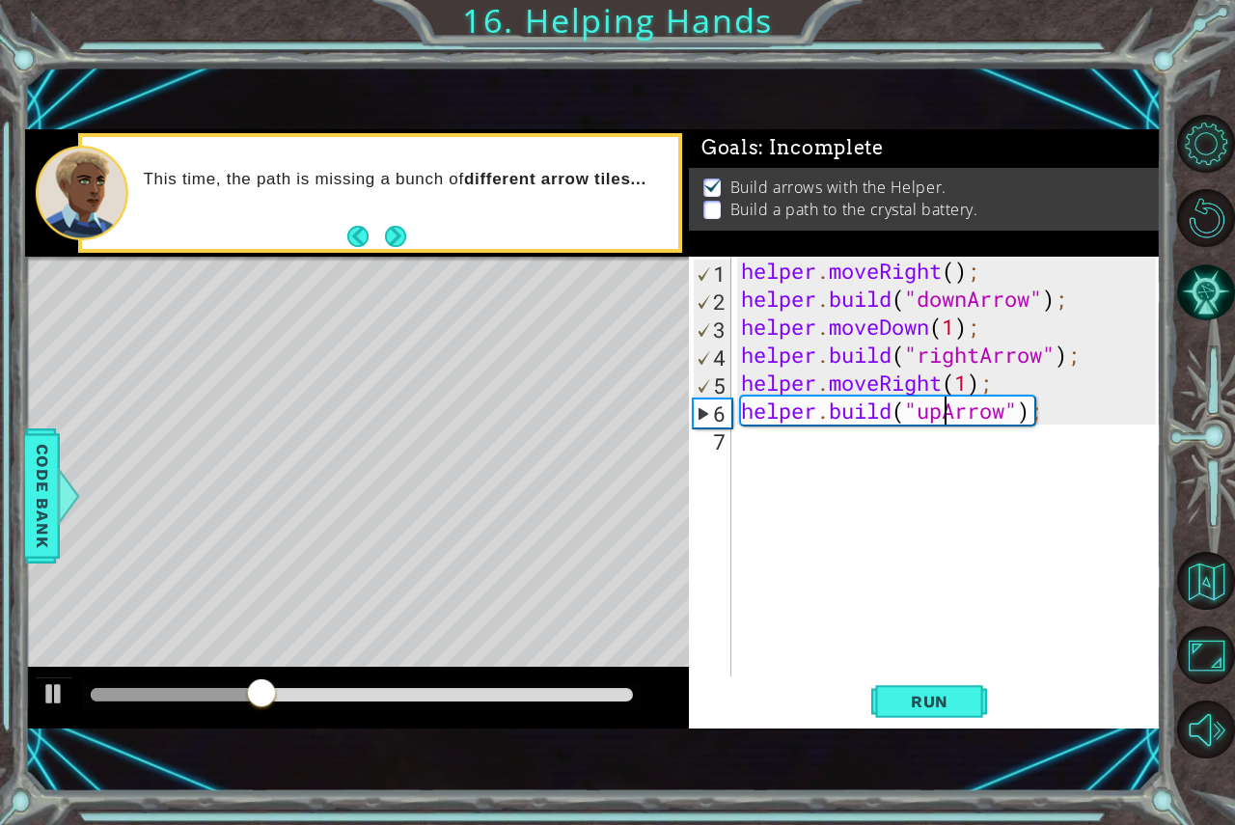
click at [944, 412] on div "helper . moveRight ( ) ; helper . build ( "downArrow" ) ; helper . moveDown ( 1…" at bounding box center [951, 495] width 428 height 476
type textarea "helper.build("rightArrow");"
click at [938, 455] on div "helper . moveRight ( ) ; helper . build ( "downArrow" ) ; helper . moveDown ( 1…" at bounding box center [951, 495] width 428 height 476
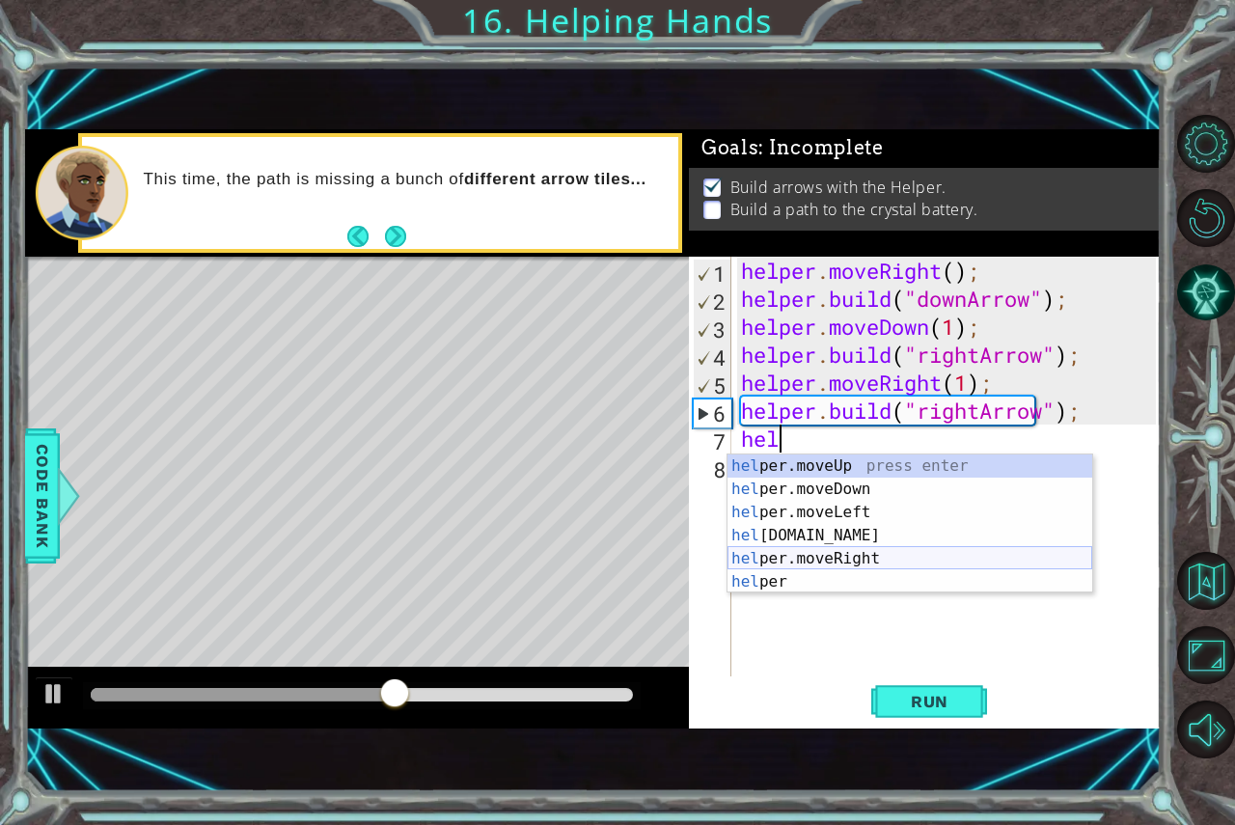
click at [825, 549] on div "hel per.moveUp press enter hel per.moveDown press enter hel per.moveLeft press …" at bounding box center [910, 546] width 365 height 185
type textarea "helper.moveRight(1);"
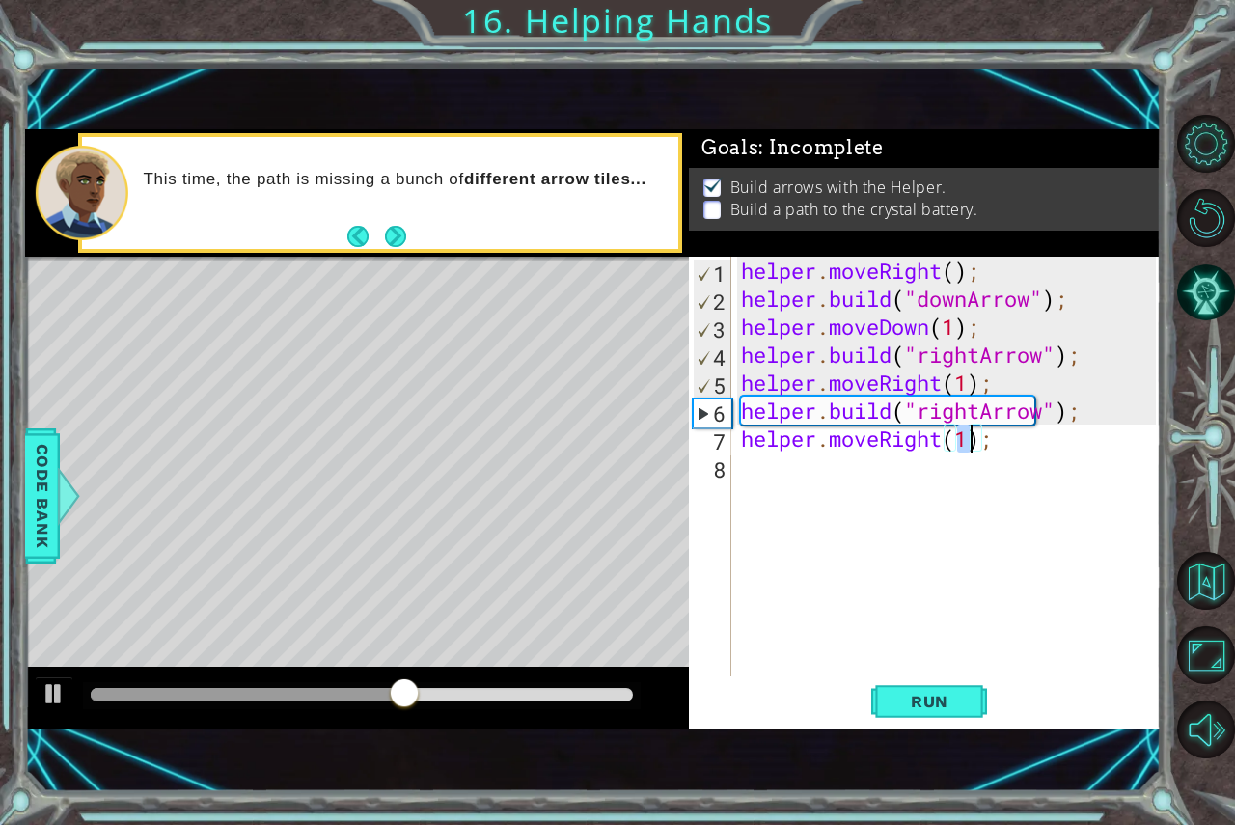
click at [840, 486] on div "helper . moveRight ( ) ; helper . build ( "downArrow" ) ; helper . moveDown ( 1…" at bounding box center [951, 495] width 428 height 476
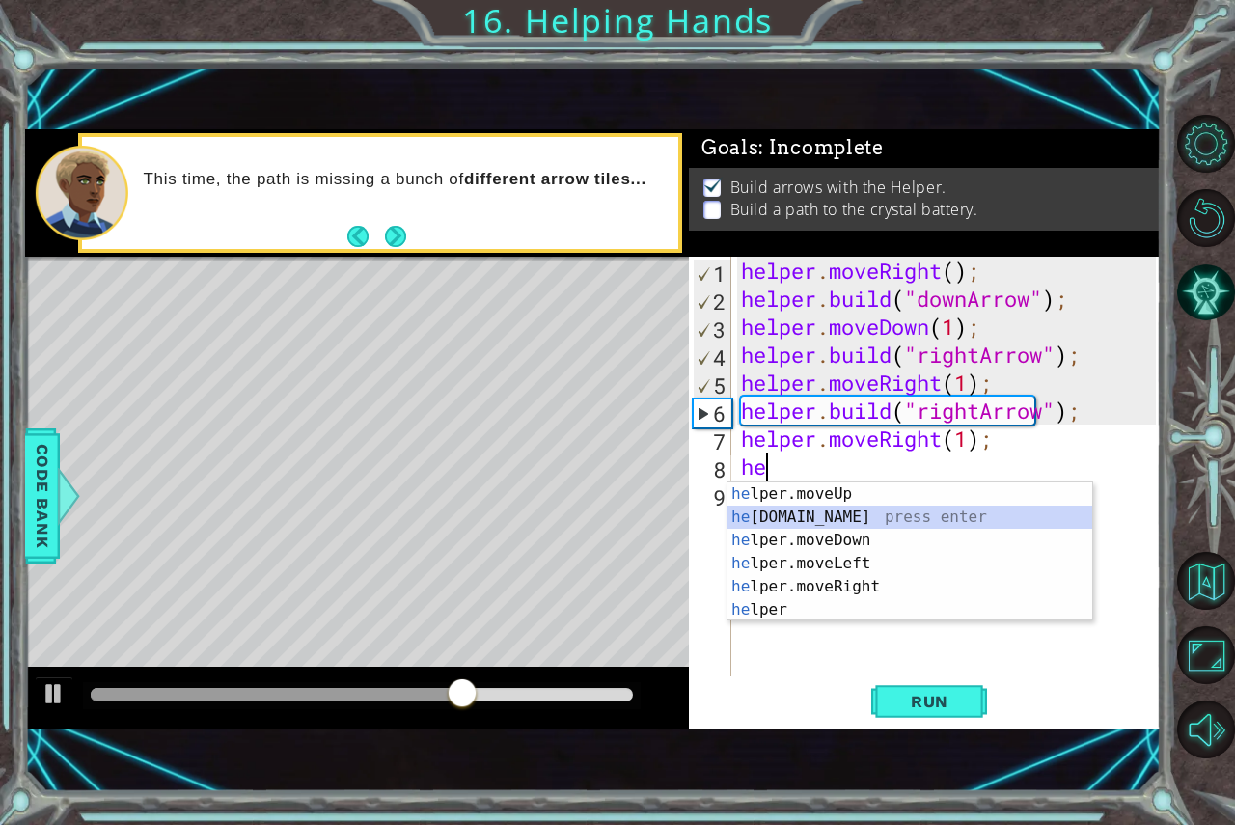
click at [829, 519] on div "he lper.moveUp press enter he lper.build press enter he lper.moveDown press ent…" at bounding box center [910, 574] width 365 height 185
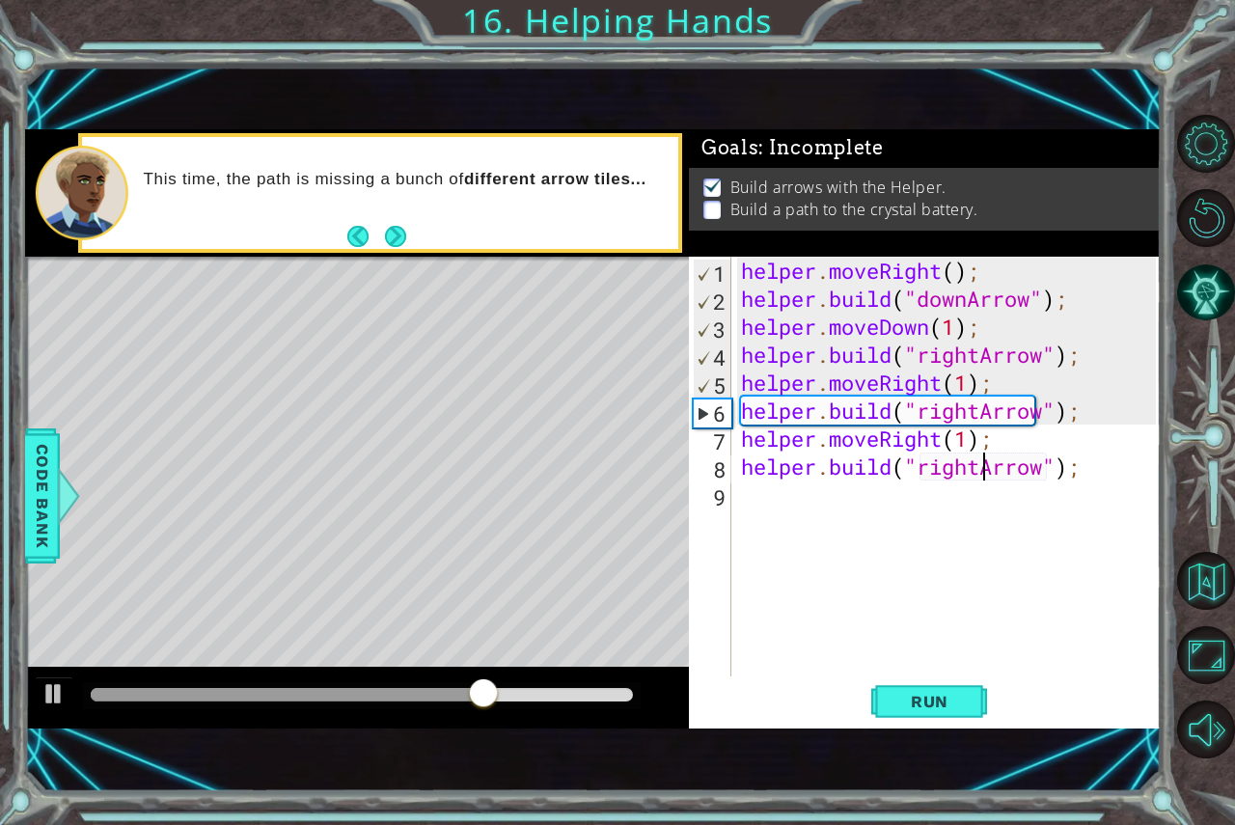
click at [979, 464] on div "helper . moveRight ( ) ; helper . build ( "downArrow" ) ; helper . moveDown ( 1…" at bounding box center [951, 495] width 428 height 476
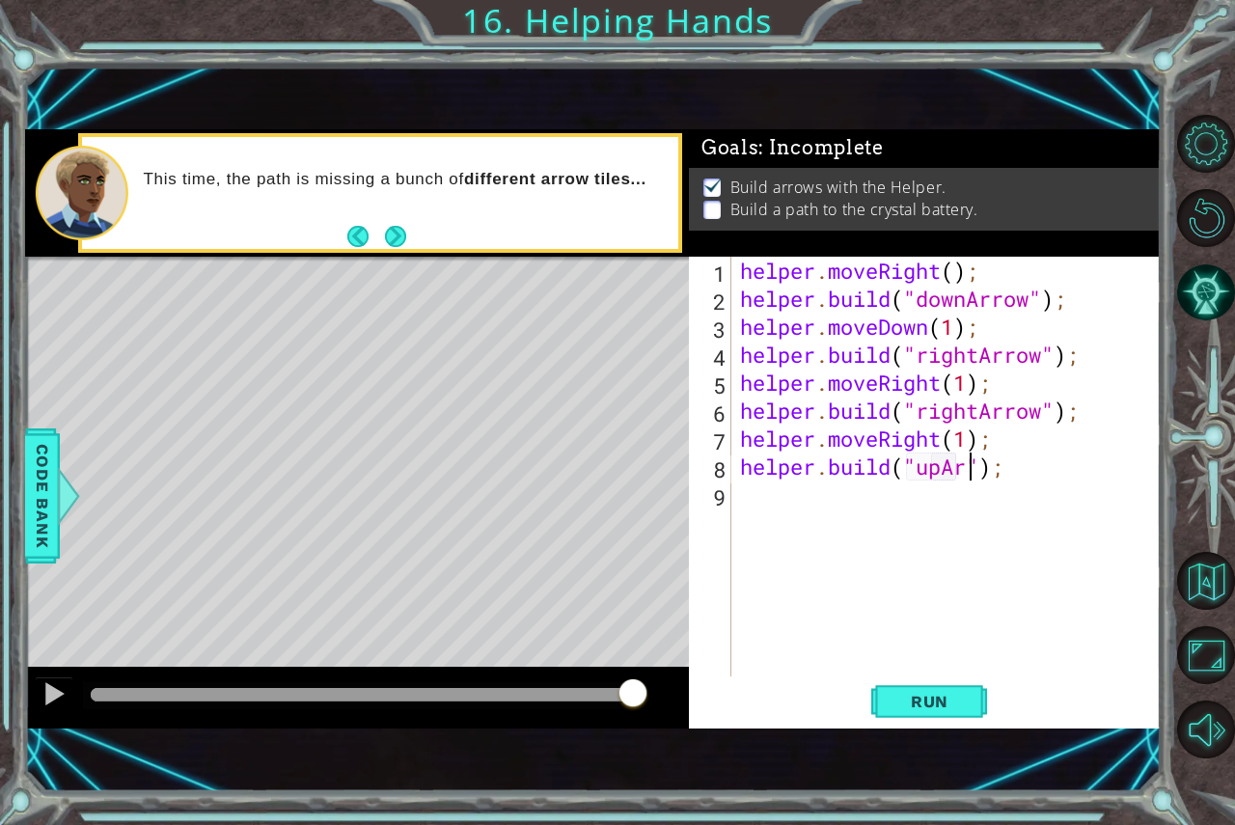
scroll to position [0, 12]
type textarea "helper.build("upArrow");"
click at [957, 694] on span "Run" at bounding box center [930, 701] width 76 height 19
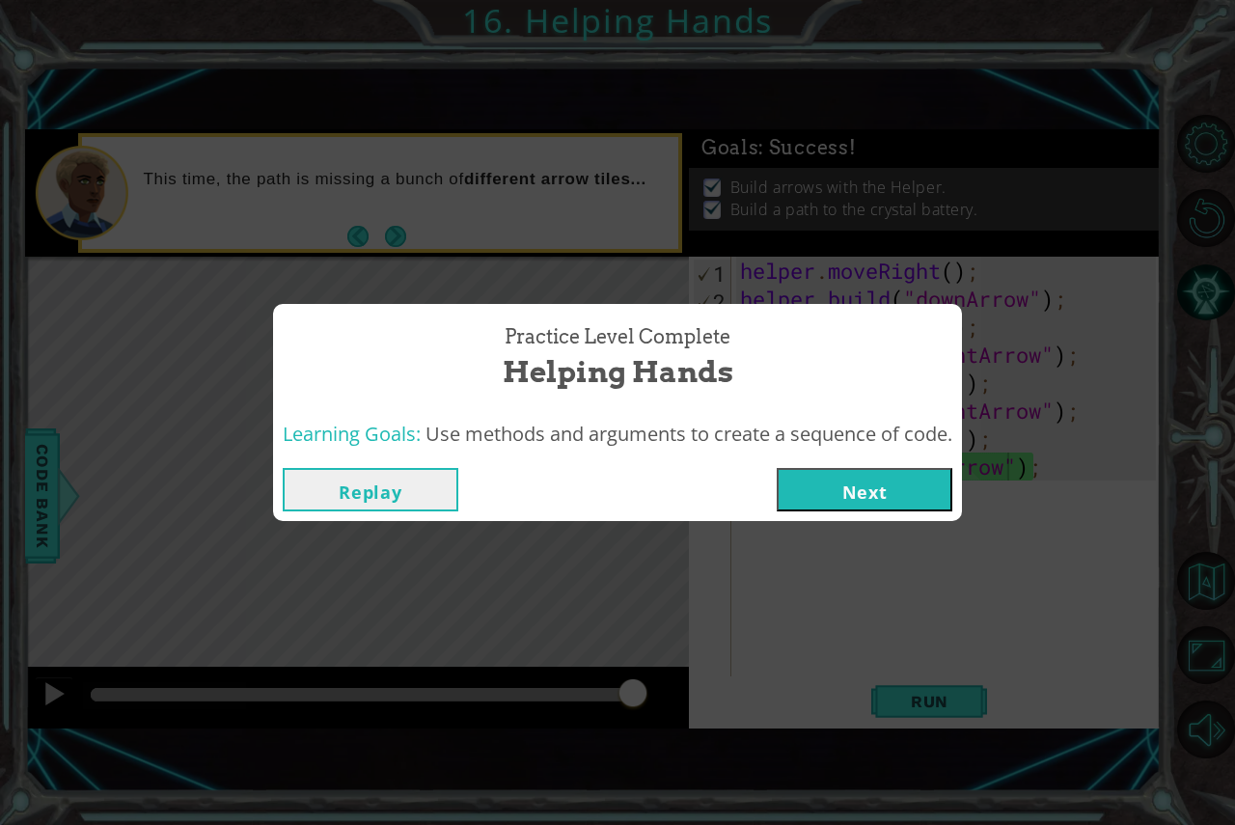
click at [902, 480] on button "Next" at bounding box center [865, 489] width 176 height 43
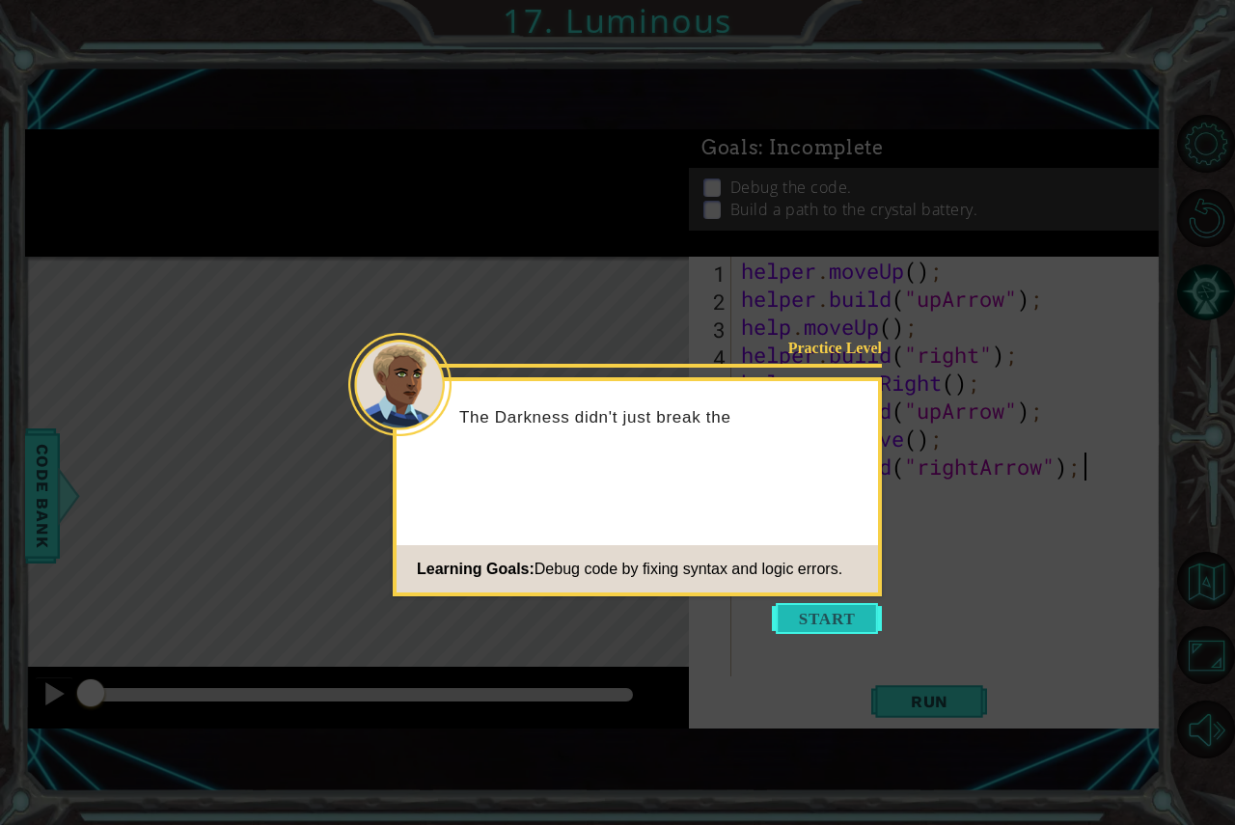
click at [806, 616] on button "Start" at bounding box center [827, 618] width 110 height 31
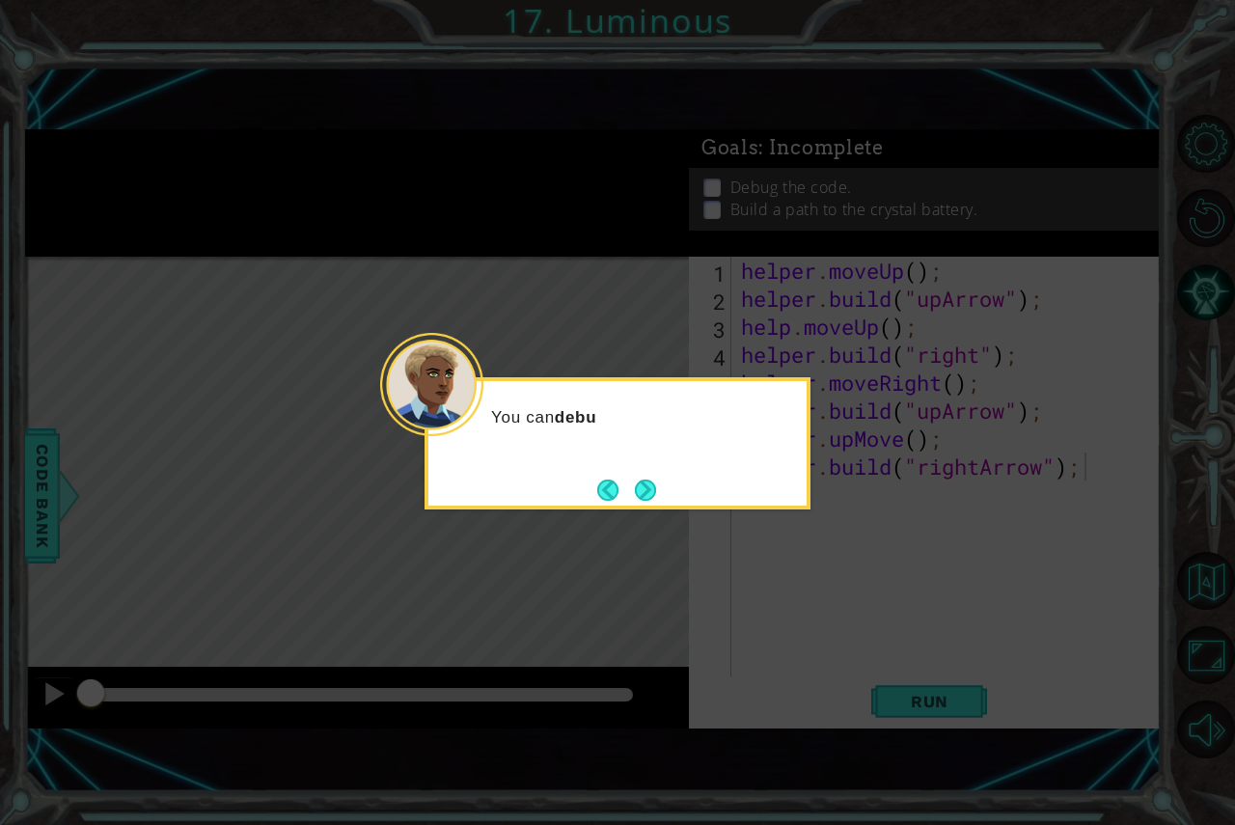
click at [640, 480] on button "Next" at bounding box center [645, 490] width 21 height 21
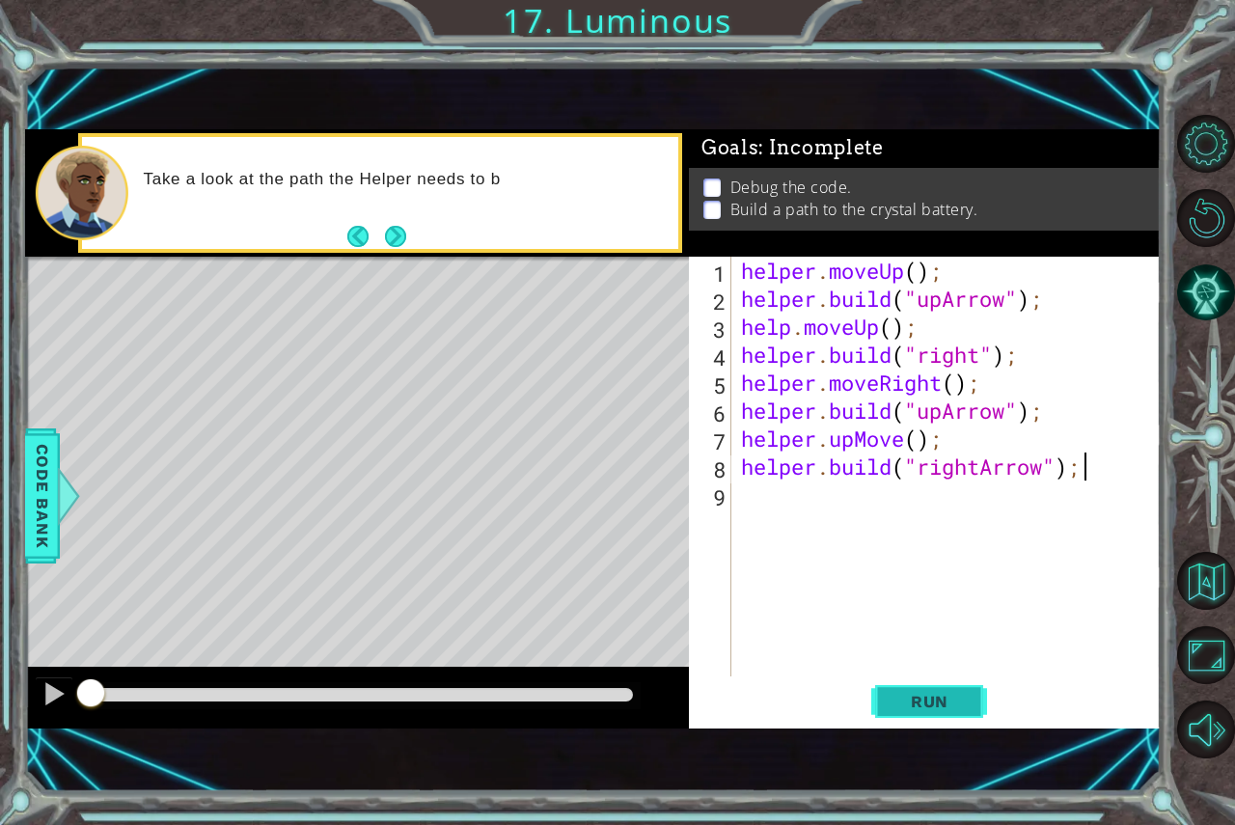
click at [946, 713] on button "Run" at bounding box center [929, 700] width 116 height 47
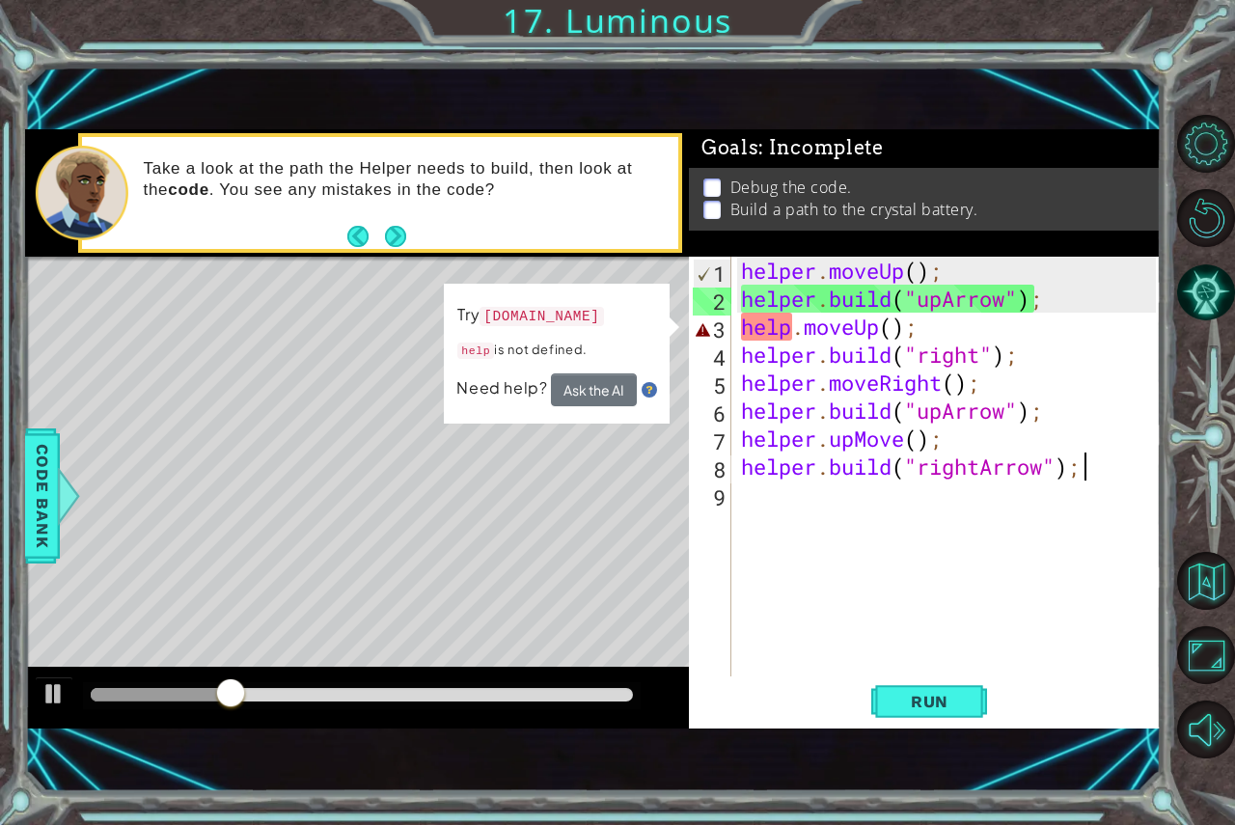
click at [893, 332] on div "helper . moveUp ( ) ; helper . build ( "upArrow" ) ; help . moveUp ( ) ; helper…" at bounding box center [951, 495] width 428 height 476
click at [792, 320] on div "helper . moveUp ( ) ; helper . build ( "upArrow" ) ; help . moveUp ( ) ; helper…" at bounding box center [951, 495] width 428 height 476
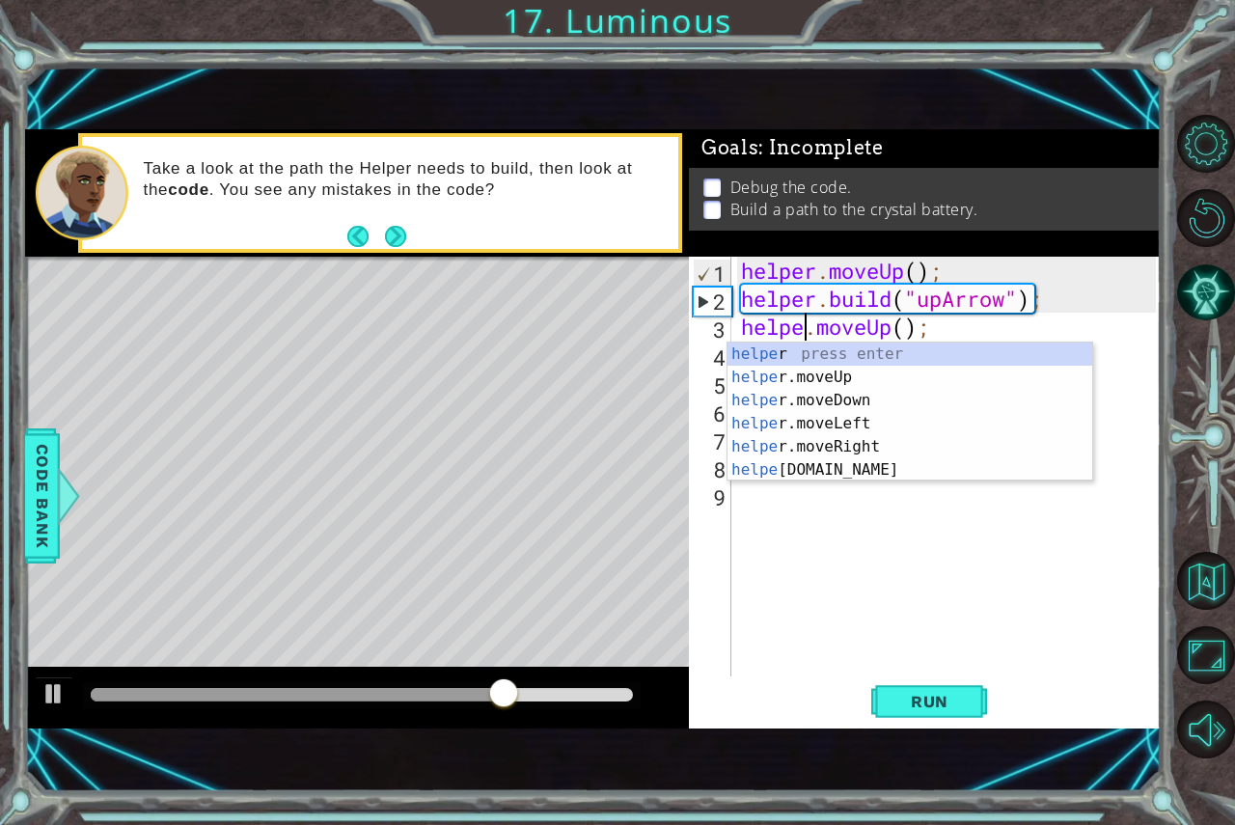
scroll to position [0, 3]
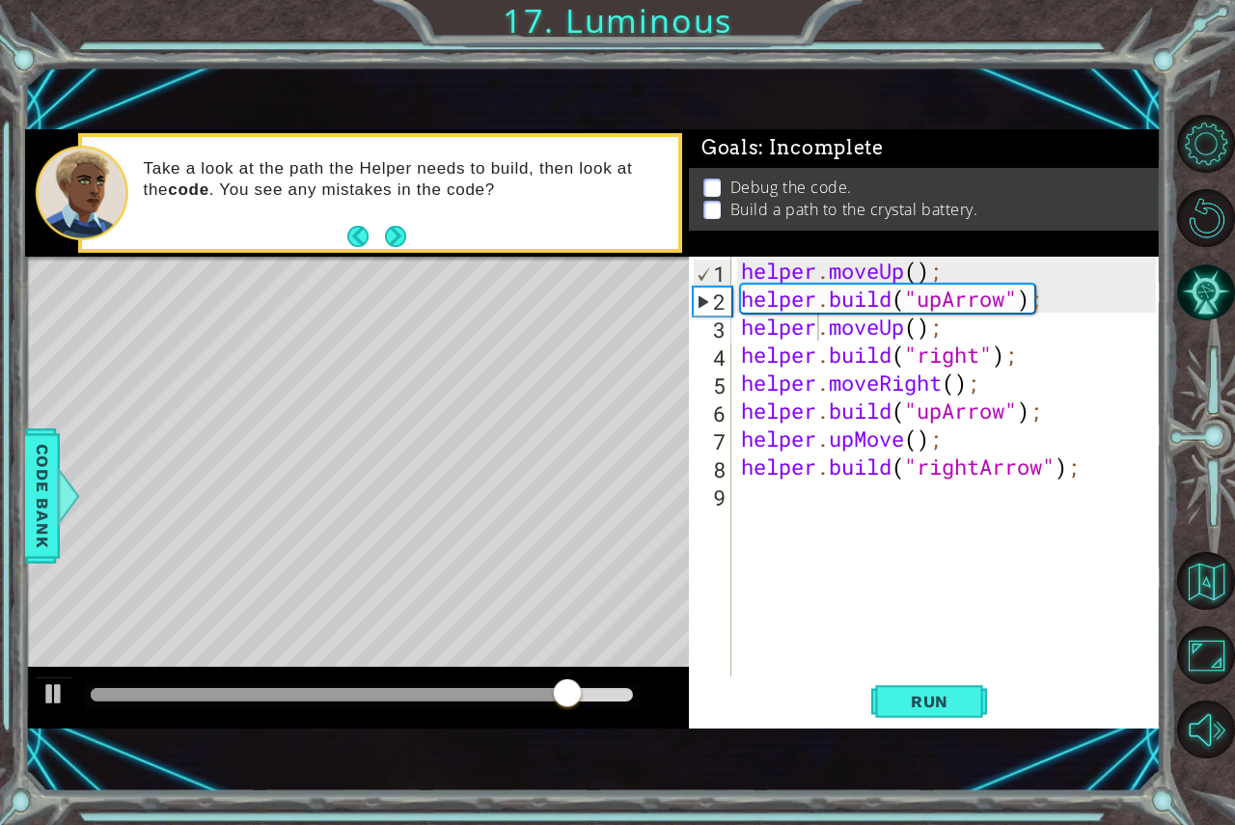
click at [807, 729] on div "helper.moveUp(); 1 2 3 4 5 6 7 8 9 helper . moveUp ( ) ; helper . build ( "upAr…" at bounding box center [925, 493] width 472 height 472
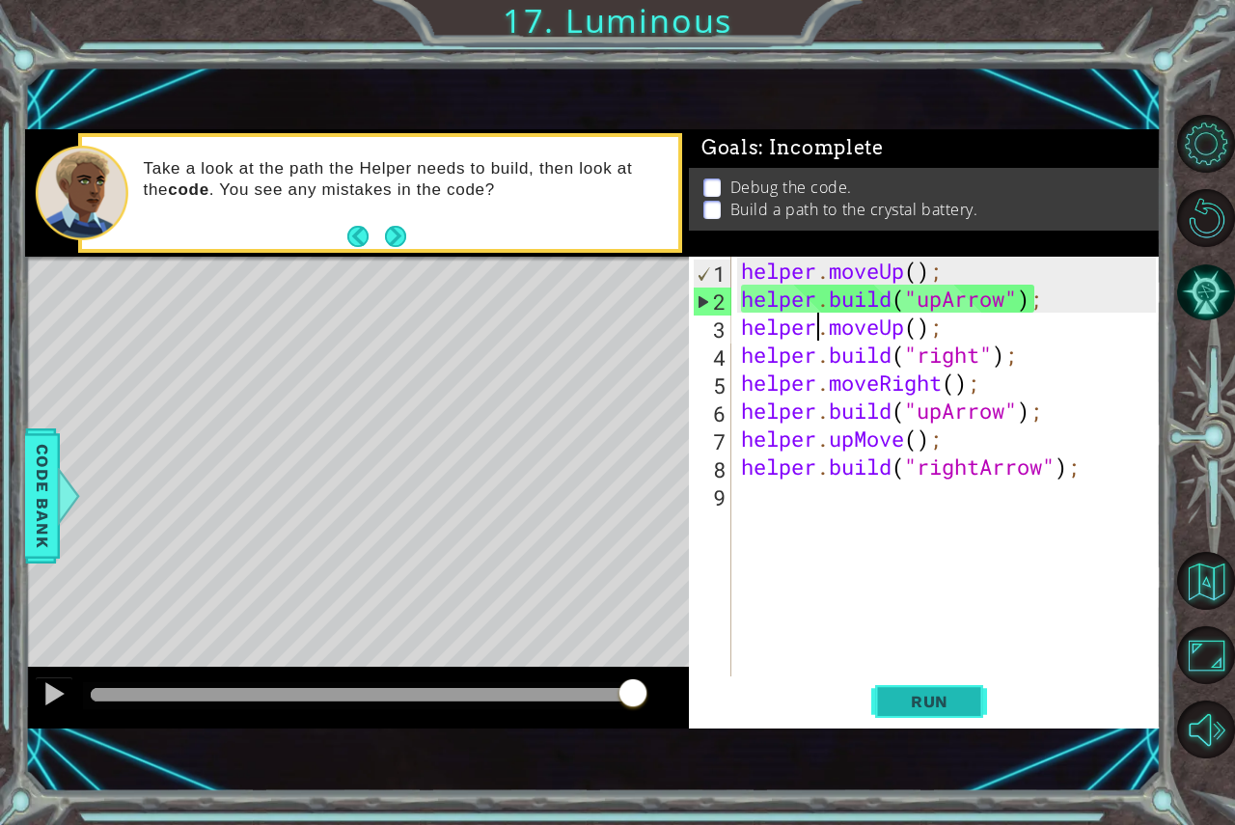
click at [913, 703] on span "Run" at bounding box center [930, 701] width 76 height 19
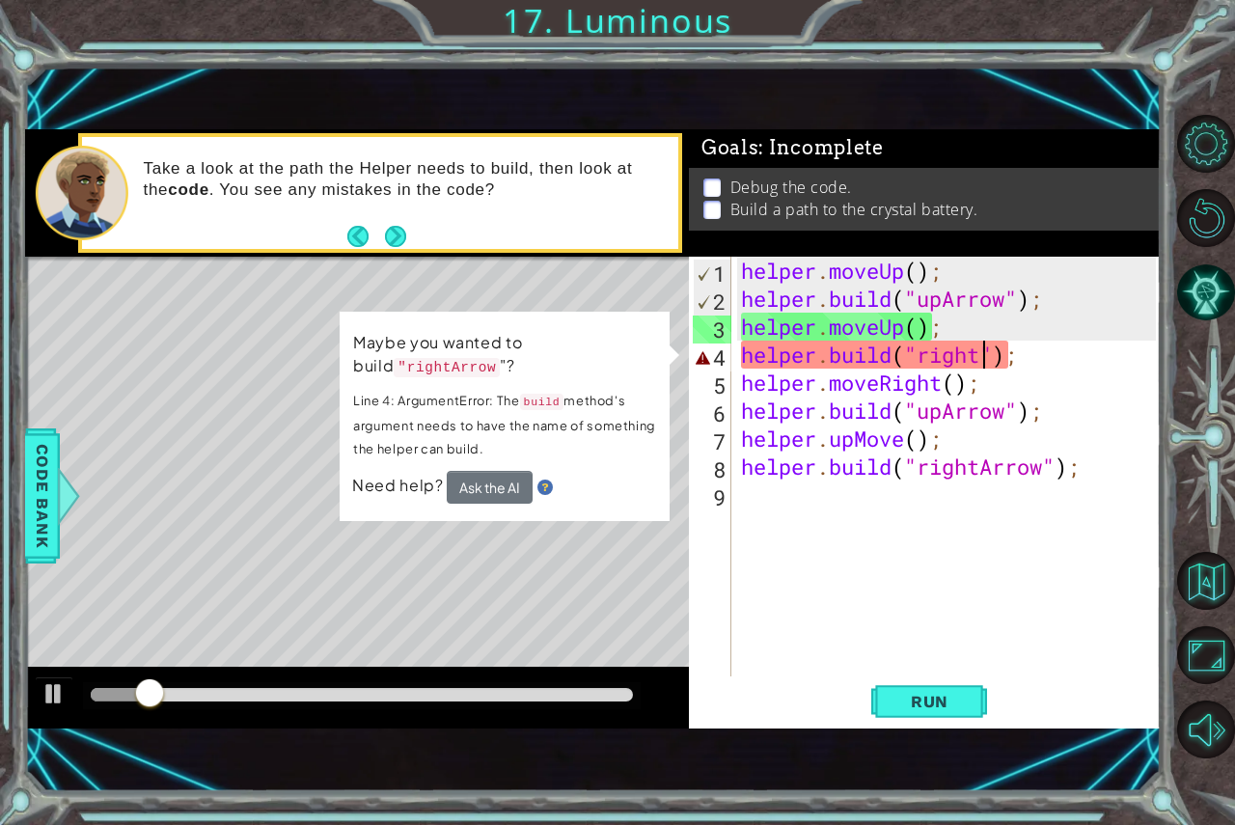
click at [983, 353] on div "helper . moveUp ( ) ; helper . build ( "upArrow" ) ; helper . moveUp ( ) ; help…" at bounding box center [951, 495] width 428 height 476
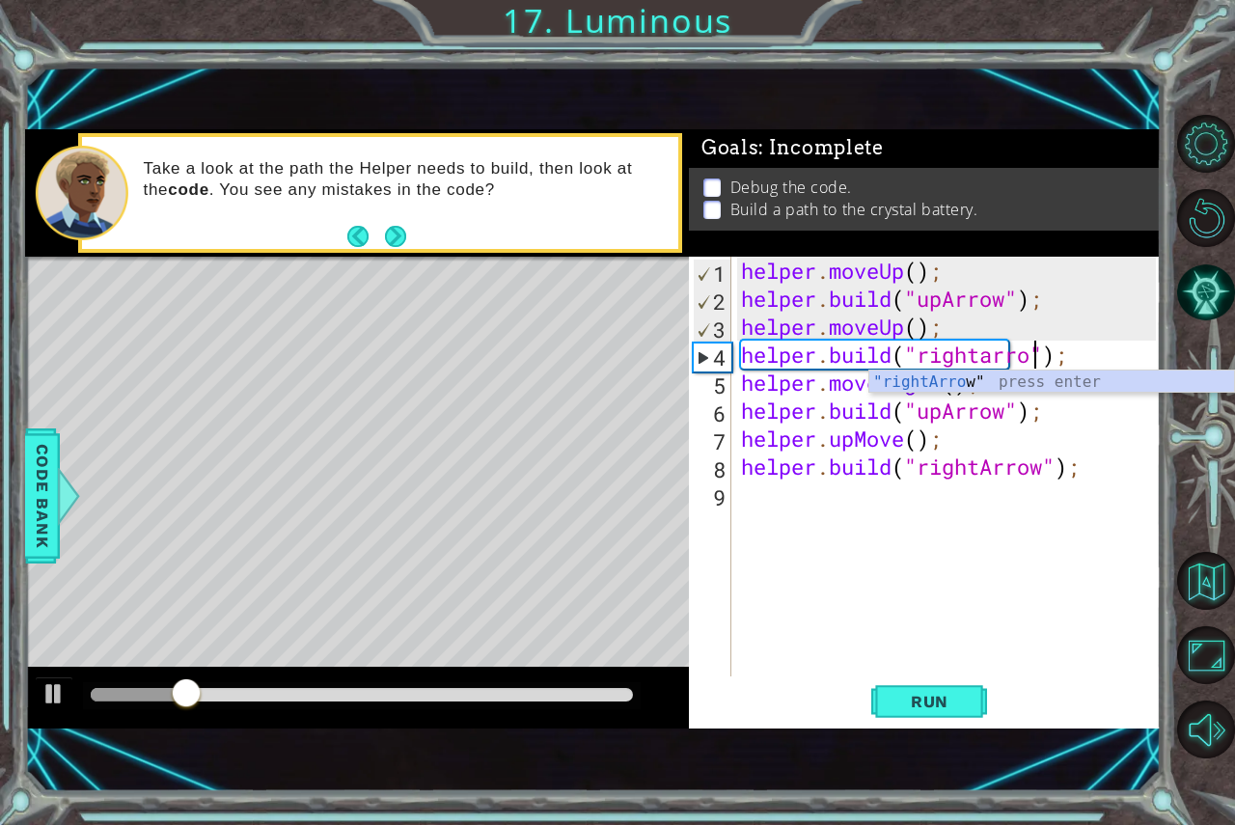
type textarea "helper.build("rightarrow");"
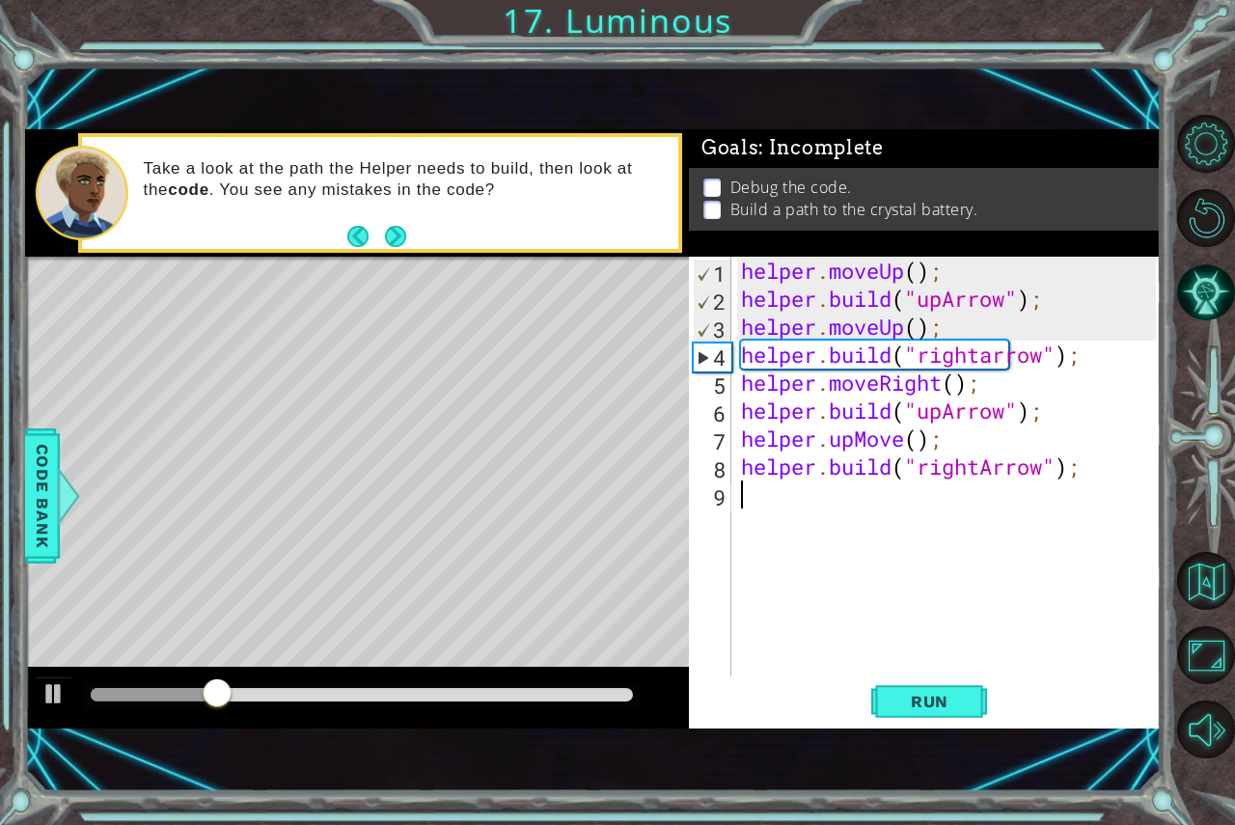
click at [928, 545] on div "helper . moveUp ( ) ; helper . build ( "upArrow" ) ; helper . moveUp ( ) ; help…" at bounding box center [951, 495] width 428 height 476
click at [934, 702] on span "Run" at bounding box center [930, 701] width 76 height 19
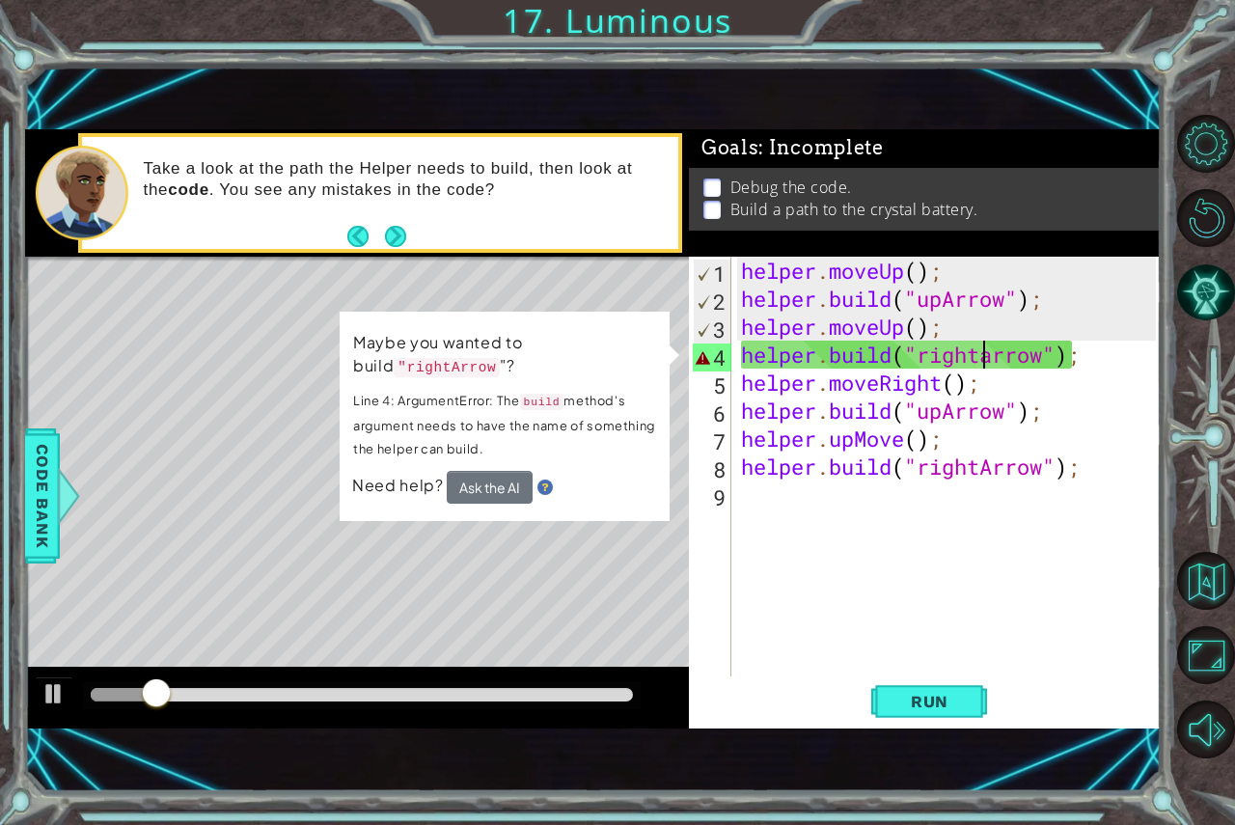
click at [977, 352] on div "helper . moveUp ( ) ; helper . build ( "upArrow" ) ; helper . moveUp ( ) ; help…" at bounding box center [951, 495] width 428 height 476
click at [999, 364] on div "helper . moveUp ( ) ; helper . build ( "upArrow" ) ; helper . moveUp ( ) ; help…" at bounding box center [951, 495] width 428 height 476
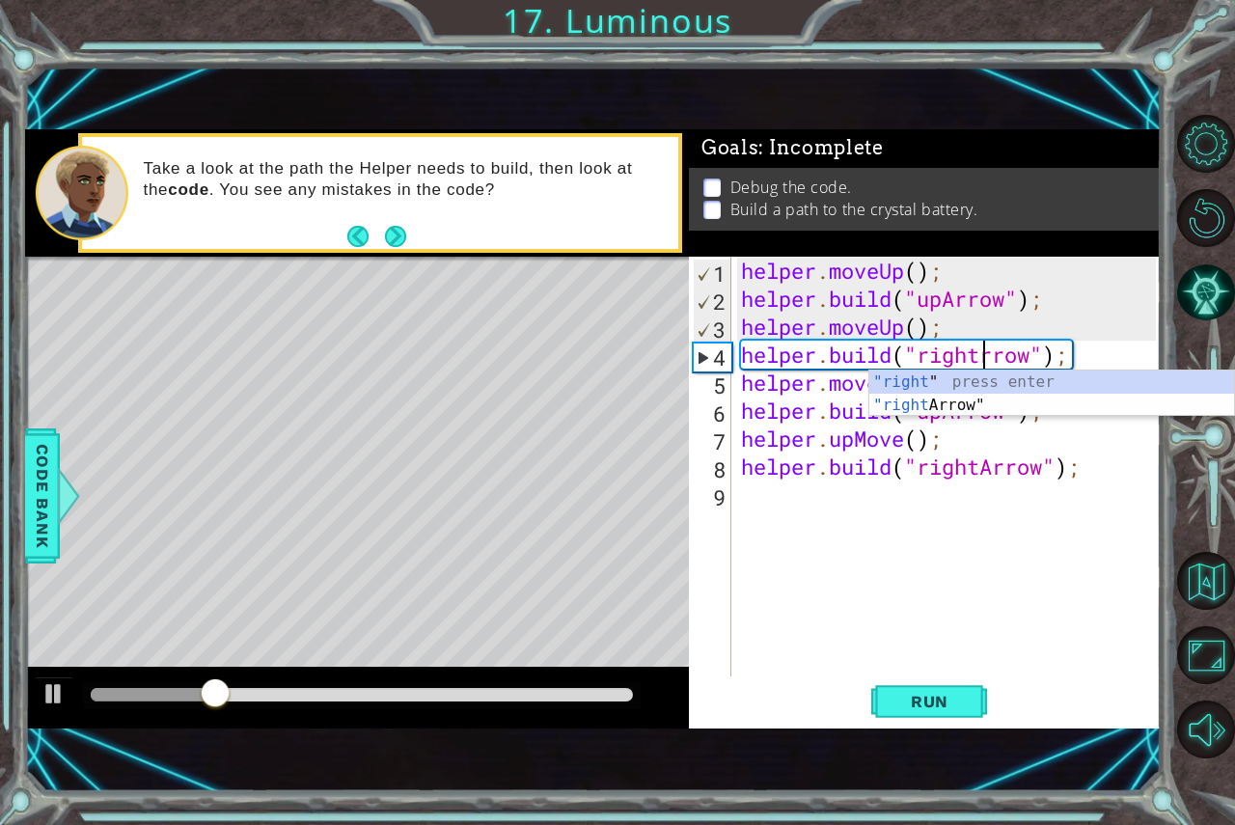
scroll to position [0, 12]
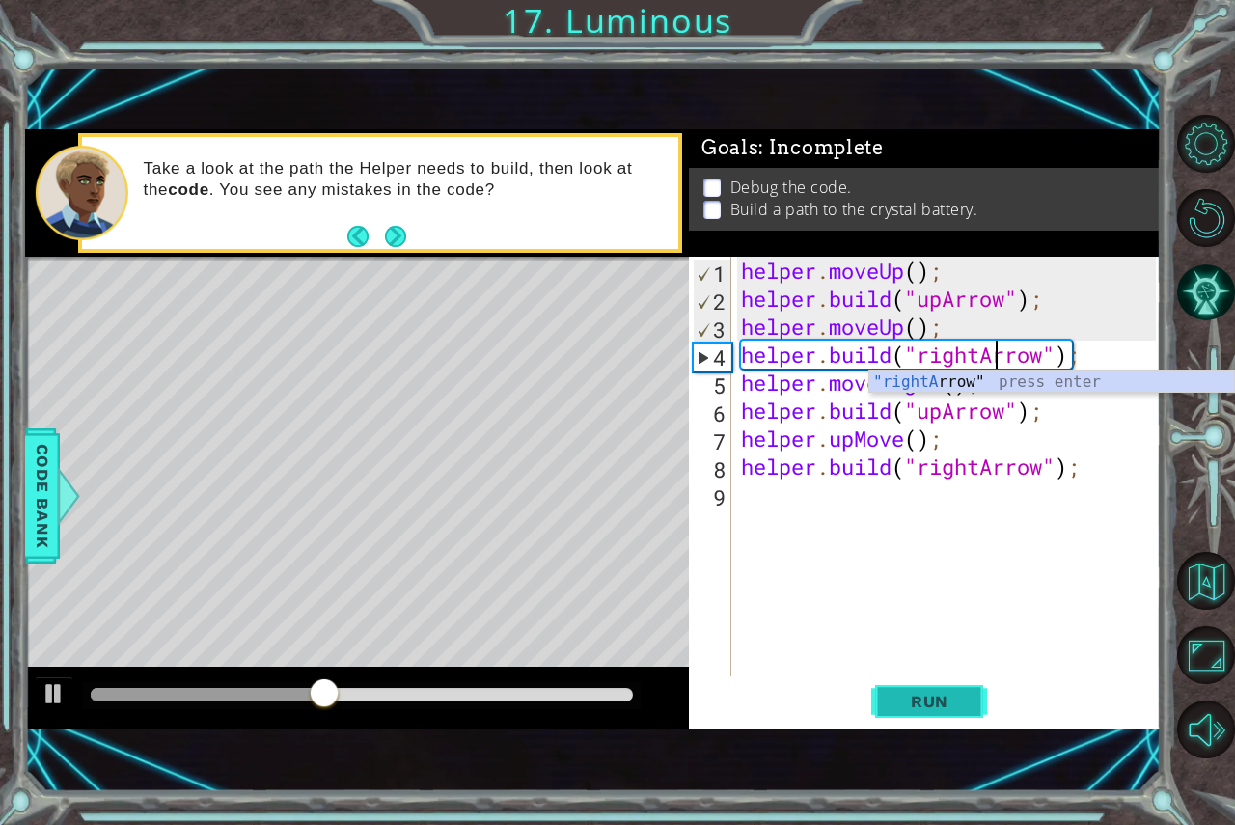
click at [916, 702] on span "Run" at bounding box center [930, 701] width 76 height 19
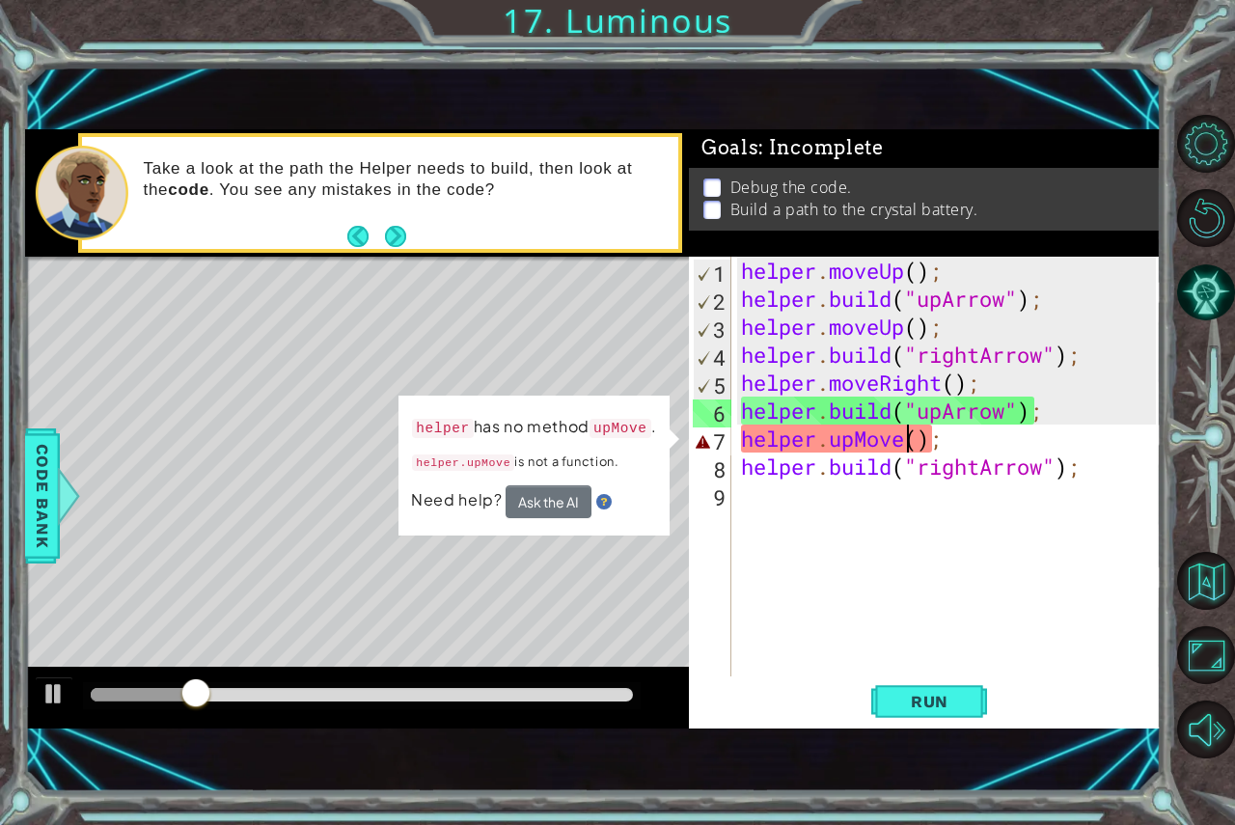
click at [905, 431] on div "helper . moveUp ( ) ; helper . build ( "upArrow" ) ; helper . moveUp ( ) ; help…" at bounding box center [951, 495] width 428 height 476
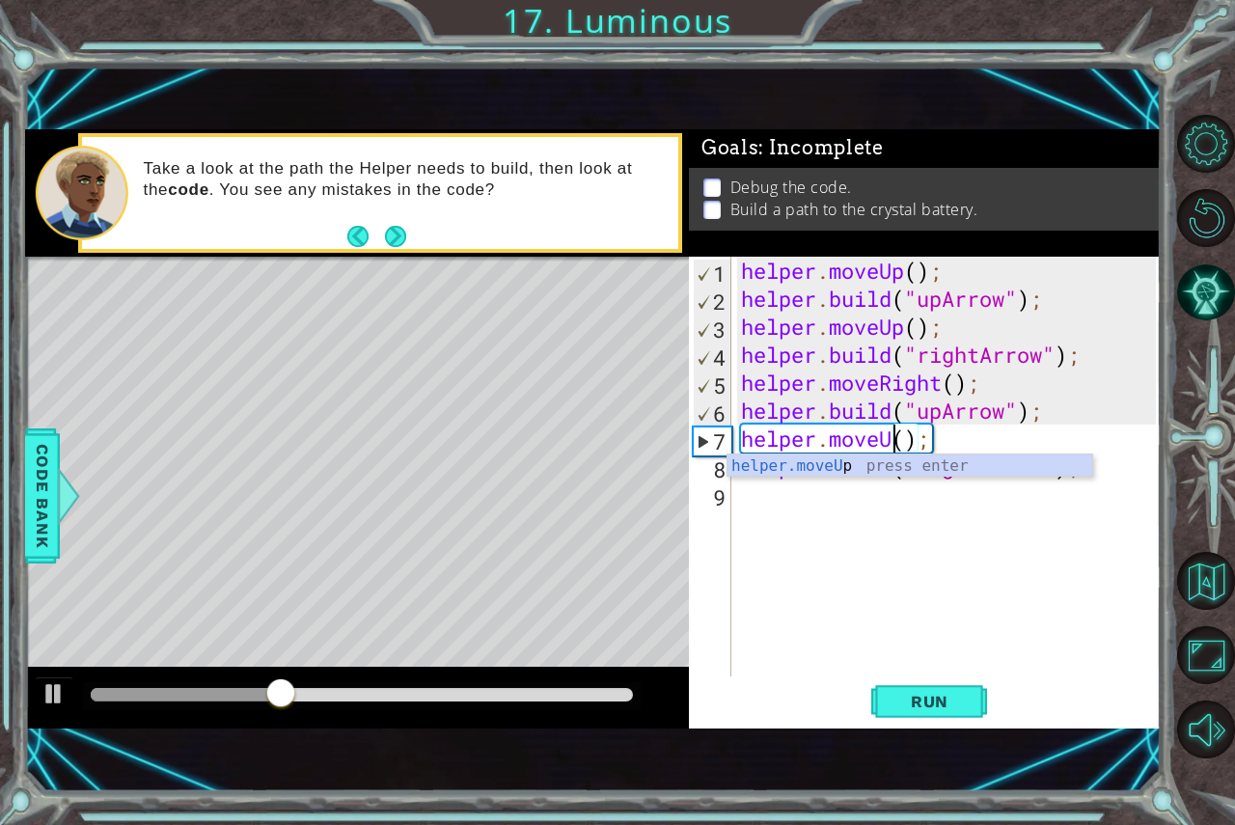
scroll to position [0, 7]
type textarea "helper.moveUp();"
click at [932, 703] on span "Run" at bounding box center [930, 701] width 76 height 19
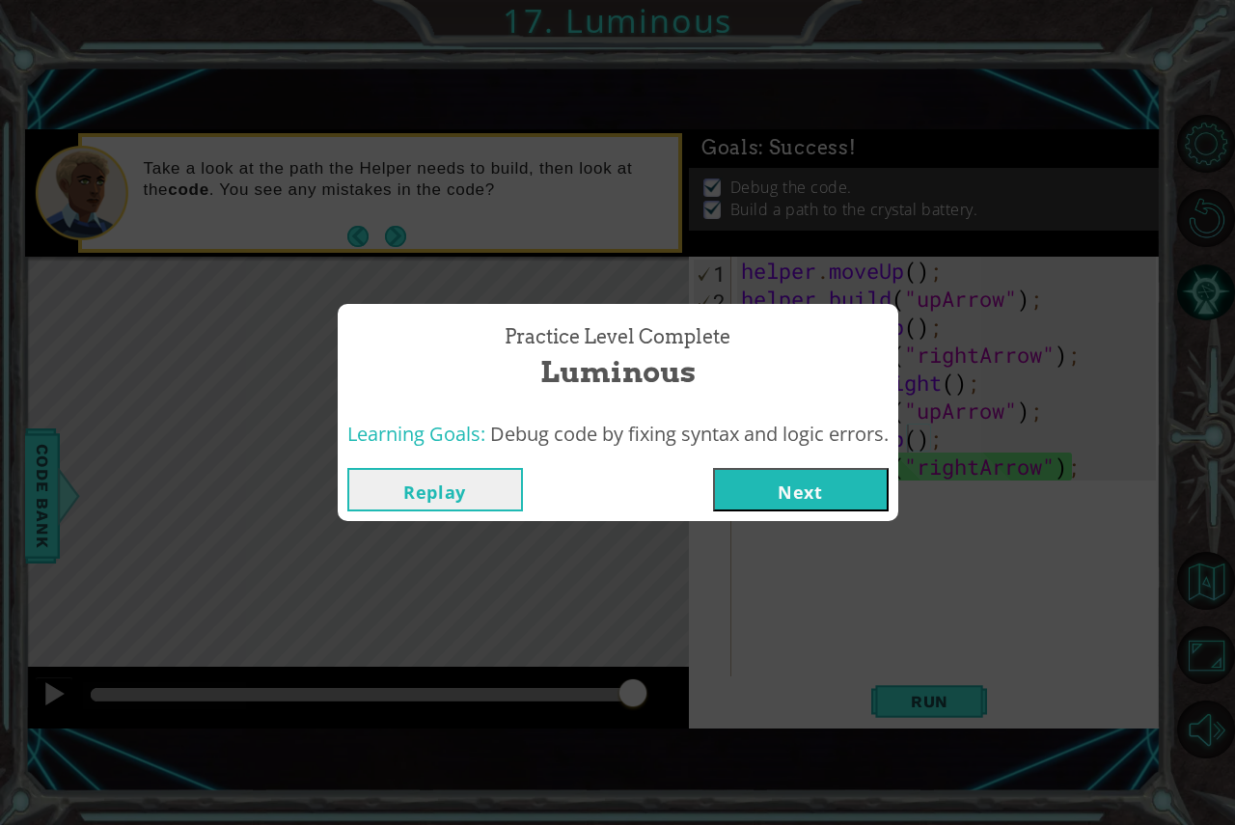
click at [765, 464] on div "Replay Next" at bounding box center [618, 489] width 561 height 63
click at [778, 472] on button "Next" at bounding box center [801, 489] width 176 height 43
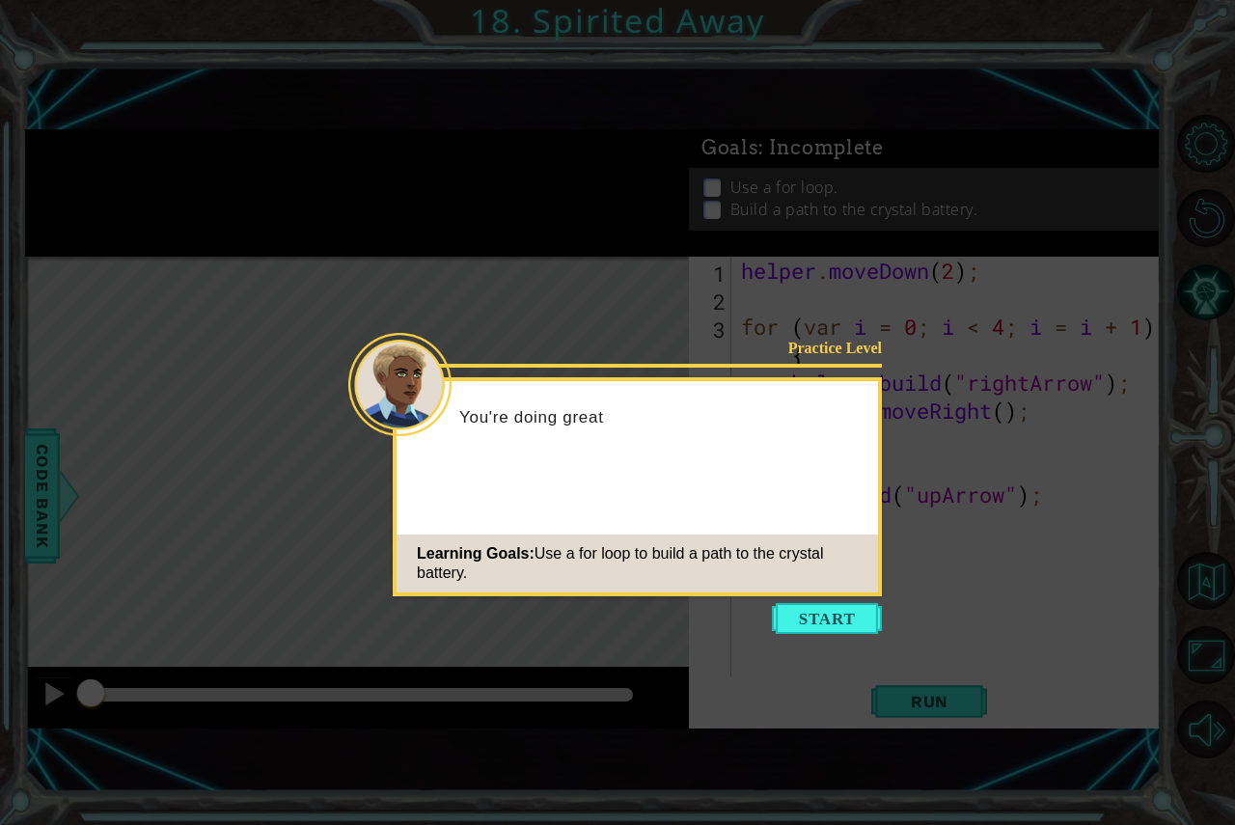
click at [836, 586] on div "Learning Goals: Use a for loop to build a path to the crystal battery." at bounding box center [638, 564] width 482 height 58
click at [834, 613] on button "Start" at bounding box center [827, 618] width 110 height 31
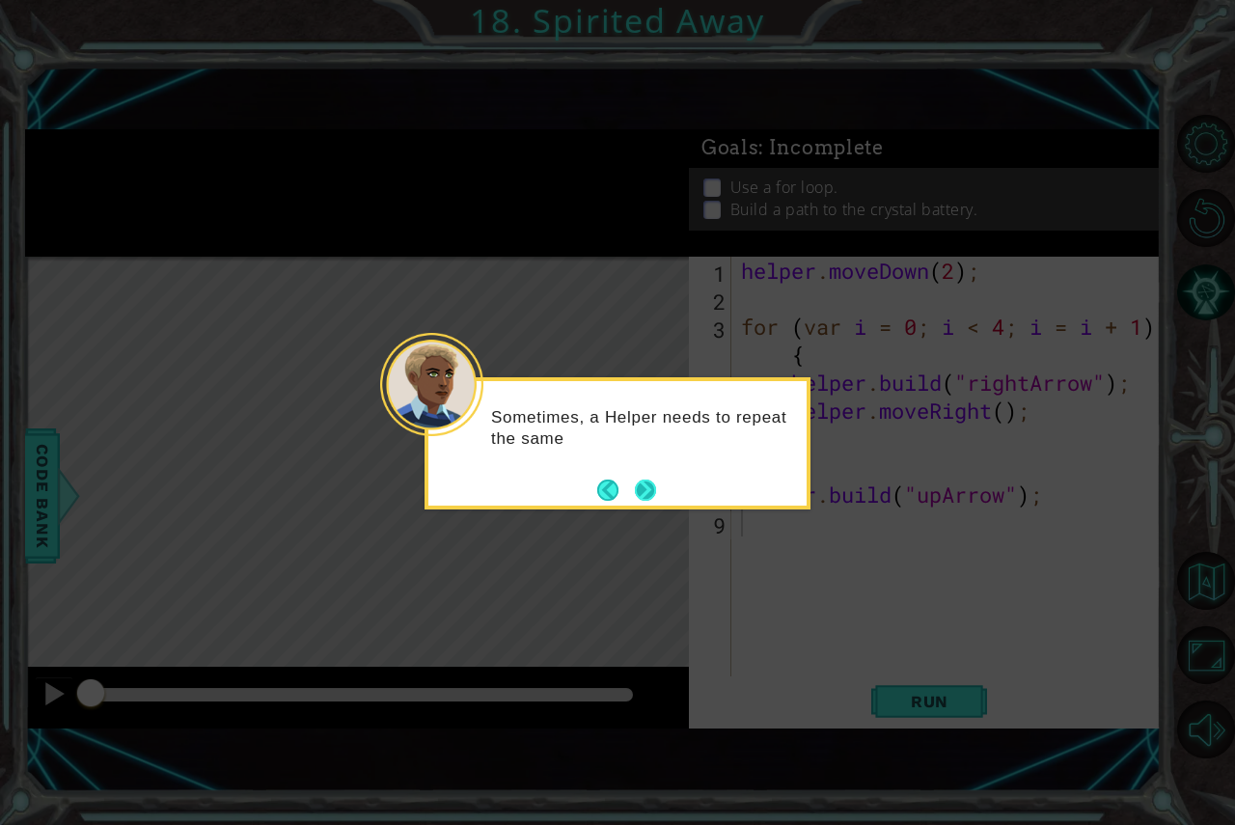
click at [635, 489] on button "Next" at bounding box center [645, 490] width 21 height 21
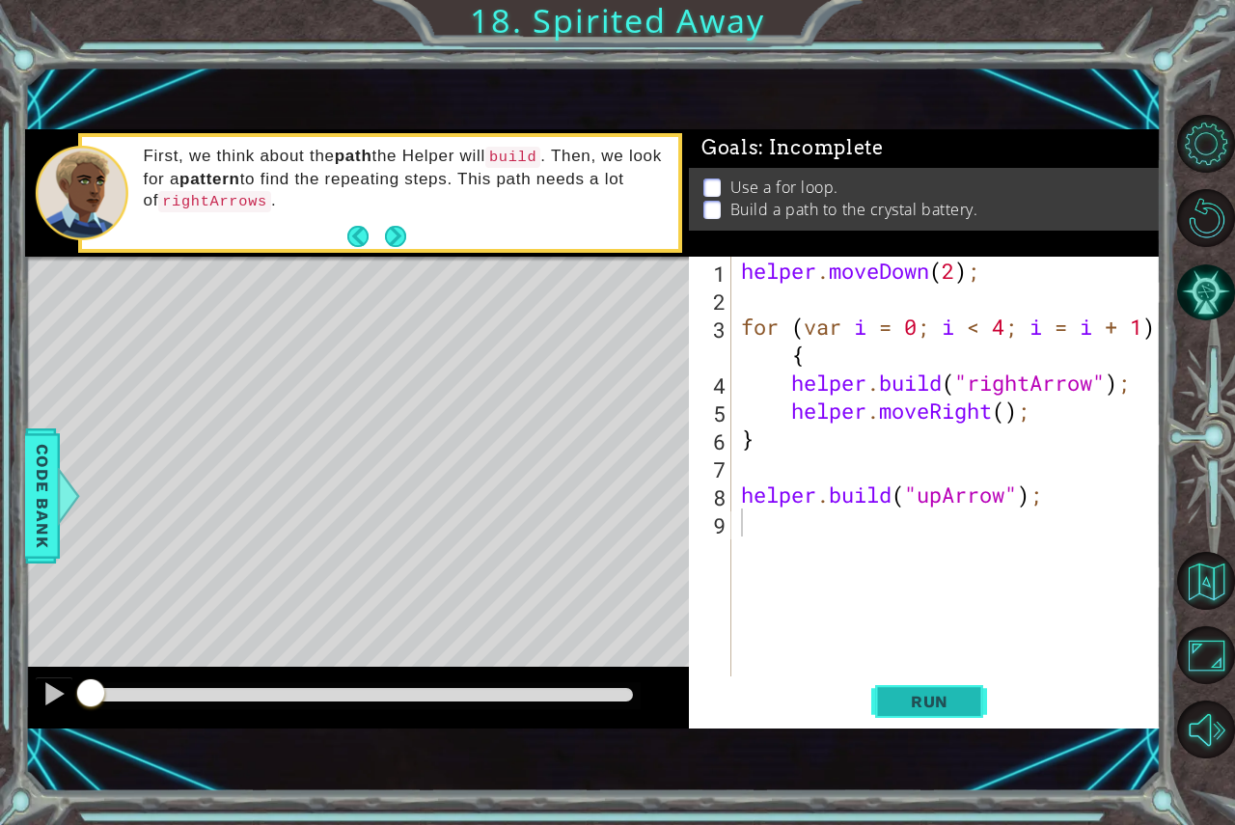
click at [924, 704] on span "Run" at bounding box center [930, 701] width 76 height 19
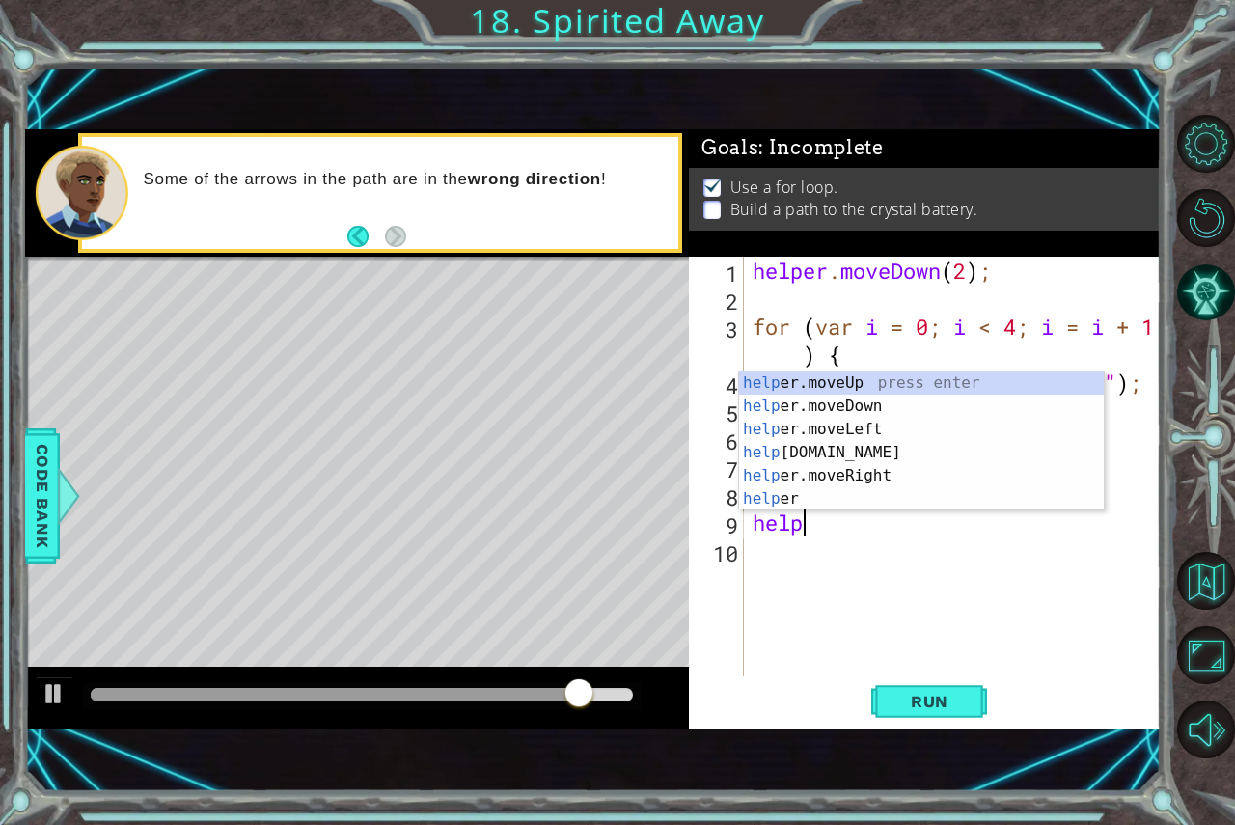
scroll to position [0, 1]
click at [825, 385] on div "help er.moveUp press enter help er.moveDown press enter help er.moveLeft press …" at bounding box center [921, 464] width 365 height 185
type textarea "helper.moveUp(1);"
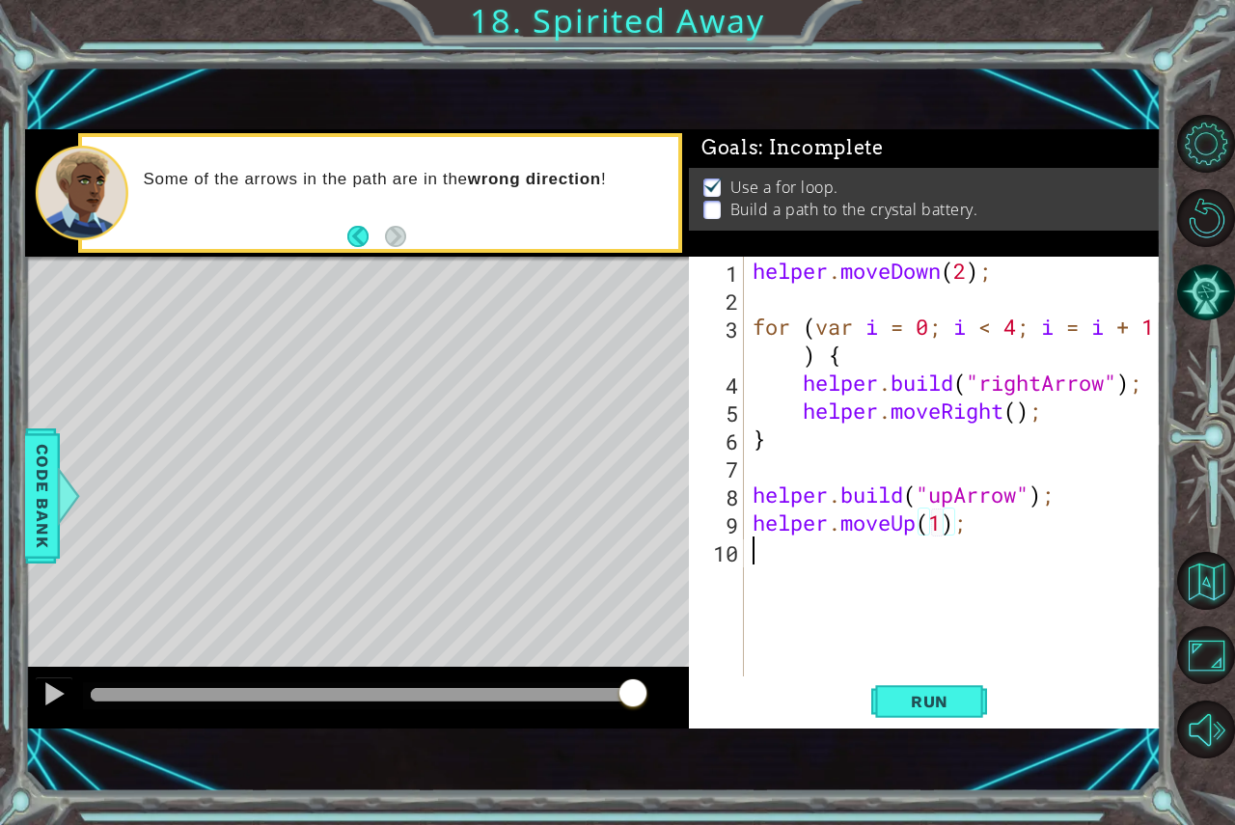
click at [916, 556] on div "helper . moveDown ( 2 ) ; for ( var i = 0 ; i < 4 ; i = i + 1 ) { helper . buil…" at bounding box center [957, 495] width 417 height 476
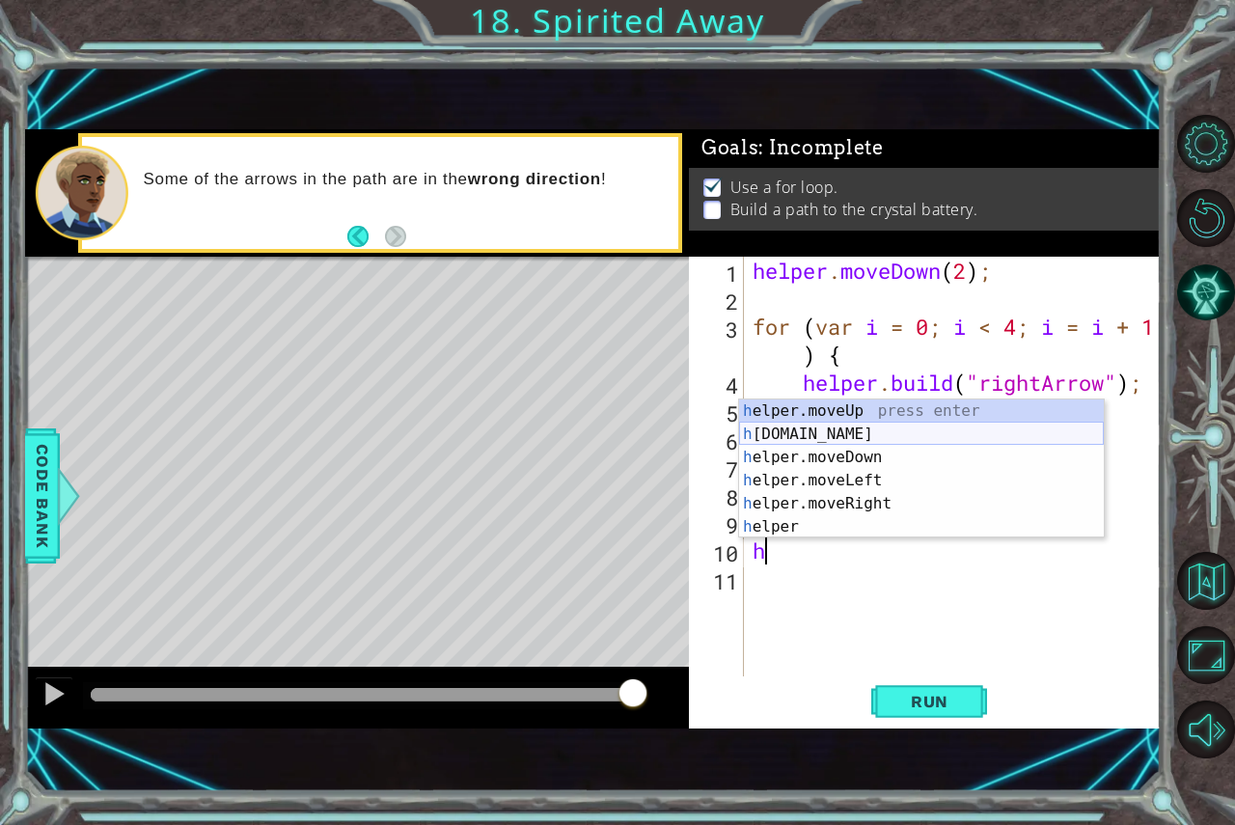
click at [832, 426] on div "h elper.moveUp press enter h elper.build press enter h elper.moveDown press ent…" at bounding box center [921, 491] width 365 height 185
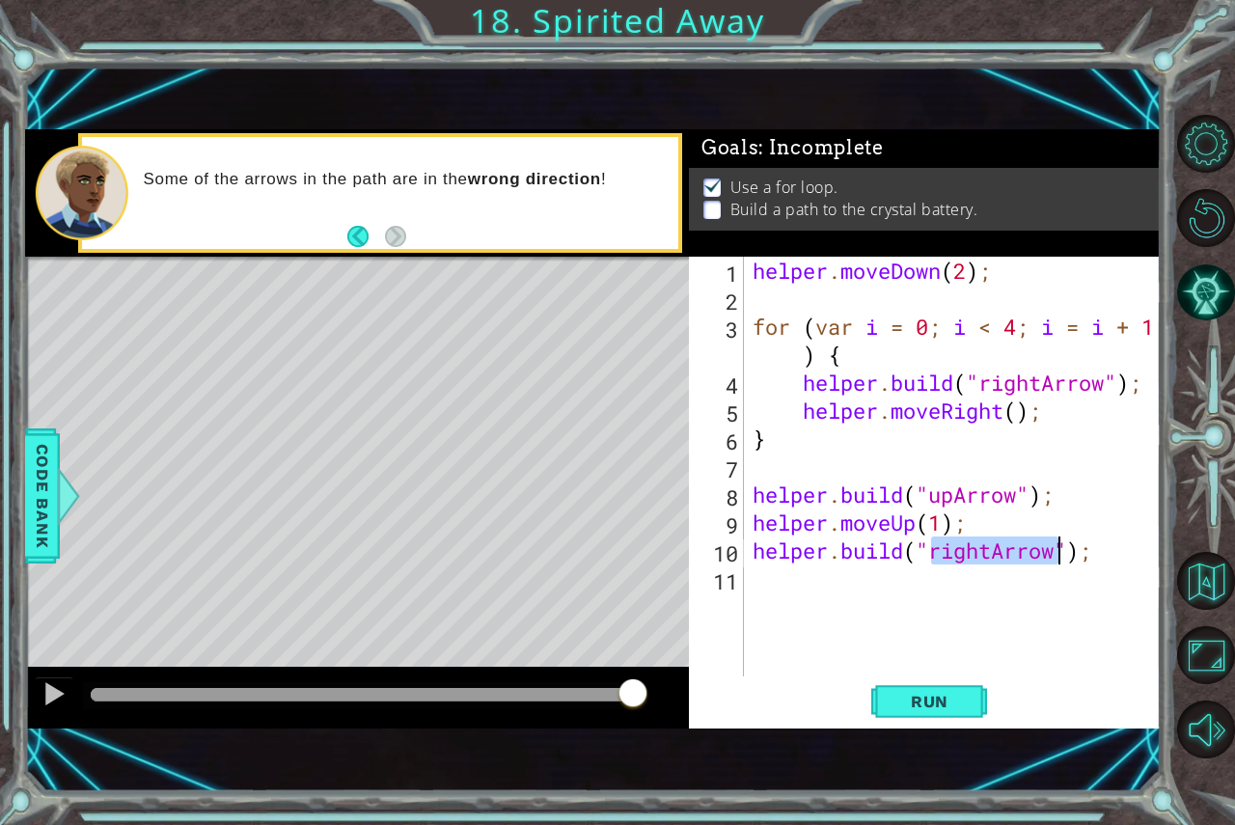
click at [991, 542] on div "helper . moveDown ( 2 ) ; for ( var i = 0 ; i < 4 ; i = i + 1 ) { helper . buil…" at bounding box center [957, 495] width 417 height 476
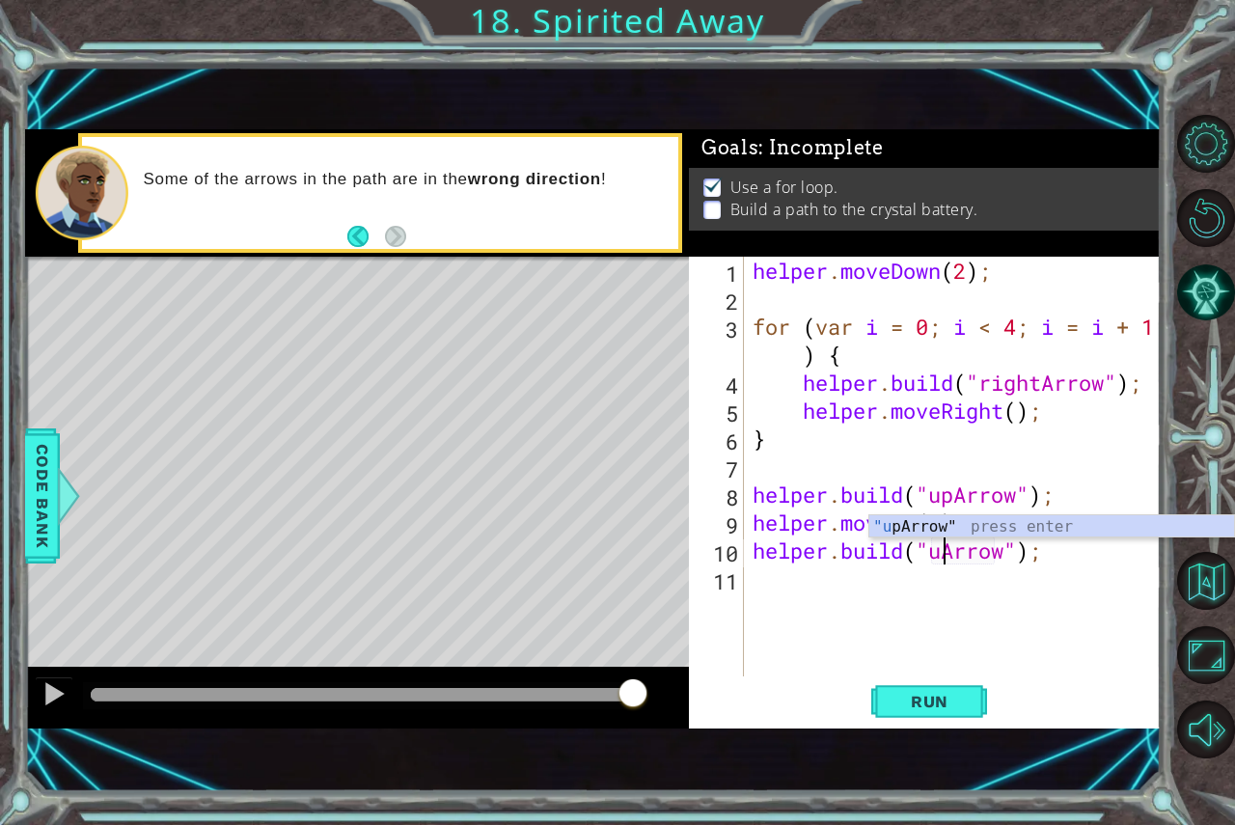
scroll to position [0, 9]
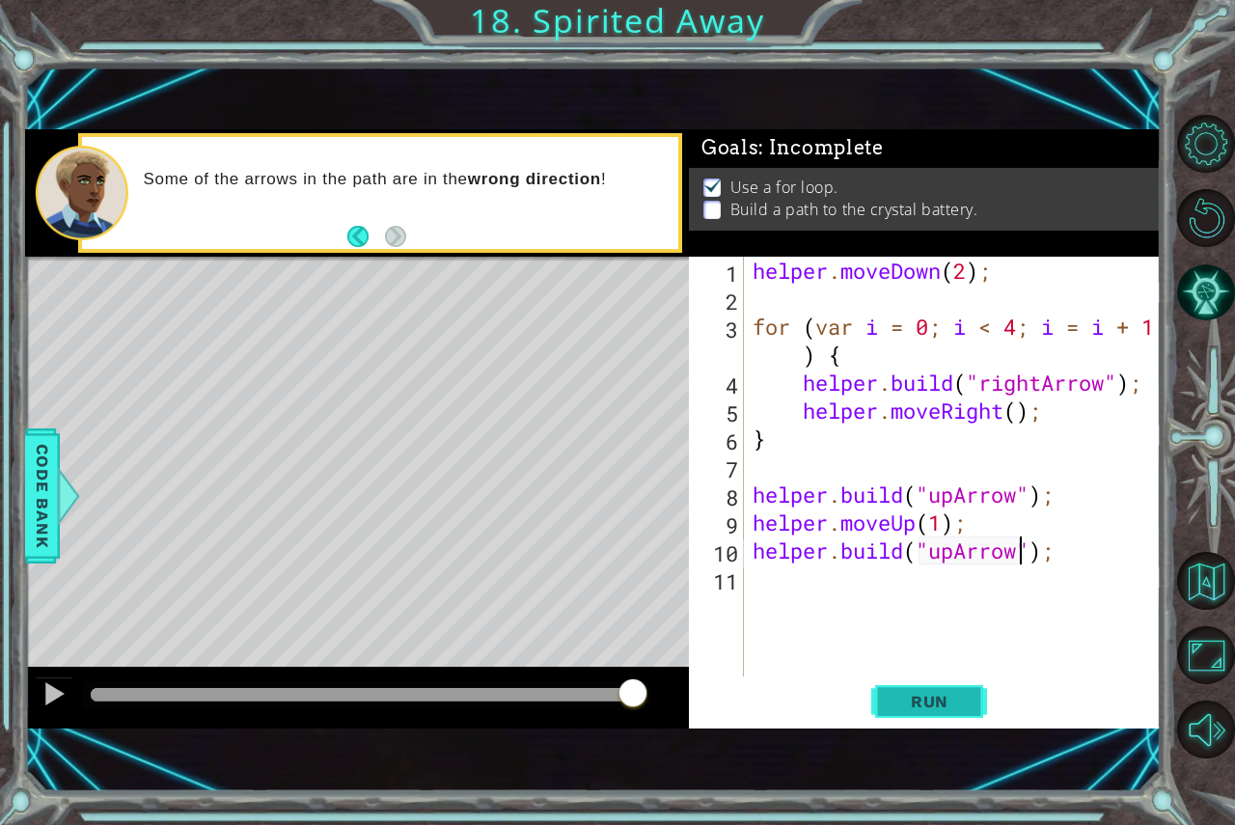
type textarea "helper.build("upArrow");"
click at [911, 703] on span "Run" at bounding box center [930, 701] width 76 height 19
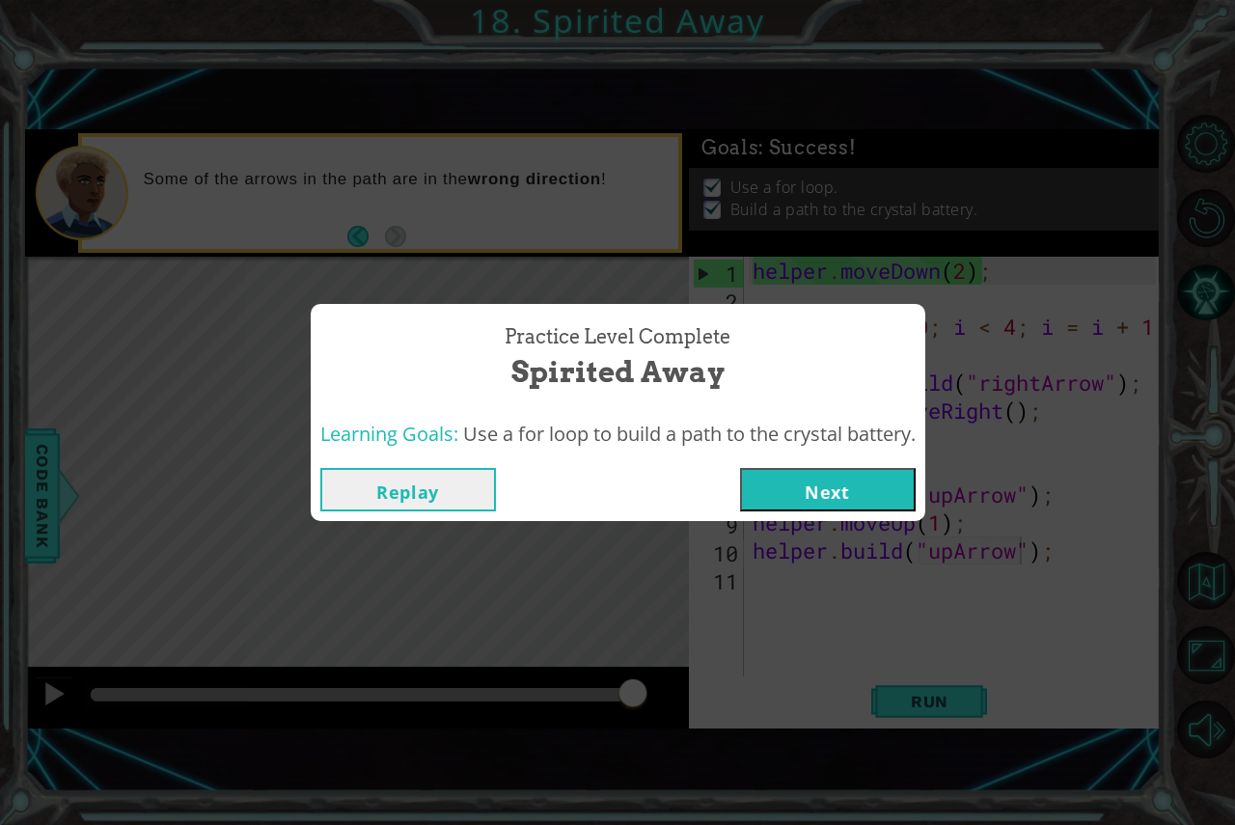
click at [803, 482] on button "Next" at bounding box center [828, 489] width 176 height 43
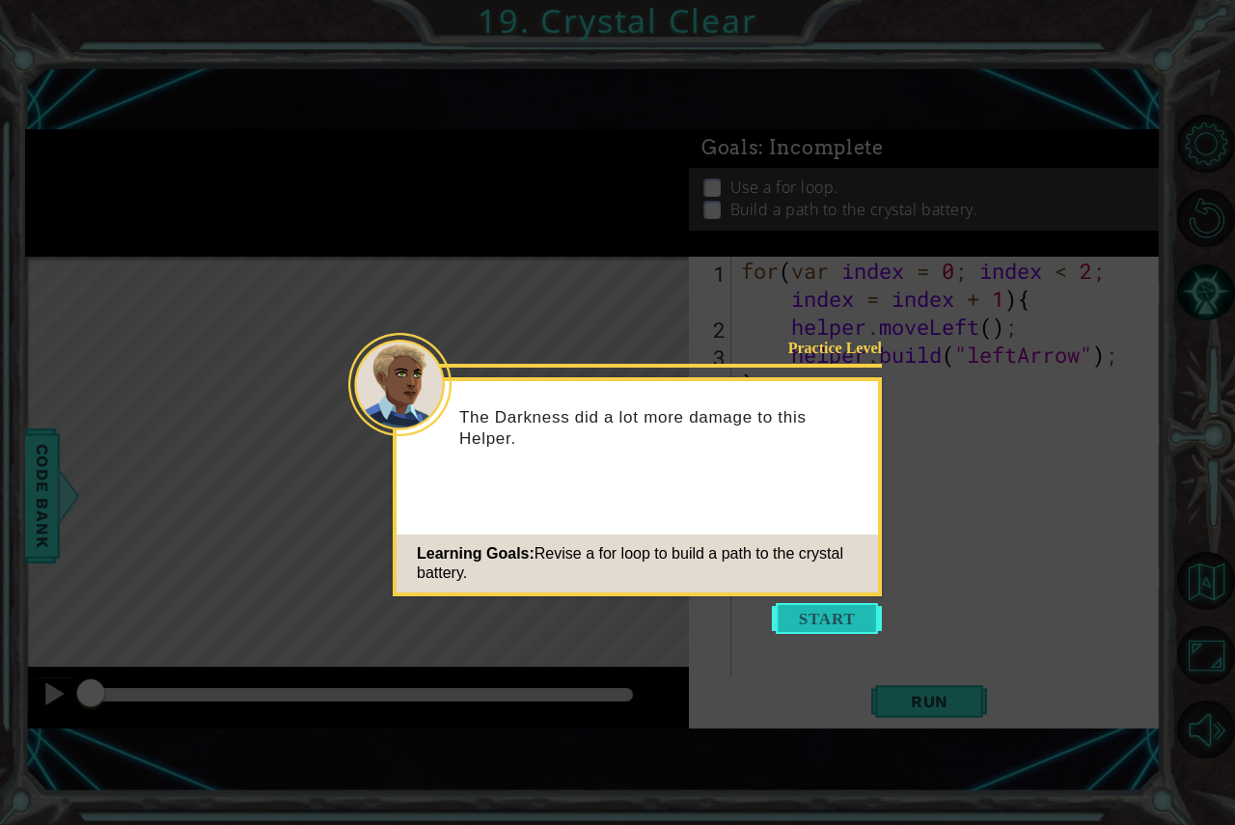
click at [855, 619] on button "Start" at bounding box center [827, 618] width 110 height 31
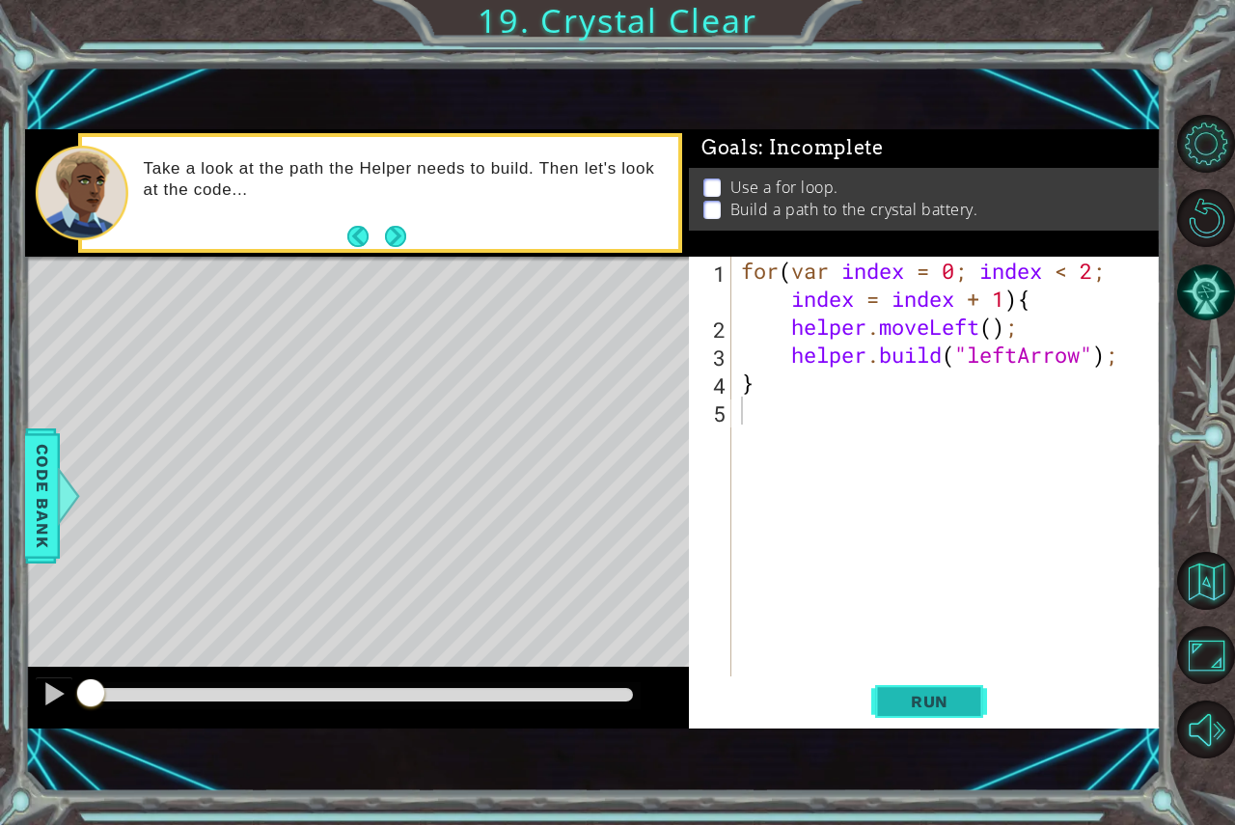
click at [936, 700] on span "Run" at bounding box center [930, 701] width 76 height 19
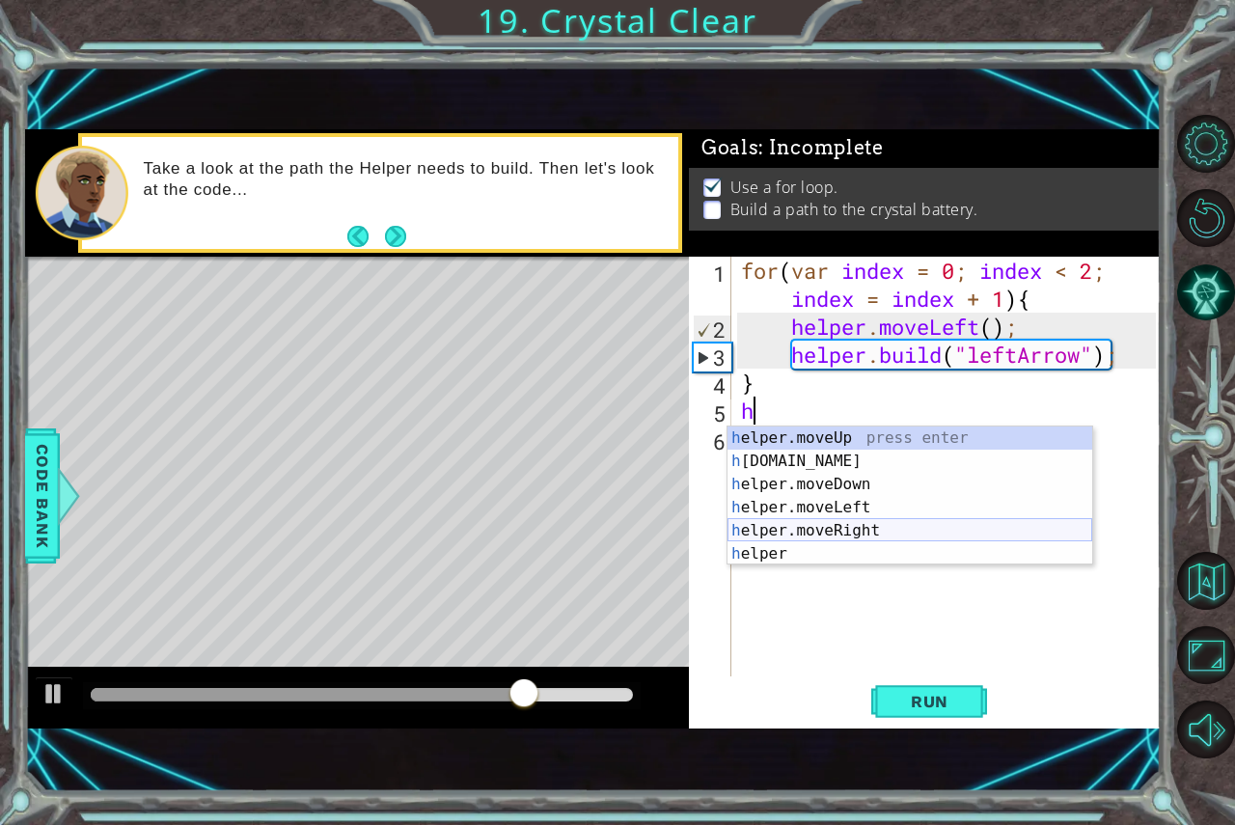
click at [815, 533] on div "h elper.moveUp press enter h elper.build press enter h elper.moveDown press ent…" at bounding box center [910, 519] width 365 height 185
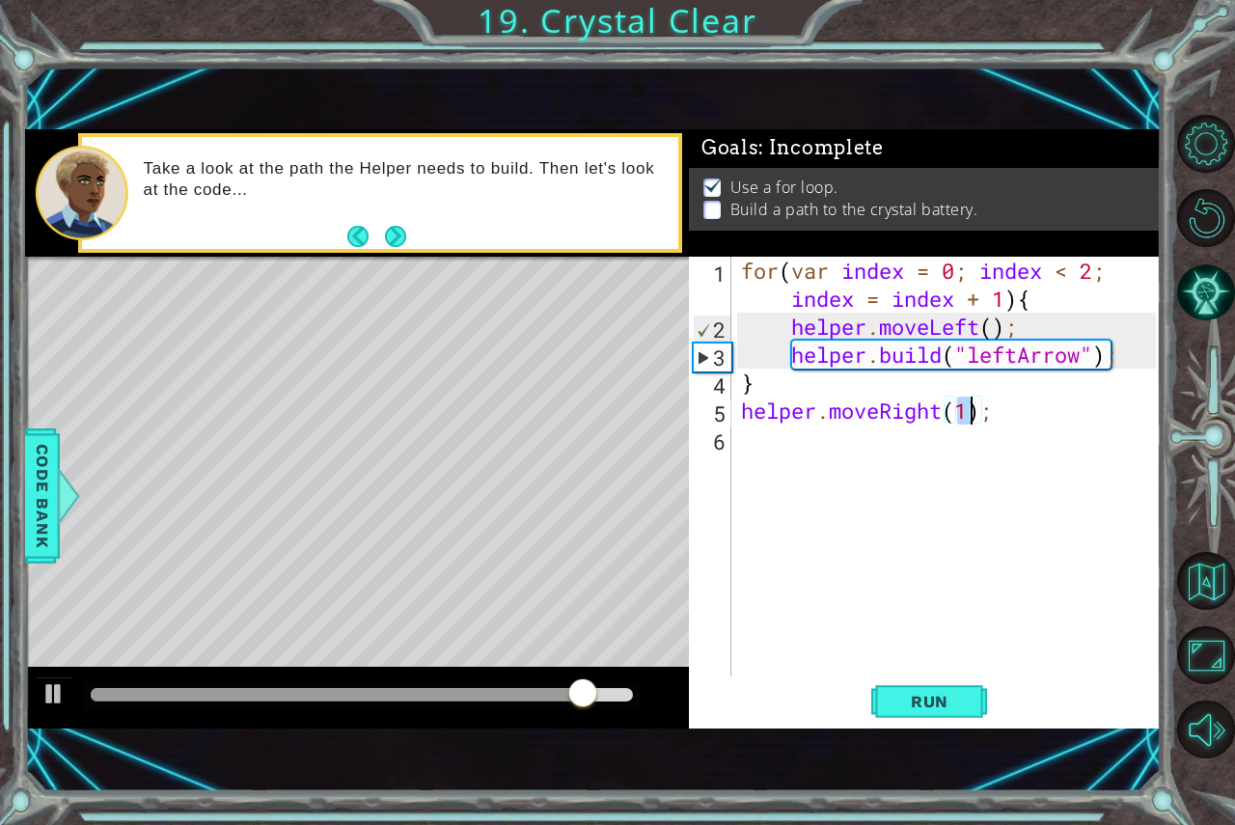
type textarea "helper.moveRight(2);"
click at [836, 460] on div "for ( var index = 0 ; index < 2 ; index = index + 1 ) { helper . moveLeft ( ) ;…" at bounding box center [951, 509] width 428 height 504
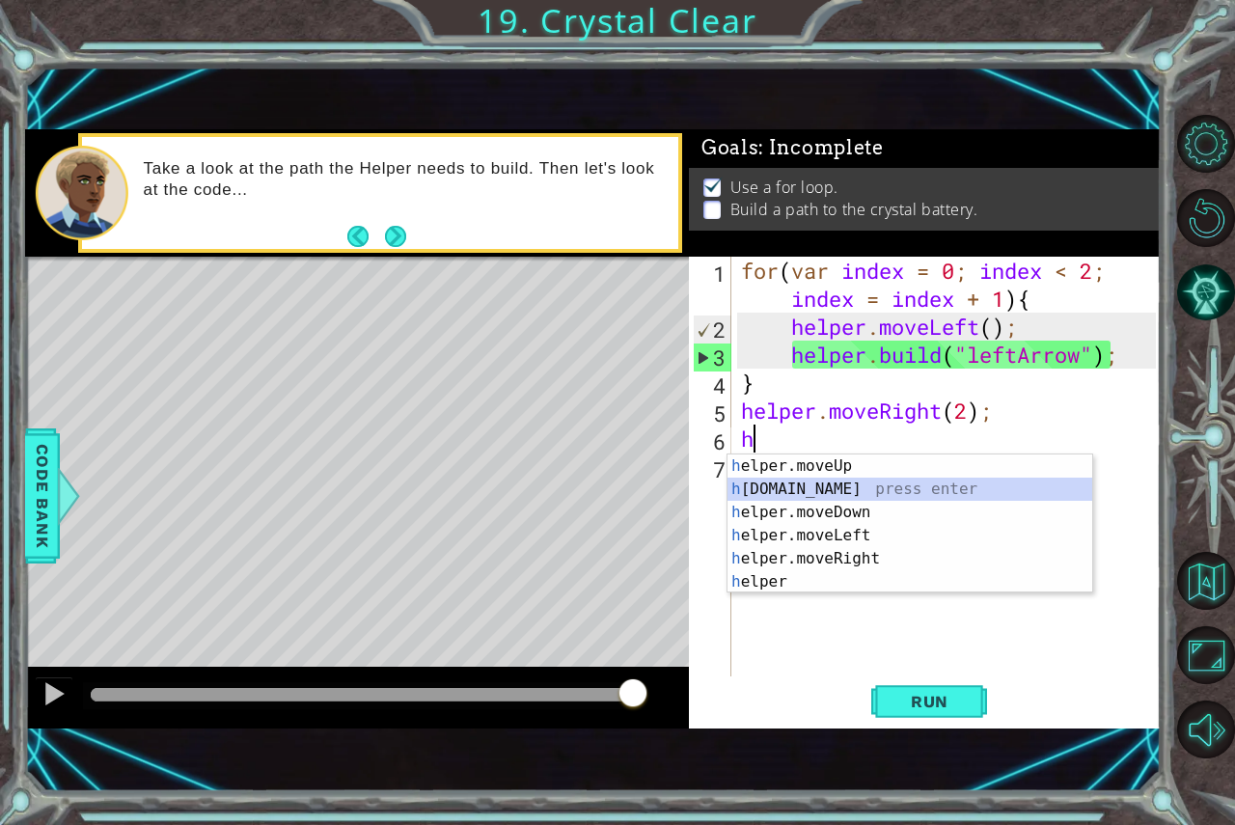
click at [859, 490] on div "h elper.moveUp press enter h elper.build press enter h elper.moveDown press ent…" at bounding box center [910, 546] width 365 height 185
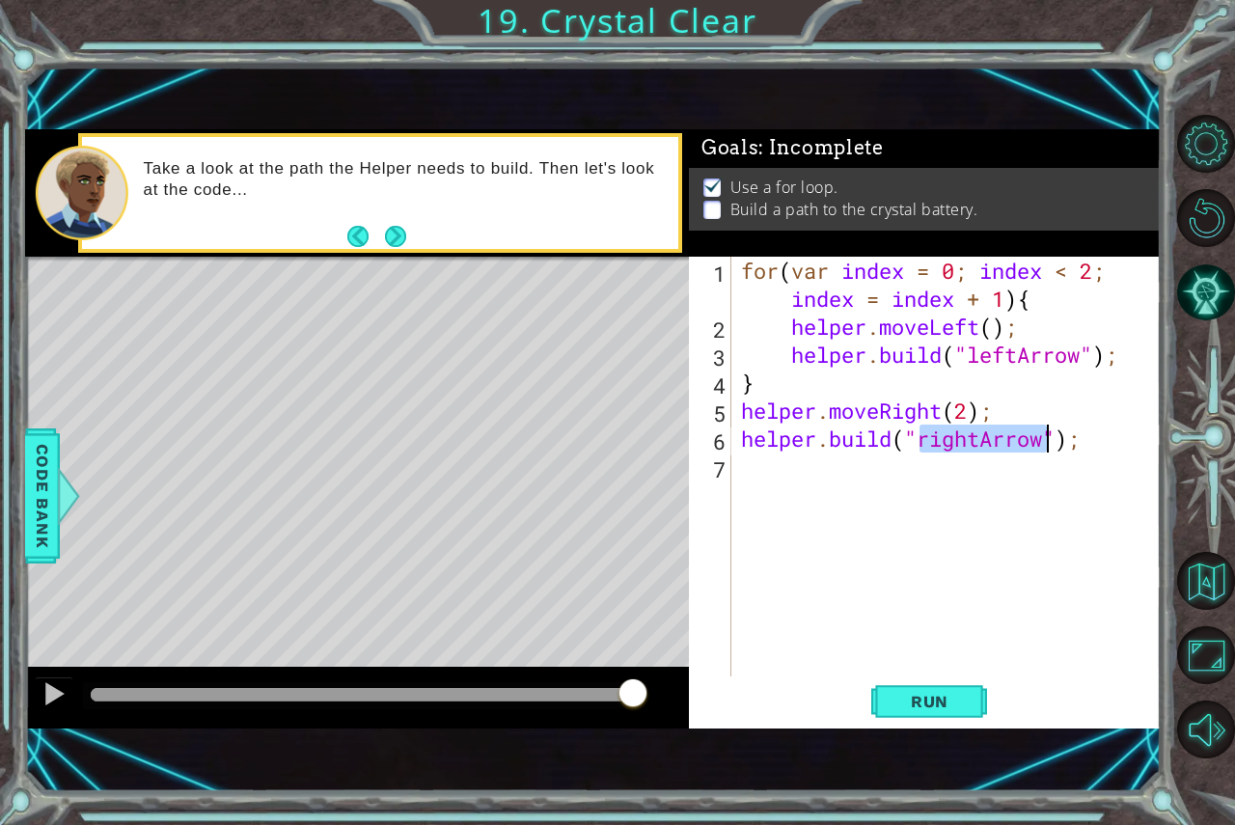
click at [981, 435] on div "for ( var index = 0 ; index < 2 ; index = index + 1 ) { helper . moveLeft ( ) ;…" at bounding box center [951, 509] width 428 height 504
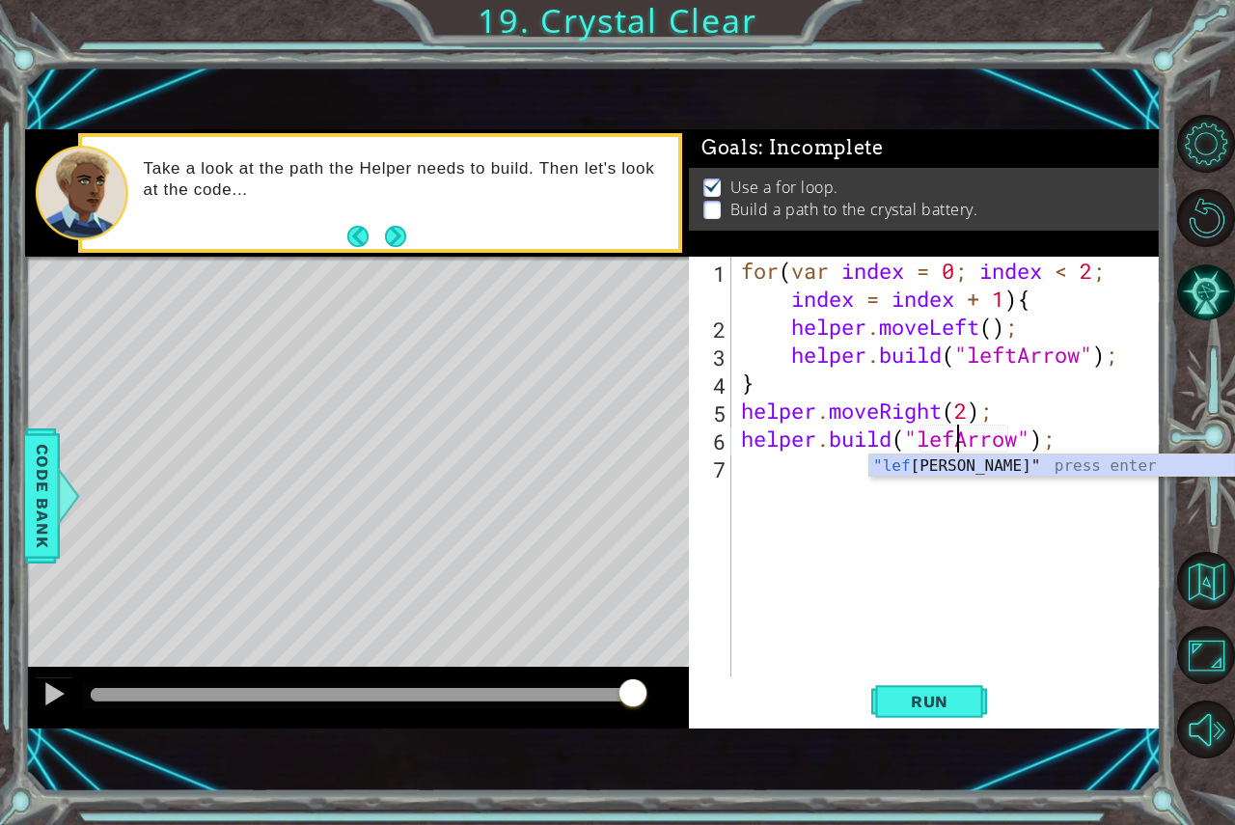
scroll to position [0, 10]
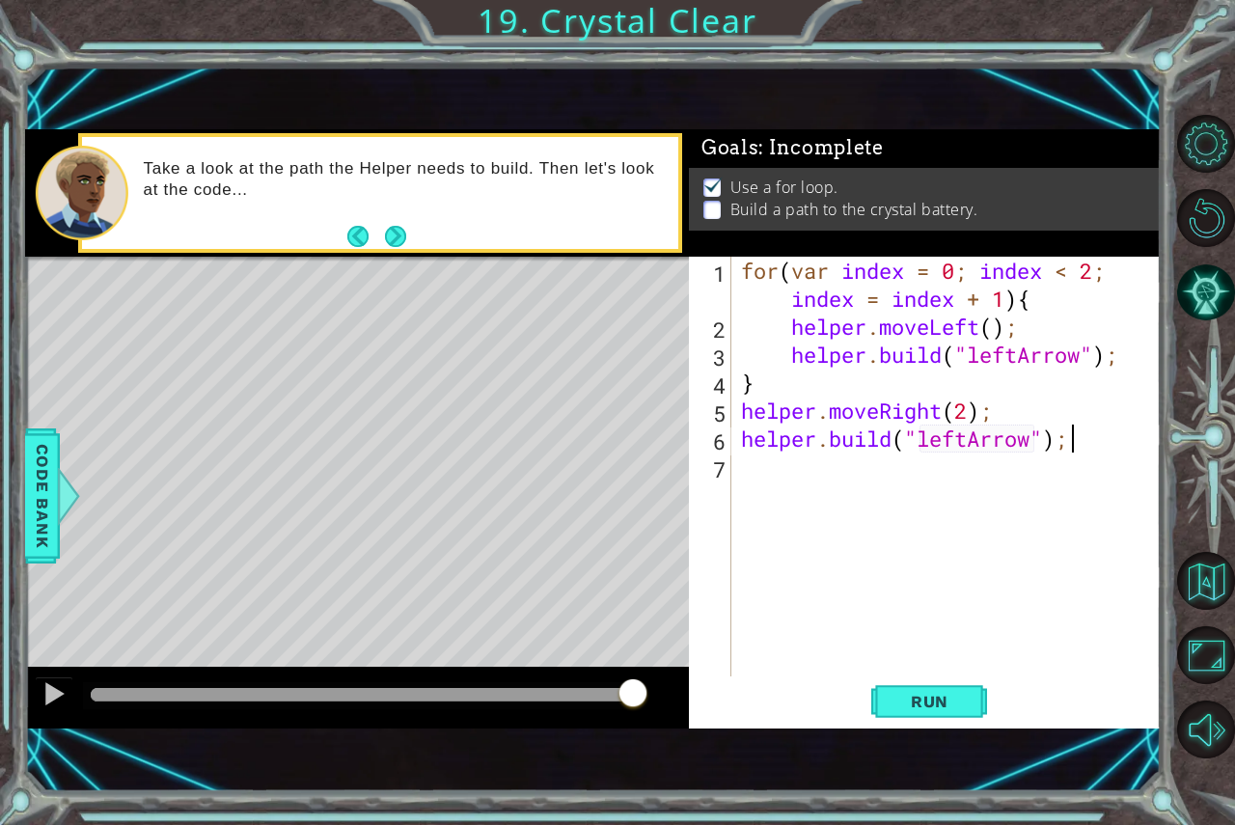
click at [1075, 441] on div "for ( var index = 0 ; index < 2 ; index = index + 1 ) { helper . moveLeft ( ) ;…" at bounding box center [951, 509] width 428 height 504
type textarea "helper.build("leftArrow");(2)"
click at [979, 712] on button "Run" at bounding box center [929, 700] width 116 height 47
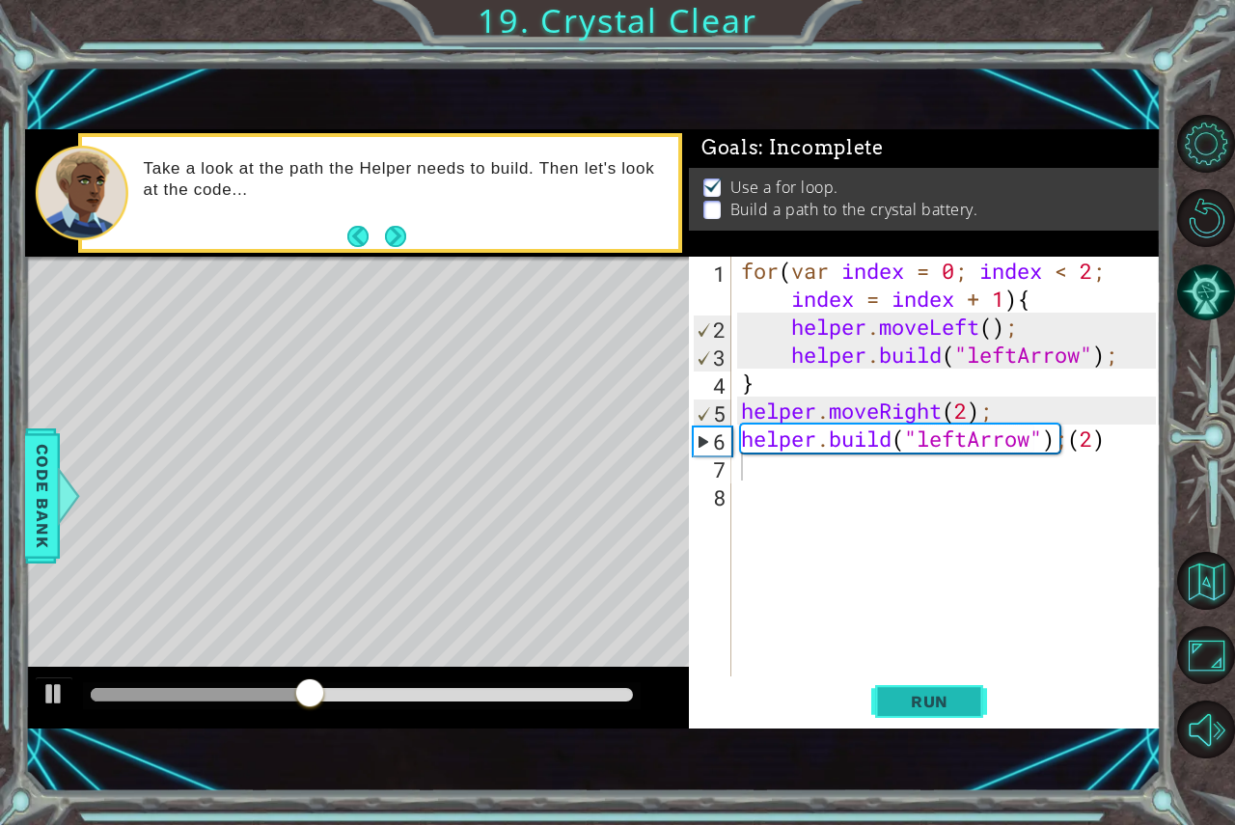
click at [976, 707] on button "Run" at bounding box center [929, 700] width 116 height 47
click at [885, 403] on div "for ( var index = 0 ; index < 2 ; index = index + 1 ) { helper . moveLeft ( ) ;…" at bounding box center [951, 509] width 428 height 504
click at [943, 404] on div "for ( var index = 0 ; index < 2 ; index = index + 1 ) { helper . moveLeft ( ) ;…" at bounding box center [951, 509] width 428 height 504
drag, startPoint x: 943, startPoint y: 404, endPoint x: 882, endPoint y: 406, distance: 60.8
click at [882, 406] on div "for ( var index = 0 ; index < 2 ; index = index + 1 ) { helper . moveLeft ( ) ;…" at bounding box center [951, 509] width 428 height 504
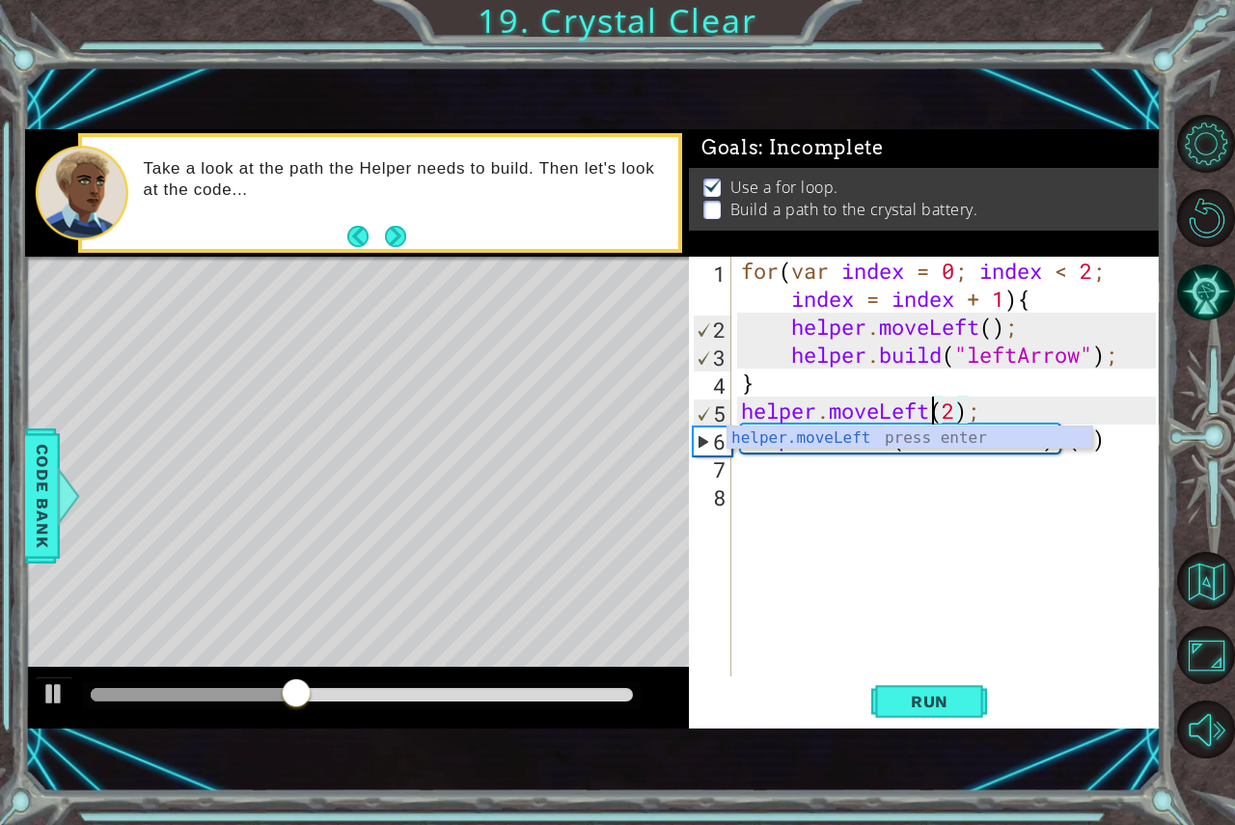
scroll to position [0, 9]
click at [937, 710] on span "Run" at bounding box center [930, 701] width 76 height 19
click at [957, 403] on div "for ( var index = 0 ; index < 2 ; index = index + 1 ) { helper . moveLeft ( ) ;…" at bounding box center [951, 509] width 428 height 504
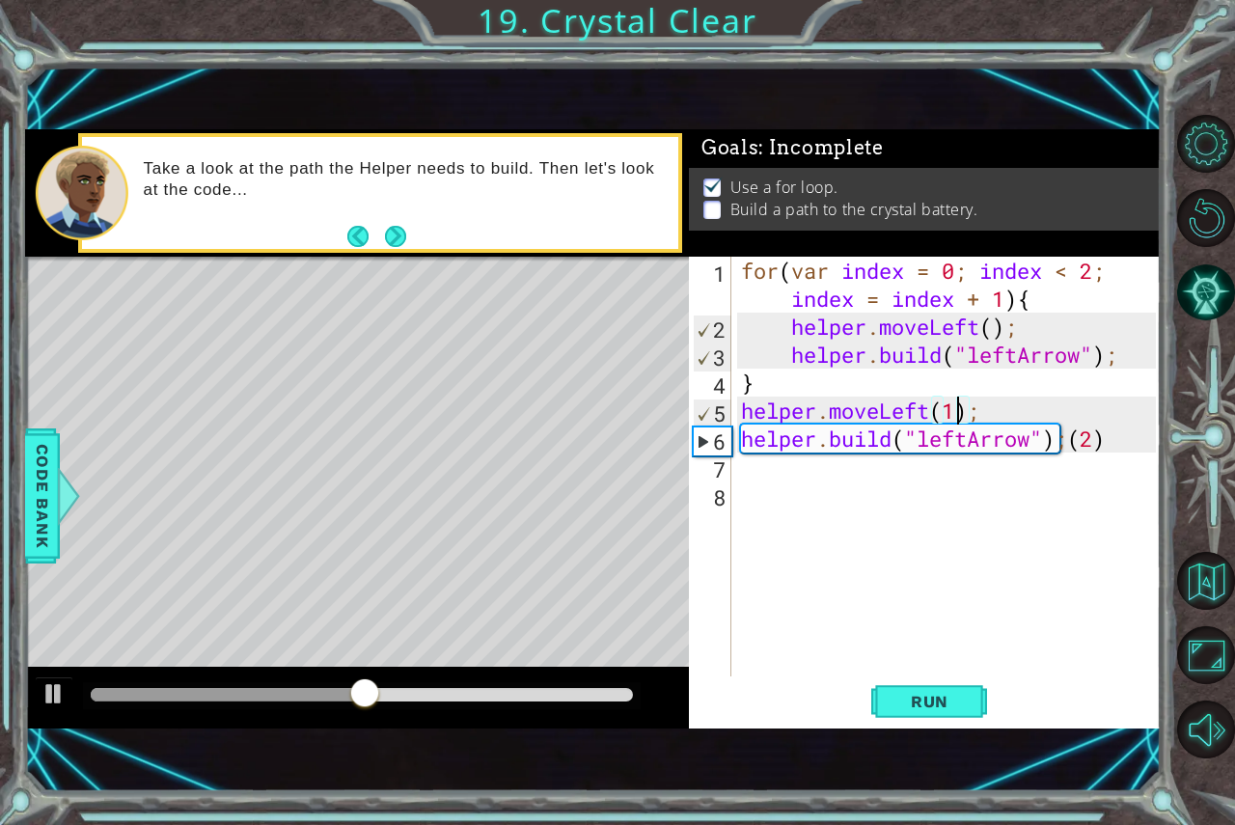
click at [1096, 427] on div "for ( var index = 0 ; index < 2 ; index = index + 1 ) { helper . moveLeft ( ) ;…" at bounding box center [951, 509] width 428 height 504
type textarea "helper.build("leftArrow");"
click at [755, 479] on div "for ( var index = 0 ; index < 2 ; index = index + 1 ) { helper . moveLeft ( ) ;…" at bounding box center [951, 509] width 428 height 504
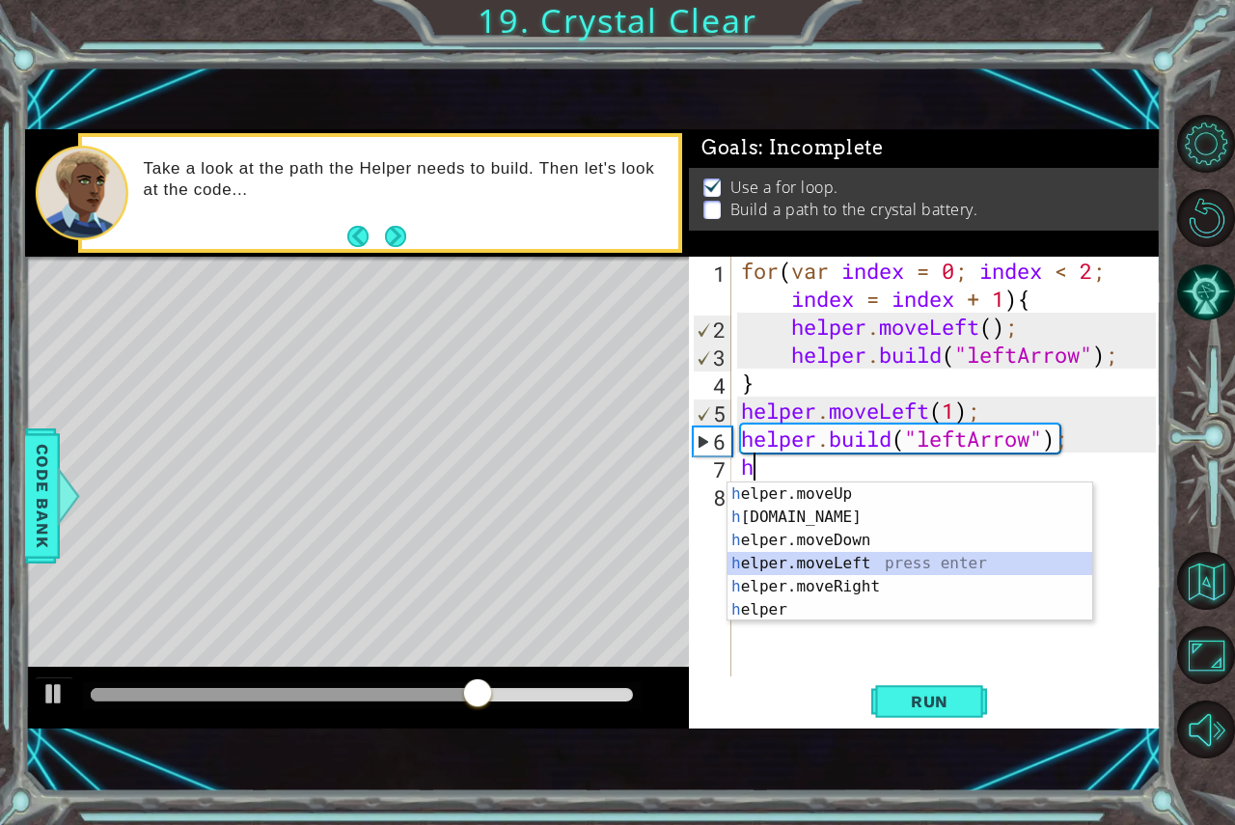
click at [809, 569] on div "h elper.moveUp press enter h elper.build press enter h elper.moveDown press ent…" at bounding box center [910, 574] width 365 height 185
type textarea "helper.moveLeft(1);"
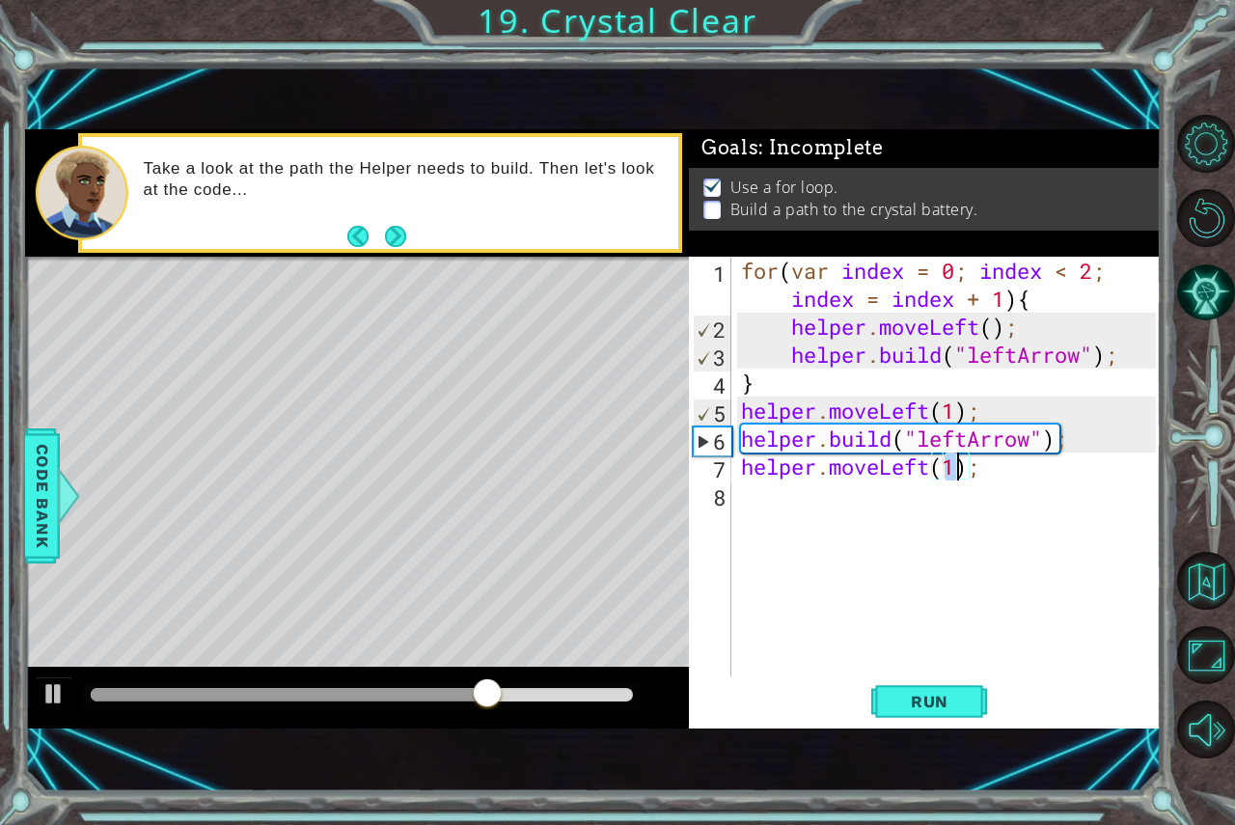
click at [825, 515] on div "for ( var index = 0 ; index < 2 ; index = index + 1 ) { helper . moveLeft ( ) ;…" at bounding box center [951, 509] width 428 height 504
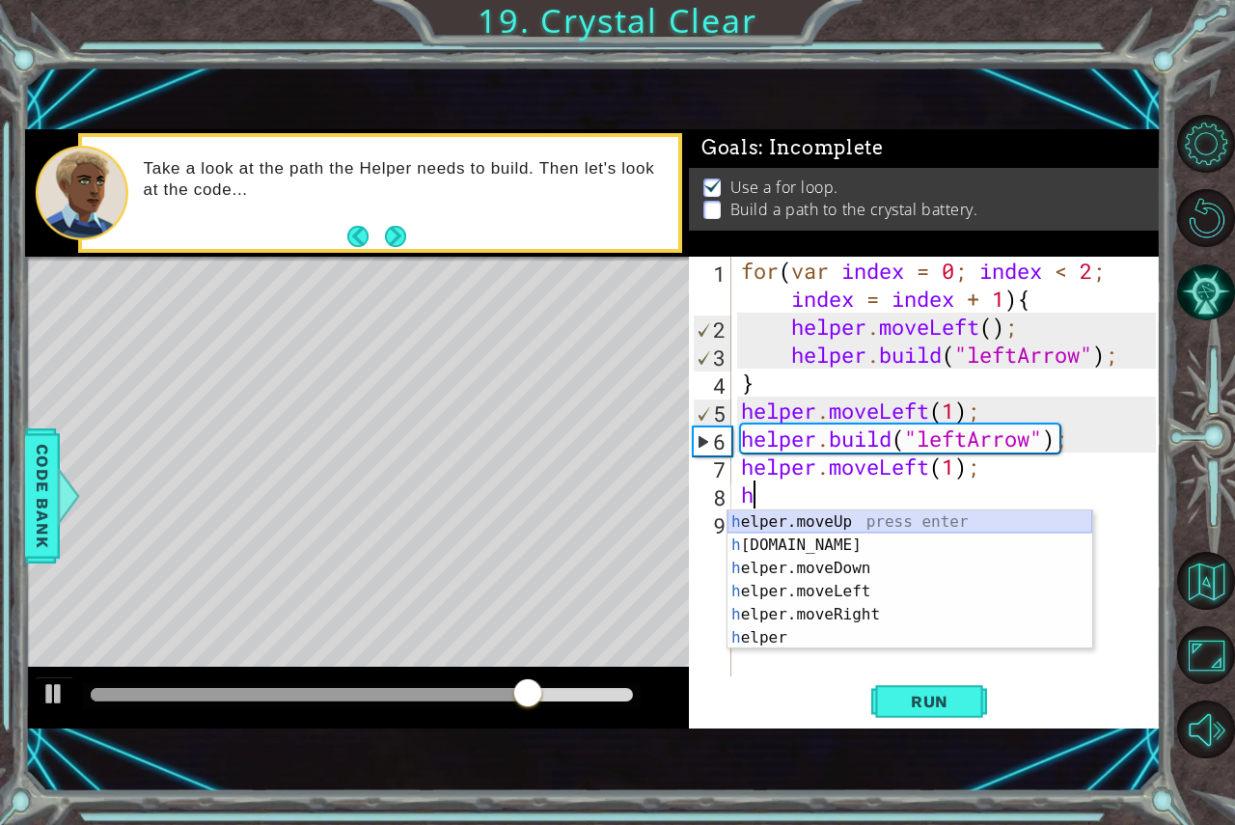
click at [838, 531] on div "h elper.moveUp press enter h elper.build press enter h elper.moveDown press ent…" at bounding box center [910, 602] width 365 height 185
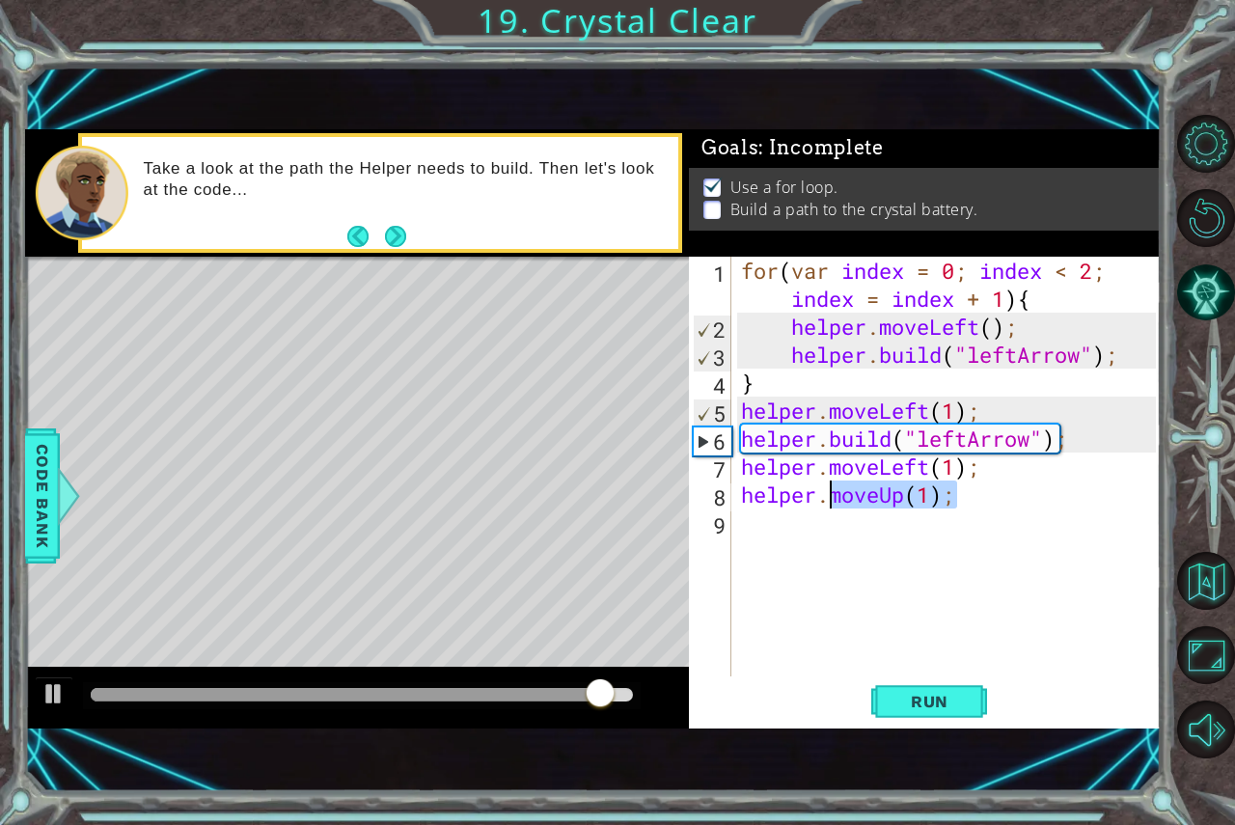
drag, startPoint x: 908, startPoint y: 507, endPoint x: 835, endPoint y: 500, distance: 73.6
click at [835, 500] on div "for ( var index = 0 ; index < 2 ; index = index + 1 ) { helper . moveLeft ( ) ;…" at bounding box center [951, 509] width 428 height 504
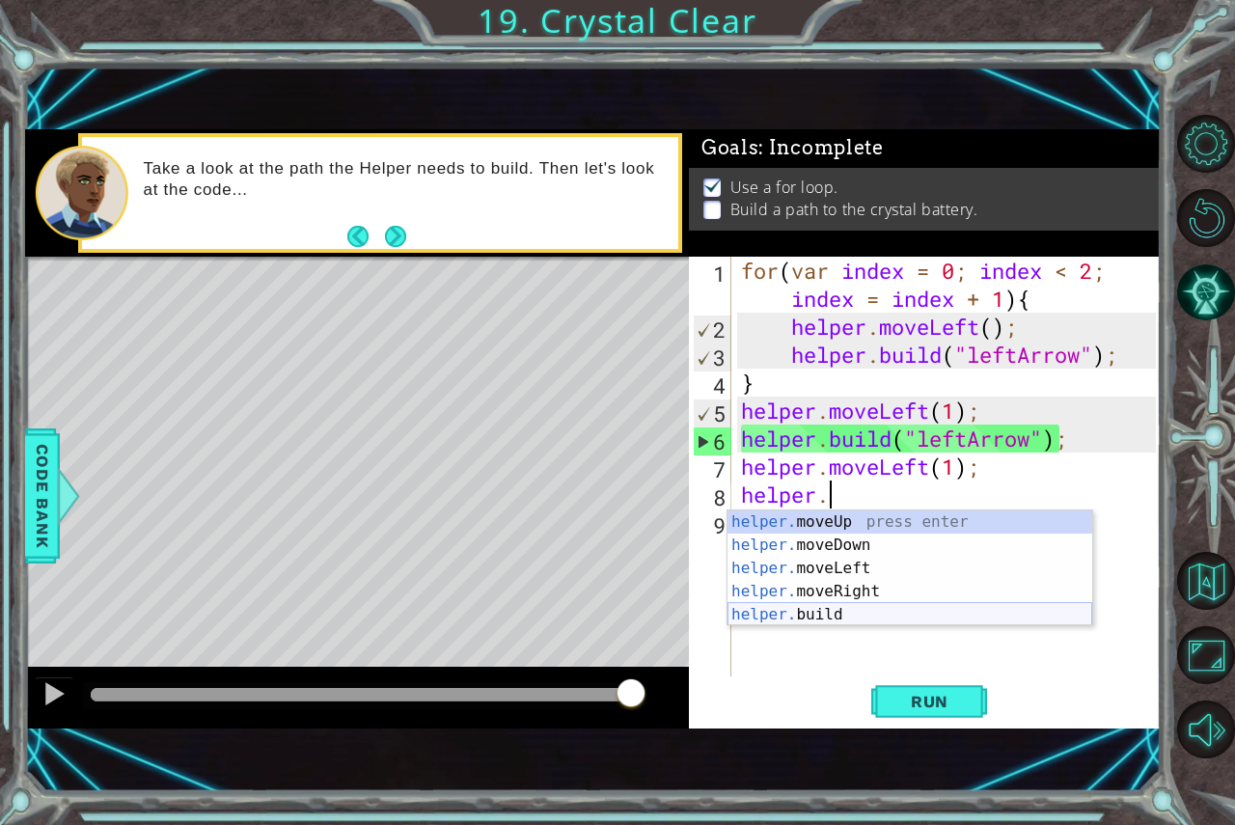
click at [838, 610] on div "helper. moveUp press enter helper. moveDown press enter helper. moveLeft press …" at bounding box center [910, 591] width 365 height 162
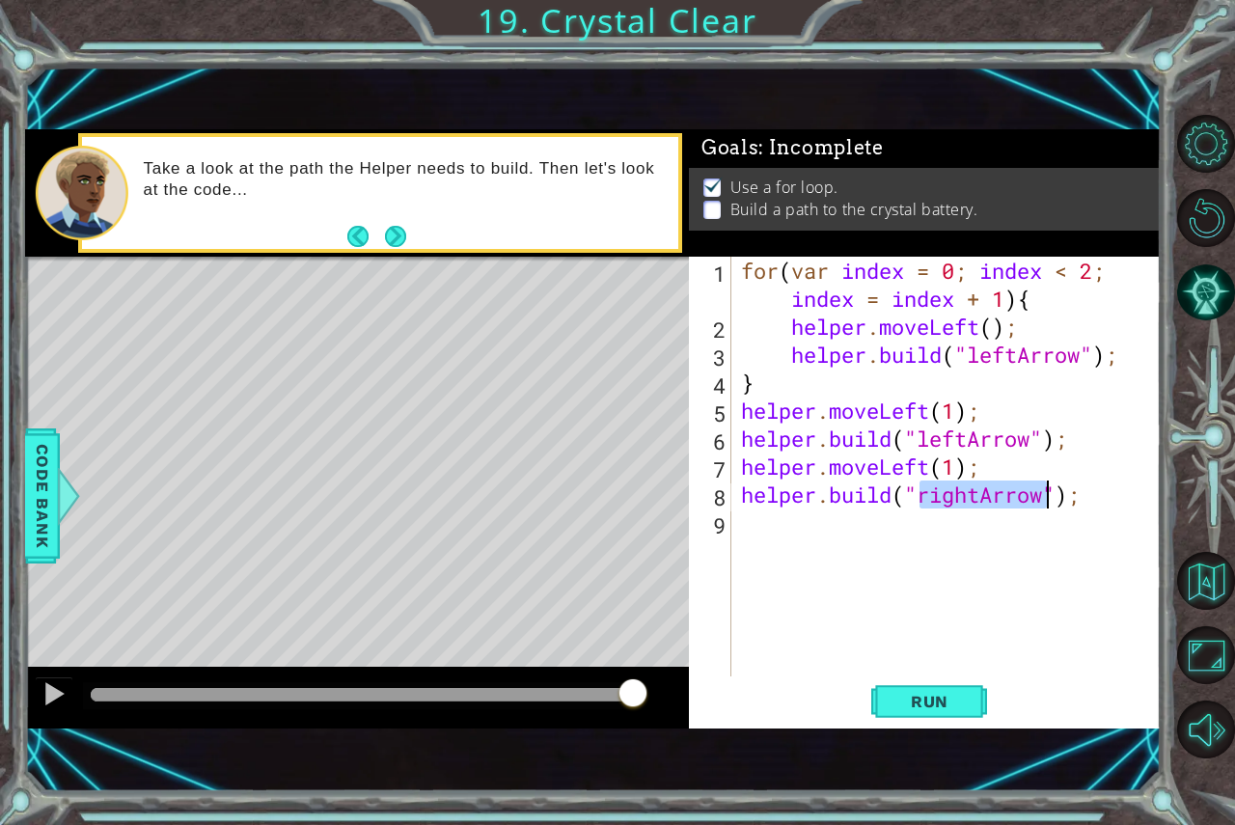
click at [970, 488] on div "for ( var index = 0 ; index < 2 ; index = index + 1 ) { helper . moveLeft ( ) ;…" at bounding box center [951, 509] width 428 height 504
click at [970, 489] on div "for ( var index = 0 ; index < 2 ; index = index + 1 ) { helper . moveLeft ( ) ;…" at bounding box center [951, 509] width 428 height 504
click at [979, 494] on div "for ( var index = 0 ; index < 2 ; index = index + 1 ) { helper . moveLeft ( ) ;…" at bounding box center [951, 509] width 428 height 504
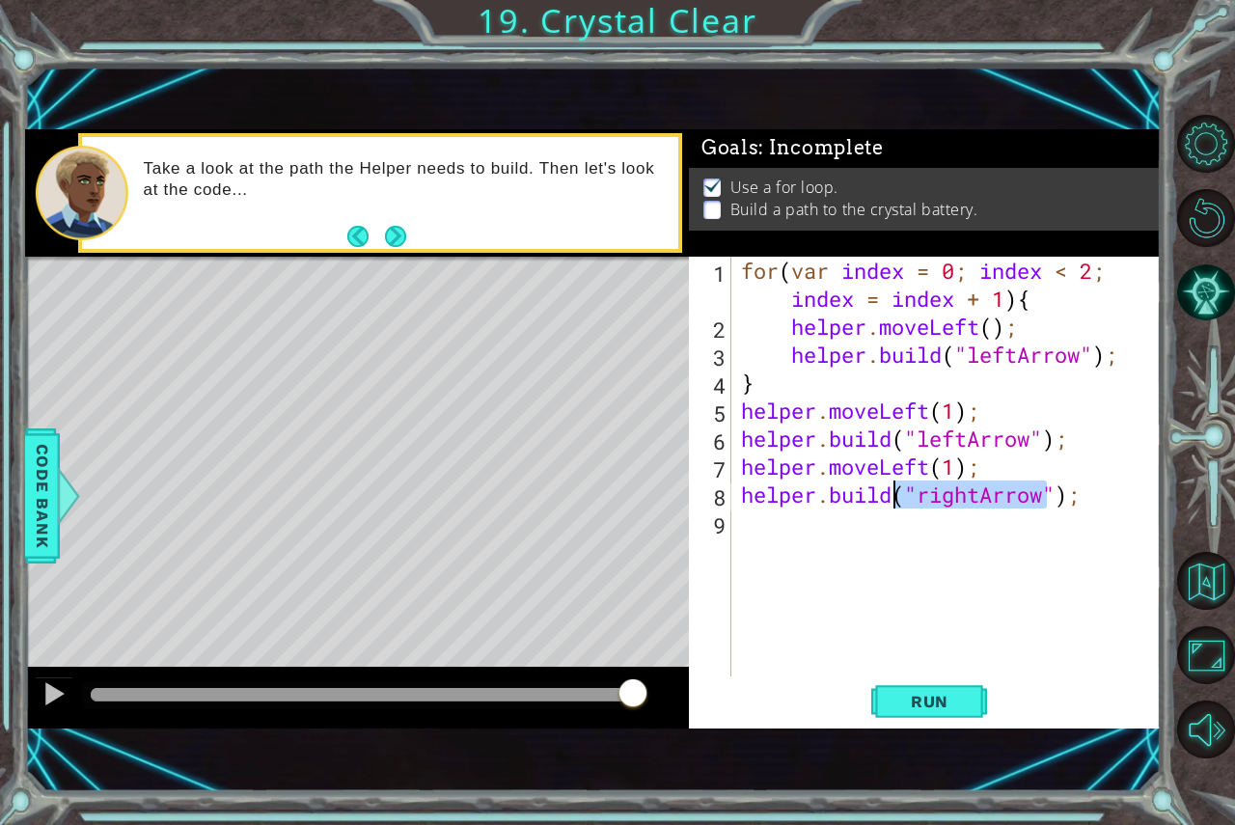
drag, startPoint x: 979, startPoint y: 494, endPoint x: 900, endPoint y: 498, distance: 79.2
click at [900, 498] on div "for ( var index = 0 ; index < 2 ; index = index + 1 ) { helper . moveLeft ( ) ;…" at bounding box center [951, 509] width 428 height 504
click at [939, 502] on div "for ( var index = 0 ; index < 2 ; index = index + 1 ) { helper . moveLeft ( ) ;…" at bounding box center [951, 509] width 428 height 504
click at [980, 486] on div "for ( var index = 0 ; index < 2 ; index = index + 1 ) { helper . moveLeft ( ) ;…" at bounding box center [951, 509] width 428 height 504
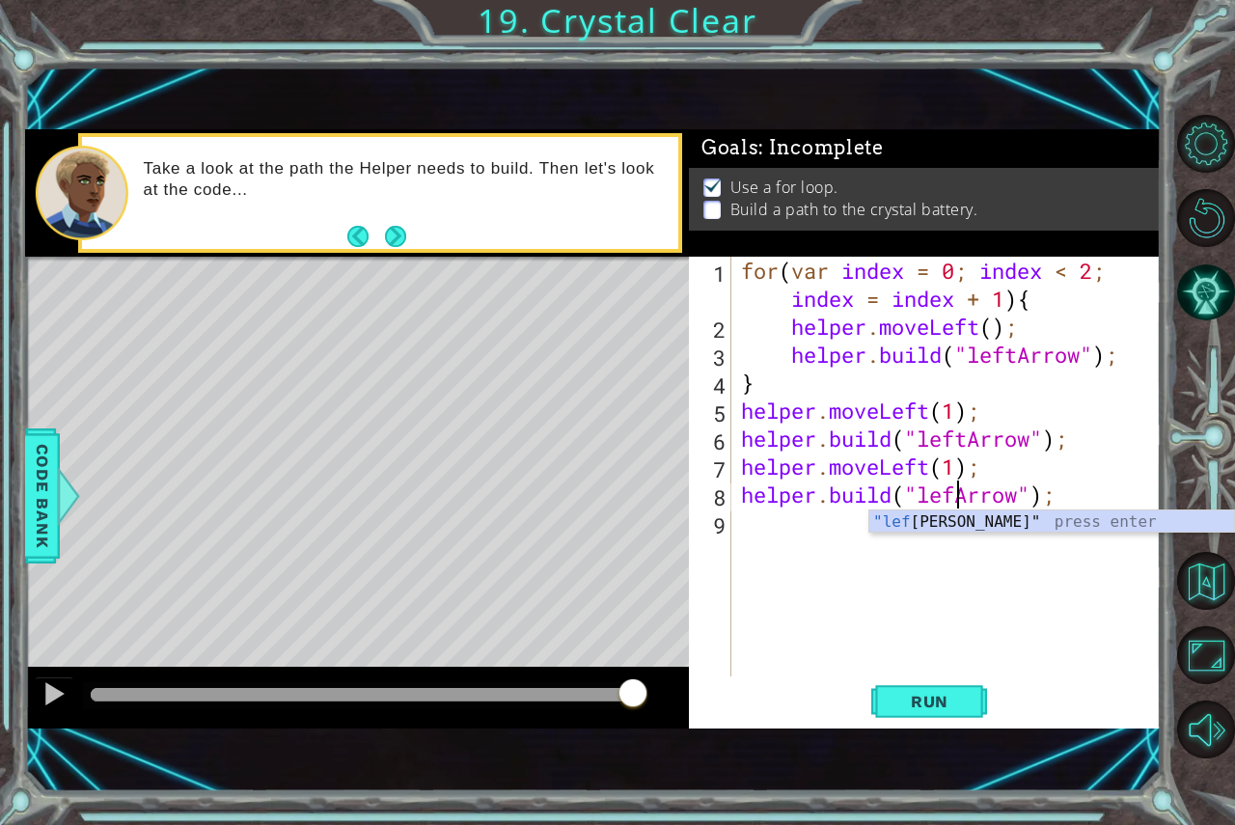
scroll to position [0, 10]
type textarea "helper.build("leftArrow");"
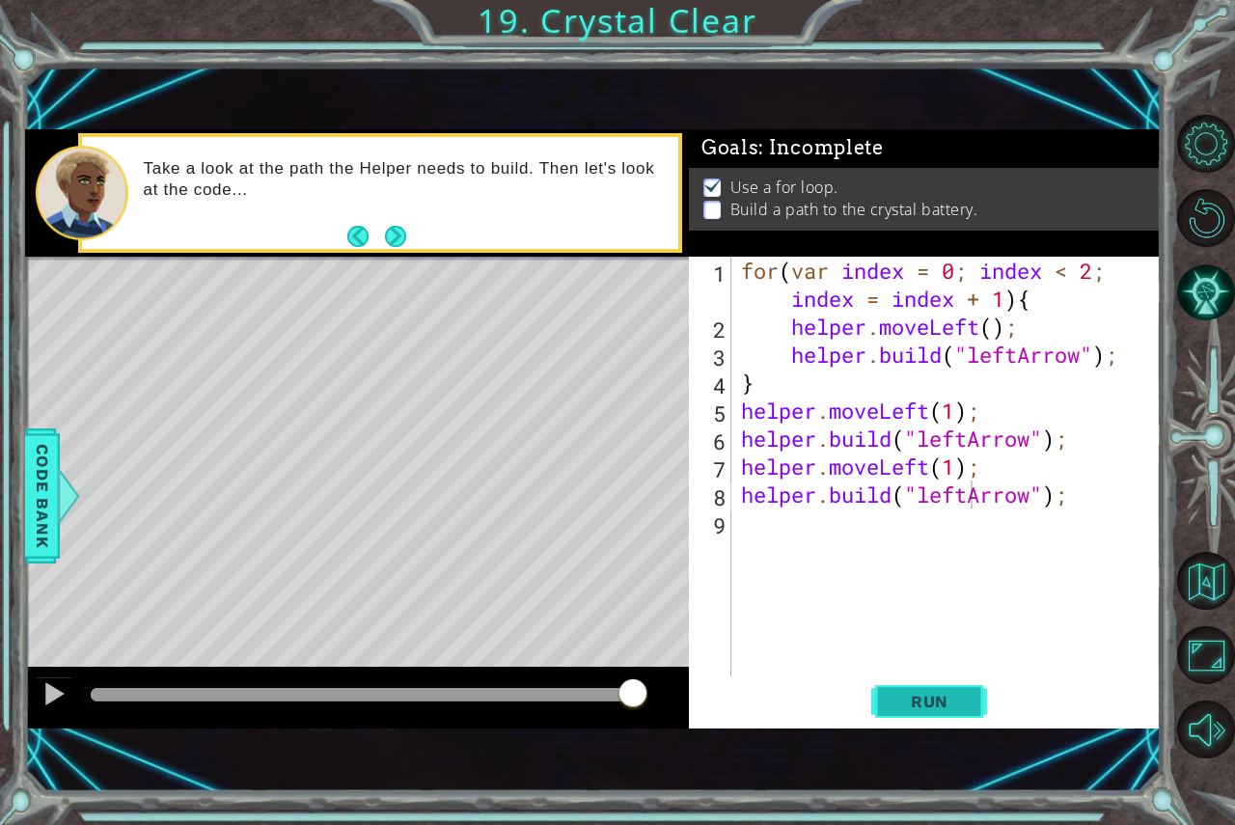
click at [936, 694] on span "Run" at bounding box center [930, 701] width 76 height 19
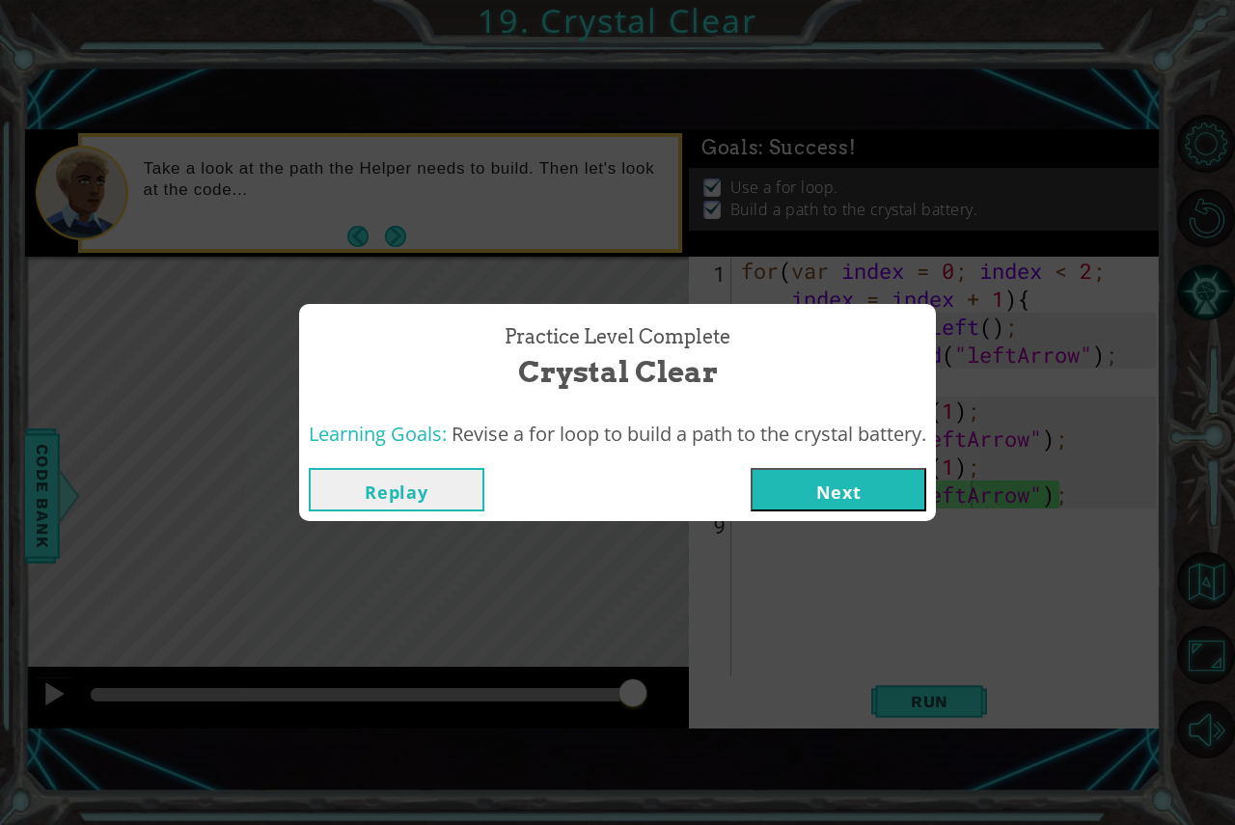
click at [832, 502] on button "Next" at bounding box center [839, 489] width 176 height 43
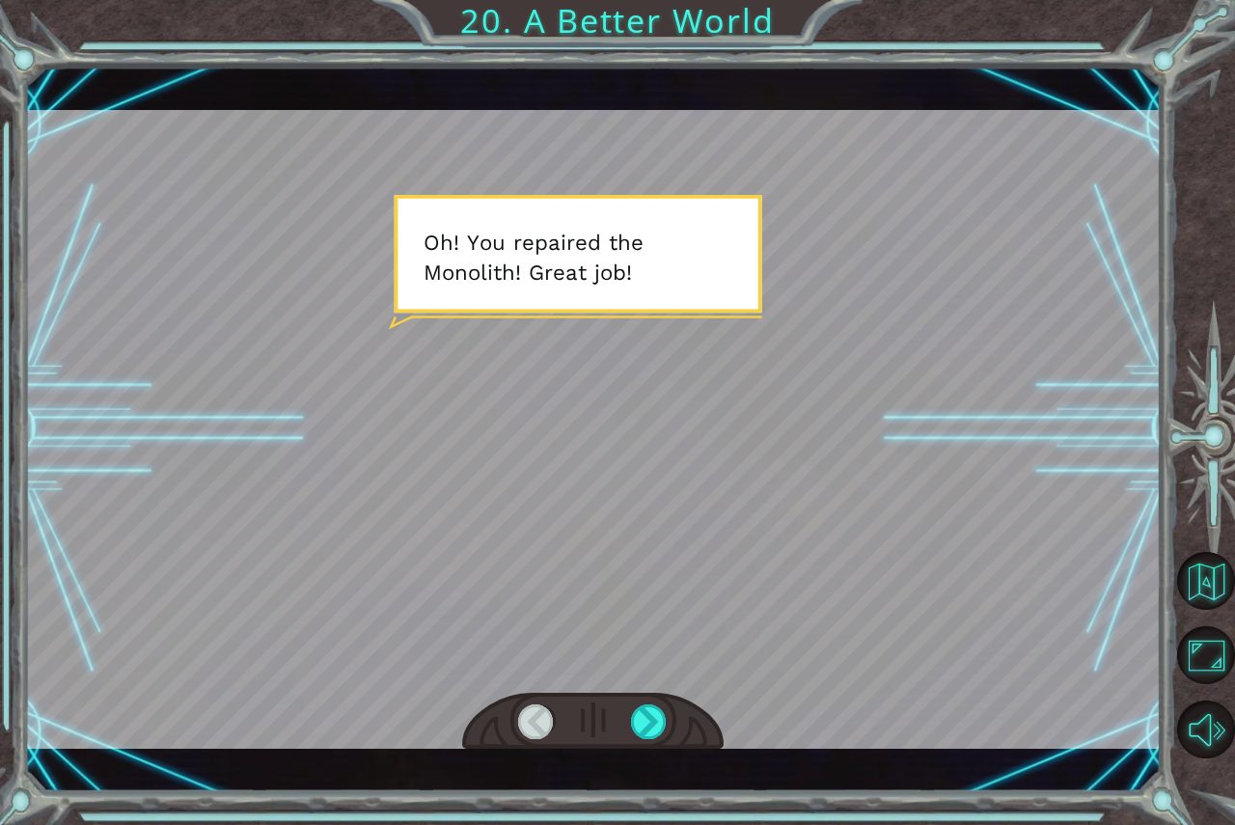
click at [659, 620] on div at bounding box center [593, 429] width 1137 height 639
click at [656, 709] on div at bounding box center [649, 721] width 37 height 35
click at [652, 709] on div at bounding box center [649, 721] width 37 height 35
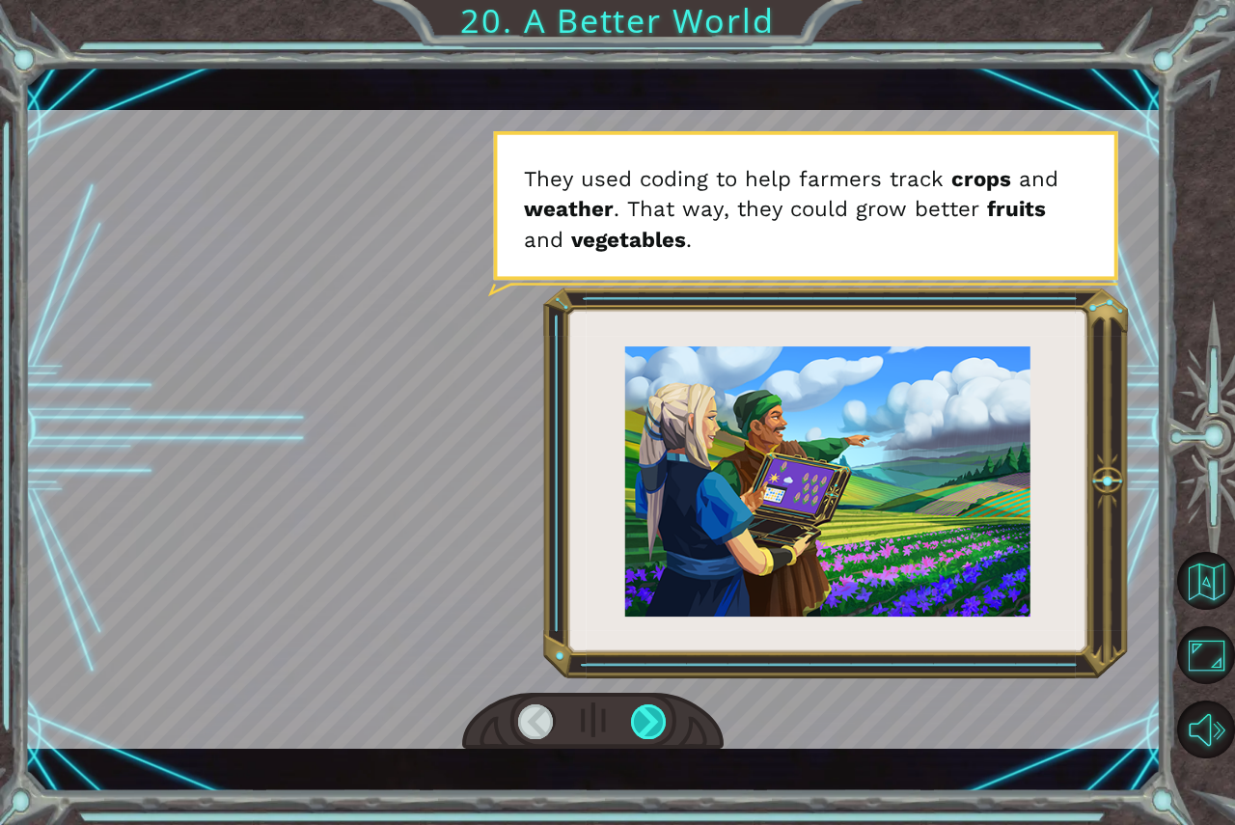
click at [652, 709] on div at bounding box center [649, 721] width 37 height 35
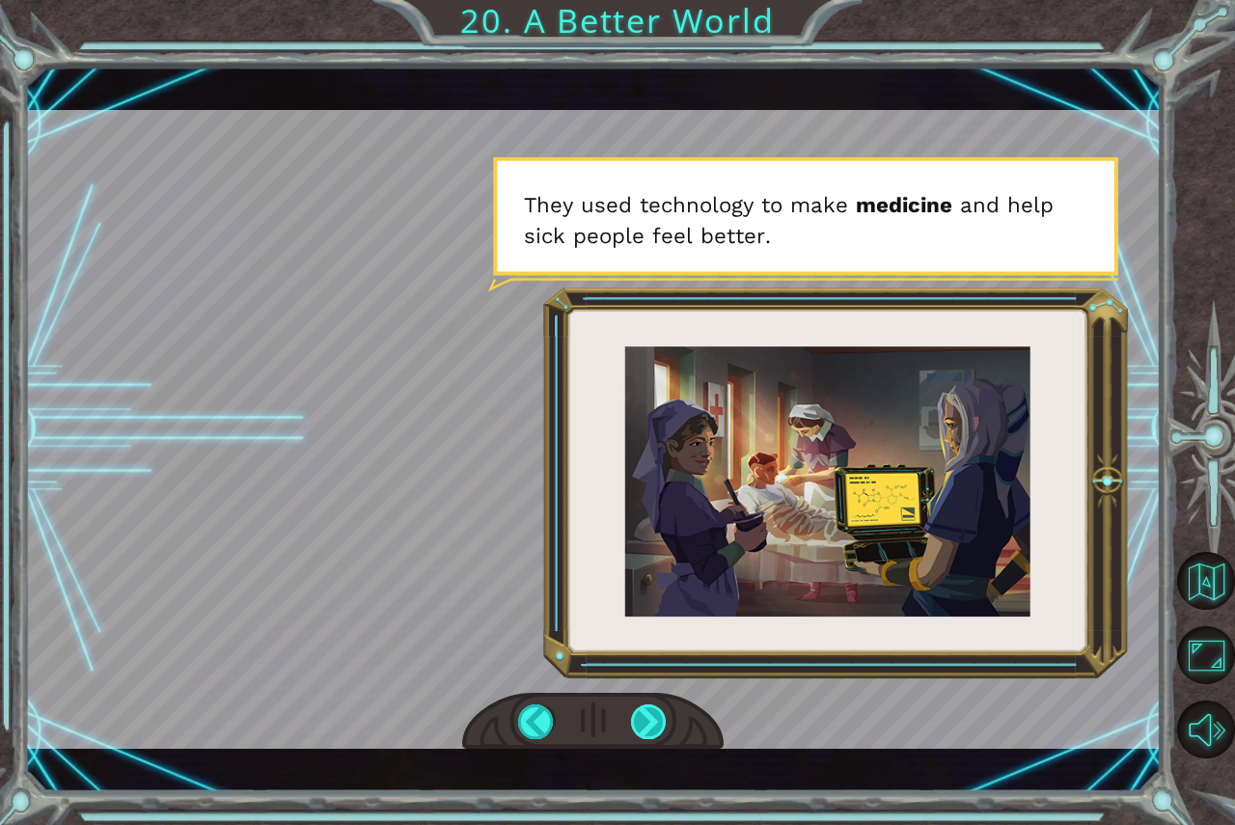
click at [652, 709] on div at bounding box center [649, 721] width 37 height 35
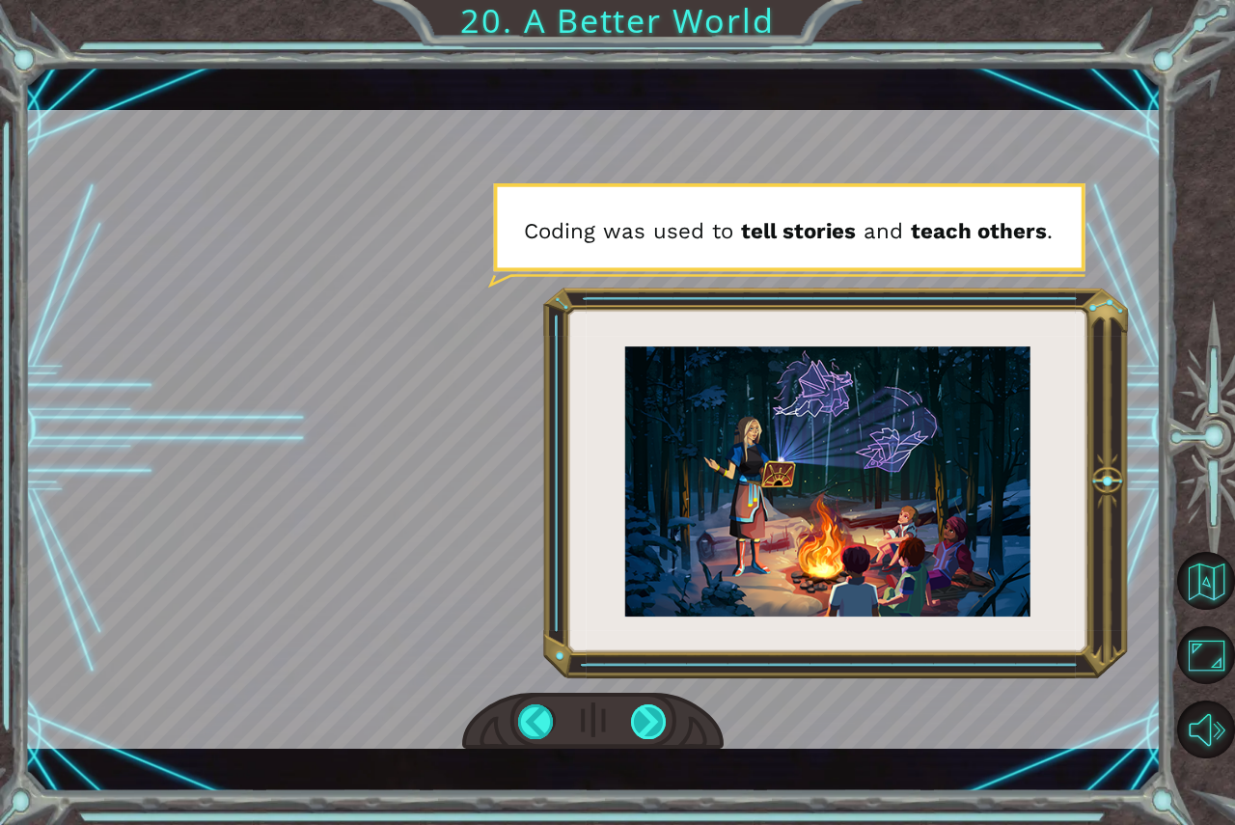
click at [654, 709] on div at bounding box center [649, 721] width 37 height 35
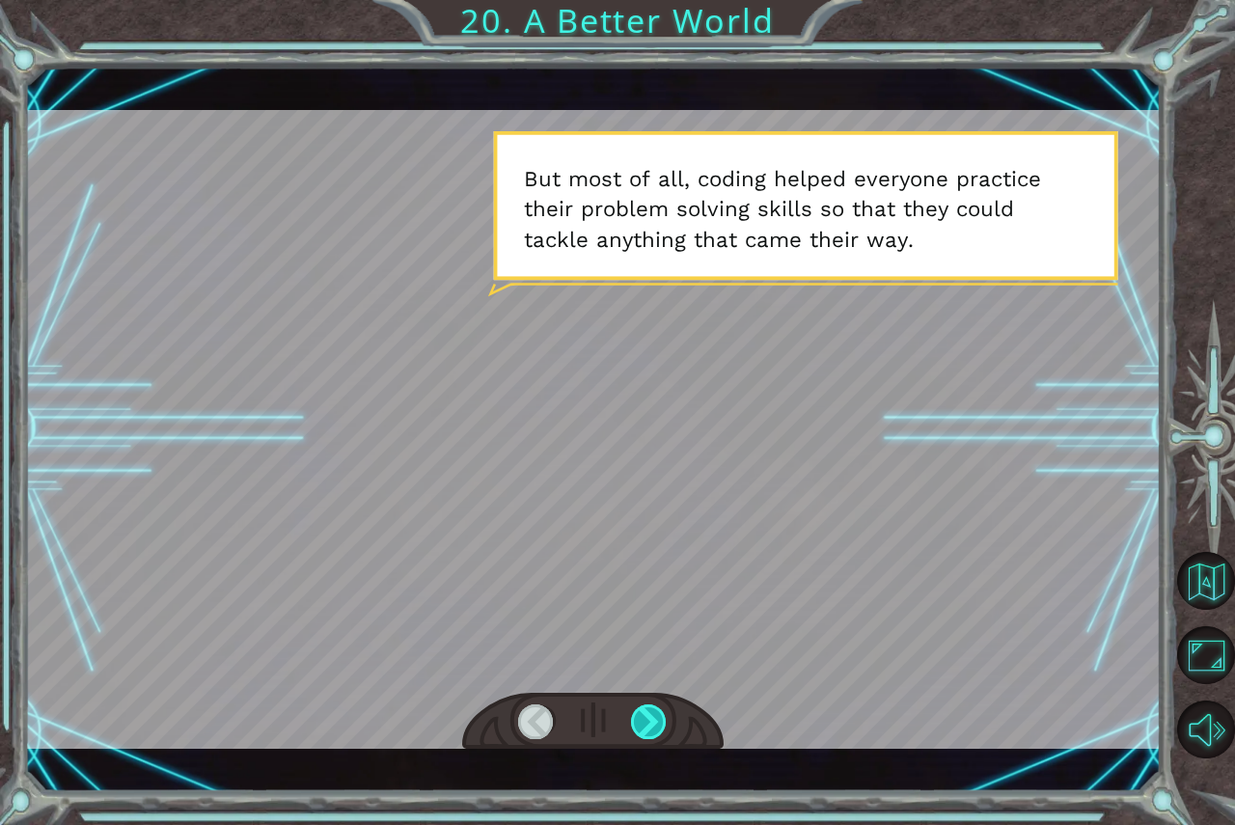
click at [655, 710] on div at bounding box center [649, 721] width 37 height 35
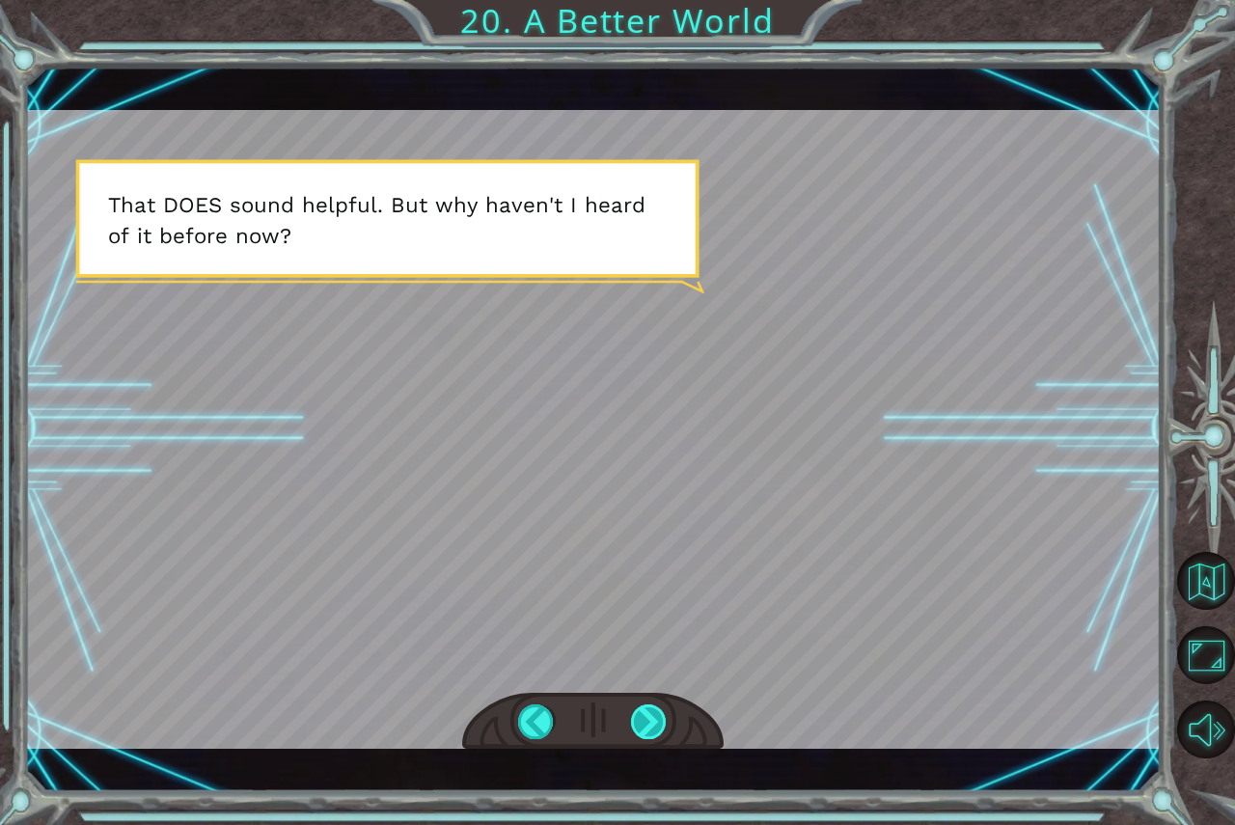
click at [657, 713] on div at bounding box center [649, 721] width 37 height 35
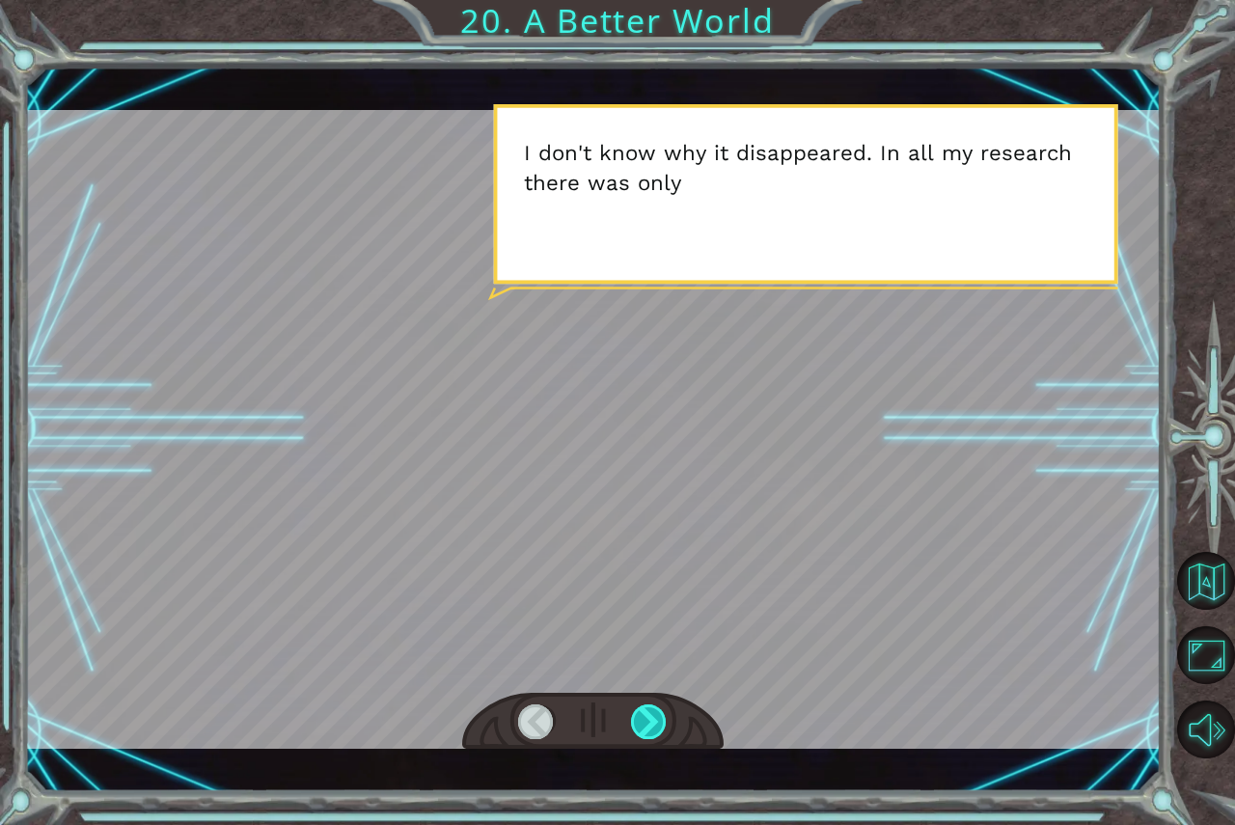
click at [657, 713] on div at bounding box center [649, 721] width 37 height 35
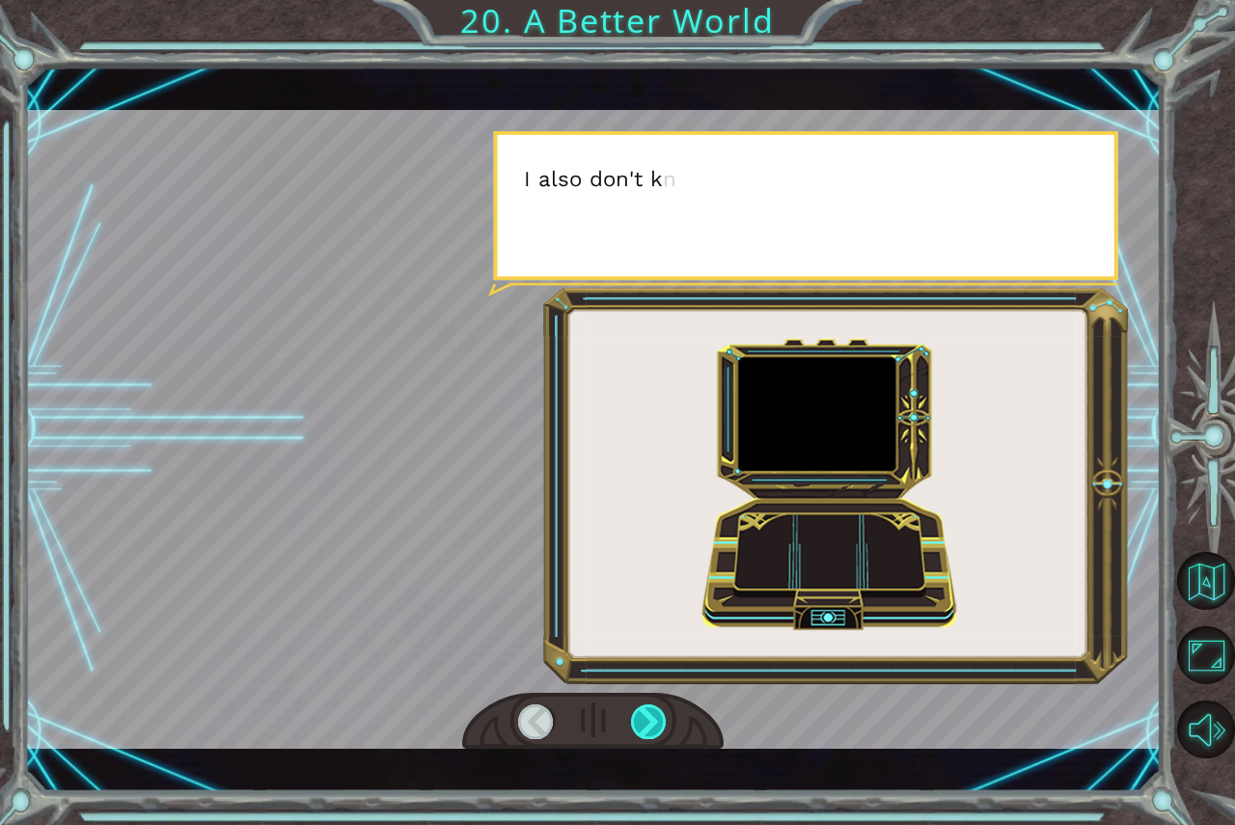
click at [657, 713] on div at bounding box center [649, 721] width 37 height 35
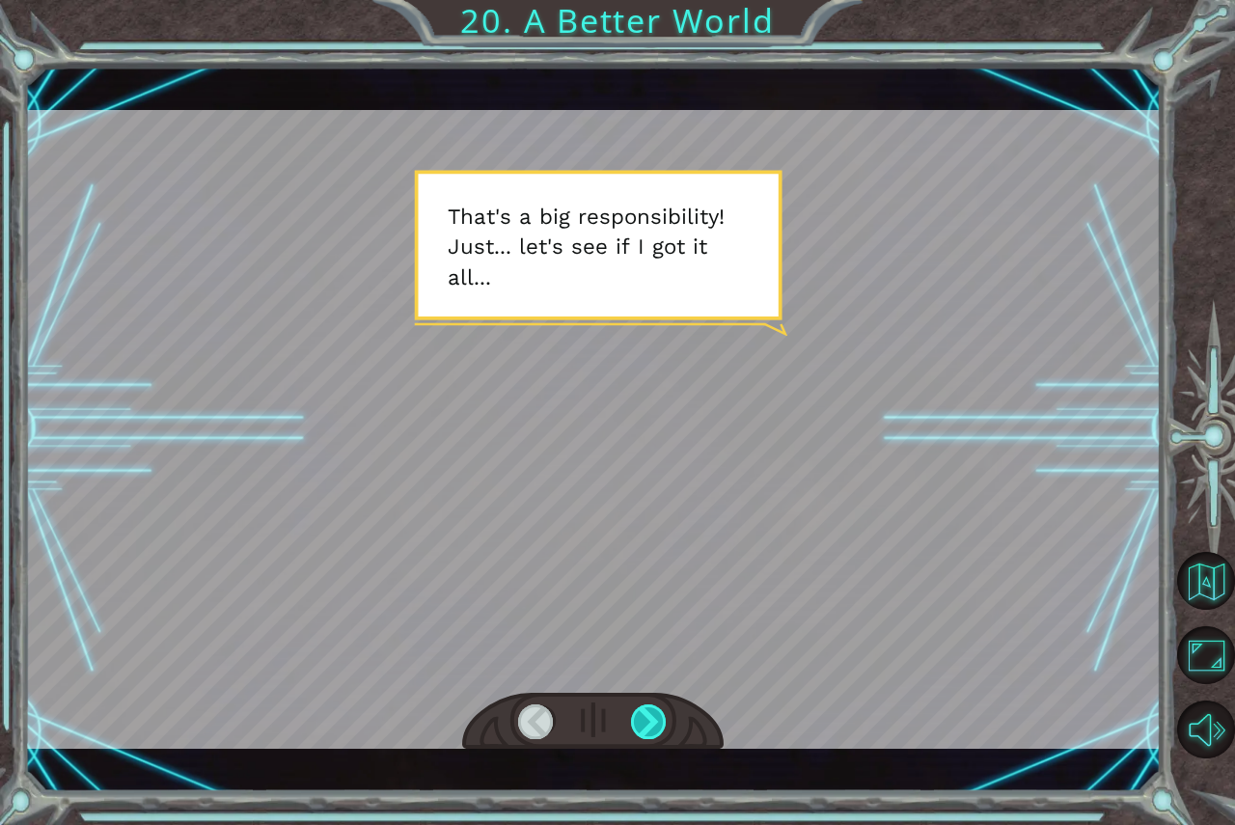
click at [657, 713] on div at bounding box center [649, 721] width 37 height 35
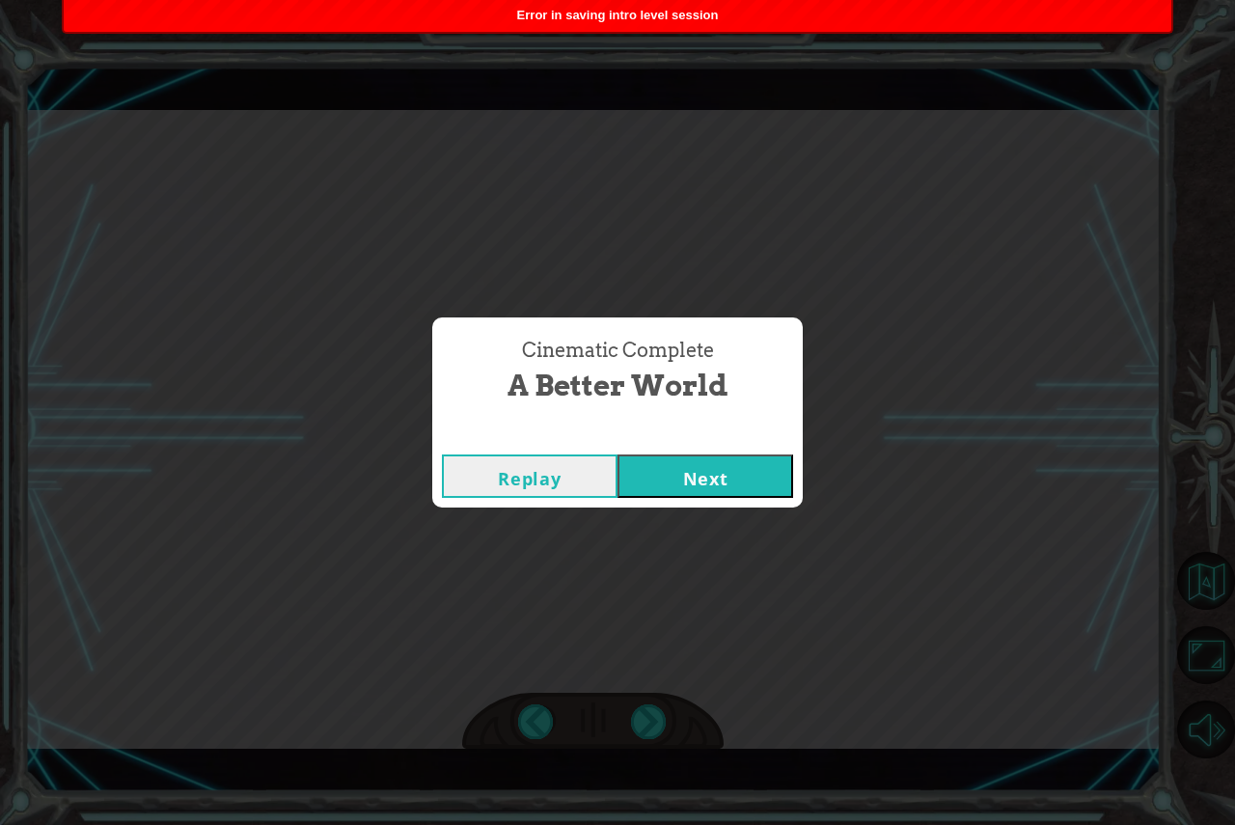
click at [682, 473] on button "Next" at bounding box center [706, 475] width 176 height 43
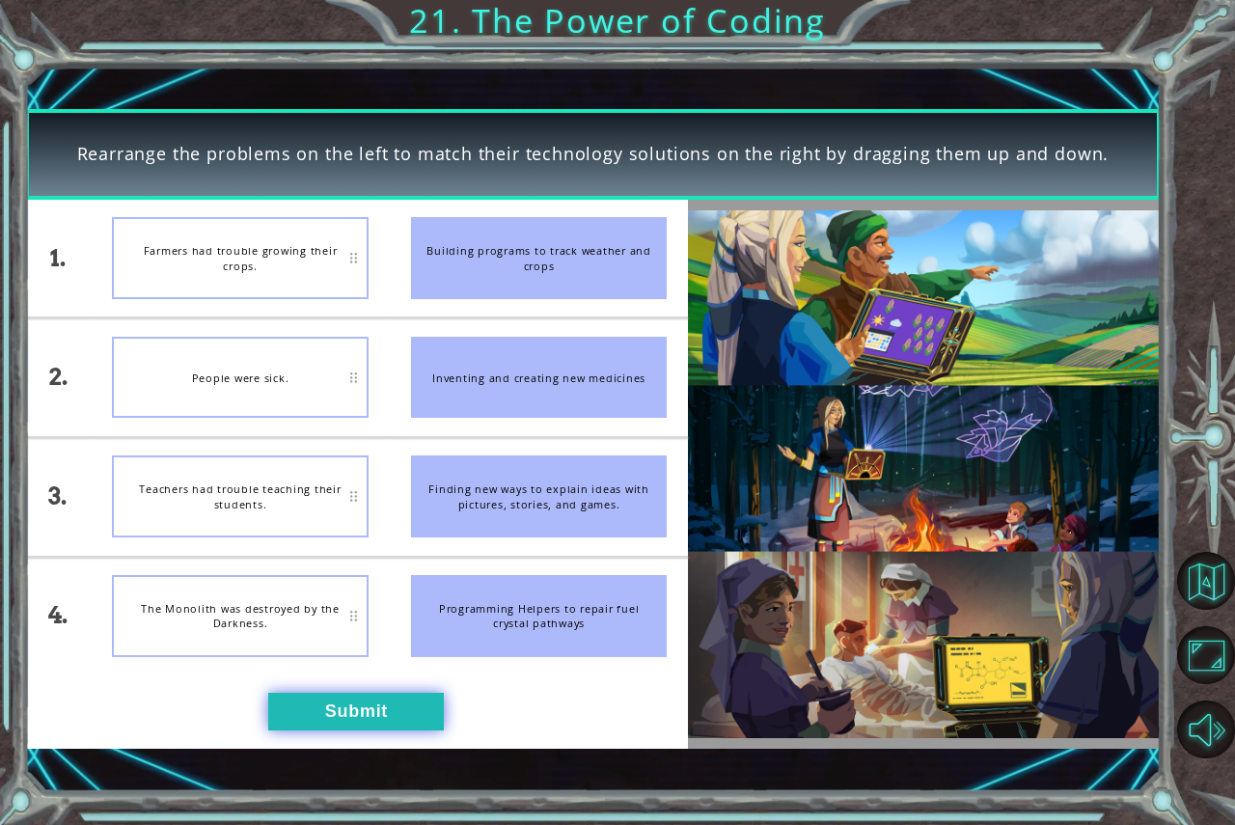
click at [340, 702] on button "Submit" at bounding box center [356, 712] width 176 height 38
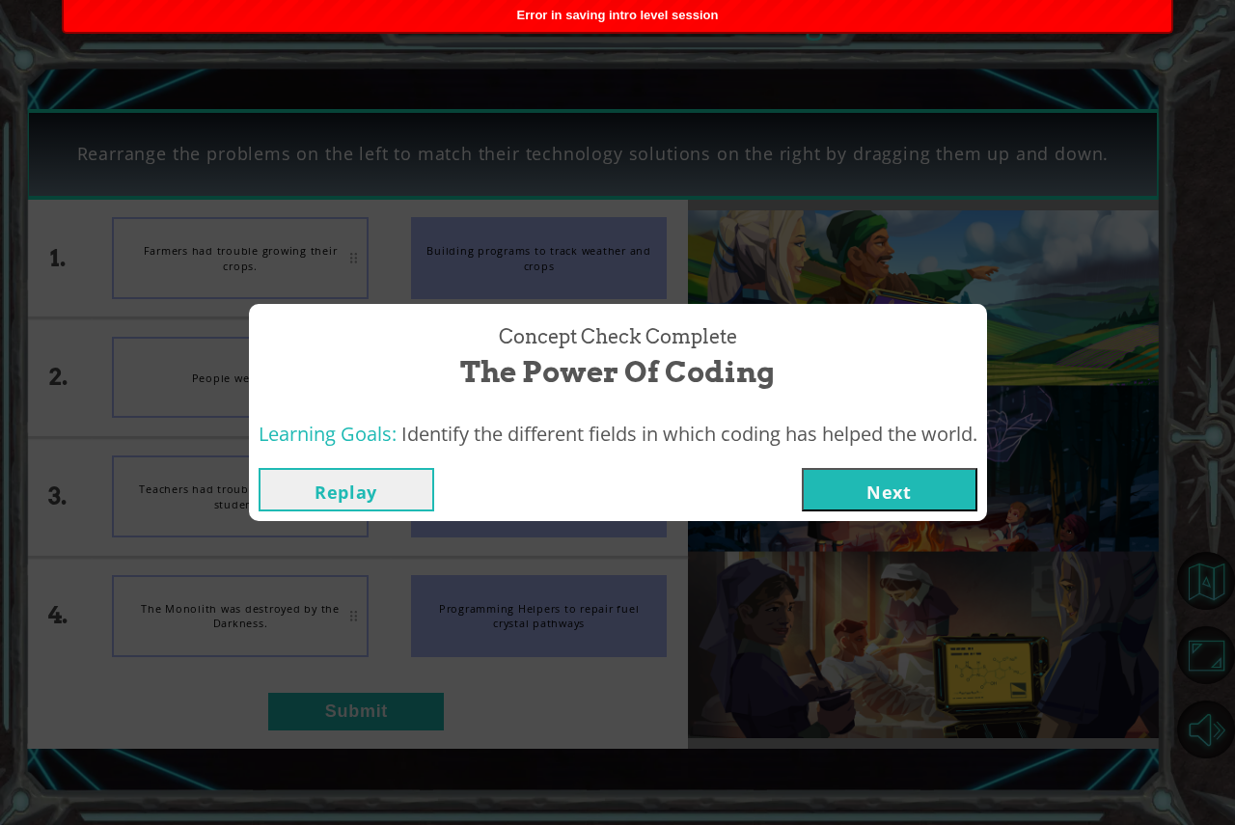
click at [868, 468] on button "Next" at bounding box center [890, 489] width 176 height 43
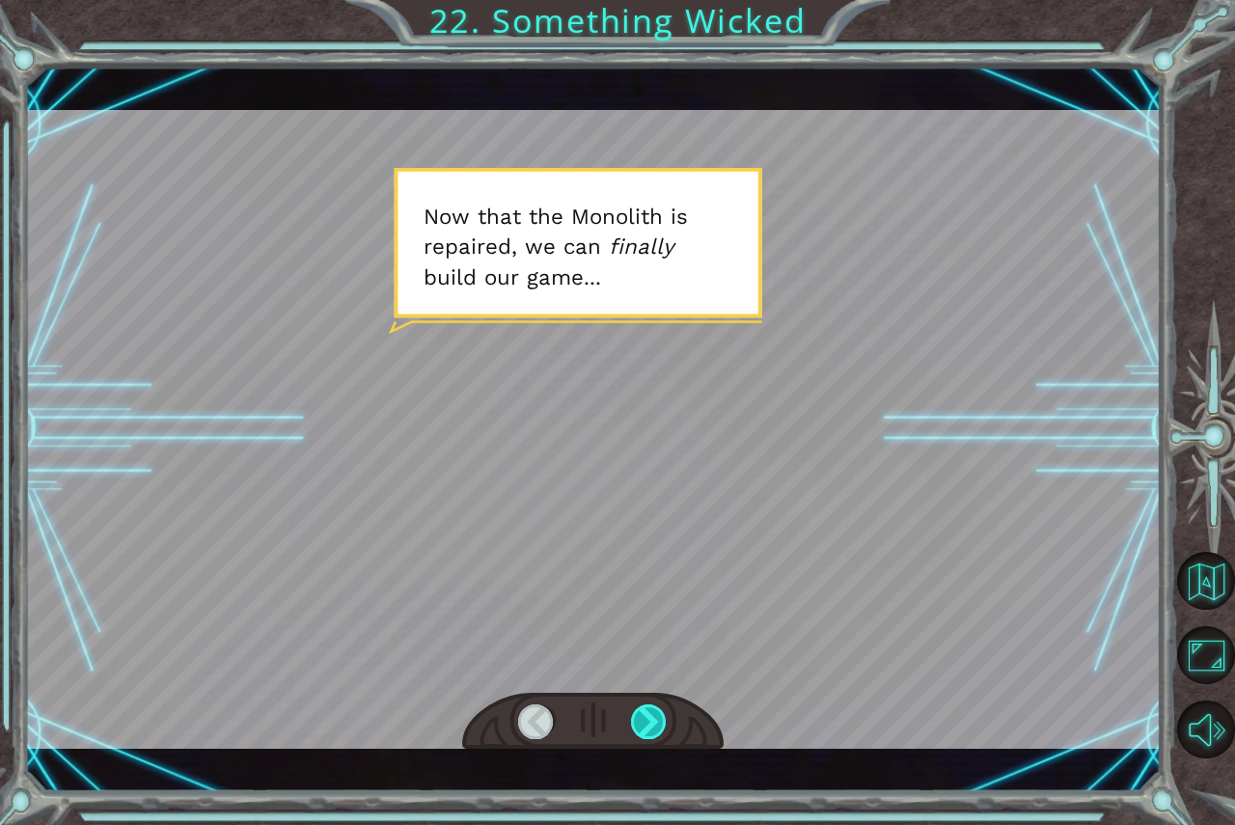
click at [638, 719] on div at bounding box center [649, 721] width 37 height 35
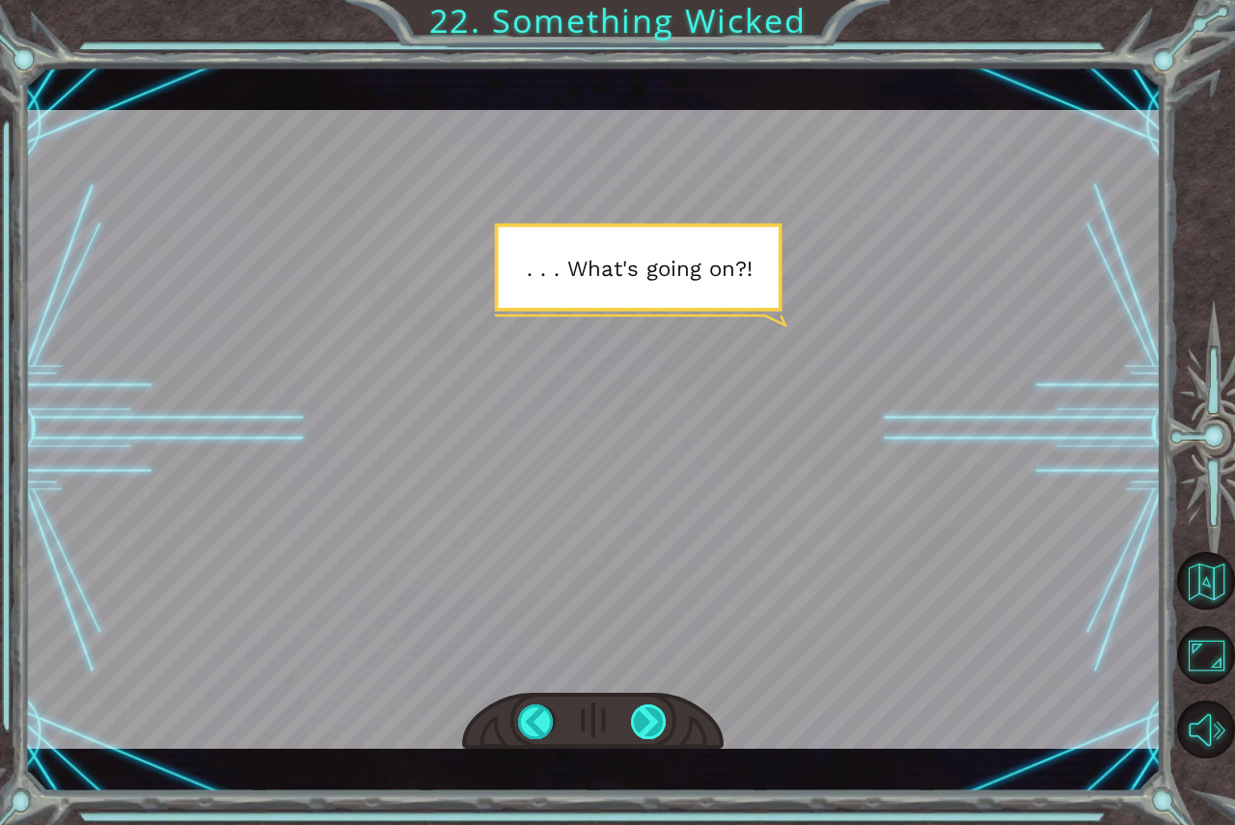
click at [638, 719] on div at bounding box center [649, 721] width 37 height 35
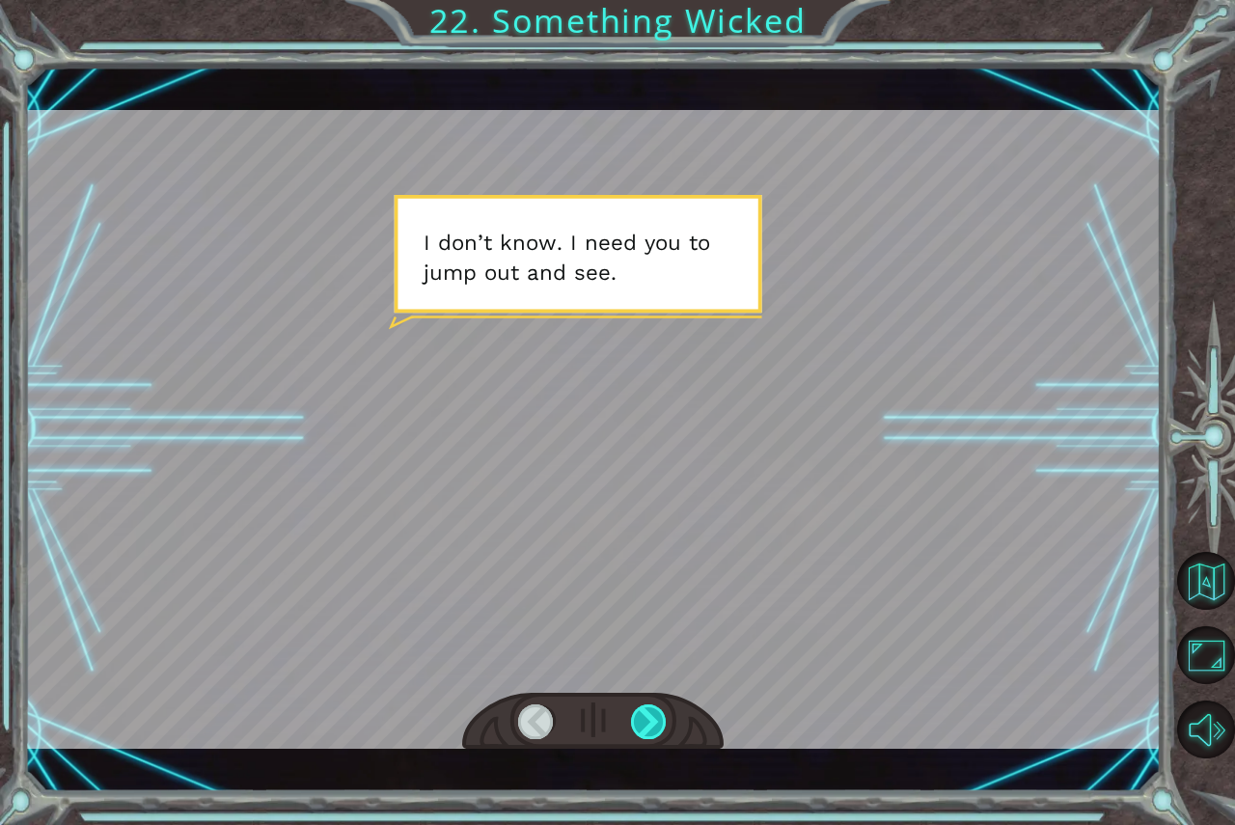
click at [638, 719] on div at bounding box center [649, 721] width 37 height 35
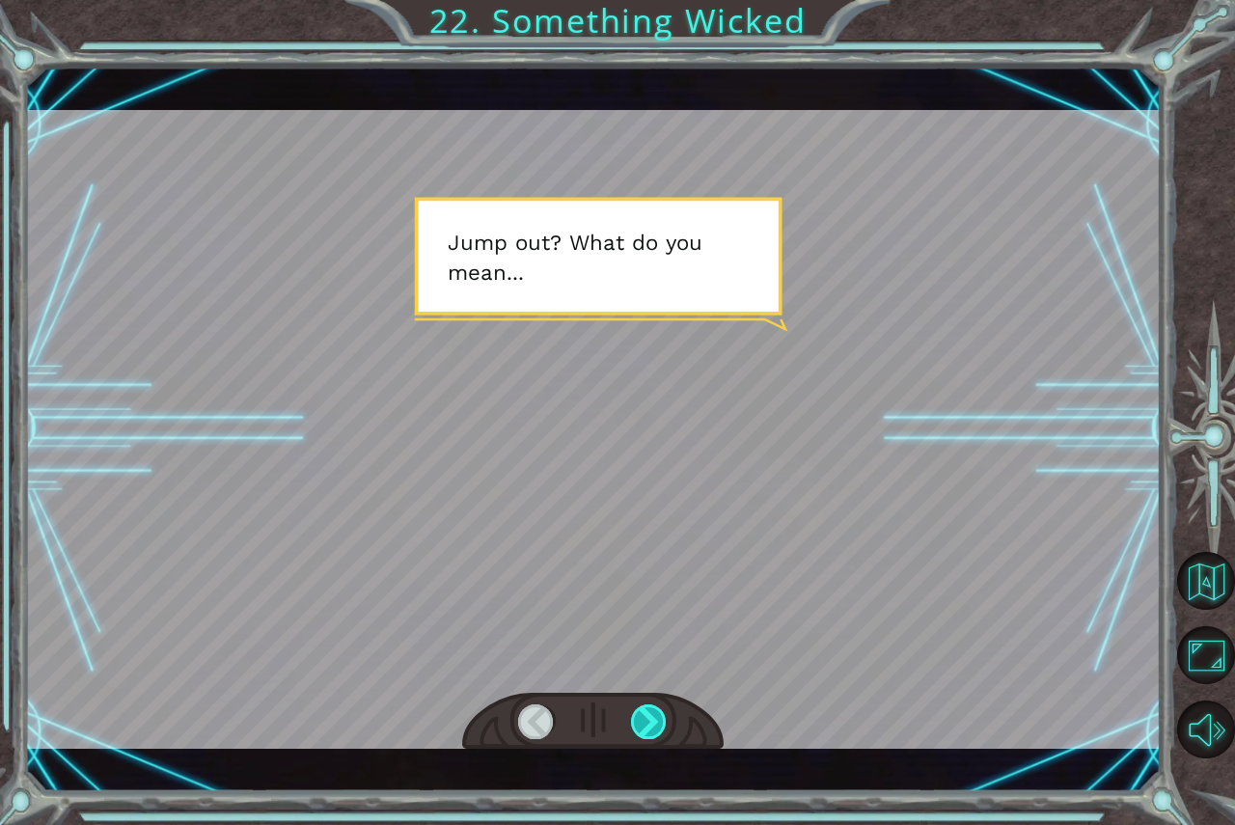
click at [638, 719] on div at bounding box center [649, 721] width 37 height 35
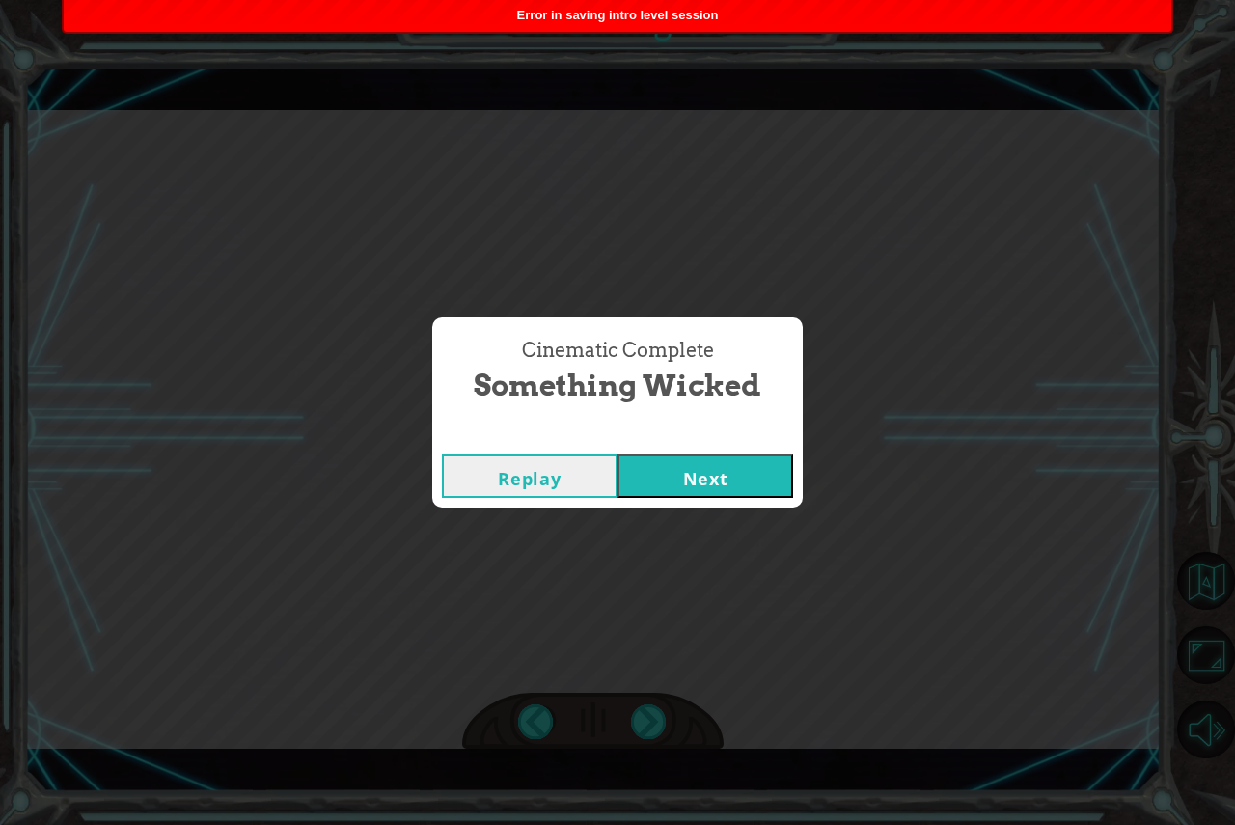
click at [730, 487] on button "Next" at bounding box center [706, 475] width 176 height 43
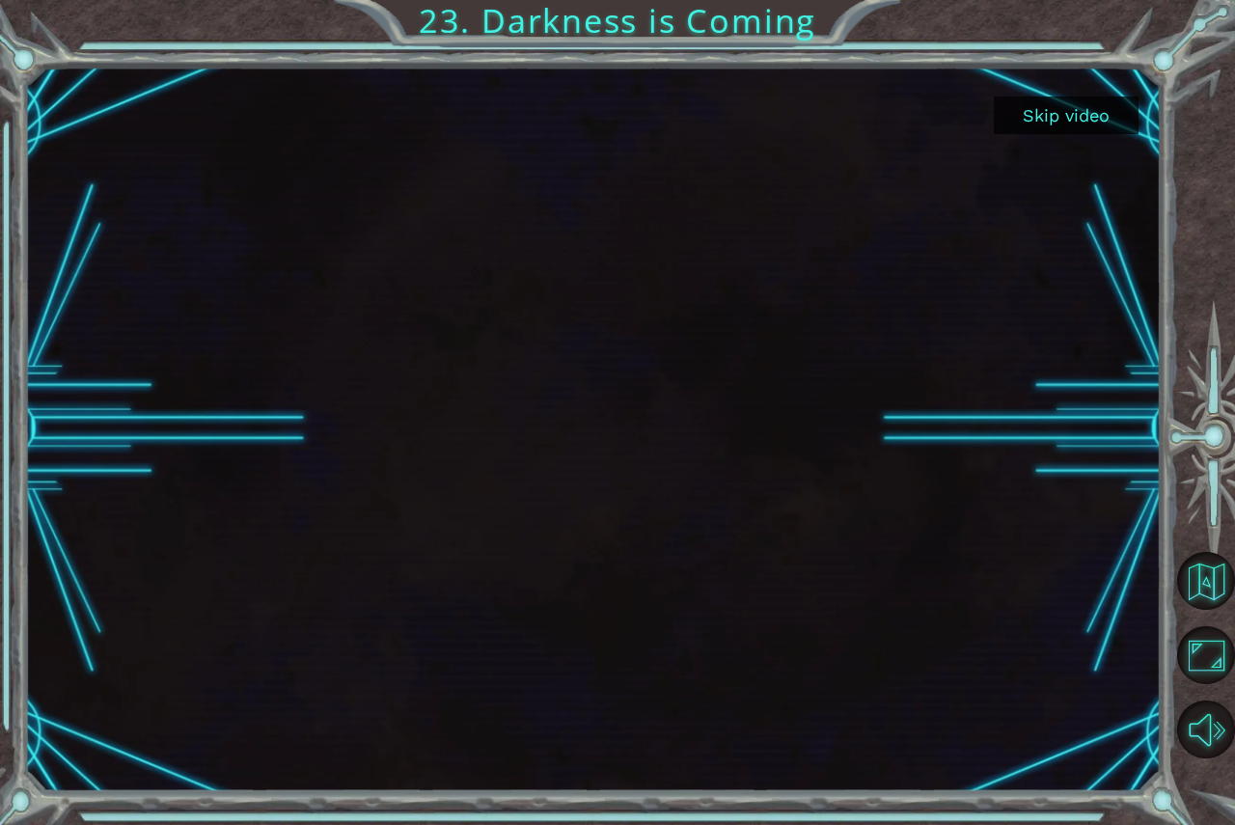
click at [1119, 118] on button "Skip video" at bounding box center [1066, 115] width 145 height 38
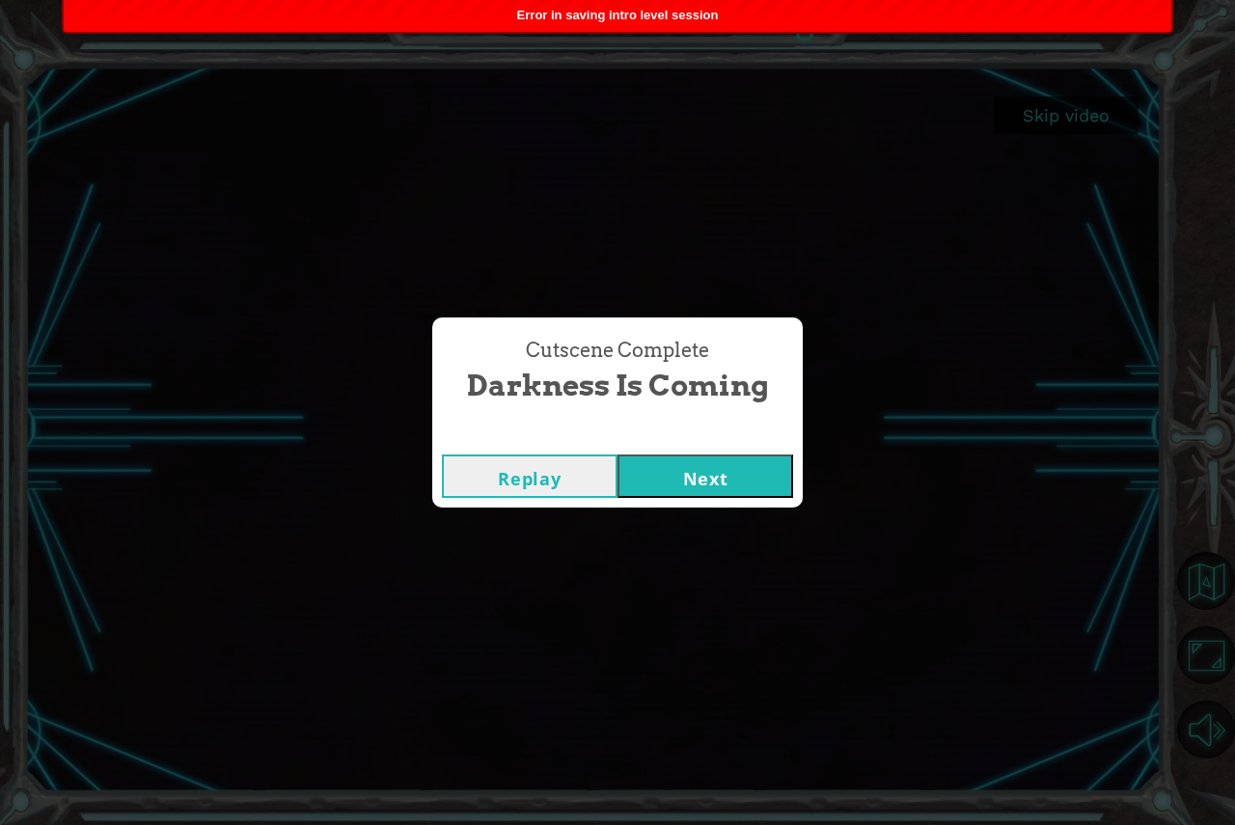
click at [689, 485] on button "Next" at bounding box center [706, 475] width 176 height 43
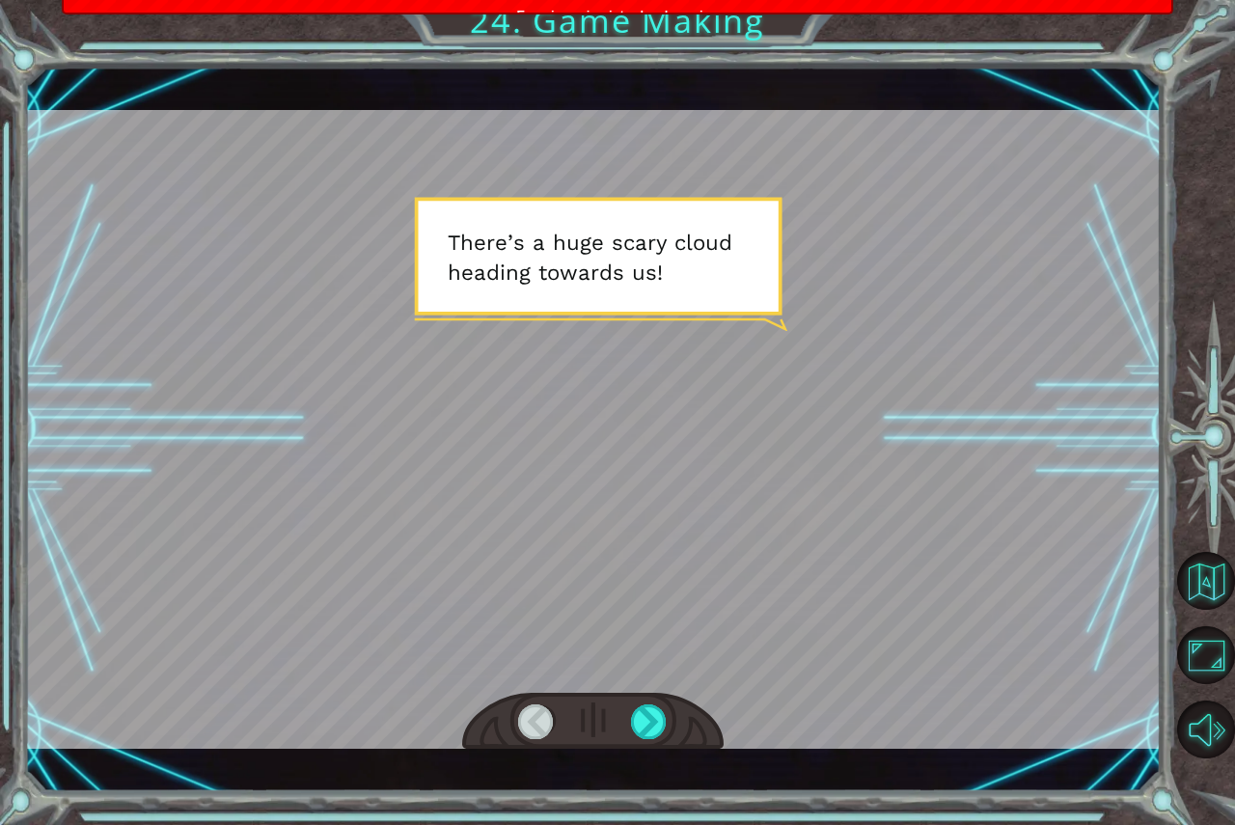
click at [641, 698] on div at bounding box center [593, 722] width 262 height 58
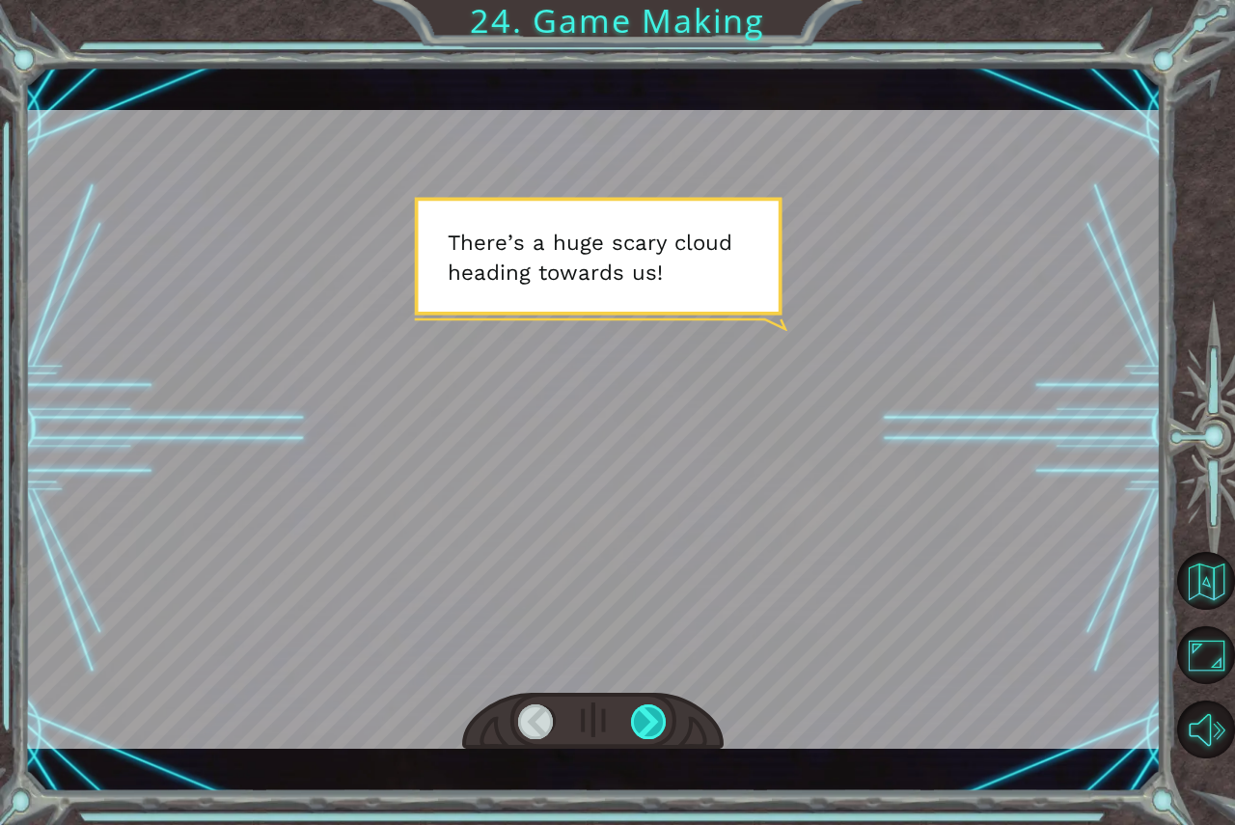
click at [644, 719] on div at bounding box center [649, 721] width 37 height 35
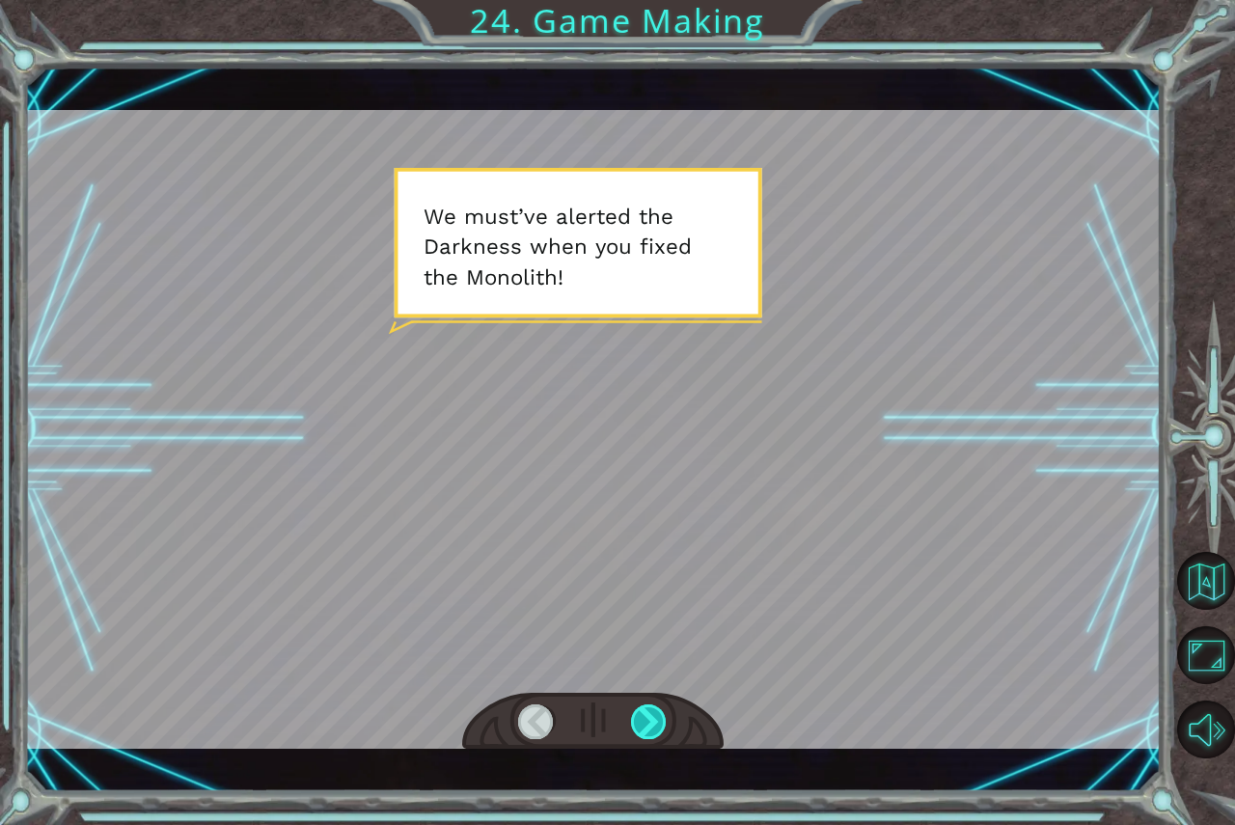
click at [644, 719] on div at bounding box center [649, 721] width 37 height 35
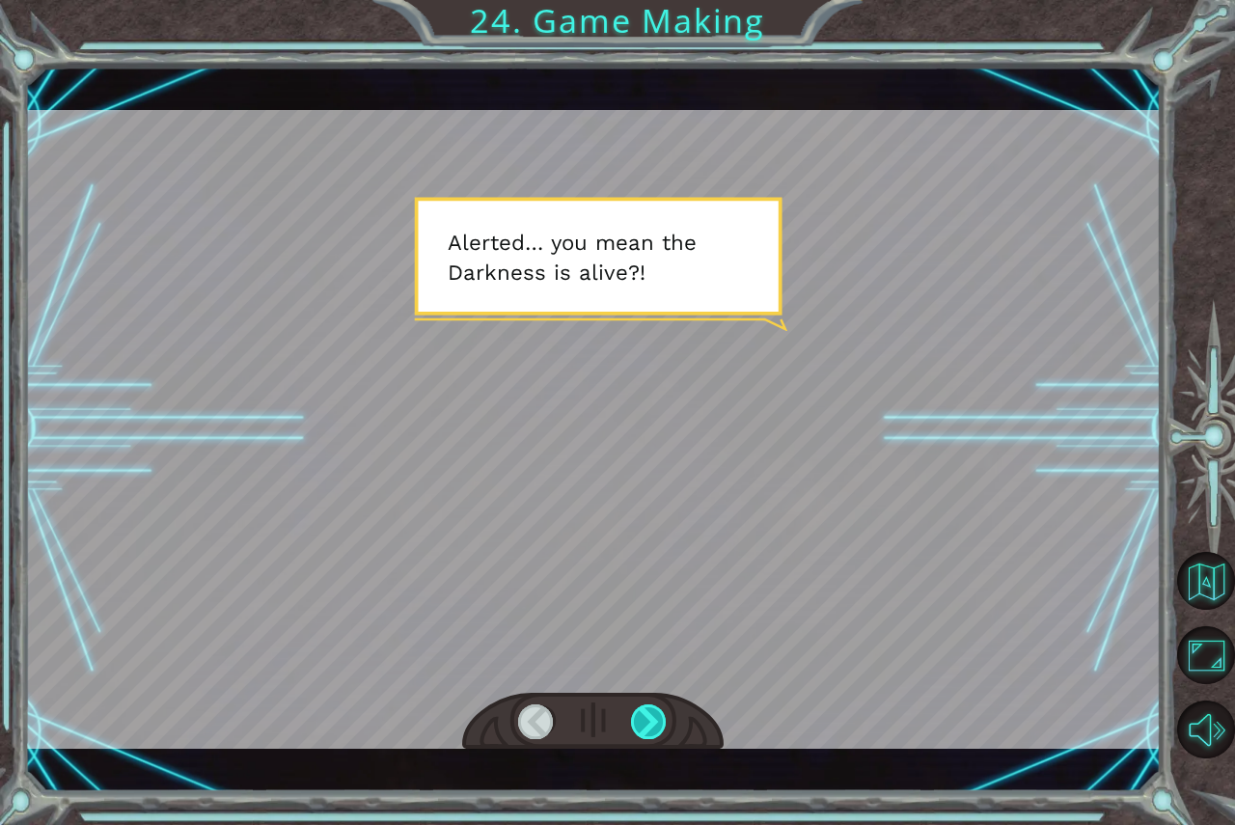
click at [639, 717] on div at bounding box center [649, 721] width 37 height 35
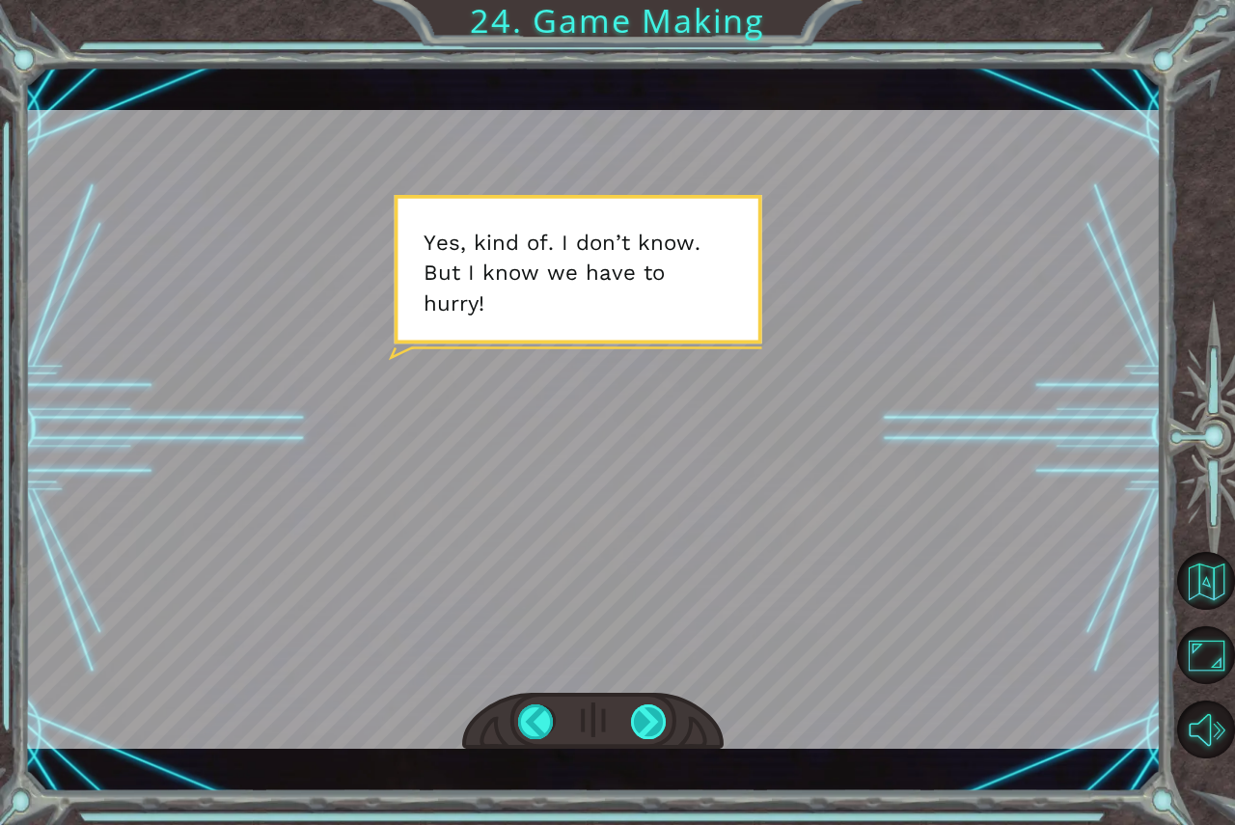
click at [638, 717] on div at bounding box center [649, 721] width 37 height 35
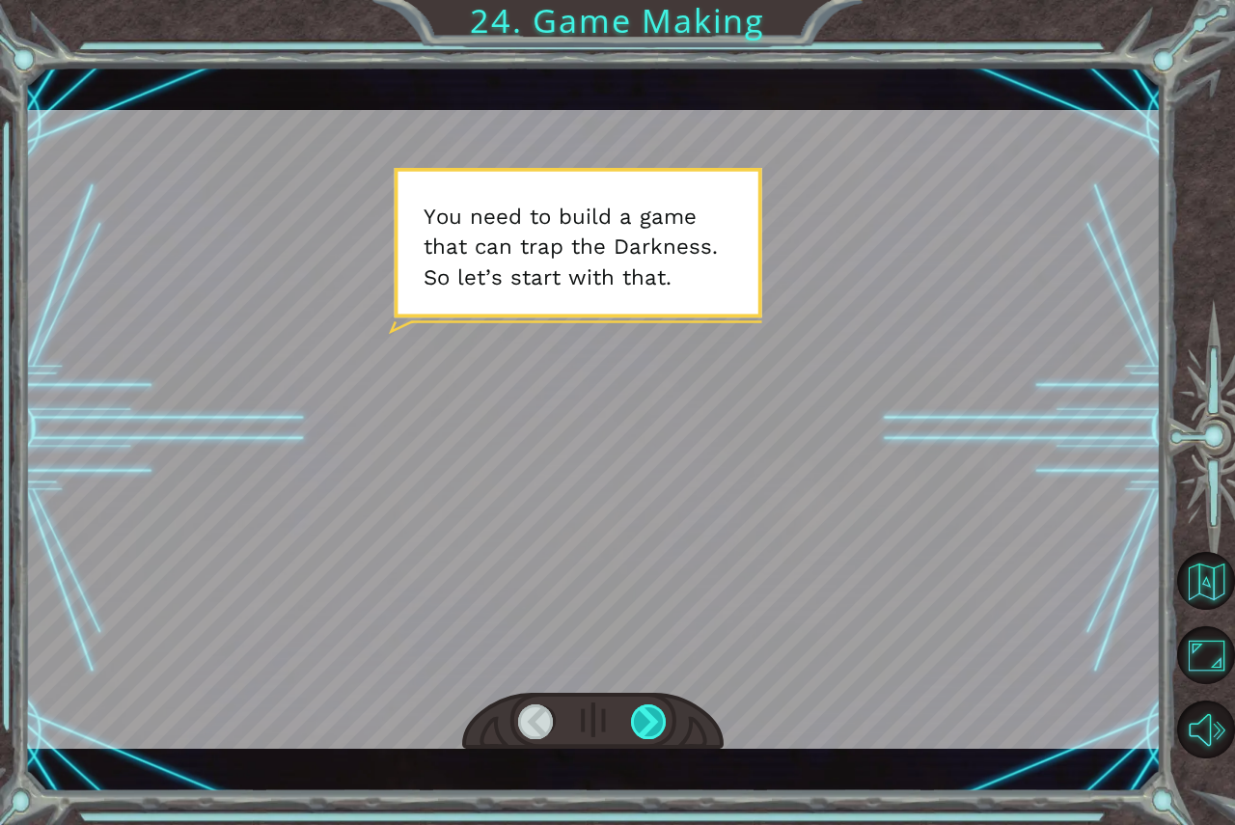
click at [638, 717] on div at bounding box center [649, 721] width 37 height 35
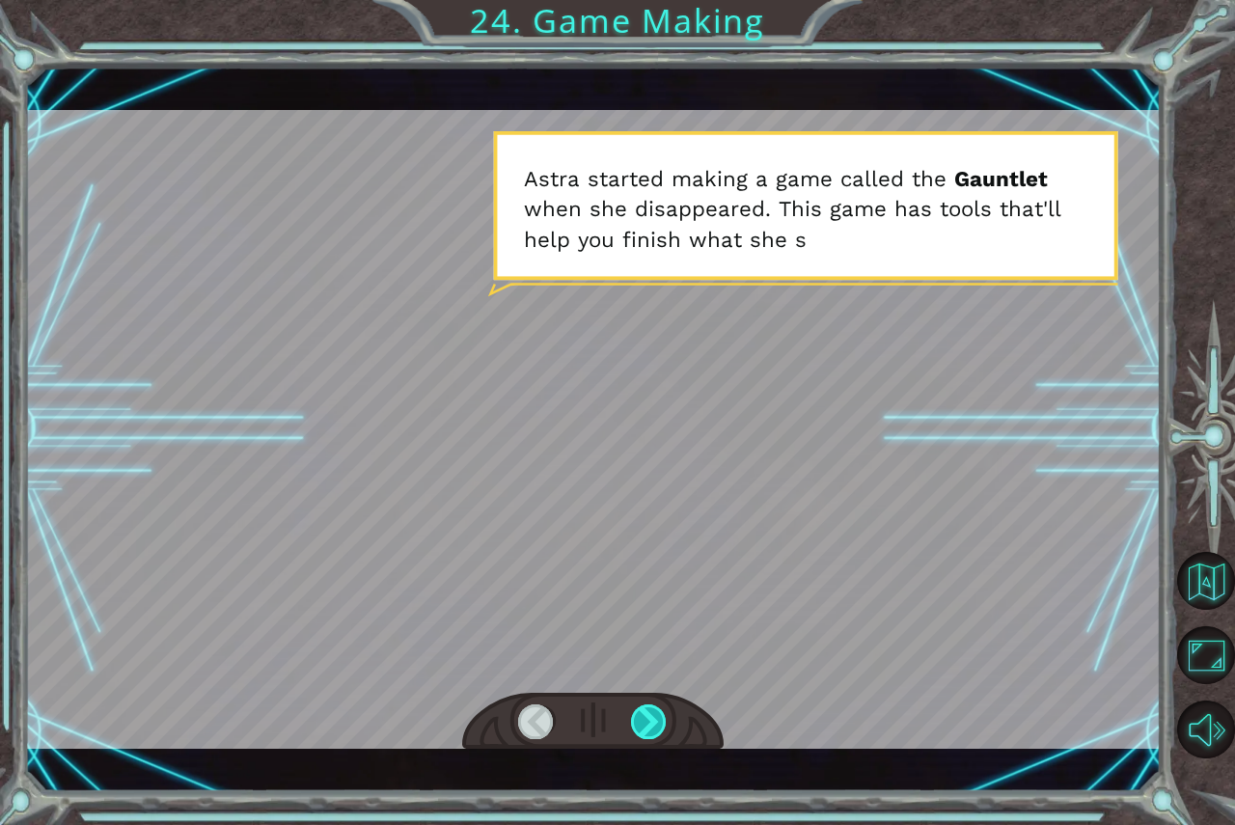
click at [638, 717] on div at bounding box center [649, 721] width 37 height 35
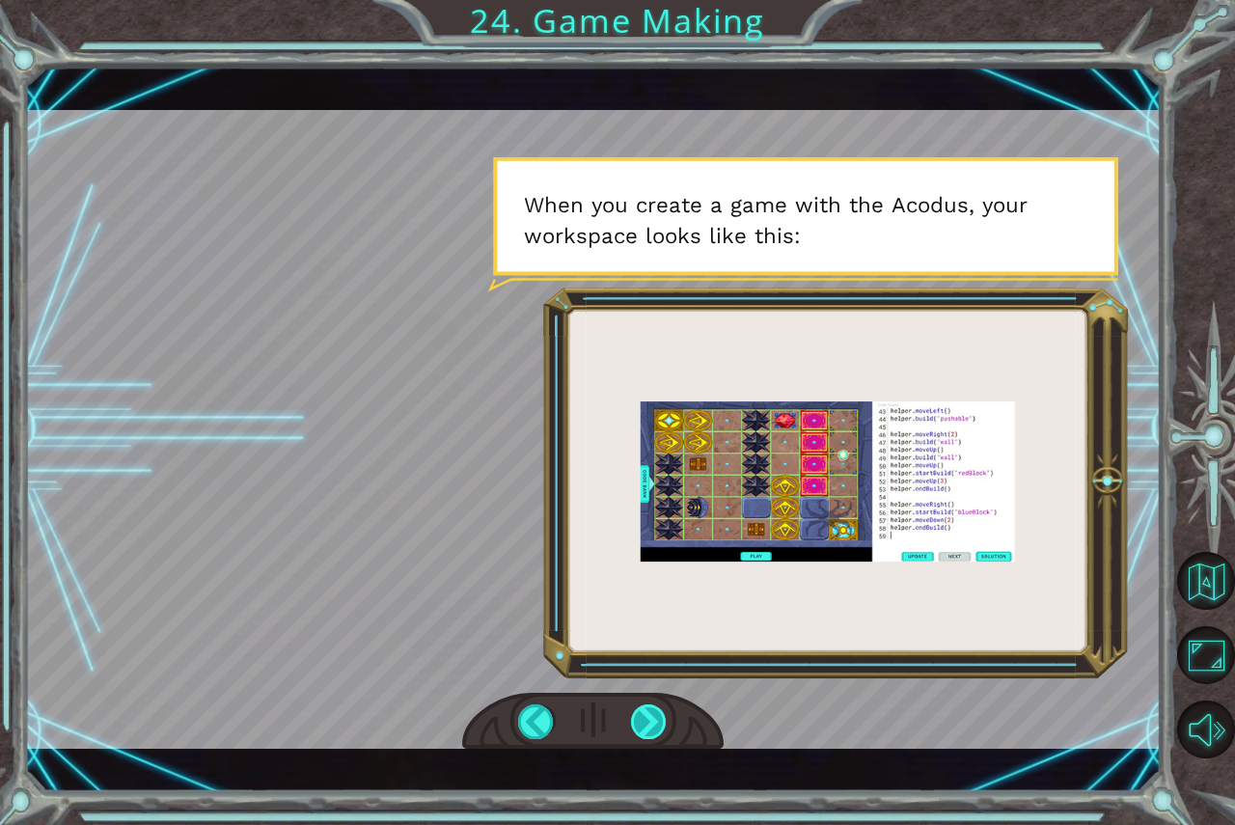
click at [638, 717] on div at bounding box center [649, 721] width 37 height 35
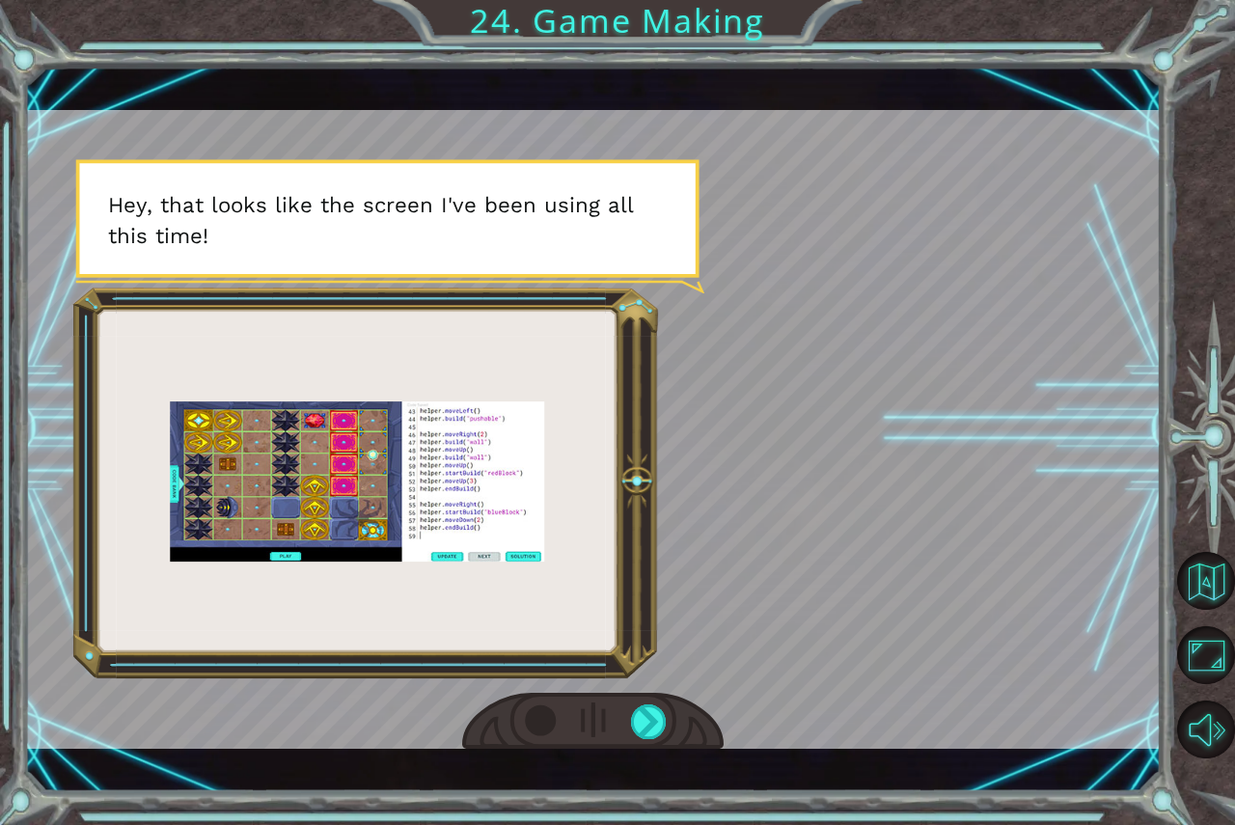
click at [553, 715] on div at bounding box center [536, 721] width 37 height 35
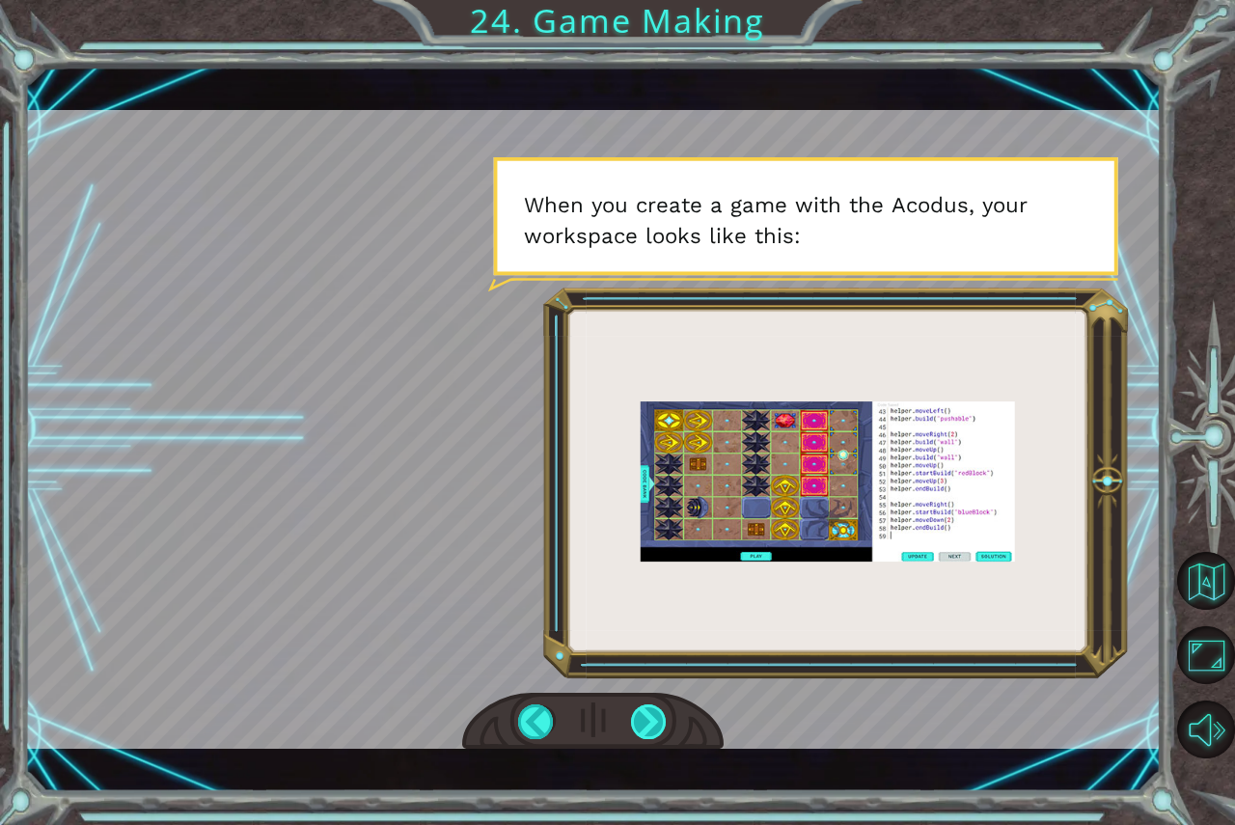
click at [638, 734] on div at bounding box center [649, 721] width 37 height 35
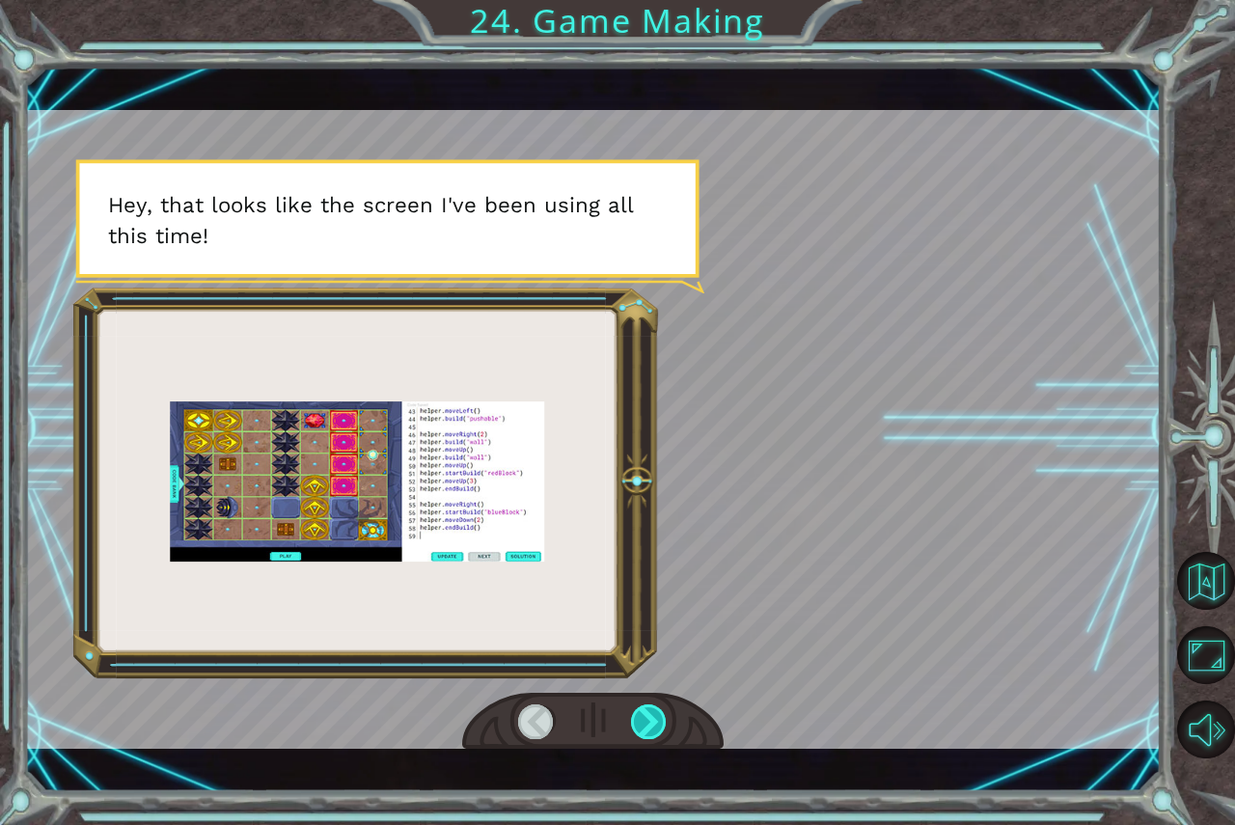
click at [640, 728] on div at bounding box center [649, 721] width 37 height 35
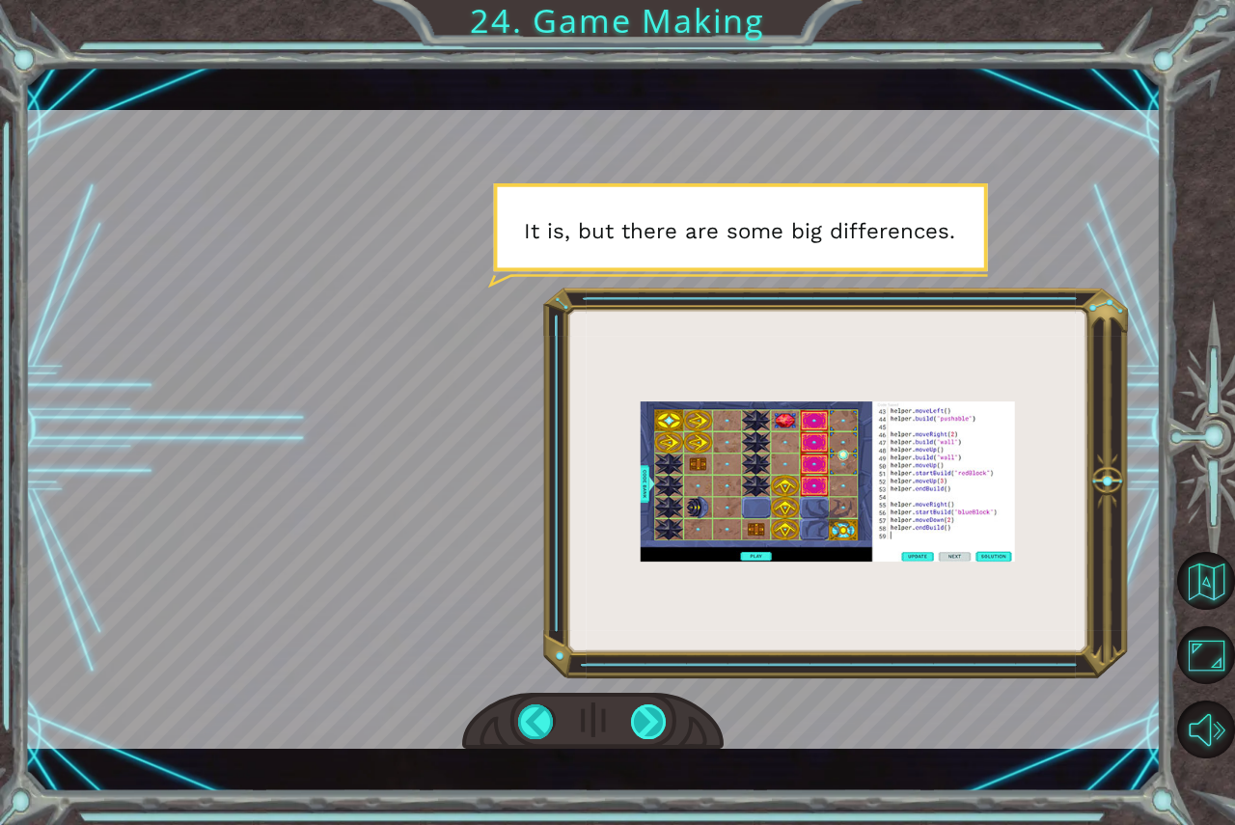
click at [641, 725] on div at bounding box center [649, 721] width 37 height 35
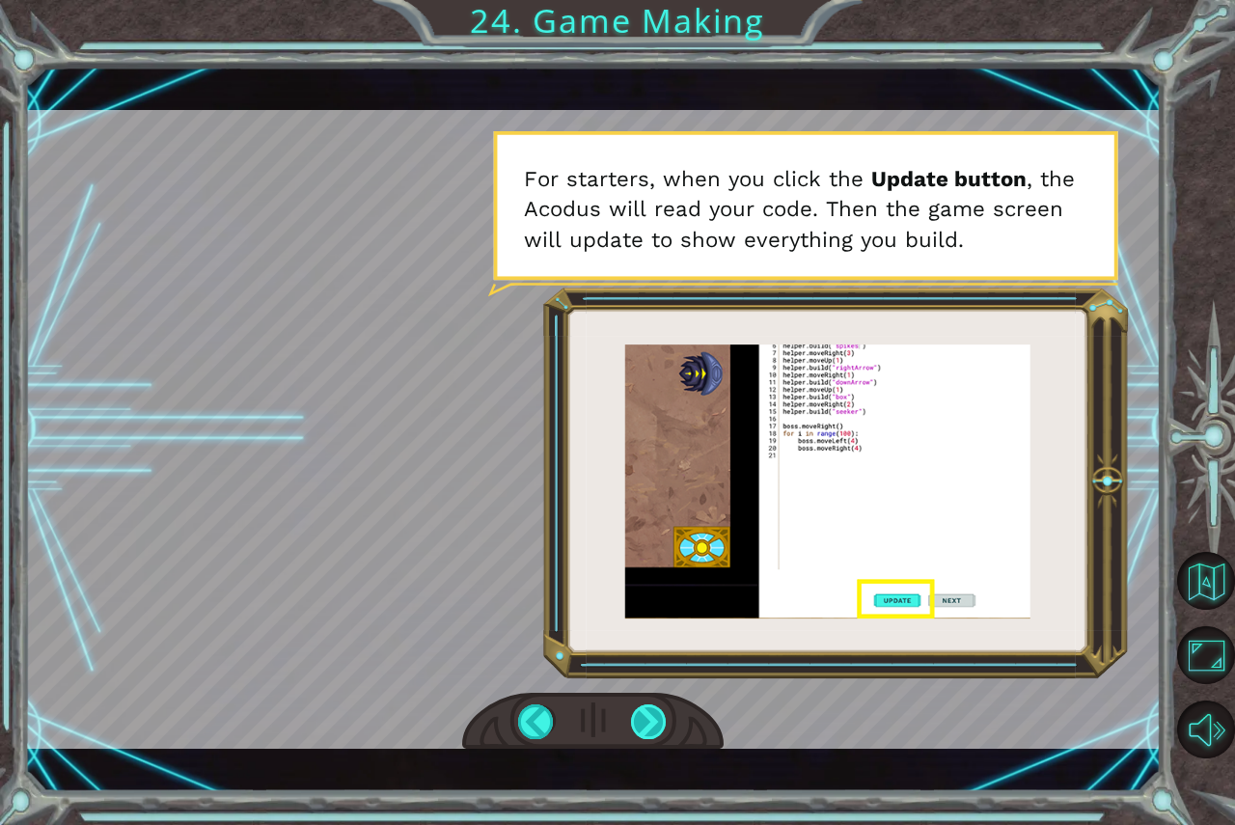
click at [641, 725] on div at bounding box center [649, 721] width 37 height 35
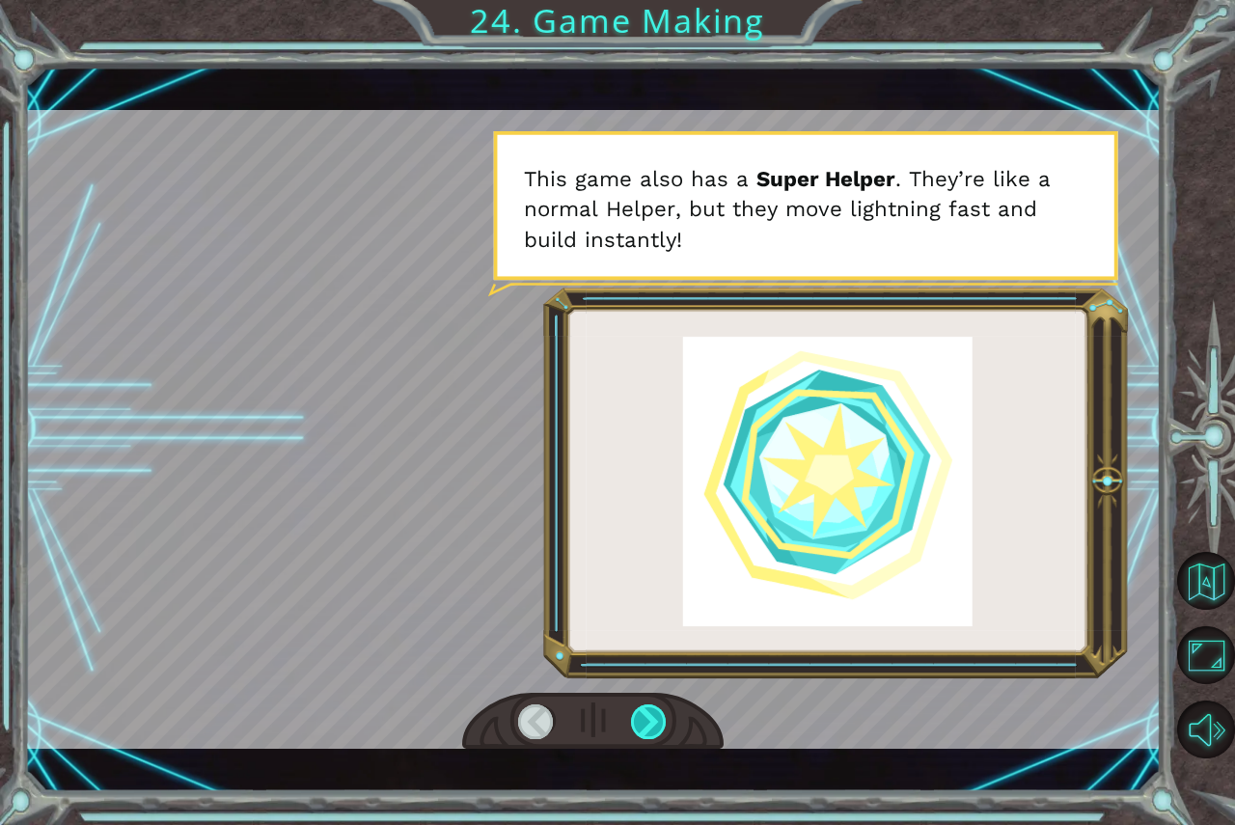
click at [641, 725] on div at bounding box center [649, 721] width 37 height 35
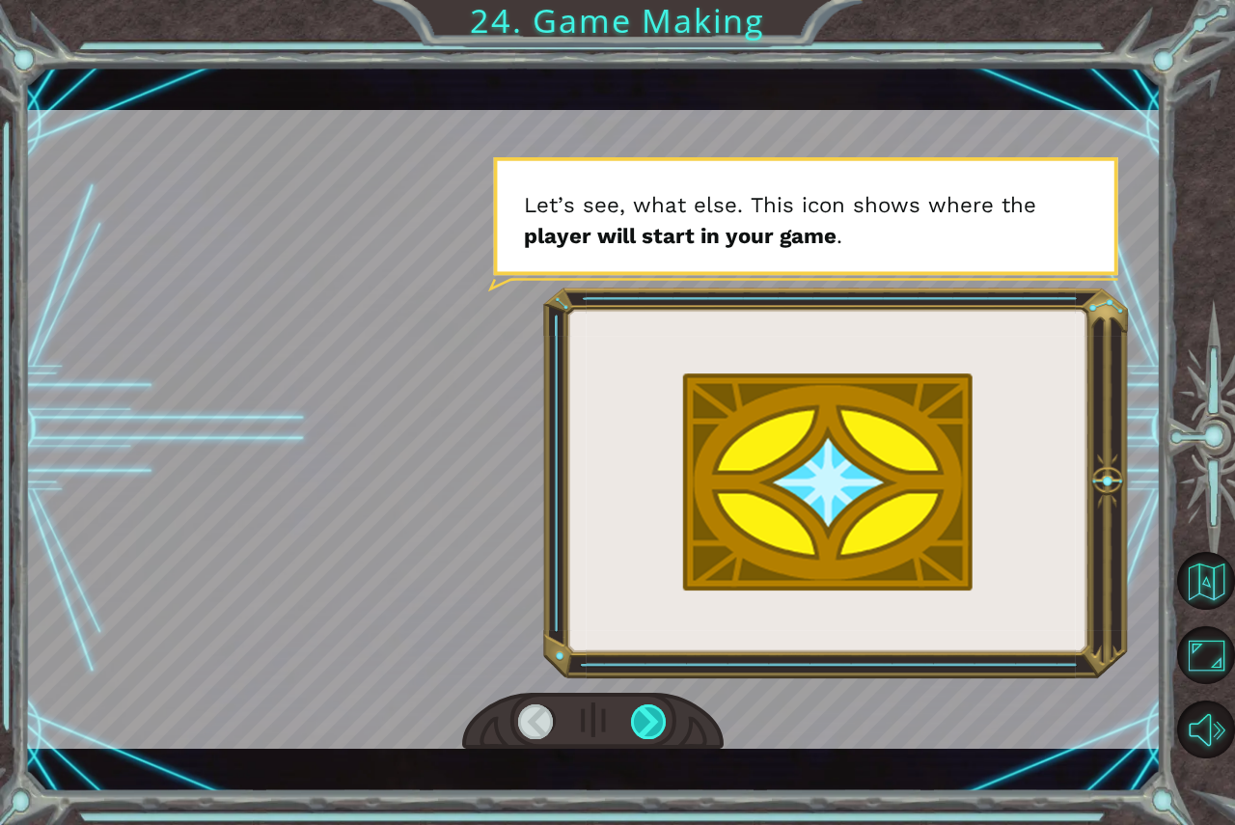
click at [641, 725] on div at bounding box center [649, 721] width 37 height 35
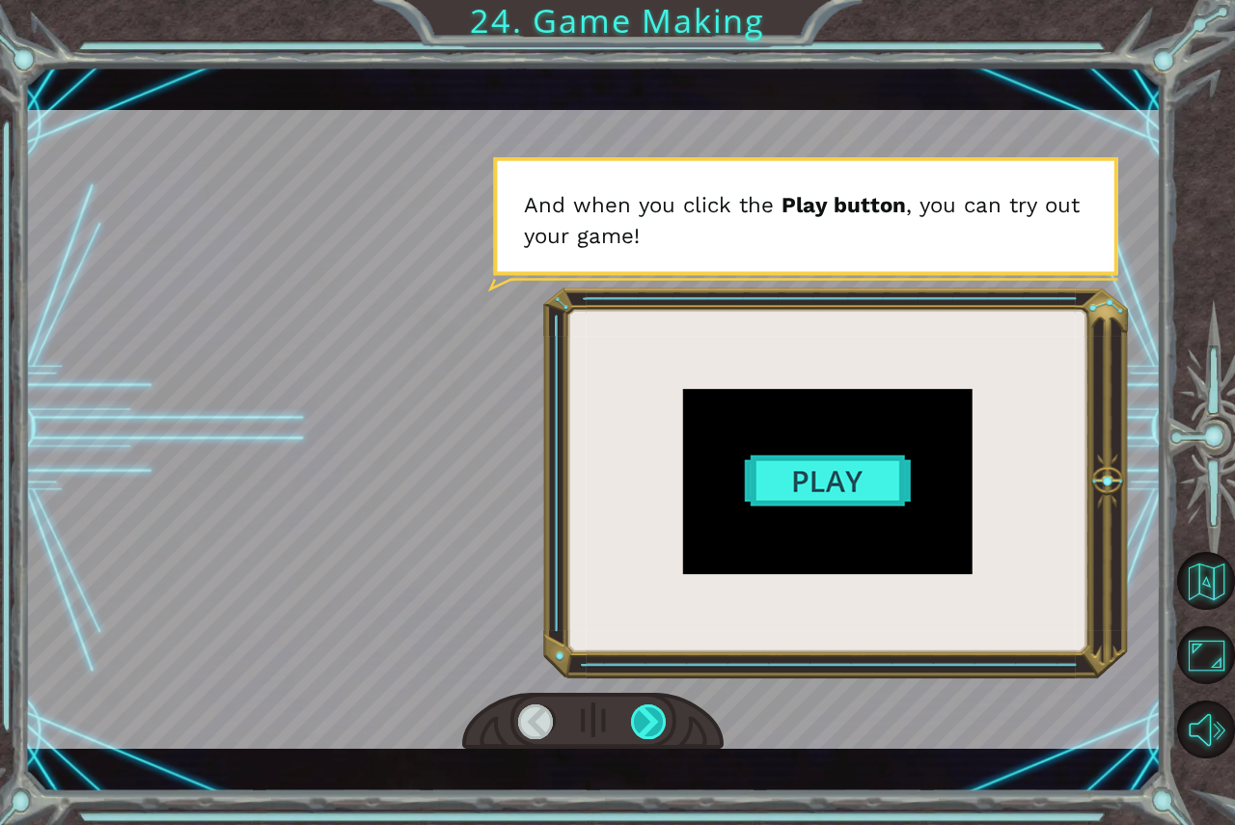
click at [641, 725] on div at bounding box center [649, 721] width 37 height 35
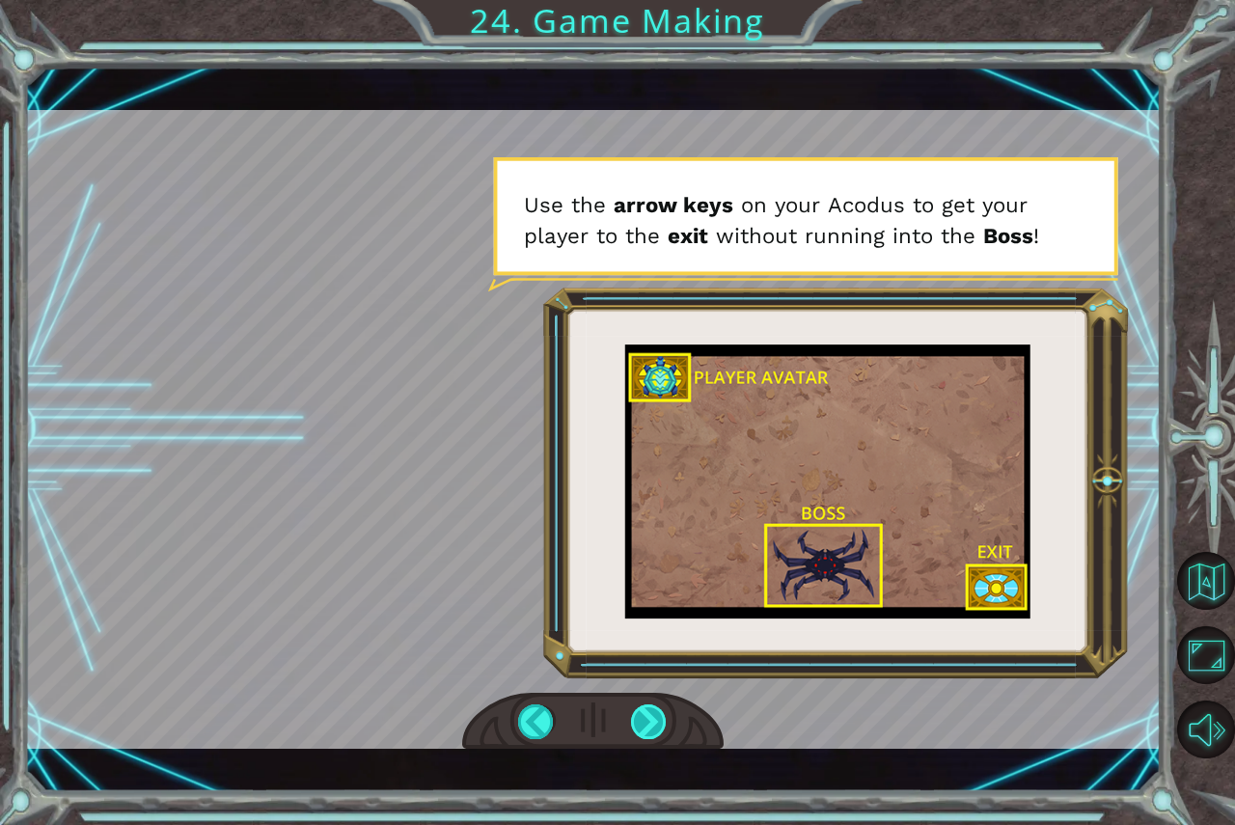
click at [635, 721] on div at bounding box center [649, 721] width 37 height 35
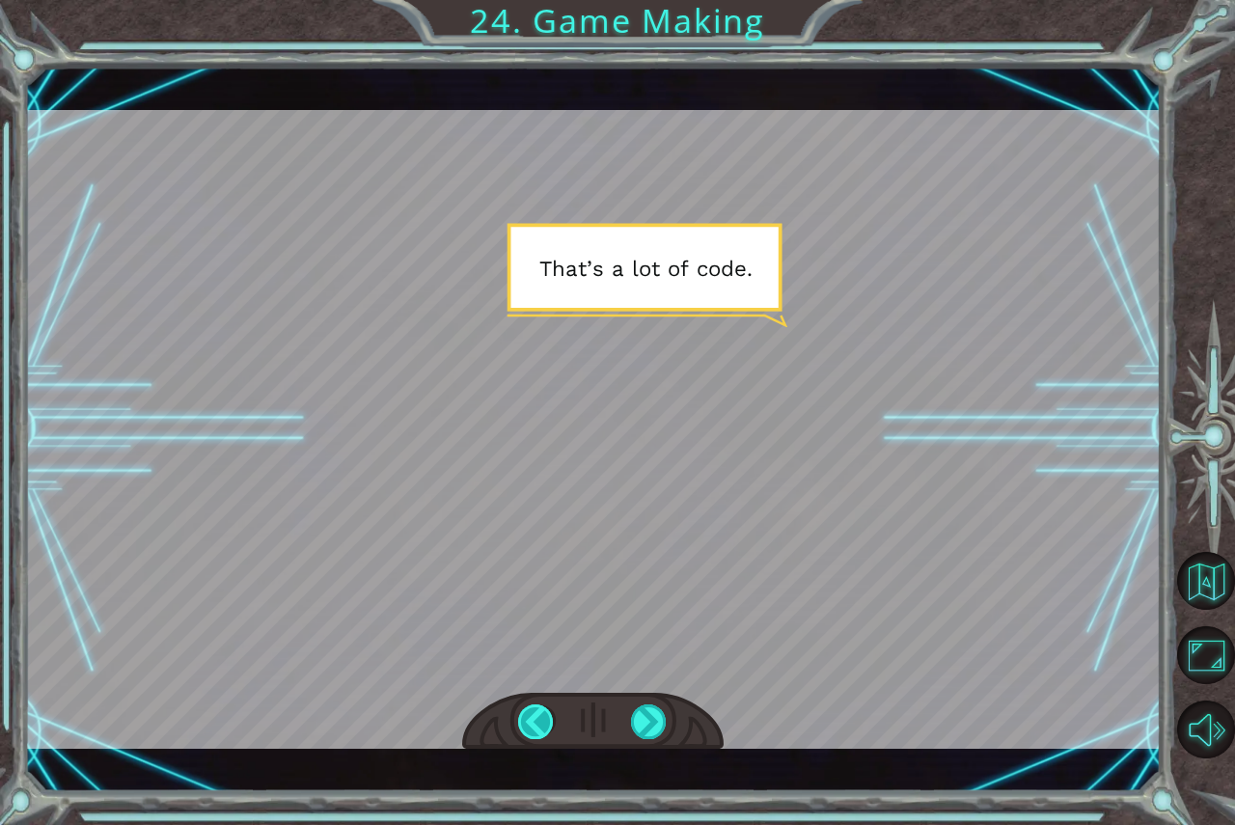
click at [525, 717] on div at bounding box center [536, 721] width 37 height 35
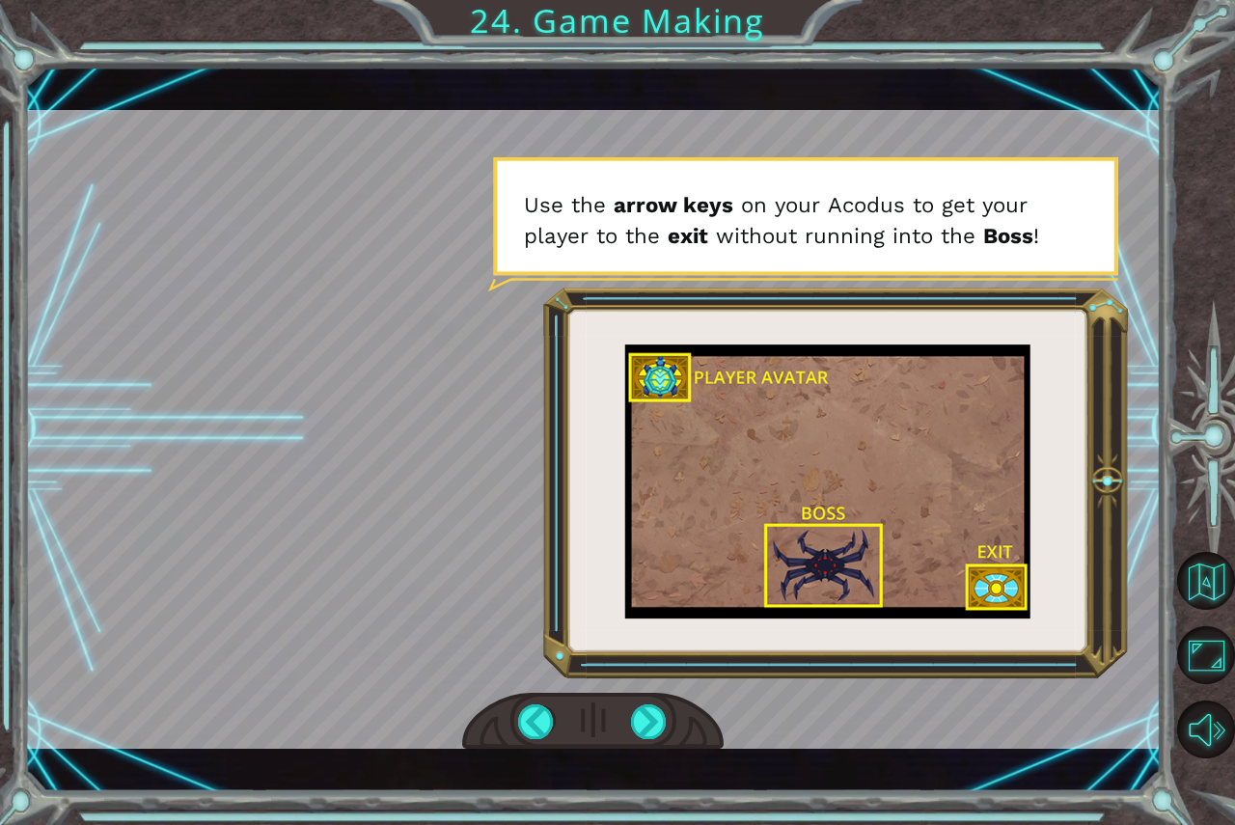
click at [607, 715] on div at bounding box center [593, 722] width 262 height 58
click at [658, 728] on div at bounding box center [649, 721] width 37 height 35
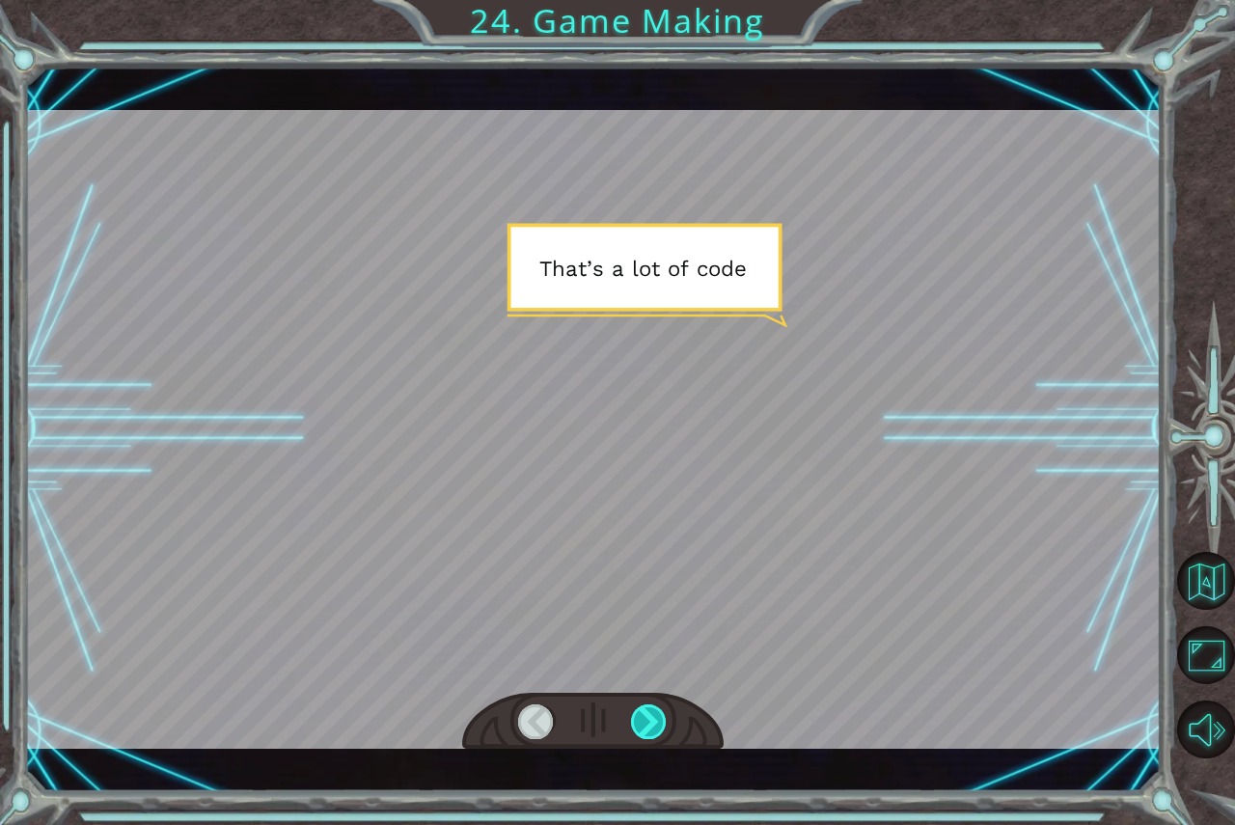
click at [658, 728] on div at bounding box center [649, 721] width 37 height 35
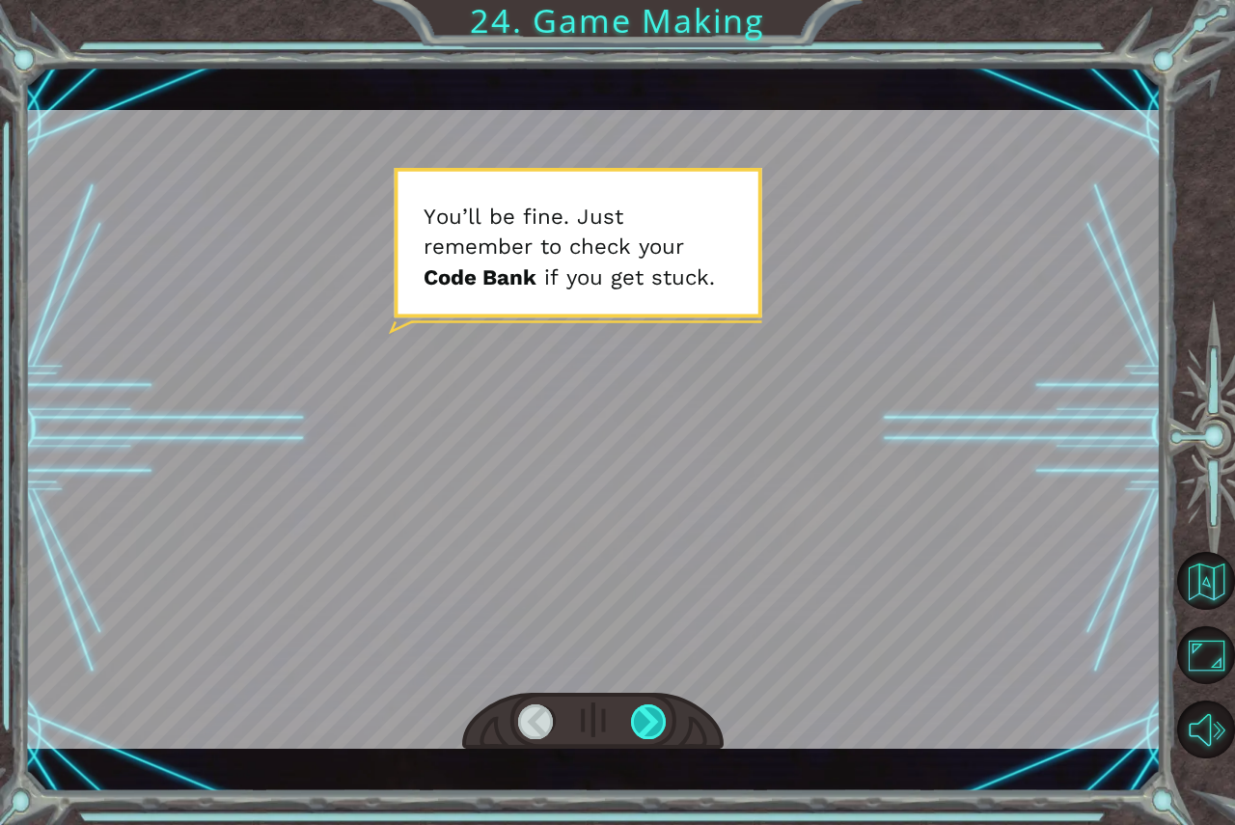
click at [658, 728] on div at bounding box center [649, 721] width 37 height 35
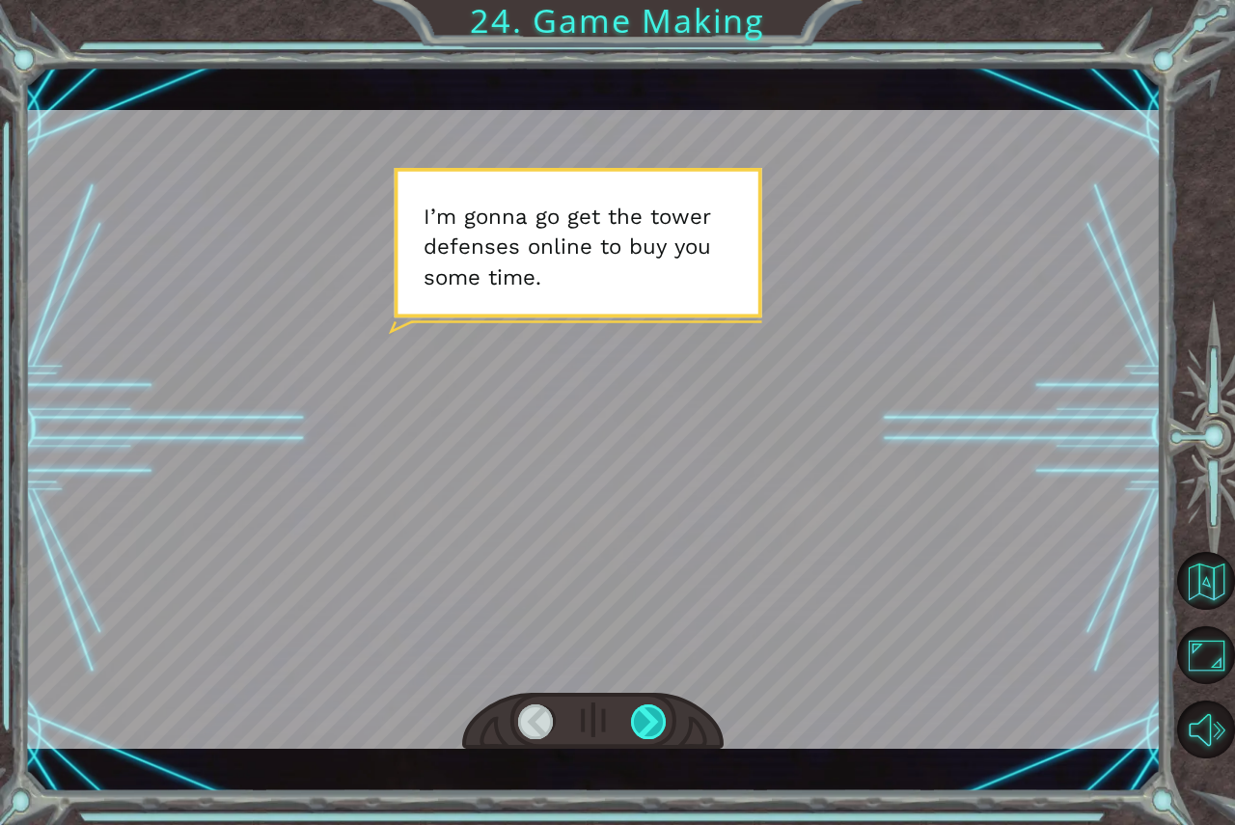
click at [658, 728] on div at bounding box center [649, 721] width 37 height 35
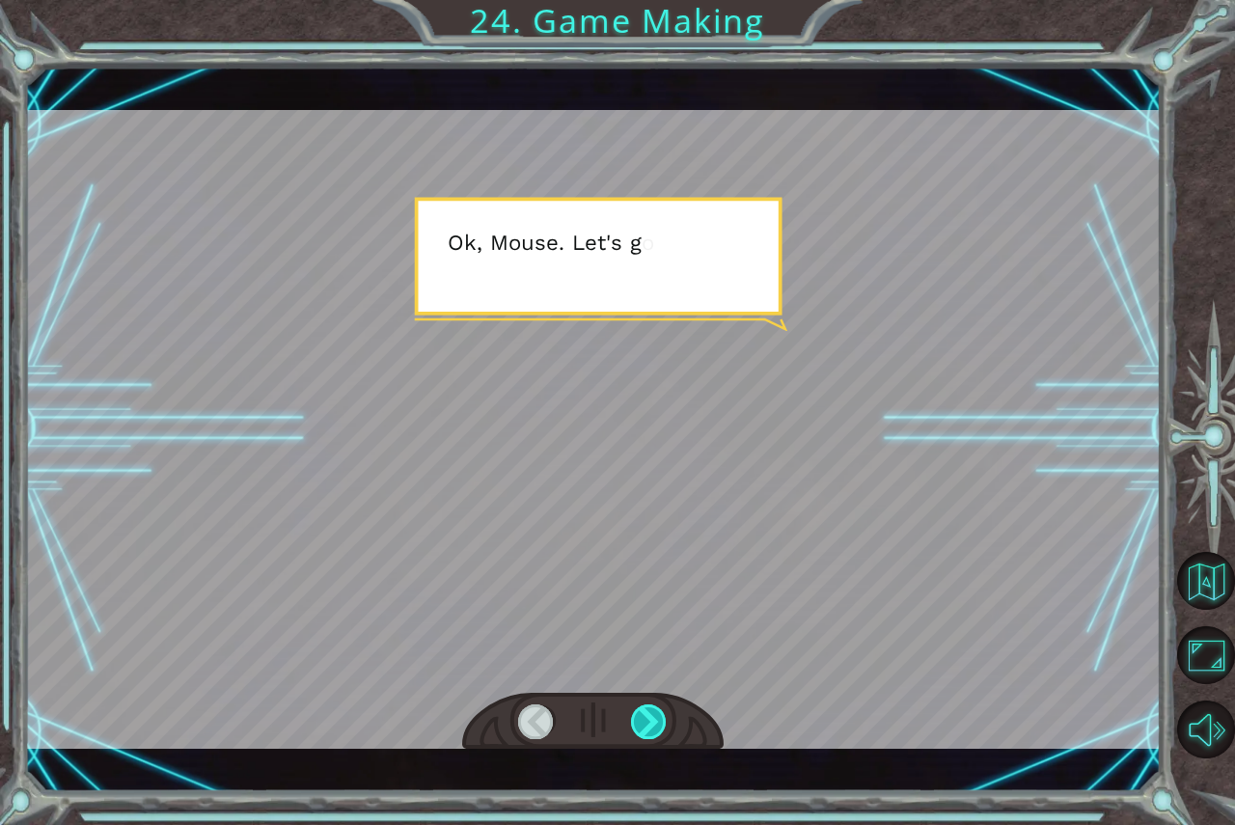
click at [659, 728] on div at bounding box center [649, 721] width 37 height 35
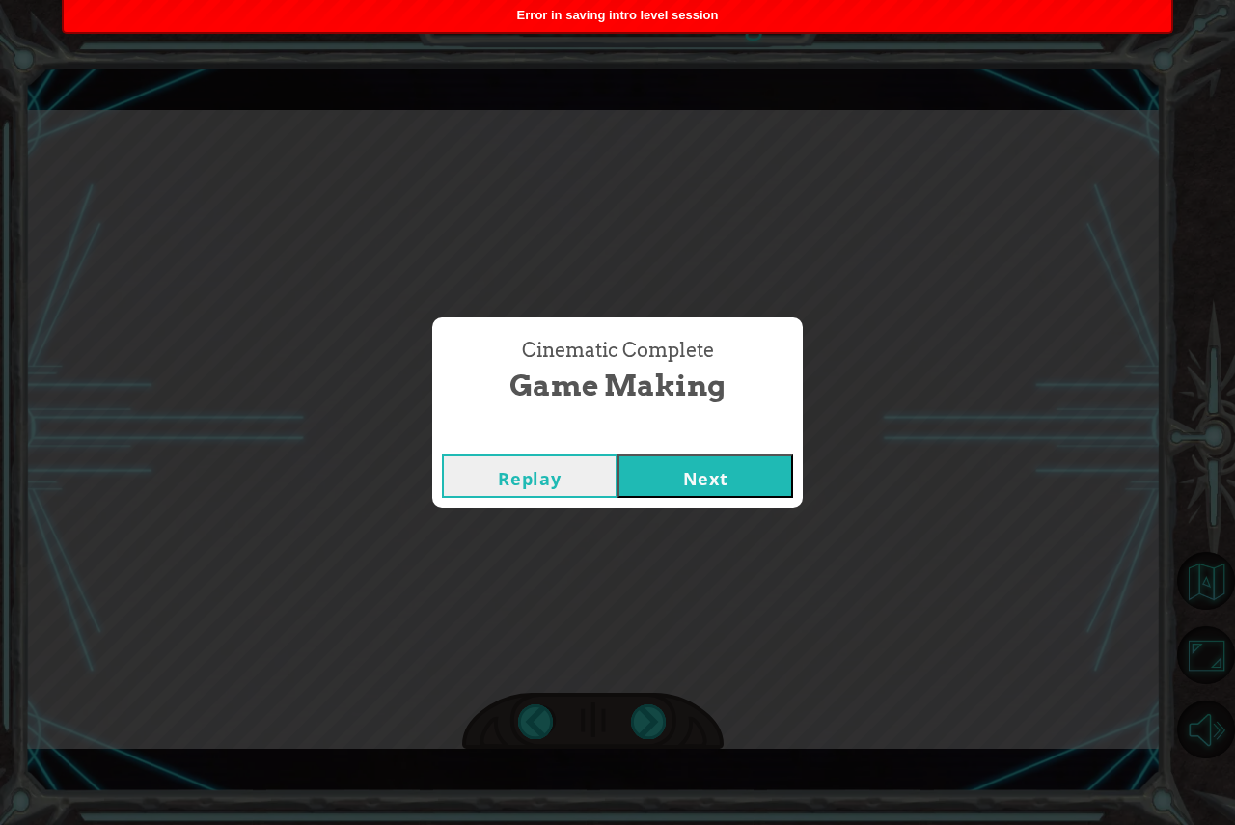
click at [730, 493] on button "Next" at bounding box center [706, 475] width 176 height 43
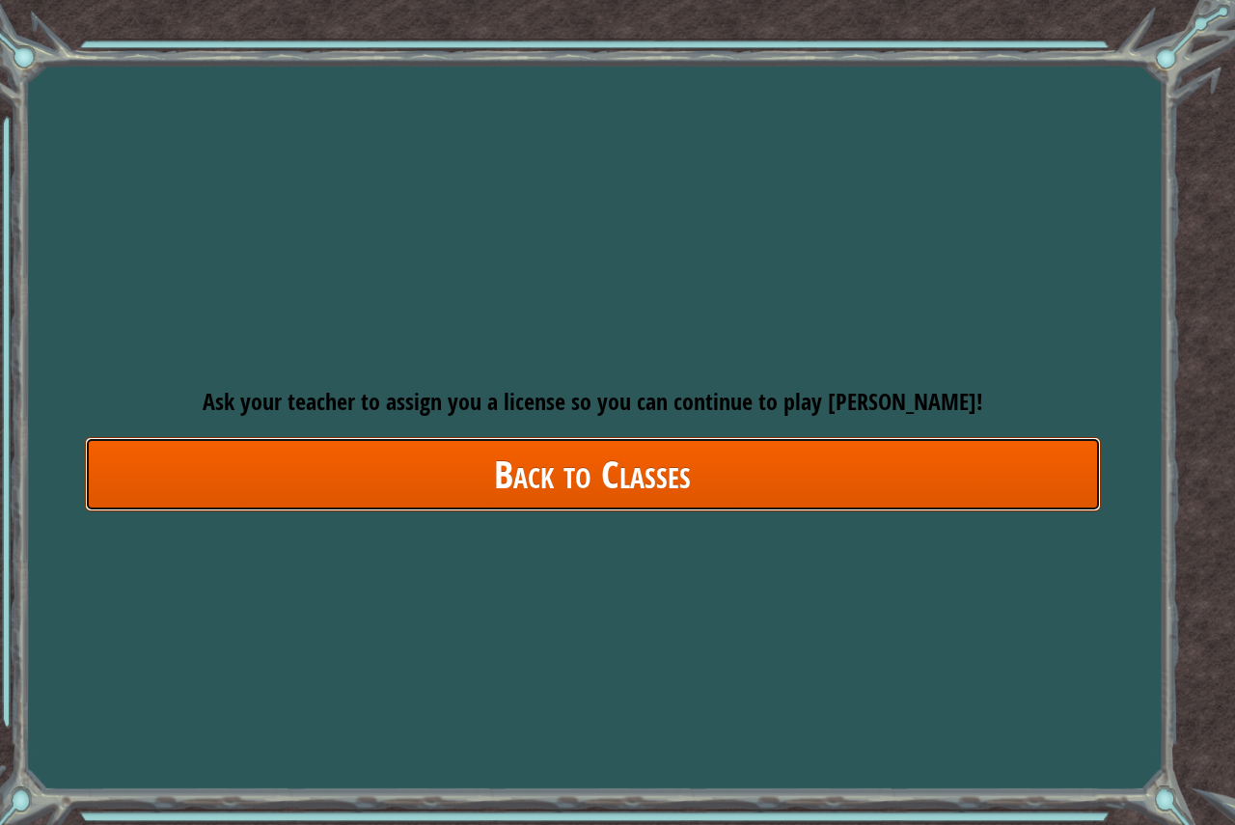
click at [698, 509] on link "Back to Classes" at bounding box center [593, 474] width 1016 height 74
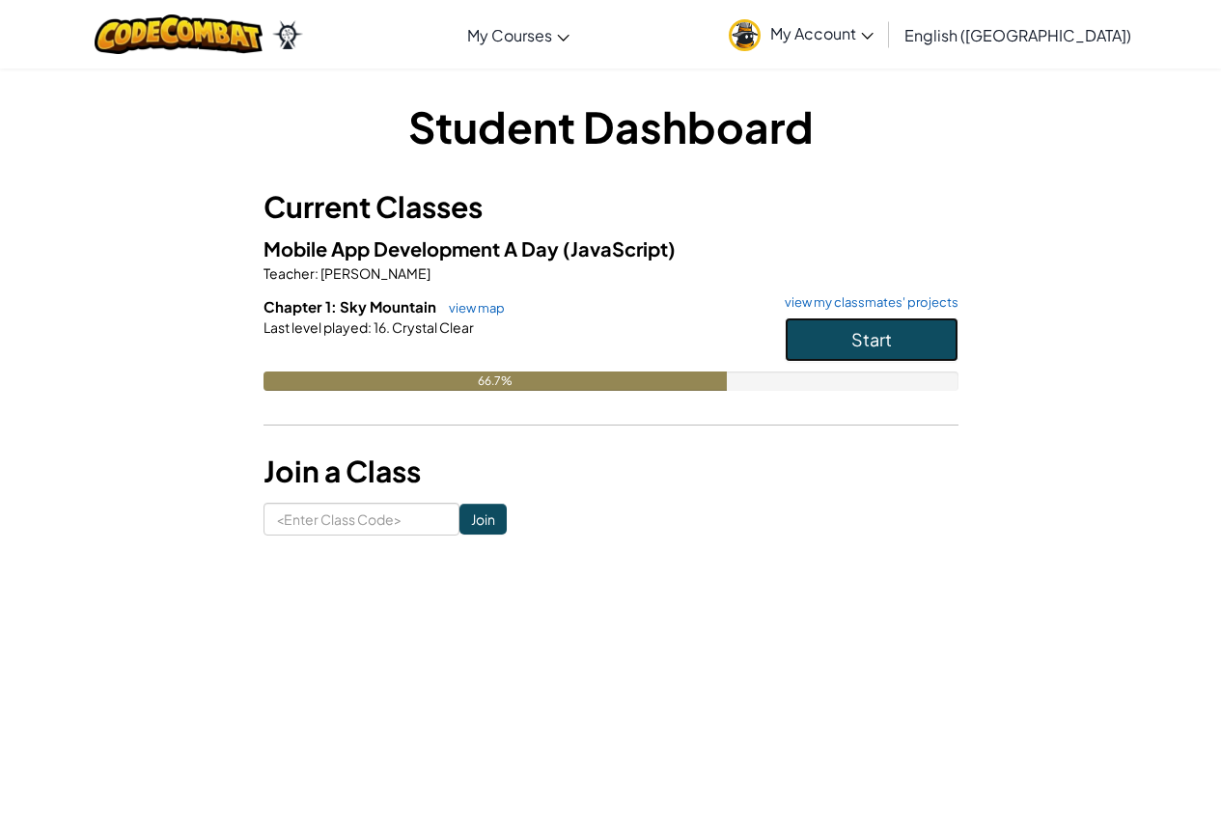
click at [939, 337] on button "Start" at bounding box center [872, 339] width 174 height 44
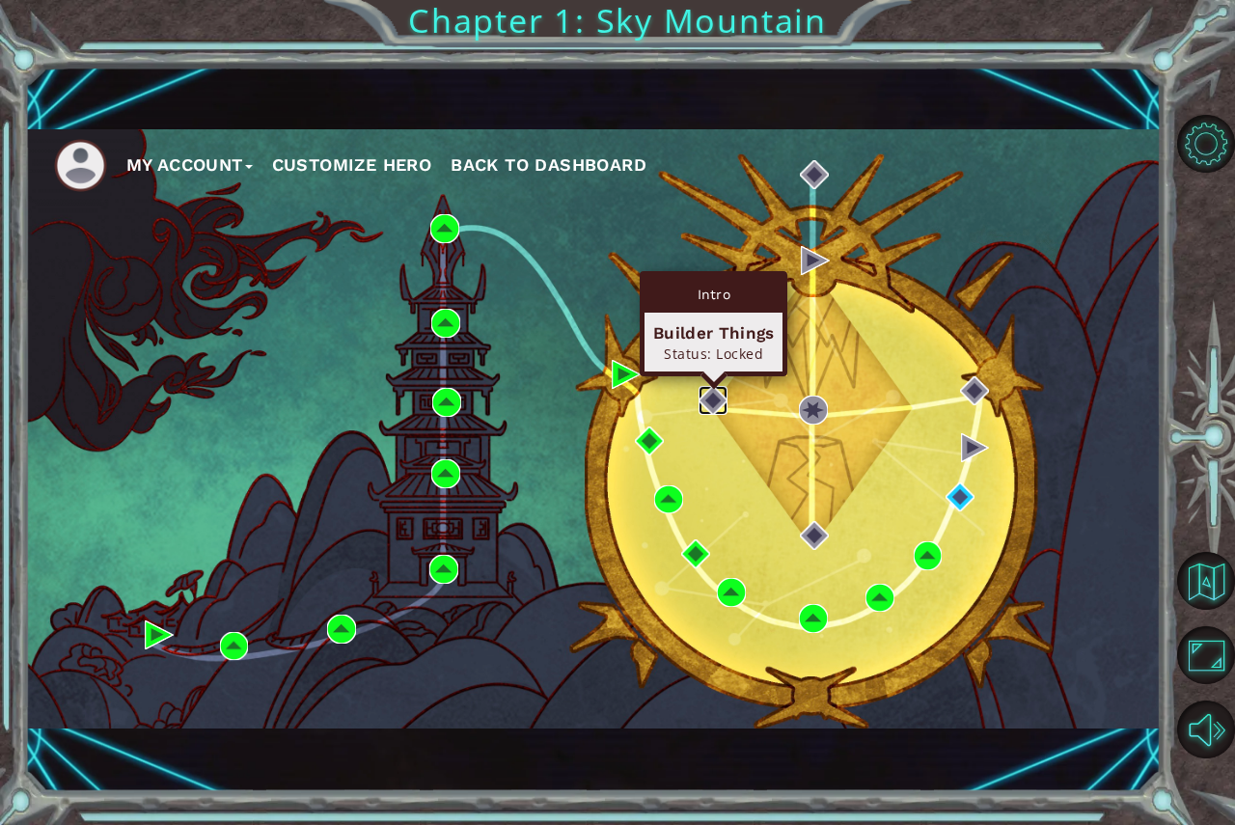
click at [721, 399] on img at bounding box center [713, 400] width 29 height 29
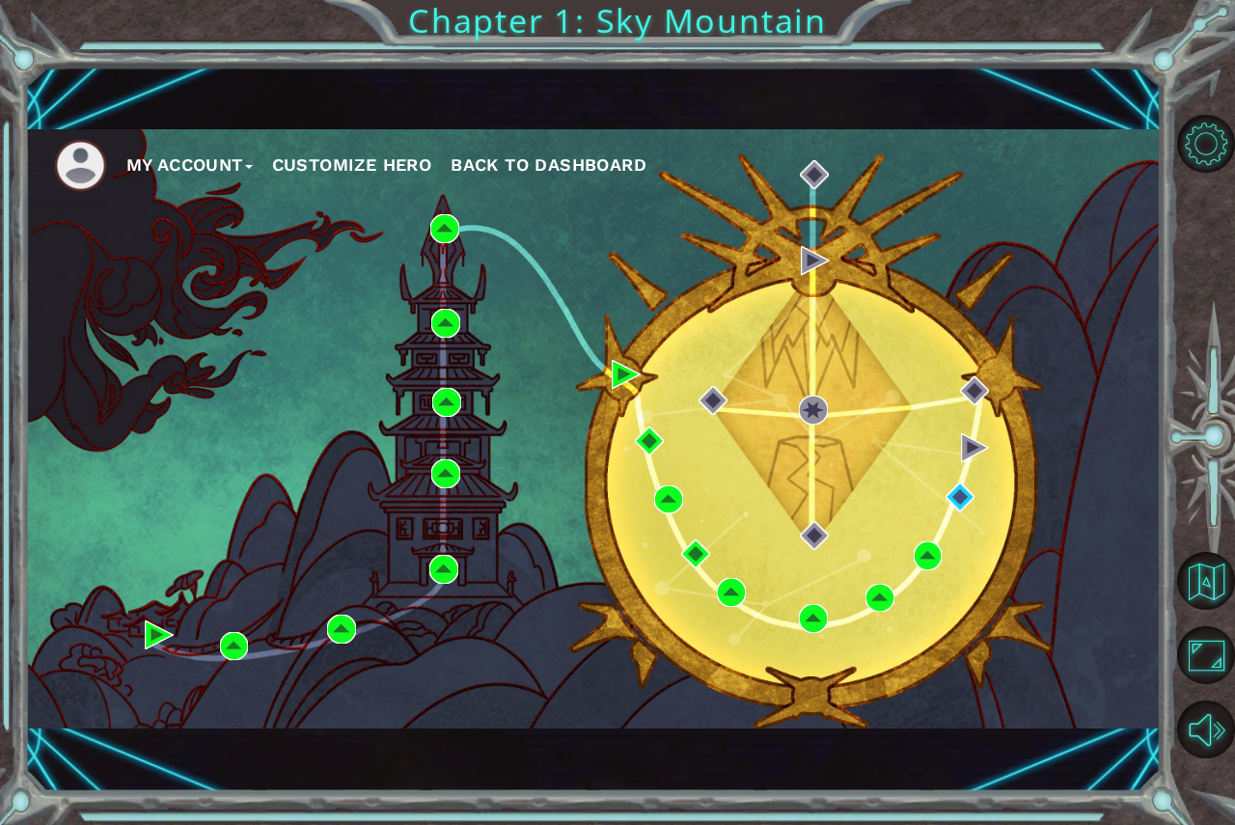
click at [838, 534] on div "My Account Customize Hero Back to Dashboard" at bounding box center [593, 428] width 1137 height 599
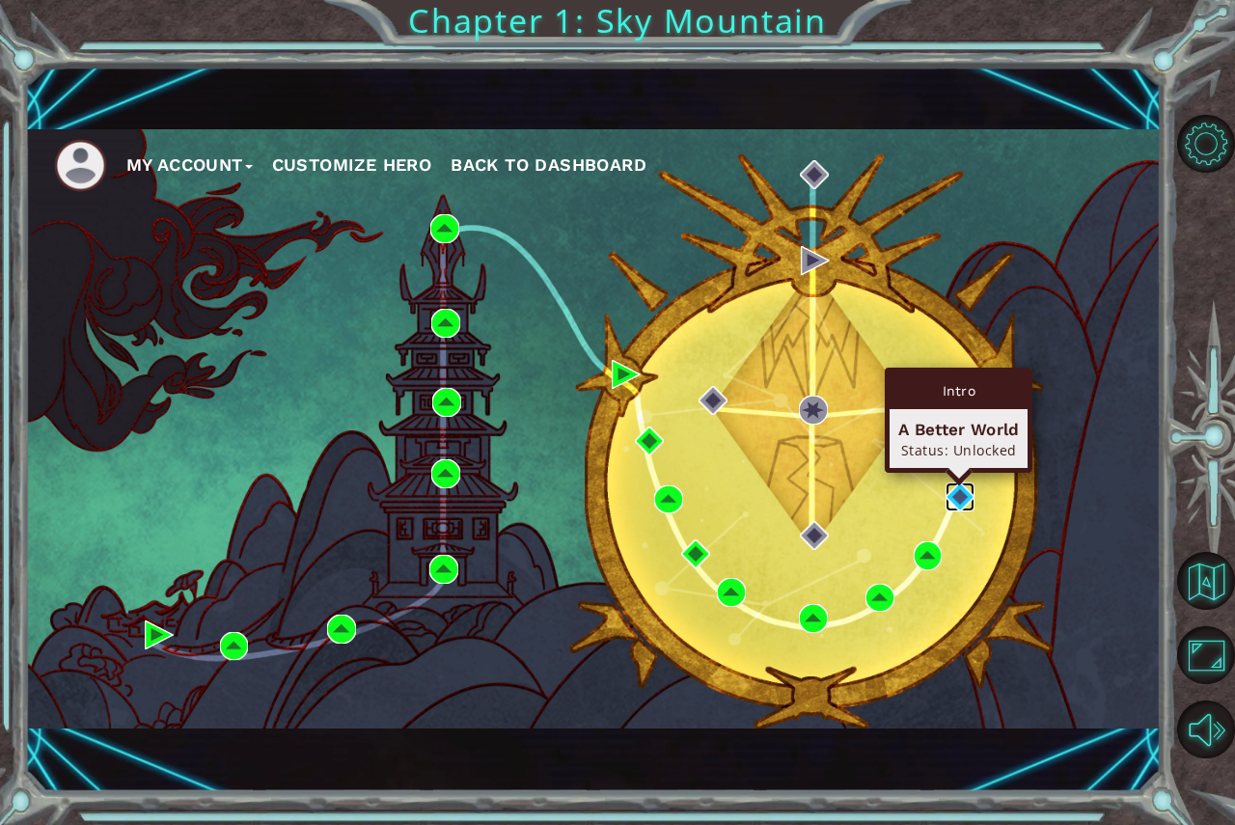
click at [971, 487] on img at bounding box center [960, 496] width 29 height 29
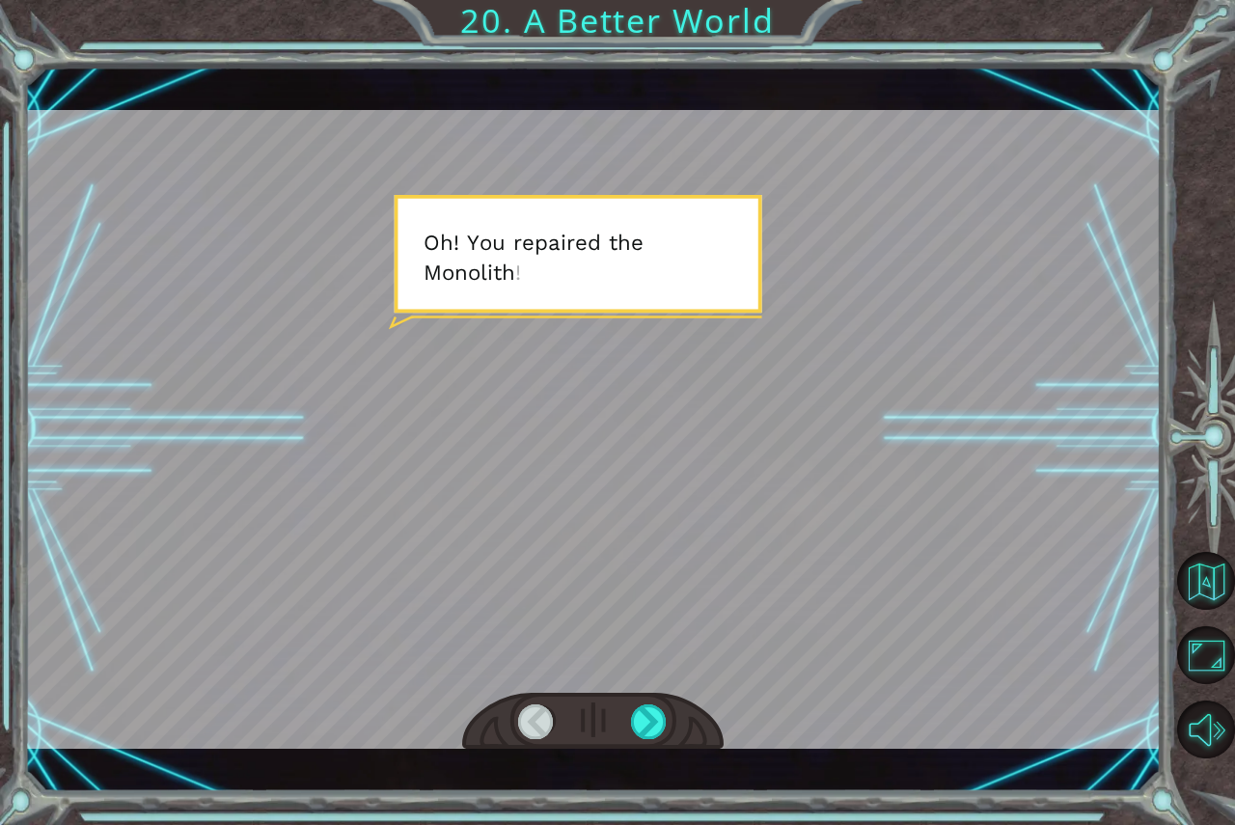
click at [612, 500] on div at bounding box center [593, 429] width 1137 height 639
click at [654, 717] on div at bounding box center [649, 721] width 37 height 35
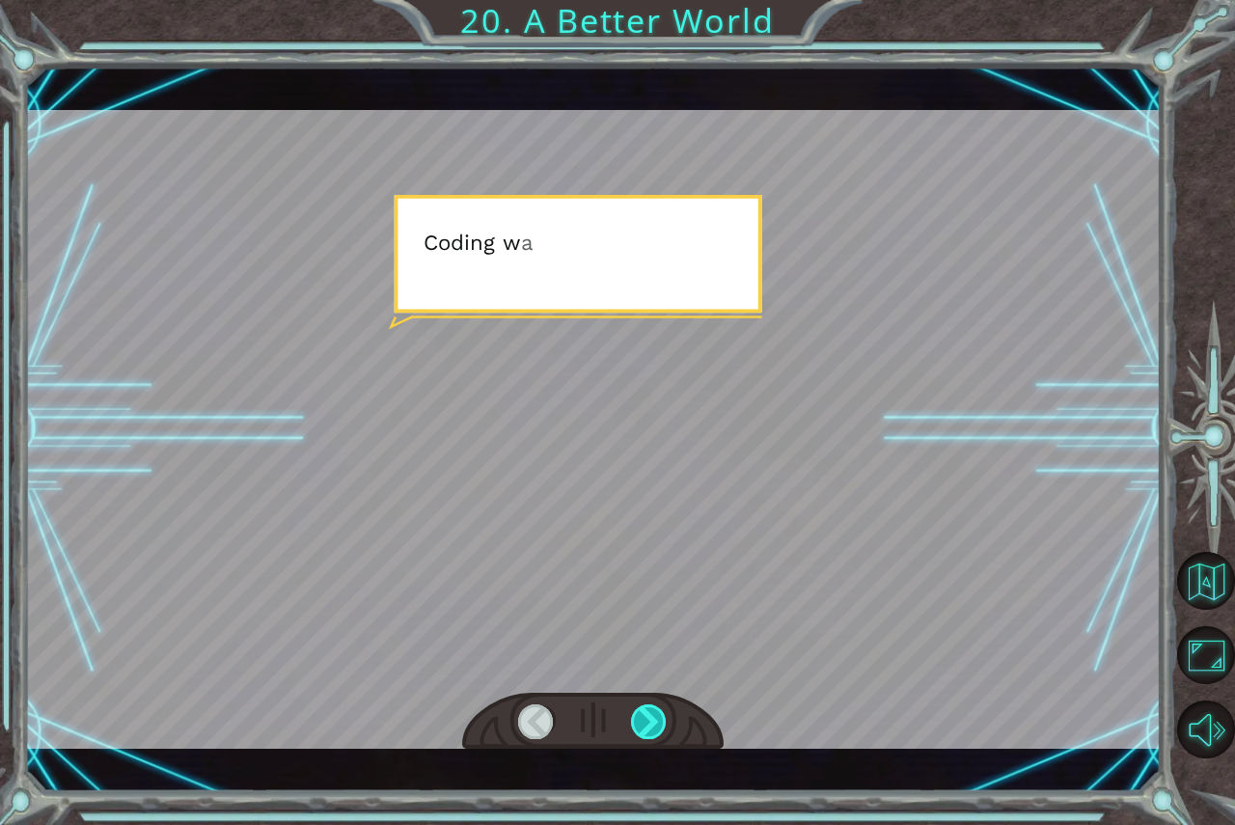
click at [654, 717] on div at bounding box center [649, 721] width 37 height 35
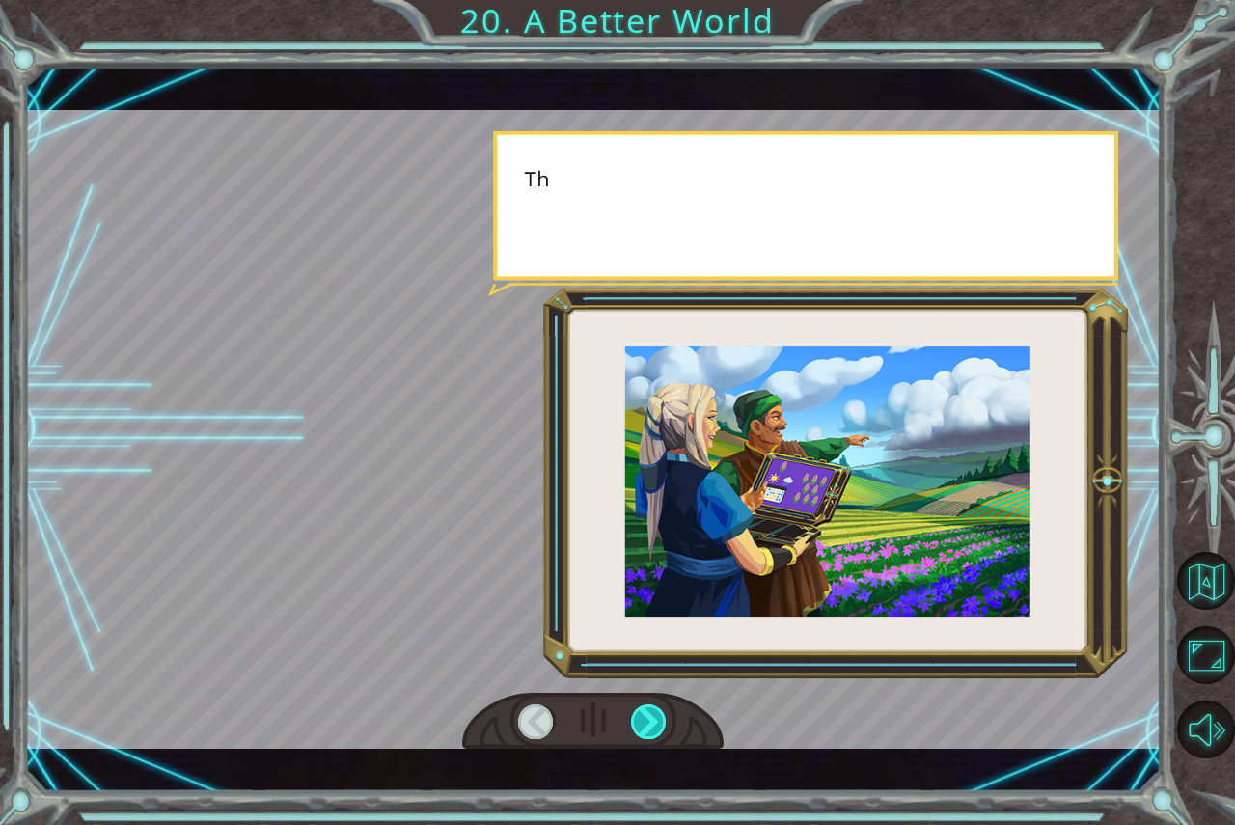
click at [654, 717] on div at bounding box center [649, 721] width 37 height 35
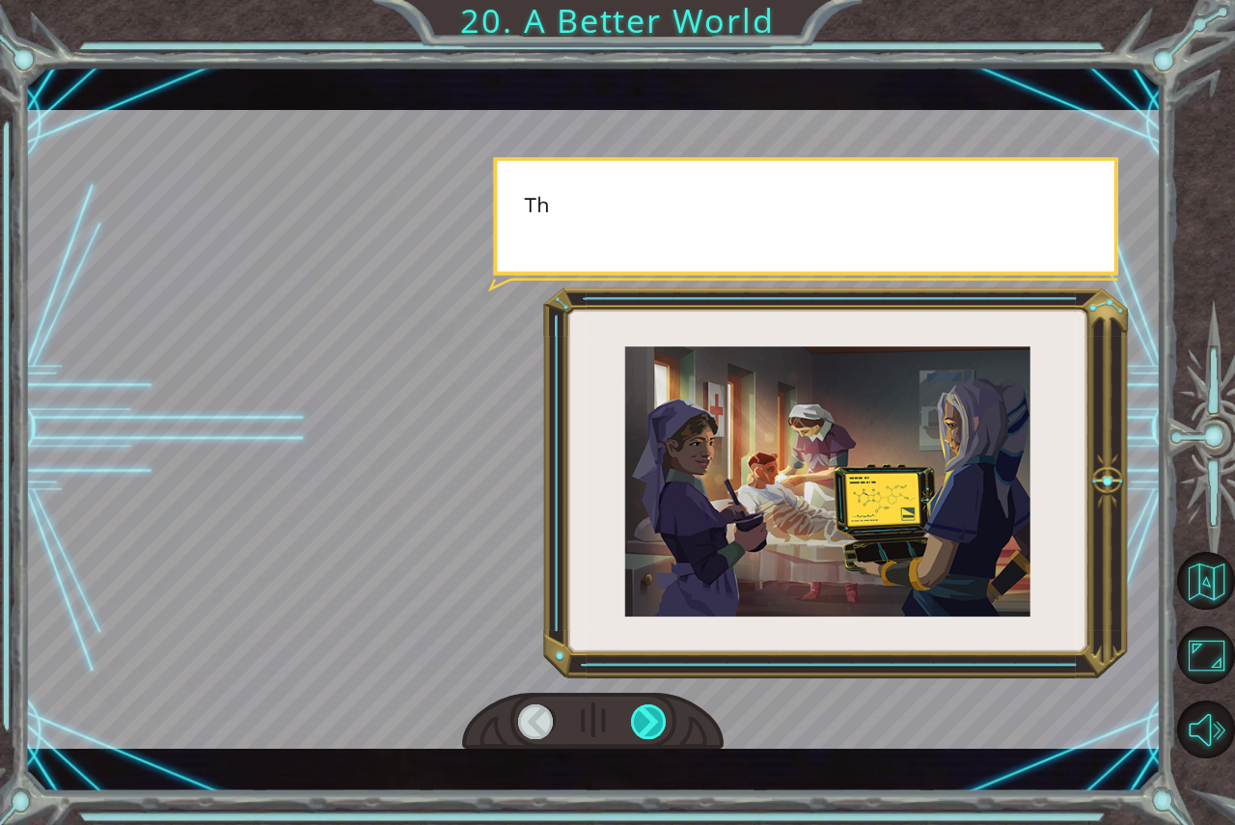
click at [654, 717] on div at bounding box center [649, 721] width 37 height 35
